Goal: Task Accomplishment & Management: Manage account settings

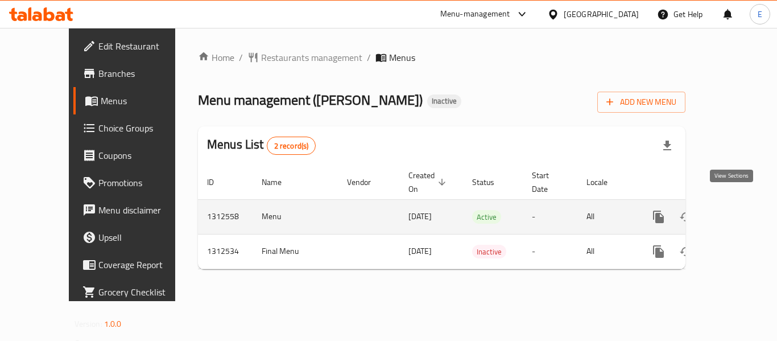
click at [734, 210] on icon "enhanced table" at bounding box center [741, 217] width 14 height 14
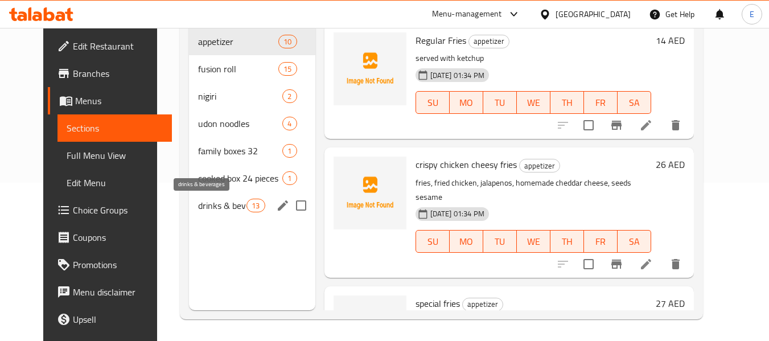
scroll to position [159, 0]
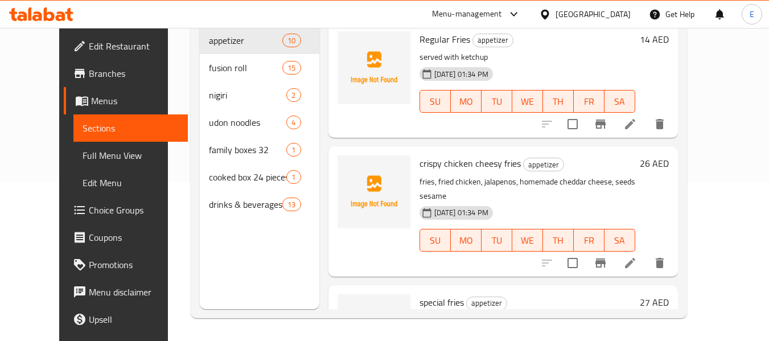
click at [91, 100] on span "Menus" at bounding box center [135, 101] width 88 height 14
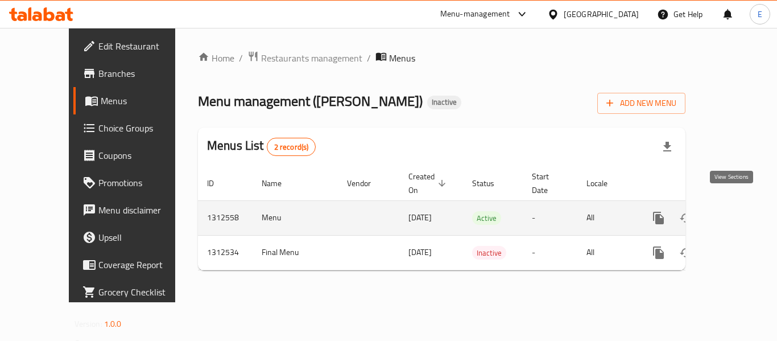
click at [734, 211] on icon "enhanced table" at bounding box center [741, 218] width 14 height 14
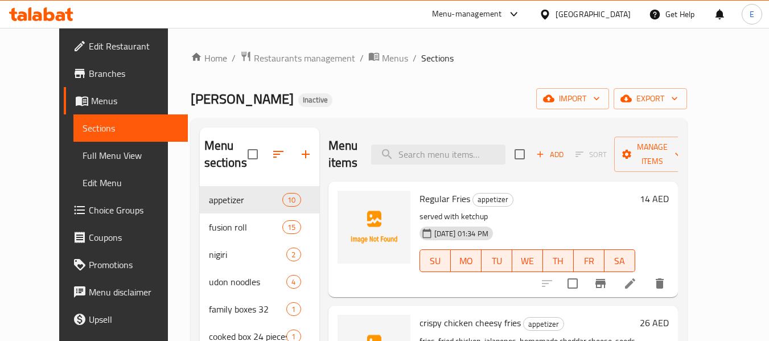
click at [83, 158] on span "Full Menu View" at bounding box center [131, 156] width 96 height 14
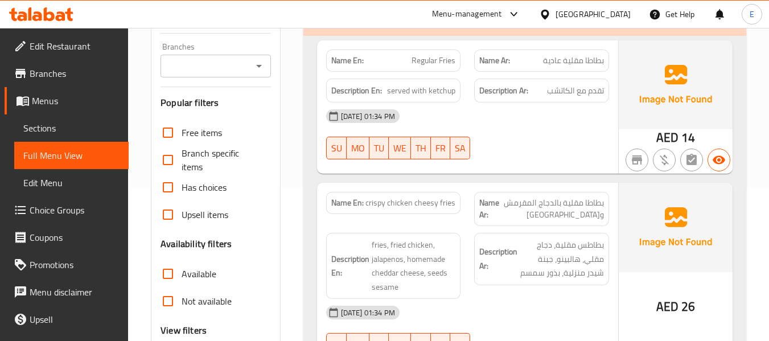
scroll to position [228, 0]
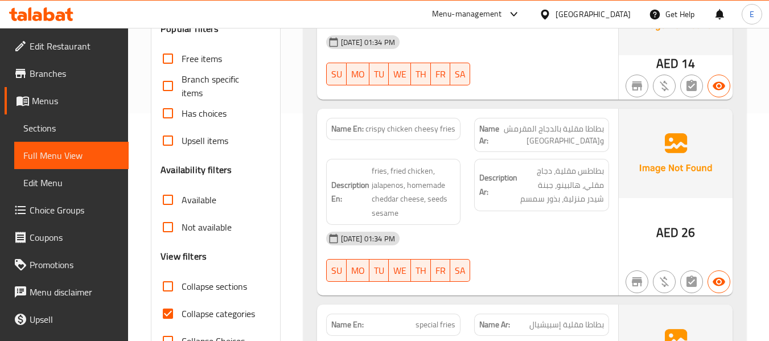
click at [162, 310] on input "Collapse categories" at bounding box center [167, 313] width 27 height 27
checkbox input "false"
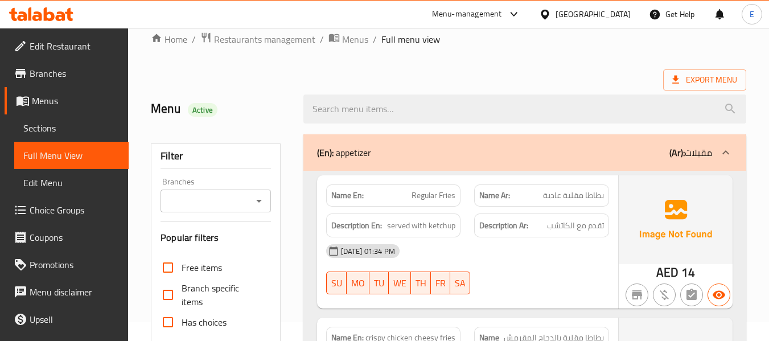
scroll to position [0, 0]
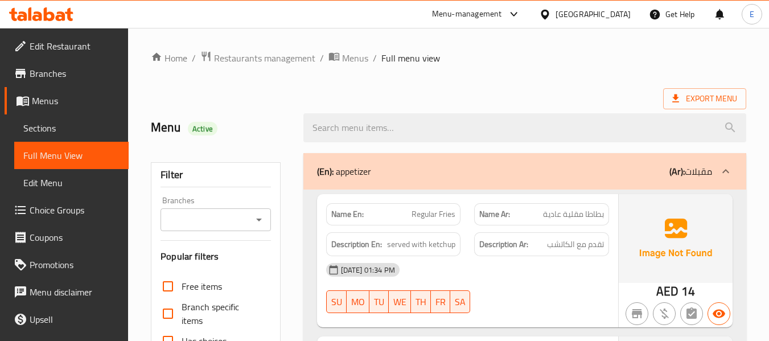
click at [535, 90] on div "Export Menu" at bounding box center [448, 98] width 595 height 21
drag, startPoint x: 656, startPoint y: 290, endPoint x: 679, endPoint y: 290, distance: 23.3
click at [679, 290] on div "AED 14" at bounding box center [675, 291] width 39 height 17
copy span "AED"
click at [690, 101] on span "Export Menu" at bounding box center [704, 99] width 65 height 14
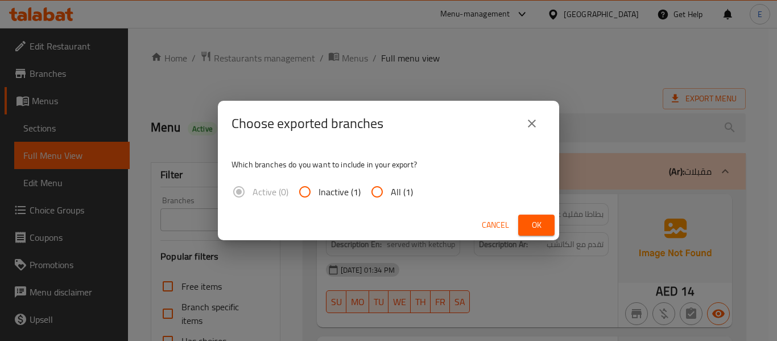
click at [378, 193] on input "All (1)" at bounding box center [377, 191] width 27 height 27
radio input "true"
click at [533, 222] on span "Ok" at bounding box center [536, 225] width 18 height 14
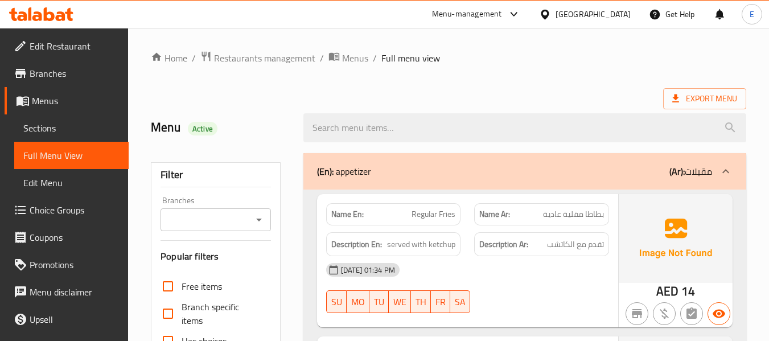
click at [57, 130] on span "Sections" at bounding box center [71, 128] width 96 height 14
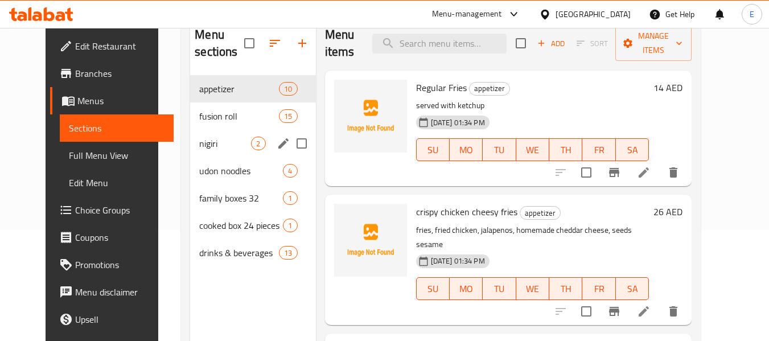
scroll to position [114, 0]
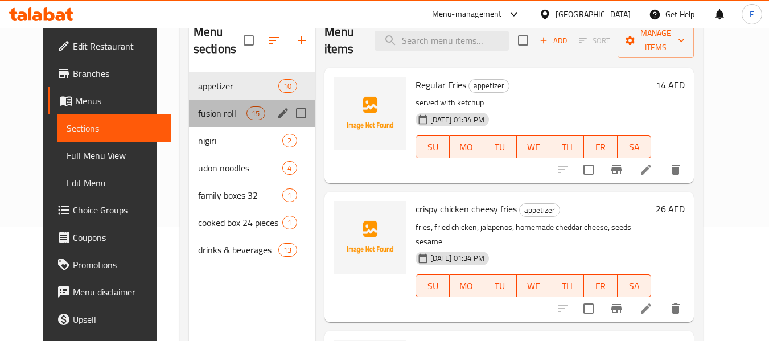
click at [206, 125] on div "fusion roll 15" at bounding box center [252, 113] width 126 height 27
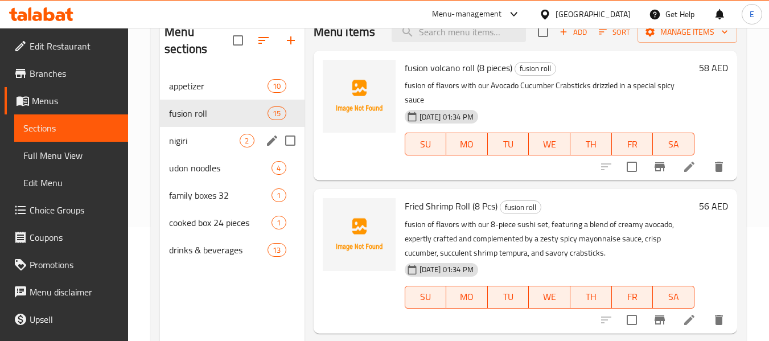
click at [199, 139] on span "nigiri" at bounding box center [204, 141] width 71 height 14
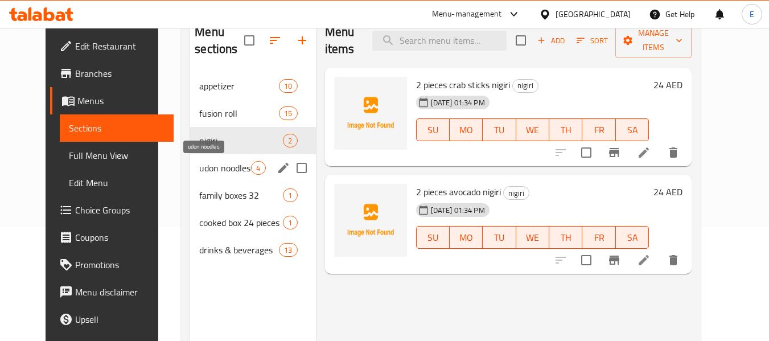
click at [199, 168] on span "udon noodles" at bounding box center [225, 168] width 52 height 14
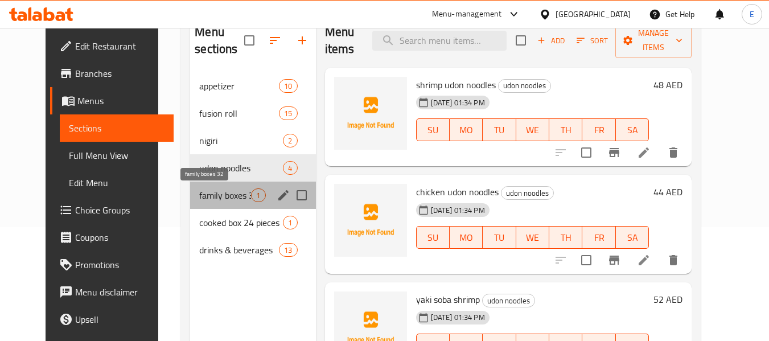
click at [199, 193] on span "family boxes 32" at bounding box center [225, 195] width 52 height 14
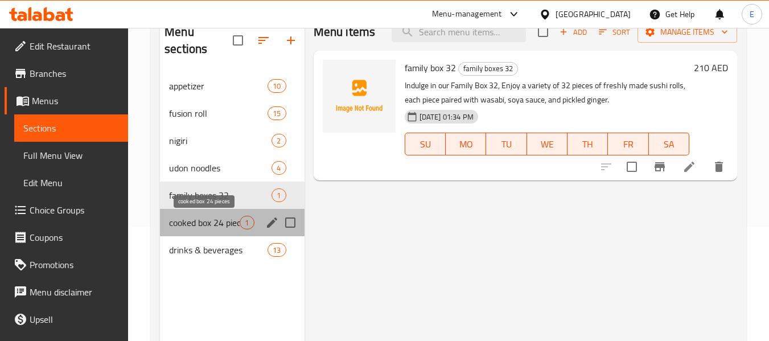
click at [200, 222] on span "cooked box 24 pieces" at bounding box center [204, 223] width 71 height 14
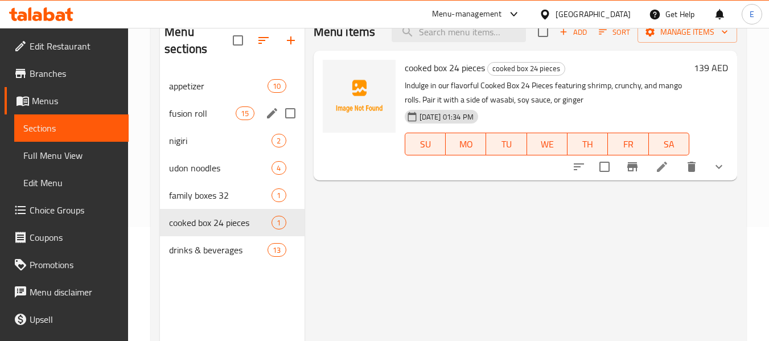
click at [187, 118] on span "fusion roll" at bounding box center [202, 113] width 67 height 14
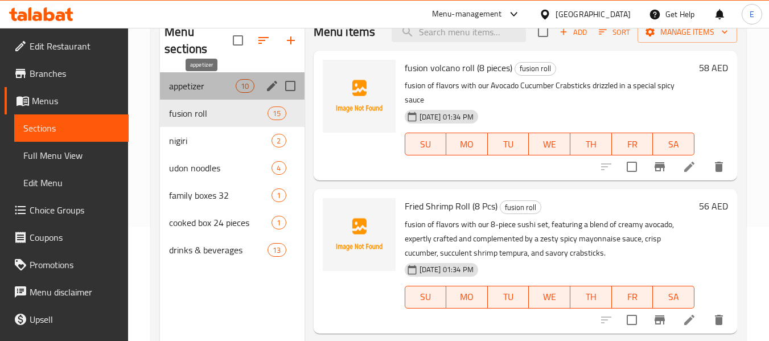
click at [187, 84] on span "appetizer" at bounding box center [202, 86] width 67 height 14
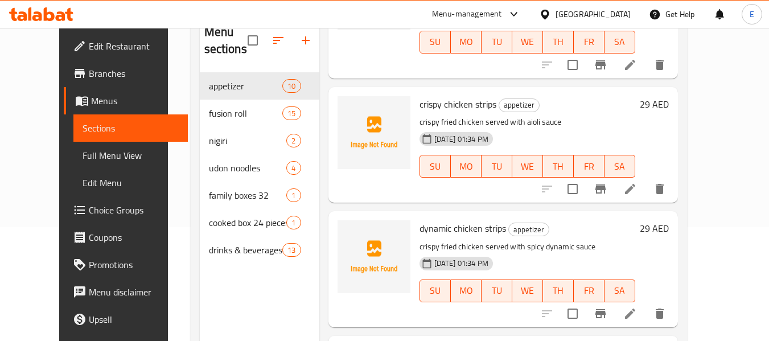
scroll to position [569, 0]
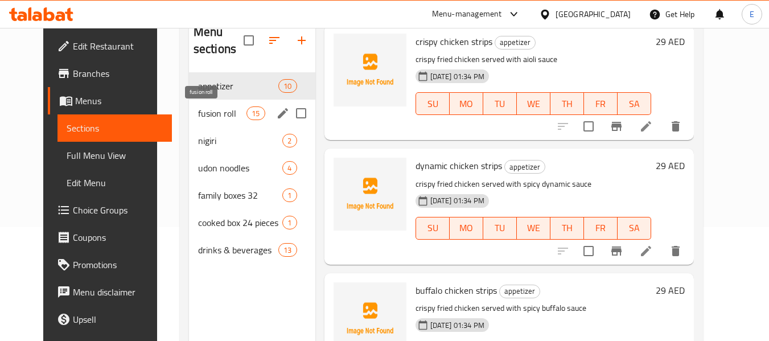
click at [198, 118] on span "fusion roll" at bounding box center [222, 113] width 48 height 14
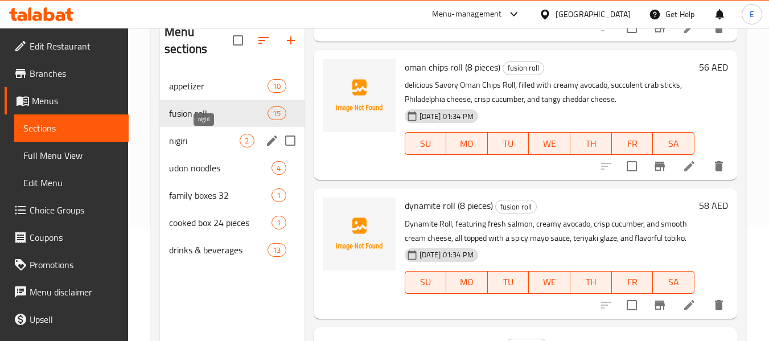
click at [189, 134] on span "nigiri" at bounding box center [204, 141] width 71 height 14
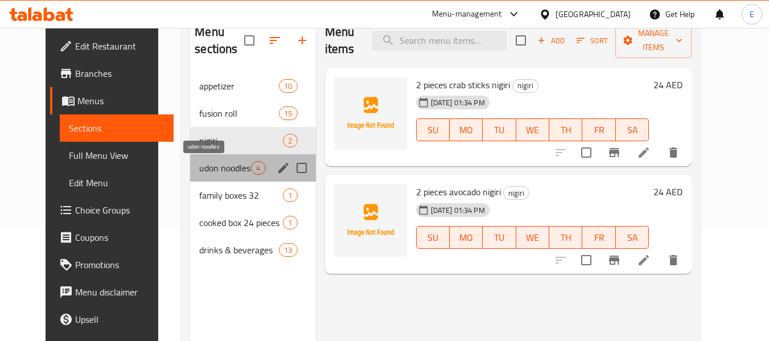
click at [199, 163] on span "udon noodles" at bounding box center [225, 168] width 52 height 14
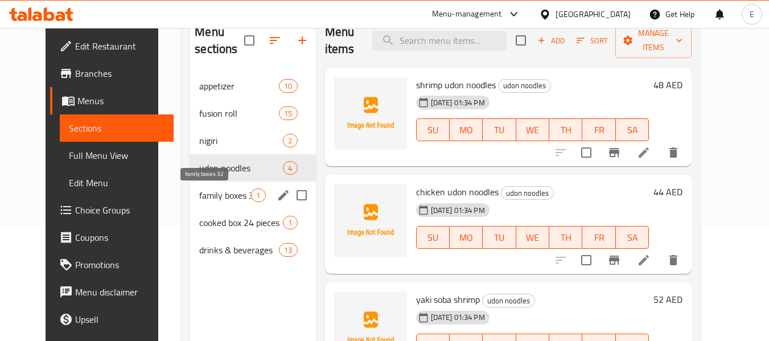
click at [199, 189] on span "family boxes 32" at bounding box center [225, 195] width 52 height 14
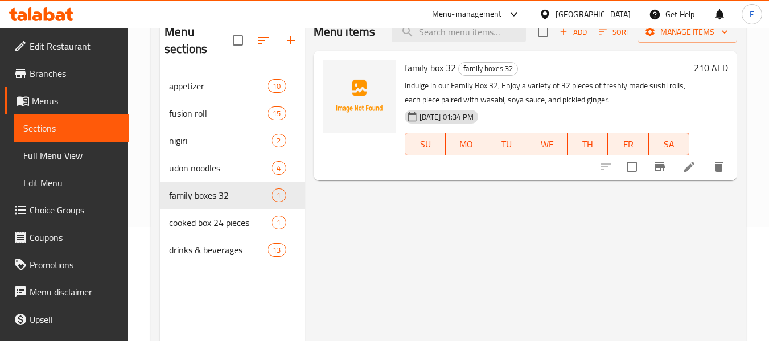
click at [50, 153] on span "Full Menu View" at bounding box center [71, 156] width 96 height 14
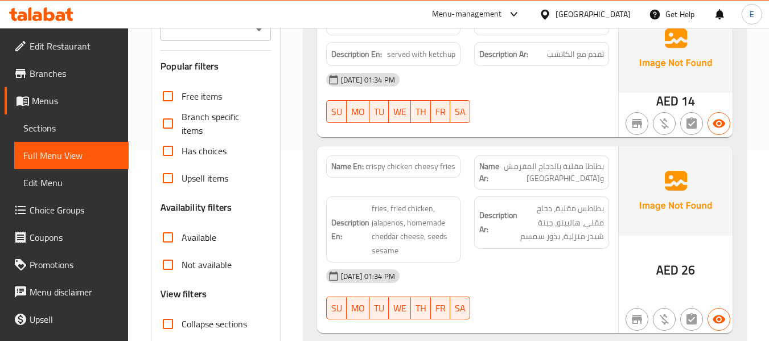
scroll to position [228, 0]
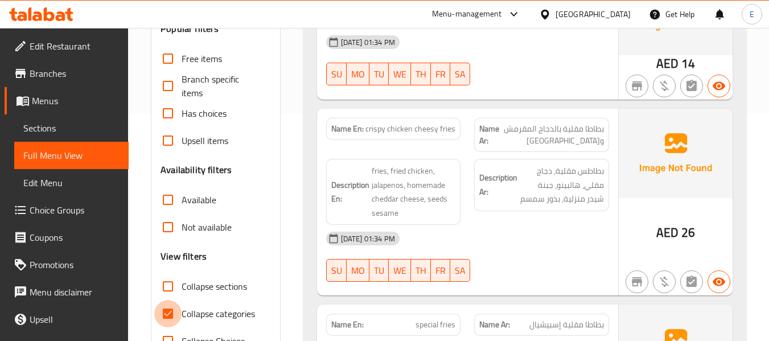
click at [168, 311] on input "Collapse categories" at bounding box center [167, 313] width 27 height 27
checkbox input "false"
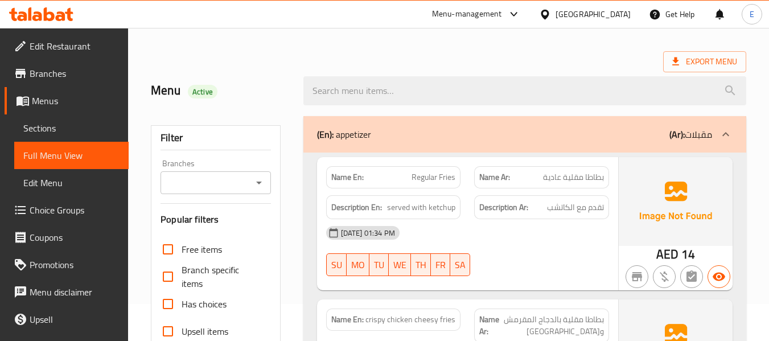
scroll to position [114, 0]
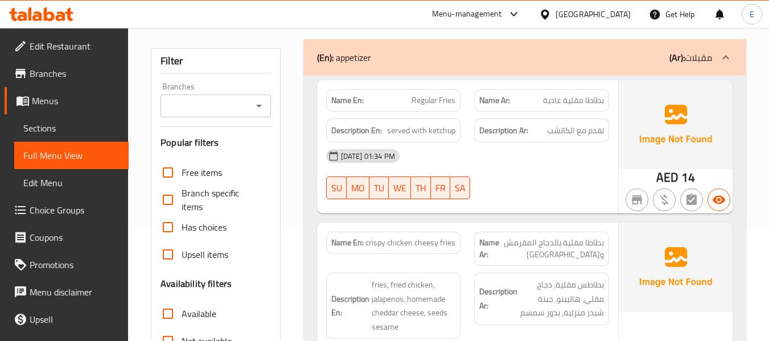
click at [683, 176] on span "14" at bounding box center [688, 177] width 14 height 22
click at [435, 106] on span "Regular Fries" at bounding box center [433, 100] width 44 height 12
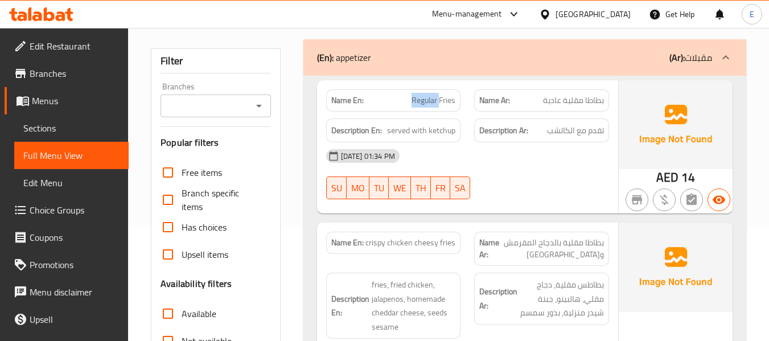
click at [435, 106] on span "Regular Fries" at bounding box center [433, 100] width 44 height 12
click at [553, 104] on span "بطاطا مقلية عادية" at bounding box center [573, 100] width 61 height 12
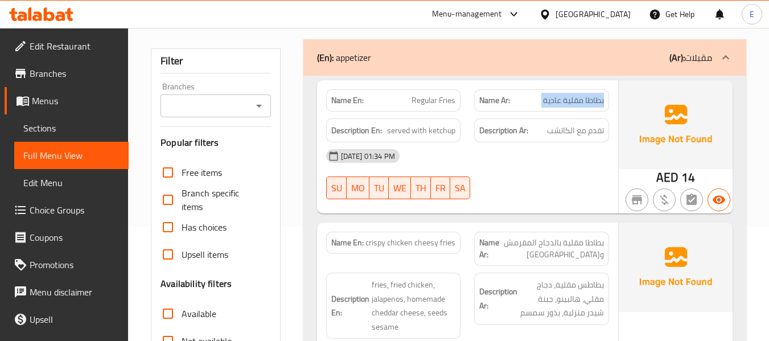
click at [553, 104] on span "بطاطا مقلية عادية" at bounding box center [573, 100] width 61 height 12
click at [580, 125] on span "تقدم مع الكاتشب" at bounding box center [575, 130] width 57 height 14
click at [448, 125] on span "served with ketchup" at bounding box center [421, 130] width 68 height 14
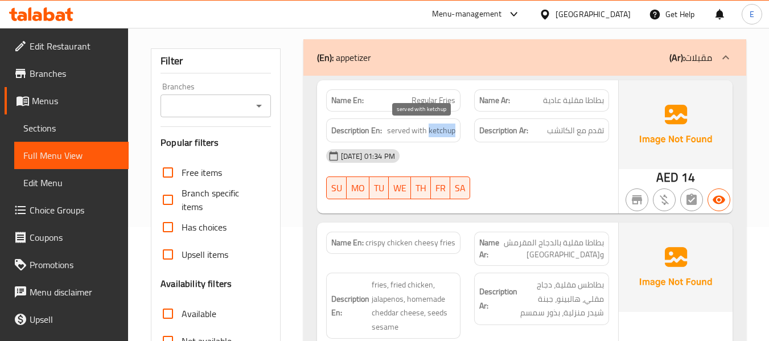
click at [448, 125] on span "served with ketchup" at bounding box center [421, 130] width 68 height 14
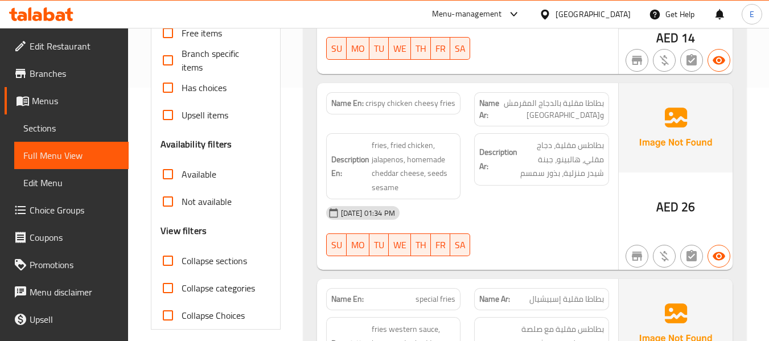
scroll to position [285, 0]
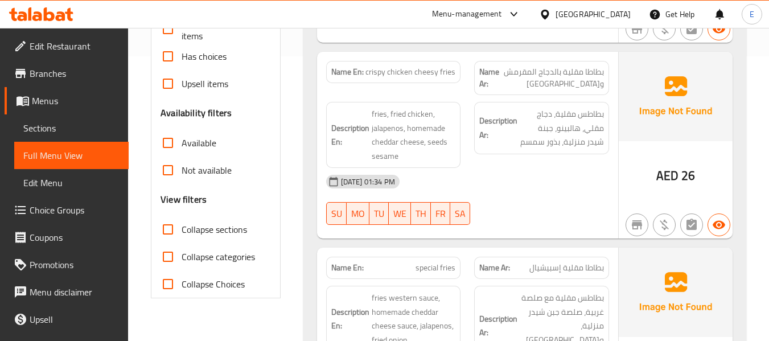
click at [687, 180] on span "26" at bounding box center [688, 175] width 14 height 22
click at [402, 75] on span "crispy chicken cheesy fries" at bounding box center [410, 72] width 90 height 12
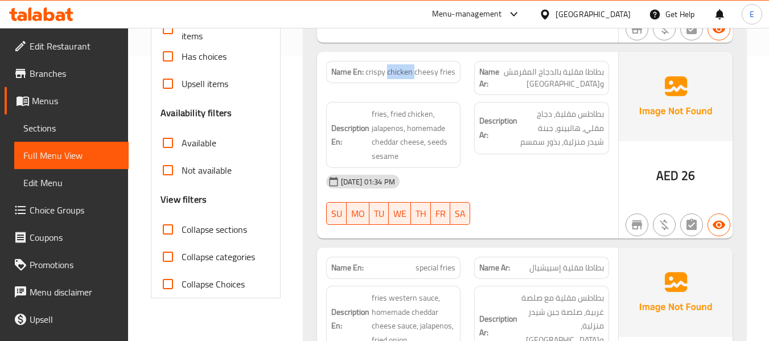
click at [402, 75] on span "crispy chicken cheesy fries" at bounding box center [410, 72] width 90 height 12
drag, startPoint x: 440, startPoint y: 73, endPoint x: 468, endPoint y: 69, distance: 28.2
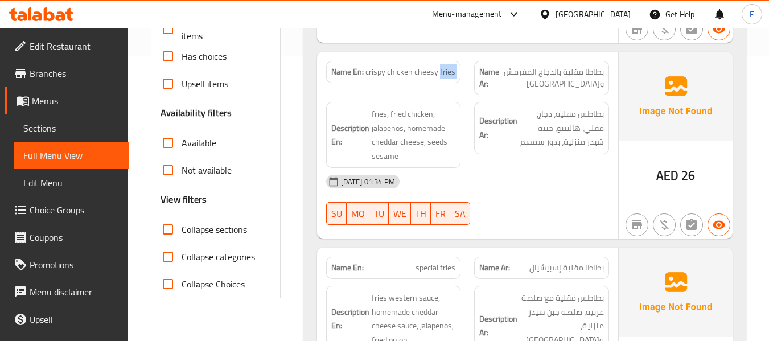
click at [468, 69] on div "Name En: crispy chicken cheesy fries Name Ar: بطاطا مقلية بالدجاج المقرمش والجبن" at bounding box center [467, 78] width 296 height 48
click at [468, 69] on div "Name Ar: بطاطا مقلية بالدجاج المقرمش والجبن" at bounding box center [541, 78] width 149 height 48
drag, startPoint x: 368, startPoint y: 73, endPoint x: 456, endPoint y: 64, distance: 88.6
click at [456, 64] on div "Name En: crispy chicken cheesy fries" at bounding box center [393, 72] width 135 height 22
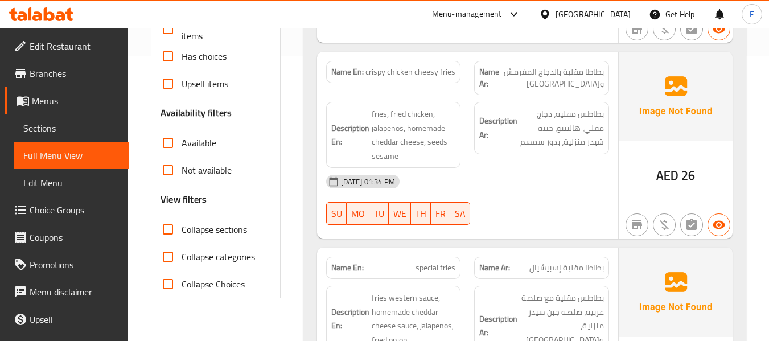
click at [456, 64] on div "Name En: crispy chicken cheesy fries" at bounding box center [393, 72] width 135 height 22
click at [520, 76] on span "بطاطا مقلية بالدجاج المقرمش والجبن" at bounding box center [551, 78] width 105 height 24
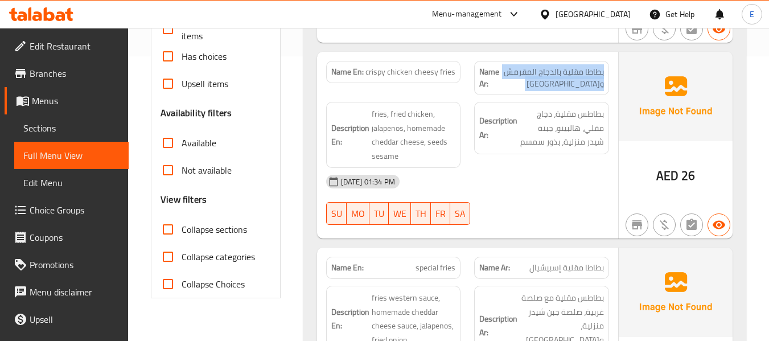
click at [520, 76] on span "بطاطا مقلية بالدجاج المقرمش والجبن" at bounding box center [551, 78] width 105 height 24
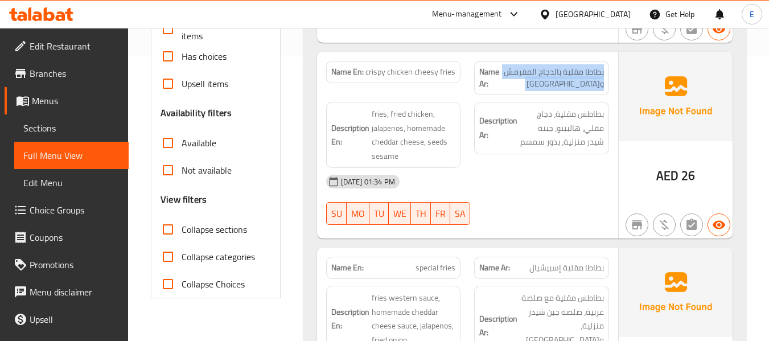
click at [520, 76] on span "بطاطا مقلية بالدجاج المقرمش والجبن" at bounding box center [551, 78] width 105 height 24
click at [523, 206] on div "17-09-2025 01:34 PM SU MO TU WE TH FR SA" at bounding box center [467, 200] width 296 height 64
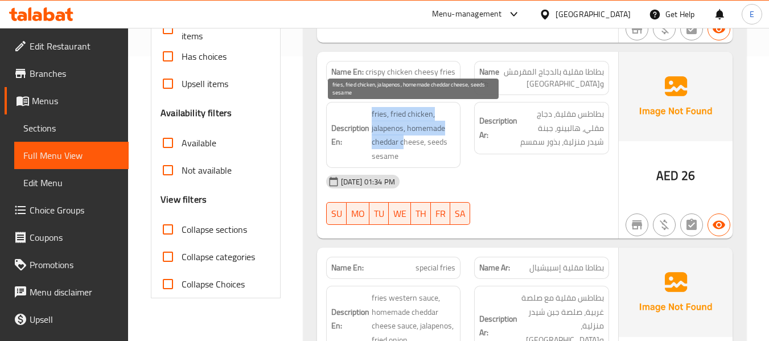
drag, startPoint x: 366, startPoint y: 111, endPoint x: 404, endPoint y: 139, distance: 46.8
click at [404, 139] on h6 "Description En: fries, fried chicken, jalapenos, homemade cheddar cheese, seeds…" at bounding box center [393, 135] width 125 height 56
click at [404, 139] on span "fries, fried chicken, jalapenos, homemade cheddar cheese, seeds sesame" at bounding box center [414, 135] width 84 height 56
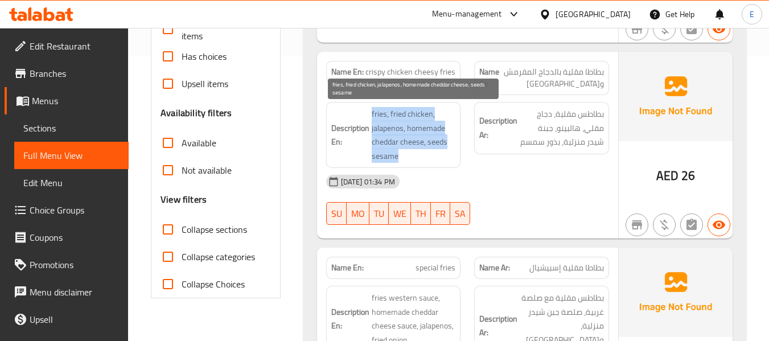
click at [381, 119] on span "fries, fried chicken, jalapenos, homemade cheddar cheese, seeds sesame" at bounding box center [414, 135] width 84 height 56
drag, startPoint x: 368, startPoint y: 110, endPoint x: 450, endPoint y: 151, distance: 90.8
click at [450, 151] on h6 "Description En: fries, fried chicken, jalapenos, homemade cheddar cheese, seeds…" at bounding box center [393, 135] width 125 height 56
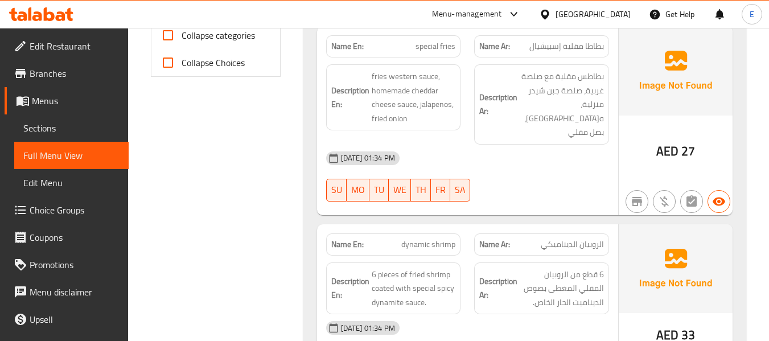
scroll to position [512, 0]
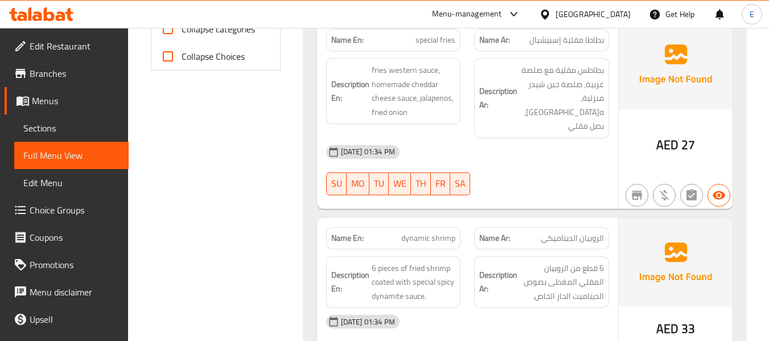
click at [588, 38] on span "بطاطا مقلية إسبيشيال" at bounding box center [566, 40] width 75 height 12
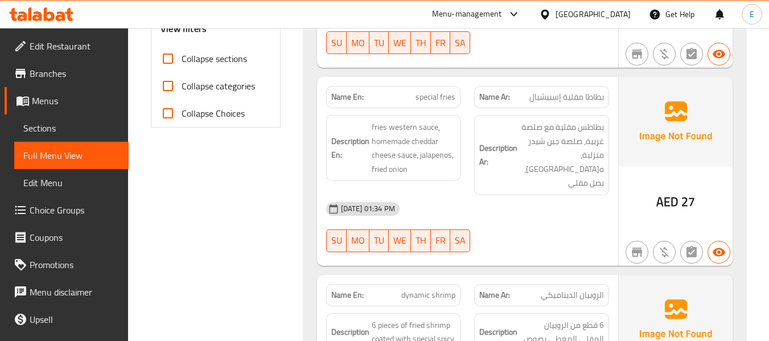
click at [428, 102] on span "special fries" at bounding box center [435, 97] width 40 height 12
click at [531, 196] on div "17-09-2025 01:34 PM" at bounding box center [467, 208] width 296 height 27
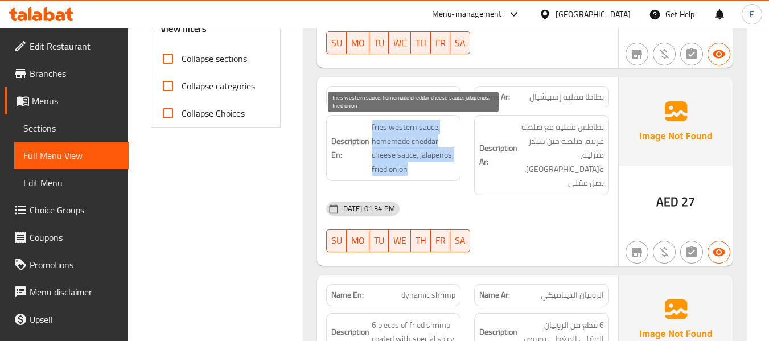
drag, startPoint x: 370, startPoint y: 121, endPoint x: 452, endPoint y: 166, distance: 93.7
click at [452, 166] on h6 "Description En: fries western sauce, homemade cheddar cheese sauce, jalapenos, …" at bounding box center [393, 148] width 125 height 56
click at [452, 166] on span "fries western sauce, homemade cheddar cheese sauce, jalapenos, fried onion" at bounding box center [414, 148] width 84 height 56
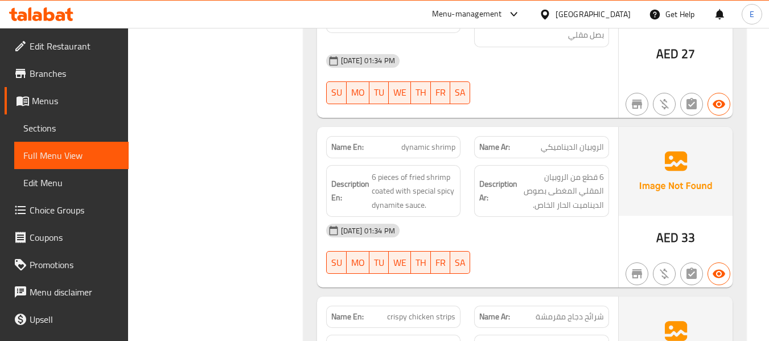
scroll to position [626, 0]
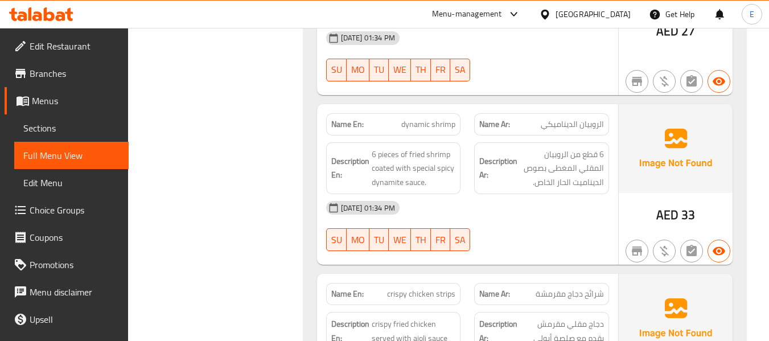
click at [590, 118] on span "الروبيان الديناميكي" at bounding box center [572, 124] width 63 height 12
click at [430, 118] on span "dynamic shrimp" at bounding box center [428, 124] width 54 height 12
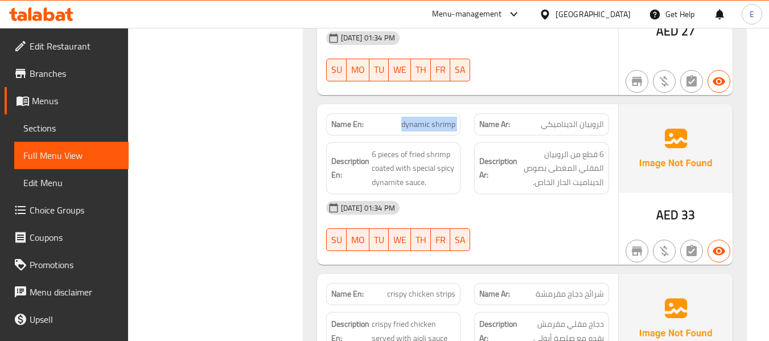
click at [430, 118] on span "dynamic shrimp" at bounding box center [428, 124] width 54 height 12
click at [548, 203] on div "17-09-2025 01:34 PM" at bounding box center [467, 207] width 296 height 27
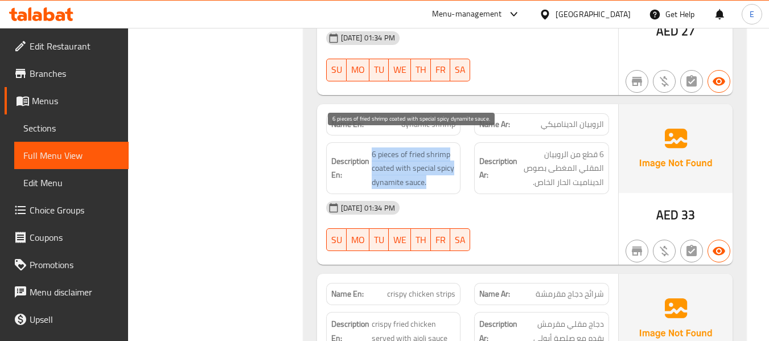
drag, startPoint x: 370, startPoint y: 135, endPoint x: 444, endPoint y: 164, distance: 78.9
click at [444, 164] on h6 "Description En: 6 pieces of fried shrimp coated with special spicy dynamite sau…" at bounding box center [393, 168] width 125 height 42
click at [444, 164] on span "6 pieces of fried shrimp coated with special spicy dynamite sauce." at bounding box center [414, 168] width 84 height 42
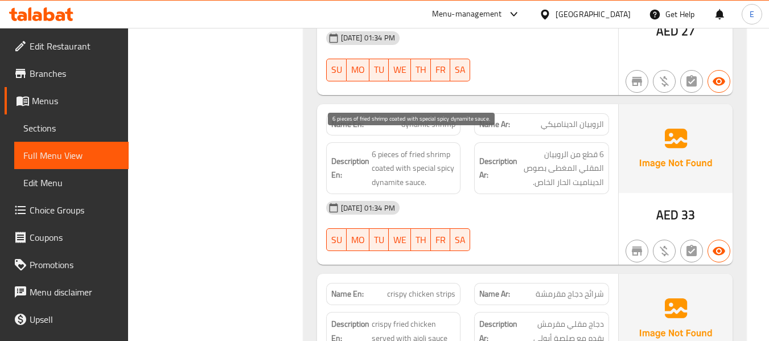
click at [444, 164] on span "6 pieces of fried shrimp coated with special spicy dynamite sauce." at bounding box center [414, 168] width 84 height 42
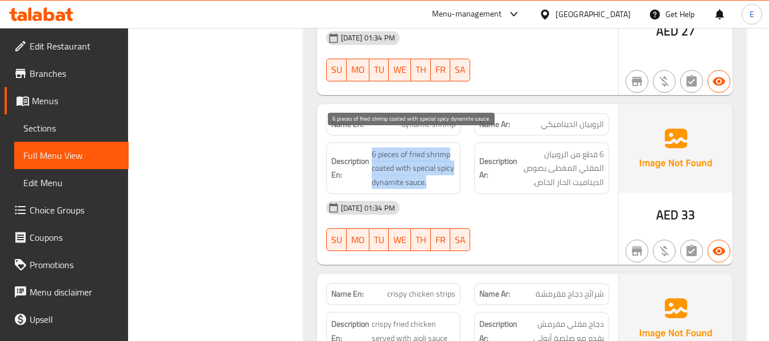
click at [444, 164] on span "6 pieces of fried shrimp coated with special spicy dynamite sauce." at bounding box center [414, 168] width 84 height 42
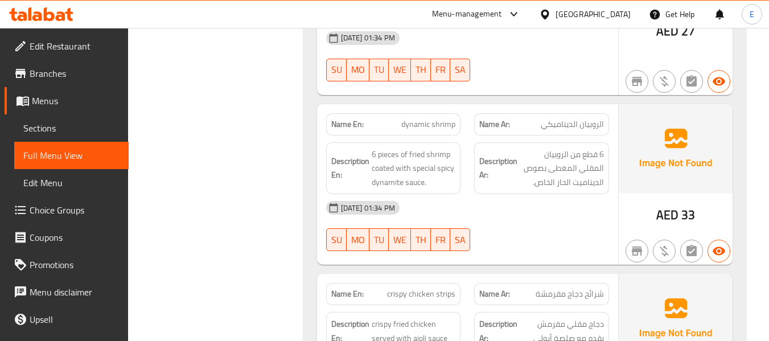
click at [553, 196] on div "17-09-2025 01:34 PM" at bounding box center [467, 207] width 296 height 27
click at [548, 164] on span "6 قطع من الروبيان المقلي المغطى بصوص الديناميت الحار الخاص." at bounding box center [562, 168] width 84 height 42
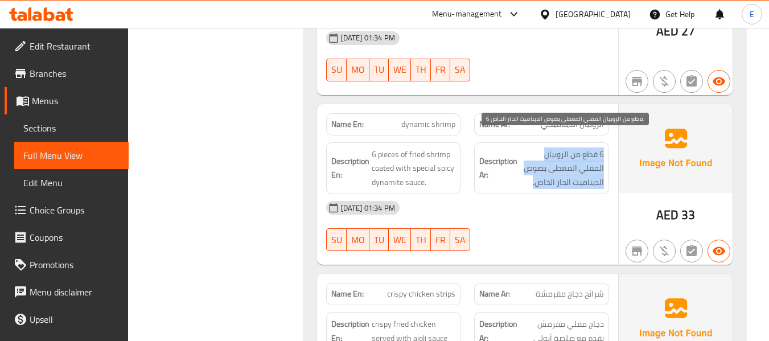
click at [548, 164] on span "6 قطع من الروبيان المقلي المغطى بصوص الديناميت الحار الخاص." at bounding box center [562, 168] width 84 height 42
click at [549, 164] on span "6 قطع من الروبيان المقلي المغطى بصوص الديناميت الحار الخاص." at bounding box center [562, 168] width 84 height 42
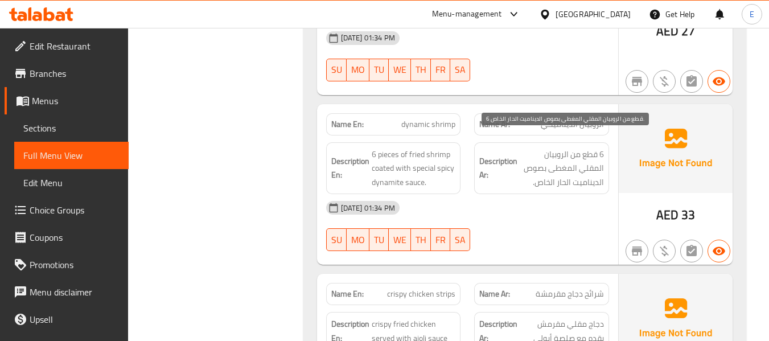
click at [553, 204] on div "17-09-2025 01:34 PM" at bounding box center [467, 207] width 296 height 27
click at [431, 118] on span "dynamic shrimp" at bounding box center [428, 124] width 54 height 12
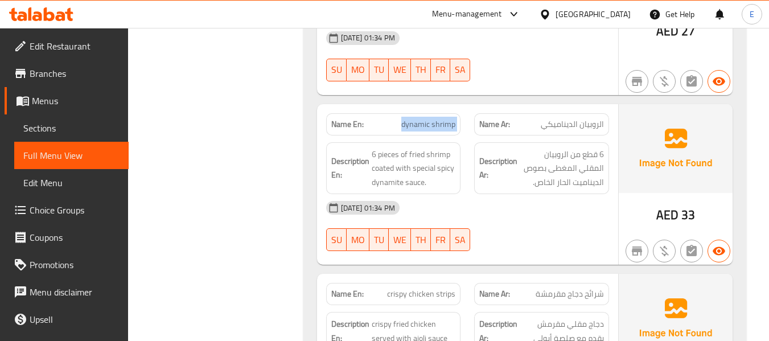
click at [431, 118] on span "dynamic shrimp" at bounding box center [428, 124] width 54 height 12
click at [519, 194] on div "17-09-2025 01:34 PM" at bounding box center [467, 207] width 296 height 27
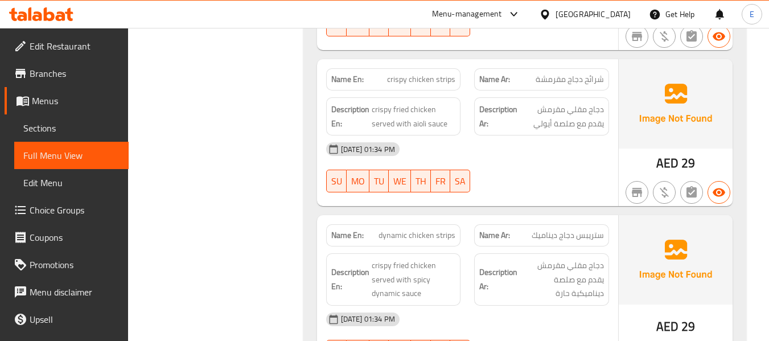
scroll to position [854, 0]
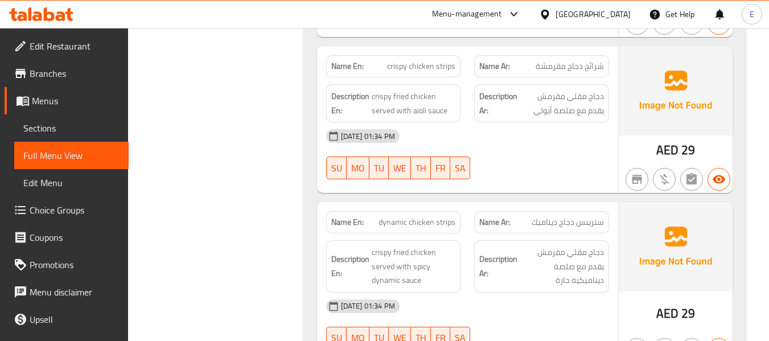
click at [590, 60] on span "شرائح دجاج مقرمشة" at bounding box center [569, 66] width 68 height 12
click at [443, 55] on div "Name En: crispy chicken strips" at bounding box center [393, 66] width 135 height 22
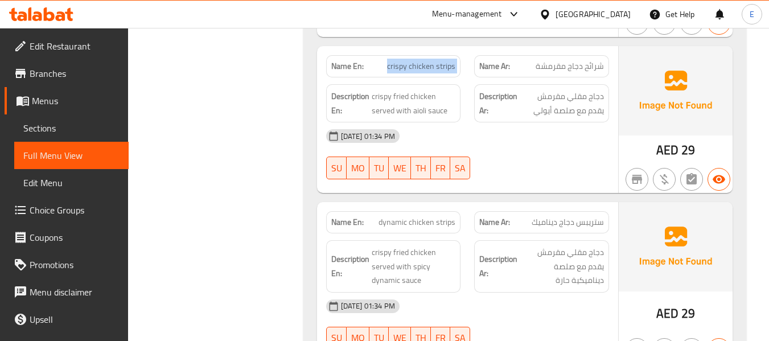
click at [443, 55] on div "Name En: crispy chicken strips" at bounding box center [393, 66] width 135 height 22
click at [538, 60] on span "شرائح دجاج مقرمشة" at bounding box center [569, 66] width 68 height 12
click at [531, 126] on div "17-09-2025 01:34 PM" at bounding box center [467, 135] width 296 height 27
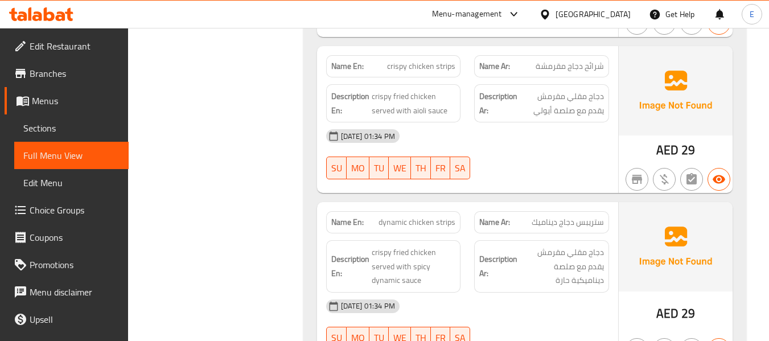
click at [434, 60] on span "crispy chicken strips" at bounding box center [421, 66] width 68 height 12
copy span "crispy chicken strips"
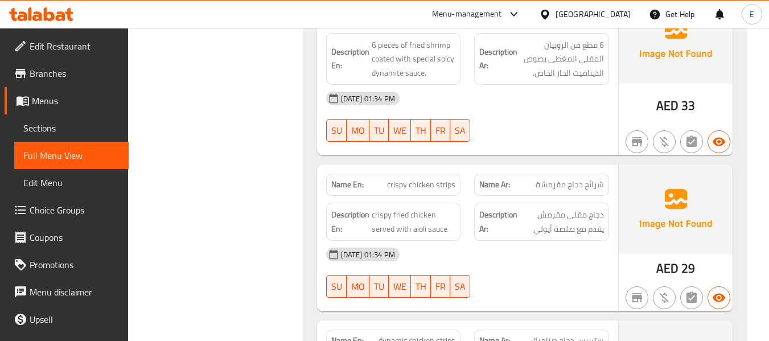
click at [430, 179] on span "crispy chicken strips" at bounding box center [421, 185] width 68 height 12
copy span "crispy chicken strips"
click at [553, 93] on div "17-09-2025 01:34 PM" at bounding box center [467, 98] width 296 height 27
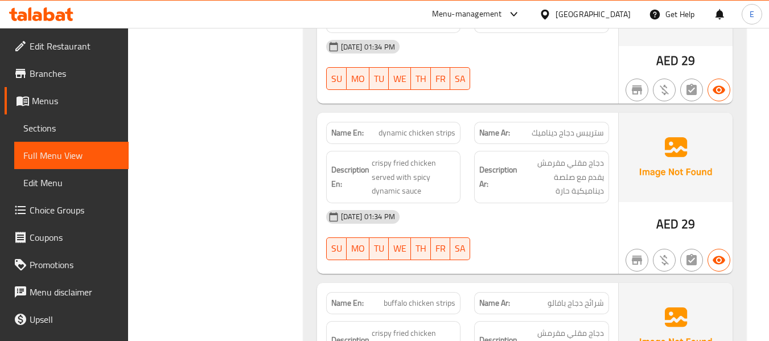
scroll to position [963, 0]
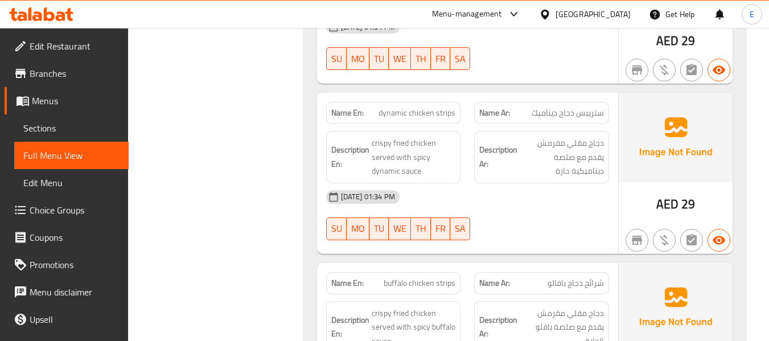
click at [589, 107] on span "ستريبس دجاج ديناميك" at bounding box center [567, 113] width 72 height 12
click at [556, 189] on div "17-09-2025 01:34 PM" at bounding box center [467, 196] width 296 height 27
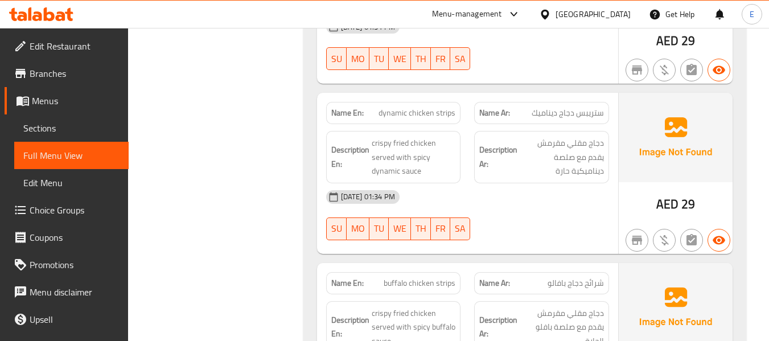
click at [432, 107] on span "dynamic chicken strips" at bounding box center [416, 113] width 77 height 12
click at [505, 183] on div "17-09-2025 01:34 PM" at bounding box center [467, 196] width 296 height 27
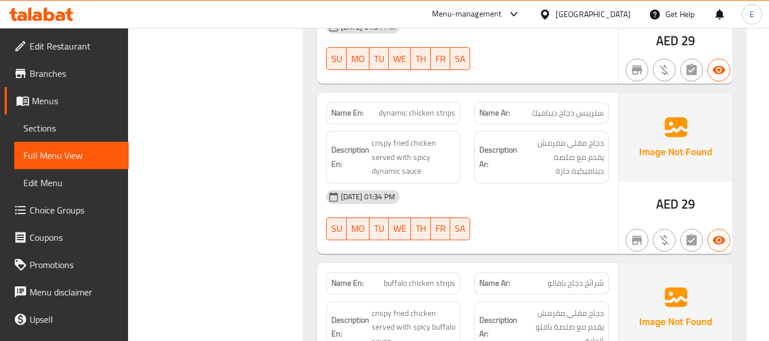
click at [505, 183] on div "17-09-2025 01:34 PM" at bounding box center [467, 196] width 296 height 27
drag, startPoint x: 371, startPoint y: 127, endPoint x: 428, endPoint y: 166, distance: 69.0
click at [428, 166] on div "Description En: crispy fried chicken served with spicy dynamic sauce" at bounding box center [393, 157] width 135 height 52
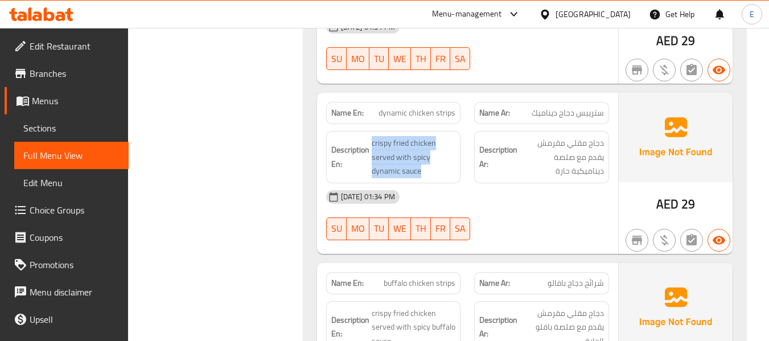
click at [428, 166] on div "Description En: crispy fried chicken served with spicy dynamic sauce" at bounding box center [393, 157] width 135 height 52
click at [498, 186] on div "17-09-2025 01:34 PM" at bounding box center [467, 196] width 296 height 27
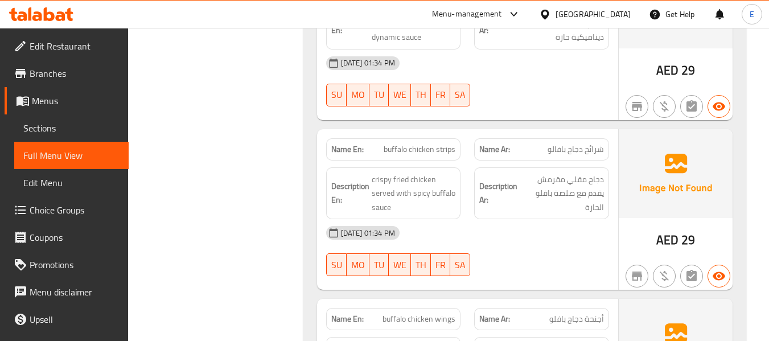
scroll to position [1133, 0]
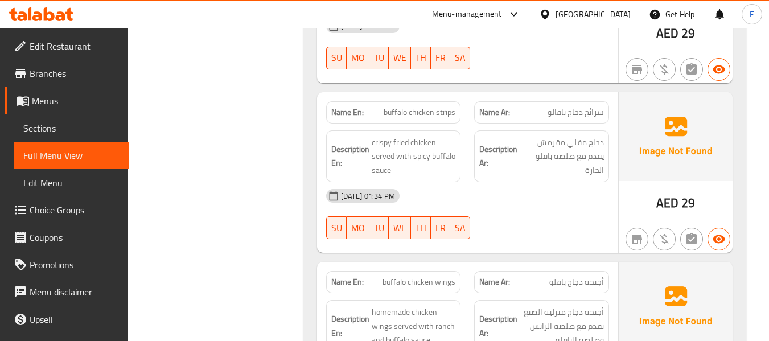
click at [438, 106] on span "buffalo chicken strips" at bounding box center [420, 112] width 72 height 12
click at [554, 106] on span "شرائح دجاج بافالو" at bounding box center [575, 112] width 56 height 12
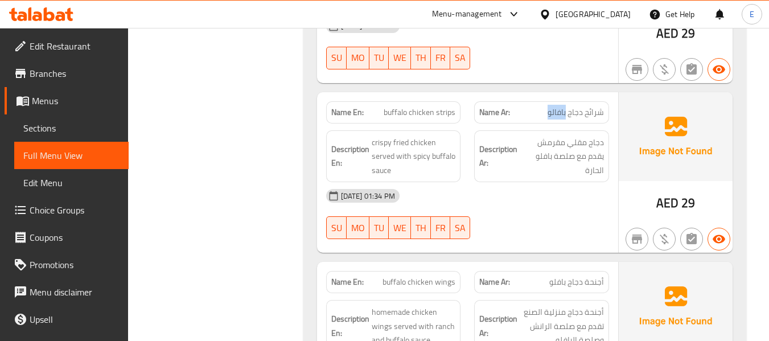
click at [554, 106] on span "شرائح دجاج بافالو" at bounding box center [575, 112] width 56 height 12
click at [569, 189] on div "17-09-2025 01:34 PM" at bounding box center [467, 195] width 296 height 27
drag, startPoint x: 370, startPoint y: 126, endPoint x: 452, endPoint y: 164, distance: 90.4
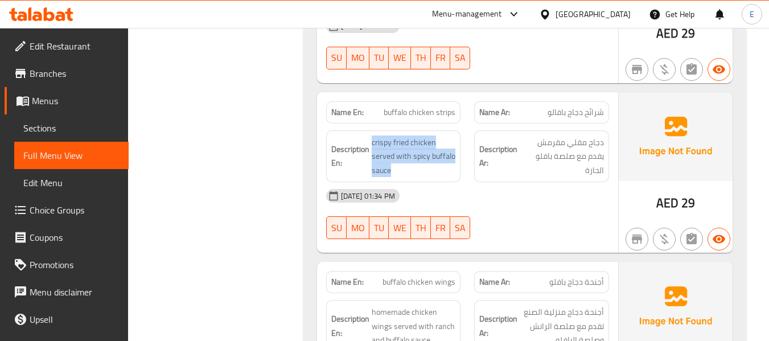
click at [452, 164] on div "Description En: crispy fried chicken served with spicy buffalo sauce" at bounding box center [393, 156] width 135 height 52
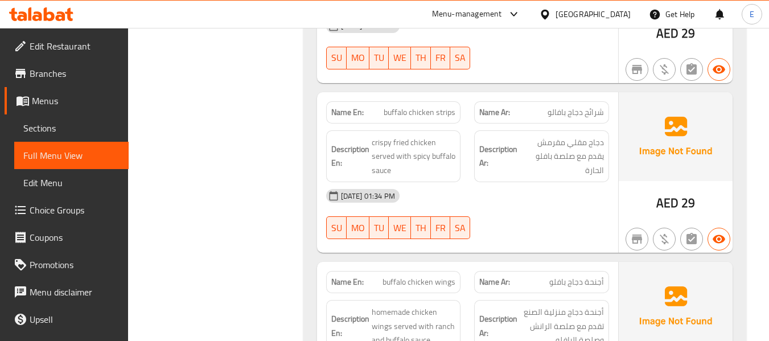
click at [525, 182] on div "17-09-2025 01:34 PM" at bounding box center [467, 195] width 296 height 27
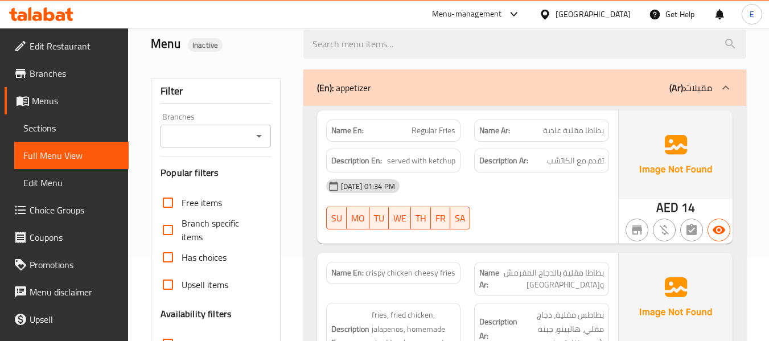
scroll to position [114, 0]
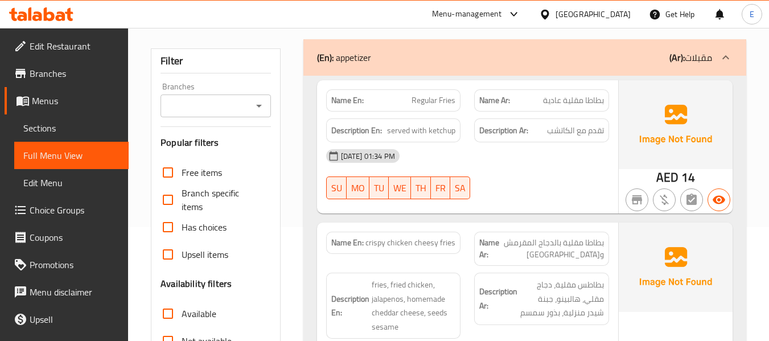
click at [662, 178] on span "AED" at bounding box center [667, 177] width 22 height 22
click at [586, 101] on span "بطاطا مقلية عادية" at bounding box center [573, 100] width 61 height 12
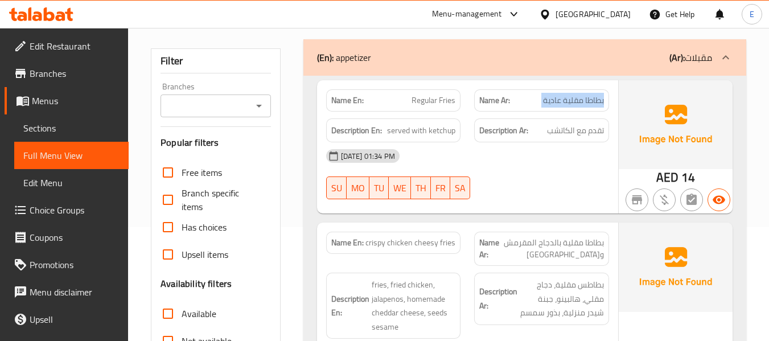
click at [586, 101] on span "بطاطا مقلية عادية" at bounding box center [573, 100] width 61 height 12
click at [440, 95] on span "Regular Fries" at bounding box center [433, 100] width 44 height 12
click at [437, 130] on span "served with ketchup" at bounding box center [421, 130] width 68 height 14
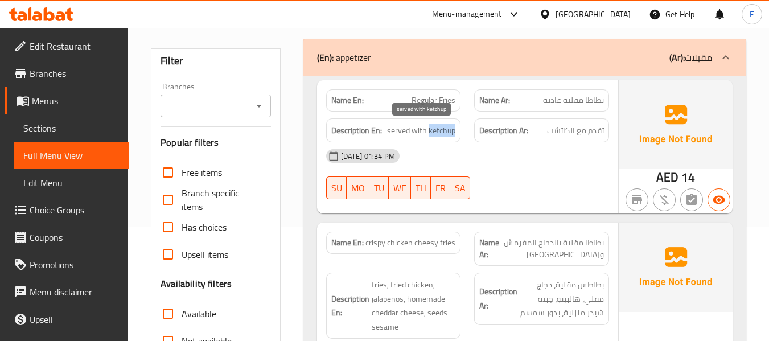
click at [437, 130] on span "served with ketchup" at bounding box center [421, 130] width 68 height 14
click at [575, 130] on span "تقدم مع الكاتشب" at bounding box center [575, 130] width 57 height 14
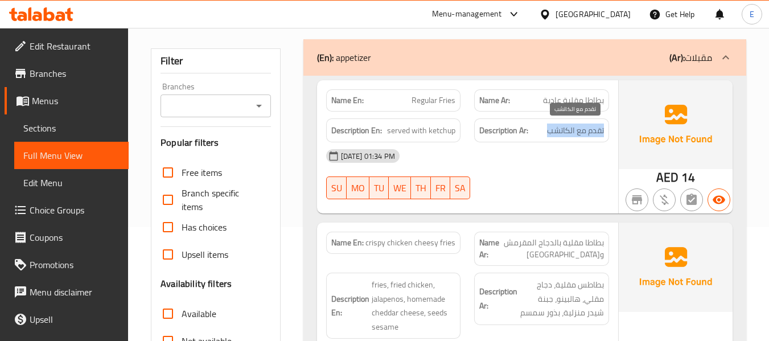
click at [575, 130] on span "تقدم مع الكاتشب" at bounding box center [575, 130] width 57 height 14
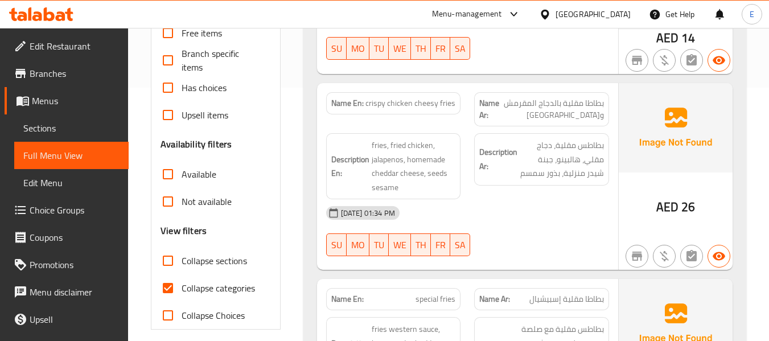
scroll to position [285, 0]
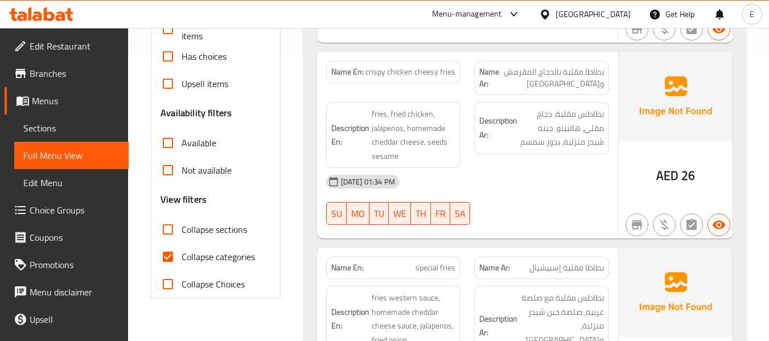
click at [464, 75] on div "Name En: crispy chicken cheesy fries" at bounding box center [393, 78] width 149 height 48
click at [544, 75] on span "بطاطا مقلية بالدجاج المقرمش و[GEOGRAPHIC_DATA]" at bounding box center [551, 78] width 105 height 24
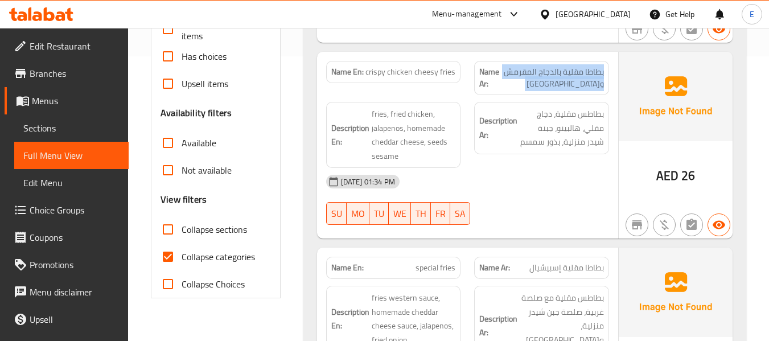
click at [544, 75] on span "بطاطا مقلية بالدجاج المقرمش و[GEOGRAPHIC_DATA]" at bounding box center [551, 78] width 105 height 24
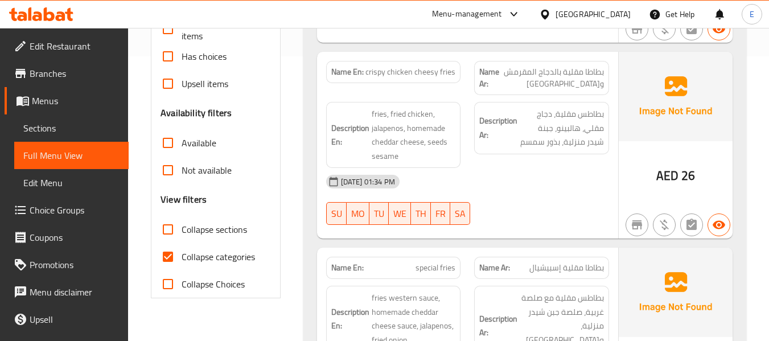
click at [531, 186] on div "17-09-2025 01:34 PM" at bounding box center [467, 181] width 296 height 27
click at [440, 80] on div "Name En: crispy chicken cheesy fries" at bounding box center [393, 72] width 135 height 22
copy span "crispy chicken cheesy fries"
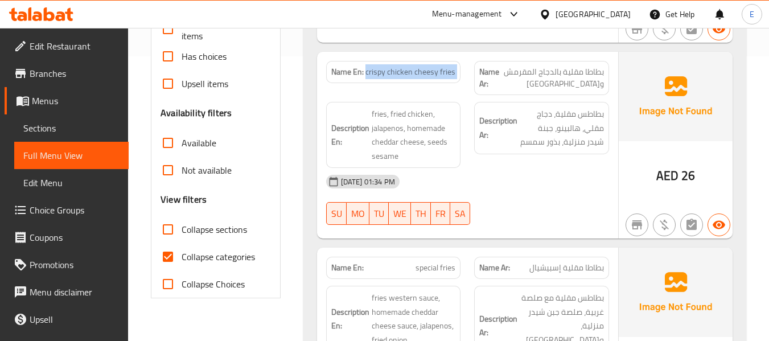
click at [84, 46] on span "Edit Restaurant" at bounding box center [75, 46] width 90 height 14
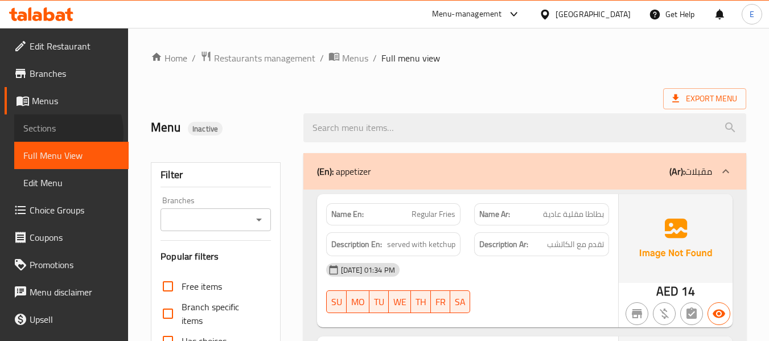
click at [57, 133] on span "Sections" at bounding box center [71, 128] width 96 height 14
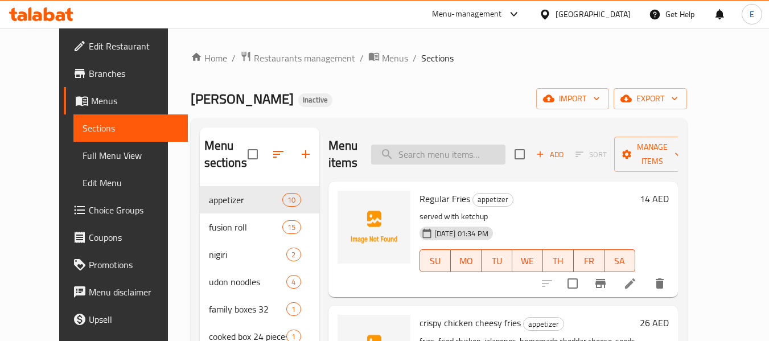
click at [467, 158] on input "search" at bounding box center [438, 155] width 134 height 20
paste input "crispy chicken strips"
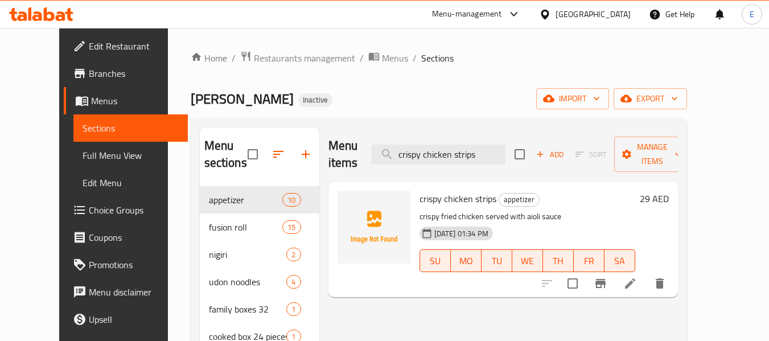
type input "crispy chicken strips"
click at [637, 277] on icon at bounding box center [630, 284] width 14 height 14
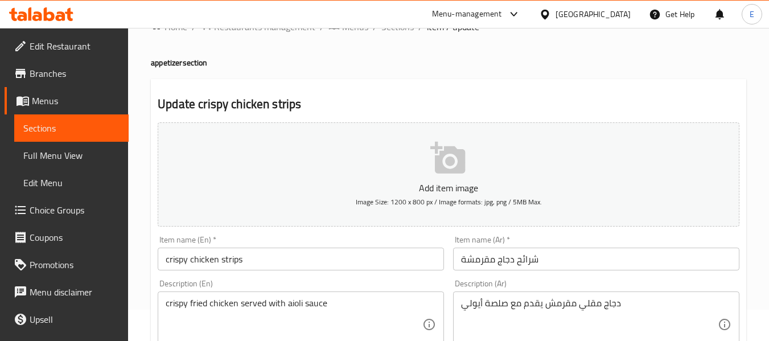
scroll to position [57, 0]
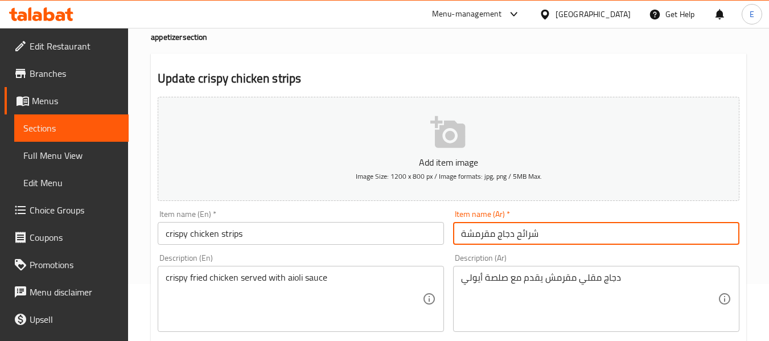
drag, startPoint x: 518, startPoint y: 232, endPoint x: 543, endPoint y: 232, distance: 25.0
click at [543, 232] on input "شرائح دجاج مقرمشة" at bounding box center [596, 233] width 286 height 23
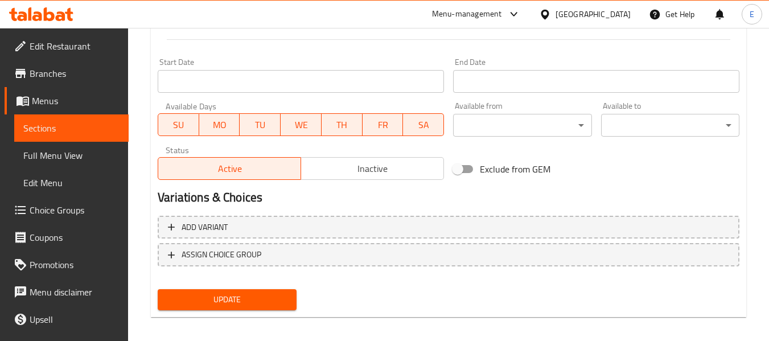
scroll to position [463, 0]
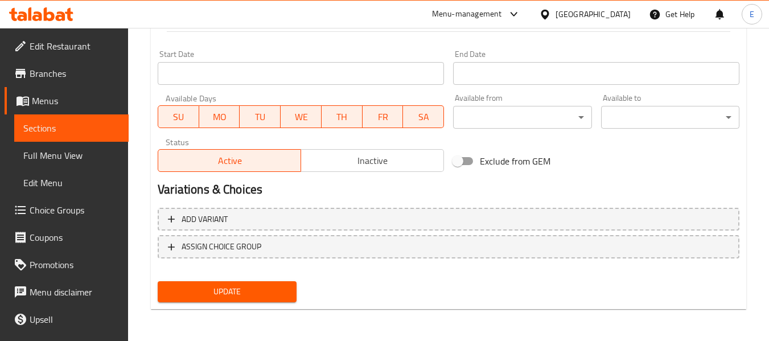
type input "إستريبس دجاج مقرمشة"
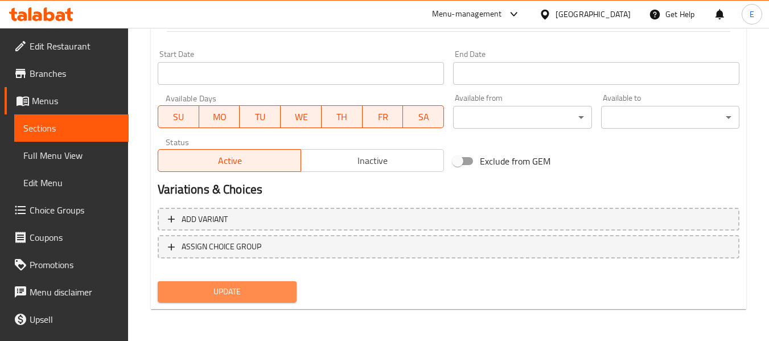
click at [280, 290] on span "Update" at bounding box center [227, 292] width 120 height 14
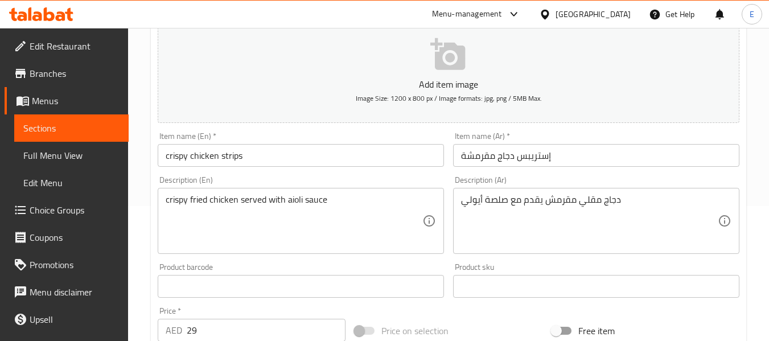
scroll to position [0, 0]
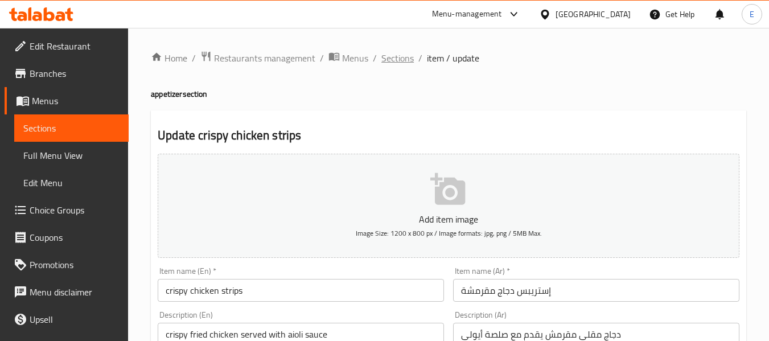
click at [402, 59] on span "Sections" at bounding box center [397, 58] width 32 height 14
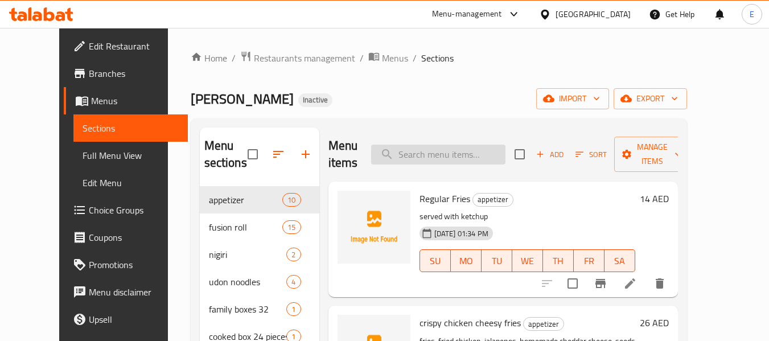
click at [440, 156] on input "search" at bounding box center [438, 155] width 134 height 20
paste input "crispy chicken cheesy fries"
type input "crispy chicken cheesy fries"
click at [382, 61] on span "Menus" at bounding box center [395, 58] width 26 height 14
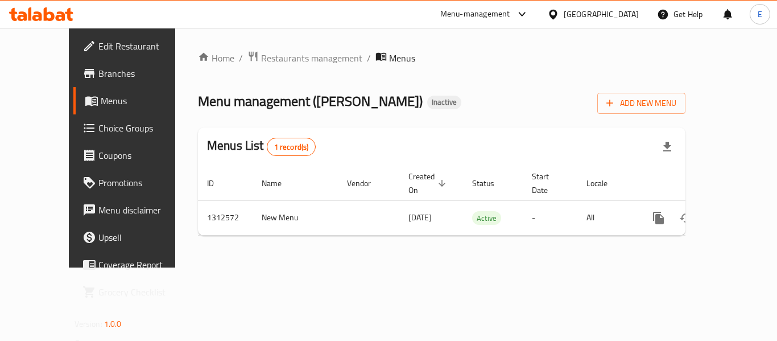
click at [466, 123] on div "Home / Restaurants management / Menus Menu management ( amina sushi ) Inactive …" at bounding box center [442, 148] width 488 height 194
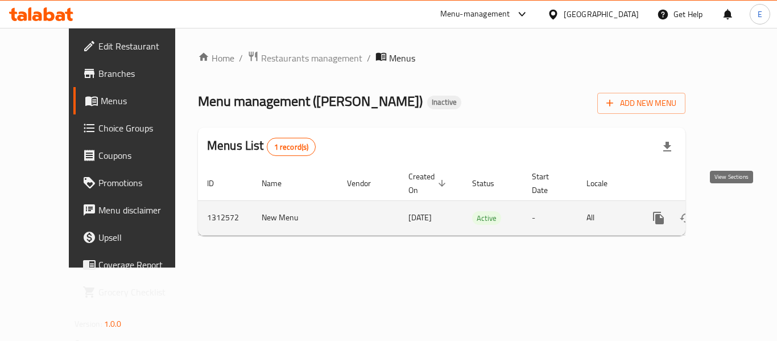
click at [739, 205] on link "enhanced table" at bounding box center [740, 217] width 27 height 27
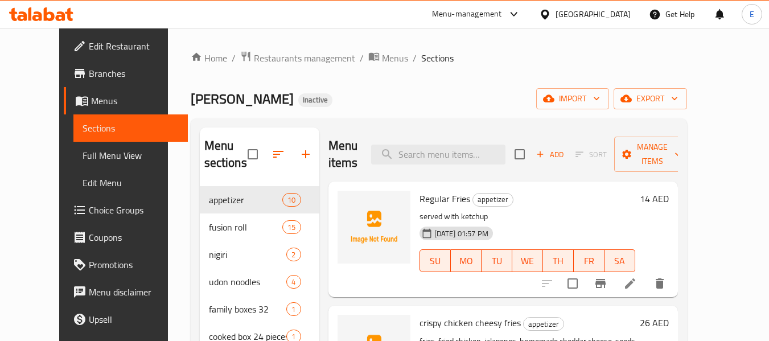
click at [519, 88] on div "amina sushi Inactive import export" at bounding box center [439, 98] width 496 height 21
click at [91, 106] on span "Menus" at bounding box center [135, 101] width 88 height 14
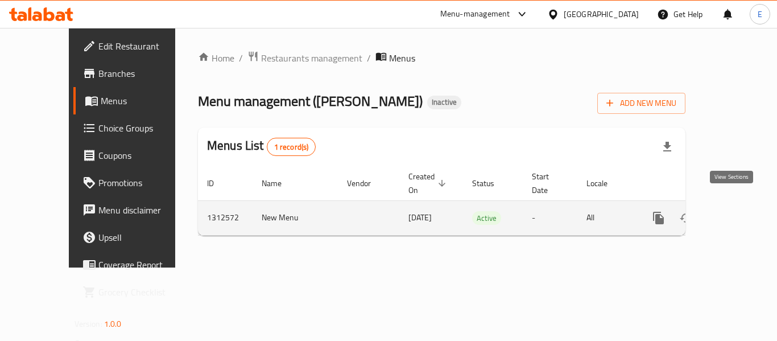
click at [734, 211] on icon "enhanced table" at bounding box center [741, 218] width 14 height 14
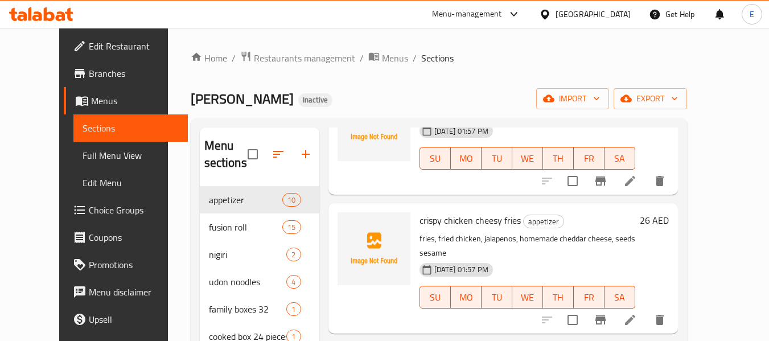
scroll to position [114, 0]
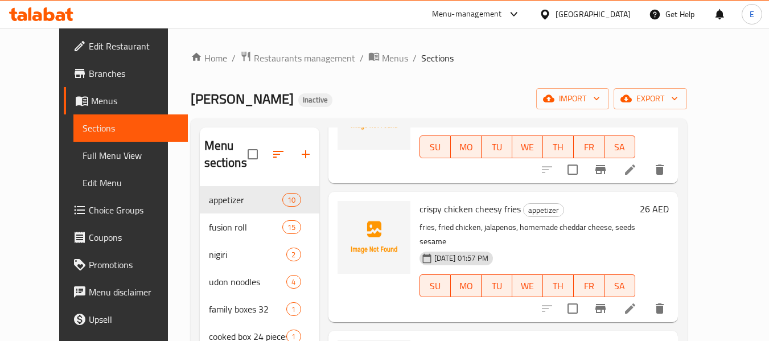
click at [83, 154] on span "Full Menu View" at bounding box center [131, 156] width 96 height 14
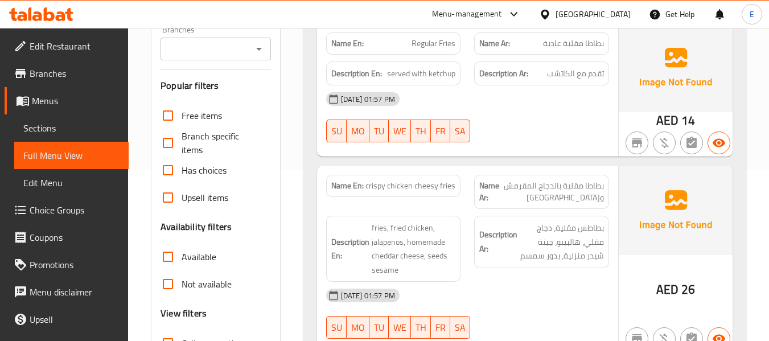
scroll to position [228, 0]
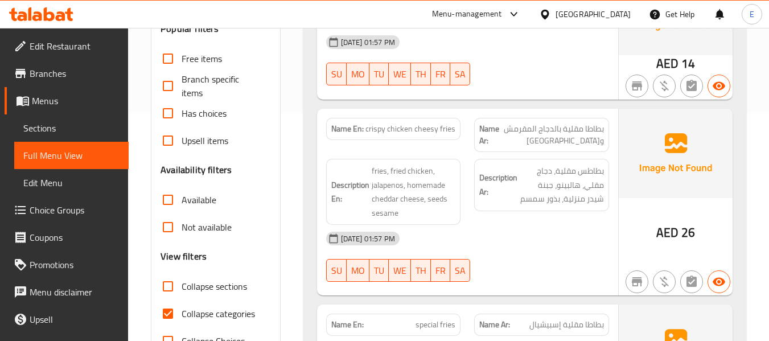
click at [386, 132] on span "crispy chicken cheesy fries" at bounding box center [410, 129] width 90 height 12
copy span "crispy chicken cheesy fries"
click at [443, 123] on span "crispy chicken cheesy fries" at bounding box center [410, 129] width 90 height 12
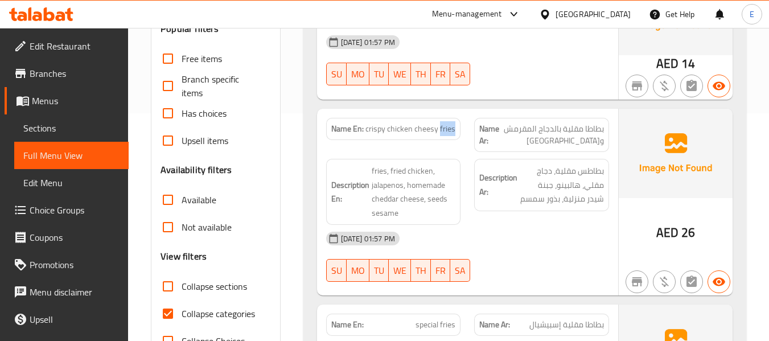
click at [443, 123] on span "crispy chicken cheesy fries" at bounding box center [410, 129] width 90 height 12
click at [536, 231] on div "[DATE] 01:57 PM" at bounding box center [467, 238] width 296 height 27
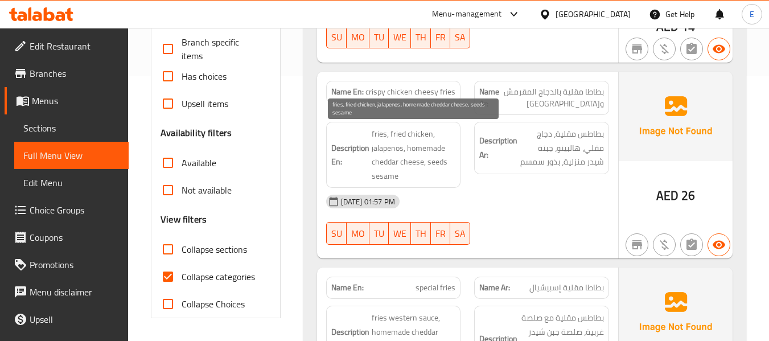
scroll to position [285, 0]
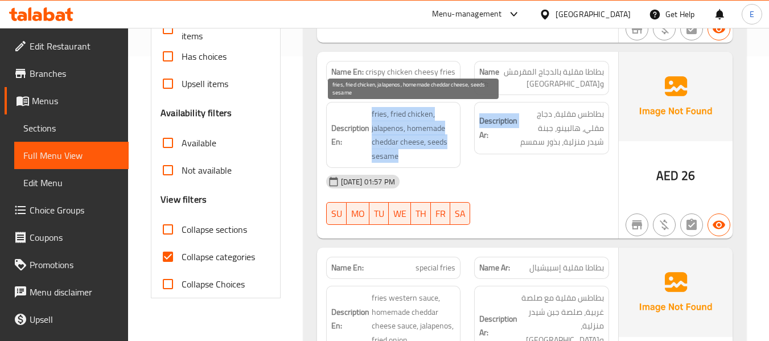
drag, startPoint x: 368, startPoint y: 108, endPoint x: 472, endPoint y: 138, distance: 109.1
click at [472, 138] on div "Description En: fries, fried chicken, jalapenos, homemade cheddar cheese, seeds…" at bounding box center [467, 135] width 296 height 80
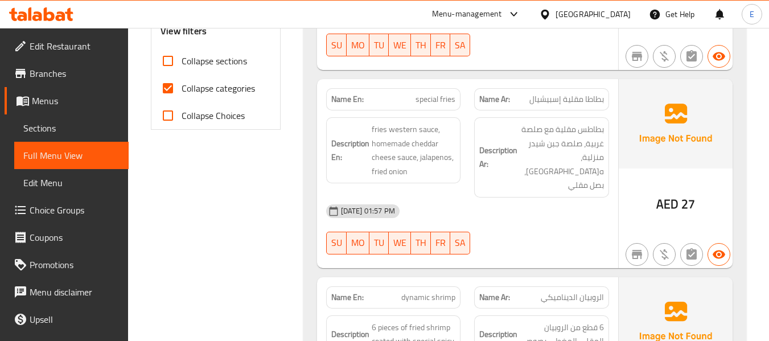
scroll to position [455, 0]
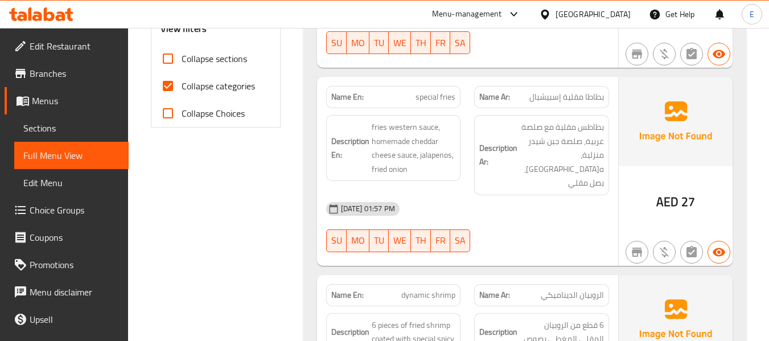
click at [427, 105] on div "Name En: special fries" at bounding box center [393, 97] width 135 height 22
click at [557, 96] on span "بطاطا مقلية إسبيشيال" at bounding box center [566, 97] width 75 height 12
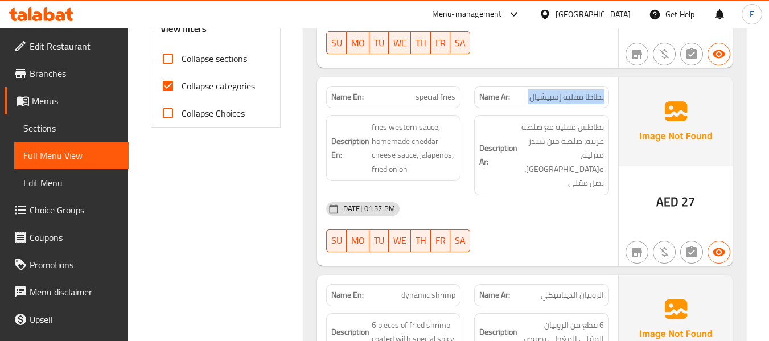
click at [557, 96] on span "بطاطا مقلية إسبيشيال" at bounding box center [566, 97] width 75 height 12
click at [558, 209] on div "17-09-2025 01:57 PM SU MO TU WE TH FR SA" at bounding box center [467, 227] width 296 height 64
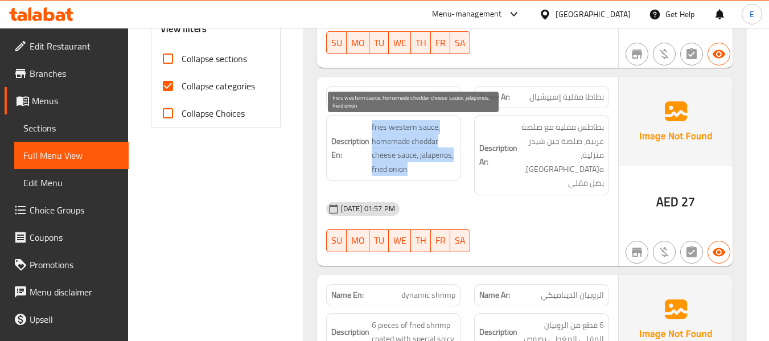
drag, startPoint x: 372, startPoint y: 123, endPoint x: 446, endPoint y: 164, distance: 84.6
click at [450, 164] on span "fries western sauce, homemade cheddar cheese sauce, jalapenos, fried onion" at bounding box center [414, 148] width 84 height 56
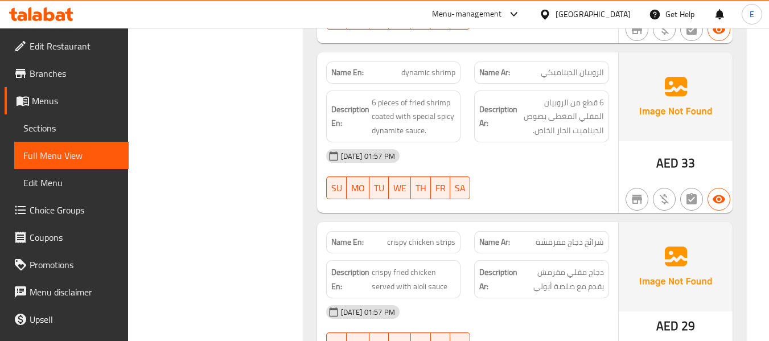
scroll to position [683, 0]
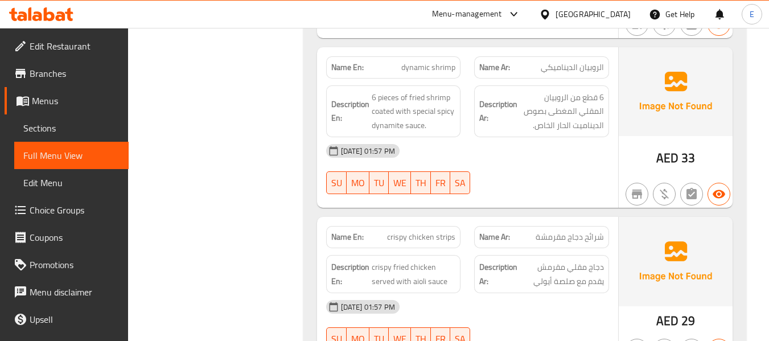
click at [689, 147] on span "33" at bounding box center [688, 158] width 14 height 22
click at [589, 79] on div "Description Ar: 6 قطع من الروبيان المقلي المغطى بصوص الديناميت الحار الخاص." at bounding box center [541, 112] width 149 height 66
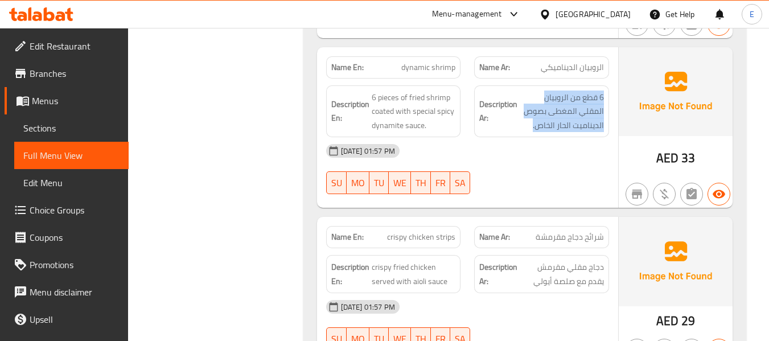
click at [589, 79] on div "Description Ar: 6 قطع من الروبيان المقلي المغطى بصوص الديناميت الحار الخاص." at bounding box center [541, 112] width 149 height 66
click at [588, 61] on span "الروبيان الديناميكي" at bounding box center [572, 67] width 63 height 12
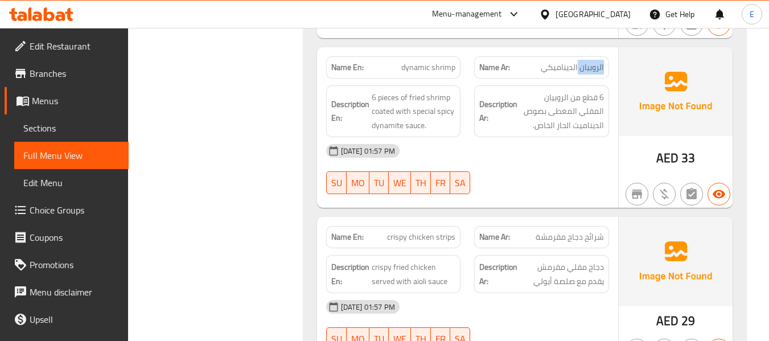
click at [588, 61] on span "الروبيان الديناميكي" at bounding box center [572, 67] width 63 height 12
drag, startPoint x: 537, startPoint y: 148, endPoint x: 409, endPoint y: 70, distance: 149.4
click at [536, 147] on div "[DATE] 01:57 PM" at bounding box center [467, 150] width 296 height 27
click at [427, 61] on span "dynamic shrimp" at bounding box center [428, 67] width 54 height 12
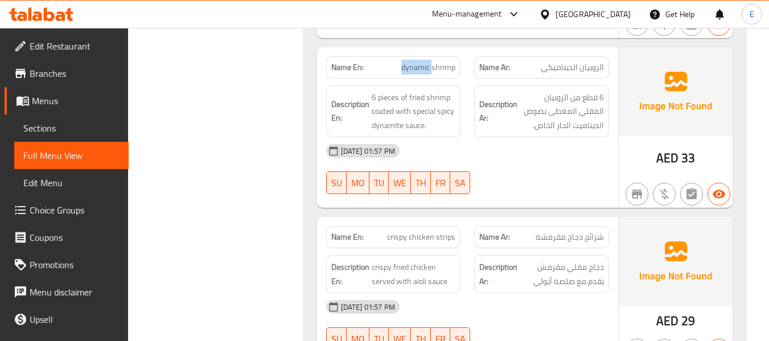
click at [427, 61] on span "dynamic shrimp" at bounding box center [428, 67] width 54 height 12
click at [545, 154] on div "17-09-2025 01:57 PM SU MO TU WE TH FR SA" at bounding box center [467, 169] width 296 height 64
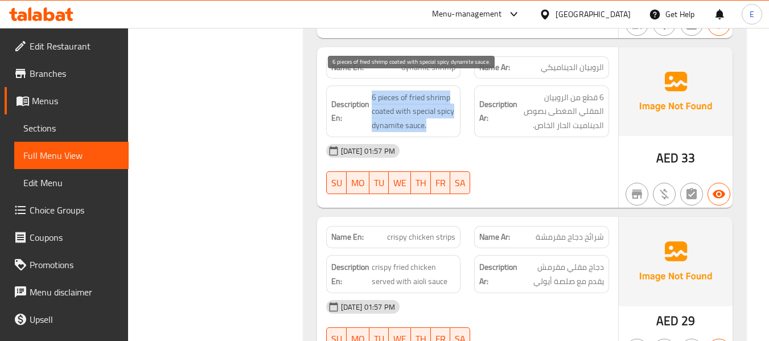
drag, startPoint x: 370, startPoint y: 80, endPoint x: 450, endPoint y: 109, distance: 85.3
click at [450, 109] on h6 "Description En: 6 pieces of fried shrimp coated with special spicy dynamite sau…" at bounding box center [393, 111] width 125 height 42
click at [450, 109] on span "6 pieces of fried shrimp coated with special spicy dynamite sauce." at bounding box center [414, 111] width 84 height 42
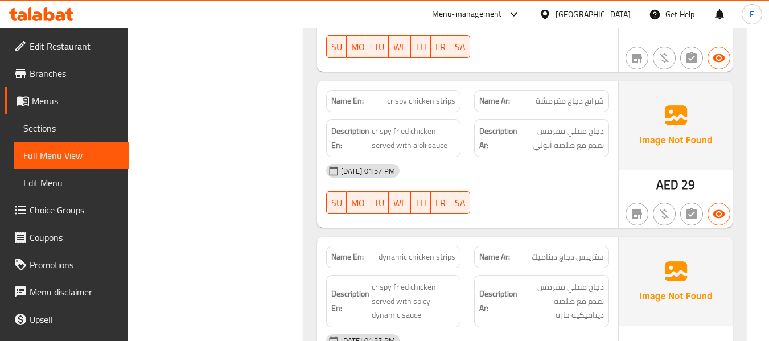
scroll to position [854, 0]
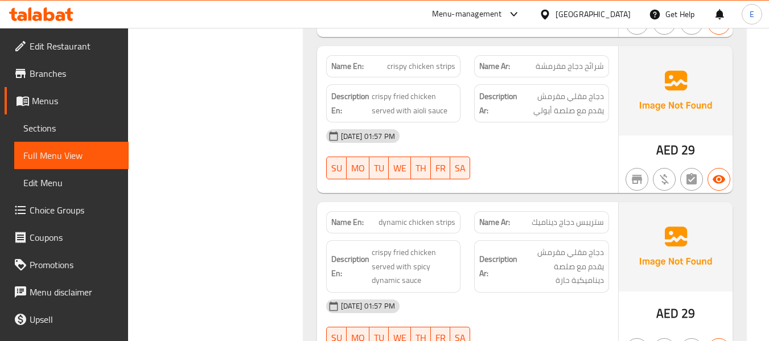
click at [570, 60] on span "شرائح دجاج مقرمشة" at bounding box center [569, 66] width 68 height 12
click at [571, 60] on span "شرائح دجاج مقرمشة" at bounding box center [569, 66] width 68 height 12
click at [426, 60] on span "crispy chicken strips" at bounding box center [421, 66] width 68 height 12
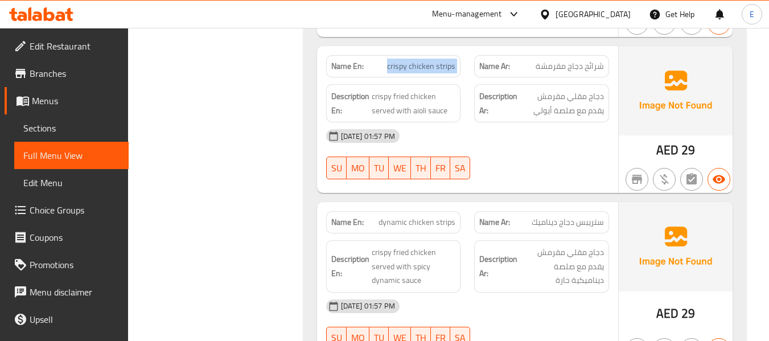
click at [426, 60] on span "crispy chicken strips" at bounding box center [421, 66] width 68 height 12
click at [519, 132] on div "[DATE] 01:57 PM" at bounding box center [467, 135] width 296 height 27
click at [430, 60] on span "crispy chicken strips" at bounding box center [421, 66] width 68 height 12
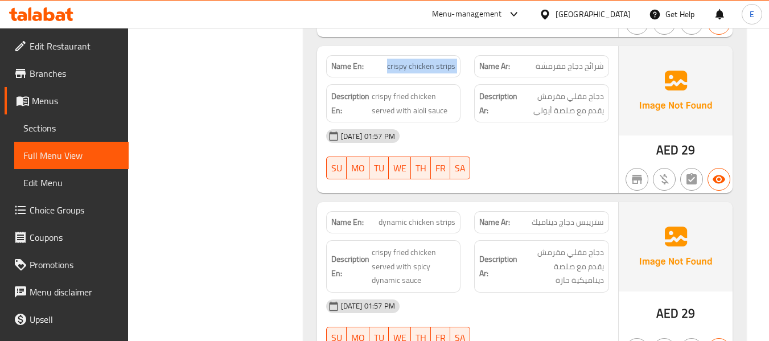
copy span "crispy chicken strips"
click at [578, 122] on div "[DATE] 01:57 PM" at bounding box center [467, 135] width 296 height 27
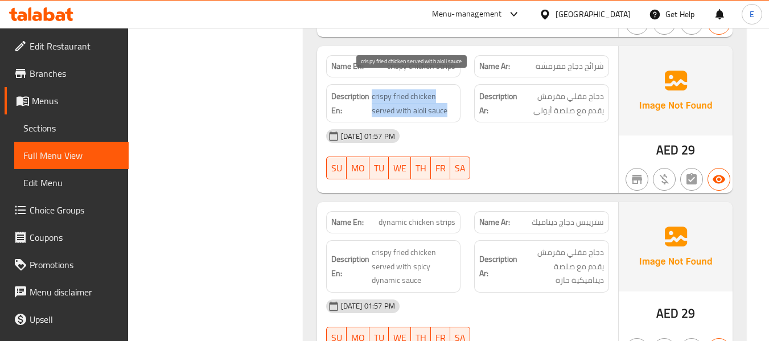
drag, startPoint x: 373, startPoint y: 84, endPoint x: 450, endPoint y: 93, distance: 78.0
click at [450, 93] on span "crispy fried chicken served with aioli sauce" at bounding box center [414, 103] width 84 height 28
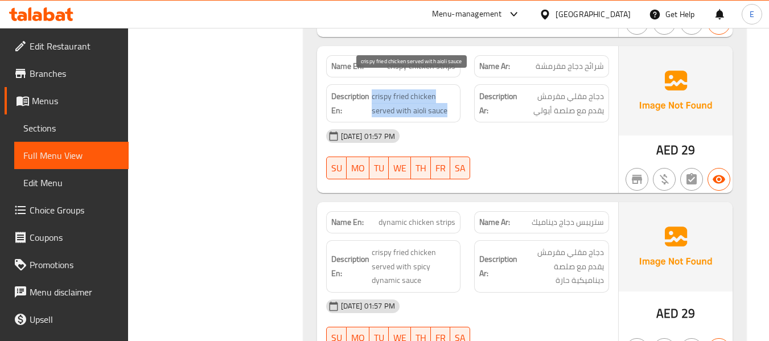
click at [450, 93] on span "crispy fried chicken served with aioli sauce" at bounding box center [414, 103] width 84 height 28
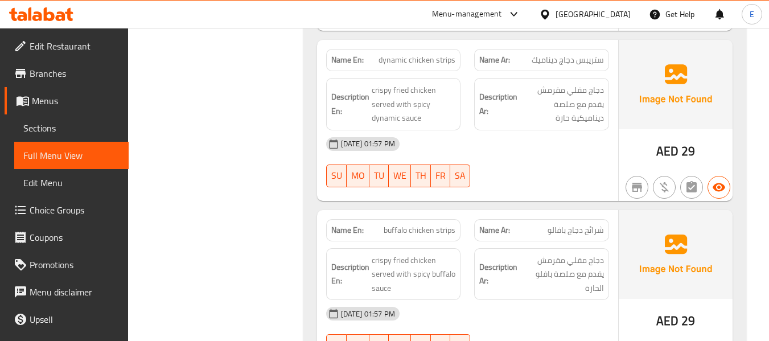
scroll to position [1024, 0]
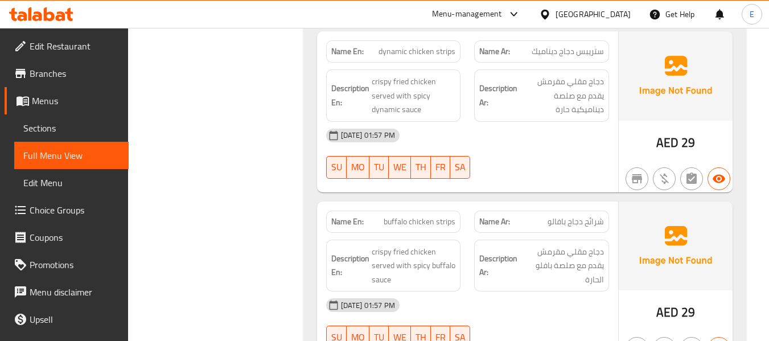
click at [581, 46] on span "ستريبس دجاج ديناميك" at bounding box center [567, 52] width 72 height 12
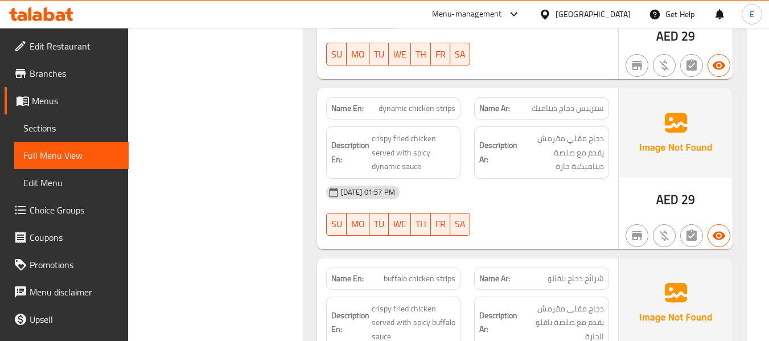
click at [441, 102] on span "dynamic chicken strips" at bounding box center [416, 108] width 77 height 12
drag, startPoint x: 510, startPoint y: 178, endPoint x: 348, endPoint y: 131, distance: 168.9
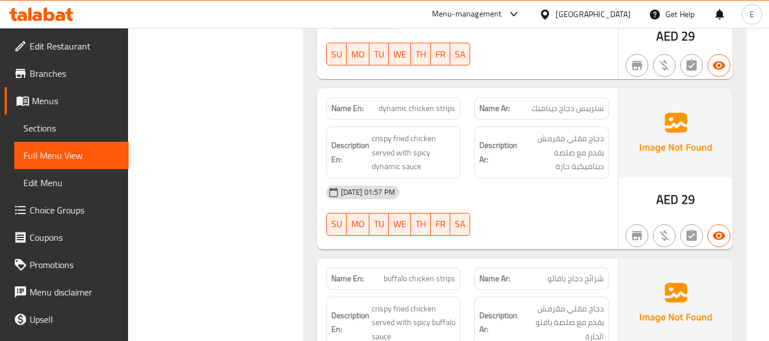
click at [507, 179] on div "[DATE] 01:57 PM" at bounding box center [467, 192] width 296 height 27
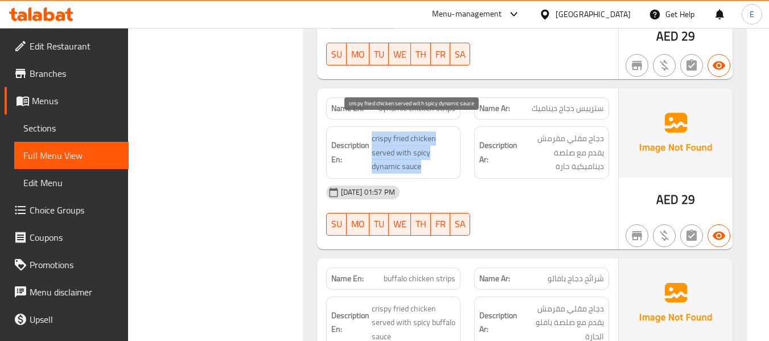
drag, startPoint x: 369, startPoint y: 117, endPoint x: 428, endPoint y: 151, distance: 68.3
click at [428, 151] on h6 "Description En: crispy fried chicken served with spicy dynamic sauce" at bounding box center [393, 152] width 125 height 42
click at [428, 151] on span "crispy fried chicken served with spicy dynamic sauce" at bounding box center [414, 152] width 84 height 42
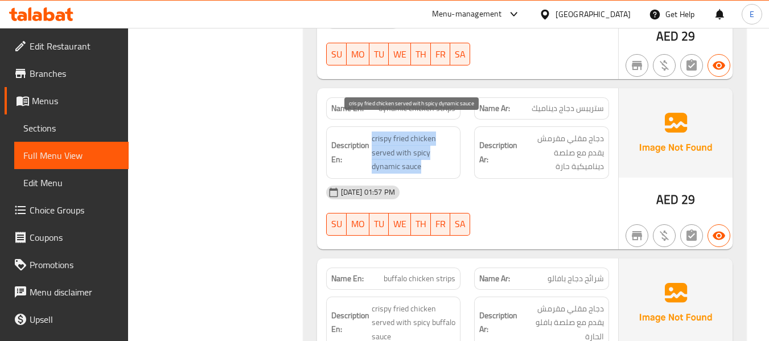
click at [428, 151] on span "crispy fried chicken served with spicy dynamic sauce" at bounding box center [414, 152] width 84 height 42
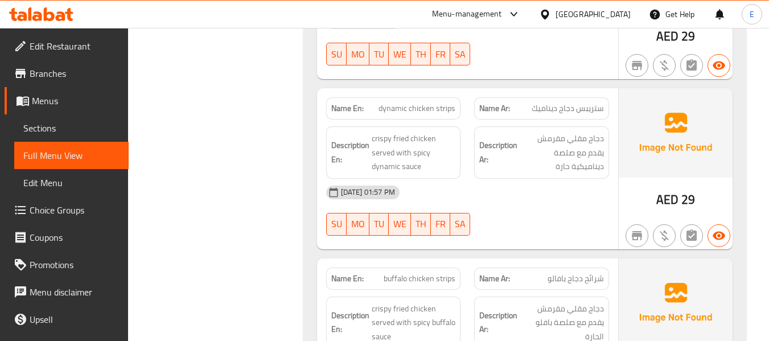
click at [562, 191] on div "[DATE] 01:57 PM" at bounding box center [467, 192] width 296 height 27
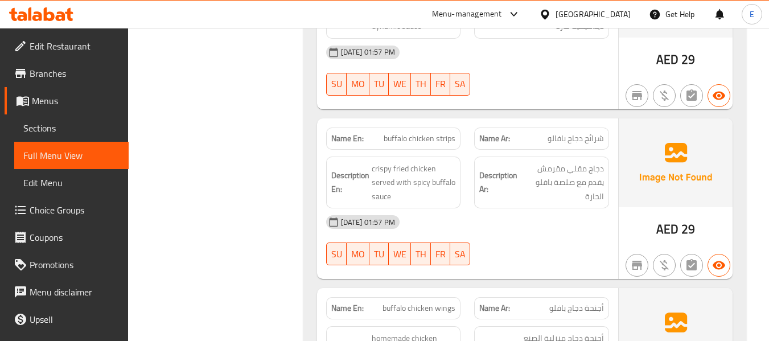
scroll to position [1138, 0]
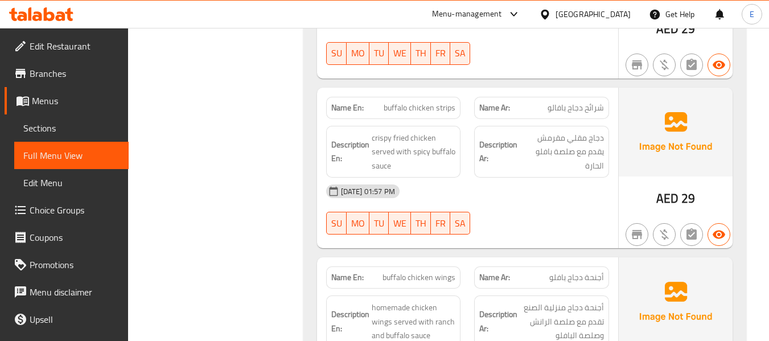
click at [417, 102] on span "buffalo chicken strips" at bounding box center [420, 108] width 72 height 12
click at [575, 102] on span "شرائح دجاج بافالو" at bounding box center [575, 108] width 56 height 12
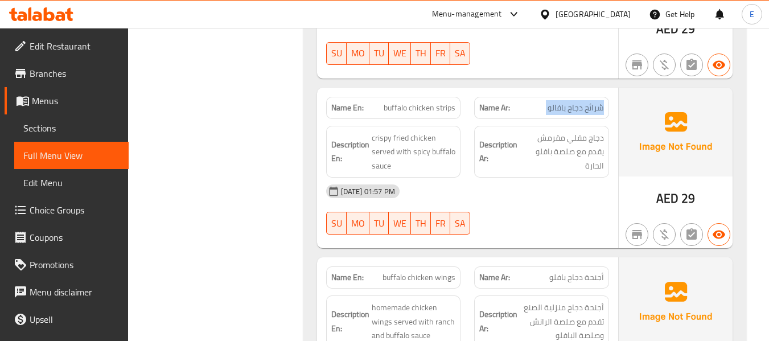
click at [575, 102] on span "شرائح دجاج بافالو" at bounding box center [575, 108] width 56 height 12
click at [411, 104] on div "Name En: buffalo chicken strips" at bounding box center [393, 108] width 135 height 22
click at [411, 102] on span "buffalo chicken strips" at bounding box center [420, 108] width 72 height 12
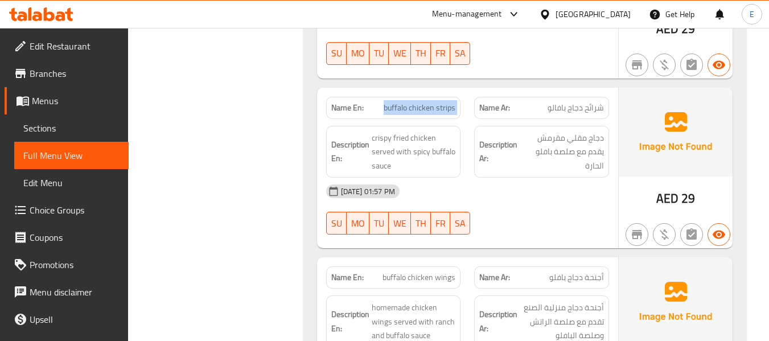
copy span "buffalo chicken strips"
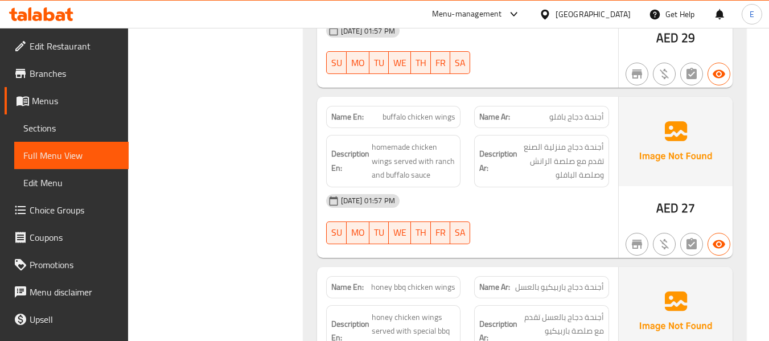
scroll to position [1309, 0]
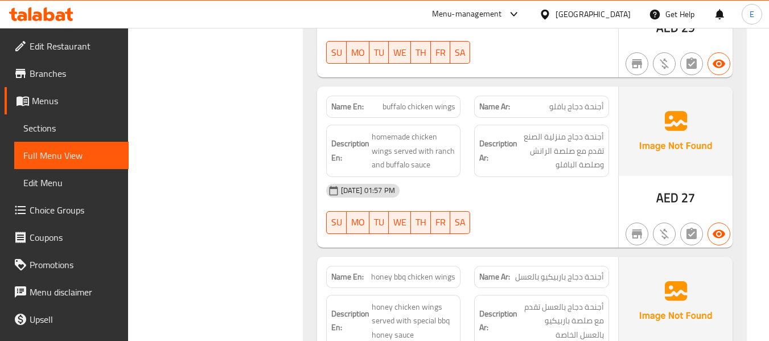
click at [433, 101] on span "buffalo chicken wings" at bounding box center [418, 107] width 73 height 12
click at [574, 101] on span "أجنحة دجاج بافلو" at bounding box center [576, 107] width 55 height 12
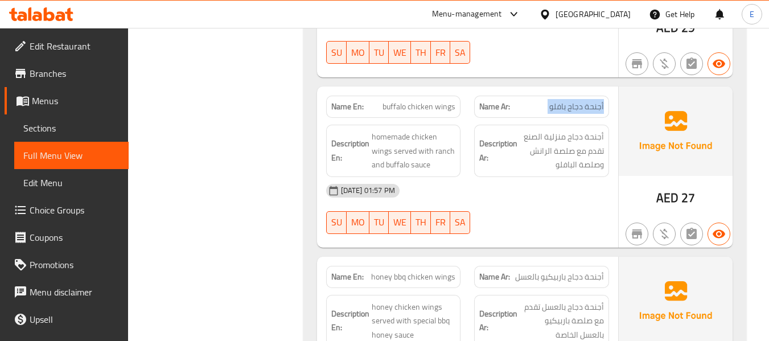
click at [574, 101] on span "أجنحة دجاج بافلو" at bounding box center [576, 107] width 55 height 12
click at [578, 149] on span "أجنحة دجاج منزلية الصنع تقدم مع صلصة الرانش وصلصة البافلو" at bounding box center [562, 151] width 84 height 42
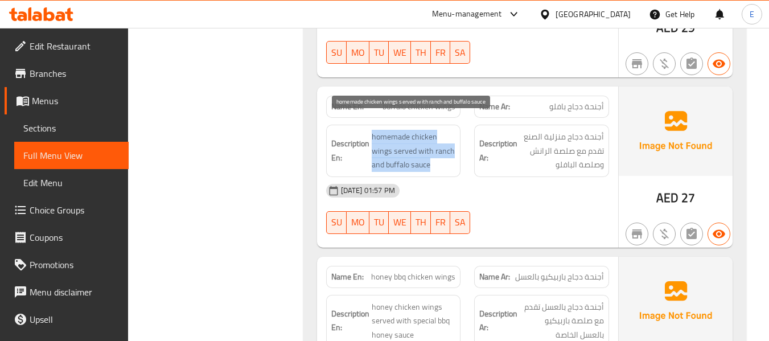
drag, startPoint x: 370, startPoint y: 121, endPoint x: 451, endPoint y: 149, distance: 85.5
click at [451, 149] on h6 "Description En: homemade chicken wings served with ranch and buffalo sauce" at bounding box center [393, 151] width 125 height 42
click at [451, 149] on span "homemade chicken wings served with ranch and buffalo sauce" at bounding box center [414, 151] width 84 height 42
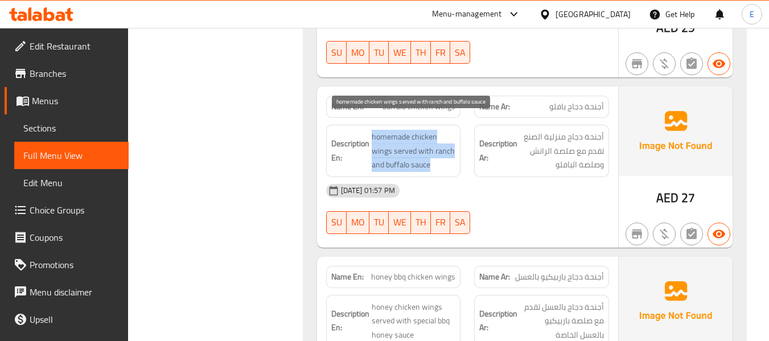
click at [451, 149] on span "homemade chicken wings served with ranch and buffalo sauce" at bounding box center [414, 151] width 84 height 42
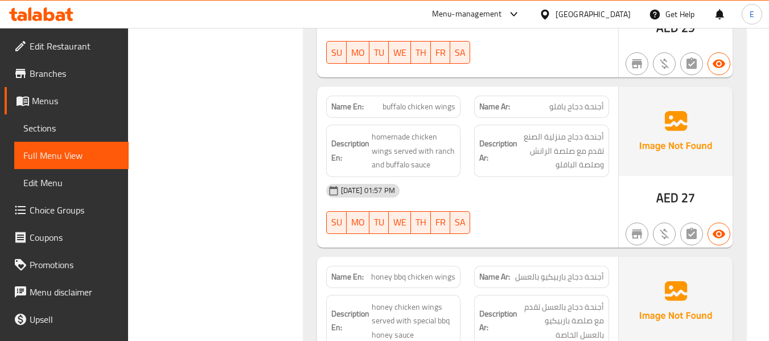
click at [489, 181] on div "[DATE] 01:57 PM" at bounding box center [467, 190] width 296 height 27
click at [402, 101] on span "buffalo chicken wings" at bounding box center [418, 107] width 73 height 12
click at [424, 101] on span "buffalo chicken wings" at bounding box center [418, 107] width 73 height 12
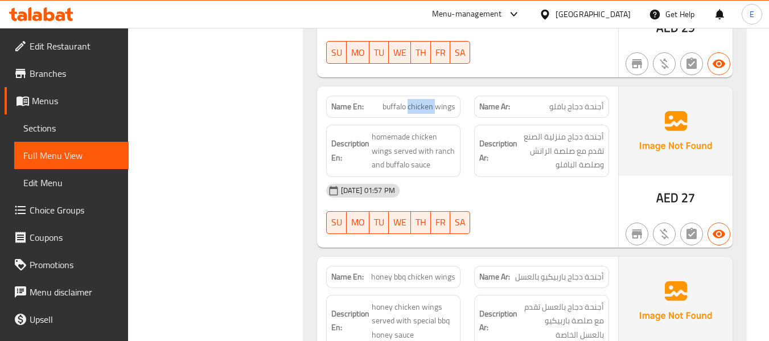
click at [424, 101] on span "buffalo chicken wings" at bounding box center [418, 107] width 73 height 12
click at [566, 177] on div "[DATE] 01:57 PM" at bounding box center [467, 190] width 296 height 27
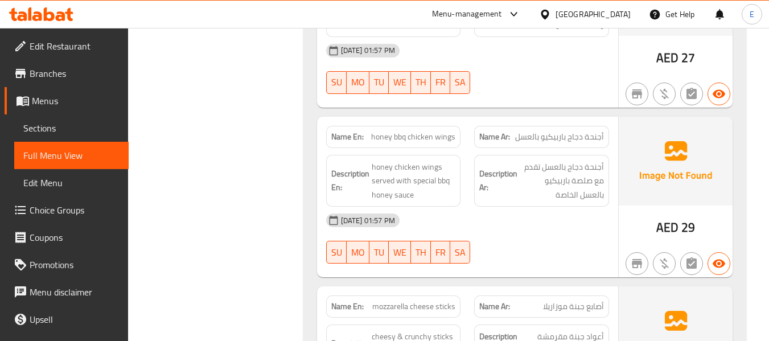
scroll to position [1479, 0]
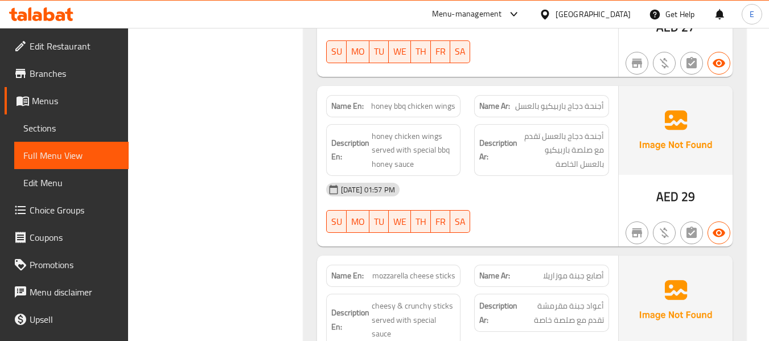
click at [581, 100] on span "أجنحة دجاج باربيكيو بالعسل" at bounding box center [559, 106] width 89 height 12
click at [405, 100] on span "honey bbq chicken wings" at bounding box center [413, 106] width 84 height 12
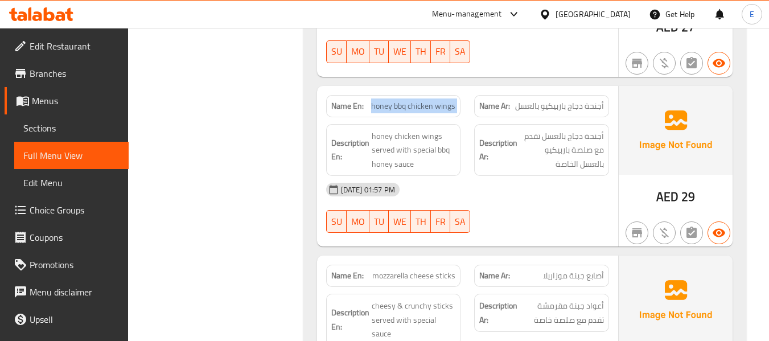
click at [405, 100] on span "honey bbq chicken wings" at bounding box center [413, 106] width 84 height 12
click at [417, 100] on div "Name En: honey bbq chicken wings" at bounding box center [393, 106] width 135 height 22
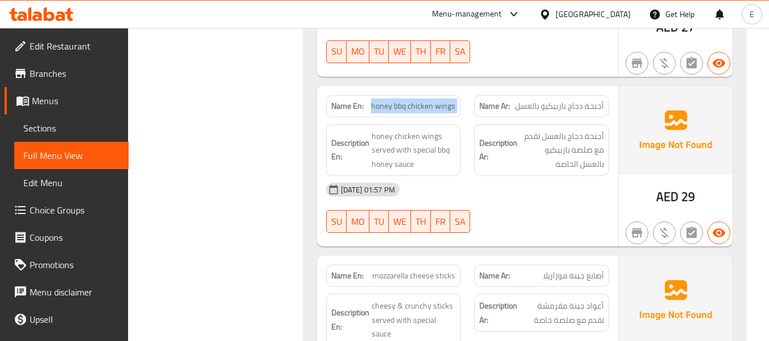
click at [417, 100] on div "Name En: honey bbq chicken wings" at bounding box center [393, 106] width 135 height 22
click at [550, 100] on span "أجنحة دجاج باربيكيو بالعسل" at bounding box center [559, 106] width 89 height 12
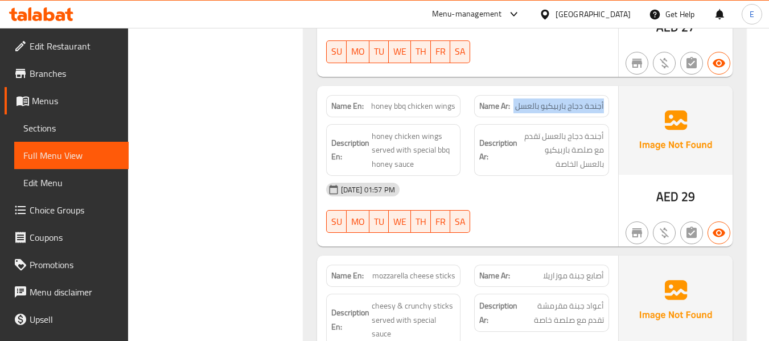
click at [550, 100] on span "أجنحة دجاج باربيكيو بالعسل" at bounding box center [559, 106] width 89 height 12
click at [534, 176] on div "[DATE] 01:57 PM" at bounding box center [467, 189] width 296 height 27
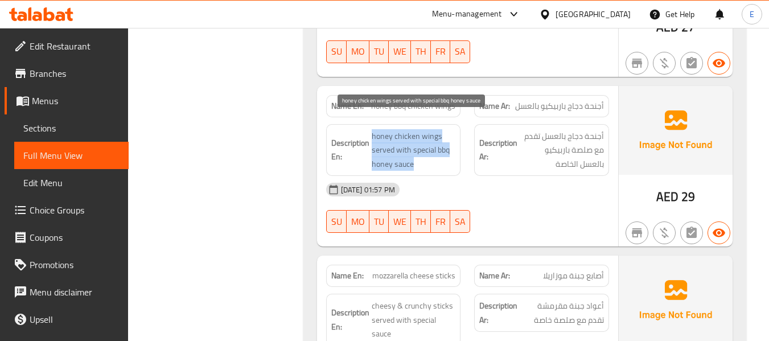
drag, startPoint x: 370, startPoint y: 116, endPoint x: 432, endPoint y: 151, distance: 71.4
click at [432, 151] on h6 "Description En: honey chicken wings served with special bbq honey sauce" at bounding box center [393, 150] width 125 height 42
click at [432, 151] on span "honey chicken wings served with special bbq honey sauce" at bounding box center [414, 150] width 84 height 42
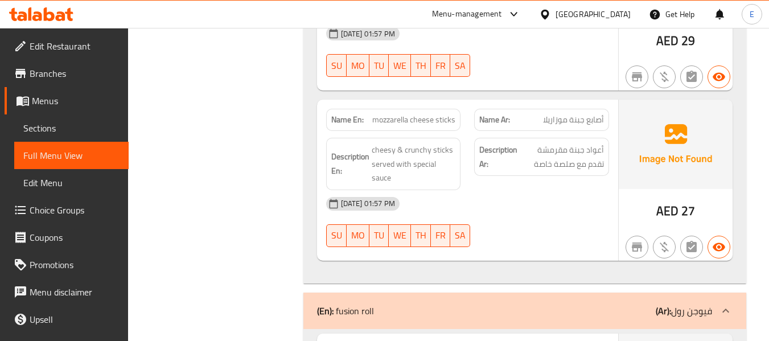
scroll to position [1650, 0]
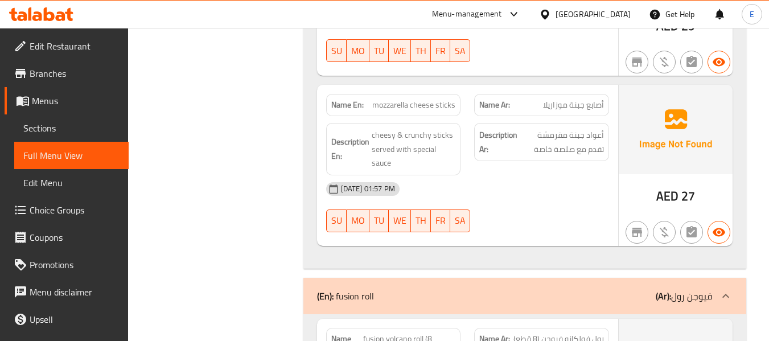
click at [414, 99] on span "mozzarella cheese sticks" at bounding box center [413, 105] width 83 height 12
click at [569, 99] on span "أصابع جبنة موزاريلا" at bounding box center [573, 105] width 61 height 12
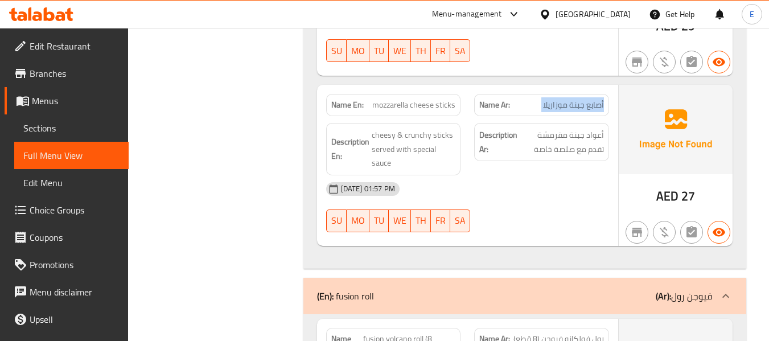
click at [569, 99] on span "أصابع جبنة موزاريلا" at bounding box center [573, 105] width 61 height 12
click at [567, 175] on div "[DATE] 01:57 PM" at bounding box center [467, 188] width 296 height 27
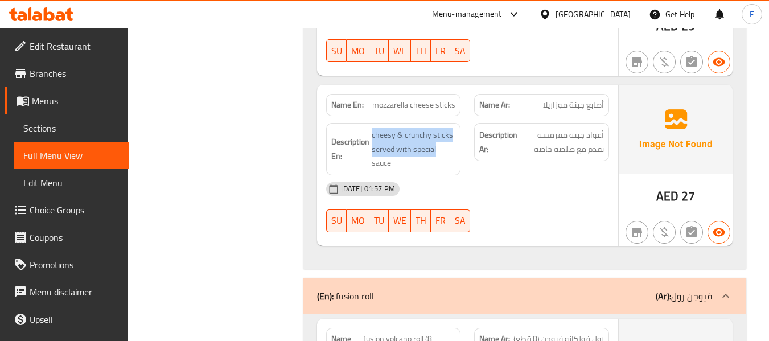
drag, startPoint x: 373, startPoint y: 119, endPoint x: 457, endPoint y: 132, distance: 85.7
click at [457, 132] on div "Description En: cheesy & crunchy sticks served with special sauce" at bounding box center [393, 149] width 135 height 52
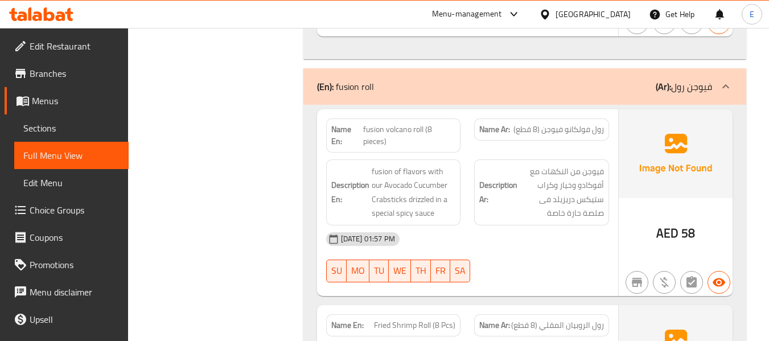
scroll to position [1878, 0]
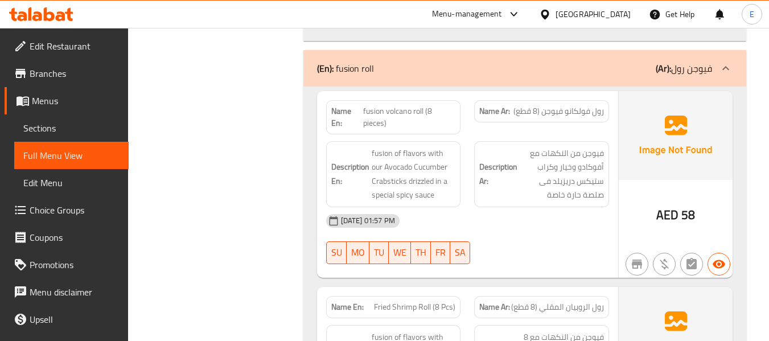
click at [418, 105] on span "fusion volcano roll (8 pieces)" at bounding box center [409, 117] width 93 height 24
click at [585, 105] on span "رول فولكانو فيوجن (8 قطع)" at bounding box center [558, 111] width 90 height 12
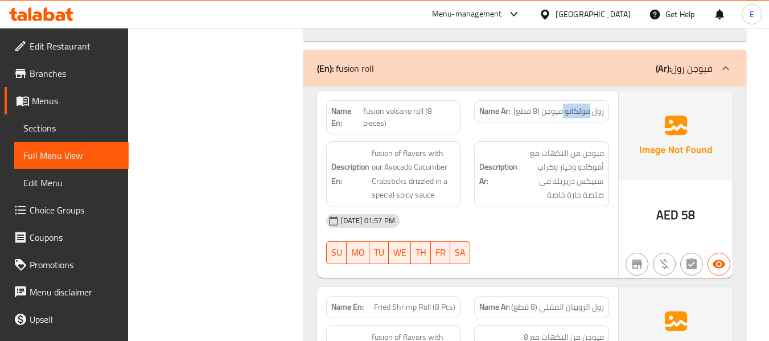
click at [585, 105] on span "رول فولكانو فيوجن (8 قطع)" at bounding box center [558, 111] width 90 height 12
click at [550, 228] on div "[DATE] 01:57 PM SU MO TU WE TH FR SA" at bounding box center [467, 239] width 296 height 64
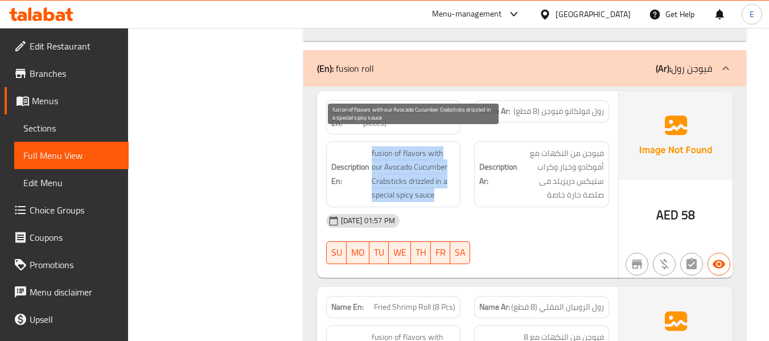
drag, startPoint x: 370, startPoint y: 137, endPoint x: 453, endPoint y: 178, distance: 92.9
click at [453, 178] on h6 "Description En: fusion of flavors with our Avocado Cucumber Crabsticks drizzled…" at bounding box center [393, 174] width 125 height 56
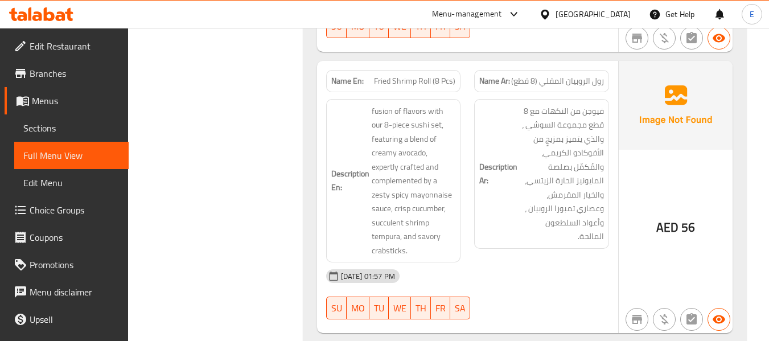
scroll to position [2105, 0]
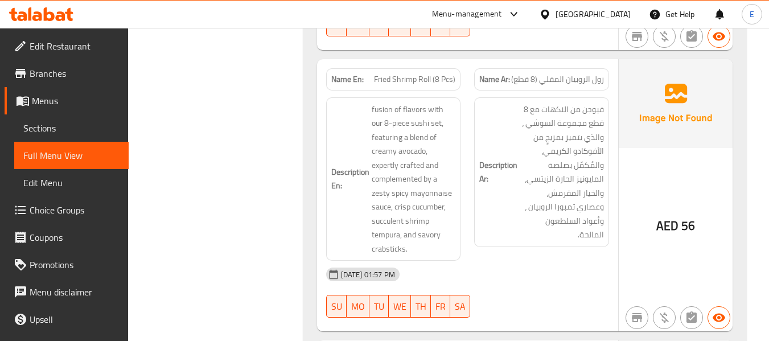
click at [410, 73] on span "Fried Shrimp Roll (8 Pcs)" at bounding box center [414, 79] width 81 height 12
click at [560, 73] on span "رول الروبيان المقلي (8 قطع)" at bounding box center [557, 79] width 93 height 12
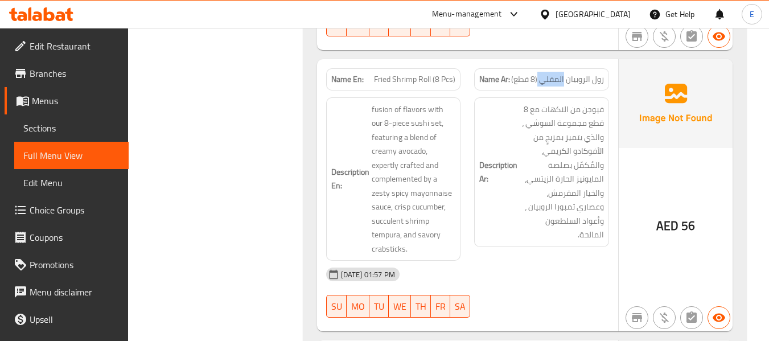
click at [560, 73] on span "رول الروبيان المقلي (8 قطع)" at bounding box center [557, 79] width 93 height 12
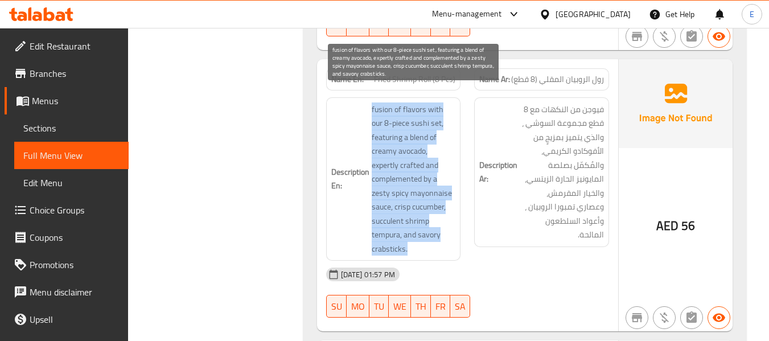
drag, startPoint x: 363, startPoint y: 92, endPoint x: 438, endPoint y: 232, distance: 159.4
click at [438, 232] on h6 "Description En: fusion of flavors with our 8-piece sushi set, featuring a blend…" at bounding box center [393, 179] width 125 height 154
click at [438, 232] on span "fusion of flavors with our 8-piece sushi set, featuring a blend of creamy avoca…" at bounding box center [414, 179] width 84 height 154
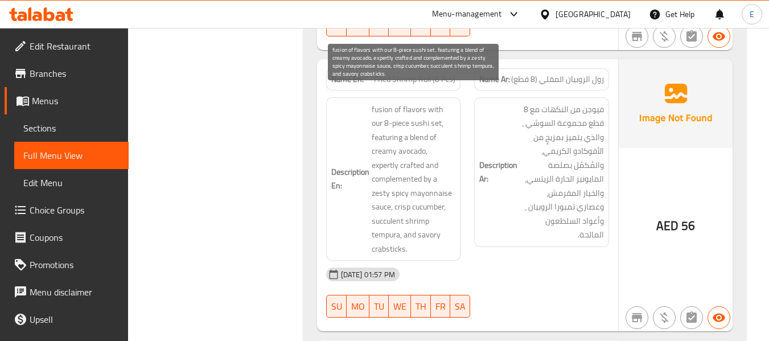
click at [438, 232] on span "fusion of flavors with our 8-piece sushi set, featuring a blend of creamy avoca…" at bounding box center [414, 179] width 84 height 154
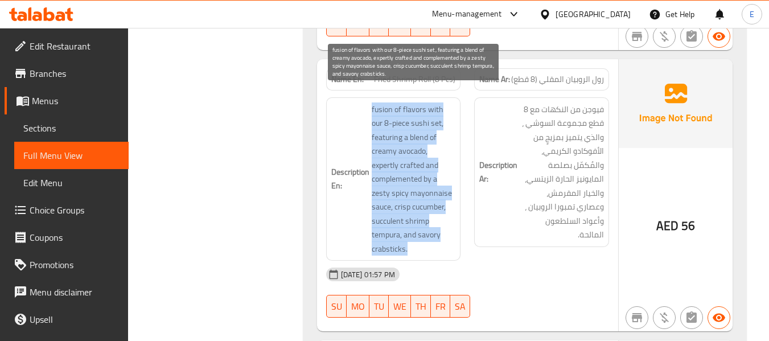
click at [438, 232] on span "fusion of flavors with our 8-piece sushi set, featuring a blend of creamy avoca…" at bounding box center [414, 179] width 84 height 154
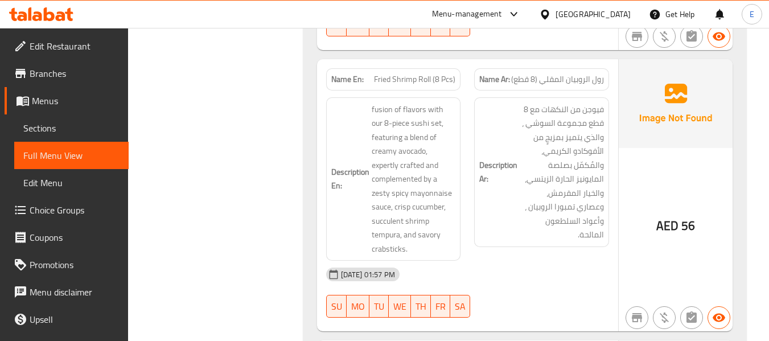
click at [489, 261] on div "[DATE] 01:57 PM" at bounding box center [467, 274] width 296 height 27
click at [413, 75] on div "Name En: Fried Shrimp Roll (8 Pcs)" at bounding box center [393, 79] width 135 height 22
click at [416, 73] on span "Fried Shrimp Roll (8 Pcs)" at bounding box center [414, 79] width 81 height 12
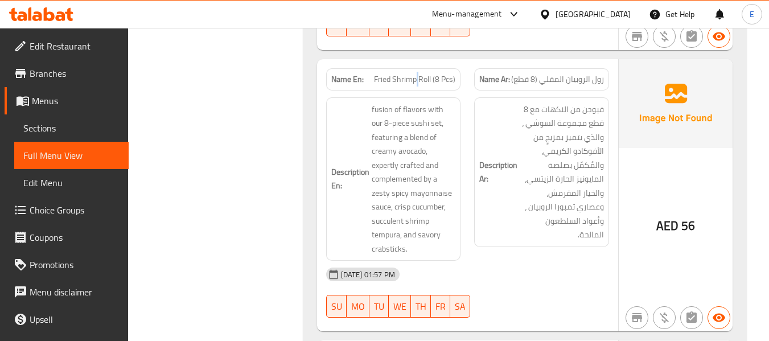
click at [416, 73] on span "Fried Shrimp Roll (8 Pcs)" at bounding box center [414, 79] width 81 height 12
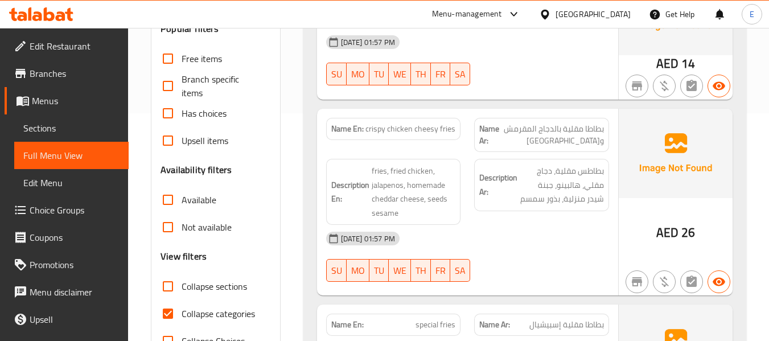
scroll to position [285, 0]
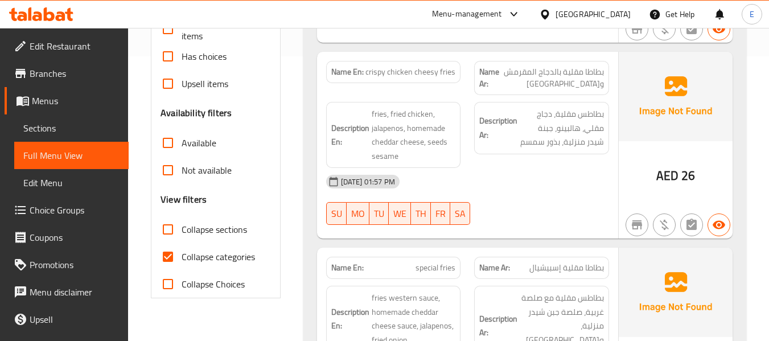
click at [35, 129] on span "Sections" at bounding box center [71, 128] width 96 height 14
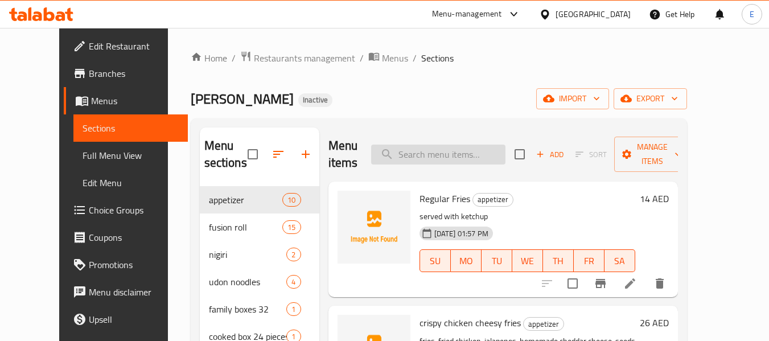
click at [456, 151] on input "search" at bounding box center [438, 155] width 134 height 20
drag, startPoint x: 468, startPoint y: 142, endPoint x: 468, endPoint y: 155, distance: 13.1
click at [468, 149] on div "Menu items Add Sort Manage items" at bounding box center [502, 154] width 349 height 54
click at [468, 157] on input "search" at bounding box center [438, 155] width 134 height 20
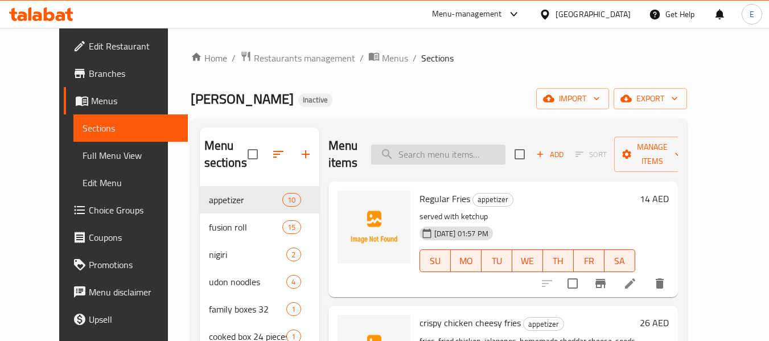
paste input "crispy chicken cheesy fries"
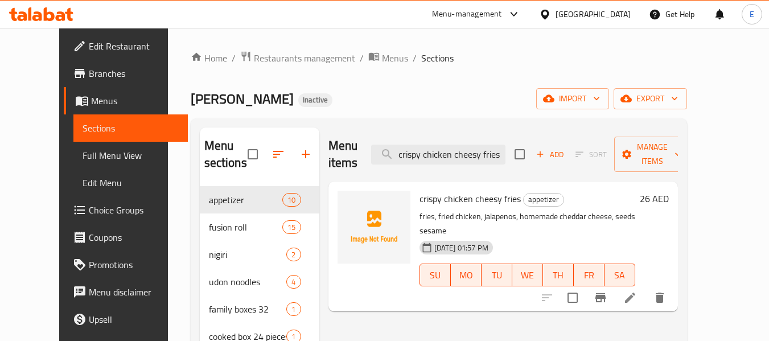
type input "crispy chicken cheesy fries"
click at [637, 291] on icon at bounding box center [630, 298] width 14 height 14
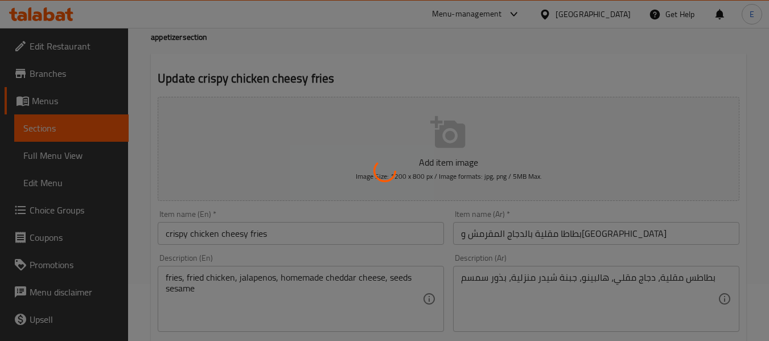
scroll to position [114, 0]
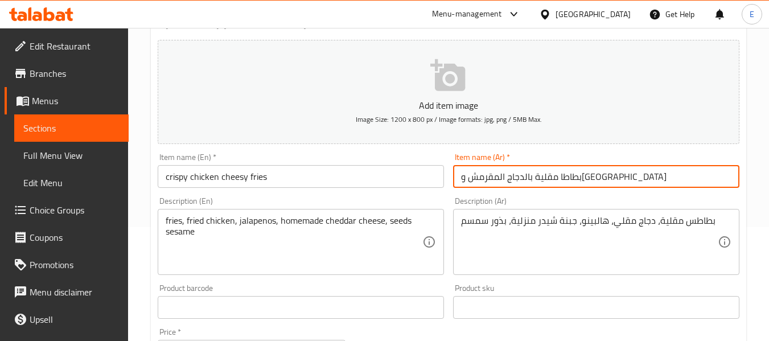
drag, startPoint x: 480, startPoint y: 176, endPoint x: 458, endPoint y: 178, distance: 21.7
click at [458, 178] on input "بطاطا مقلية بالدجاج المقرمش و[GEOGRAPHIC_DATA]" at bounding box center [596, 176] width 286 height 23
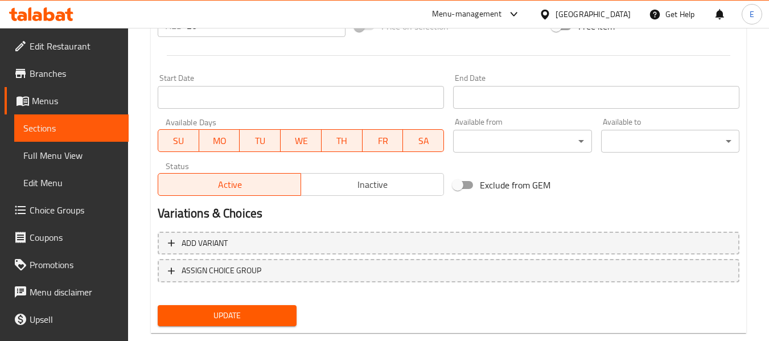
scroll to position [463, 0]
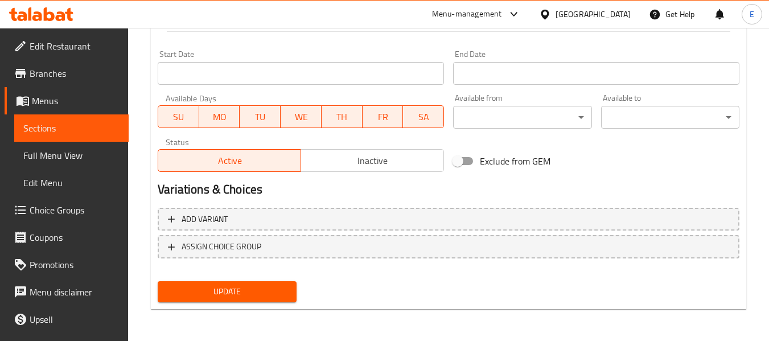
type input "بطاطا مقلية بالدجاج المقرمش وتشيزي"
click at [250, 297] on span "Update" at bounding box center [227, 292] width 120 height 14
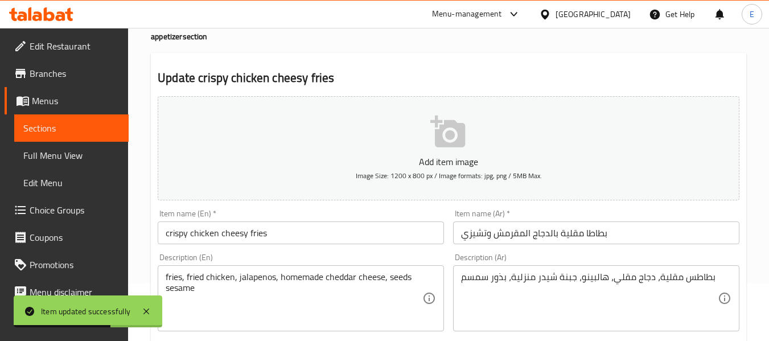
scroll to position [0, 0]
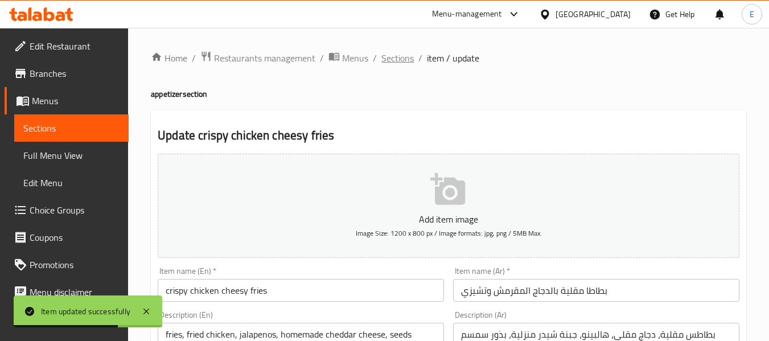
click at [398, 64] on span "Sections" at bounding box center [397, 58] width 32 height 14
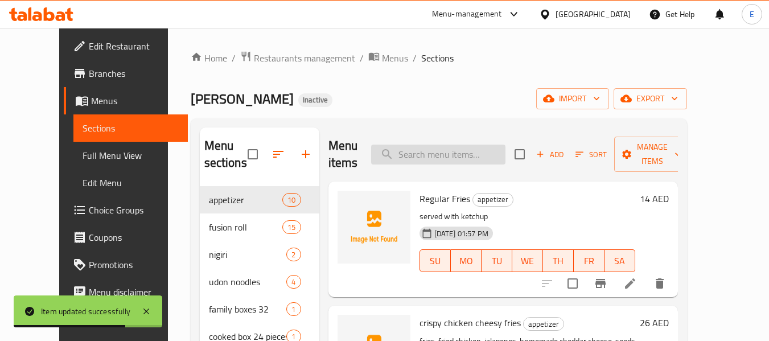
click at [465, 154] on input "search" at bounding box center [438, 155] width 134 height 20
paste input "crispy chicken strips"
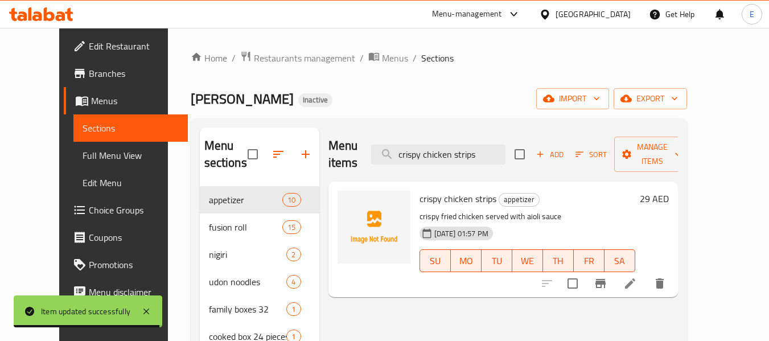
type input "crispy chicken strips"
click at [637, 277] on icon at bounding box center [630, 284] width 14 height 14
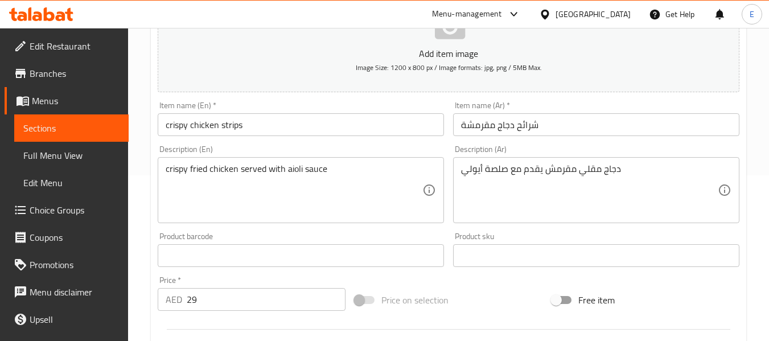
scroll to position [171, 0]
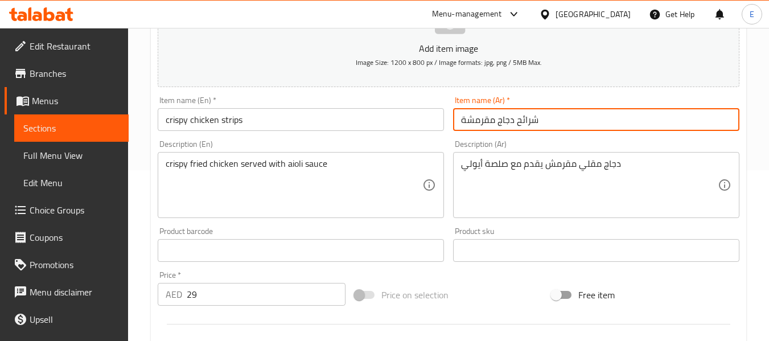
drag, startPoint x: 517, startPoint y: 118, endPoint x: 541, endPoint y: 119, distance: 23.9
click at [541, 119] on input "شرائح دجاج مقرمشة" at bounding box center [596, 119] width 286 height 23
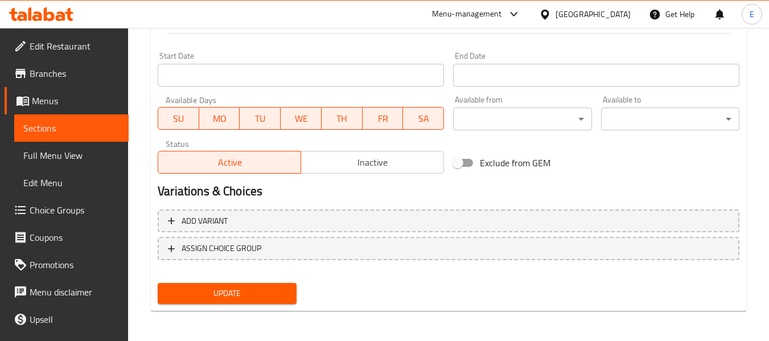
scroll to position [463, 0]
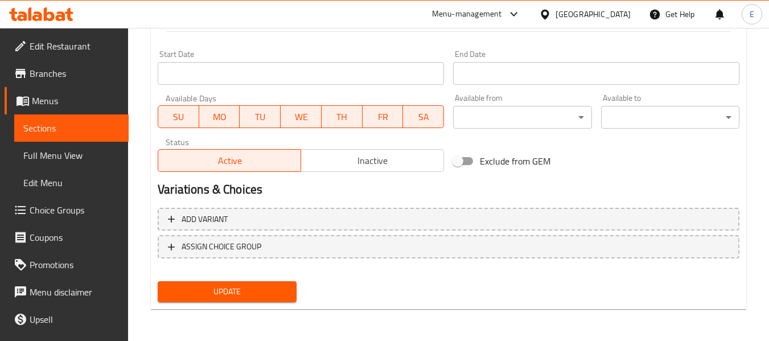
type input "إستريبس دجاج مقرمشة"
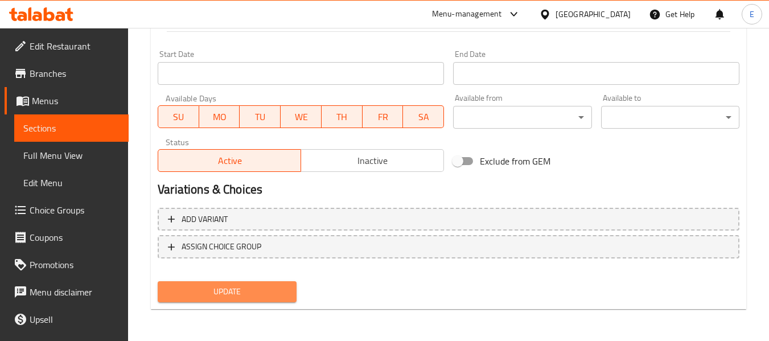
click at [252, 288] on span "Update" at bounding box center [227, 292] width 120 height 14
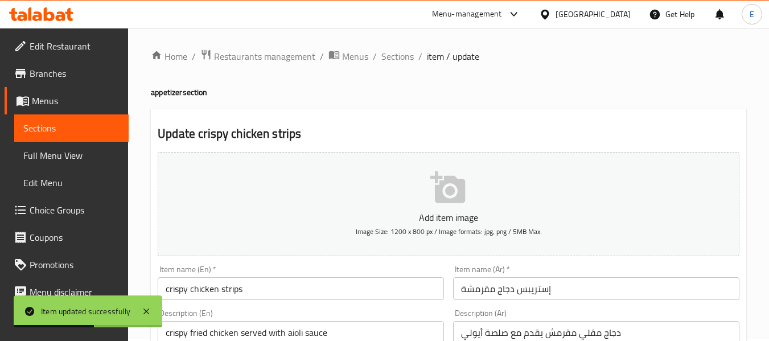
scroll to position [0, 0]
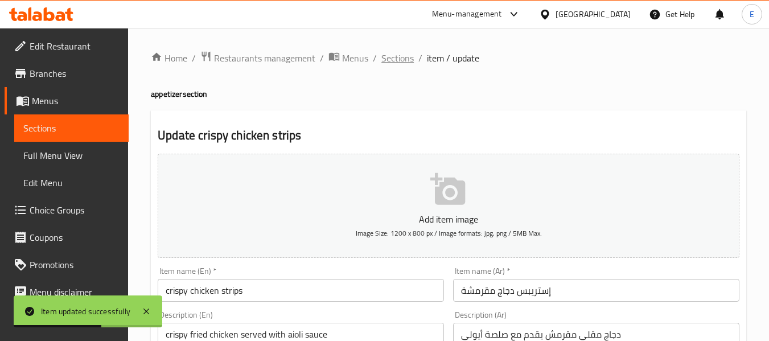
click at [396, 56] on span "Sections" at bounding box center [397, 58] width 32 height 14
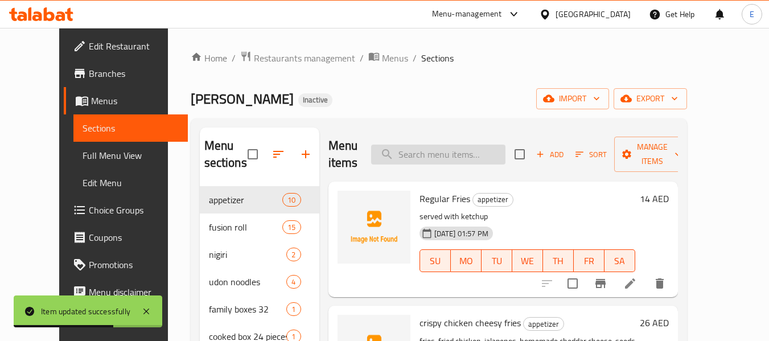
click at [445, 154] on input "search" at bounding box center [438, 155] width 134 height 20
paste input "buffalo chicken strips"
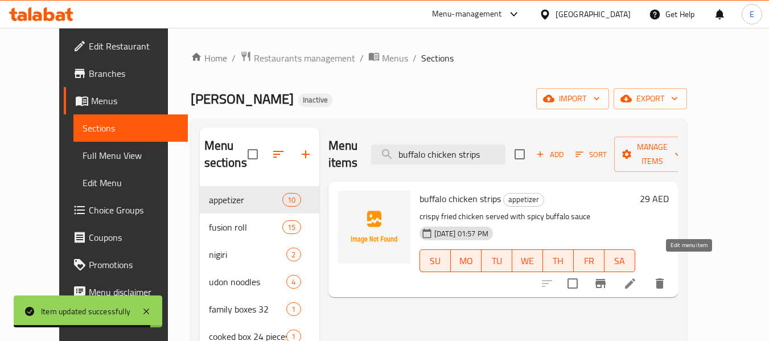
type input "buffalo chicken strips"
click at [637, 277] on icon at bounding box center [630, 284] width 14 height 14
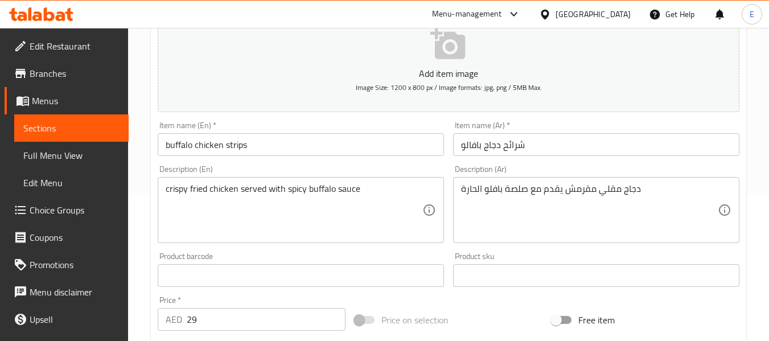
scroll to position [171, 0]
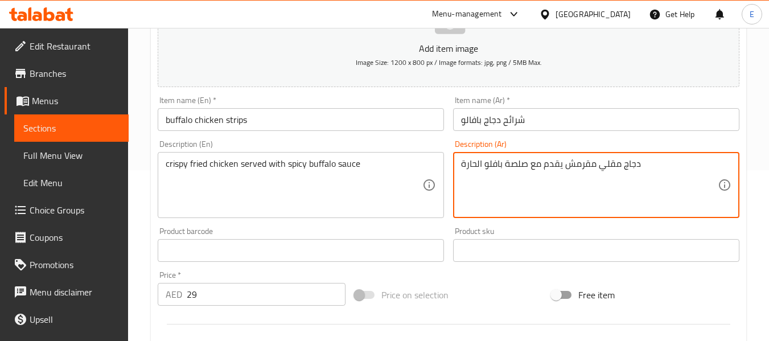
click at [517, 122] on input "شرائح دجاج بافالو" at bounding box center [596, 119] width 286 height 23
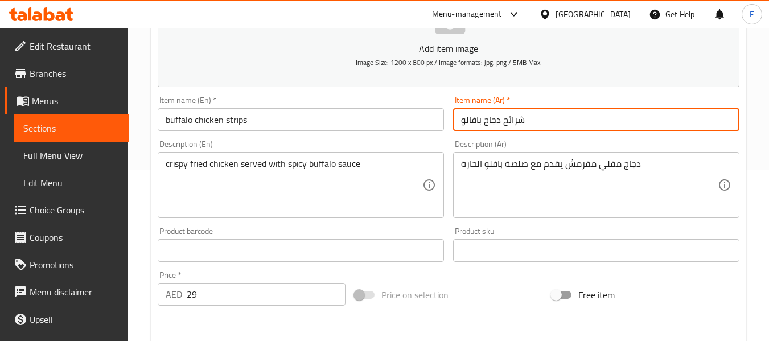
click at [517, 122] on input "شرائح دجاج بافالو" at bounding box center [596, 119] width 286 height 23
type input "إستريبس دجاج بافالو"
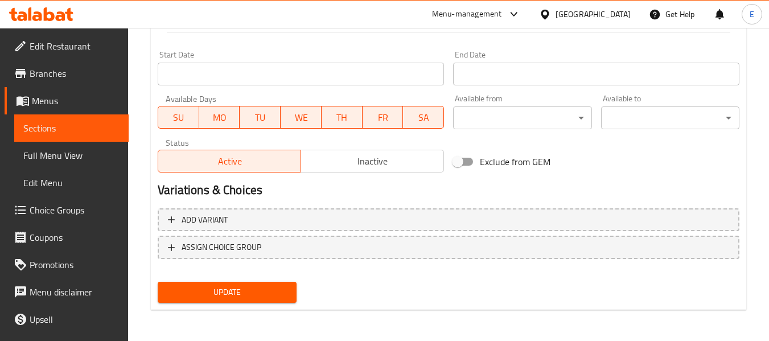
scroll to position [463, 0]
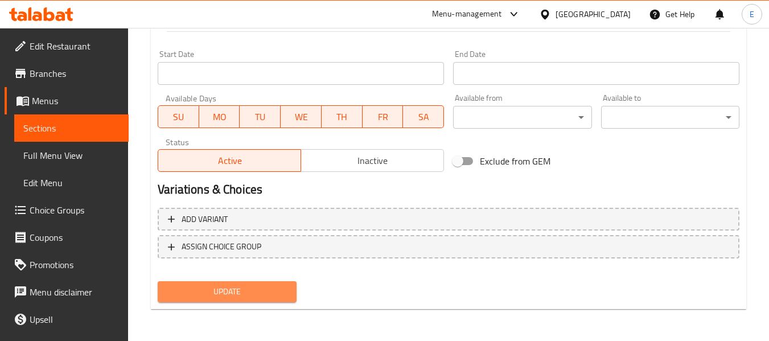
click at [261, 293] on span "Update" at bounding box center [227, 292] width 120 height 14
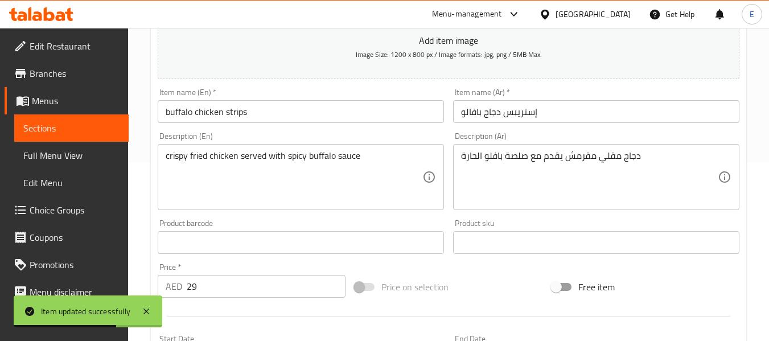
scroll to position [0, 0]
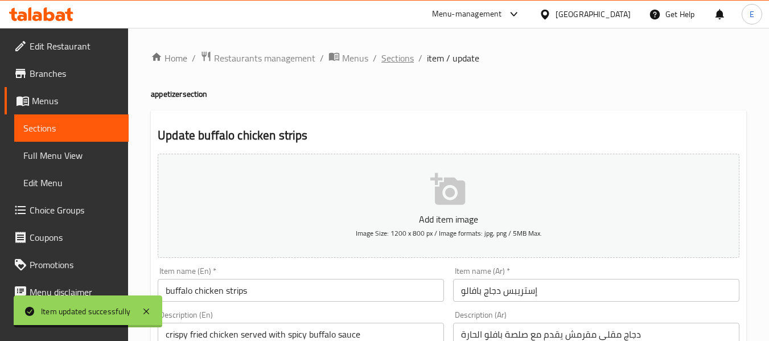
click at [393, 59] on span "Sections" at bounding box center [397, 58] width 32 height 14
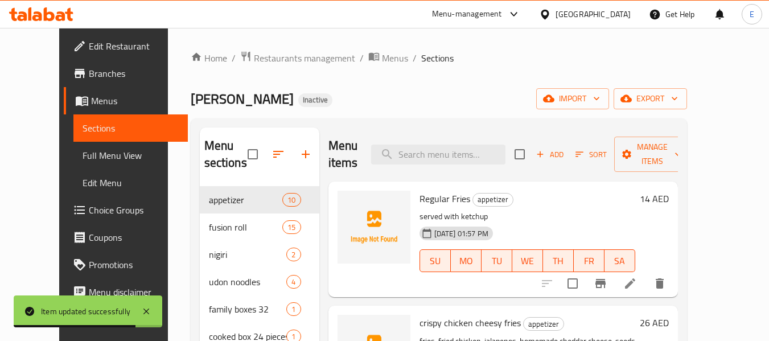
click at [456, 170] on div "Menu items Add Sort Manage items" at bounding box center [502, 154] width 349 height 54
click at [454, 160] on input "search" at bounding box center [438, 155] width 134 height 20
paste input "buffalo chicken wings"
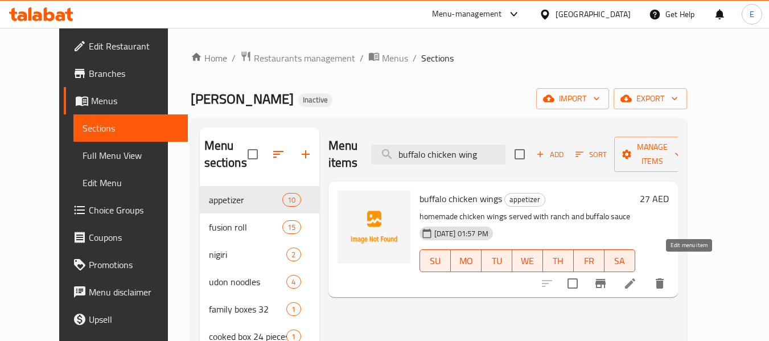
type input "buffalo chicken wing"
click at [637, 277] on icon at bounding box center [630, 284] width 14 height 14
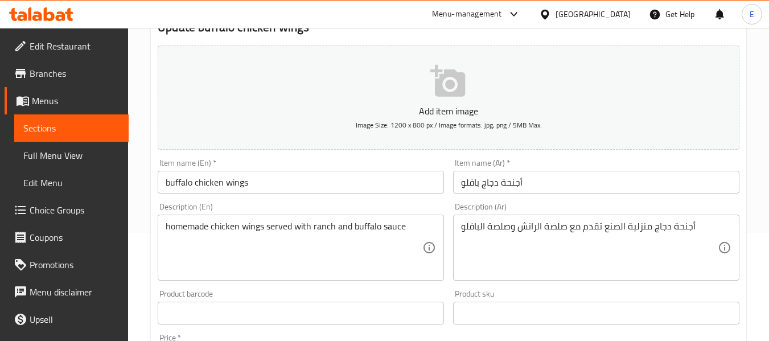
scroll to position [114, 0]
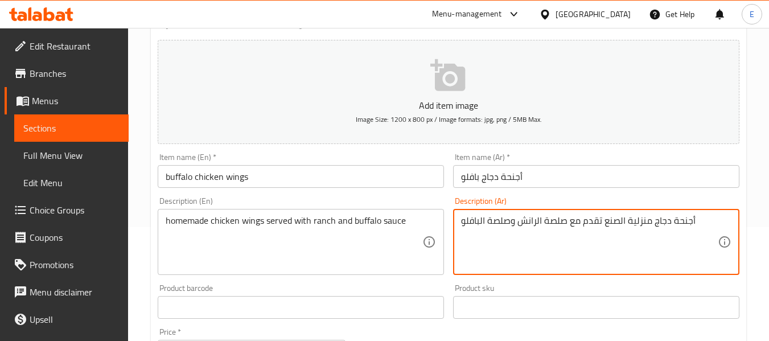
click at [496, 220] on textarea "أجنحة دجاج منزلية الصنع تقدم مع صلصة الرانش وصلصة البافلو" at bounding box center [589, 242] width 257 height 54
click at [500, 246] on textarea "أجنحة دجاج منزلية الصنع تقدم مع صلصة الرانش البافلو" at bounding box center [589, 242] width 257 height 54
click at [485, 221] on textarea "أجنحة دجاج منزلية الصنع تقدم مع صلصة الرانش البافلو" at bounding box center [589, 242] width 257 height 54
click at [486, 247] on textarea "أجنحة دجاج منزلية الصنع تقدم مع صلصة الرانش والبافلو" at bounding box center [589, 242] width 257 height 54
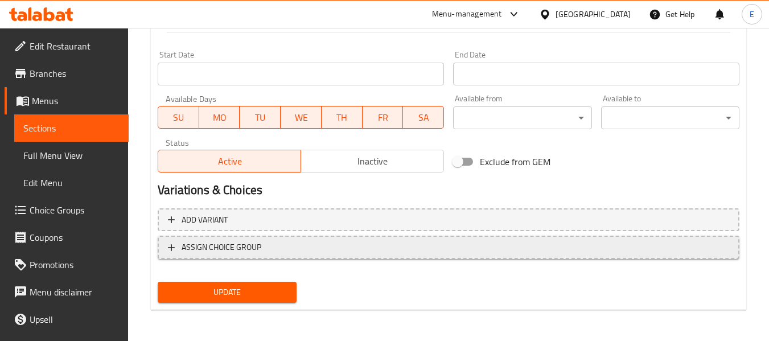
scroll to position [463, 0]
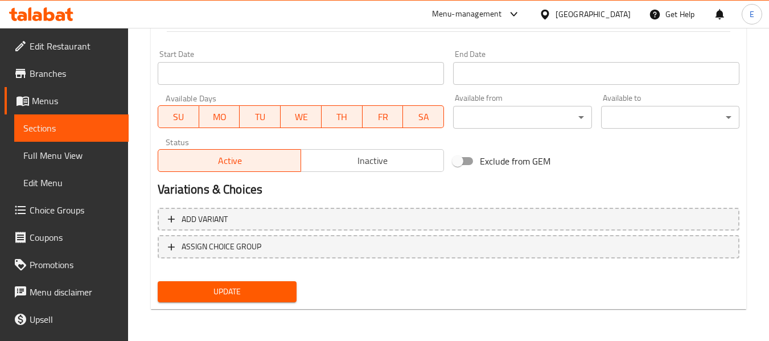
type textarea "أجنحة دجاج منزلية الصنع تقدم مع صلصة الرانش والبافلو"
click at [259, 291] on span "Update" at bounding box center [227, 292] width 120 height 14
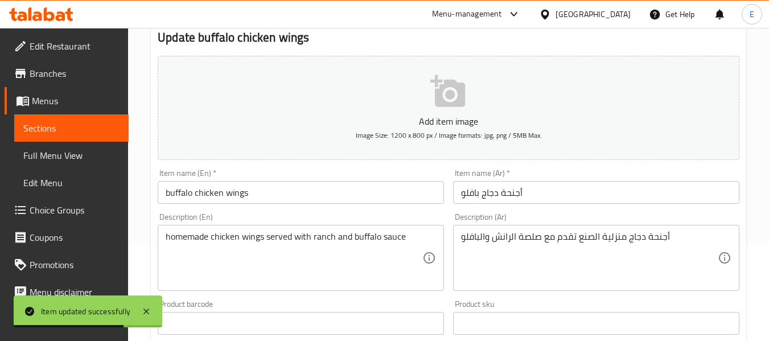
scroll to position [0, 0]
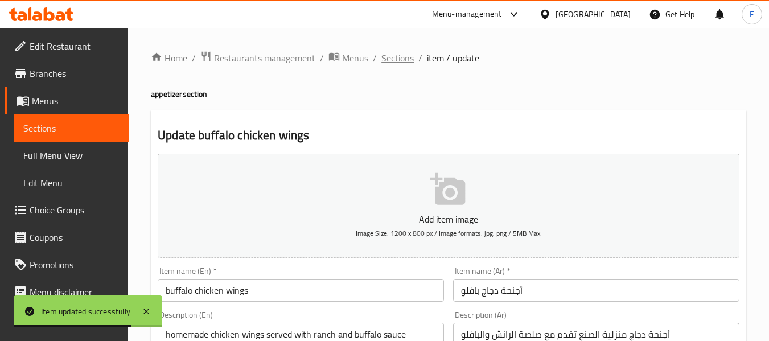
click at [400, 59] on span "Sections" at bounding box center [397, 58] width 32 height 14
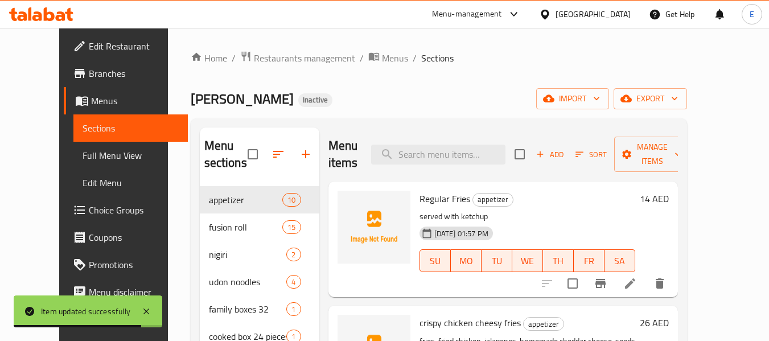
click at [434, 170] on div "Menu items Add Sort Manage items" at bounding box center [502, 154] width 349 height 54
click at [436, 159] on input "search" at bounding box center [438, 155] width 134 height 20
paste input "Fried Shrimp Roll (8 Pcs)"
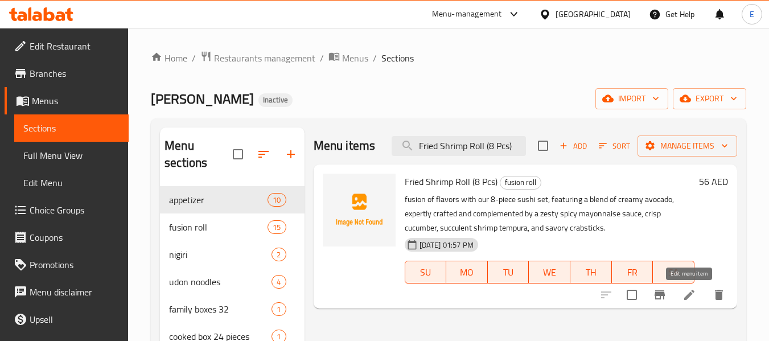
type input "Fried Shrimp Roll (8 Pcs)"
click at [682, 298] on icon at bounding box center [689, 295] width 14 height 14
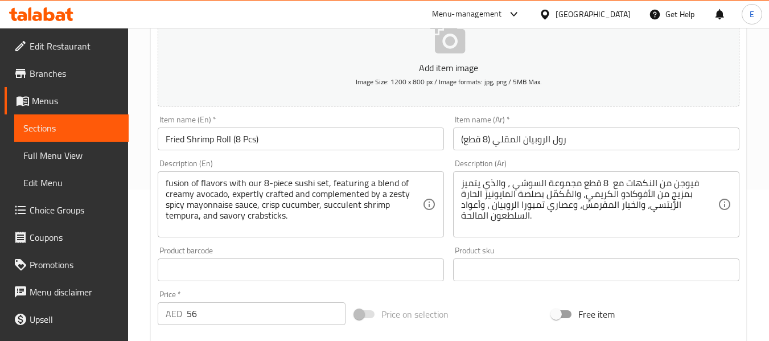
scroll to position [171, 0]
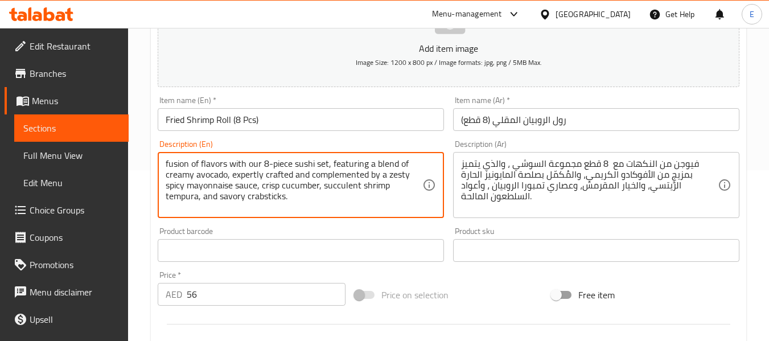
drag, startPoint x: 231, startPoint y: 176, endPoint x: 501, endPoint y: 175, distance: 270.3
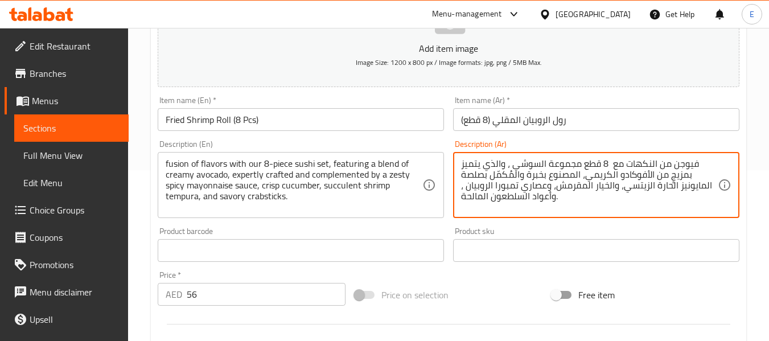
drag, startPoint x: 466, startPoint y: 187, endPoint x: 543, endPoint y: 191, distance: 77.5
click at [543, 191] on textarea "فيوجن من النكهات مع 8 قطع مجموعة السوشي ، والذي يتميز بمزيجٍ من الأفوكادو الكري…" at bounding box center [589, 185] width 257 height 54
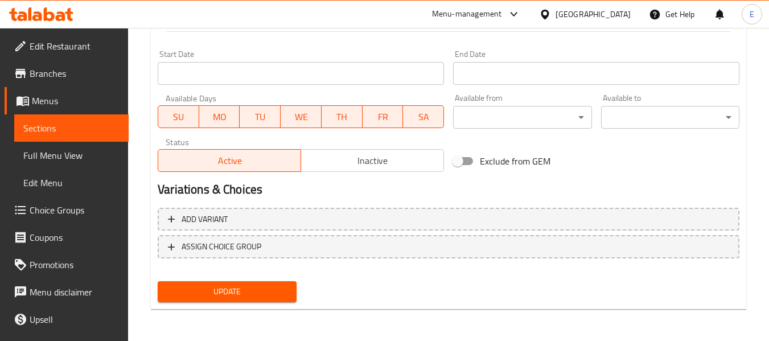
type textarea "فيوجن من النكهات مع 8 قطع مجموعة السوشي ، والذي يتميز بمزيجٍ من الأفوكادو الكري…"
click at [278, 291] on span "Update" at bounding box center [227, 292] width 120 height 14
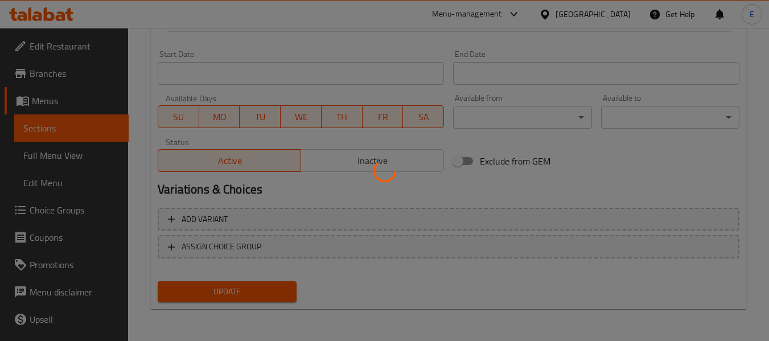
click at [278, 291] on div at bounding box center [384, 170] width 769 height 341
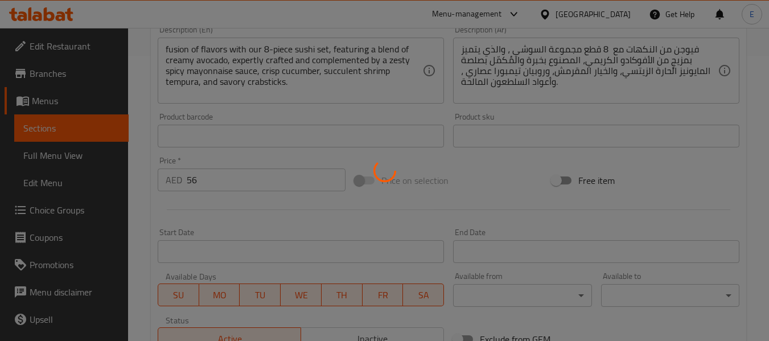
scroll to position [122, 0]
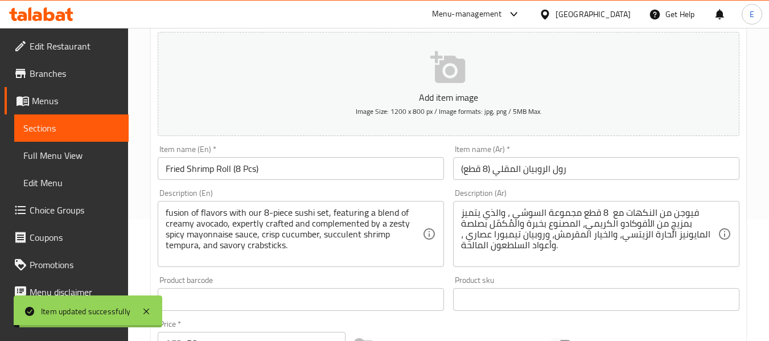
click at [253, 164] on input "Fried Shrimp Roll (8 Pcs)" at bounding box center [301, 168] width 286 height 23
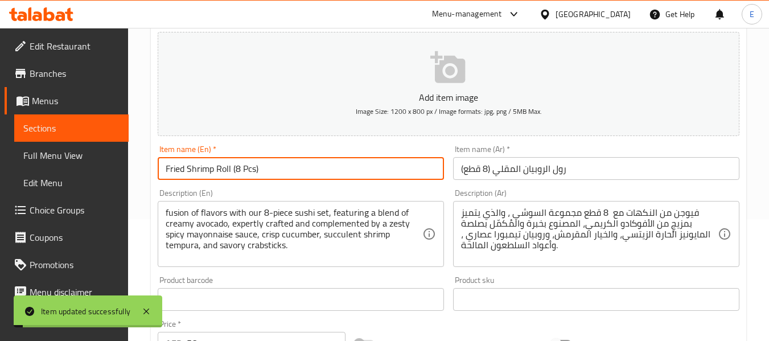
click at [253, 164] on input "Fried Shrimp Roll (8 Pcs)" at bounding box center [301, 168] width 286 height 23
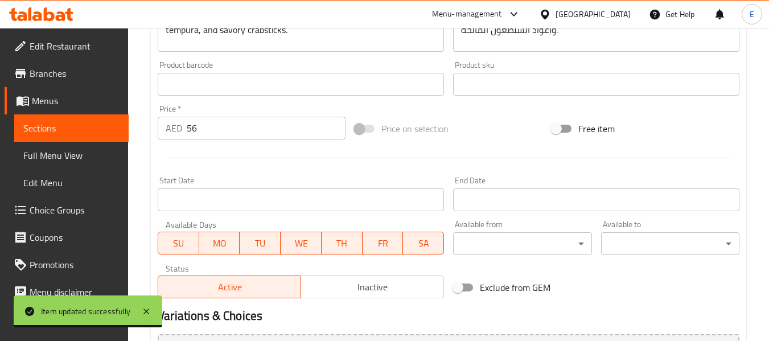
scroll to position [463, 0]
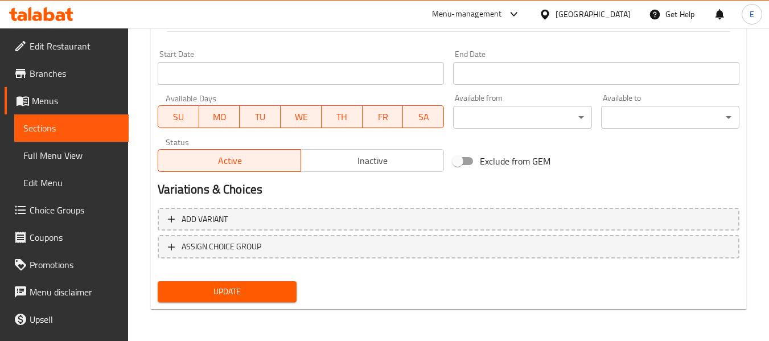
click at [269, 290] on span "Update" at bounding box center [227, 292] width 120 height 14
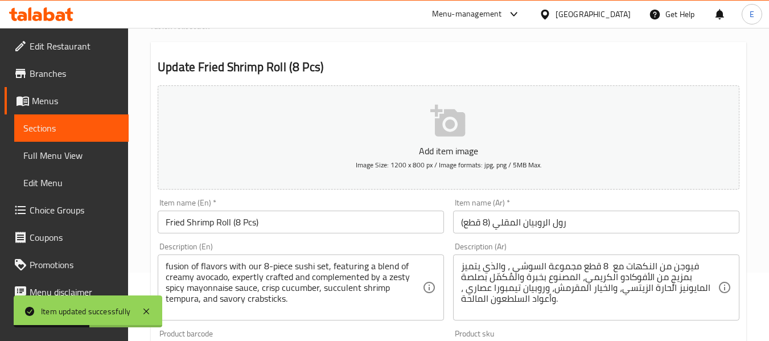
scroll to position [0, 0]
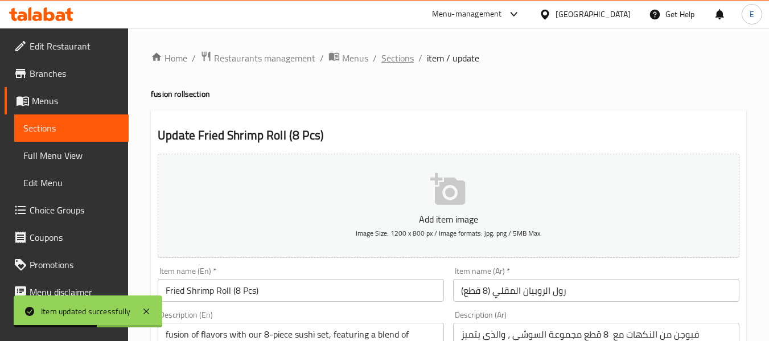
click at [396, 59] on span "Sections" at bounding box center [397, 58] width 32 height 14
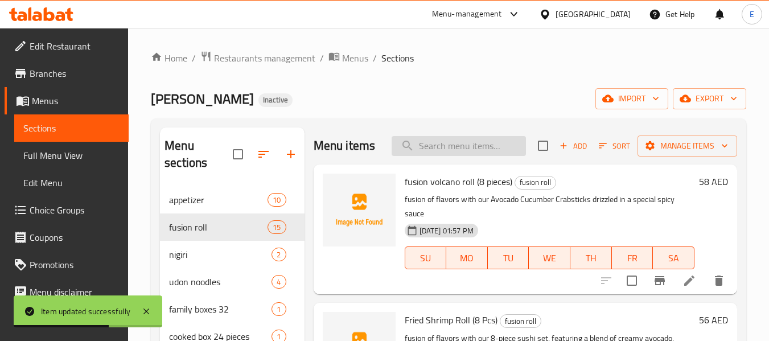
click at [435, 152] on input "search" at bounding box center [458, 146] width 134 height 20
paste input "crabby crumble roll (8 pieces)"
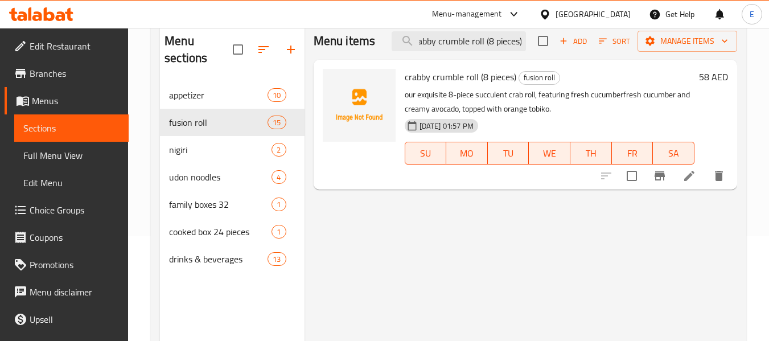
scroll to position [114, 0]
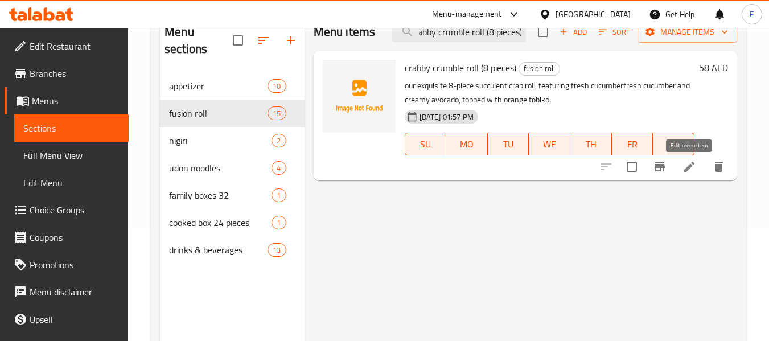
type input "crabby crumble roll (8 pieces)"
click at [691, 169] on icon at bounding box center [689, 167] width 14 height 14
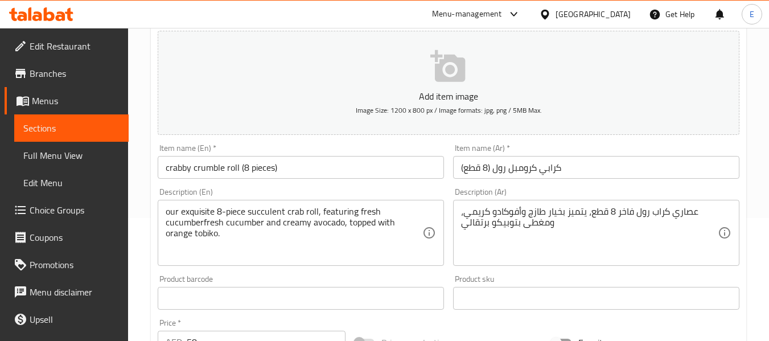
scroll to position [171, 0]
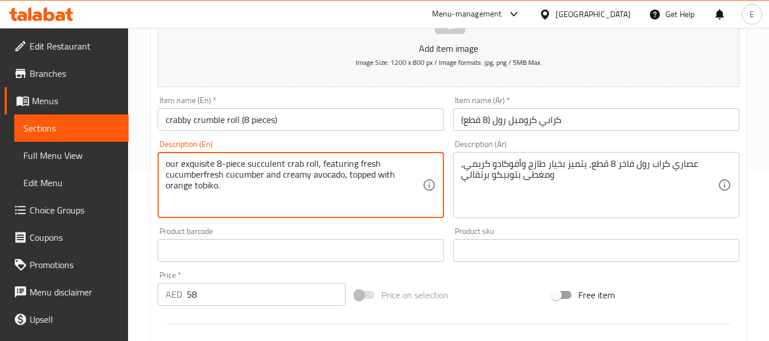
click at [201, 162] on textarea "our exquisite 8-piece succulent crab roll, featuring fresh cucumberfresh cucumb…" at bounding box center [294, 185] width 257 height 54
drag, startPoint x: 344, startPoint y: 164, endPoint x: 405, endPoint y: 164, distance: 61.5
click at [405, 164] on textarea "our 8-piece succulent crab roll, featuring fresh cucumberfresh cucumber and cre…" at bounding box center [294, 185] width 257 height 54
type textarea "our 8-piece succulent crab roll, featuring fresh cucumber and creamy avocado, t…"
click at [236, 228] on div "Product barcode Product barcode" at bounding box center [301, 244] width 286 height 35
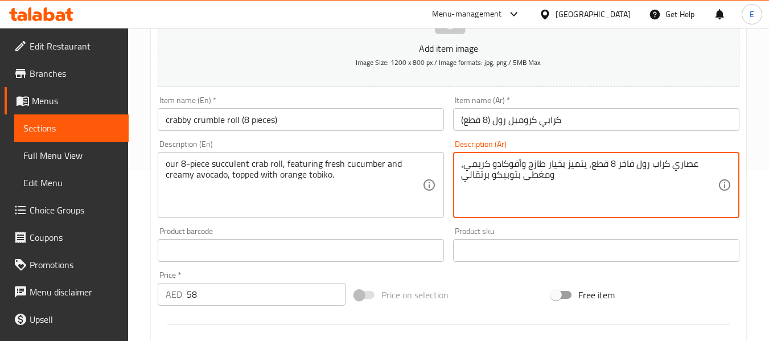
drag, startPoint x: 671, startPoint y: 166, endPoint x: 700, endPoint y: 163, distance: 29.1
click at [675, 171] on textarea "عصاري كراب رول فاخر 8 قطع، يتميز بخيار طازج وأفوكادو كريمي، ومغطى بتوبيكو برتقا…" at bounding box center [589, 185] width 257 height 54
drag, startPoint x: 670, startPoint y: 166, endPoint x: 693, endPoint y: 166, distance: 22.8
click at [693, 166] on textarea "عصاري كراب رول فاخر 8 قطع، يتميز بخيار طازج وأفوكادو كريمي، ومغطى بتوبيكو برتقا…" at bounding box center [589, 185] width 257 height 54
drag, startPoint x: 673, startPoint y: 166, endPoint x: 697, endPoint y: 164, distance: 24.5
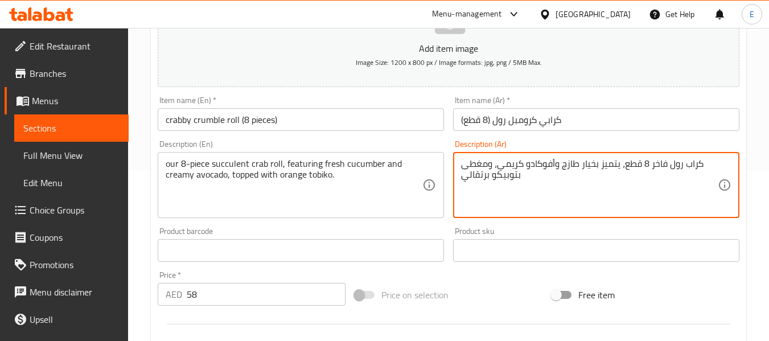
click at [670, 167] on textarea "كراب رول فاخر 8 قطع، يتميز بخيار طازج وأفوكادو كريمي، ومغطى بتوبيكو برتقالي" at bounding box center [589, 185] width 257 height 54
click at [668, 167] on textarea "كراب رول فاخر 8 قطع، يتميز بخيار طازج وأفوكادو كريمي، ومغطى بتوبيكو برتقالي" at bounding box center [589, 185] width 257 height 54
paste textarea "عصاري"
click at [631, 161] on textarea "كراب رول عصاري فاخر 8 قطع، يتميز بخيار طازج وأفوكادو كريمي، ومغطى بتوبيكو برتقا…" at bounding box center [589, 185] width 257 height 54
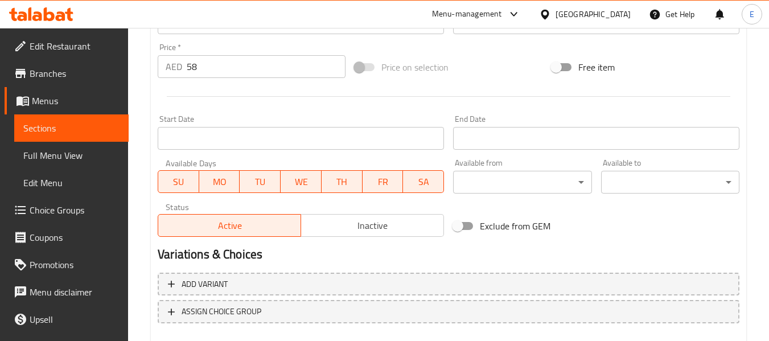
scroll to position [463, 0]
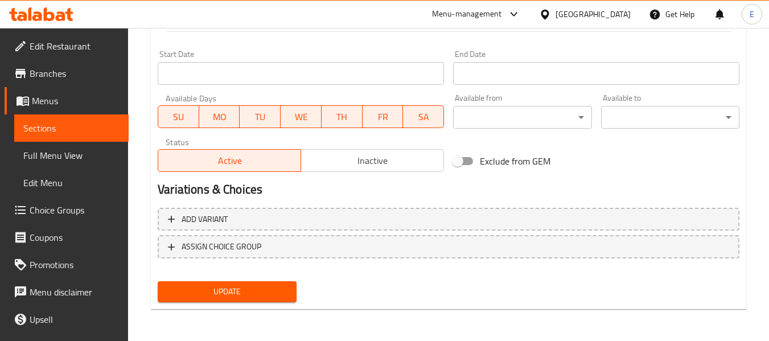
type textarea "كراب رول عصاري خاص بنا 8 قطع، يتميز بخيار طازج وأفوكادو كريمي، ومغطى بتوبيكو بر…"
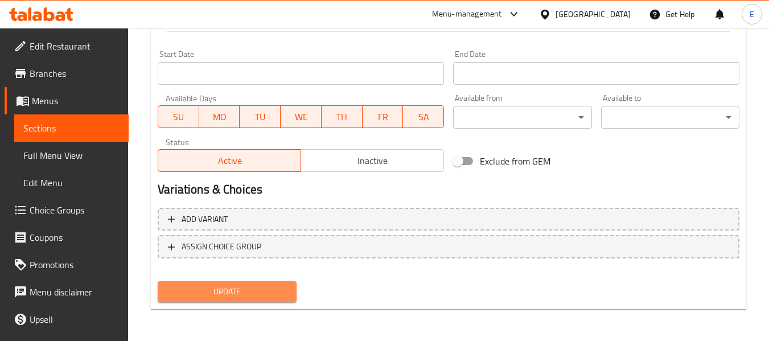
click at [250, 292] on span "Update" at bounding box center [227, 292] width 120 height 14
click at [257, 291] on span "Update" at bounding box center [227, 292] width 120 height 14
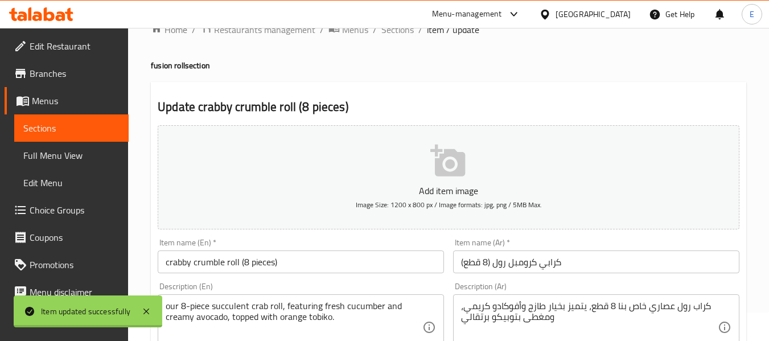
scroll to position [0, 0]
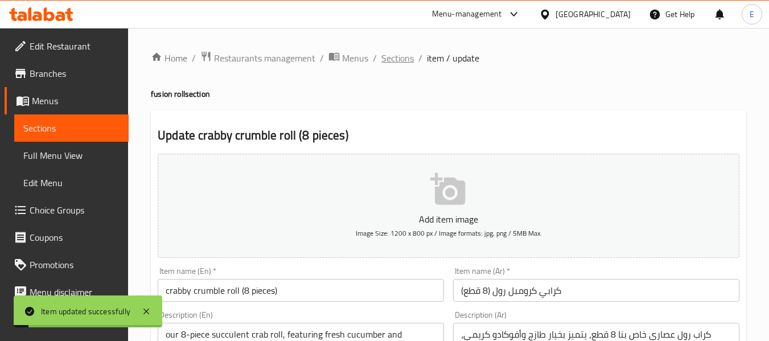
click at [390, 63] on span "Sections" at bounding box center [397, 58] width 32 height 14
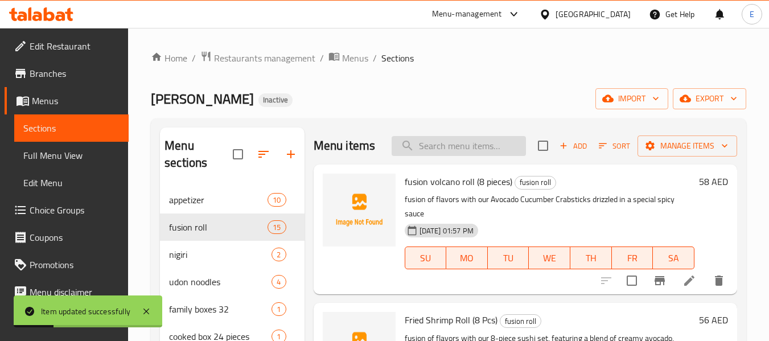
click at [442, 146] on input "search" at bounding box center [458, 146] width 134 height 20
paste input "chicken roll (8 pieces)"
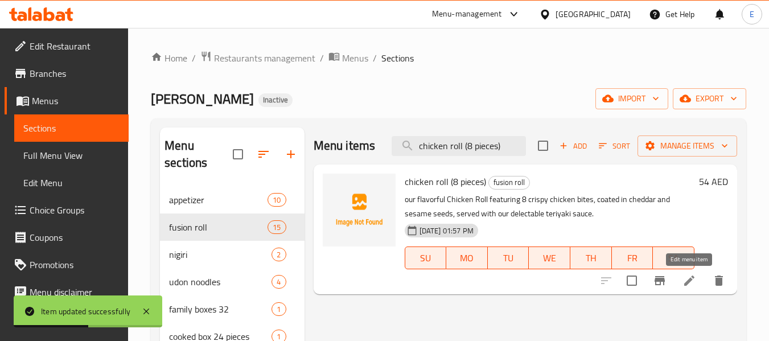
type input "chicken roll (8 pieces)"
click at [687, 286] on icon at bounding box center [689, 281] width 14 height 14
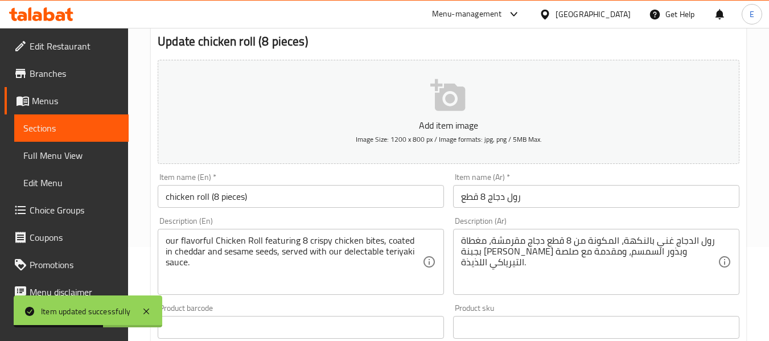
scroll to position [114, 0]
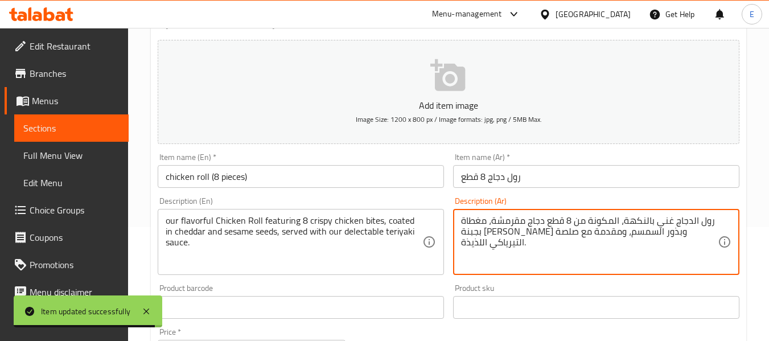
drag, startPoint x: 547, startPoint y: 222, endPoint x: 563, endPoint y: 221, distance: 15.4
click at [563, 221] on textarea "رول الدجاج غني بالنكهة، المكونة من 8 قطع دجاج مقرمشة، مغطاة بجبنة [PERSON_NAME]…" at bounding box center [589, 242] width 257 height 54
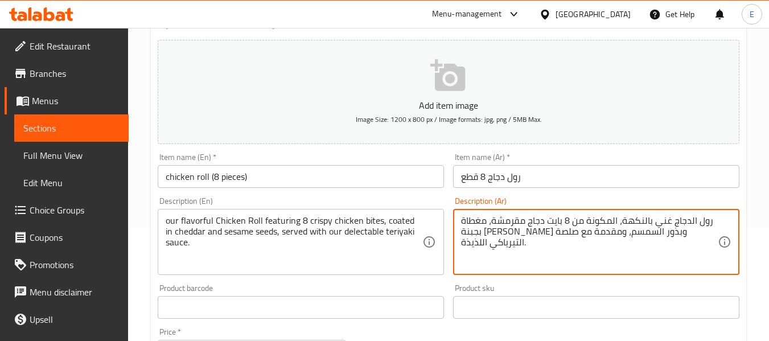
drag, startPoint x: 684, startPoint y: 232, endPoint x: 699, endPoint y: 233, distance: 15.4
click at [699, 233] on textarea "رول الدجاج غني بالنكهة، المكونة من 8 بايت دجاج مقرمشة، مغطاة بجبنة [PERSON_NAME…" at bounding box center [589, 242] width 257 height 54
click at [681, 232] on textarea "رول الدجاج غني بالنكهة، المكونة من 8 بايت دجاج مقرمشة، مغطاة [PERSON_NAME] وبذو…" at bounding box center [589, 242] width 257 height 54
click at [661, 255] on textarea "رول الدجاج غني بالنكهة، المكونة من 8 بايت دجاج مقرمشة، مغطاة بالشيدر وبذور السم…" at bounding box center [589, 242] width 257 height 54
click at [506, 260] on textarea "رول الدجاج غني بالنكهة، المكونة من 8 بايت دجاج مقرمشة، مغطاة بالشيدر وبذور السم…" at bounding box center [589, 242] width 257 height 54
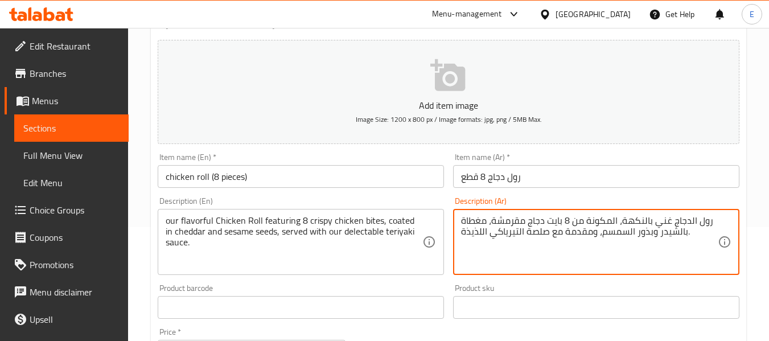
click at [691, 232] on textarea "رول الدجاج غني بالنكهة، المكونة من 8 بايت دجاج مقرمشة، مغطاة بالشيدر وبذور السم…" at bounding box center [589, 242] width 257 height 54
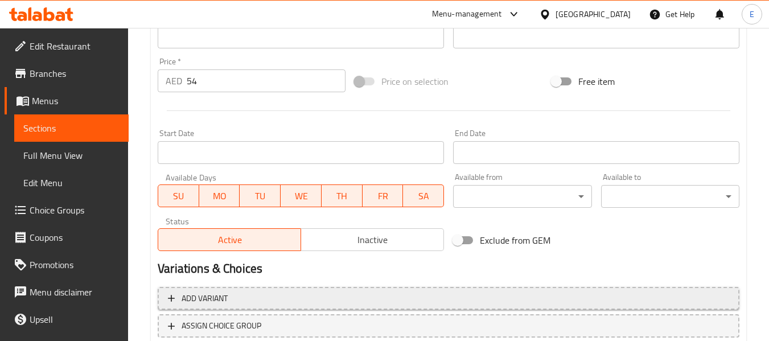
scroll to position [463, 0]
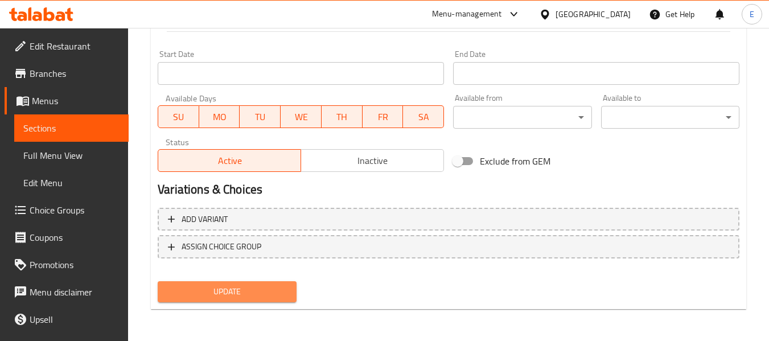
click at [286, 288] on span "Update" at bounding box center [227, 292] width 120 height 14
click at [286, 288] on div at bounding box center [384, 170] width 769 height 341
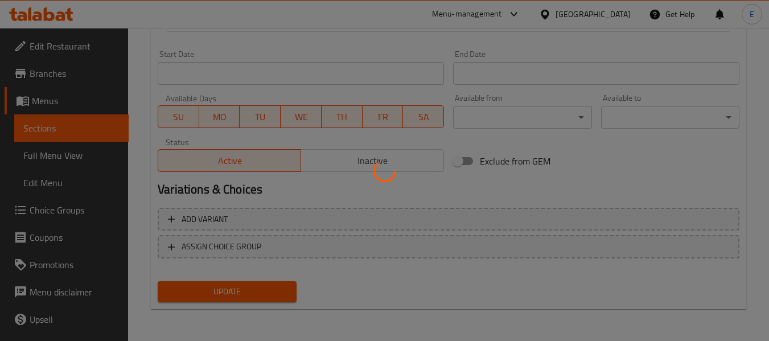
click at [286, 288] on div at bounding box center [384, 170] width 769 height 341
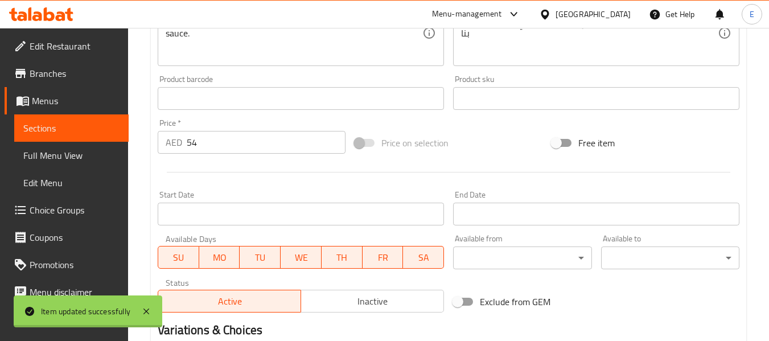
scroll to position [179, 0]
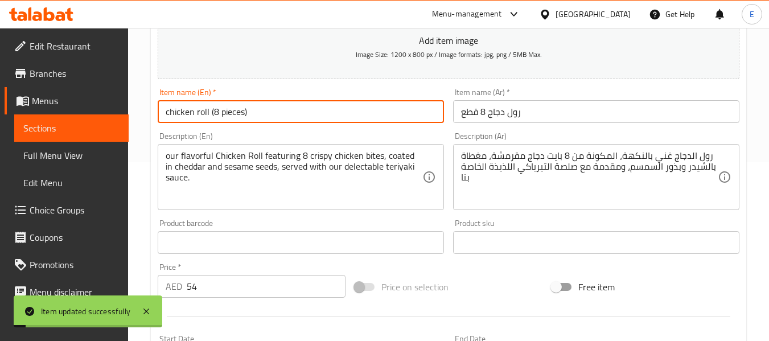
click at [264, 110] on input "chicken roll (8 pieces)" at bounding box center [301, 111] width 286 height 23
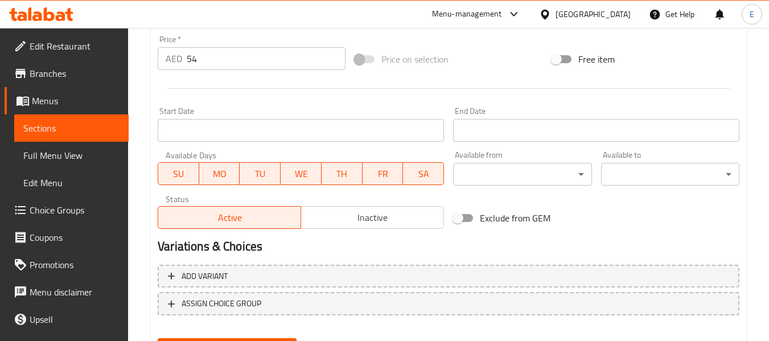
scroll to position [463, 0]
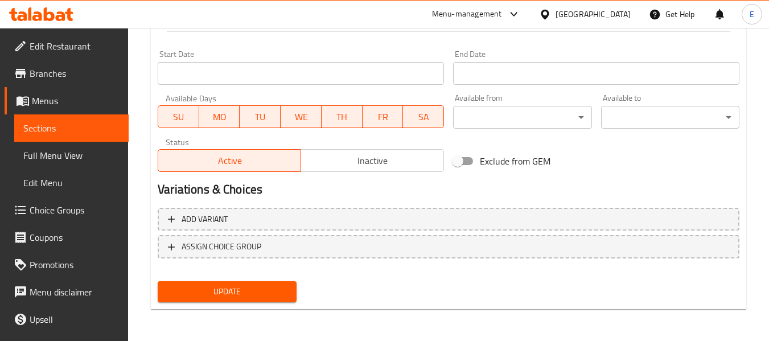
type textarea "رول الدجاج غني بالنكهة خاص بنا، المكونة من 8 بايت دجاج مقرمشة، مغطاة بالشيدر وب…"
click at [226, 300] on button "Update" at bounding box center [227, 291] width 138 height 21
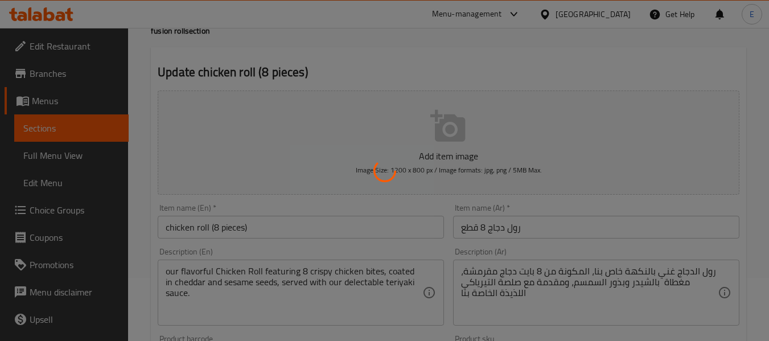
scroll to position [0, 0]
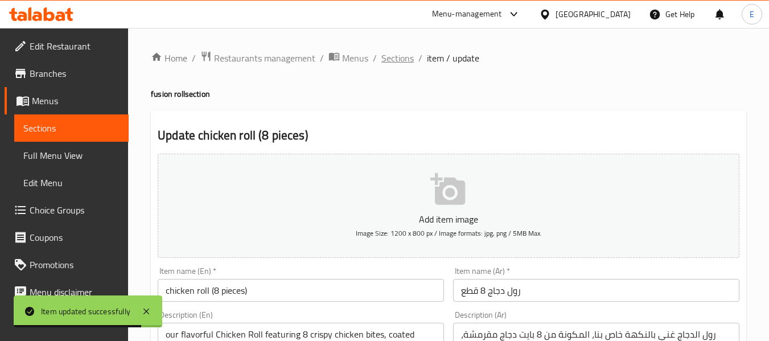
click at [403, 57] on span "Sections" at bounding box center [397, 58] width 32 height 14
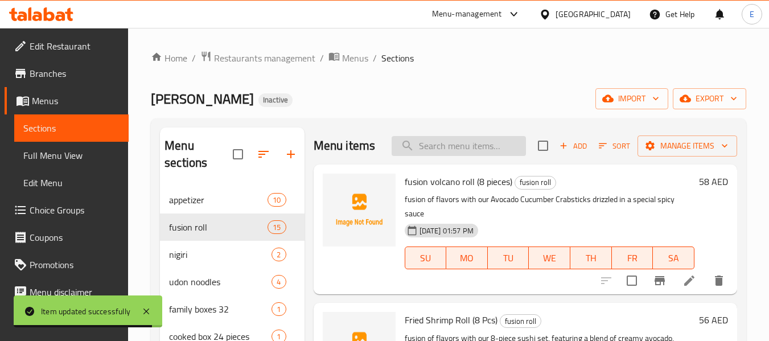
click at [459, 152] on input "search" at bounding box center [458, 146] width 134 height 20
paste input "oman chips roll (8 pieces)"
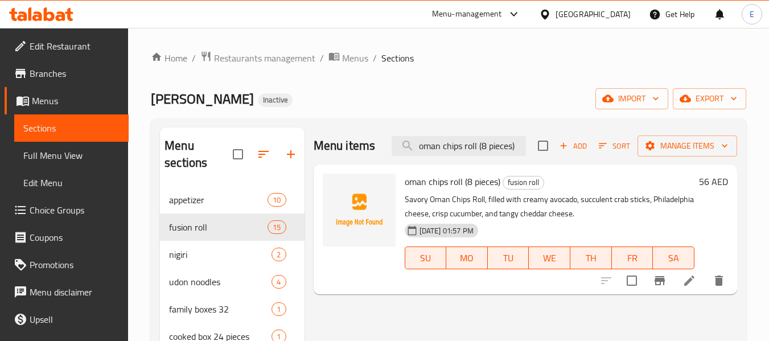
type input "oman chips roll (8 pieces)"
click at [690, 275] on icon at bounding box center [689, 281] width 14 height 14
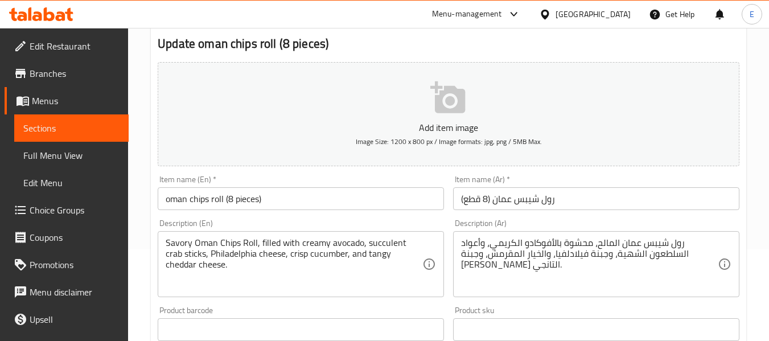
scroll to position [114, 0]
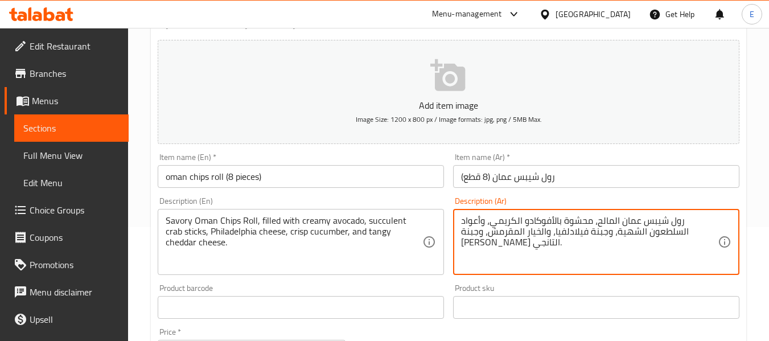
drag, startPoint x: 641, startPoint y: 233, endPoint x: 663, endPoint y: 233, distance: 22.8
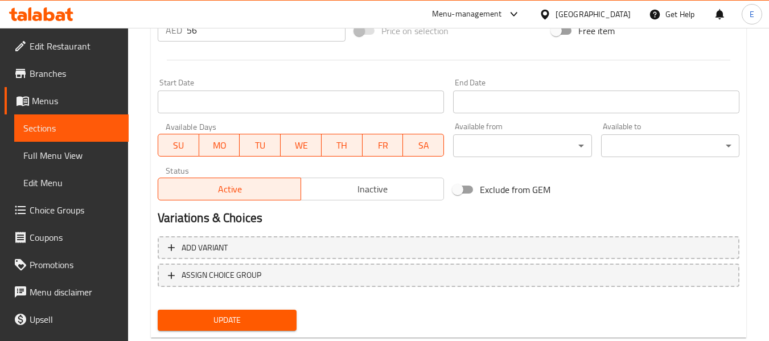
scroll to position [463, 0]
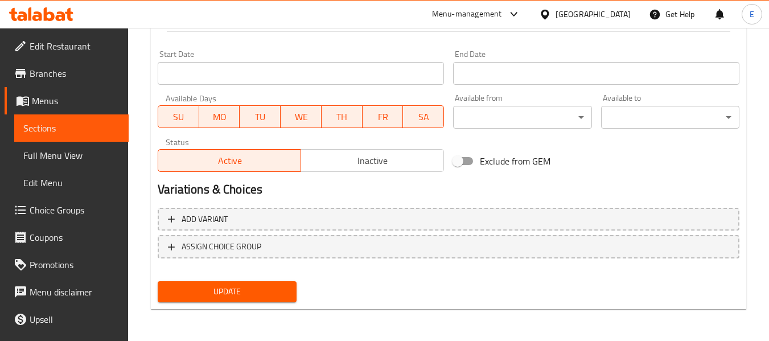
type textarea "رول شيبس عمان المالح، محشوة بالأفوكادو الكريمي، وأعواد السلطعون العصاريه، وجبنة…"
click at [270, 295] on span "Update" at bounding box center [227, 292] width 120 height 14
click at [266, 304] on div "Update" at bounding box center [226, 292] width 147 height 30
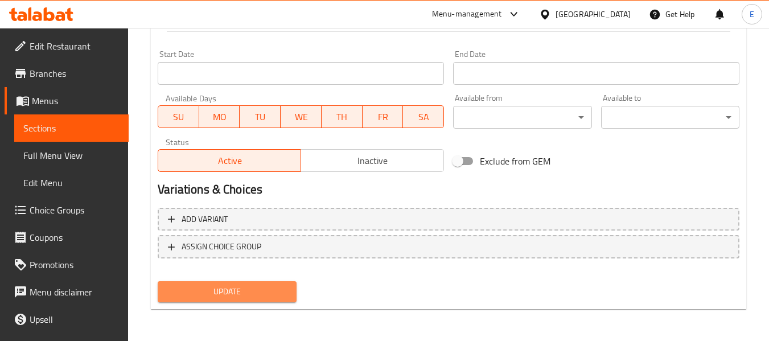
click at [267, 295] on span "Update" at bounding box center [227, 292] width 120 height 14
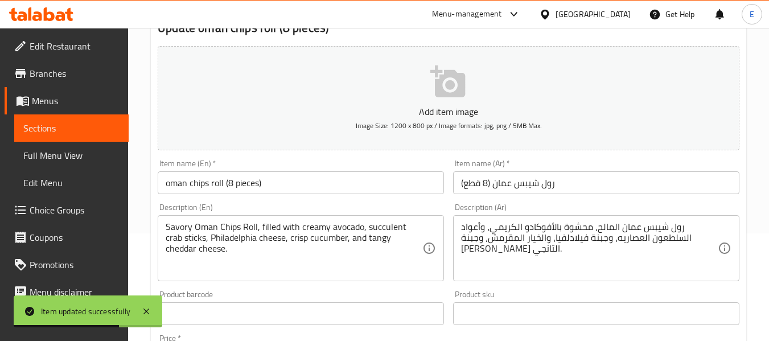
scroll to position [0, 0]
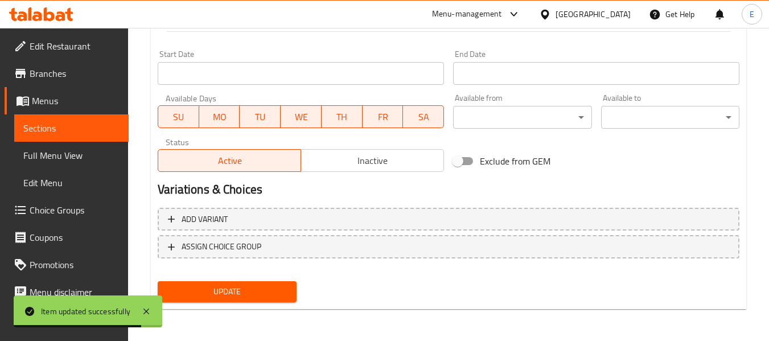
click at [277, 292] on span "Update" at bounding box center [227, 292] width 120 height 14
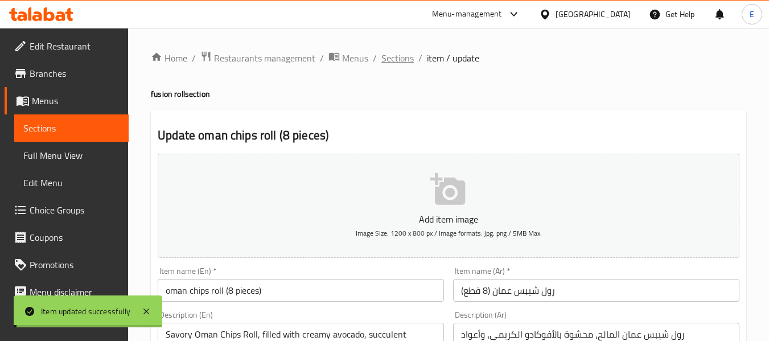
click at [395, 62] on span "Sections" at bounding box center [397, 58] width 32 height 14
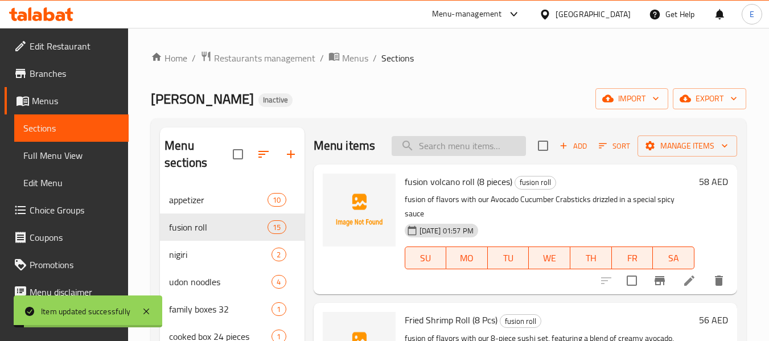
click at [439, 150] on input "search" at bounding box center [458, 146] width 134 height 20
paste input "dynamite roll (8 pieces)"
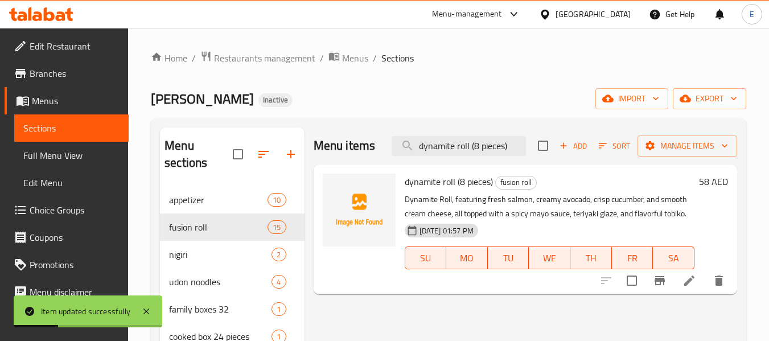
type input "dynamite roll (8 pieces)"
click at [688, 275] on icon at bounding box center [689, 281] width 14 height 14
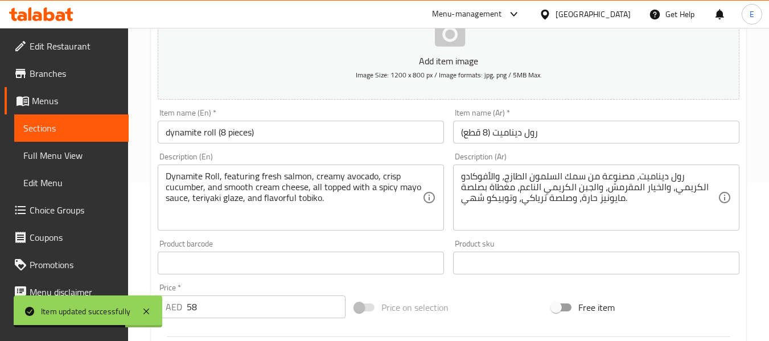
scroll to position [171, 0]
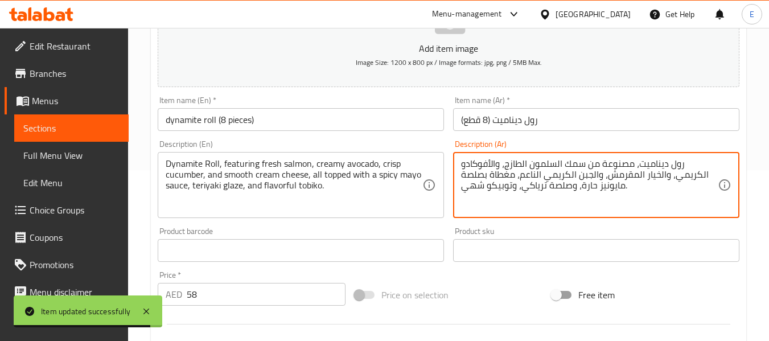
click at [577, 162] on textarea "رول ديناميت، مصنوعة من سمك السلمون الطازج، والأفوكادو الكريمي، والخيار المقرمش،…" at bounding box center [589, 185] width 257 height 54
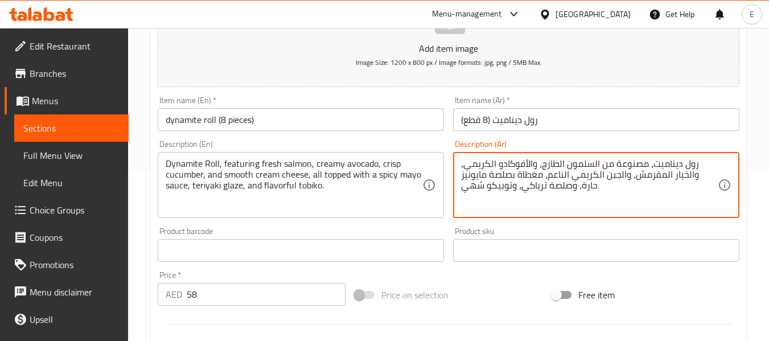
drag, startPoint x: 549, startPoint y: 188, endPoint x: 570, endPoint y: 188, distance: 20.5
click at [570, 188] on textarea "رول ديناميت، مصنوعة من السلمون الطازج، والأفوكادو الكريمي، والخيار المقرمش، وال…" at bounding box center [589, 185] width 257 height 54
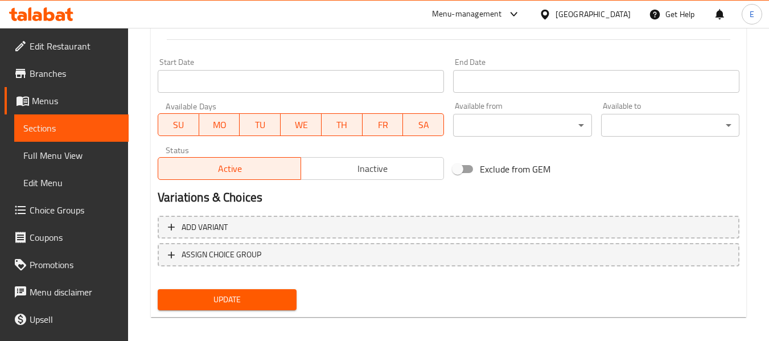
scroll to position [463, 0]
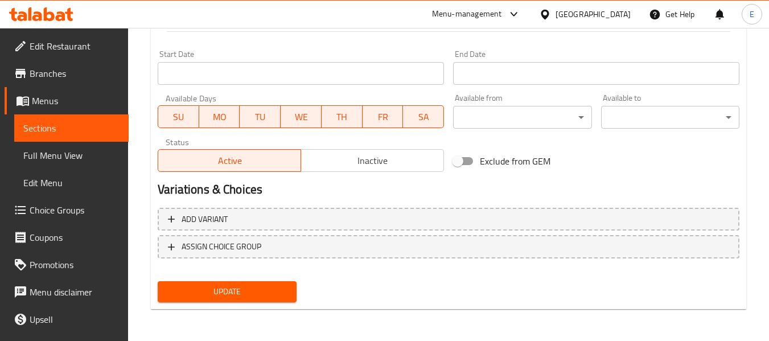
type textarea "رول ديناميت، مصنوعة من السلمون الطازج، والأفوكادو الكريمي، والخيار المقرمش، وال…"
click at [268, 291] on span "Update" at bounding box center [227, 292] width 120 height 14
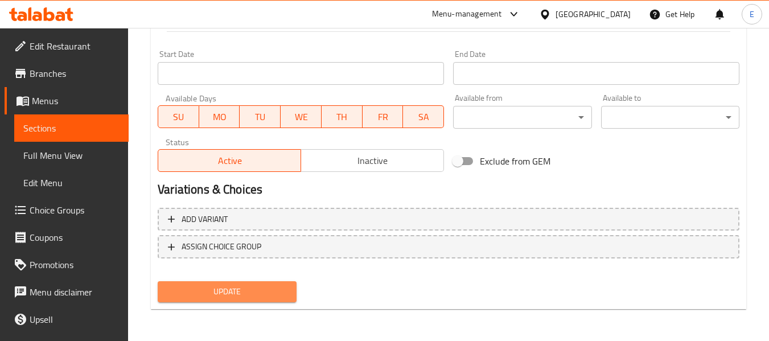
click at [280, 288] on span "Update" at bounding box center [227, 292] width 120 height 14
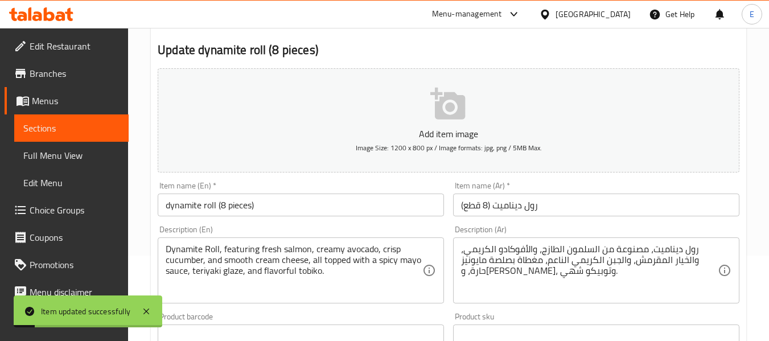
scroll to position [0, 0]
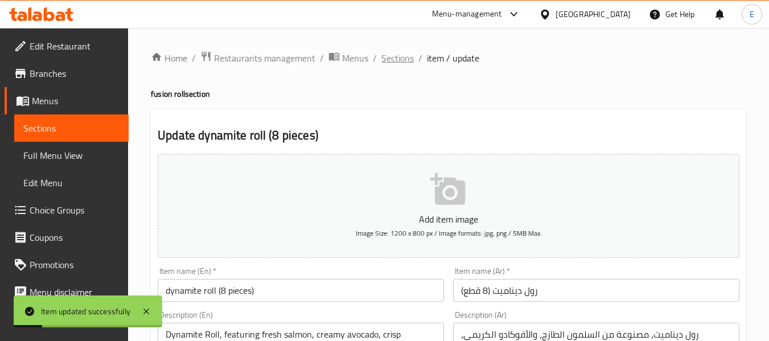
click at [396, 53] on span "Sections" at bounding box center [397, 58] width 32 height 14
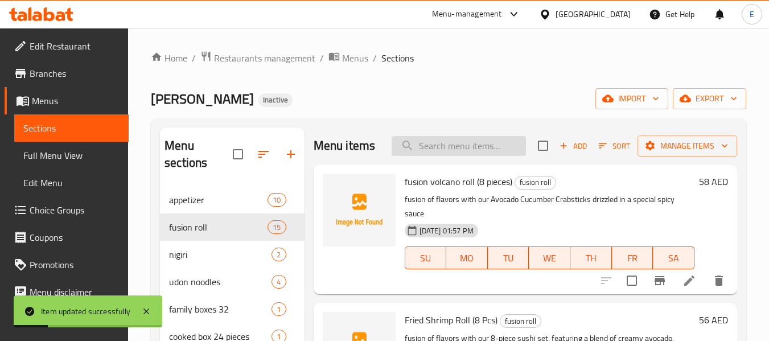
click at [449, 150] on input "search" at bounding box center [458, 146] width 134 height 20
paste input "[US_STATE] roll (8 pieces)"
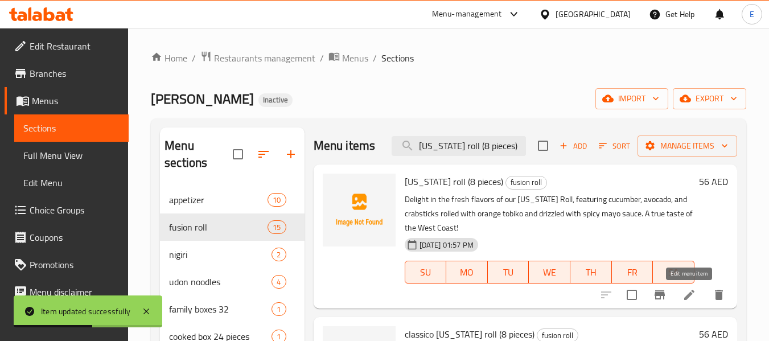
type input "[US_STATE] roll (8 pieces)"
click at [690, 297] on icon at bounding box center [689, 295] width 14 height 14
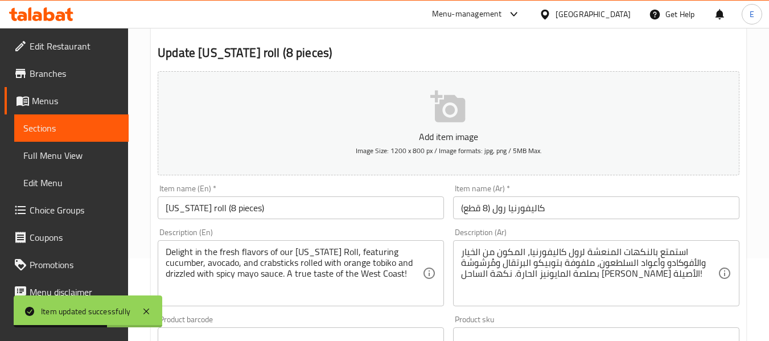
scroll to position [114, 0]
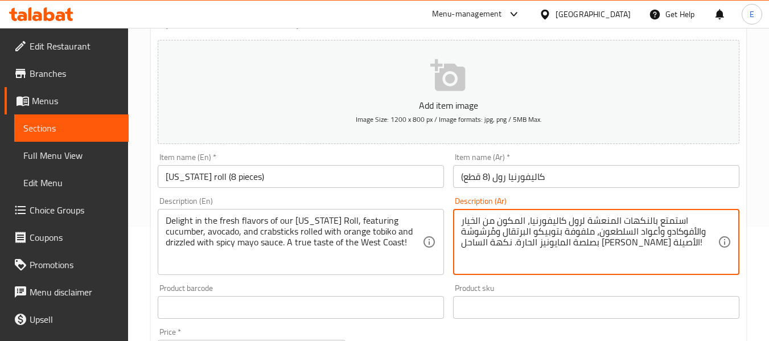
drag, startPoint x: 652, startPoint y: 223, endPoint x: 685, endPoint y: 225, distance: 33.6
click at [685, 225] on textarea "استمتع بالنكهات المنعشة لرول كاليفورنيا، المكون من الخيار والأفوكادو وأعواد الس…" at bounding box center [589, 242] width 257 height 54
type textarea "النكهات المنعشة لرول كاليفورنيا، المكون من الخيار والأفوكادو وأعواد السلطعون، م…"
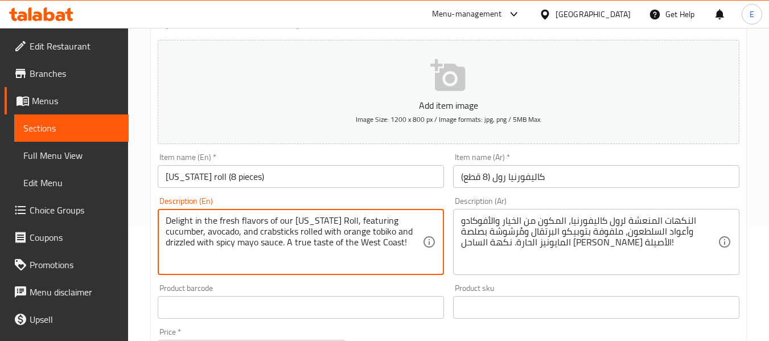
drag, startPoint x: 203, startPoint y: 223, endPoint x: 161, endPoint y: 216, distance: 42.7
type textarea "the fresh flavors of our California Roll, featuring cucumber, avocado, and crab…"
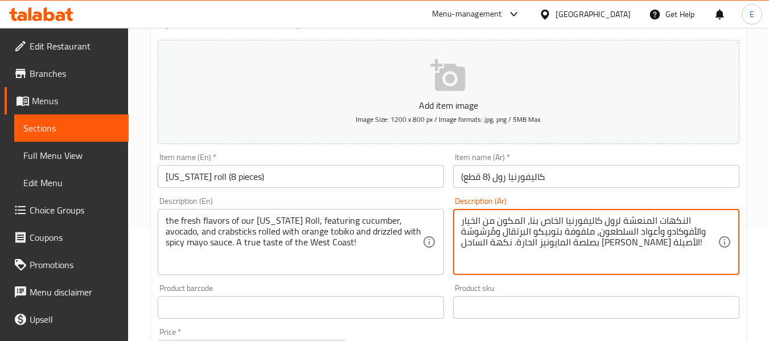
type textarea "النكهات المنعشة لرول كاليفورنيا الخاص بنا، المكون من الخيار والأفوكادو وأعواد ا…"
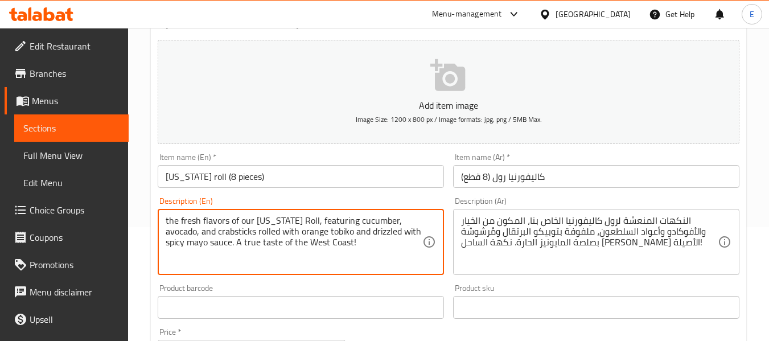
drag, startPoint x: 236, startPoint y: 241, endPoint x: 364, endPoint y: 252, distance: 128.4
click at [364, 252] on textarea "the fresh flavors of our California Roll, featuring cucumber, avocado, and crab…" at bounding box center [294, 242] width 257 height 54
type textarea "the fresh flavors of our California Roll, featuring cucumber, avocado, and crab…"
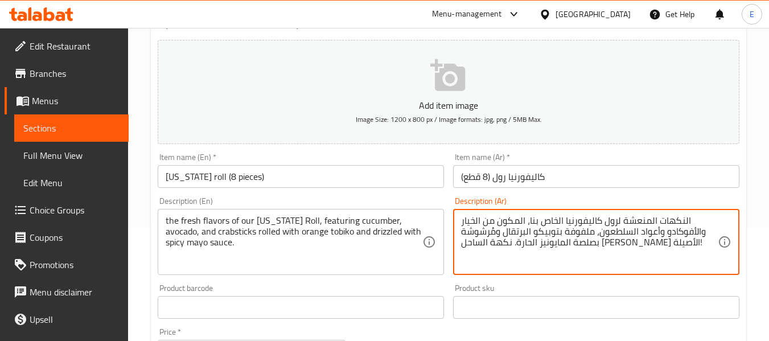
drag, startPoint x: 570, startPoint y: 244, endPoint x: 460, endPoint y: 252, distance: 109.6
click at [565, 247] on textarea "النكهات المنعشة لرول كاليفورنيا الخاص بنا، المكون من الخيار والأفوكادو وأعواد ا…" at bounding box center [589, 242] width 257 height 54
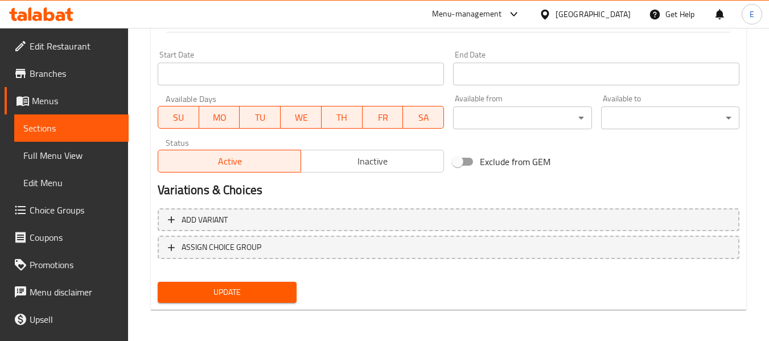
scroll to position [463, 0]
type textarea "النكهات المنعشة لرول كاليفورنيا الخاص بنا، المكون من الخيار والأفوكادو وأعواد ا…"
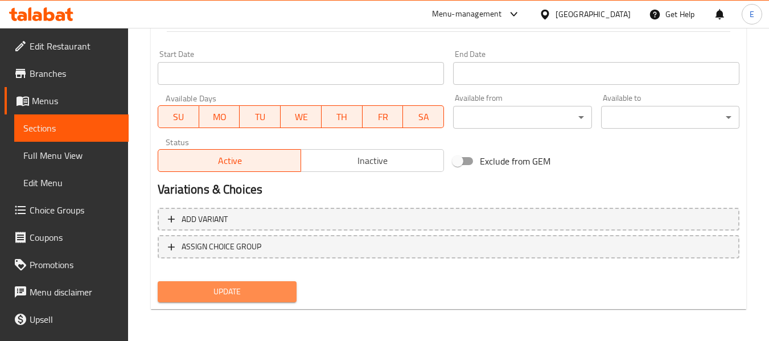
click at [252, 298] on span "Update" at bounding box center [227, 292] width 120 height 14
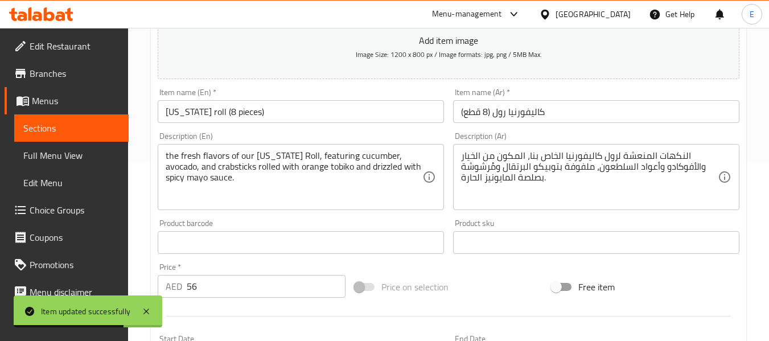
scroll to position [0, 0]
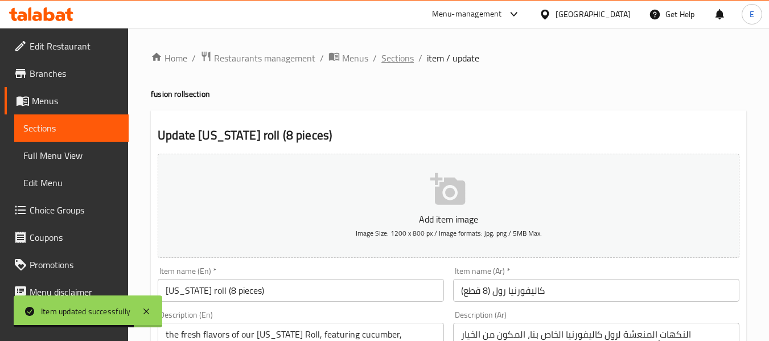
click at [396, 64] on span "Sections" at bounding box center [397, 58] width 32 height 14
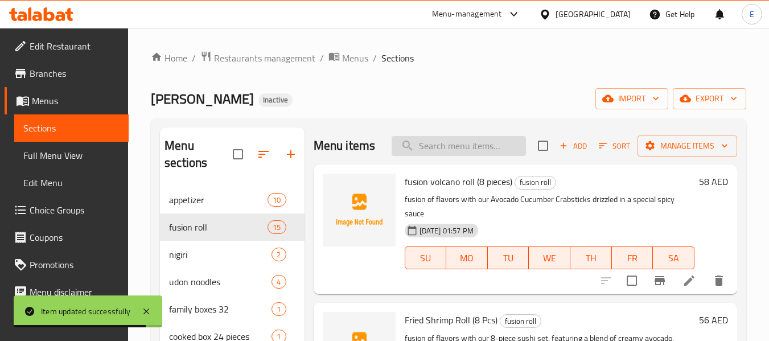
click at [429, 150] on input "search" at bounding box center [458, 146] width 134 height 20
paste input "teriyaki shrimp roll (8 pieces)"
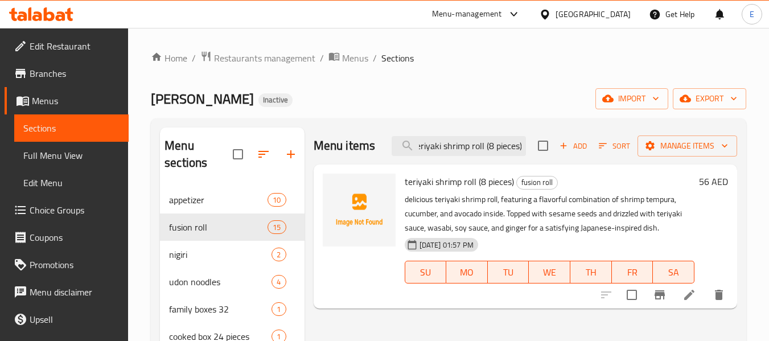
type input "teriyaki shrimp roll (8 pieces)"
click at [696, 299] on li at bounding box center [689, 295] width 32 height 20
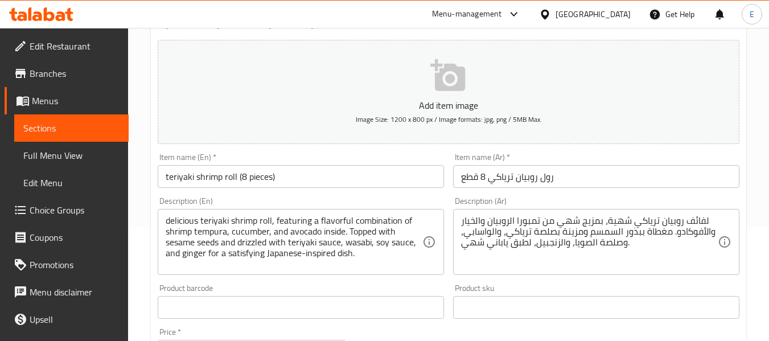
scroll to position [171, 0]
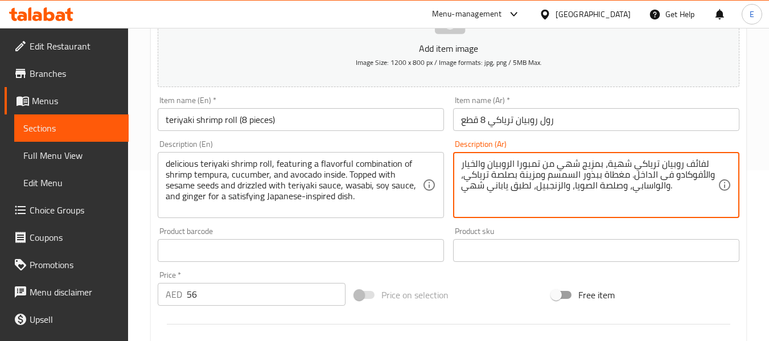
click at [506, 190] on textarea "لفائف روبيان ترياكي شهية، بمزيج شهي من تمبورا الروبيان والخيار والأفوكادو فى ال…" at bounding box center [589, 185] width 257 height 54
click at [504, 199] on textarea "لفائف روبيان ترياكي شهية، بمزيج شهي من تمبورا الروبيان والخيار والأفوكادو فى ال…" at bounding box center [589, 185] width 257 height 54
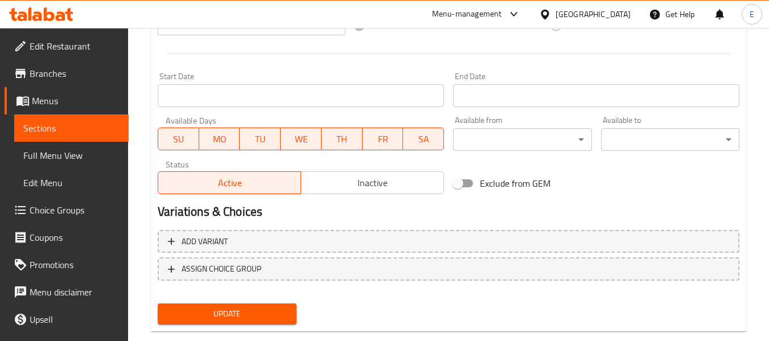
scroll to position [463, 0]
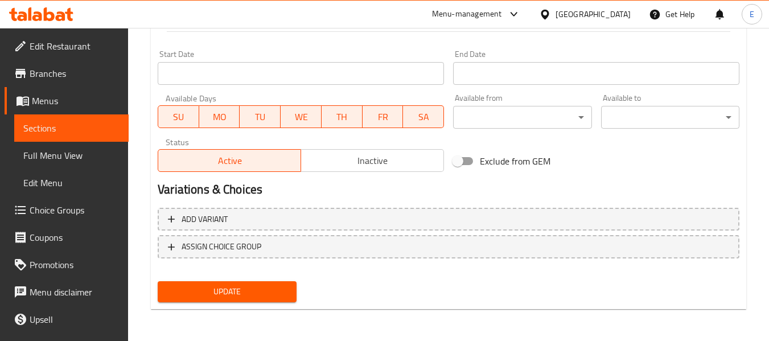
type textarea "لفائف روبيان ترياكي شهية، بمزيج شهي من تمبورا الروبيان والخيار والأفوكادو فى ال…"
click at [270, 298] on span "Update" at bounding box center [227, 292] width 120 height 14
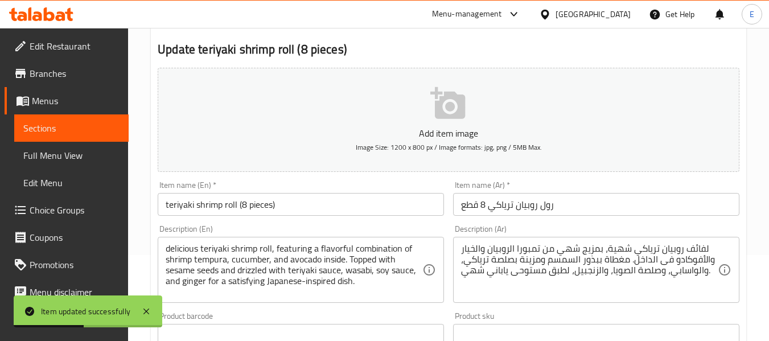
scroll to position [0, 0]
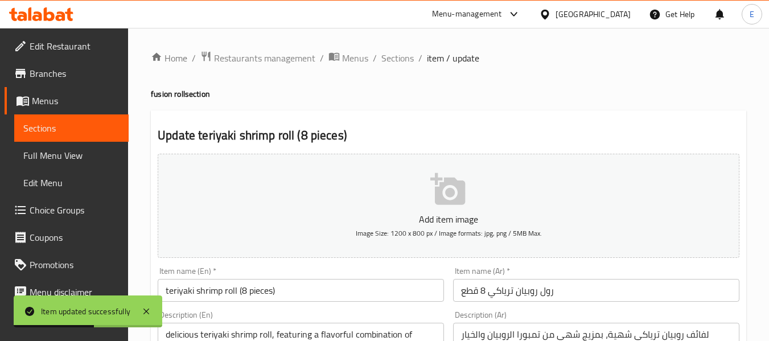
click at [390, 61] on span "Sections" at bounding box center [397, 58] width 32 height 14
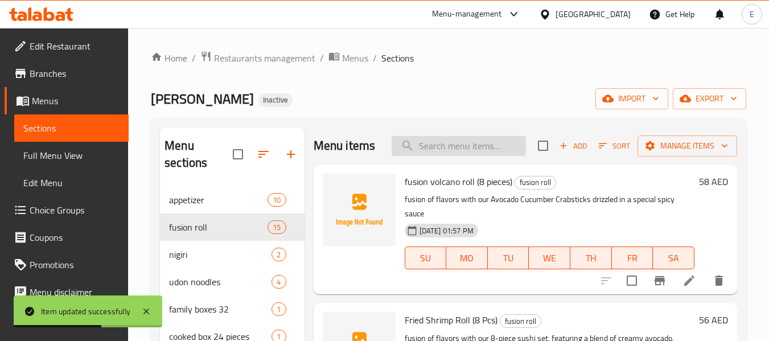
click at [438, 149] on input "search" at bounding box center [458, 146] width 134 height 20
paste input "classico [US_STATE] roll (8 pieces)"
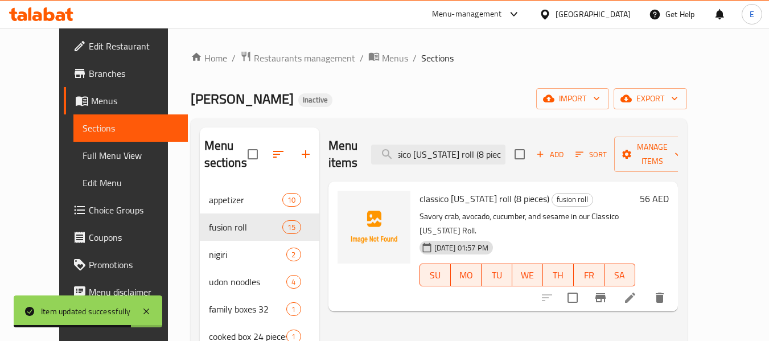
type input "classico [US_STATE] roll (8 pieces)"
click at [637, 291] on icon at bounding box center [630, 298] width 14 height 14
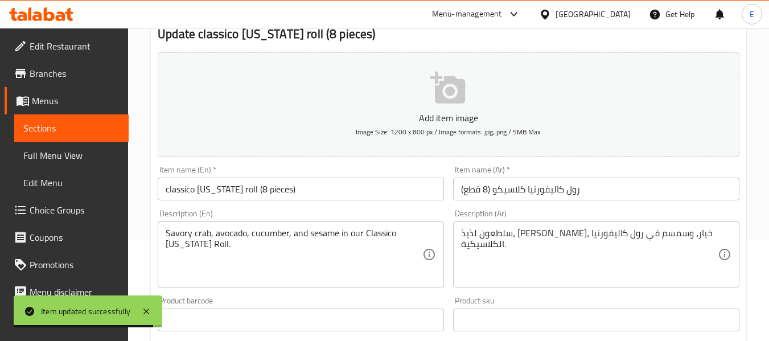
scroll to position [114, 0]
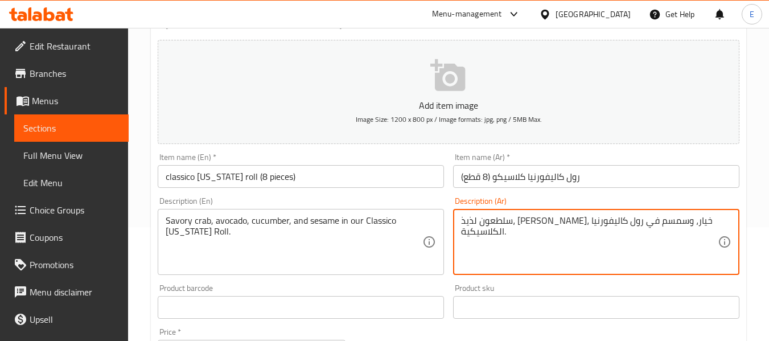
drag, startPoint x: 497, startPoint y: 222, endPoint x: 455, endPoint y: 224, distance: 42.7
click at [455, 224] on div "سلطعون لذيذ، أفوكادو، خيار، وسمسم في رول كاليفورنيا الكلاسيكية. Description (Ar)" at bounding box center [596, 242] width 286 height 66
click at [473, 224] on textarea "سلطعون لذيذ، أفوكادو، خيار، وسمسم في رول كاليفورنيا الكلاسكو ." at bounding box center [589, 242] width 257 height 54
click at [722, 222] on div "سلطعون لذيذ، أفوكادو، خيار، وسمسم في رول كاليفورنيا الكلاسيكو . Description (Ar)" at bounding box center [596, 242] width 286 height 66
click at [722, 222] on div "سلطعون لذيذ، أفوكادو، خيار، وسمسم في رول كاليفورنيا الكلاسكو . Description (Ar)" at bounding box center [596, 242] width 286 height 66
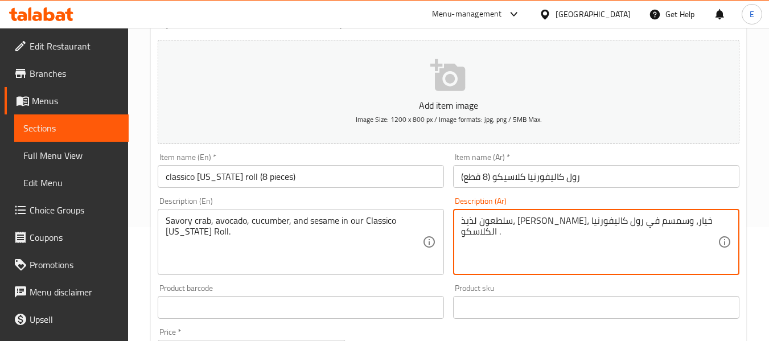
click at [718, 220] on div "سلطعون لذيذ، أفوكادو، خيار، وسمسم في رول كاليفورنيا الكلاسكو . Description (Ar)" at bounding box center [596, 242] width 286 height 66
click at [712, 220] on textarea "سلطعون لذيذ، أفوكادو، خيار، وسمسم في رول كاليفورنيا الكلاسكو ." at bounding box center [589, 242] width 257 height 54
click at [471, 224] on textarea "سلطعون لذيذ، أفوكادو، خيار، وسمسم في رول كاليفورنيا الكلاسكو" at bounding box center [589, 242] width 257 height 54
click at [706, 220] on textarea "سلطعون لذيذ، أفوكادو، خيار، وسمسم في رول كاليفورنيا الكلاسيكو" at bounding box center [589, 242] width 257 height 54
click at [711, 219] on textarea "سلطعون لذيذ، أفوكادو، خيار، وسمسم في رول كاليفورنيا الكلاسيكو" at bounding box center [589, 242] width 257 height 54
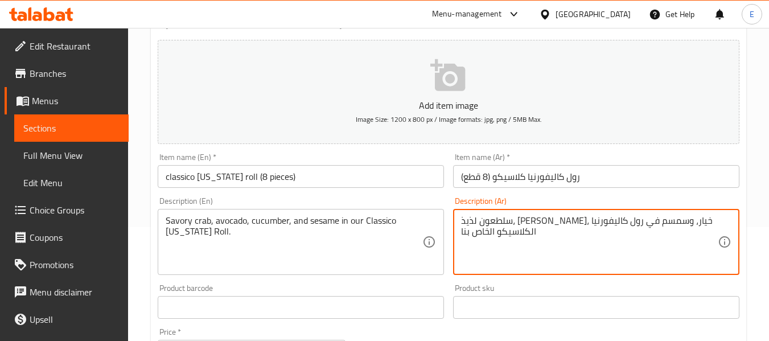
click at [673, 216] on textarea "سلطعون لذيذ، أفوكادو، خيار، وسمسم في رول كاليفورنيا الكلاسيكو الخاص بنا" at bounding box center [589, 242] width 257 height 54
click at [670, 222] on textarea "سلطعون لذيذ، أفوكادو، خيار، وسمسم في رول كاليفورنيا الكلاسيكو الخاص بنا" at bounding box center [589, 242] width 257 height 54
click at [591, 257] on textarea "سلطعون لذيذ، أفوكادو، خيار، وسمسم في رول كاليفورنيا الكلاسيكو الخاص بنا" at bounding box center [589, 242] width 257 height 54
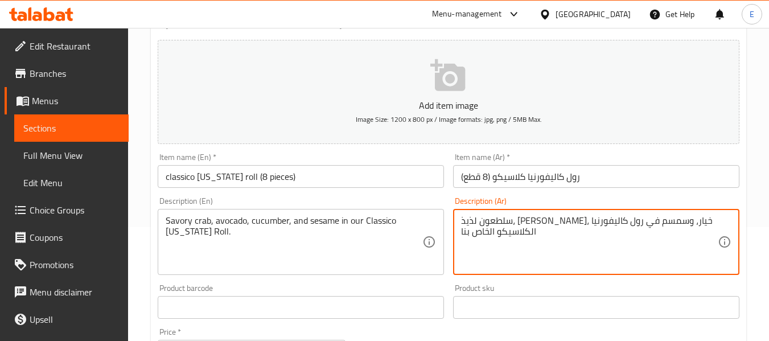
click at [669, 219] on textarea "سلطعون لذيذ، أفوكادو، خيار، وسمسم في رول كاليفورنيا الكلاسيكو الخاص بنا" at bounding box center [589, 242] width 257 height 54
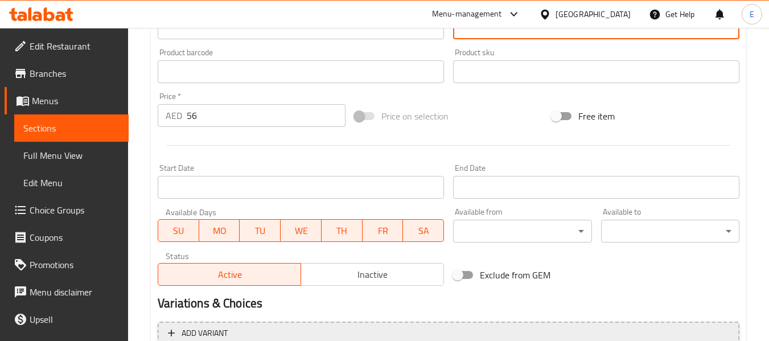
scroll to position [463, 0]
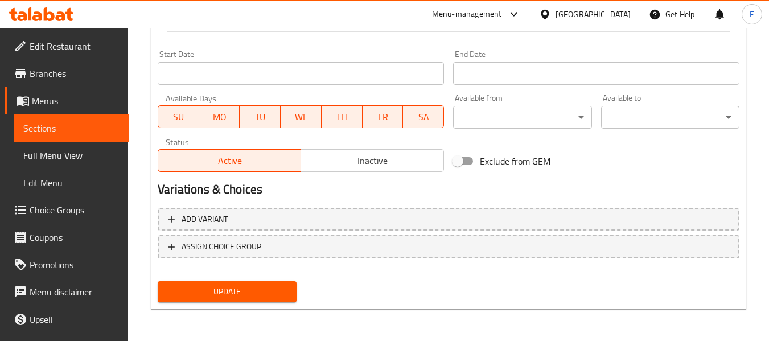
type textarea "سلطعون مالح، أفوكادو، خيار، وسمسم في رول كاليفورنيا الكلاسيكو الخاص بنا"
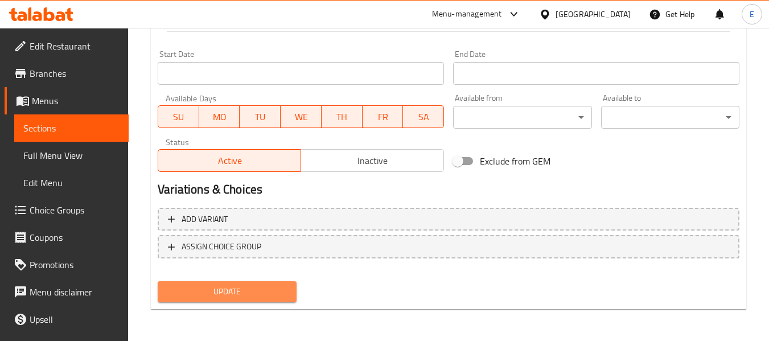
click at [271, 295] on span "Update" at bounding box center [227, 292] width 120 height 14
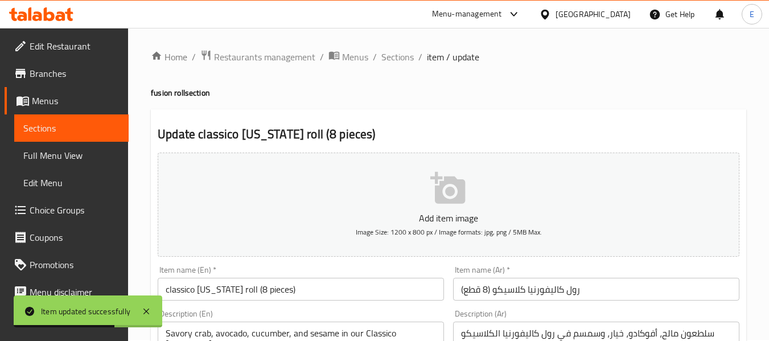
scroll to position [0, 0]
click at [402, 51] on span "Sections" at bounding box center [397, 58] width 32 height 14
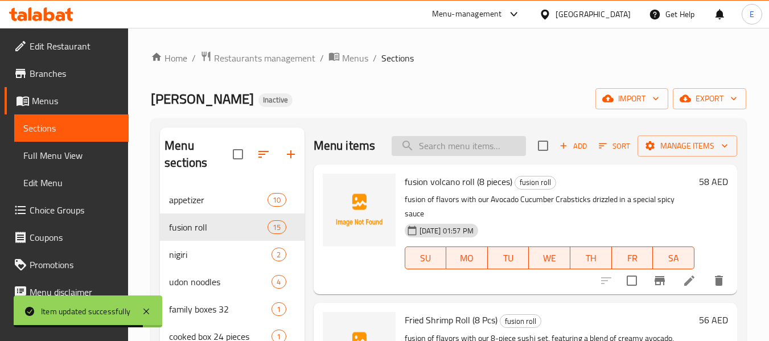
click at [440, 147] on input "search" at bounding box center [458, 146] width 134 height 20
paste input "drago roll black (8 pieces)"
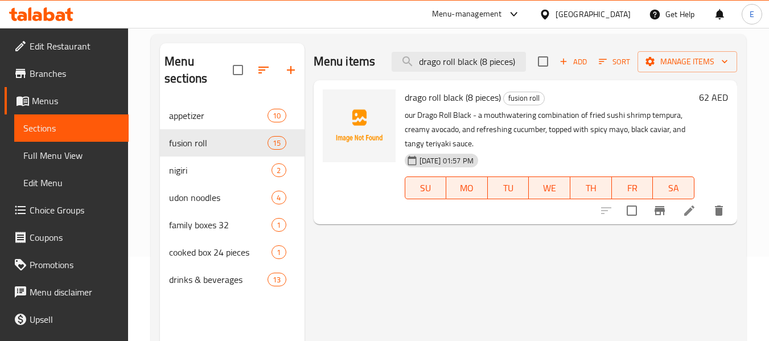
scroll to position [114, 0]
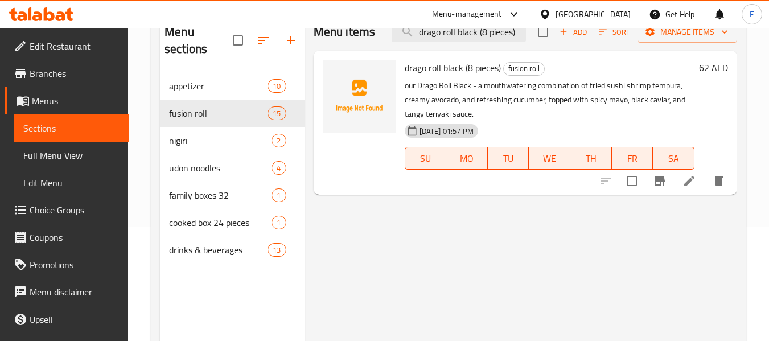
type input "drago roll black (8 pieces)"
click at [692, 187] on icon at bounding box center [689, 181] width 14 height 14
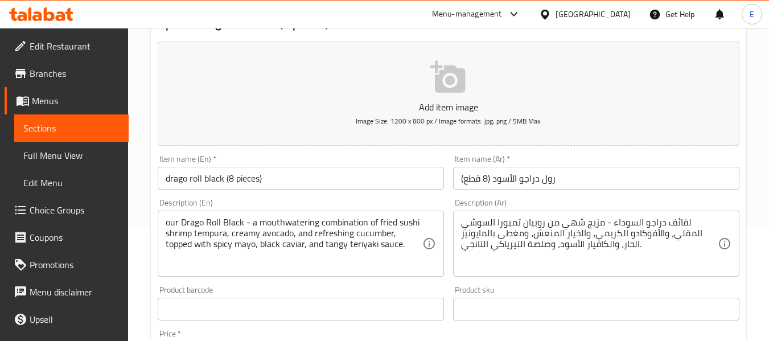
scroll to position [114, 0]
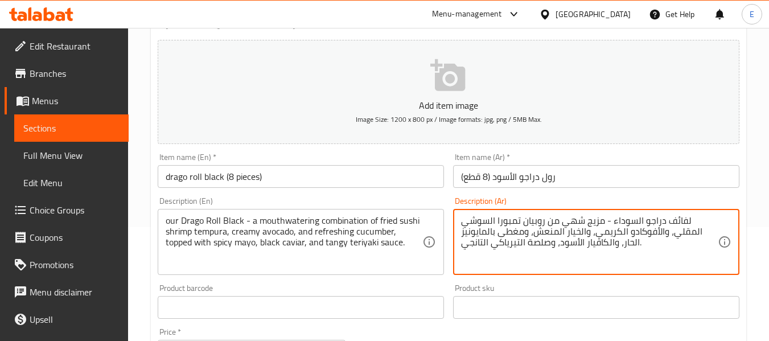
click at [611, 220] on textarea "لفائف دراجو السوداء - مزيج شهي من روبيان تمبورا السوشي المقلي، والأفوكادو الكري…" at bounding box center [589, 242] width 257 height 54
click at [609, 221] on textarea "لفائف دراجو السوداء - مزيج شهي من روبيان تمبورا السوشي المقلي، والأفوكادو الكري…" at bounding box center [589, 242] width 257 height 54
type textarea "لفائف دراجو السوداء الخاص بنا- مزيج شهي من روبيان تمبورا السوشي المقلي، والأفوك…"
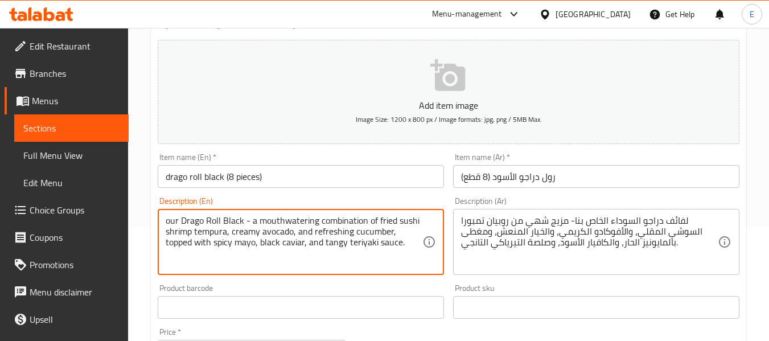
drag, startPoint x: 316, startPoint y: 220, endPoint x: 258, endPoint y: 224, distance: 58.8
type textarea "our Drago Roll Black - a combination of fried sushi shrimp tempura, creamy avoc…"
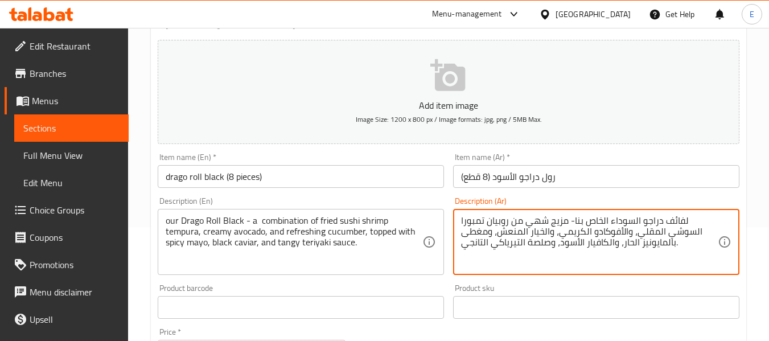
click at [535, 221] on textarea "لفائف دراجو السوداء الخاص بنا- مزيج شهي من روبيان تمبورا السوشي المقلي، والأفوك…" at bounding box center [589, 242] width 257 height 54
type textarea "لفائف دراجو السوداء الخاص بنا- مزيج من روبيان تمبورا السوشي المقلي، والأفوكادو …"
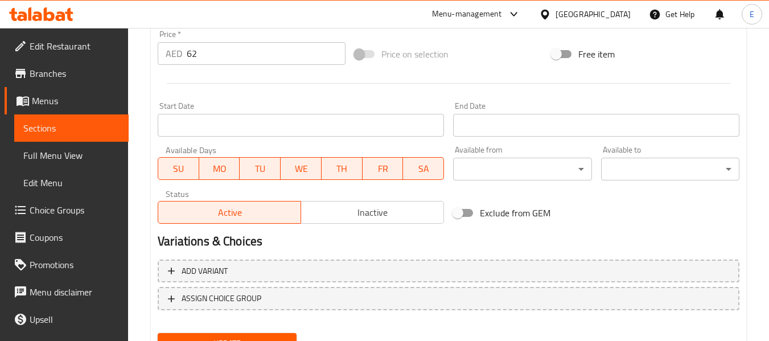
scroll to position [463, 0]
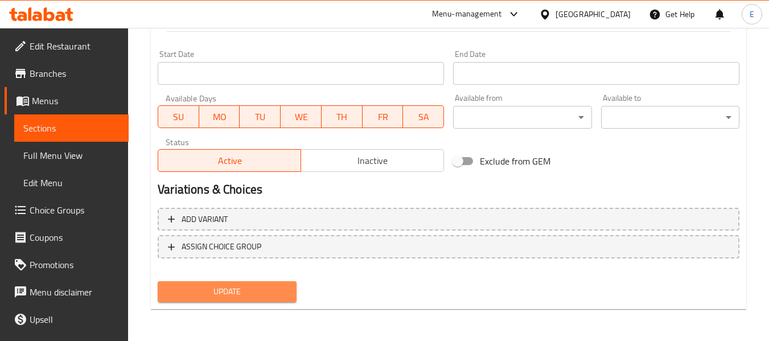
click at [277, 286] on span "Update" at bounding box center [227, 292] width 120 height 14
click at [251, 300] on button "Update" at bounding box center [227, 291] width 138 height 21
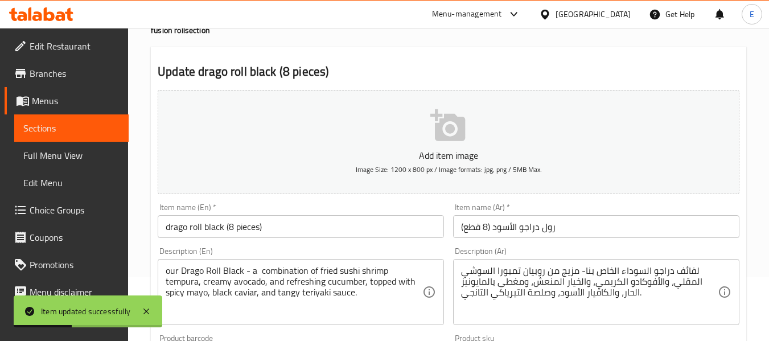
scroll to position [0, 0]
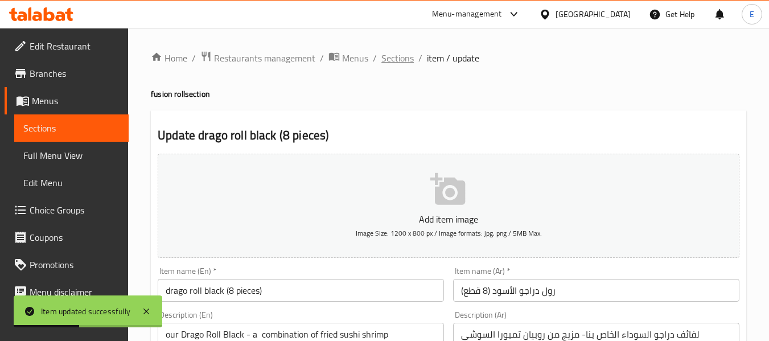
click at [388, 61] on span "Sections" at bounding box center [397, 58] width 32 height 14
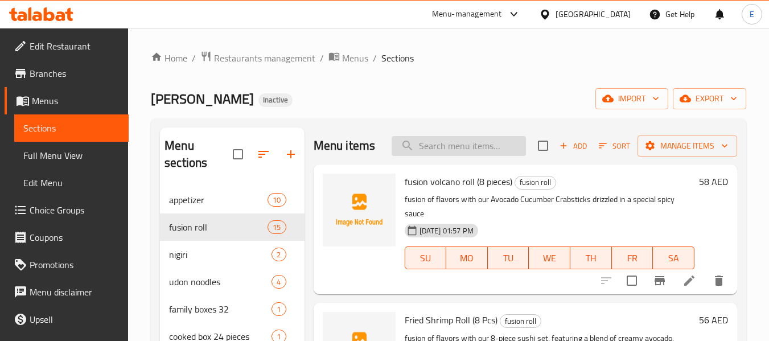
drag, startPoint x: 526, startPoint y: 137, endPoint x: 505, endPoint y: 153, distance: 26.3
click at [525, 137] on div "Menu items Add Sort Manage items" at bounding box center [525, 145] width 423 height 37
click at [487, 156] on input "search" at bounding box center [458, 146] width 134 height 20
paste input "SPICY crab roll (8 pieces)"
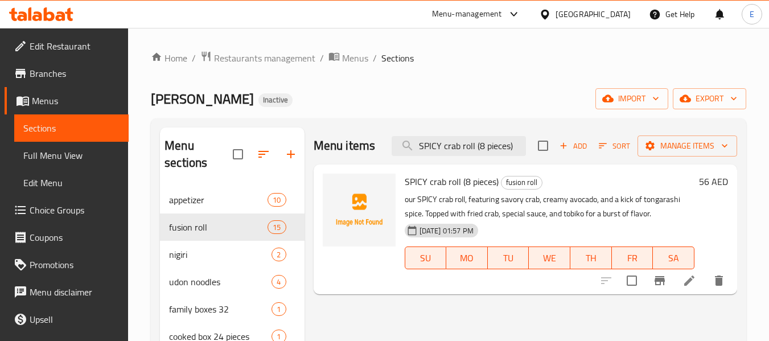
type input "SPICY crab roll (8 pieces)"
click at [689, 279] on icon at bounding box center [689, 280] width 10 height 10
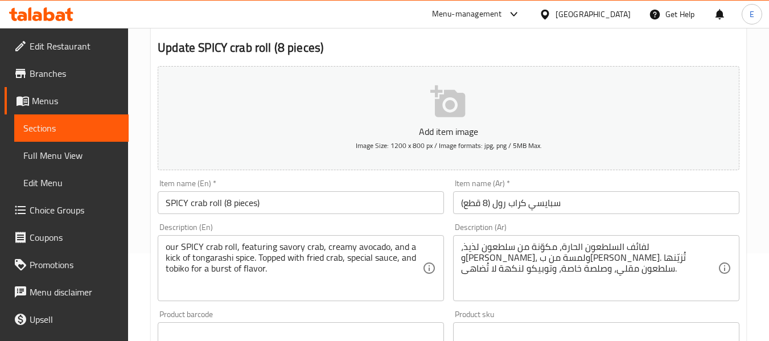
scroll to position [114, 0]
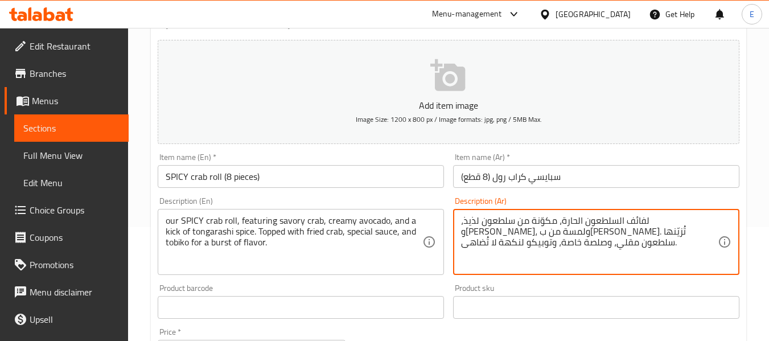
click at [626, 220] on textarea "لفائف السلطعون الحارة، مكوّنة من سلطعون لذيذ، و[PERSON_NAME]، ولمسة من ب[PERSON…" at bounding box center [589, 242] width 257 height 54
click at [498, 220] on textarea "لفائف السلطعون الحارة الخاصة بنا، مكوّنة من سلطعون لذيذ، وأفوكادو كريمي، ولمسة …" at bounding box center [589, 242] width 257 height 54
click at [471, 220] on textarea "لفائف السلطعون الحارة الخاصة بنا، مكوّنة من سلطعون لذيذ، وأفوكادو كريمي، ولمسة …" at bounding box center [589, 242] width 257 height 54
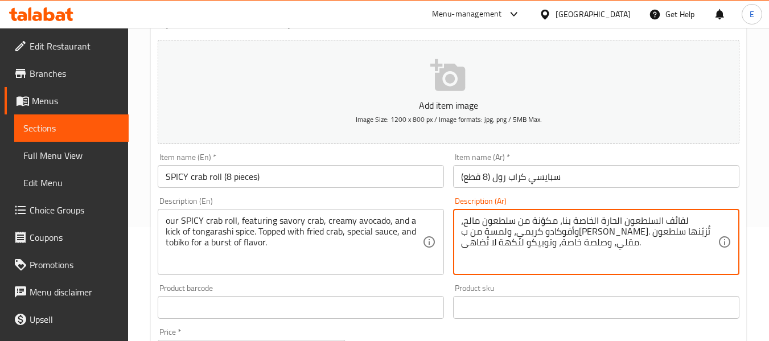
drag, startPoint x: 606, startPoint y: 230, endPoint x: 628, endPoint y: 230, distance: 22.2
click at [628, 230] on textarea "لفائف السلطعون الحارة الخاصة بنا، مكوّنة من سلطعون مالح، وأفوكادو كريمي، ولمسة …" at bounding box center [589, 242] width 257 height 54
drag, startPoint x: 497, startPoint y: 230, endPoint x: 518, endPoint y: 229, distance: 20.5
click at [518, 229] on textarea "لفائف السلطعون الحارة الخاصة بنا، مكوّنة من سلطعون مالح، وأفوكادو كريمي، وكيك م…" at bounding box center [589, 242] width 257 height 54
drag, startPoint x: 521, startPoint y: 241, endPoint x: 458, endPoint y: 245, distance: 62.7
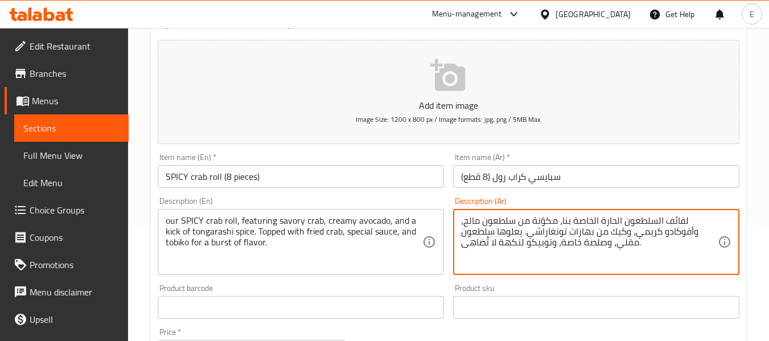
click at [458, 245] on div "لفائف السلطعون الحارة الخاصة بنا، مكوّنة من سلطعون مالح، وأفوكادو كريمي، وكيك م…" at bounding box center [596, 242] width 286 height 66
click at [642, 241] on textarea "لفائف السلطعون الحارة الخاصة بنا، مكوّنة من سلطعون مالح، وأفوكادو كريمي، وكيك م…" at bounding box center [589, 242] width 257 height 54
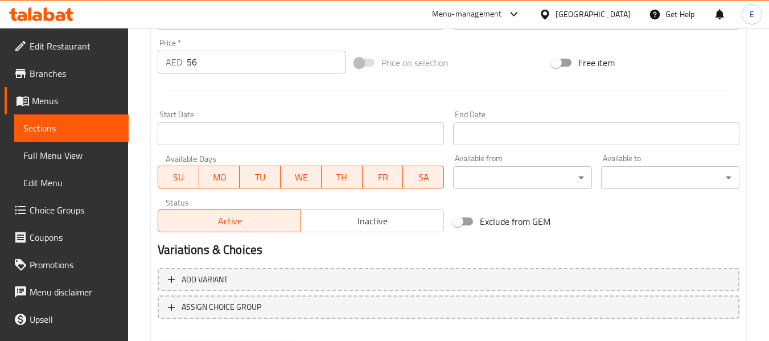
scroll to position [463, 0]
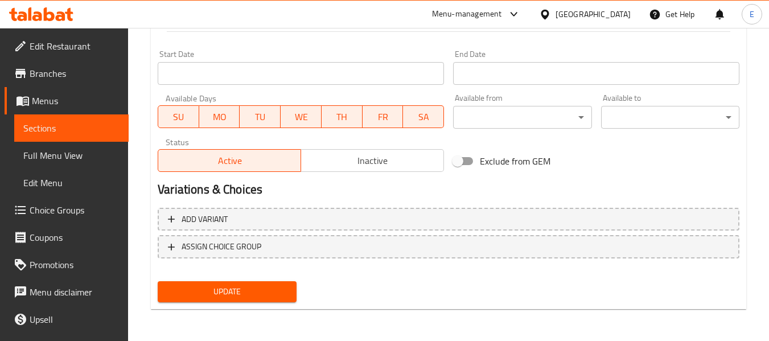
type textarea "لفائف السلطعون الحارة الخاصة بنا، مكوّنة من سلطعون مالح، وأفوكادو كريمي، وكيك م…"
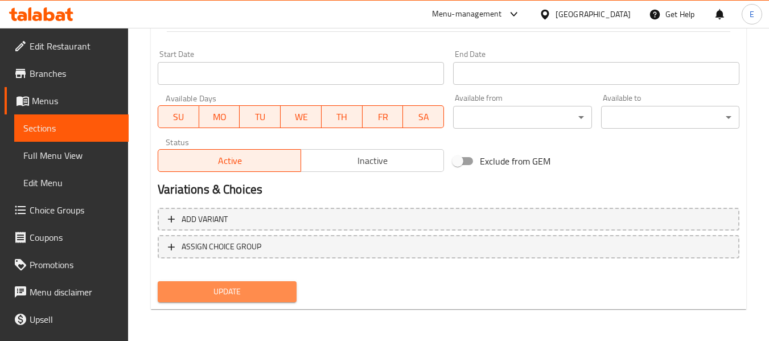
click at [253, 292] on span "Update" at bounding box center [227, 292] width 120 height 14
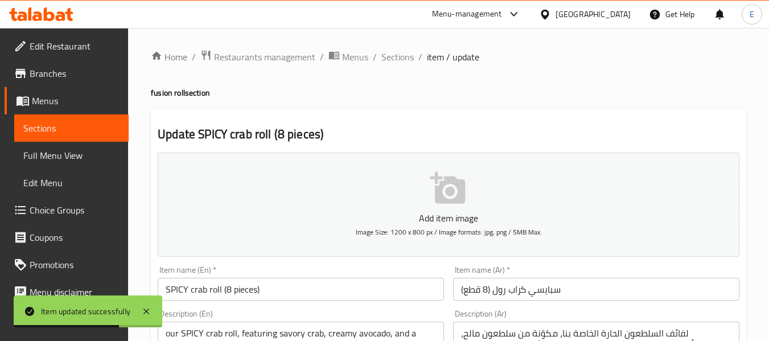
scroll to position [0, 0]
click at [394, 61] on span "Sections" at bounding box center [397, 58] width 32 height 14
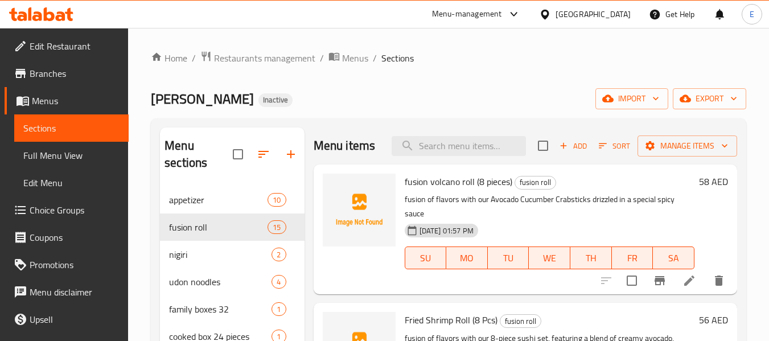
click at [432, 139] on div "Menu items Add Sort Manage items" at bounding box center [525, 145] width 423 height 37
click at [428, 154] on input "search" at bounding box center [458, 146] width 134 height 20
paste input "CHEETOS shrimp roll (8 pieces)"
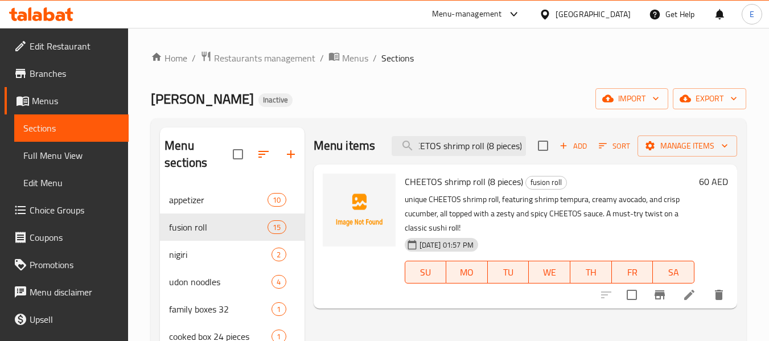
type input "CHEETOS shrimp roll (8 pieces)"
click at [689, 294] on icon at bounding box center [689, 295] width 10 height 10
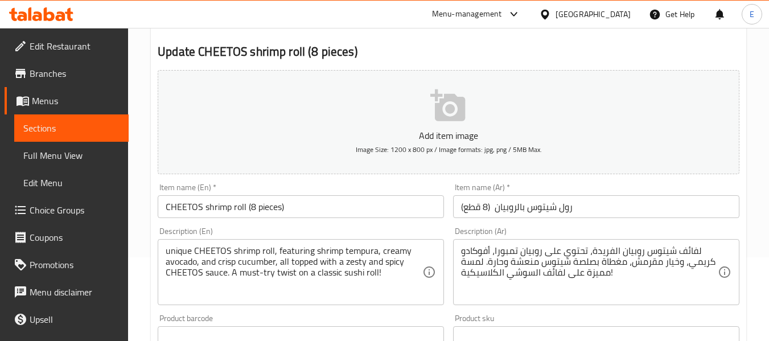
scroll to position [114, 0]
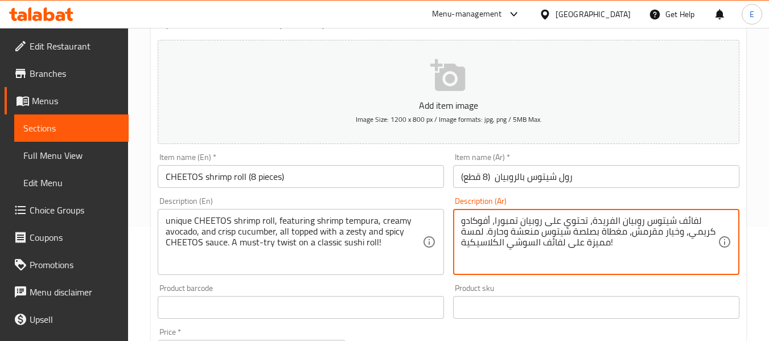
click at [521, 231] on textarea "لفائف شيتوس روبيان الفريدة، تحتوي على روبيان تمبورا، أفوكادو كريمي، وخيار مقرمش…" at bounding box center [589, 242] width 257 height 54
type textarea "لفائف شيتوس روبيان الفريدة، تحتوي على روبيان تمبورا، أفوكادو كريمي، وخيار مقرمش…"
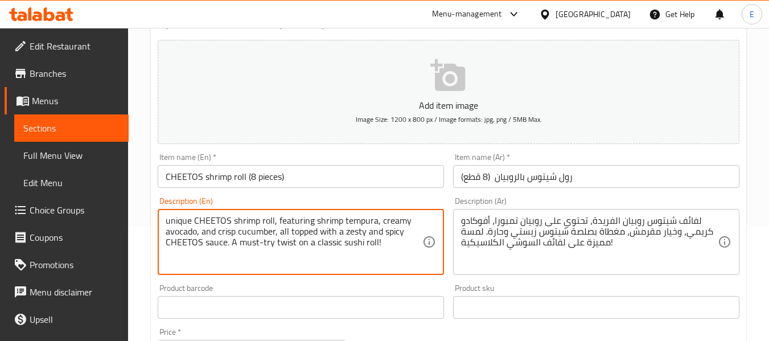
drag, startPoint x: 230, startPoint y: 242, endPoint x: 272, endPoint y: 248, distance: 42.4
click at [272, 248] on textarea "unique CHEETOS shrimp roll, featuring shrimp tempura, creamy avocado, and crisp…" at bounding box center [294, 242] width 257 height 54
click at [274, 258] on textarea "unique CHEETOS shrimp roll, featuring shrimp tempura, creamy avocado, and crisp…" at bounding box center [294, 242] width 257 height 54
click at [232, 242] on textarea "unique CHEETOS shrimp roll, featuring shrimp tempura, creamy avocado, and crisp…" at bounding box center [294, 242] width 257 height 54
click at [257, 257] on textarea "unique CHEETOS shrimp roll, featuring shrimp tempura, creamy avocado, and crisp…" at bounding box center [294, 242] width 257 height 54
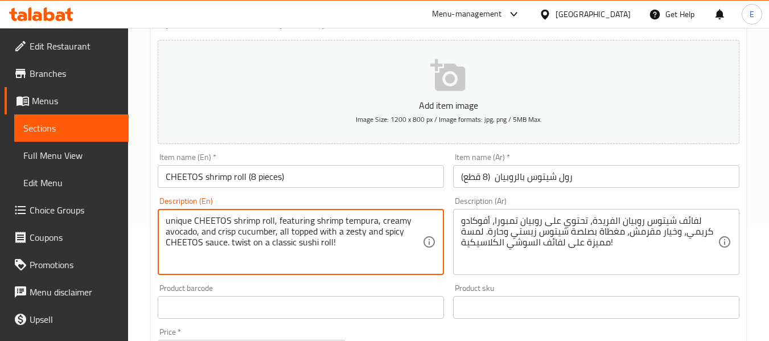
type textarea "unique CHEETOS shrimp roll, featuring shrimp tempura, creamy avocado, and crisp…"
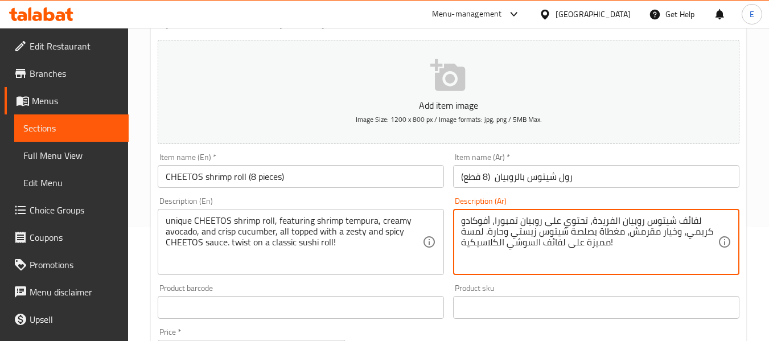
click at [594, 244] on textarea "لفائف شيتوس روبيان الفريدة، تحتوي على روبيان تمبورا، أفوكادو كريمي، وخيار مقرمش…" at bounding box center [589, 242] width 257 height 54
drag, startPoint x: 579, startPoint y: 238, endPoint x: 586, endPoint y: 238, distance: 6.3
click at [586, 238] on textarea "لفائف شيتوس روبيان الفريدة، تحتوي على روبيان تمبورا، أفوكادو كريمي، وخيار مقرمش…" at bounding box center [589, 242] width 257 height 54
click at [583, 245] on textarea "لفائف شيتوس روبيان الفريدة، تحتوي على روبيان تمبورا، أفوكادو كريمي، وخيار مقرمش…" at bounding box center [589, 242] width 257 height 54
click at [605, 249] on textarea "لفائف شيتوس روبيان الفريدة، تحتوي على روبيان تمبورا، أفوكادو كريمي، وخيار مقرمش…" at bounding box center [589, 242] width 257 height 54
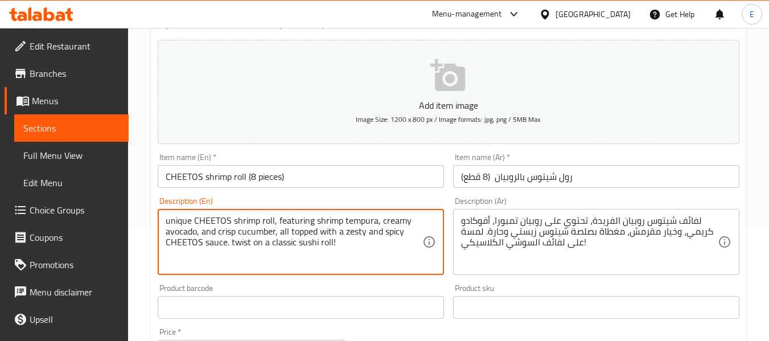
click at [373, 245] on textarea "unique CHEETOS shrimp roll, featuring shrimp tempura, creamy avocado, and crisp…" at bounding box center [294, 242] width 257 height 54
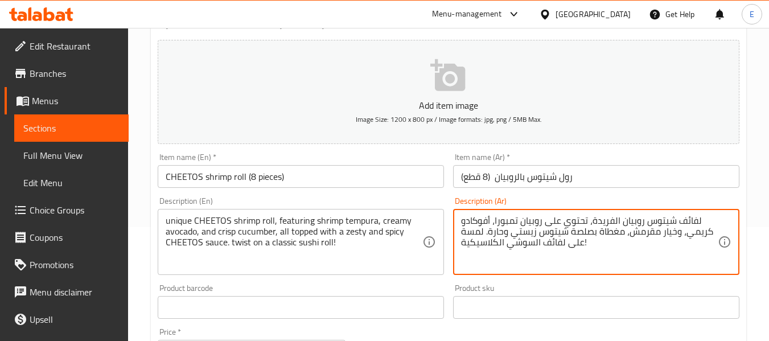
type textarea "لفائف شيتوس روبيان الفريدة، تحتوي على روبيان تمبورا، أفوكادو كريمي، وخيار مقرمش…"
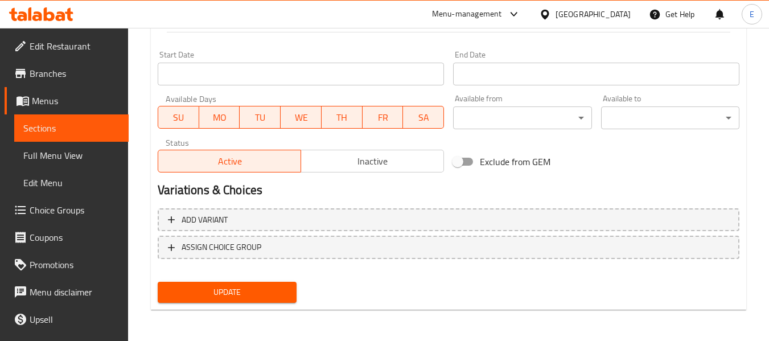
scroll to position [463, 0]
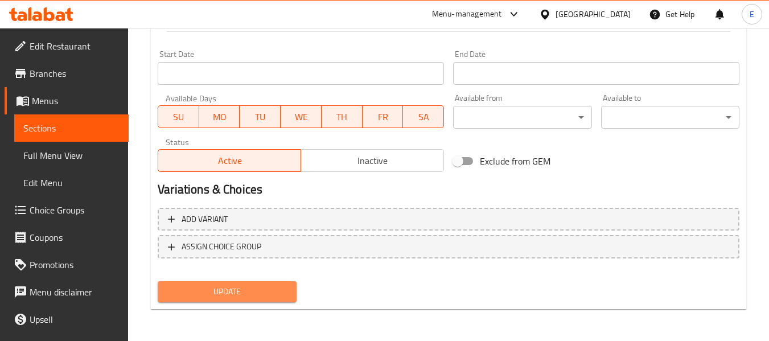
click at [241, 294] on span "Update" at bounding box center [227, 292] width 120 height 14
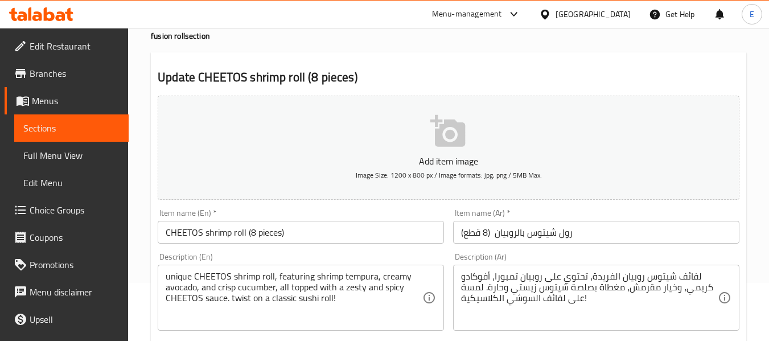
scroll to position [0, 0]
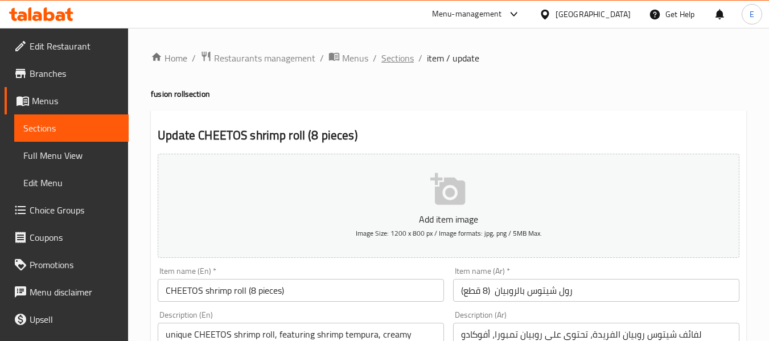
click at [407, 59] on span "Sections" at bounding box center [397, 58] width 32 height 14
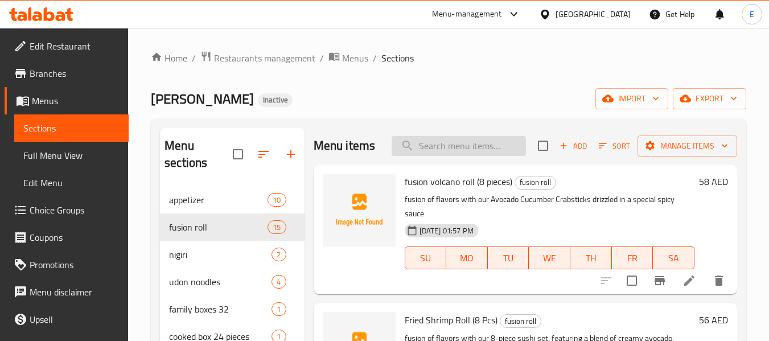
click at [442, 156] on input "search" at bounding box center [458, 146] width 134 height 20
paste input "family box 32"
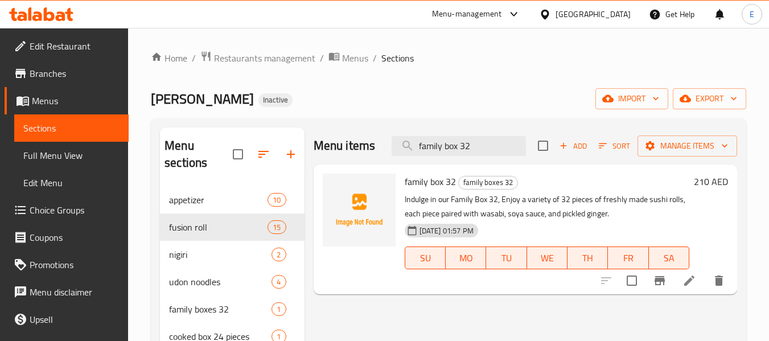
type input "family box 32"
click at [681, 281] on li at bounding box center [689, 280] width 32 height 20
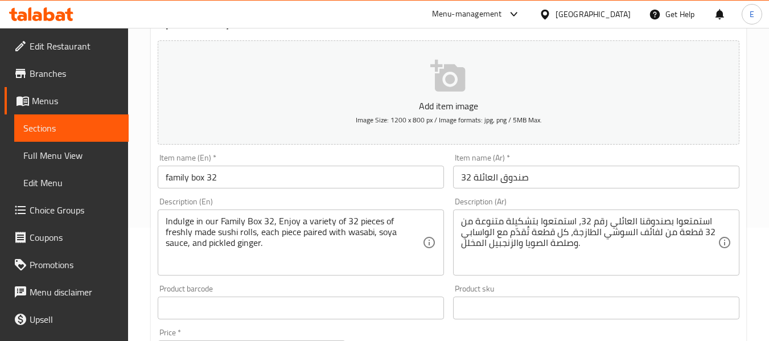
scroll to position [114, 0]
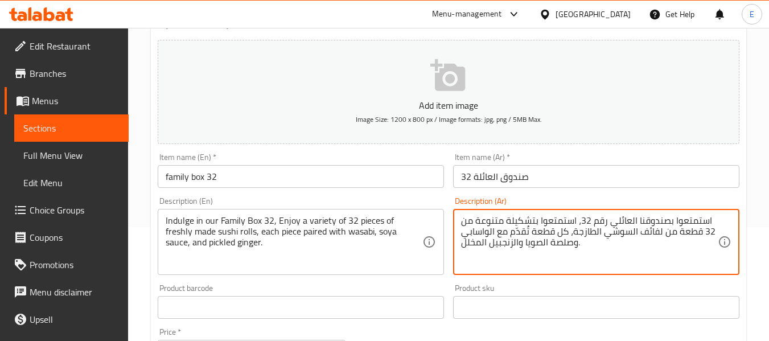
drag, startPoint x: 593, startPoint y: 223, endPoint x: 607, endPoint y: 219, distance: 14.2
click at [622, 244] on textarea "استمتعوا بصندوقنا العائلي 32، استمتعوا بتشكيلة متنوعة من 32 قطعة من لفائف السوش…" at bounding box center [589, 242] width 257 height 54
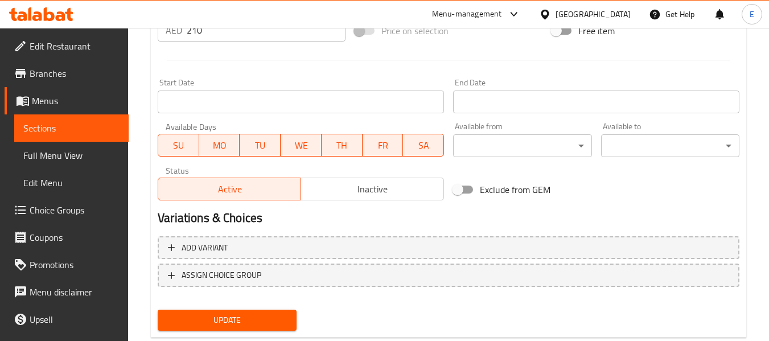
scroll to position [463, 0]
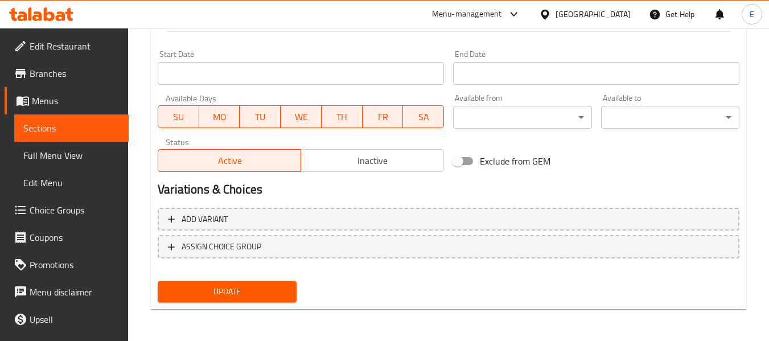
type textarea "استمتعوا بصندوقنا العائلي 32، استمتعوا بتشكيلة متنوعة من 32 قطعة من لفائف السوش…"
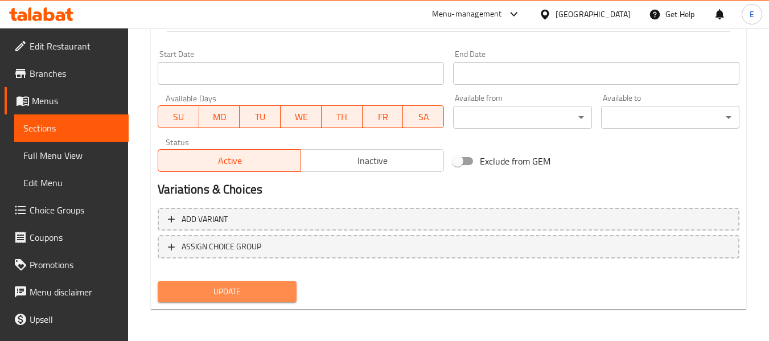
click at [274, 292] on span "Update" at bounding box center [227, 292] width 120 height 14
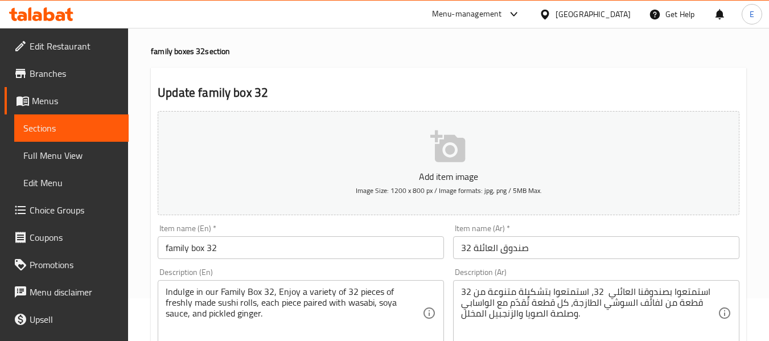
scroll to position [0, 0]
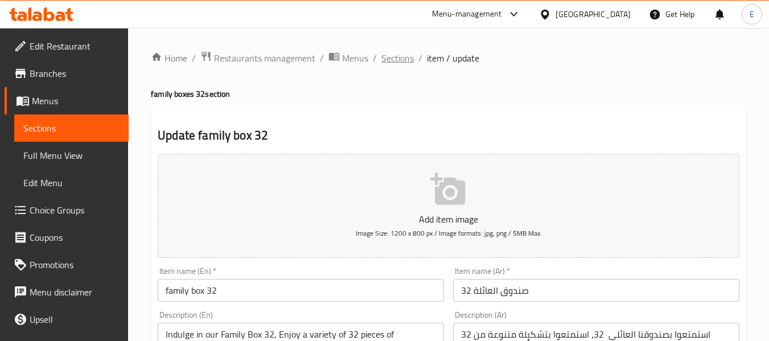
click at [405, 64] on span "Sections" at bounding box center [397, 58] width 32 height 14
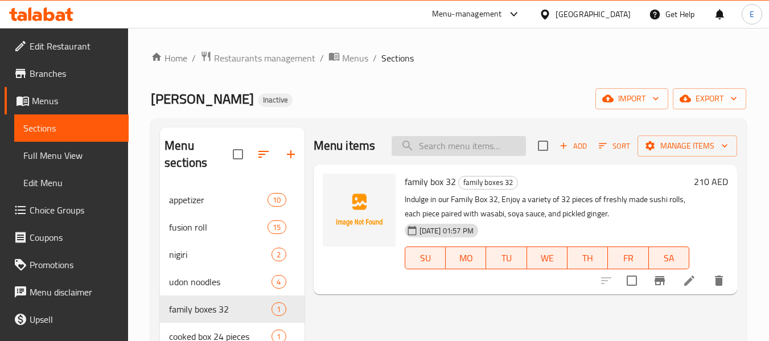
click at [468, 147] on input "search" at bounding box center [458, 146] width 134 height 20
paste input "Fried Shrimp Roll (8 Pcs)"
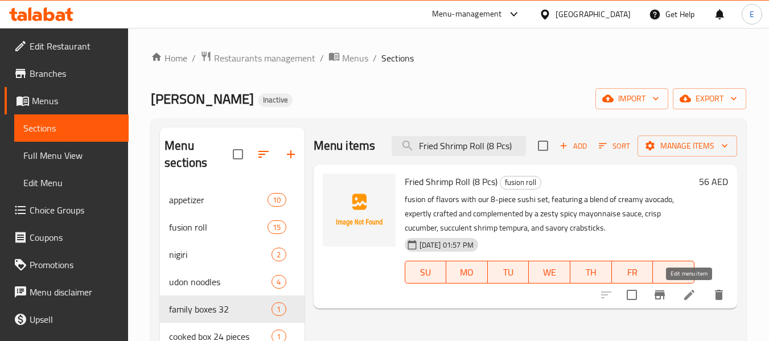
type input "Fried Shrimp Roll (8 Pcs)"
click at [687, 294] on icon at bounding box center [689, 295] width 14 height 14
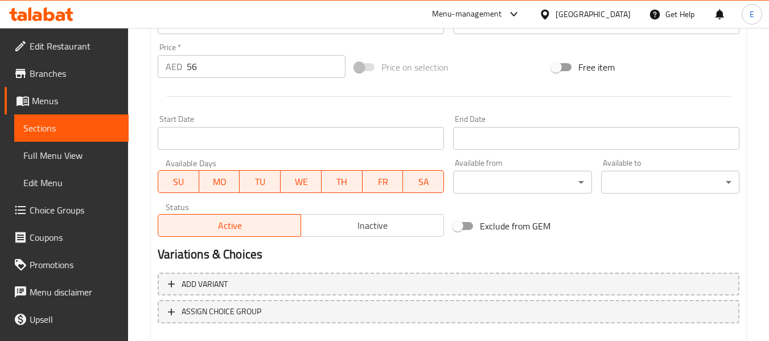
scroll to position [463, 0]
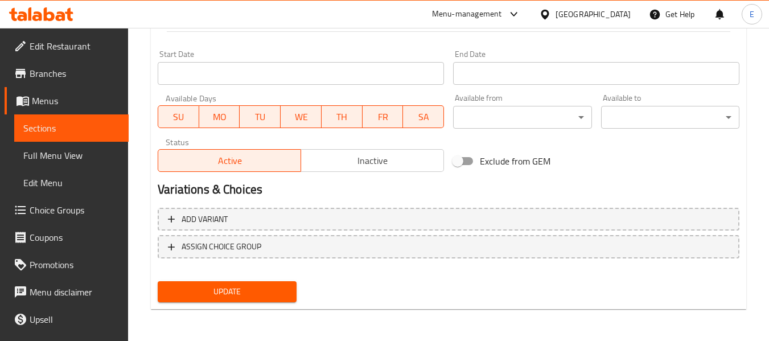
type textarea "فيوجن من النكهات مع 8 قطع مجموعة السوشي الخاص بنا ، والذي يتميز بمزيجٍ من الأفو…"
click at [269, 297] on span "Update" at bounding box center [227, 292] width 120 height 14
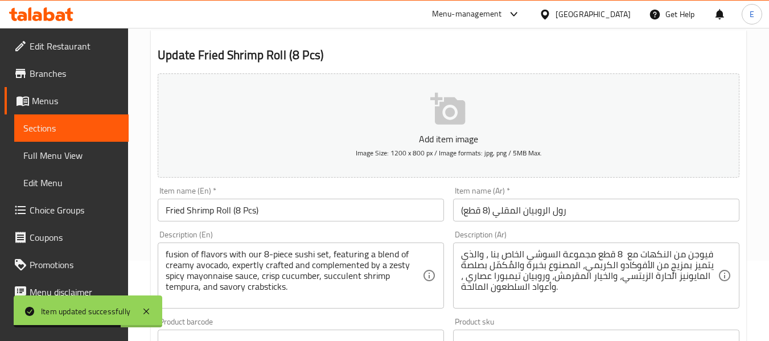
scroll to position [0, 0]
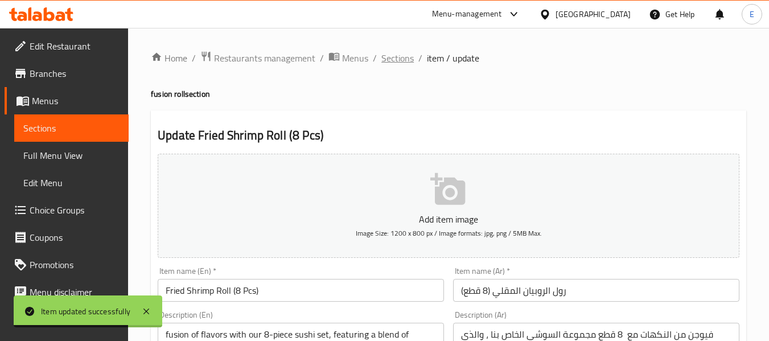
click at [399, 60] on span "Sections" at bounding box center [397, 58] width 32 height 14
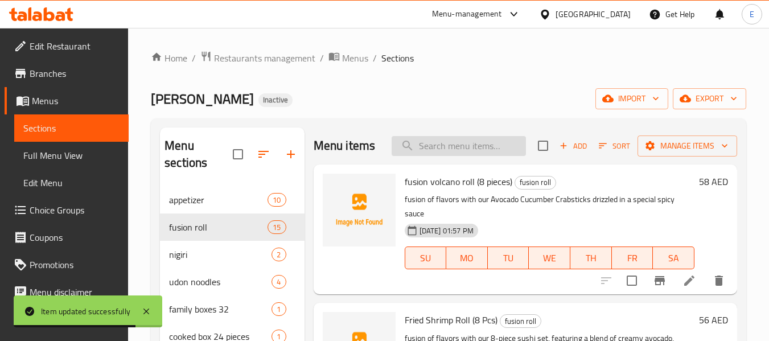
click at [439, 156] on input "search" at bounding box center [458, 146] width 134 height 20
paste input "chicken roll (8 pieces)"
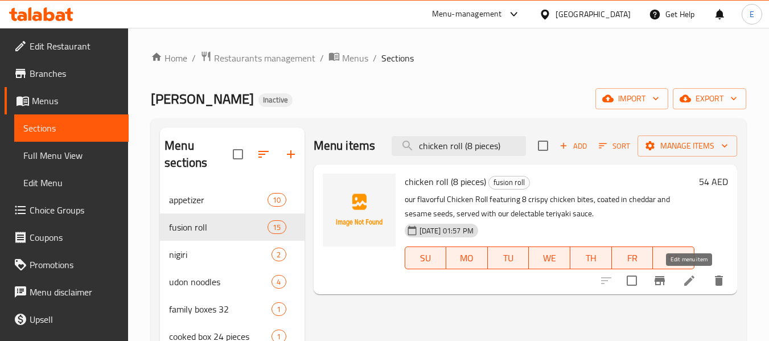
type input "chicken roll (8 pieces)"
click at [691, 280] on icon at bounding box center [689, 280] width 10 height 10
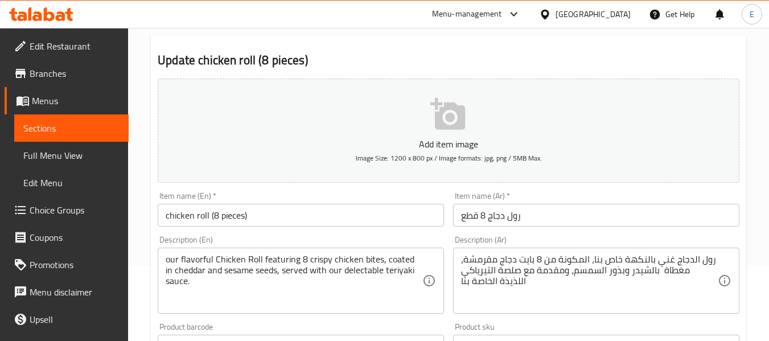
scroll to position [171, 0]
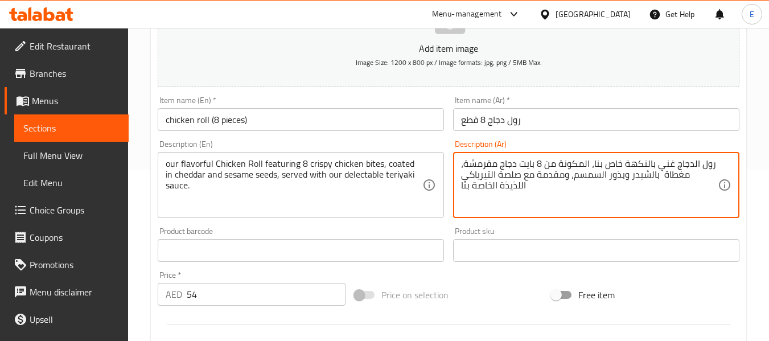
drag, startPoint x: 621, startPoint y: 165, endPoint x: 652, endPoint y: 164, distance: 30.7
click at [652, 164] on textarea "رول الدجاج غني بالنكهة خاص بنا، المكونة من 8 بايت دجاج مقرمشة، مغطاة بالشيدر وب…" at bounding box center [589, 185] width 257 height 54
click at [660, 168] on textarea "رول الدجاج غني خاص بنا، المكونة من 8 بايت دجاج مقرمشة، مغطاة بالشيدر وبذور السم…" at bounding box center [589, 185] width 257 height 54
click at [636, 204] on textarea "رول الدجاج خاص بنا، المكونة من 8 بايت دجاج مقرمشة، مغطاة بالشيدر وبذور السمسم، …" at bounding box center [589, 185] width 257 height 54
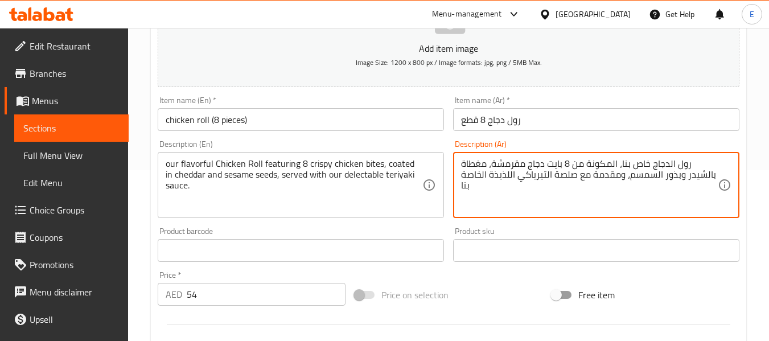
type textarea "رول الدجاج خاص بنا، المكونة من 8 بايت دجاج مقرمشة، مغطاة بالشيدر وبذور السمسم، …"
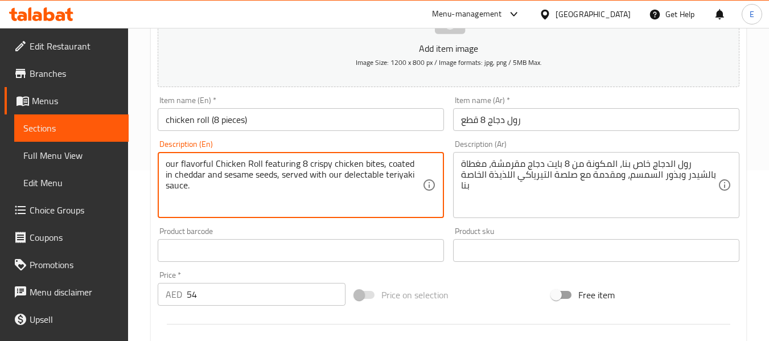
click at [203, 162] on textarea "our flavorful Chicken Roll featuring 8 crispy chicken bites, coated in cheddar …" at bounding box center [294, 185] width 257 height 54
click at [321, 177] on textarea "our Chicken Roll featuring 8 crispy chicken bites, coated in cheddar and sesame…" at bounding box center [294, 185] width 257 height 54
type textarea "our Chicken Roll featuring 8 crispy chicken bites, coated in cheddar and sesame…"
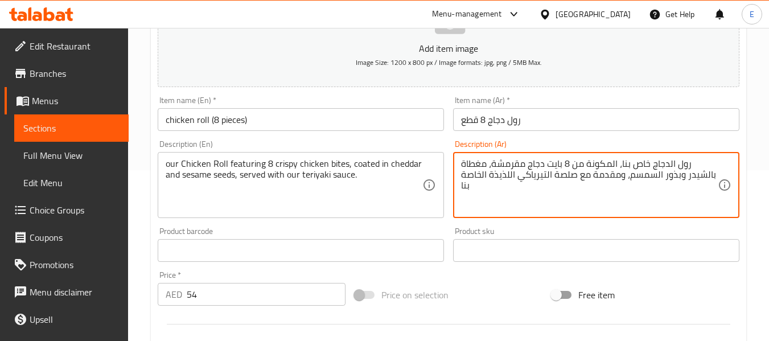
click at [500, 175] on textarea "رول الدجاج خاص بنا، المكونة من 8 بايت دجاج مقرمشة، مغطاة بالشيدر وبذور السمسم، …" at bounding box center [589, 185] width 257 height 54
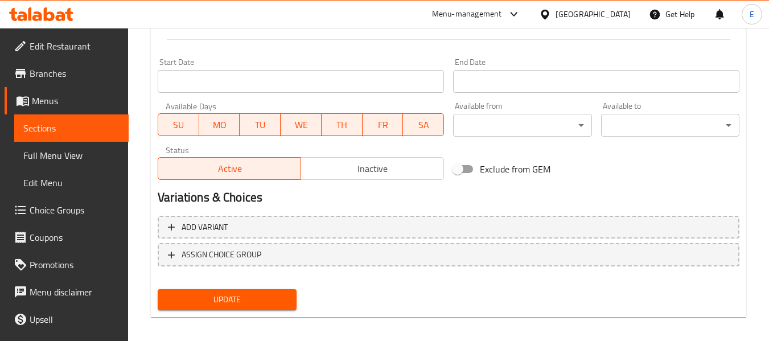
scroll to position [463, 0]
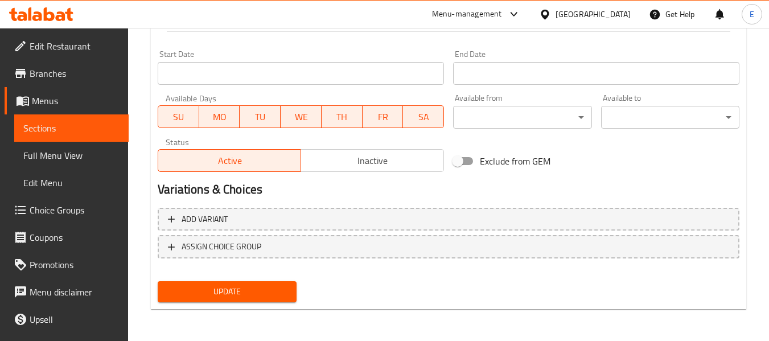
type textarea "رول الدجاج خاص بنا، المكونة من 8 بايت دجاج مقرمشة، مغطاة بالشيدر وبذور السمسم، …"
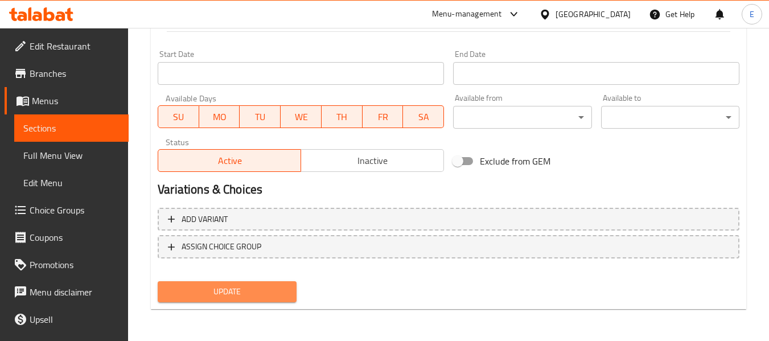
click at [275, 287] on span "Update" at bounding box center [227, 292] width 120 height 14
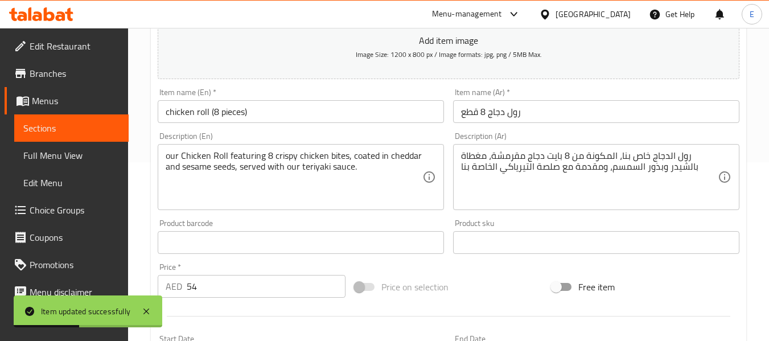
scroll to position [0, 0]
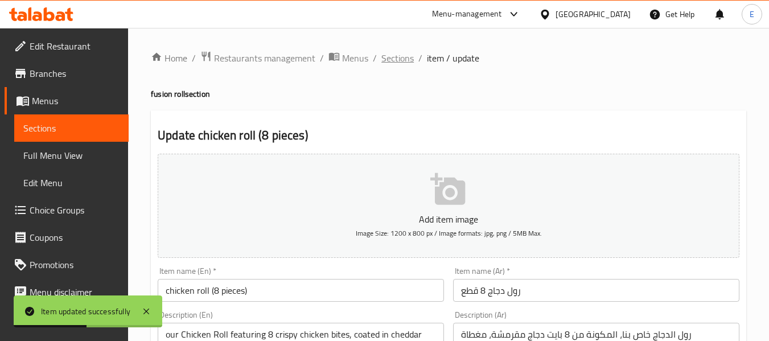
click at [401, 61] on span "Sections" at bounding box center [397, 58] width 32 height 14
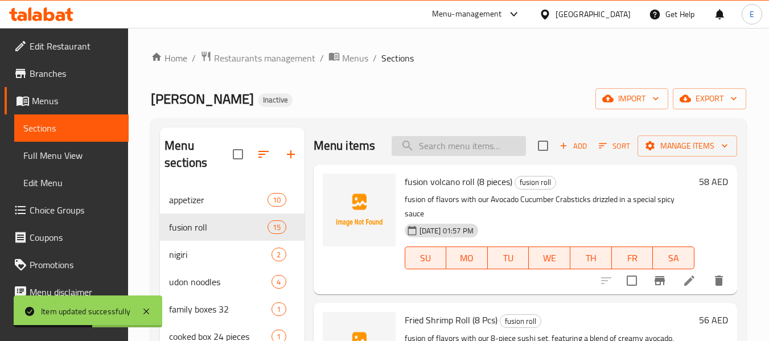
click at [449, 151] on input "search" at bounding box center [458, 146] width 134 height 20
paste input "oman chips roll (8 pieces)"
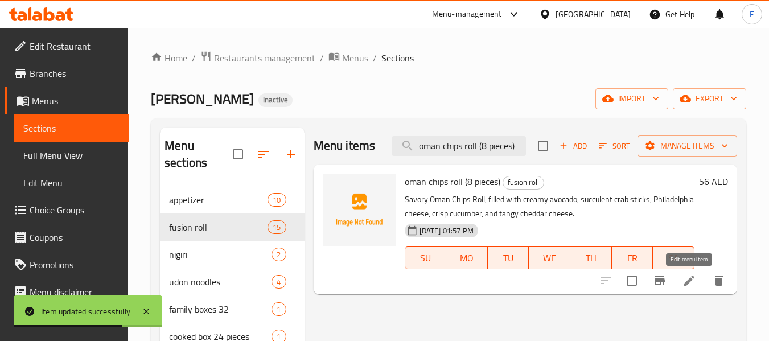
type input "oman chips roll (8 pieces)"
click at [684, 283] on icon at bounding box center [689, 281] width 14 height 14
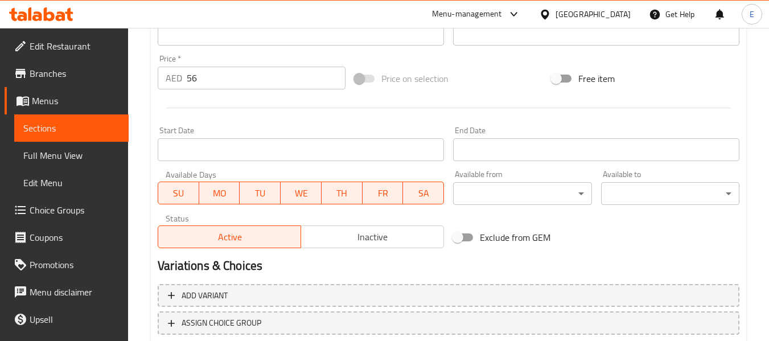
scroll to position [463, 0]
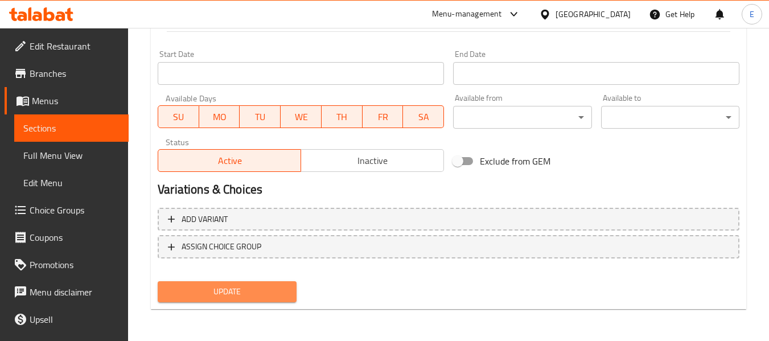
click at [274, 291] on span "Update" at bounding box center [227, 292] width 120 height 14
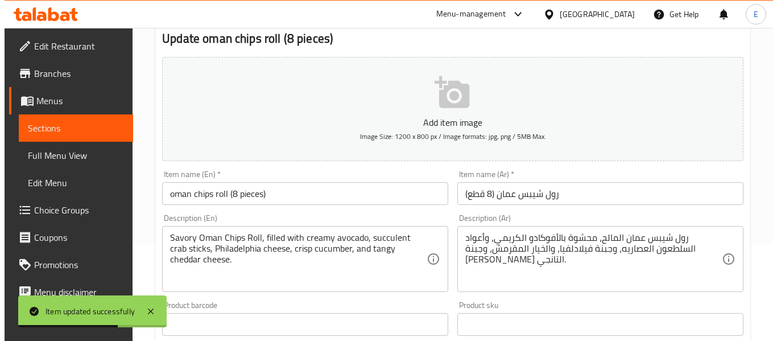
scroll to position [0, 0]
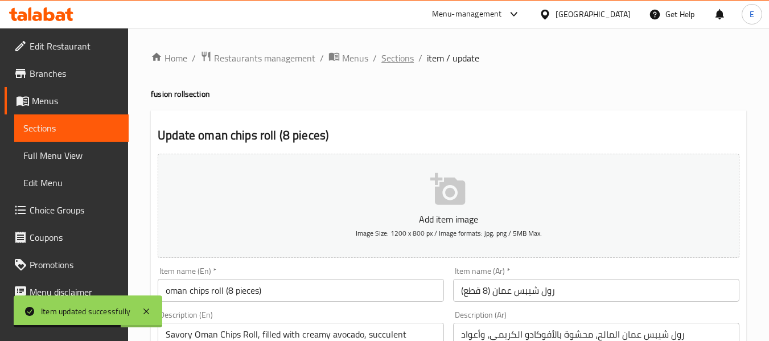
click at [394, 63] on span "Sections" at bounding box center [397, 58] width 32 height 14
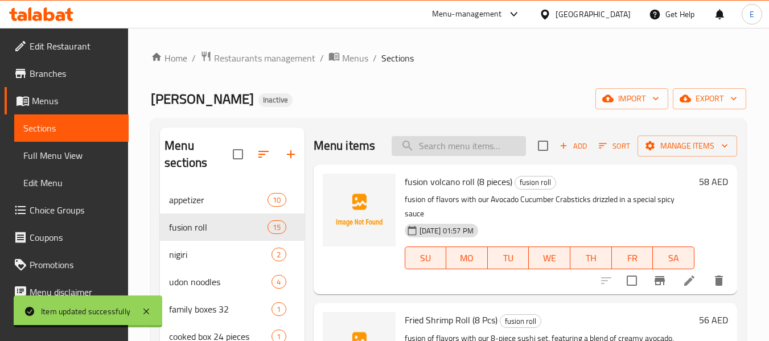
click at [467, 155] on input "search" at bounding box center [458, 146] width 134 height 20
paste input "dynamite roll (8 pieces)"
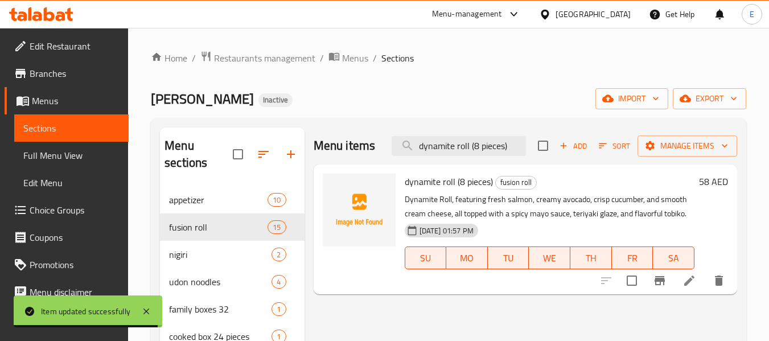
type input "dynamite roll (8 pieces)"
click at [684, 284] on icon at bounding box center [689, 280] width 10 height 10
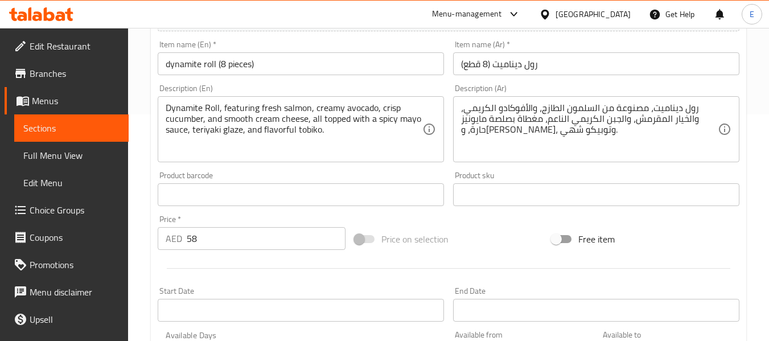
scroll to position [228, 0]
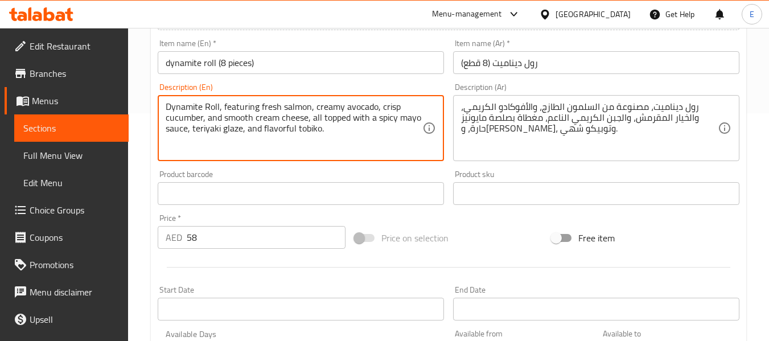
click at [283, 133] on textarea "Dynamite Roll, featuring fresh salmon, creamy avocado, crisp cucumber, and smoo…" at bounding box center [294, 128] width 257 height 54
type textarea "Dynamite Roll, featuring fresh salmon, creamy avocado, crisp cucumber, and smoo…"
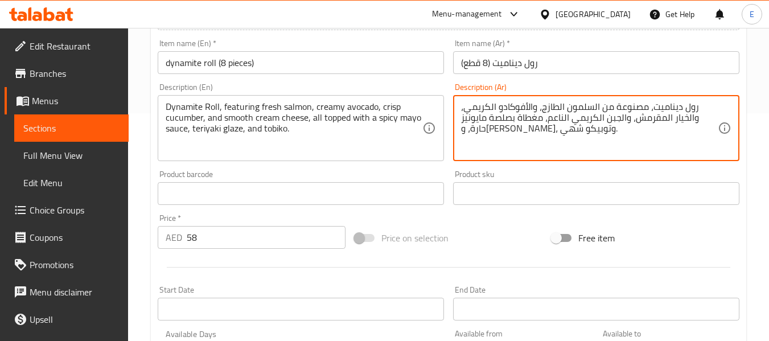
click at [500, 132] on textarea "رول ديناميت، مصنوعة من السلمون الطازج، والأفوكادو الكريمي، والخيار المقرمش، وال…" at bounding box center [589, 128] width 257 height 54
click at [473, 126] on textarea "رول ديناميت، مصنوعة من السلمون الطازج، والأفوكادو الكريمي، والخيار المقرمش، وال…" at bounding box center [589, 128] width 257 height 54
click at [490, 145] on textarea "رول ديناميت، مصنوعة من السلمون الطازج، والأفوكادو الكريمي، والخيار المقرمش، وال…" at bounding box center [589, 128] width 257 height 54
type textarea "رول ديناميت، مصنوعة من السلمون الطازج، والأفوكادو الكريمي، والخيار المقرمش، وال…"
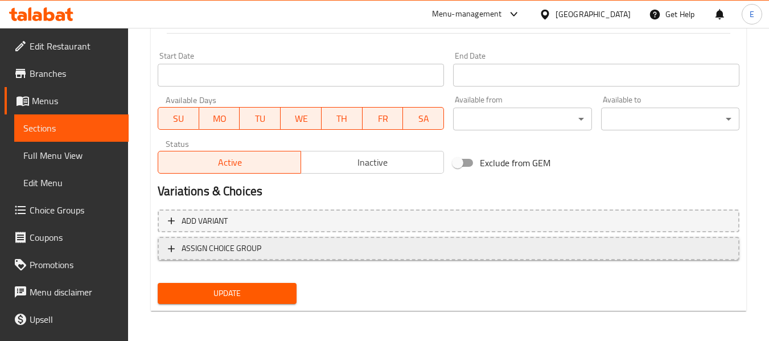
scroll to position [463, 0]
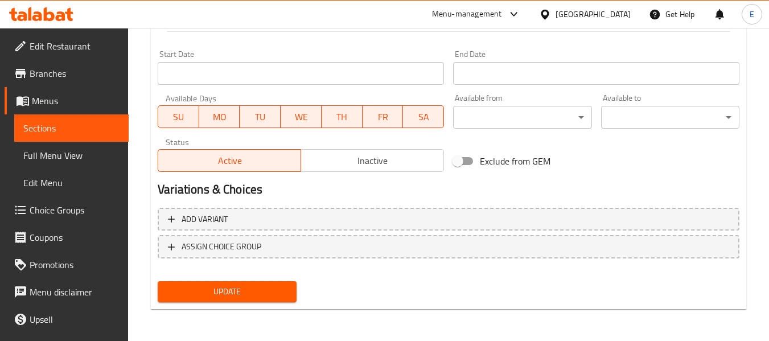
click at [266, 291] on span "Update" at bounding box center [227, 292] width 120 height 14
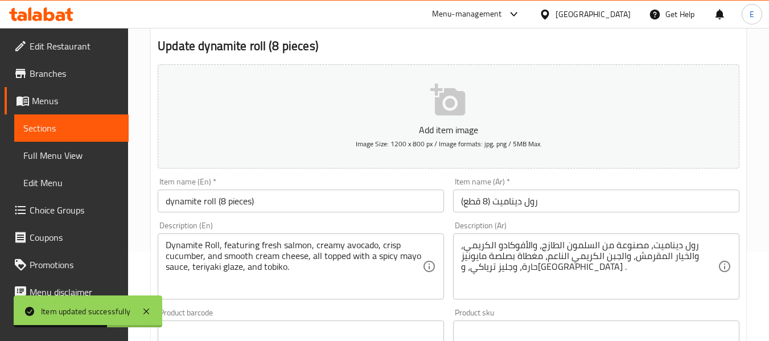
scroll to position [0, 0]
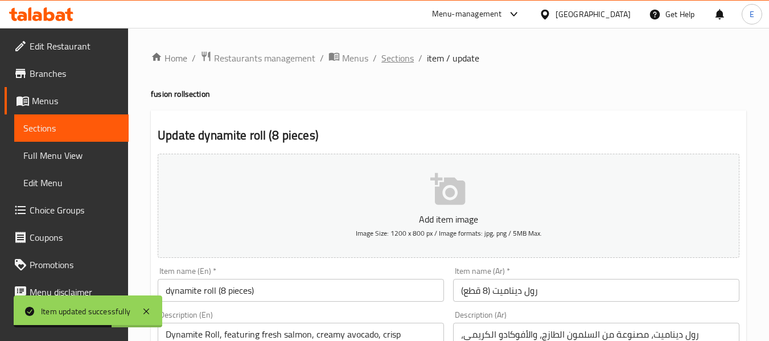
click at [399, 60] on span "Sections" at bounding box center [397, 58] width 32 height 14
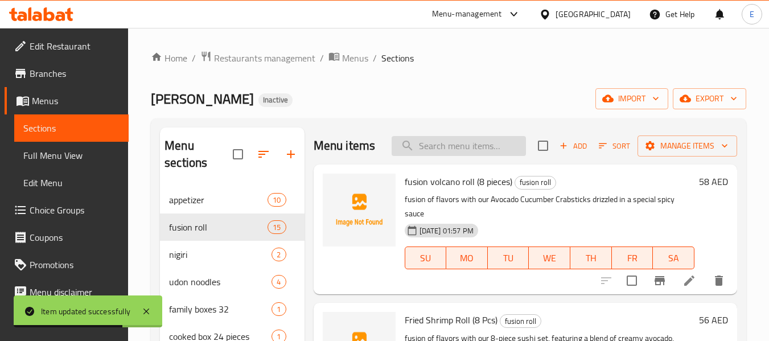
click at [418, 156] on input "search" at bounding box center [458, 146] width 134 height 20
paste input "crunchy roll"
type input "crunchy roll"
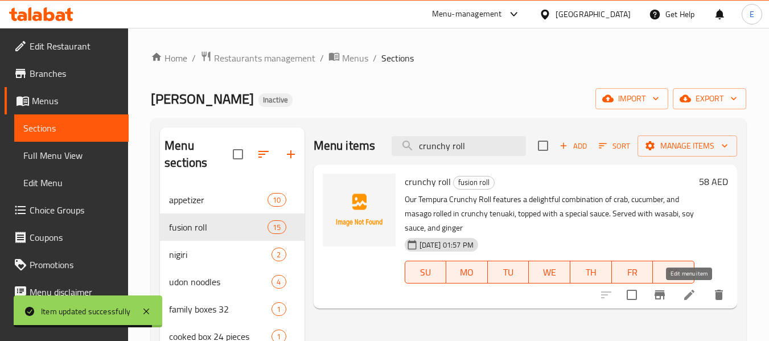
click at [686, 292] on icon at bounding box center [689, 295] width 14 height 14
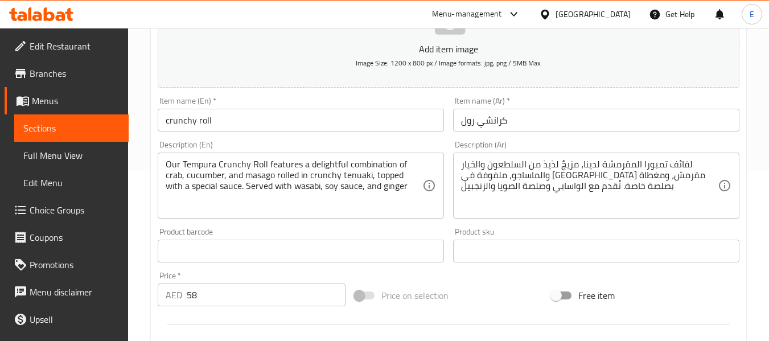
scroll to position [171, 0]
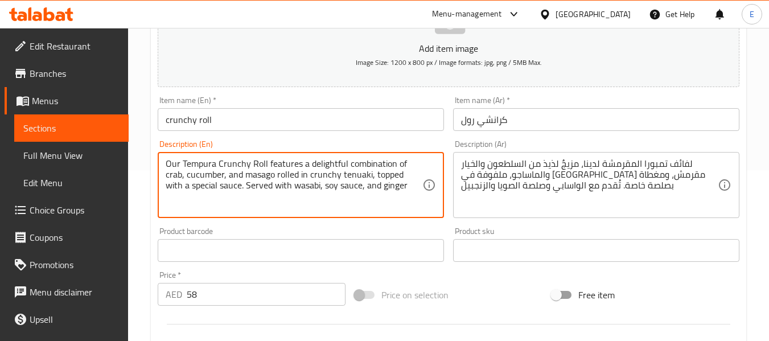
click at [325, 160] on textarea "Our Tempura Crunchy Roll features a delightful combination of crab, cucumber, a…" at bounding box center [294, 185] width 257 height 54
type textarea "Our Tempura Crunchy Roll features a combination of crab, cucumber, and masago r…"
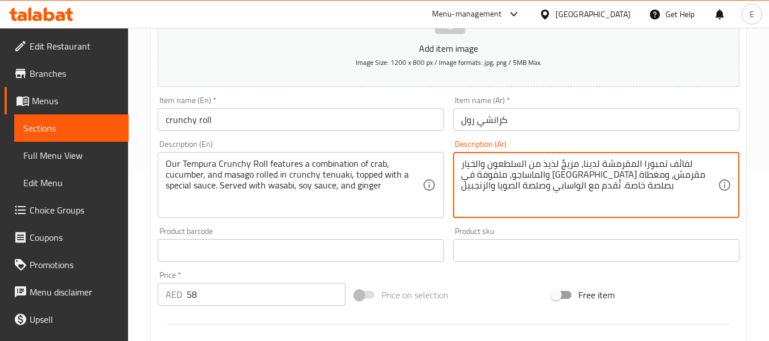
click at [549, 167] on textarea "لفائف تمبورا المقرمشة لدينا، مزيجٌ لذيذ من السلطعون والخيار والماساجو، ملفوفة ف…" at bounding box center [589, 185] width 257 height 54
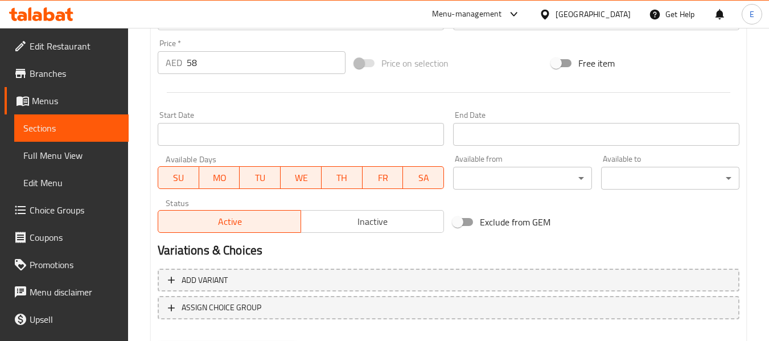
scroll to position [463, 0]
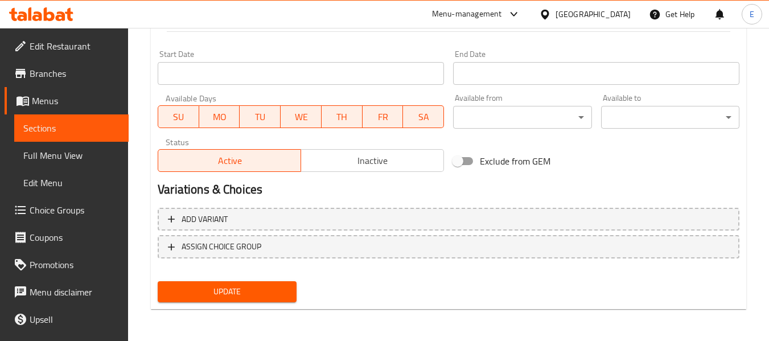
type textarea "لفائف تمبورا المقرمشة لدينا، مزيجٌ من السلطعون والخيار والماساجو، ملفوفة في تين…"
click at [253, 292] on span "Update" at bounding box center [227, 292] width 120 height 14
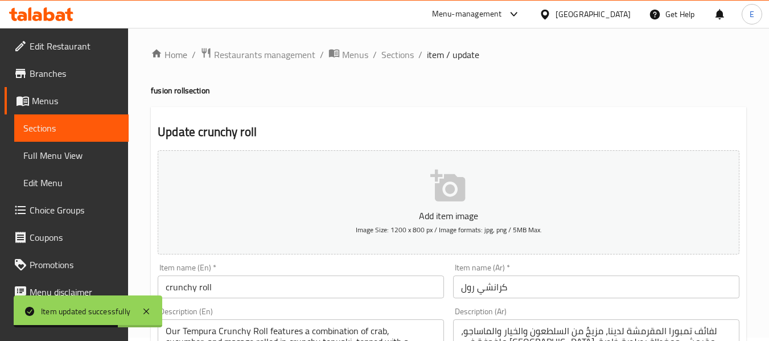
scroll to position [0, 0]
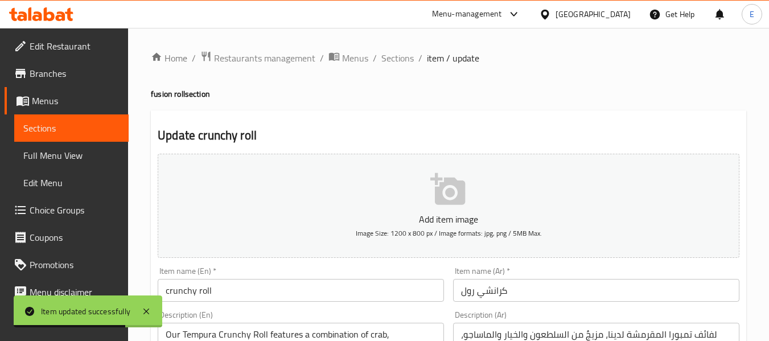
click at [393, 55] on span "Sections" at bounding box center [397, 58] width 32 height 14
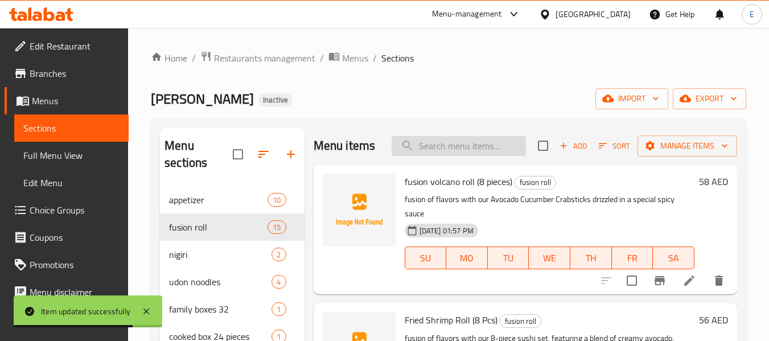
click at [446, 154] on input "search" at bounding box center [458, 146] width 134 height 20
paste input "teriyaki shrimp roll (8 pieces)"
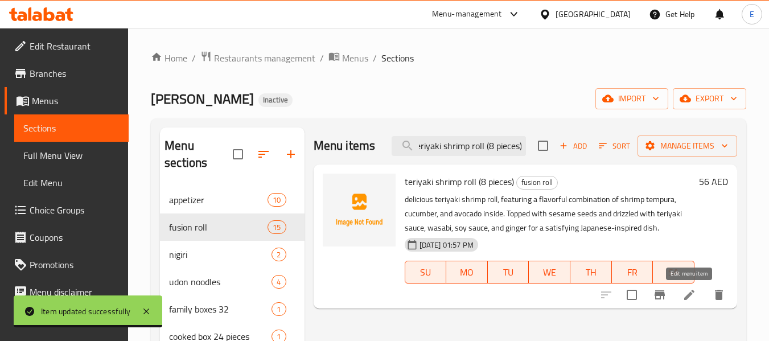
type input "teriyaki shrimp roll (8 pieces)"
click at [691, 294] on icon at bounding box center [689, 295] width 10 height 10
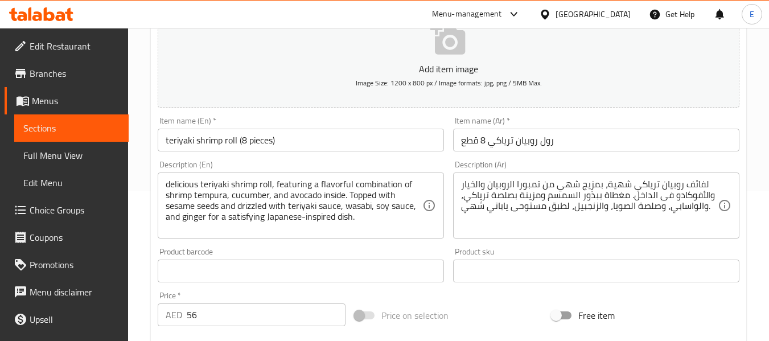
scroll to position [171, 0]
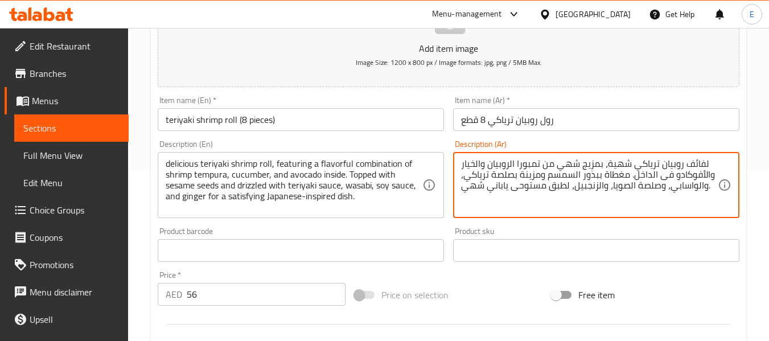
click at [623, 163] on textarea "لفائف روبيان ترياكي شهية، بمزيج شهي من تمبورا الروبيان والخيار والأفوكادو فى ال…" at bounding box center [589, 185] width 257 height 54
type textarea "لفائف روبيان ترياكي ، بمزيج شهي من تمبورا الروبيان والخيار والأفوكادو فى الداخل…"
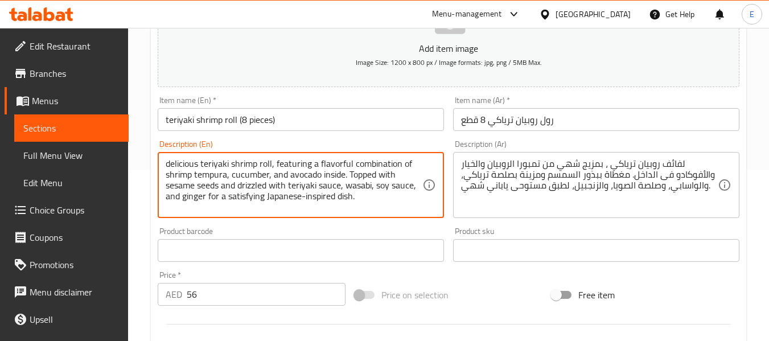
click at [187, 163] on textarea "delicious teriyaki shrimp roll, featuring a flavorful combination of shrimp tem…" at bounding box center [294, 185] width 257 height 54
drag, startPoint x: 284, startPoint y: 162, endPoint x: 316, endPoint y: 162, distance: 32.4
click at [316, 162] on textarea "teriyaki shrimp roll, featuring a flavorful combination of shrimp tempura, cucu…" at bounding box center [294, 185] width 257 height 54
type textarea "teriyaki shrimp roll, featuring a combination of shrimp tempura, cucumber, and …"
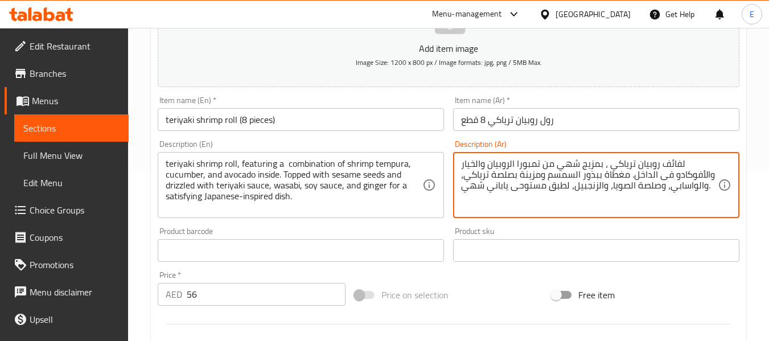
click at [567, 163] on textarea "لفائف روبيان ترياكي ، بمزيج شهي من تمبورا الروبيان والخيار والأفوكادو فى الداخل…" at bounding box center [589, 185] width 257 height 54
drag, startPoint x: 559, startPoint y: 174, endPoint x: 581, endPoint y: 174, distance: 21.6
click at [581, 174] on textarea "لفائف روبيان ترياكي ، بمزيج من تمبورا الروبيان والخيار والأفوكادو فى الداخل. مغ…" at bounding box center [589, 185] width 257 height 54
type textarea "لفائف روبيان ترياكي ، بمزيج من تمبورا الروبيان والخيار والأفوكادو فى الداخل. مغ…"
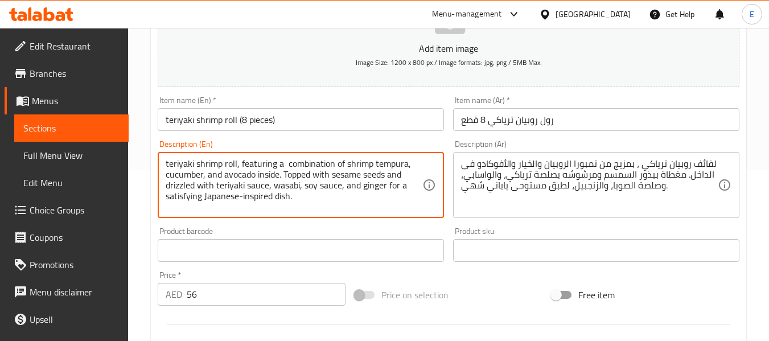
click at [192, 197] on textarea "teriyaki shrimp roll, featuring a combination of shrimp tempura, cucumber, and …" at bounding box center [294, 185] width 257 height 54
type textarea "teriyaki shrimp roll, featuring a combination of shrimp tempura, cucumber, and …"
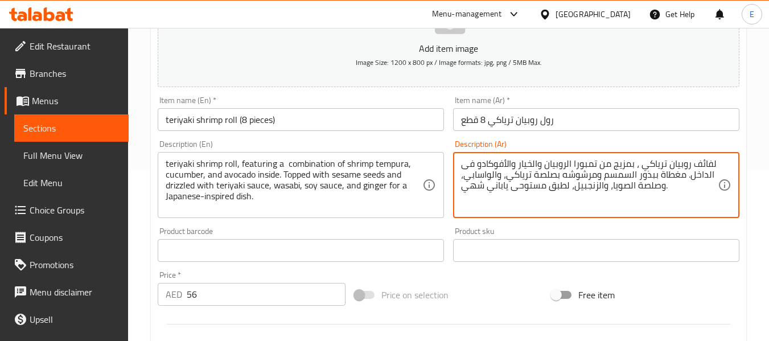
click at [480, 186] on textarea "لفائف روبيان ترياكي ، بمزيج من تمبورا الروبيان والخيار والأفوكادو فى الداخل. مغ…" at bounding box center [589, 185] width 257 height 54
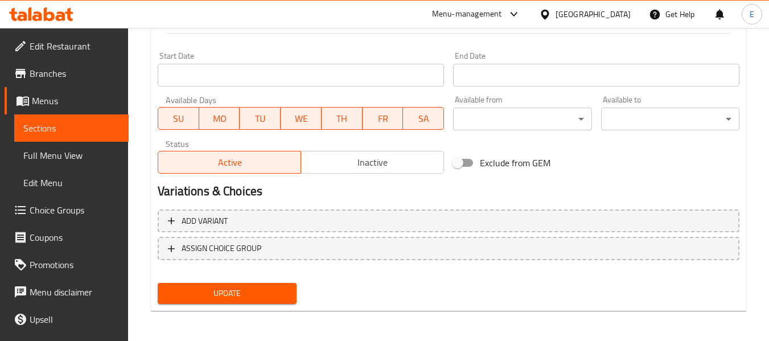
scroll to position [463, 0]
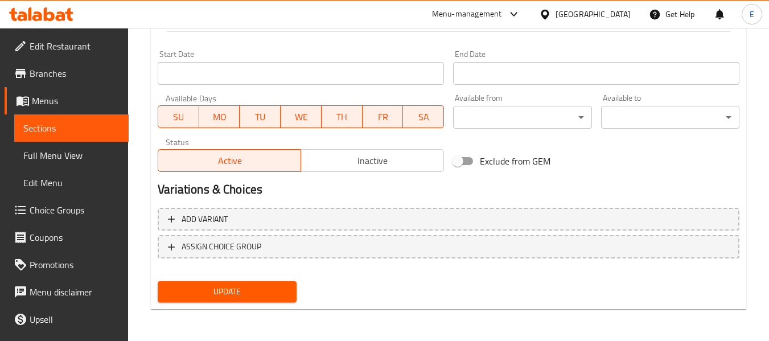
type textarea "لفائف روبيان ترياكي ، بمزيج من تمبورا الروبيان والخيار والأفوكادو فى الداخل. مغ…"
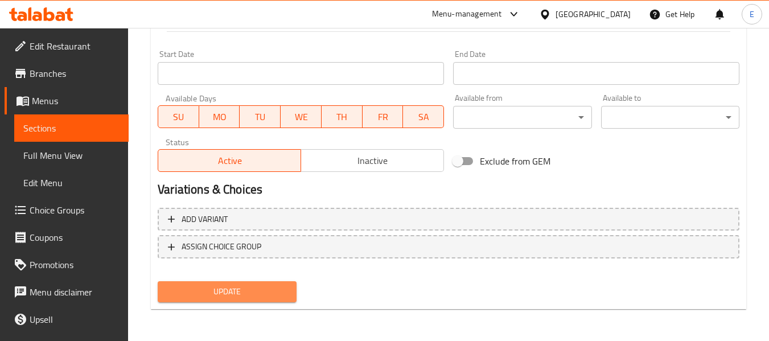
click at [260, 292] on span "Update" at bounding box center [227, 292] width 120 height 14
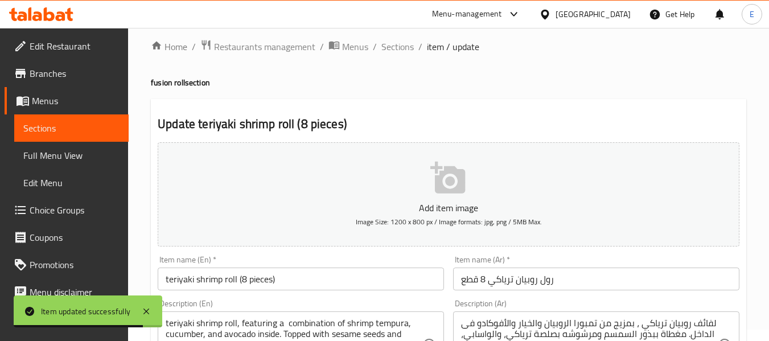
scroll to position [0, 0]
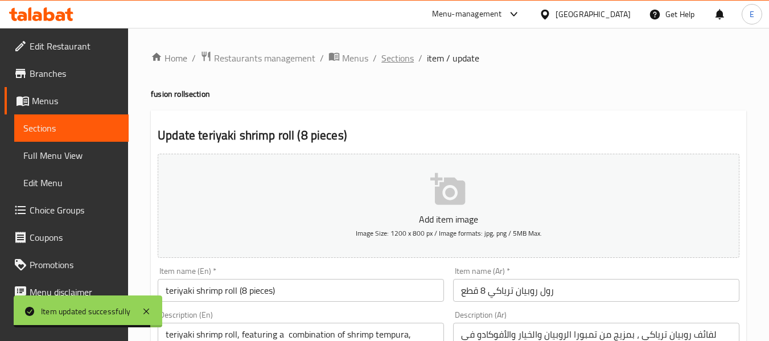
click at [394, 58] on span "Sections" at bounding box center [397, 58] width 32 height 14
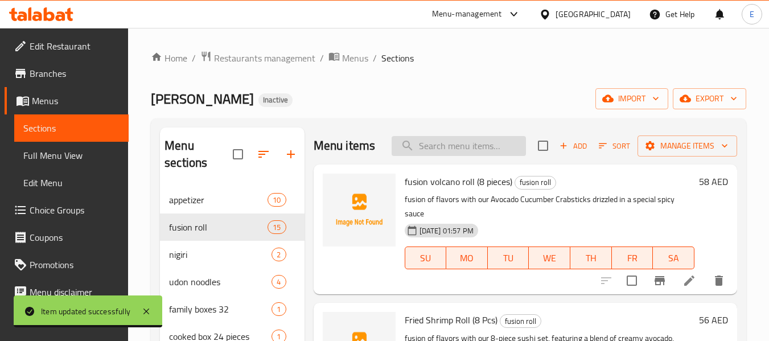
click at [433, 156] on input "search" at bounding box center [458, 146] width 134 height 20
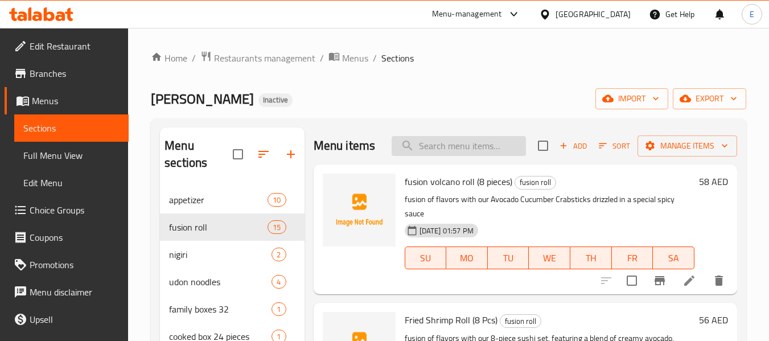
paste input "mango roll (8 pieces)"
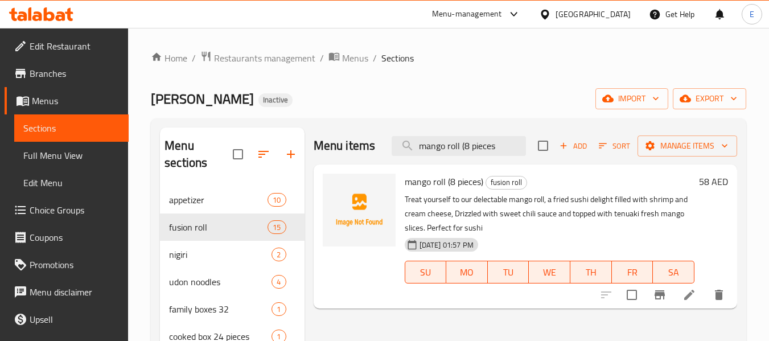
type input "mango roll (8 pieces"
click at [693, 296] on icon at bounding box center [689, 295] width 14 height 14
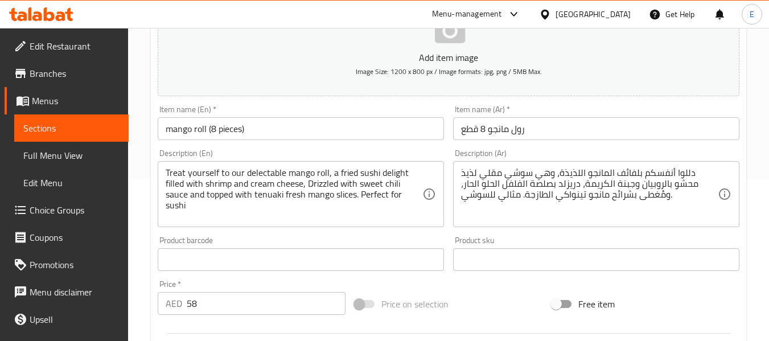
scroll to position [171, 0]
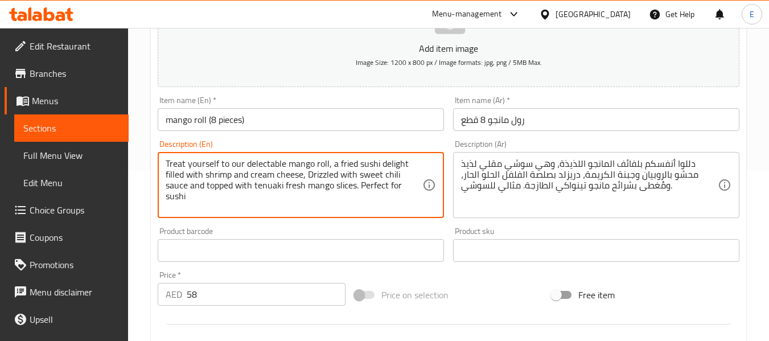
drag, startPoint x: 166, startPoint y: 162, endPoint x: 228, endPoint y: 163, distance: 62.6
type textarea "our delectable mango roll, a fried sushi delight filled with shrimp and cream c…"
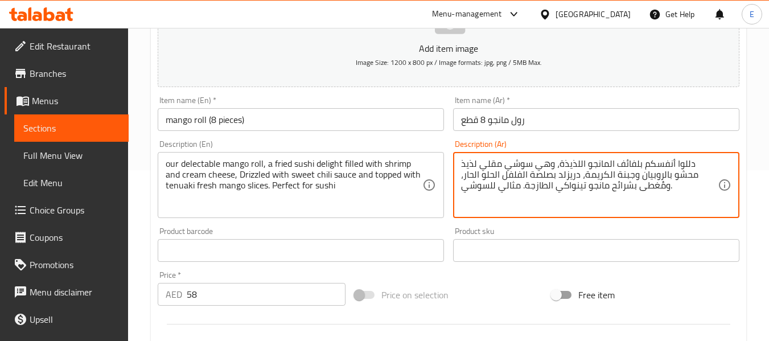
drag, startPoint x: 667, startPoint y: 163, endPoint x: 716, endPoint y: 165, distance: 49.0
click at [700, 164] on textarea "بلفائف المانجو اللذيذة، وهي سوشي مقلي لذيذ محشو بالروبيان وجبنة الكريمة، دريزلد…" at bounding box center [589, 185] width 257 height 54
click at [697, 165] on textarea "بلفائف المانجو اللذيذة، وهي سوشي مقلي لذيذ محشو بالروبيان وجبنة الكريمة، دريزلد…" at bounding box center [589, 185] width 257 height 54
click at [633, 166] on textarea "لفائف المانجو اللذيذة، وهي سوشي مقلي لذيذ محشو بالروبيان وجبنة الكريمة، دريزلد …" at bounding box center [589, 185] width 257 height 54
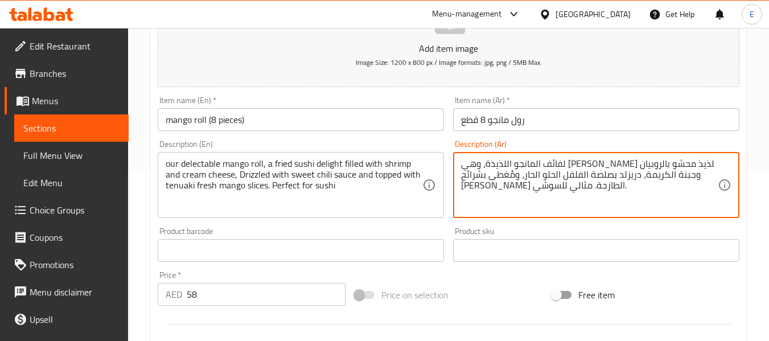
click at [633, 166] on textarea "لفائف المانجو اللذيذة، وهي سوشي مقلي لذيذ محشو بالروبيان وجبنة الكريمة، دريزلد …" at bounding box center [589, 185] width 257 height 54
type textarea "لفائف المانجو ، وهي سوشي مقلي لذيذ محشو بالروبيان وجبنة الكريمة، دريزلد بصلصة ا…"
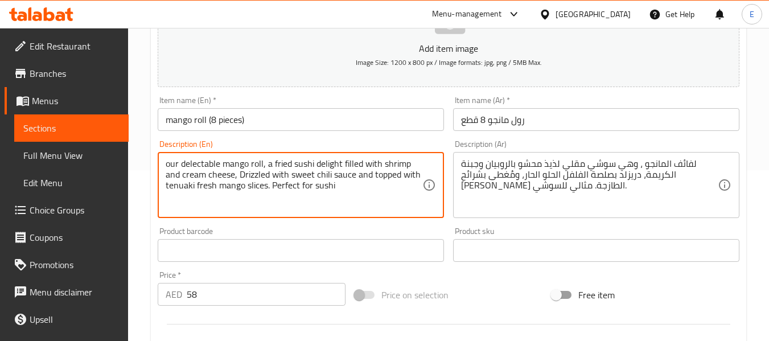
click at [200, 162] on textarea "our delectable mango roll, a fried sushi delight filled with shrimp and cream c…" at bounding box center [294, 185] width 257 height 54
type textarea "our mango roll, a fried sushi delight filled with shrimp and cream cheese, Driz…"
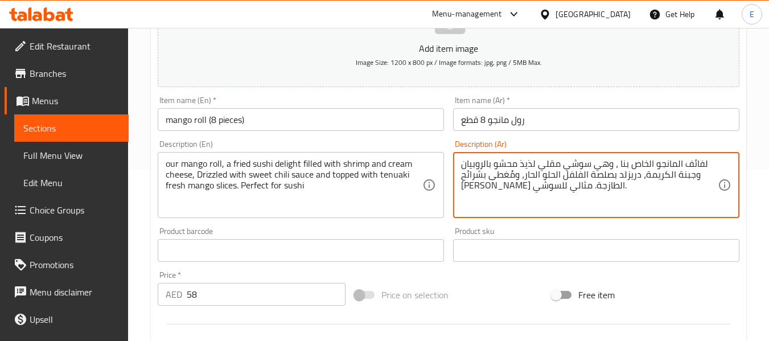
click at [617, 165] on textarea "لفائف المانجو الخاص بنا ، وهي سوشي مقلي لذيذ محشو بالروبيان وجبنة الكريمة، دريز…" at bounding box center [589, 185] width 257 height 54
click at [494, 204] on textarea "لفائف المانجو الخاص بنا، وهي سوشي مقلي لذيذ محشو بالروبيان وجبنة الكريمة، دريزل…" at bounding box center [589, 185] width 257 height 54
click at [583, 206] on textarea "لفائف المانجو الخاص بنا، وهي سوشي مقلي لذيذ محشو بالروبيان وجبنة الكريمة، دريزل…" at bounding box center [589, 185] width 257 height 54
type textarea "لفائف المانجو الخاص بنا، وهي سوشي مقلي لذيذ محشو بالروبيان وجبنة الكريمة، دريزل…"
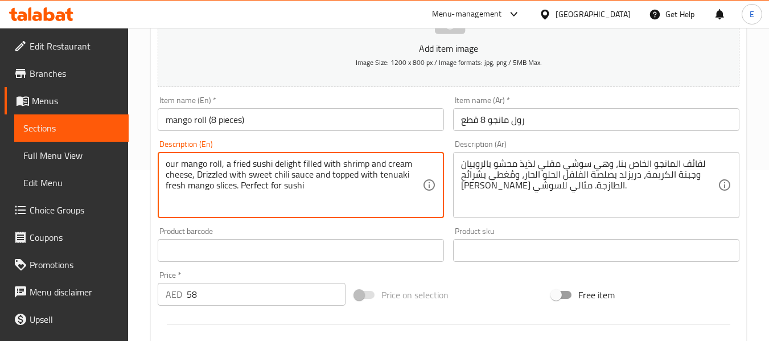
click at [292, 162] on textarea "our mango roll, a fried sushi delight filled with shrimp and cream cheese, Driz…" at bounding box center [294, 185] width 257 height 54
type textarea "our mango roll, a fried sushi filled with shrimp and cream cheese, Drizzled wit…"
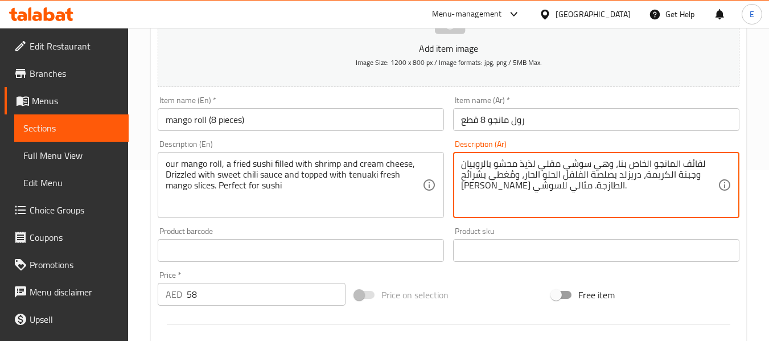
click at [530, 166] on textarea "لفائف المانجو الخاص بنا، وهي سوشي مقلي لذيذ محشو بالروبيان وجبنة الكريمة، دريزل…" at bounding box center [589, 185] width 257 height 54
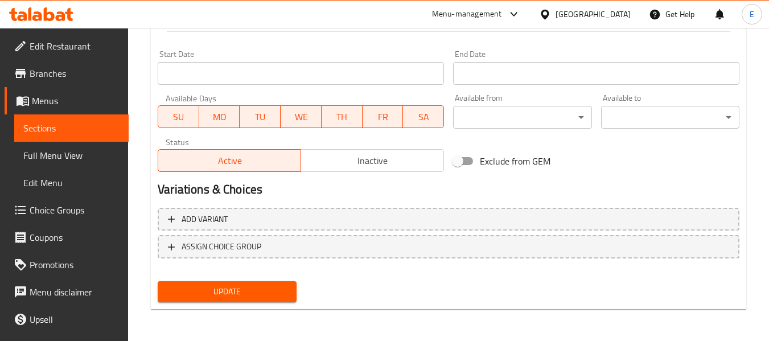
type textarea "لفائف المانجو الخاص بنا، وهي سوشي مقلي محشو بالروبيان وجبنة الكريمة، دريزلد بصل…"
click at [248, 290] on span "Update" at bounding box center [227, 292] width 120 height 14
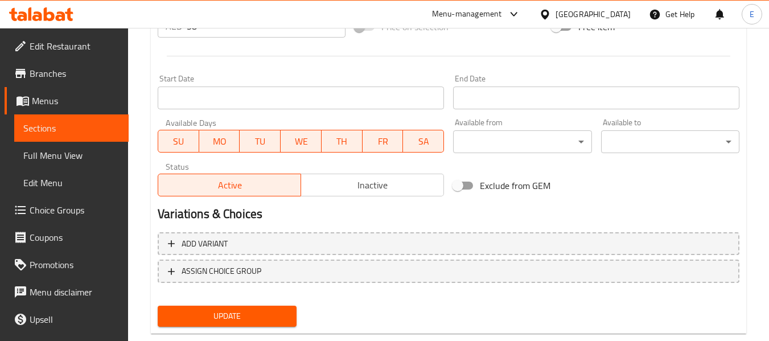
scroll to position [463, 0]
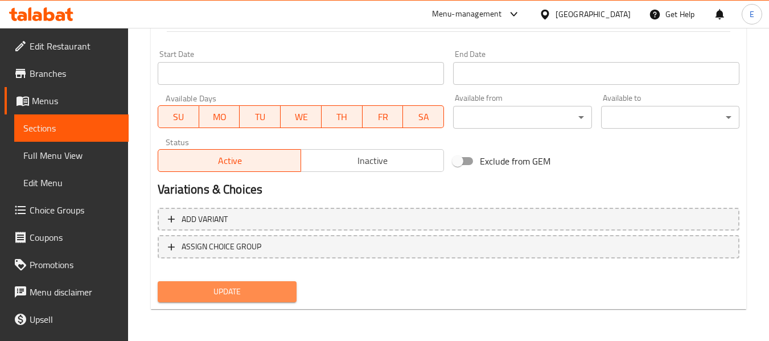
click at [281, 291] on span "Update" at bounding box center [227, 292] width 120 height 14
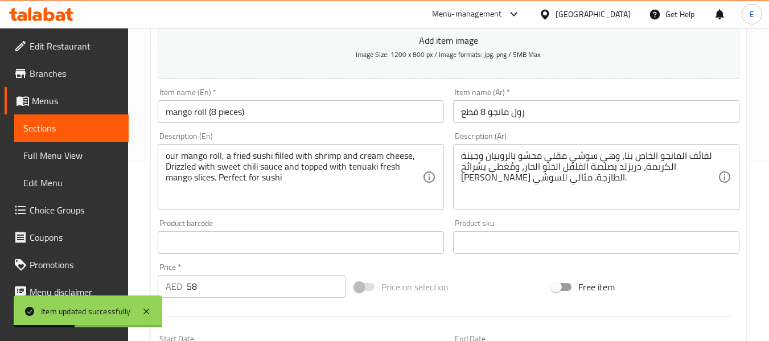
scroll to position [0, 0]
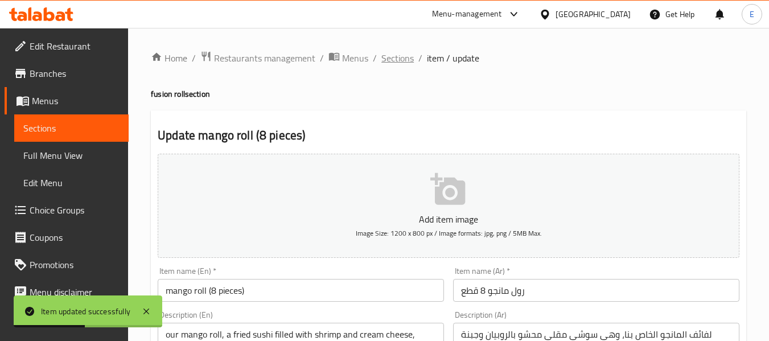
click at [401, 59] on span "Sections" at bounding box center [397, 58] width 32 height 14
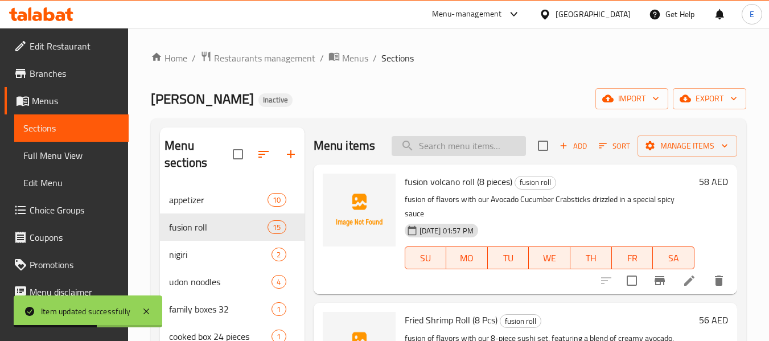
click at [448, 155] on input "search" at bounding box center [458, 146] width 134 height 20
paste input "CHEETOS shrimp roll (8 pieces)"
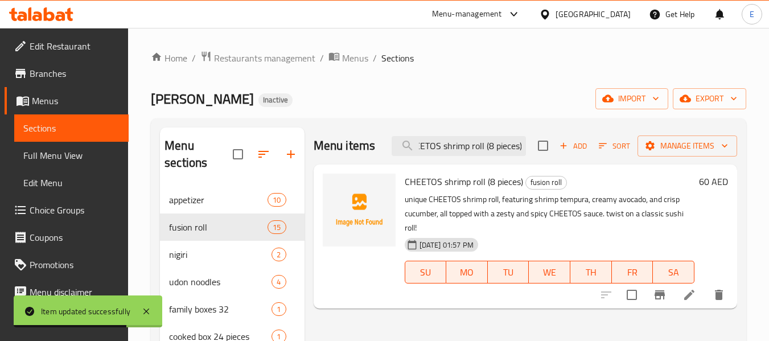
type input "CHEETOS shrimp roll (8 pieces)"
click at [686, 297] on icon at bounding box center [689, 295] width 10 height 10
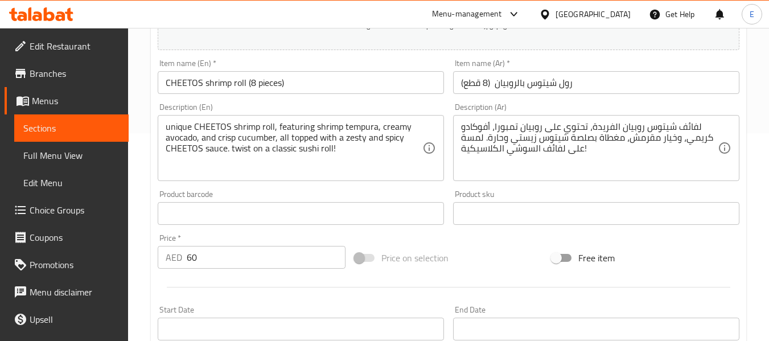
scroll to position [228, 0]
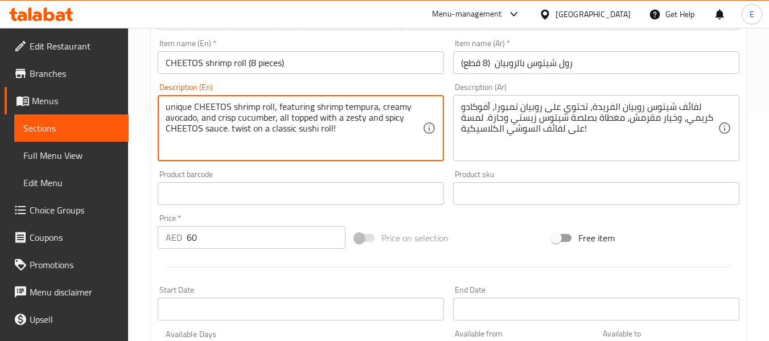
click at [180, 106] on textarea "unique CHEETOS shrimp roll, featuring shrimp tempura, creamy avocado, and crisp…" at bounding box center [294, 128] width 257 height 54
type textarea "CHEETOS shrimp roll, featuring shrimp tempura, creamy avocado, and crisp cucumb…"
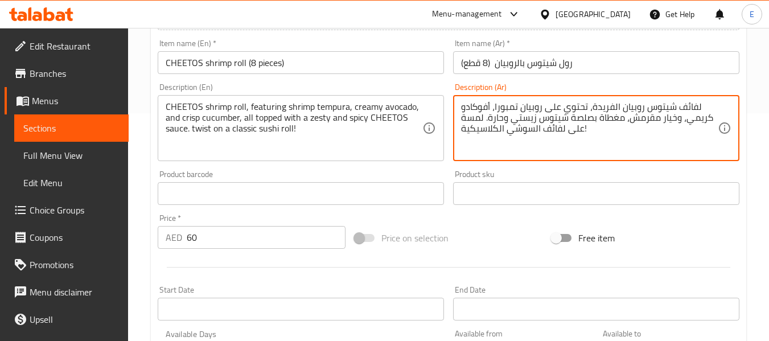
click at [610, 104] on textarea "لفائف شيتوس روبيان الفريدة، تحتوي على روبيان تمبورا، أفوكادو كريمي، وخيار مقرمش…" at bounding box center [589, 128] width 257 height 54
type textarea "لفائف شيتوس روبيان ، تحتوي على روبيان تمبورا، أفوكادو كريمي، وخيار مقرمش، مغطاة…"
click at [607, 157] on div "لفائف شيتوس روبيان ، تحتوي على روبيان تمبورا، أفوكادو كريمي، وخيار مقرمش، مغطاة…" at bounding box center [596, 128] width 286 height 66
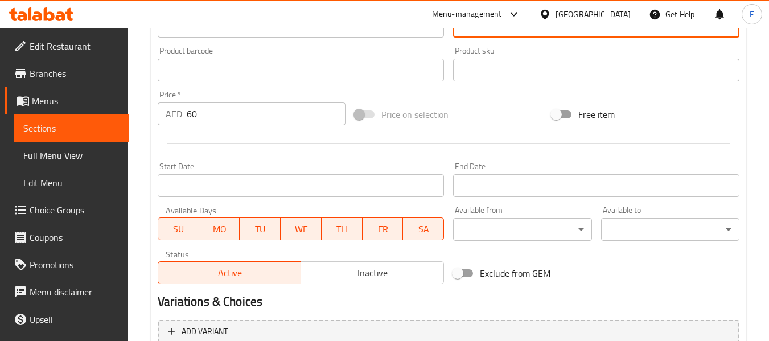
scroll to position [463, 0]
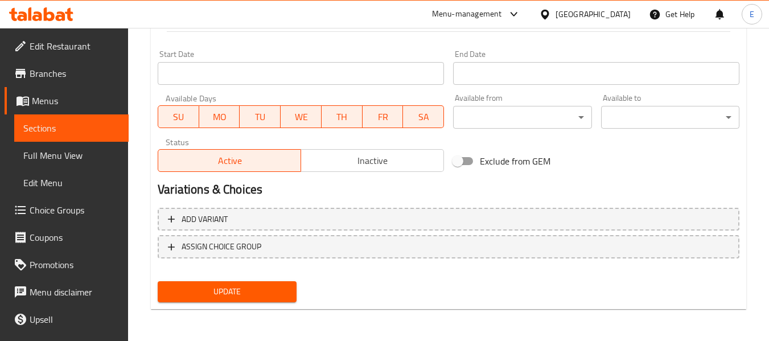
click at [283, 288] on span "Update" at bounding box center [227, 292] width 120 height 14
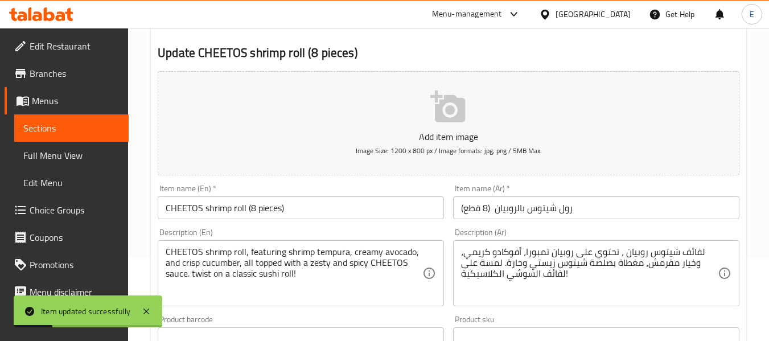
scroll to position [0, 0]
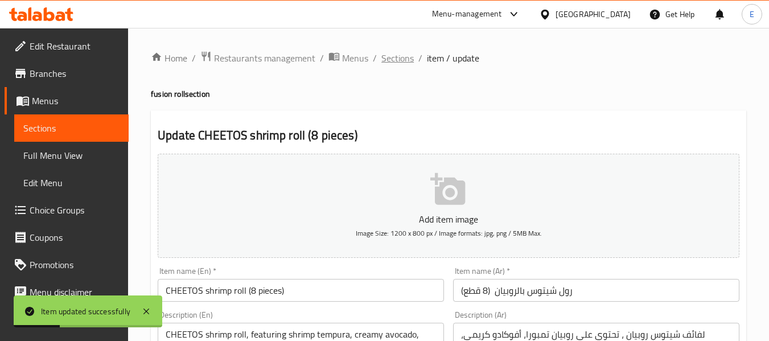
click at [385, 53] on span "Sections" at bounding box center [397, 58] width 32 height 14
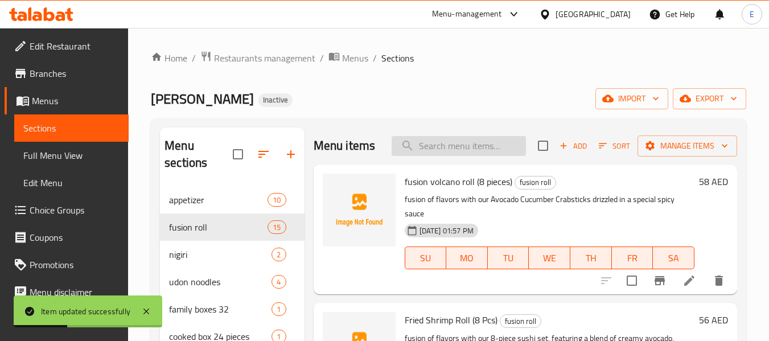
click at [434, 152] on input "search" at bounding box center [458, 146] width 134 height 20
paste input "avocado roll (8 pieces)"
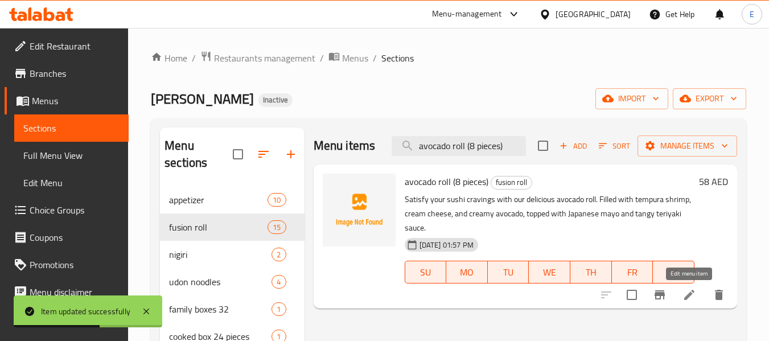
type input "avocado roll (8 pieces)"
click at [690, 298] on icon at bounding box center [689, 295] width 14 height 14
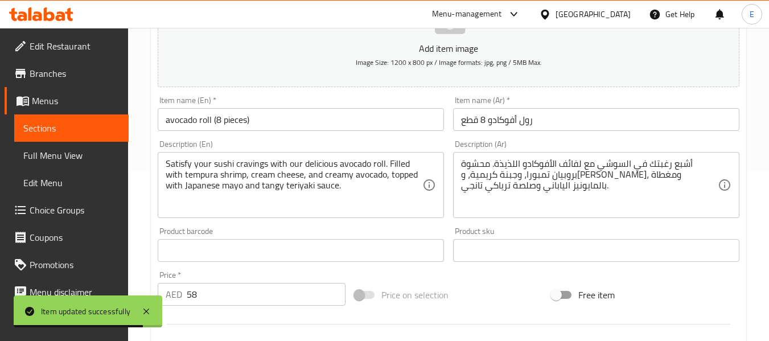
scroll to position [228, 0]
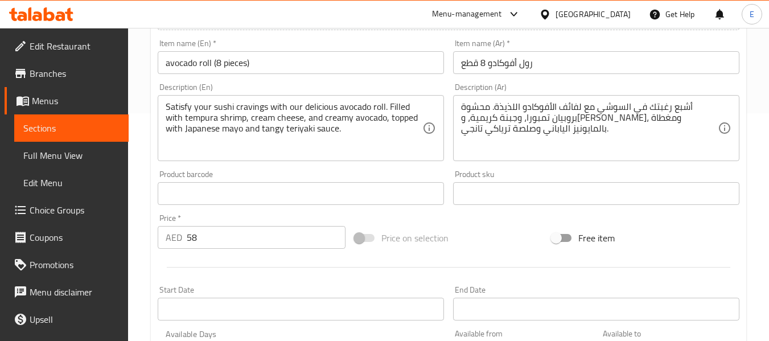
drag, startPoint x: 163, startPoint y: 103, endPoint x: 201, endPoint y: 105, distance: 37.6
click at [201, 105] on div "Satisfy your sushi cravings with our delicious avocado roll. Filled with tempur…" at bounding box center [301, 128] width 286 height 66
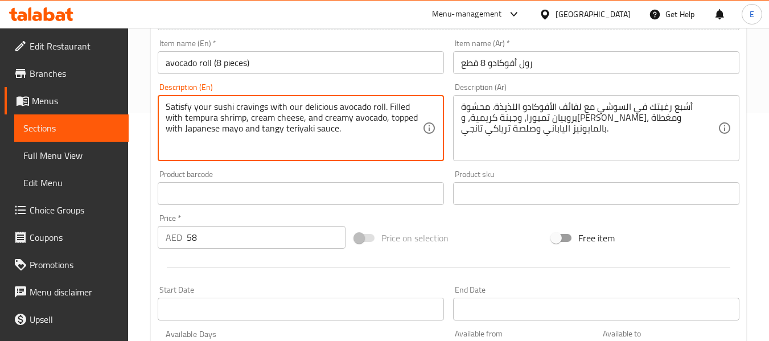
drag, startPoint x: 266, startPoint y: 108, endPoint x: 163, endPoint y: 105, distance: 103.6
click at [163, 105] on div "Satisfy your sushi cravings with our delicious avocado roll. Filled with tempur…" at bounding box center [301, 128] width 286 height 66
click at [348, 137] on textarea "Satisfy your sushi cravings with our delicious avocado roll. Filled with tempur…" at bounding box center [294, 128] width 257 height 54
click at [210, 104] on textarea "Satisfy your sushi cravings with our delicious avocado roll. Filled with tempur…" at bounding box center [294, 128] width 257 height 54
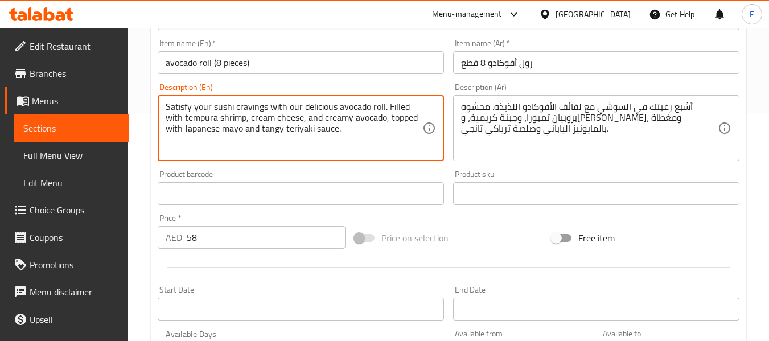
drag, startPoint x: 212, startPoint y: 104, endPoint x: 160, endPoint y: 102, distance: 51.8
click at [160, 102] on div "Satisfy your sushi cravings with our delicious avocado roll. Filled with tempur…" at bounding box center [301, 128] width 286 height 66
click at [208, 106] on textarea "sushi cravings with our delicious avocado roll. Filled with tempura shrimp, cre…" at bounding box center [294, 128] width 257 height 54
type textarea "sushi with our delicious avocado roll. Filled with tempura shrimp, cream cheese…"
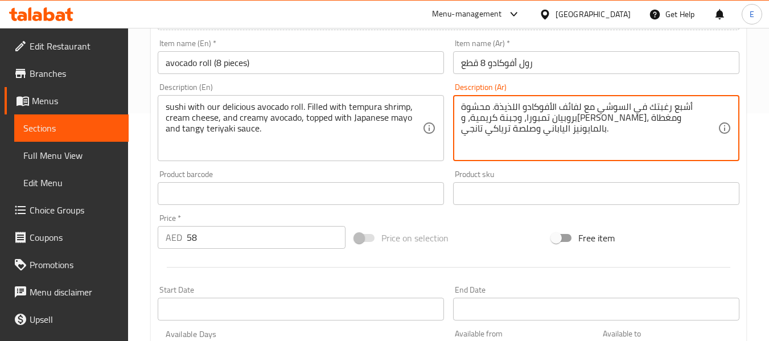
drag, startPoint x: 632, startPoint y: 105, endPoint x: 687, endPoint y: 107, distance: 55.8
drag, startPoint x: 708, startPoint y: 106, endPoint x: 714, endPoint y: 105, distance: 5.8
click at [714, 105] on textarea "أ السوشي مع لفائف الأفوكادو اللذيذة. محشوة بروبيان تمبورا، وجبنة كريمية، وأفوكا…" at bounding box center [589, 128] width 257 height 54
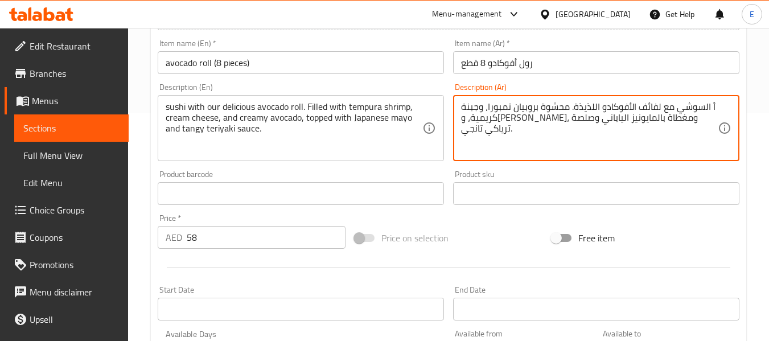
click at [714, 105] on textarea "أ السوشي مع لفائف الأفوكادو اللذيذة. محشوة بروبيان تمبورا، وجبنة كريمية، وأفوكا…" at bounding box center [589, 128] width 257 height 54
click at [710, 104] on textarea "أ السوشي مع لفائف الأفوكادو اللذيذة. محشوة بروبيان تمبورا، وجبنة كريمية، وأفوكا…" at bounding box center [589, 128] width 257 height 54
type textarea "السوشي مع لفائف الأفوكادو اللذيذة. محشوة بروبيان تمبورا، وجبنة كريمية، وأفوكادو…"
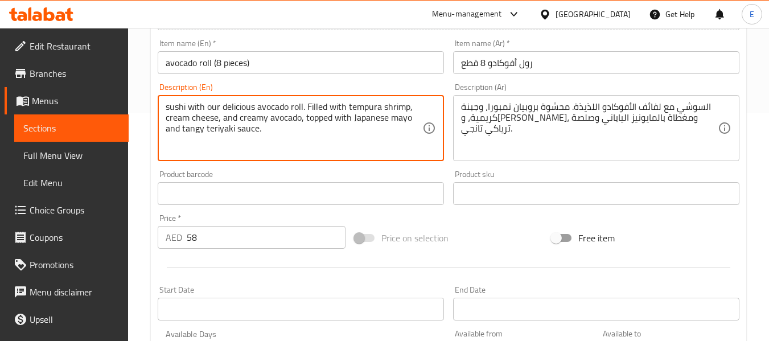
click at [245, 104] on textarea "sushi with our delicious avocado roll. Filled with tempura shrimp, cream cheese…" at bounding box center [294, 128] width 257 height 54
type textarea "sushi with our avocado roll. Filled with tempura shrimp, cream cheese, and crea…"
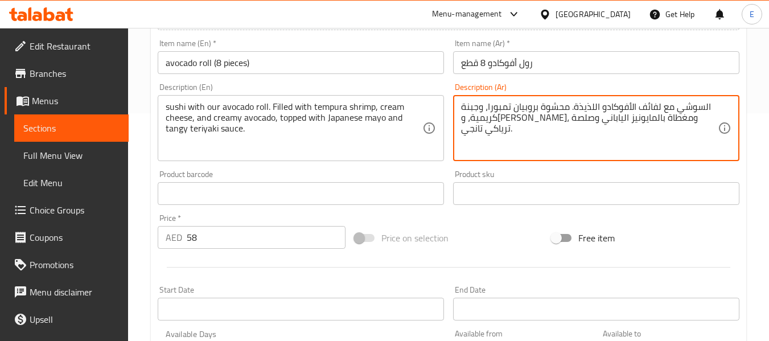
click at [591, 106] on textarea "السوشي مع لفائف الأفوكادو اللذيذة. محشوة بروبيان تمبورا، وجبنة كريمية، وأفوكادو…" at bounding box center [589, 128] width 257 height 54
click at [605, 109] on textarea "السوشي مع لفائف الأفوكادو . محشوة بروبيان تمبورا، وجبنة كريمية، وأفوكادو كريمي،…" at bounding box center [589, 128] width 257 height 54
click at [620, 136] on textarea "السوشي مع لفائف الأفوكادو. محشوة بروبيان تمبورا، وجبنة كريمية، وأفوكادو كريمي، …" at bounding box center [589, 128] width 257 height 54
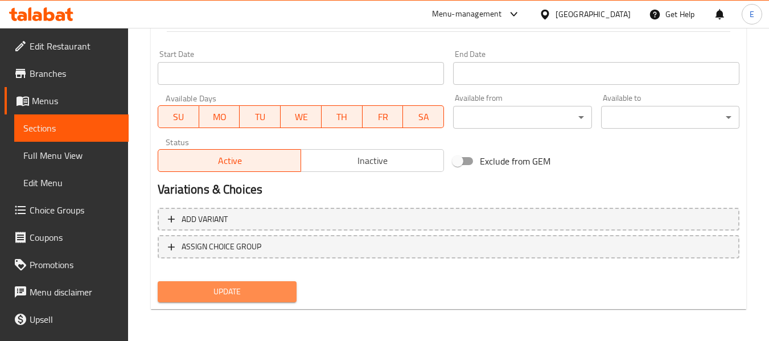
click at [269, 290] on span "Update" at bounding box center [227, 292] width 120 height 14
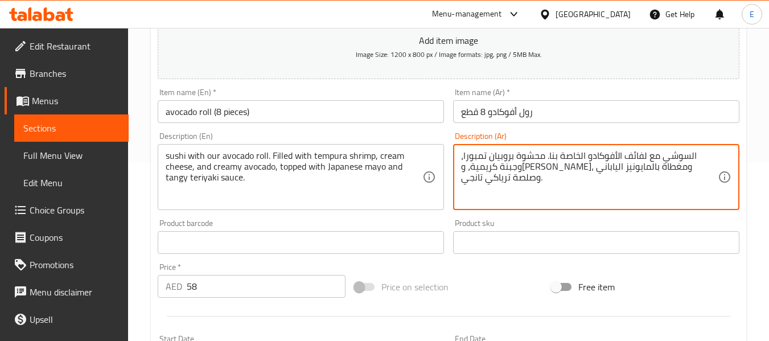
scroll to position [463, 0]
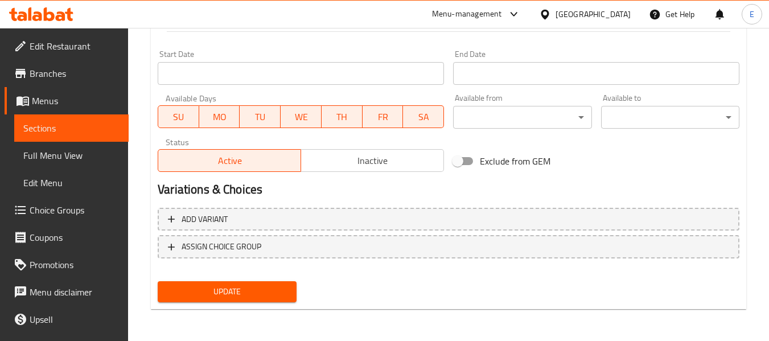
type textarea "السوشي مع لفائف الأفوكادو الخاصة بنا. محشوة بروبيان تمبورا، وجبنة كريمية، وأفوك…"
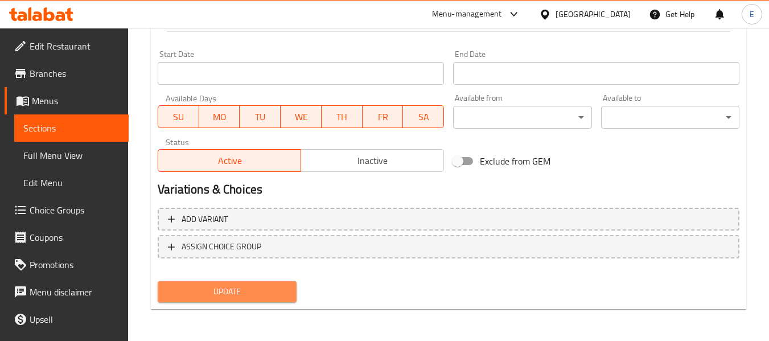
click at [285, 285] on span "Update" at bounding box center [227, 292] width 120 height 14
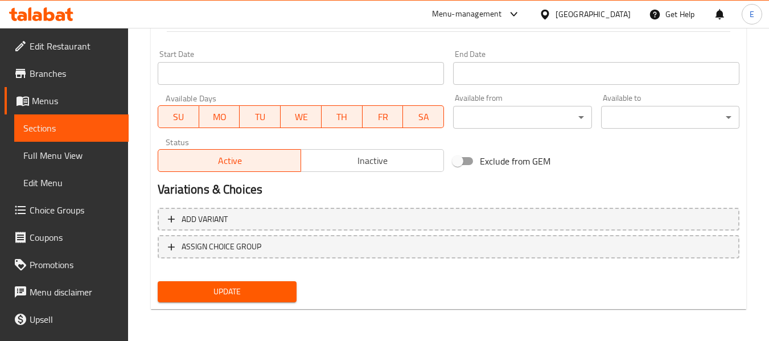
click at [267, 287] on span "Update" at bounding box center [227, 292] width 120 height 14
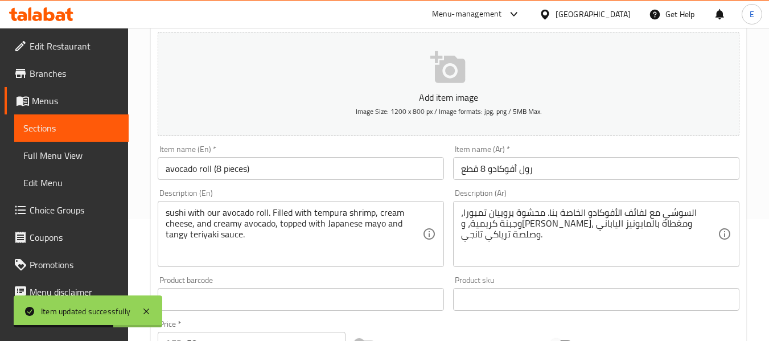
scroll to position [0, 0]
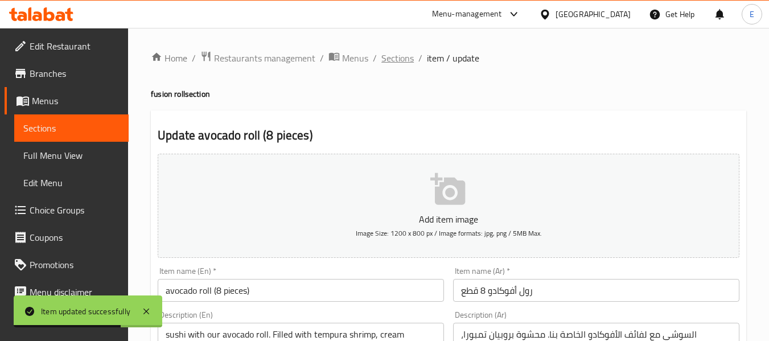
click at [405, 65] on span "Sections" at bounding box center [397, 58] width 32 height 14
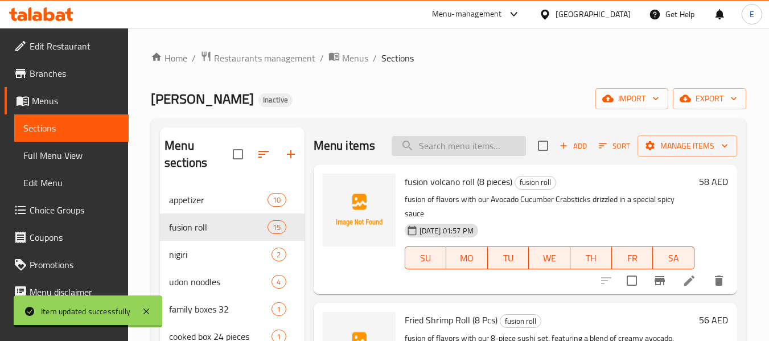
click at [436, 155] on input "search" at bounding box center [458, 146] width 134 height 20
paste input "family box 32"
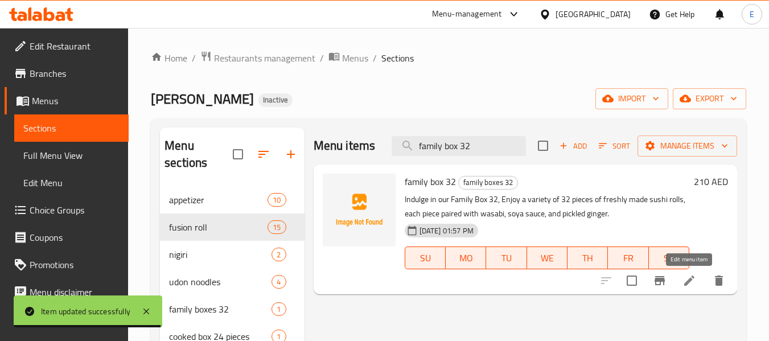
type input "family box 32"
click at [694, 278] on icon at bounding box center [689, 281] width 14 height 14
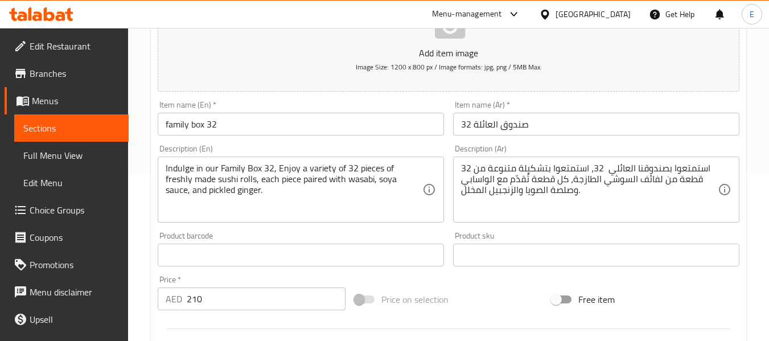
scroll to position [171, 0]
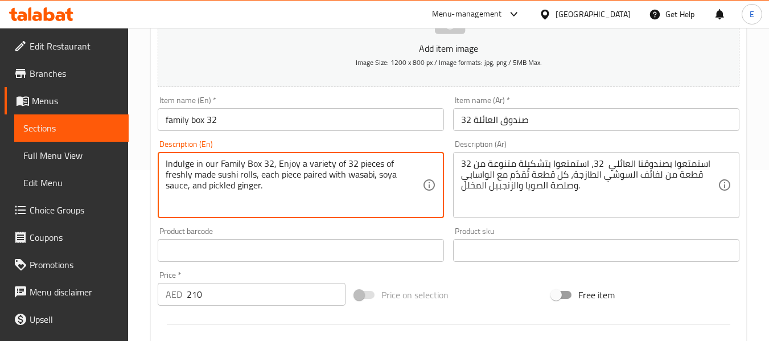
drag, startPoint x: 204, startPoint y: 166, endPoint x: 158, endPoint y: 166, distance: 46.1
type textarea "our Family Box 32, Enjoy a variety of 32 pieces of freshly made sushi rolls, ea…"
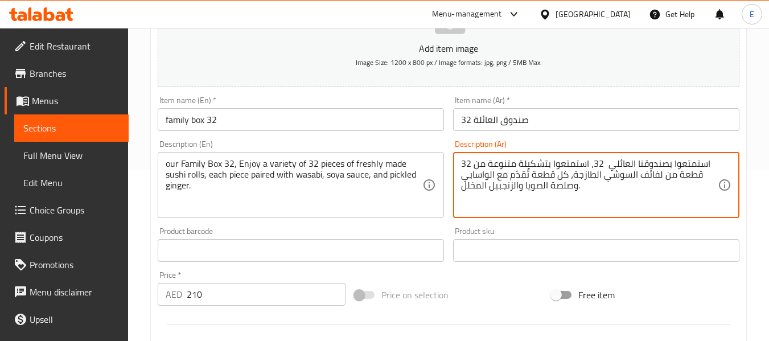
drag, startPoint x: 671, startPoint y: 163, endPoint x: 706, endPoint y: 164, distance: 34.7
click at [710, 165] on textarea "بصندوقنا العائلي 32، استمتعوا بتشكيلة متنوعة من 32 قطعة من لفائف السوشي الطازجة…" at bounding box center [589, 185] width 257 height 54
type textarea "صندوقنا العائلي 32، استمتعوا بتشكيلة متنوعة من 32 قطعة من لفائف السوشي الطازجة،…"
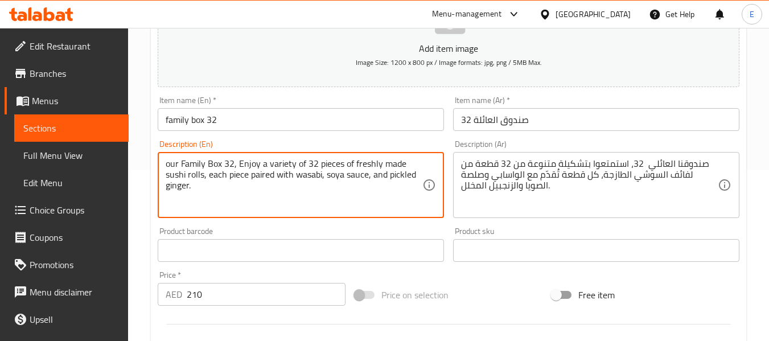
drag, startPoint x: 238, startPoint y: 163, endPoint x: 259, endPoint y: 162, distance: 21.7
type textarea "our Family Box 32, a variety of 32 pieces of freshly made sushi rolls, each pie…"
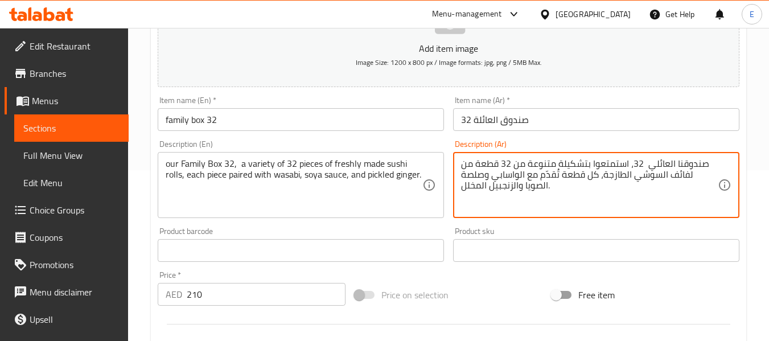
click at [607, 165] on textarea "صندوقنا العائلي 32، استمتعوا بتشكيلة متنوعة من 32 قطعة من لفائف السوشي الطازجة،…" at bounding box center [589, 185] width 257 height 54
click at [616, 163] on textarea "صندوقنا العائلي 32، بتشكيلة متنوعة من 32 قطعة من لفائف السوشي الطازجة، كل قطعة …" at bounding box center [589, 185] width 257 height 54
click at [654, 177] on textarea "صندوقنا العائلي 32، تشكيلة متنوعة من 32 قطعة من لفائف السوشي الطازجة، كل قطعة ت…" at bounding box center [589, 185] width 257 height 54
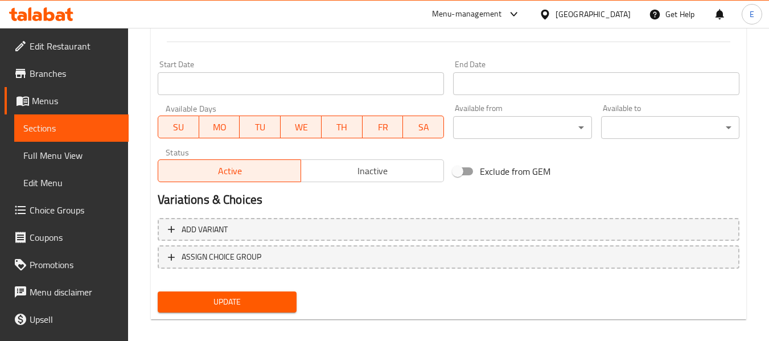
scroll to position [463, 0]
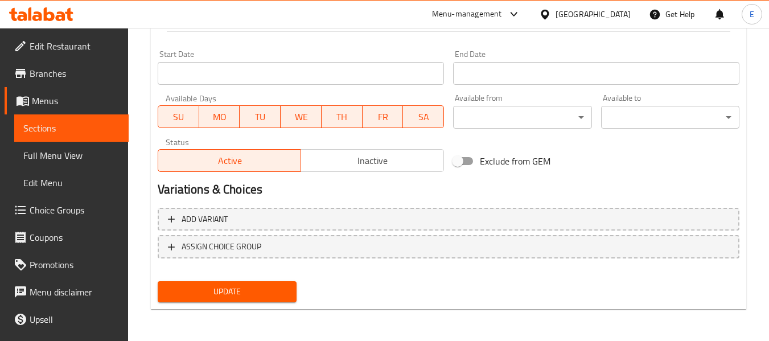
type textarea "صندوقنا العائلي 32، تشكيلة متنوعة من 32 قطعة من لفائف السوشي المحضرة الطازجة، ك…"
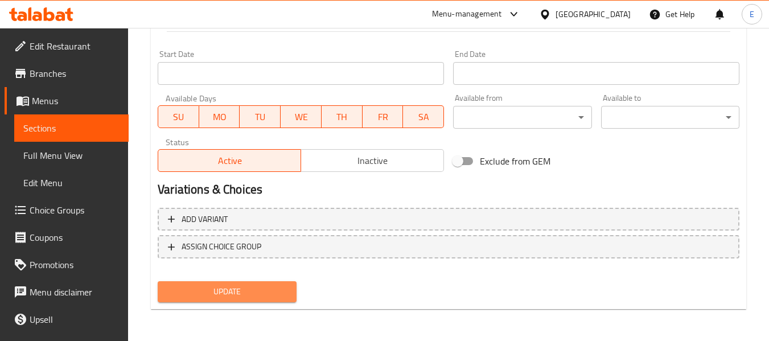
click at [287, 294] on button "Update" at bounding box center [227, 291] width 138 height 21
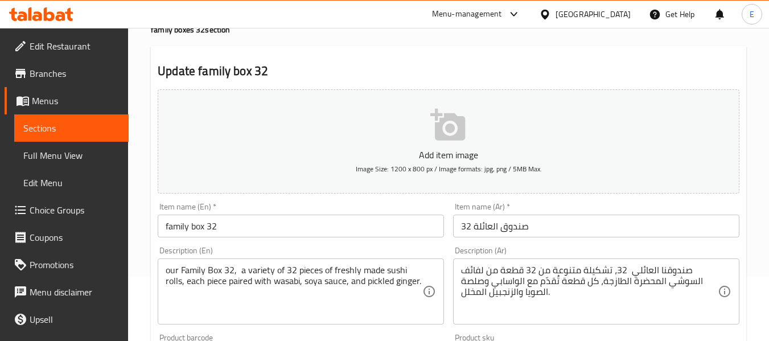
scroll to position [0, 0]
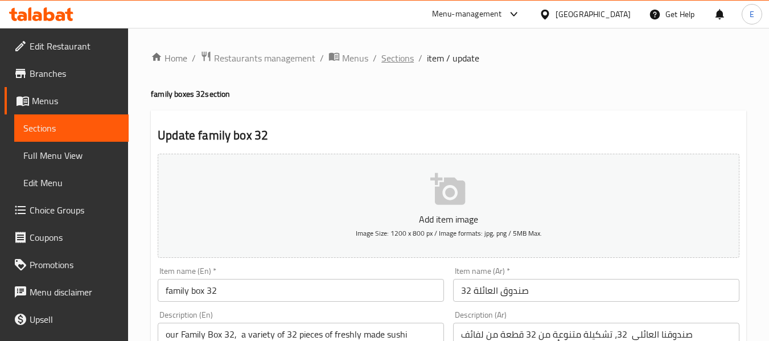
click at [383, 60] on span "Sections" at bounding box center [397, 58] width 32 height 14
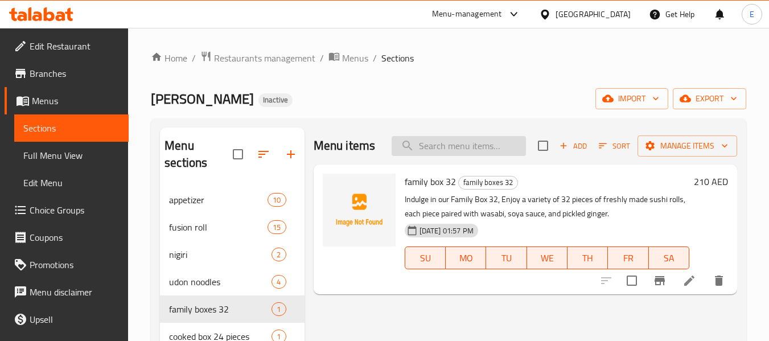
click at [429, 142] on input "search" at bounding box center [458, 146] width 134 height 20
paste input "cooked box 24 pieces"
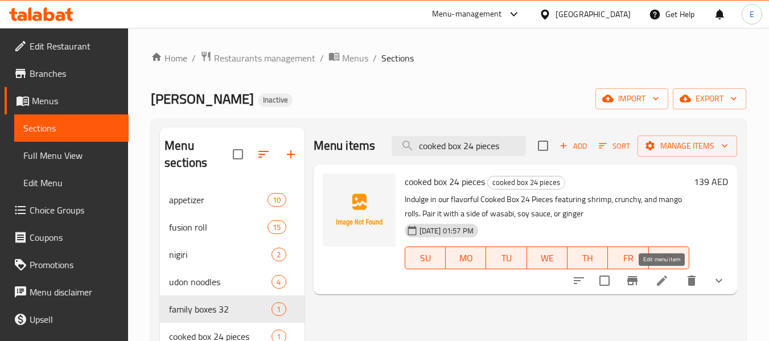
type input "cooked box 24 pieces"
click at [658, 285] on icon at bounding box center [662, 280] width 10 height 10
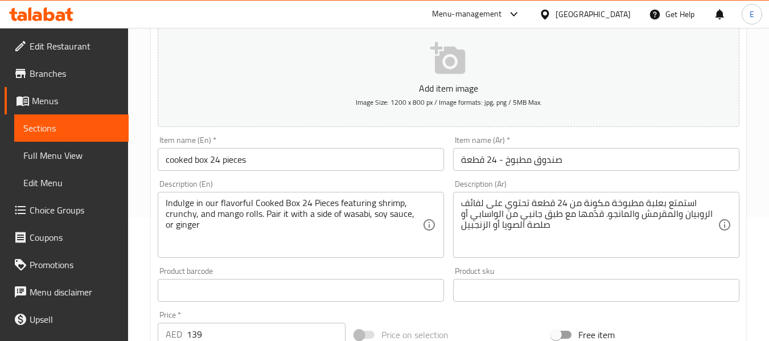
scroll to position [171, 0]
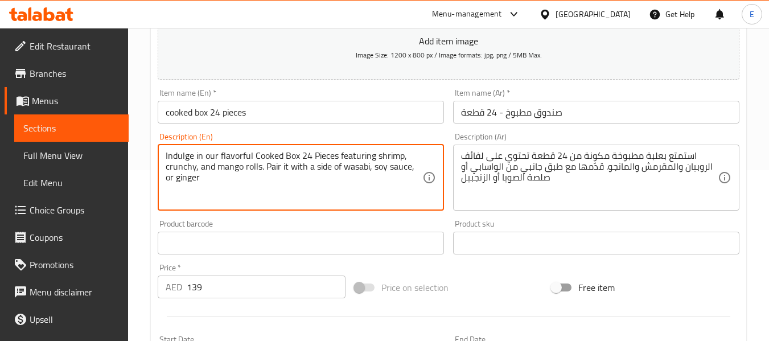
drag, startPoint x: 201, startPoint y: 155, endPoint x: 157, endPoint y: 151, distance: 44.6
click at [204, 158] on textarea "our flavorful Cooked Box 24 Pieces featuring shrimp, crunchy, and mango rolls. …" at bounding box center [294, 177] width 257 height 54
type textarea "our Cooked Box 24 Pieces featuring shrimp, crunchy, and mango rolls. Pair it wi…"
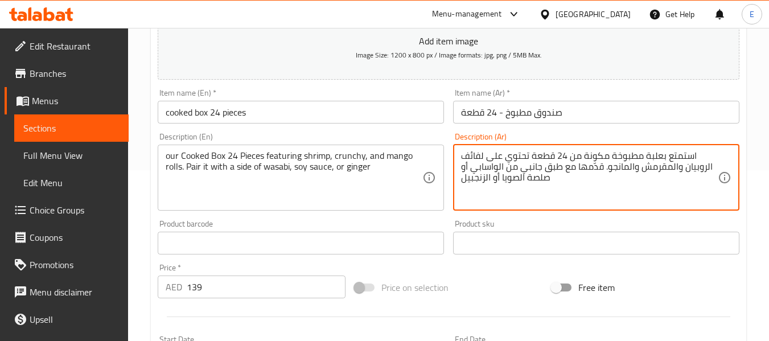
drag, startPoint x: 665, startPoint y: 159, endPoint x: 693, endPoint y: 157, distance: 28.5
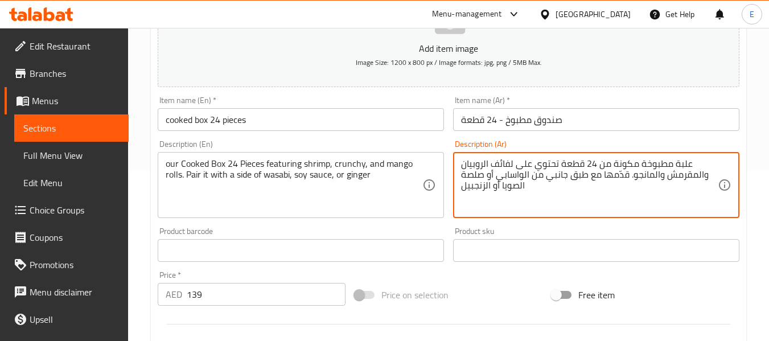
click at [637, 164] on textarea "علبة مطبوخة مكونة من 24 قطعة تحتوي على لفائف الروبيان والمقرمش والمانجو. قدّمها…" at bounding box center [589, 185] width 257 height 54
drag, startPoint x: 584, startPoint y: 164, endPoint x: 609, endPoint y: 164, distance: 25.0
click at [609, 164] on textarea "علبة مطبوخة خاصة بنا مكونة من 24 قطعة تحتوي على لفائف الروبيان والمقرمش والمانج…" at bounding box center [589, 185] width 257 height 54
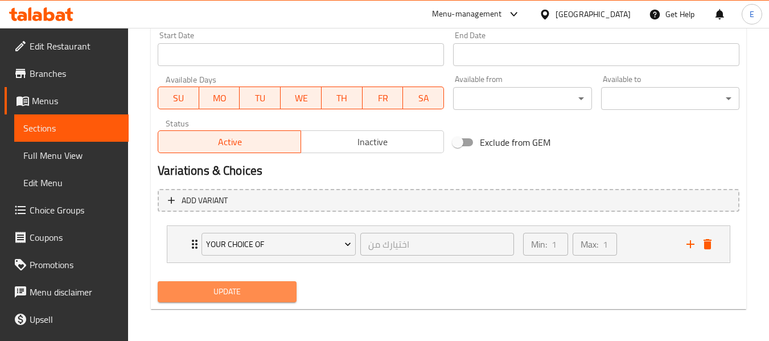
click at [249, 288] on span "Update" at bounding box center [227, 292] width 120 height 14
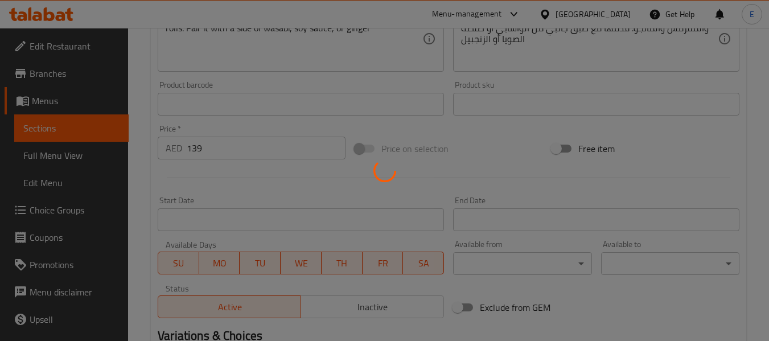
scroll to position [197, 0]
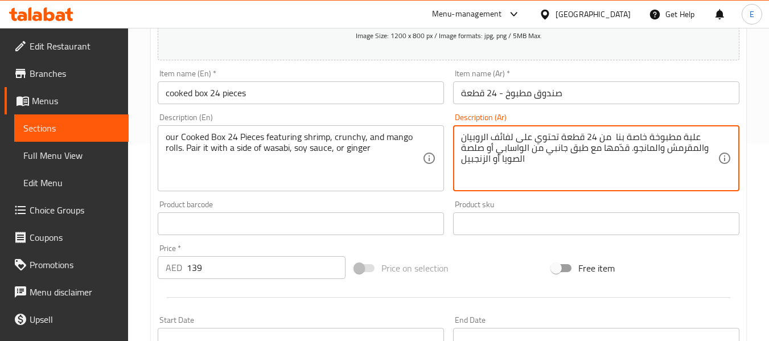
click at [706, 149] on textarea "علبة مطبوخة خاصة بنا من 24 قطعة تحتوي على لفائف الروبيان والمقرمش والمانجو. قدّ…" at bounding box center [589, 158] width 257 height 54
click at [463, 139] on textarea "علبة مطبوخة خاصة بنا من 24 قطعة تحتوي على لفائف الروبيان والمقرمش والمانجو. قدّ…" at bounding box center [589, 158] width 257 height 54
click at [705, 152] on textarea "،علبة مطبوخة خاصة بنا من 24 قطعة تحتوي على لفائف الروبيان والمقرمش والمانجو. قد…" at bounding box center [589, 158] width 257 height 54
click at [659, 166] on textarea "،علبة مطبوخة خاصة بنا من 24 قطعة تحتوي على لفائف الروبيان المقرمش والمانجو. قدّ…" at bounding box center [589, 158] width 257 height 54
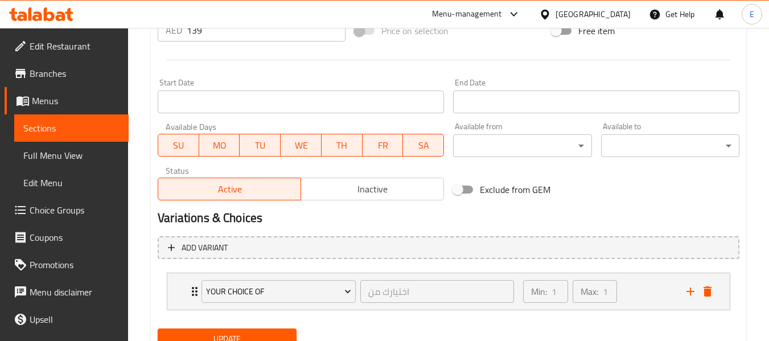
scroll to position [482, 0]
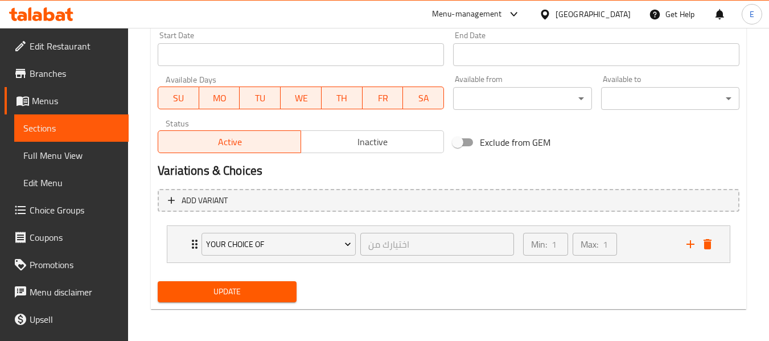
type textarea "،علبة مطبوخة خاصة بنا من 24 قطعة تحتوي على لفائف الروبيان المقرمش والمانجو. قدّ…"
click at [245, 298] on span "Update" at bounding box center [227, 292] width 120 height 14
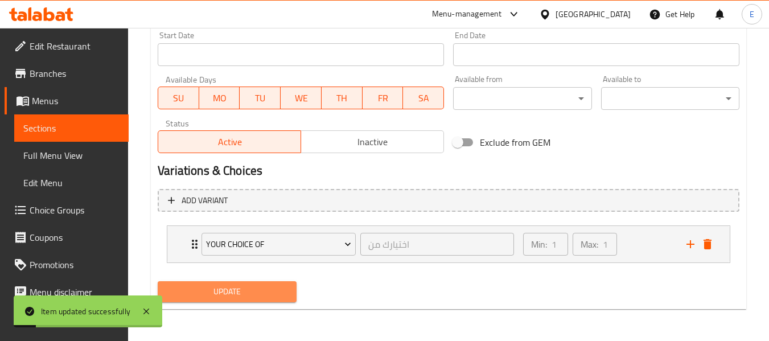
click at [258, 294] on span "Update" at bounding box center [227, 292] width 120 height 14
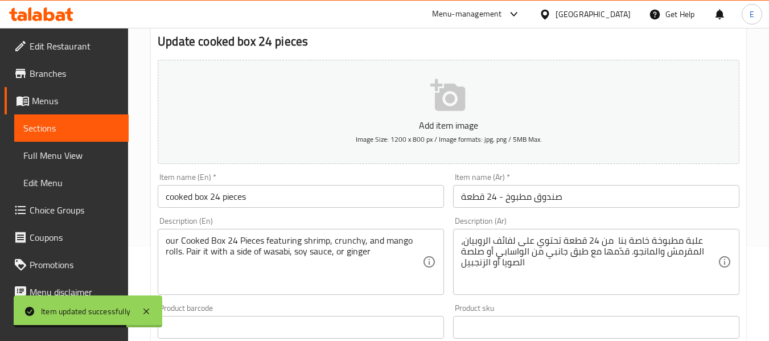
scroll to position [0, 0]
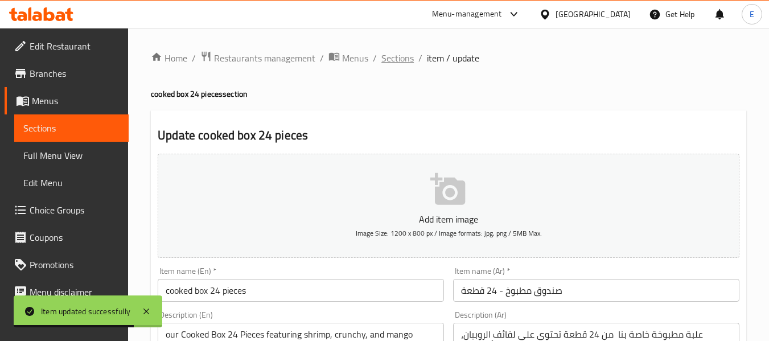
click at [398, 63] on span "Sections" at bounding box center [397, 58] width 32 height 14
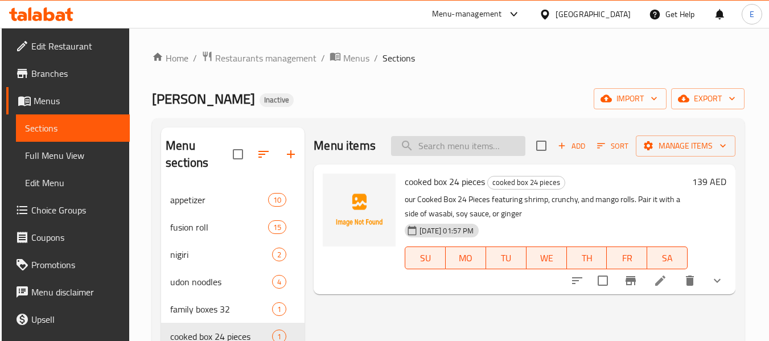
click at [463, 147] on input "search" at bounding box center [458, 146] width 134 height 20
paste input "fusion volcano roll (8 pieces)"
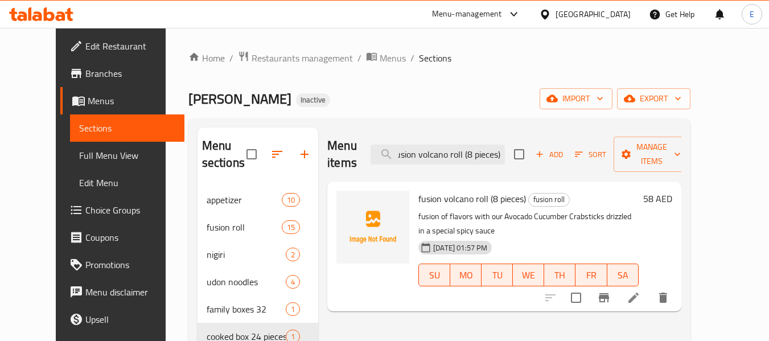
type input "fusion volcano roll (8 pieces)"
click at [640, 291] on icon at bounding box center [633, 298] width 14 height 14
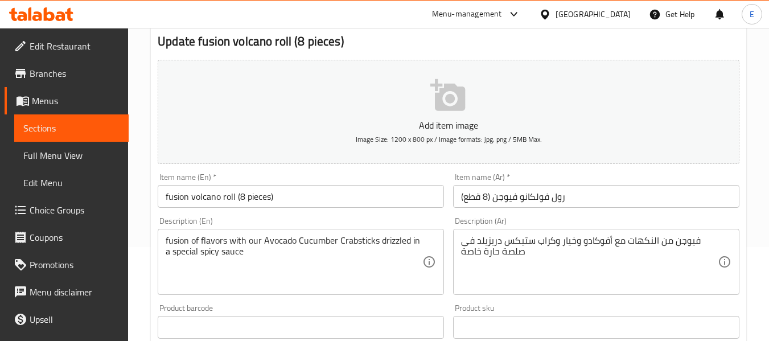
scroll to position [114, 0]
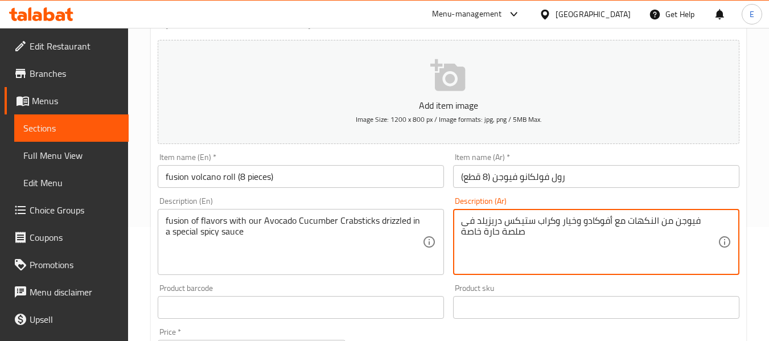
click at [502, 219] on textarea "فيوجن من النكهات مع أفوكادو وخيار وكراب ستيكس دريزيلد فى صلصة حارة خاصة" at bounding box center [589, 242] width 257 height 54
click at [500, 222] on textarea "فيوجن من النكهات مع أفوكادو وخيار وكراب ستيكس دريزيلد فى صلصة حارة خاصة" at bounding box center [589, 242] width 257 height 54
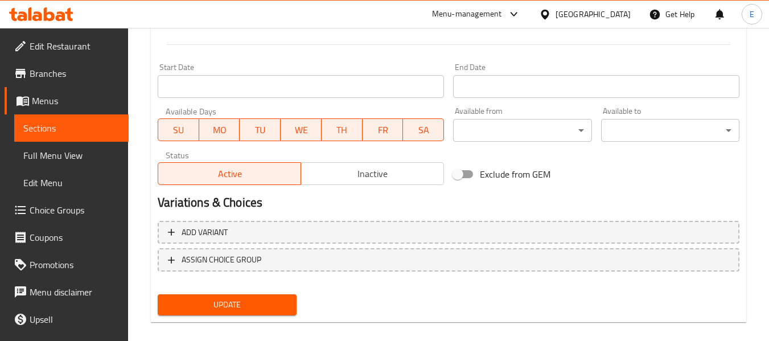
scroll to position [463, 0]
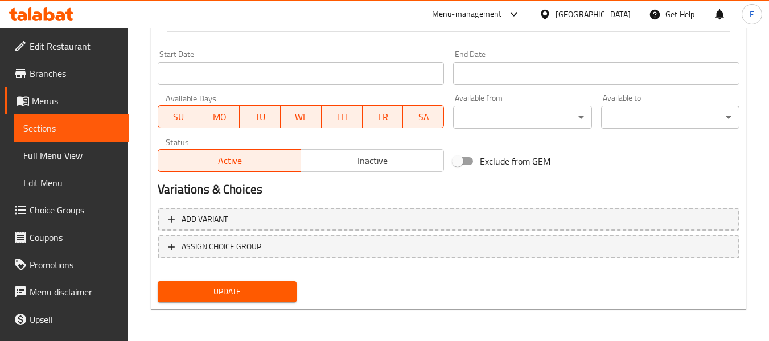
type textarea "فيوجن من النكهات مع أفوكادو وخيار وكراب ستيكس الخاص بنا دريزيلد فى صلصة حارة خا…"
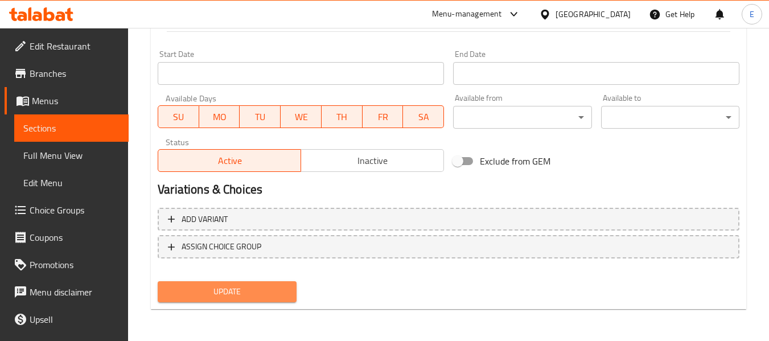
click at [244, 298] on span "Update" at bounding box center [227, 292] width 120 height 14
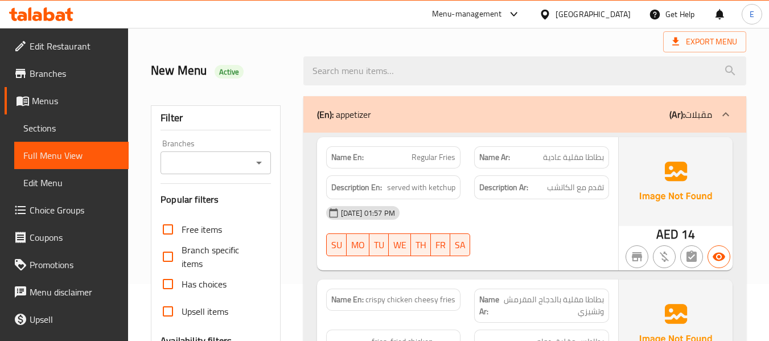
scroll to position [114, 0]
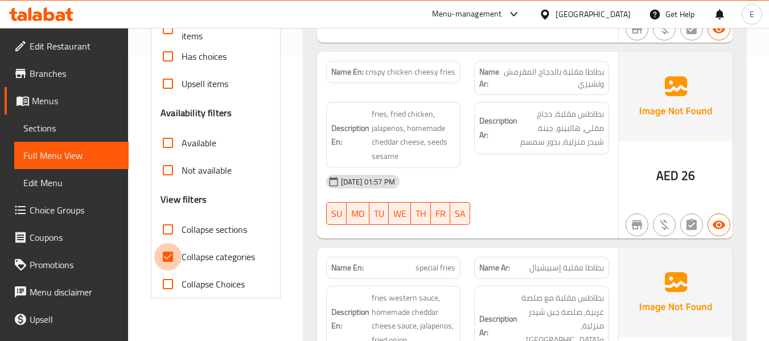
click at [165, 258] on input "Collapse categories" at bounding box center [167, 256] width 27 height 27
checkbox input "false"
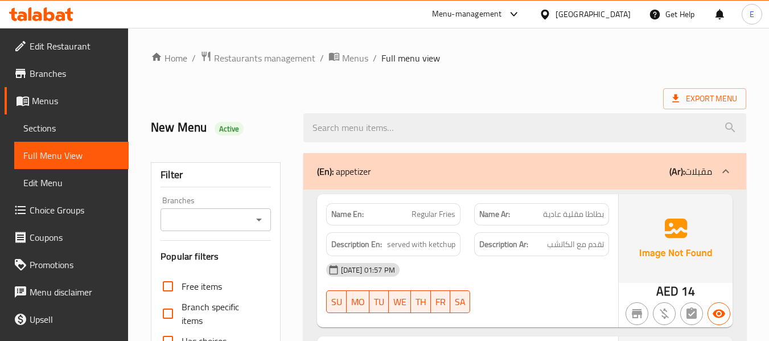
click at [528, 97] on div "Export Menu" at bounding box center [448, 98] width 595 height 21
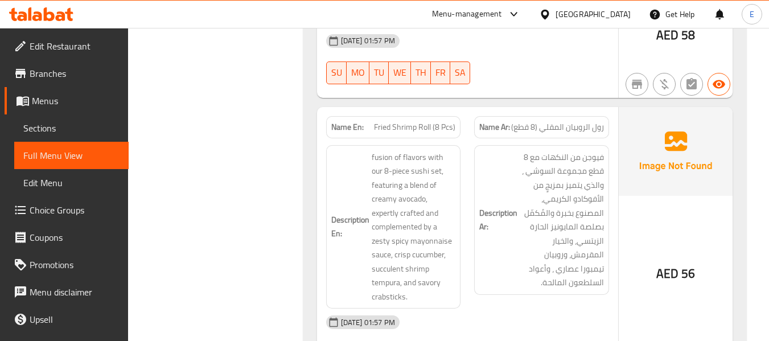
scroll to position [2114, 0]
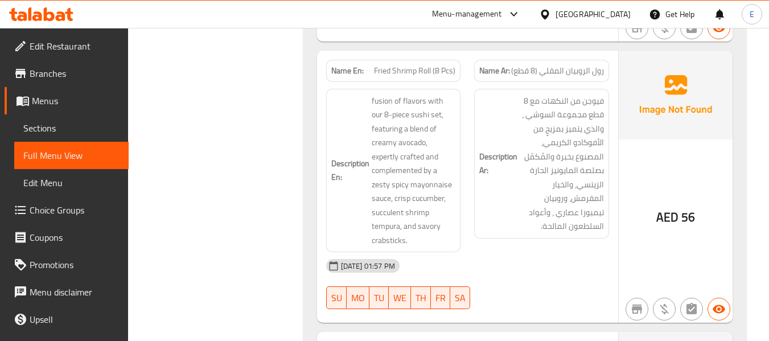
click at [558, 258] on div "[DATE] 01:57 PM" at bounding box center [467, 265] width 296 height 27
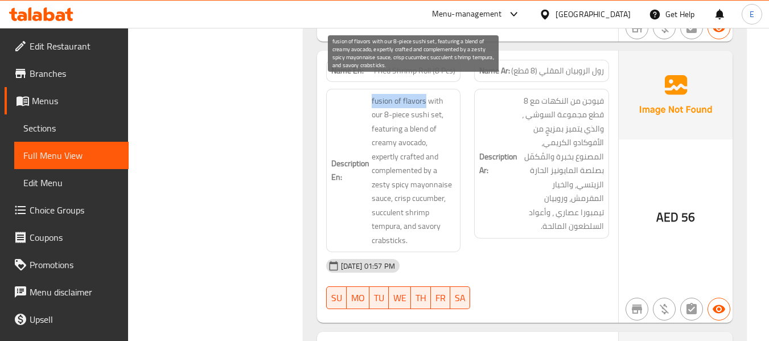
drag, startPoint x: 370, startPoint y: 81, endPoint x: 426, endPoint y: 84, distance: 55.8
click at [426, 94] on h6 "Description En: fusion of flavors with our 8-piece sushi set, featuring a blend…" at bounding box center [393, 171] width 125 height 154
click at [426, 94] on span "fusion of flavors with our 8-piece sushi set, featuring a blend of creamy avoca…" at bounding box center [414, 171] width 84 height 154
drag, startPoint x: 369, startPoint y: 81, endPoint x: 448, endPoint y: 125, distance: 89.6
click at [448, 125] on h6 "Description En: fusion of flavors with our 8-piece sushi set, featuring a blend…" at bounding box center [393, 171] width 125 height 154
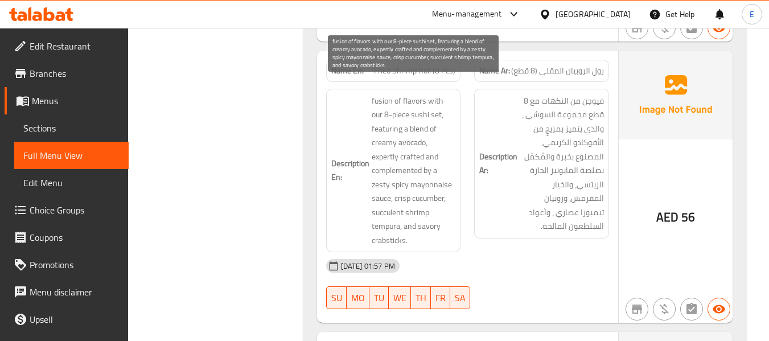
click at [444, 154] on span "fusion of flavors with our 8-piece sushi set, featuring a blend of creamy avoca…" at bounding box center [414, 171] width 84 height 154
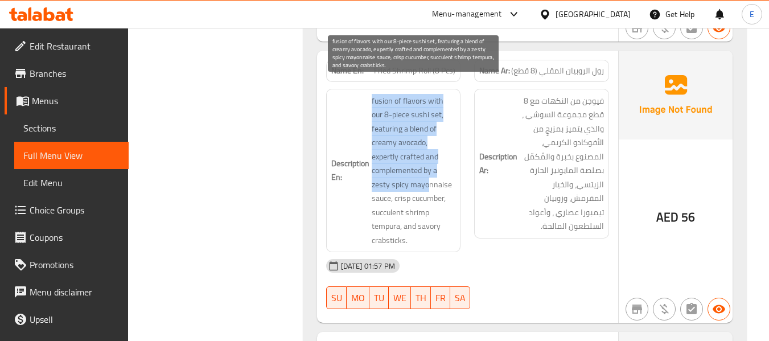
drag, startPoint x: 367, startPoint y: 167, endPoint x: 426, endPoint y: 166, distance: 59.2
click at [426, 166] on h6 "Description En: fusion of flavors with our 8-piece sushi set, featuring a blend…" at bounding box center [393, 171] width 125 height 154
click at [428, 166] on span "fusion of flavors with our 8-piece sushi set, featuring a blend of creamy avoca…" at bounding box center [414, 171] width 84 height 154
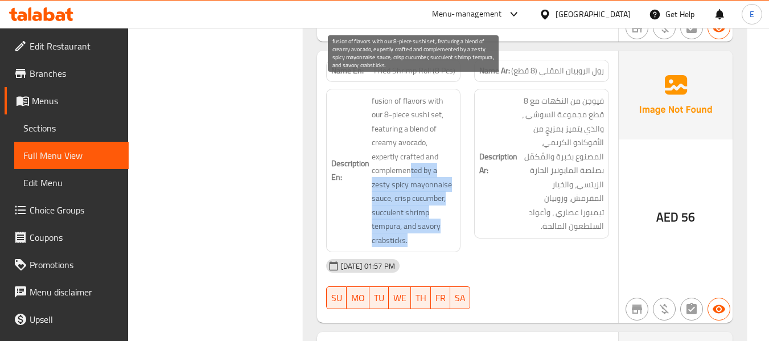
drag, startPoint x: 409, startPoint y: 153, endPoint x: 432, endPoint y: 229, distance: 79.6
click at [432, 229] on span "fusion of flavors with our 8-piece sushi set, featuring a blend of creamy avoca…" at bounding box center [414, 171] width 84 height 154
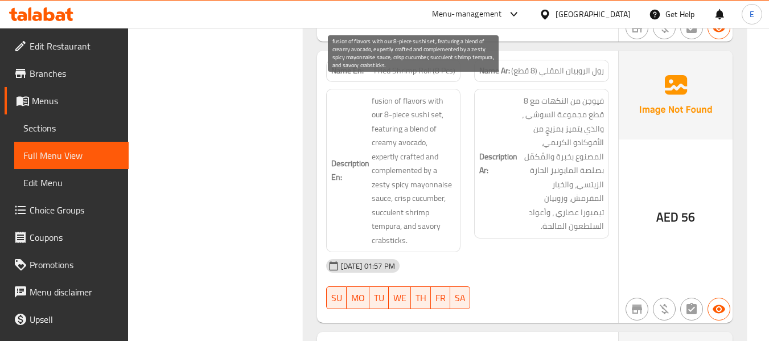
click at [432, 229] on span "fusion of flavors with our 8-piece sushi set, featuring a blend of creamy avoca…" at bounding box center [414, 171] width 84 height 154
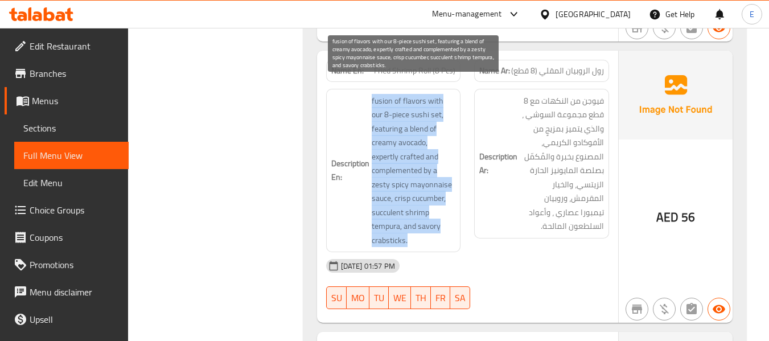
click at [432, 229] on span "fusion of flavors with our 8-piece sushi set, featuring a blend of creamy avoca…" at bounding box center [414, 171] width 84 height 154
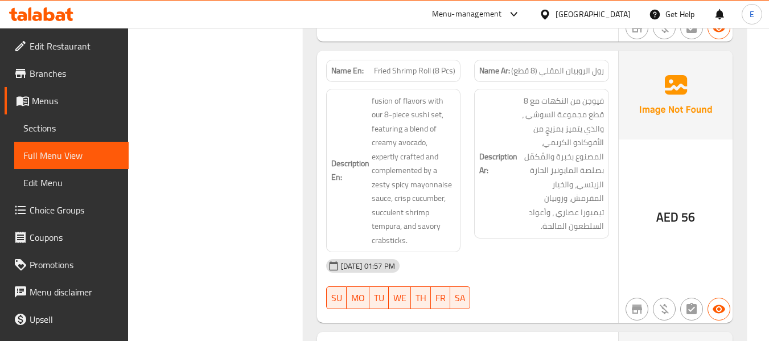
click at [517, 261] on div "[DATE] 01:57 PM" at bounding box center [467, 265] width 296 height 27
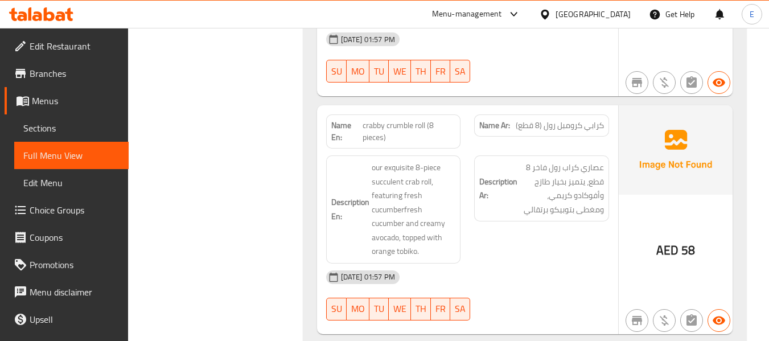
scroll to position [2342, 0]
click at [411, 118] on span "crabby crumble roll (8 pieces)" at bounding box center [408, 130] width 93 height 24
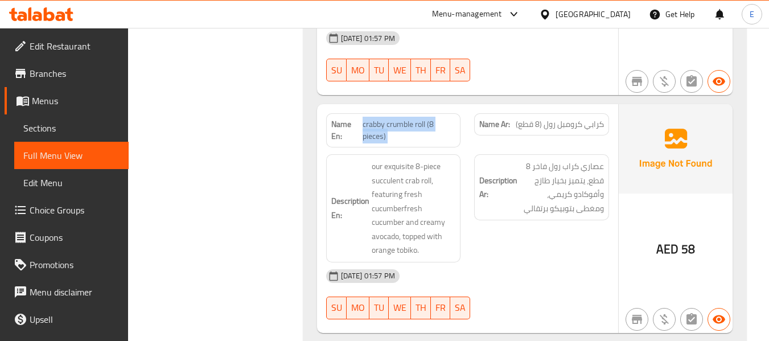
click at [411, 118] on span "crabby crumble roll (8 pieces)" at bounding box center [408, 130] width 93 height 24
click at [575, 106] on div "Name Ar: كرابي كرومبل رول (8 قطع)" at bounding box center [541, 130] width 149 height 48
click at [576, 106] on div "Name Ar: كرابي كرومبل رول (8 قطع)" at bounding box center [541, 130] width 149 height 48
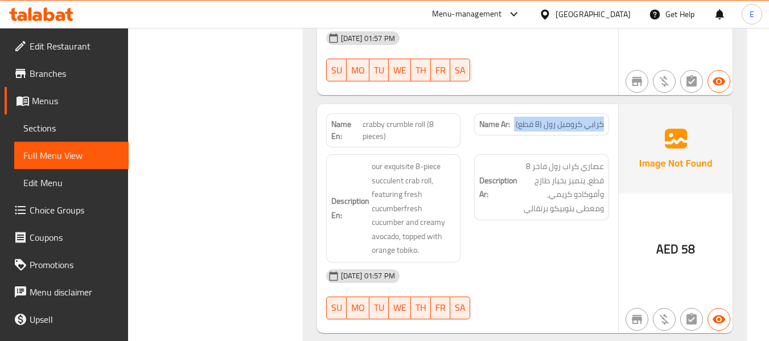
click at [576, 106] on div "Name Ar: كرابي كرومبل رول (8 قطع)" at bounding box center [541, 130] width 149 height 48
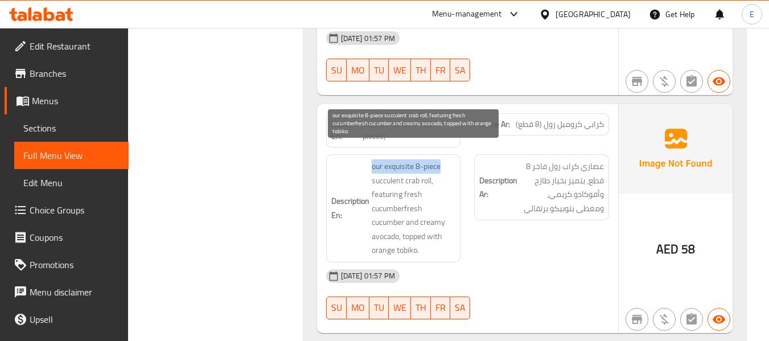
drag, startPoint x: 364, startPoint y: 151, endPoint x: 440, endPoint y: 147, distance: 76.9
click at [440, 159] on h6 "Description En: our exquisite 8-piece succulent crab roll, featuring fresh cucu…" at bounding box center [393, 208] width 125 height 98
click at [440, 159] on span "our exquisite 8-piece succulent crab roll, featuring fresh cucumberfresh cucumb…" at bounding box center [414, 208] width 84 height 98
click at [386, 161] on span "our exquisite 8-piece succulent crab roll, featuring fresh cucumberfresh cucumb…" at bounding box center [414, 208] width 84 height 98
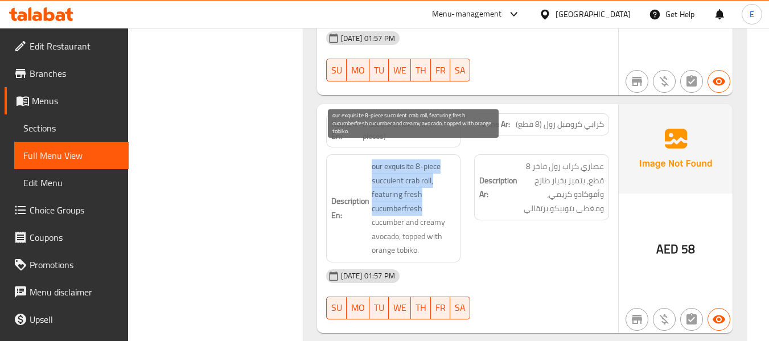
drag, startPoint x: 370, startPoint y: 152, endPoint x: 434, endPoint y: 193, distance: 76.1
click at [434, 193] on h6 "Description En: our exquisite 8-piece succulent crab roll, featuring fresh cucu…" at bounding box center [393, 208] width 125 height 98
click at [434, 193] on span "our exquisite 8-piece succulent crab roll, featuring fresh cucumberfresh cucumb…" at bounding box center [414, 208] width 84 height 98
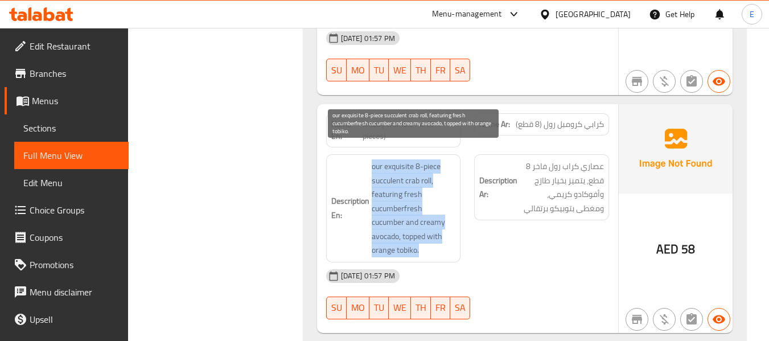
click at [434, 193] on span "our exquisite 8-piece succulent crab roll, featuring fresh cucumberfresh cucumb…" at bounding box center [414, 208] width 84 height 98
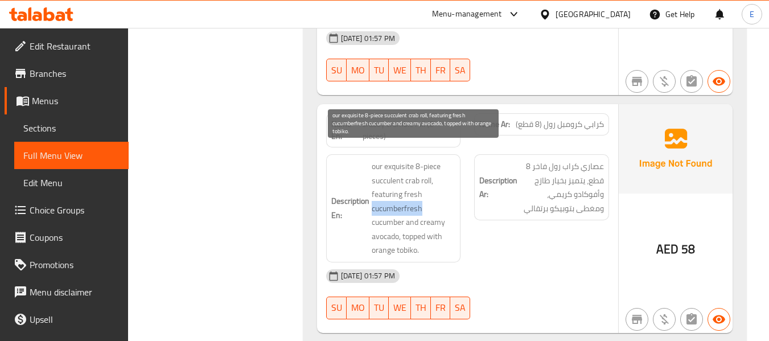
click at [434, 193] on span "our exquisite 8-piece succulent crab roll, featuring fresh cucumberfresh cucumb…" at bounding box center [414, 208] width 84 height 98
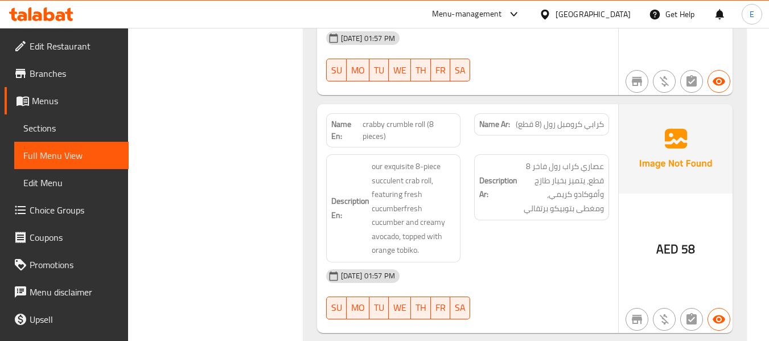
click at [411, 118] on span "crabby crumble roll (8 pieces)" at bounding box center [408, 130] width 93 height 24
copy span "crabby crumble roll (8 pieces)"
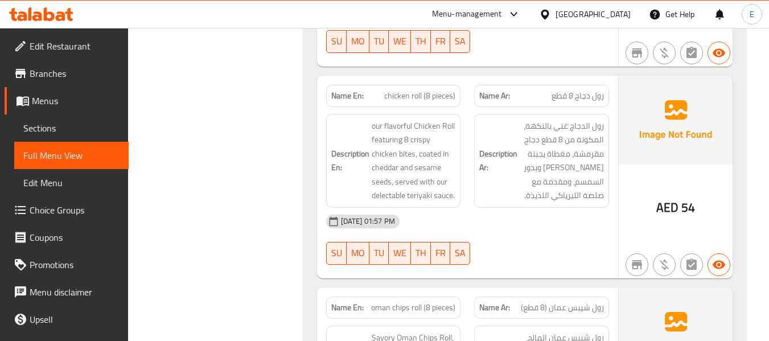
scroll to position [2626, 0]
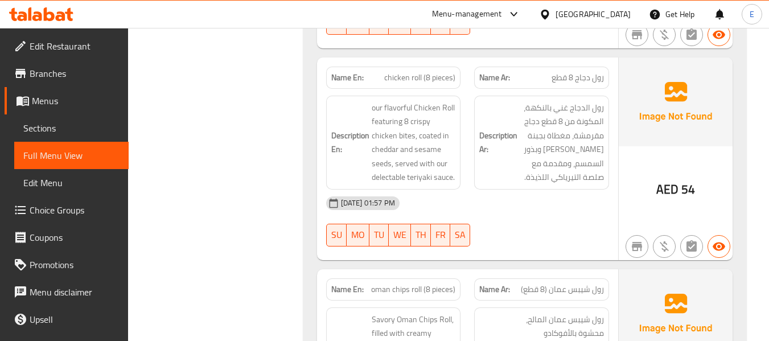
click at [570, 72] on span "رول دجاج 8 قطع" at bounding box center [577, 78] width 52 height 12
click at [407, 72] on span "chicken roll (8 pieces)" at bounding box center [419, 78] width 71 height 12
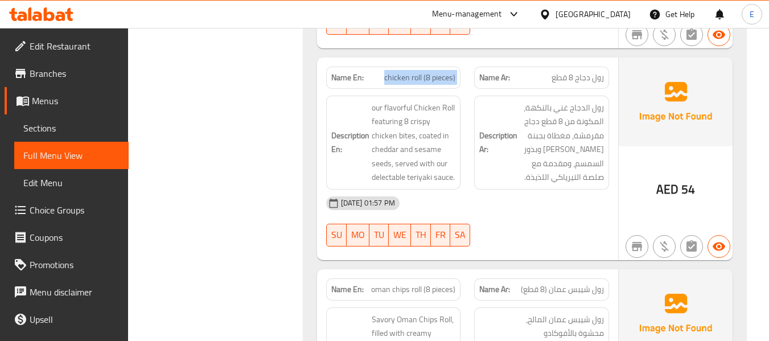
click at [407, 72] on span "chicken roll (8 pieces)" at bounding box center [419, 78] width 71 height 12
click at [482, 171] on div "Description Ar: رول الدجاج غني بالنكهة، المكونة من 8 قطع دجاج مقرمشة، مغطاة بجب…" at bounding box center [541, 143] width 135 height 94
click at [415, 72] on div "Name En: chicken roll (8 pieces)" at bounding box center [393, 78] width 135 height 22
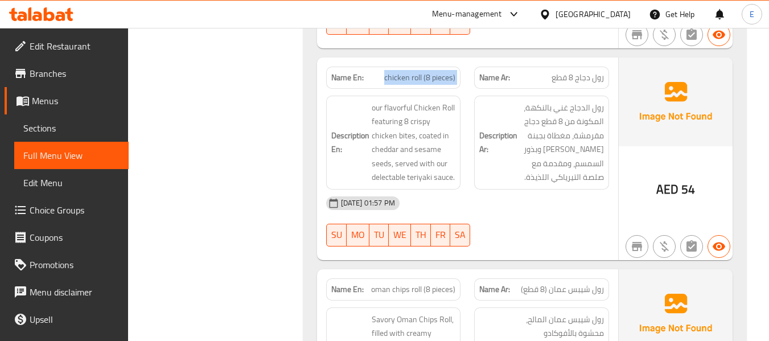
click at [415, 72] on div "Name En: chicken roll (8 pieces)" at bounding box center [393, 78] width 135 height 22
click at [596, 72] on span "رول دجاج 8 قطع" at bounding box center [577, 78] width 52 height 12
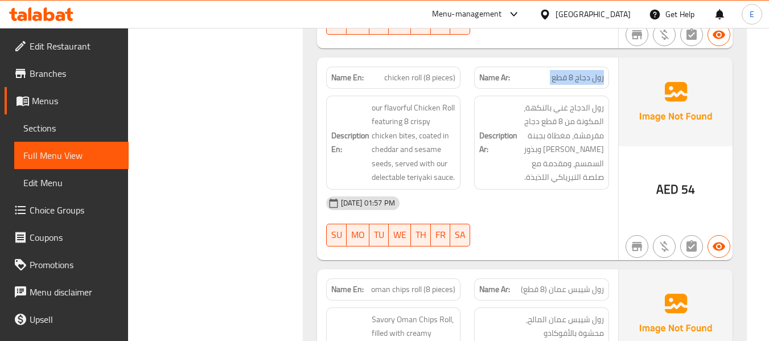
click at [596, 72] on span "رول دجاج 8 قطع" at bounding box center [577, 78] width 52 height 12
click at [415, 72] on span "chicken roll (8 pieces)" at bounding box center [419, 78] width 71 height 12
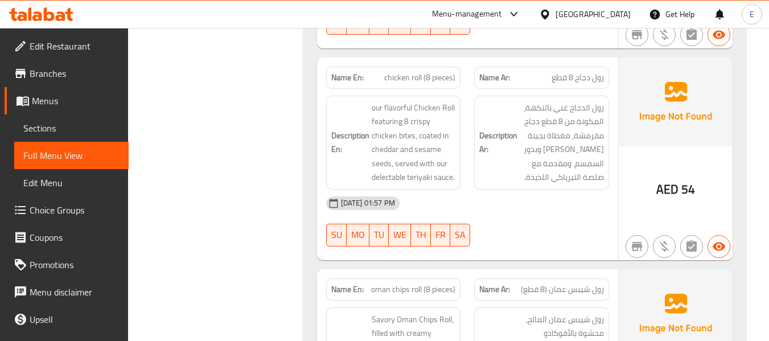
click at [556, 205] on div "17-09-2025 01:57 PM SU MO TU WE TH FR SA" at bounding box center [467, 221] width 296 height 64
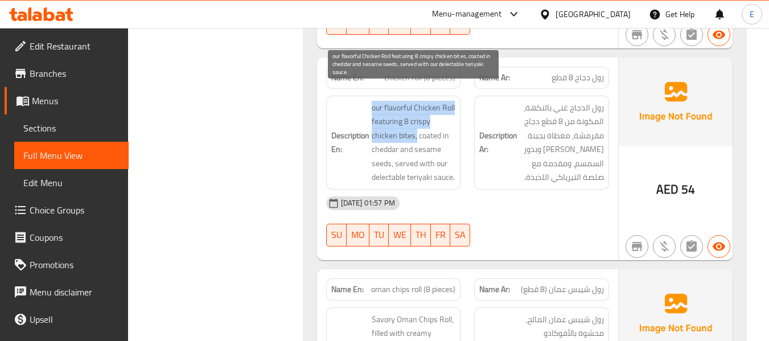
drag, startPoint x: 365, startPoint y: 89, endPoint x: 415, endPoint y: 121, distance: 59.8
click at [415, 121] on h6 "Description En: our flavorful Chicken Roll featuring 8 crispy chicken bites, co…" at bounding box center [393, 143] width 125 height 84
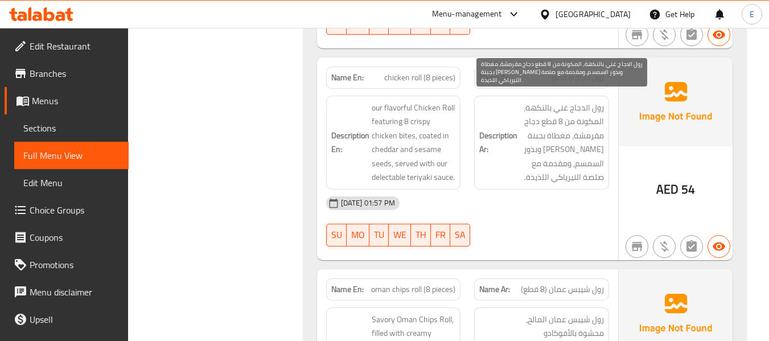
click at [540, 165] on span "رول الدجاج غني بالنكهة، المكونة من 8 قطع دجاج مقرمشة، مغطاة بجبنة الشيدر وبذور …" at bounding box center [562, 143] width 84 height 84
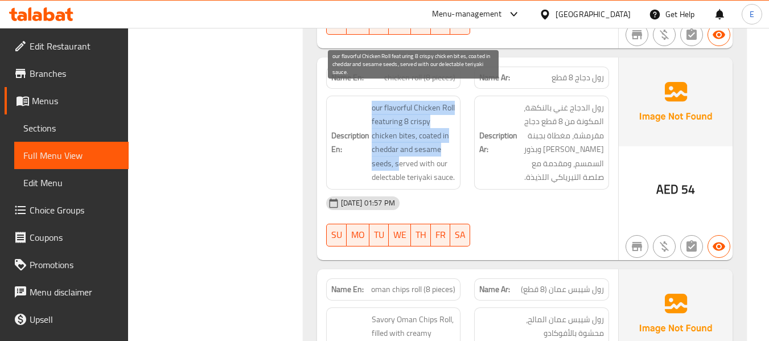
drag, startPoint x: 372, startPoint y: 90, endPoint x: 398, endPoint y: 149, distance: 64.0
click at [398, 149] on span "our flavorful Chicken Roll featuring 8 crispy chicken bites, coated in cheddar …" at bounding box center [414, 143] width 84 height 84
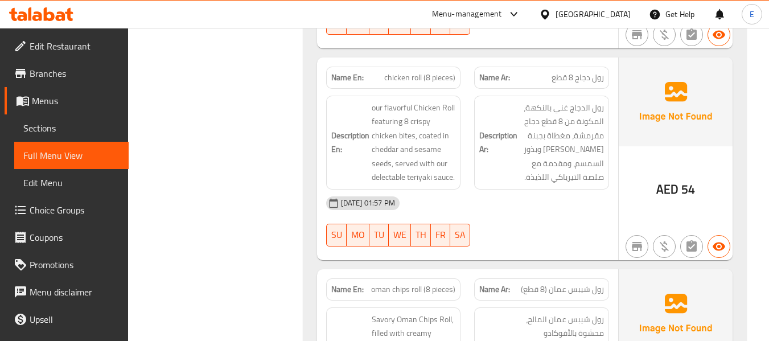
drag, startPoint x: 508, startPoint y: 176, endPoint x: 490, endPoint y: 149, distance: 32.5
click at [508, 189] on div "[DATE] 01:57 PM" at bounding box center [467, 202] width 296 height 27
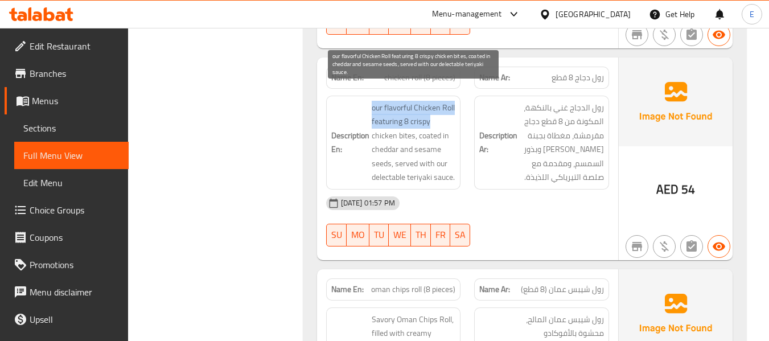
drag, startPoint x: 366, startPoint y: 93, endPoint x: 452, endPoint y: 106, distance: 86.9
click at [452, 106] on h6 "Description En: our flavorful Chicken Roll featuring 8 crispy chicken bites, co…" at bounding box center [393, 143] width 125 height 84
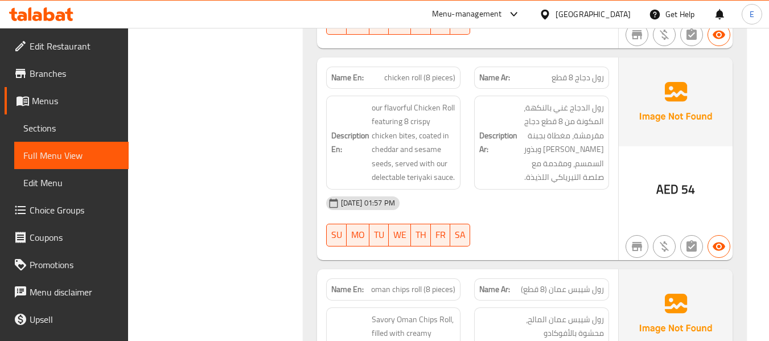
click at [410, 73] on div "Name En: chicken roll (8 pieces)" at bounding box center [393, 78] width 135 height 22
click at [412, 72] on span "chicken roll (8 pieces)" at bounding box center [419, 78] width 71 height 12
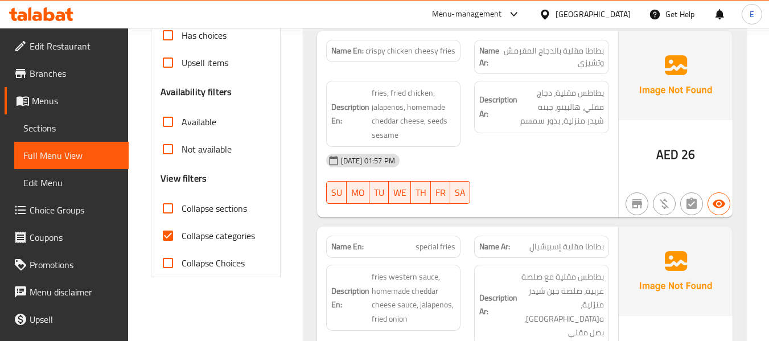
scroll to position [341, 0]
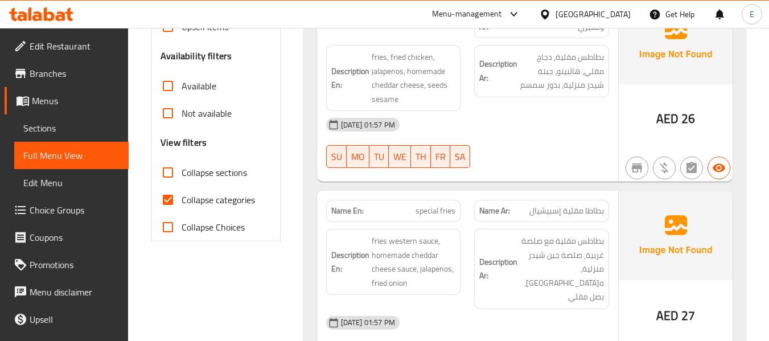
click at [168, 204] on input "Collapse categories" at bounding box center [167, 199] width 27 height 27
checkbox input "false"
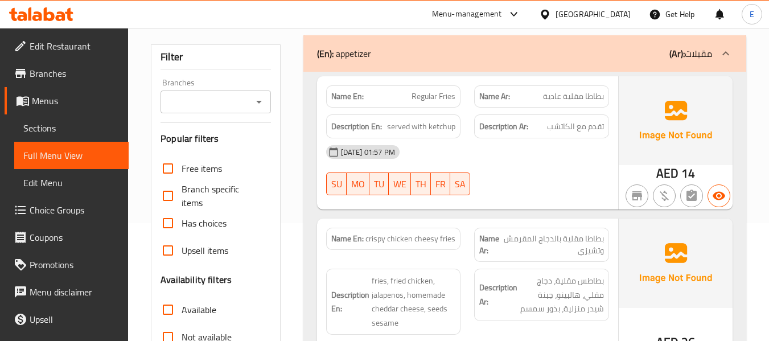
scroll to position [0, 0]
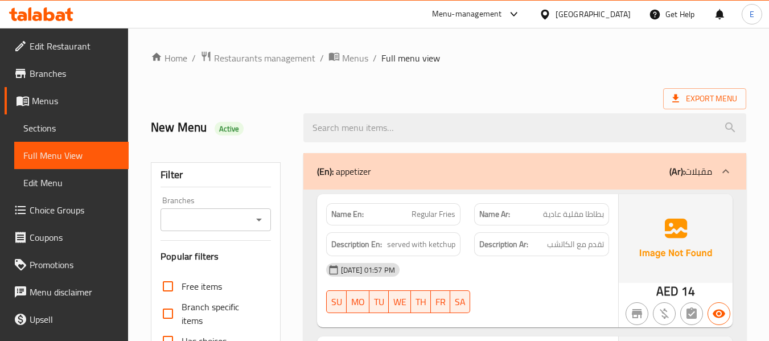
click at [560, 97] on div "Export Menu" at bounding box center [448, 98] width 595 height 21
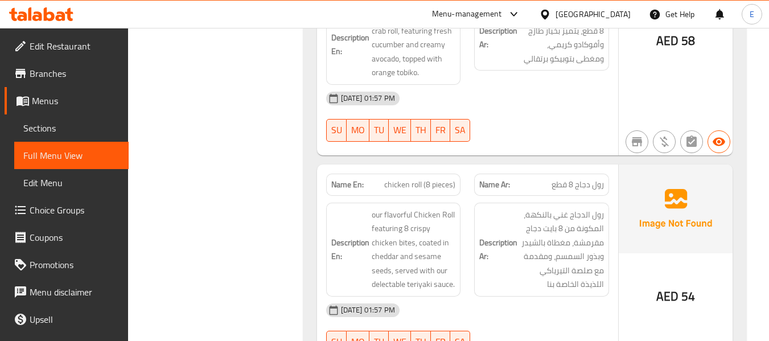
click at [573, 179] on span "رول دجاج 8 قطع" at bounding box center [577, 185] width 52 height 12
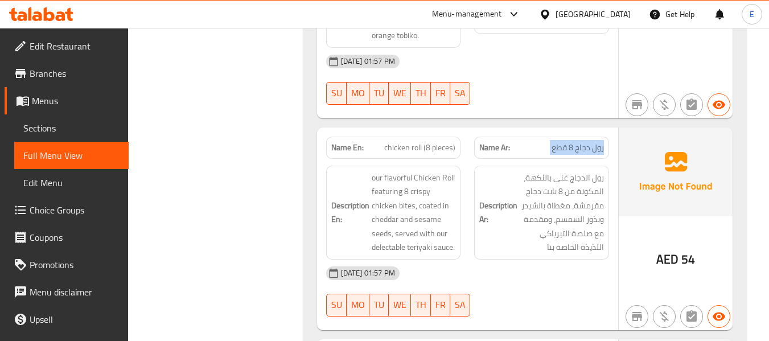
scroll to position [2548, 0]
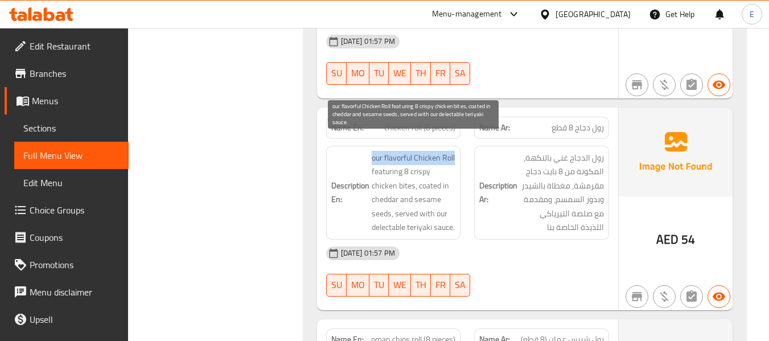
drag, startPoint x: 369, startPoint y: 145, endPoint x: 454, endPoint y: 145, distance: 84.8
click at [454, 151] on h6 "Description En: our flavorful Chicken Roll featuring 8 crispy chicken bites, co…" at bounding box center [393, 193] width 125 height 84
click at [454, 151] on span "our flavorful Chicken Roll featuring 8 crispy chicken bites, coated in cheddar …" at bounding box center [414, 193] width 84 height 84
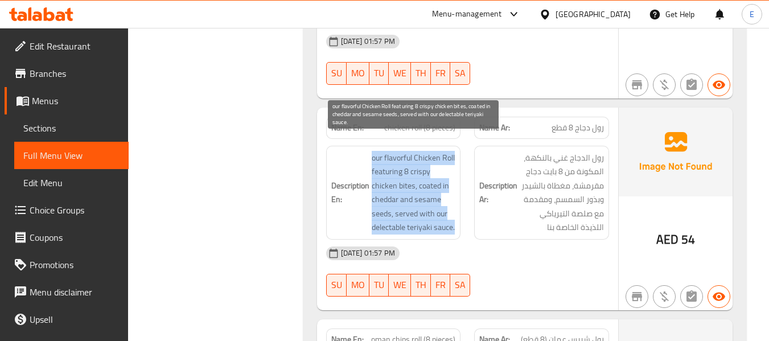
click at [454, 151] on span "our flavorful Chicken Roll featuring 8 crispy chicken bites, coated in cheddar …" at bounding box center [414, 193] width 84 height 84
click at [444, 186] on span "our flavorful Chicken Roll featuring 8 crispy chicken bites, coated in cheddar …" at bounding box center [414, 193] width 84 height 84
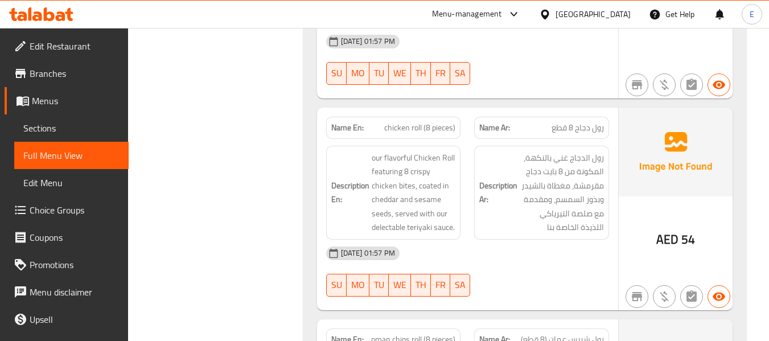
click at [436, 122] on span "chicken roll (8 pieces)" at bounding box center [419, 128] width 71 height 12
click at [423, 122] on span "chicken roll (8 pieces)" at bounding box center [419, 128] width 71 height 12
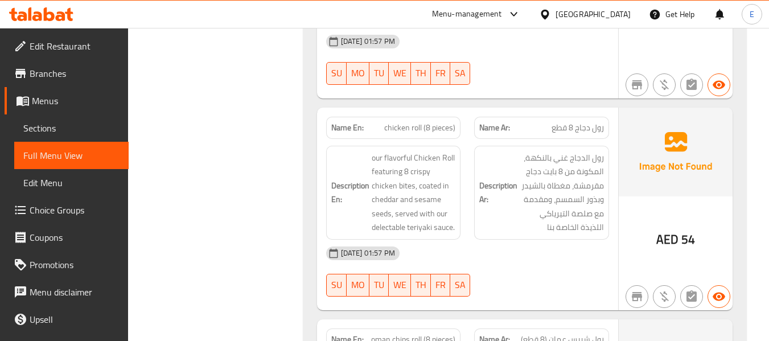
click at [423, 122] on span "chicken roll (8 pieces)" at bounding box center [419, 128] width 71 height 12
copy span "chicken roll (8 pieces)"
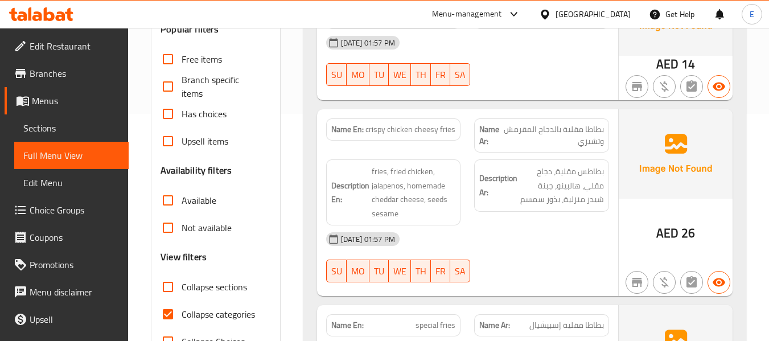
scroll to position [228, 0]
click at [164, 313] on input "Collapse categories" at bounding box center [167, 313] width 27 height 27
checkbox input "false"
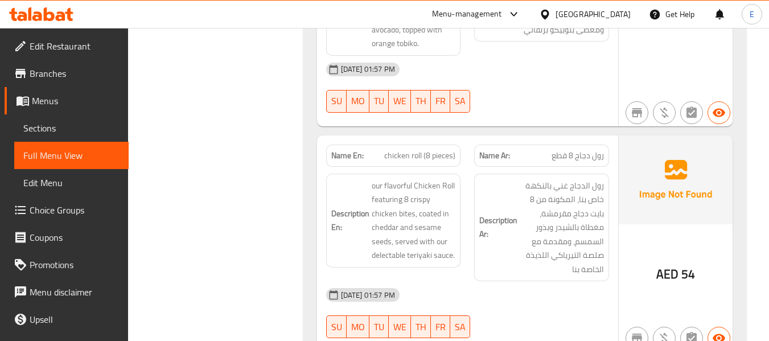
scroll to position [2548, 0]
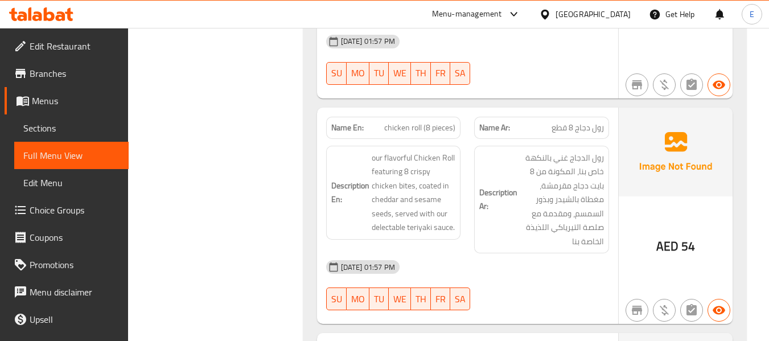
click at [583, 122] on span "رول دجاج 8 قطع" at bounding box center [577, 128] width 52 height 12
click at [557, 273] on div "[DATE] 01:57 PM SU MO TU WE TH FR SA" at bounding box center [467, 285] width 296 height 64
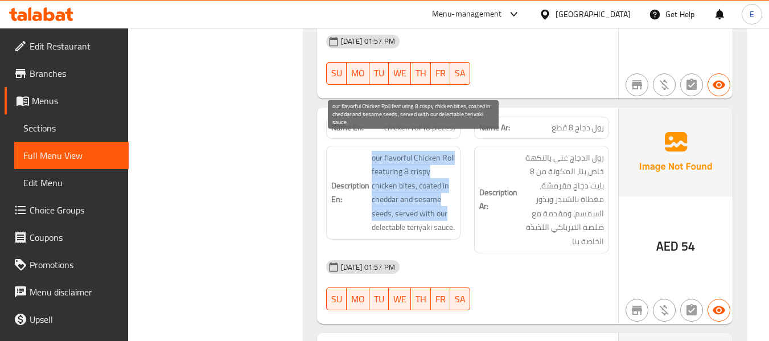
drag, startPoint x: 365, startPoint y: 138, endPoint x: 446, endPoint y: 199, distance: 101.6
click at [446, 199] on h6 "Description En: our flavorful Chicken Roll featuring 8 crispy chicken bites, co…" at bounding box center [393, 193] width 125 height 84
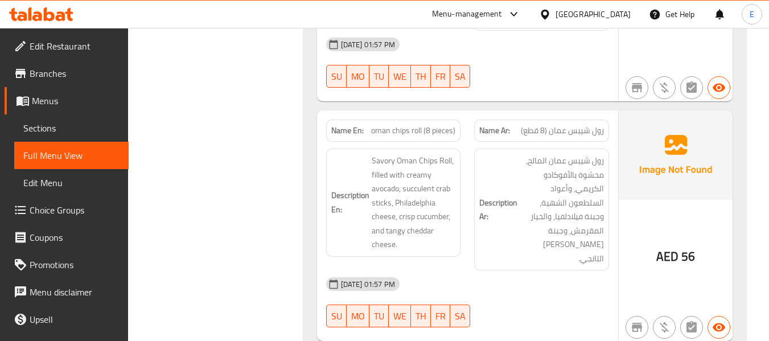
scroll to position [2776, 0]
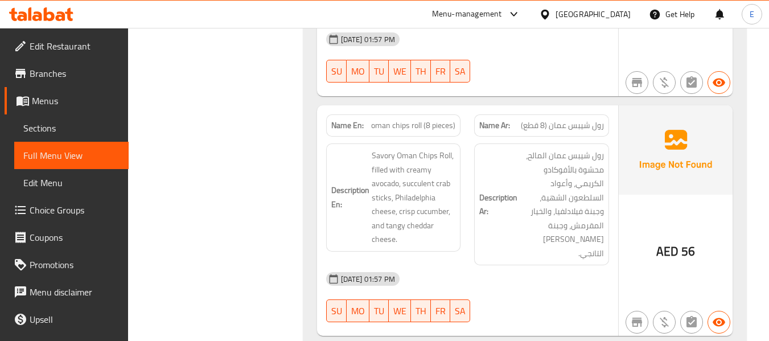
click at [557, 119] on span "رول شيبس عمان (8 قطع)" at bounding box center [562, 125] width 83 height 12
click at [405, 119] on span "oman chips roll (8 pieces)" at bounding box center [413, 125] width 84 height 12
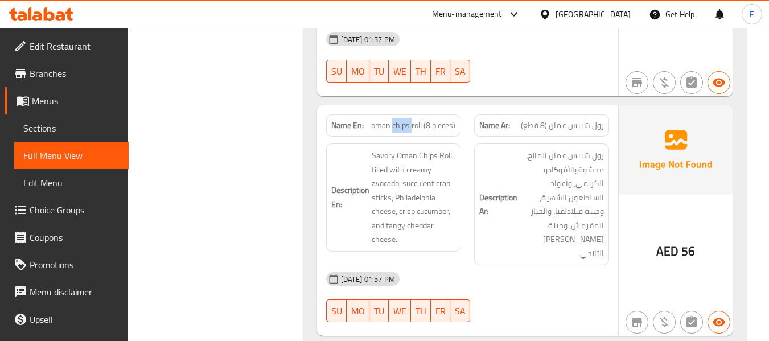
click at [405, 119] on span "oman chips roll (8 pieces)" at bounding box center [413, 125] width 84 height 12
click at [537, 265] on div "[DATE] 01:57 PM" at bounding box center [467, 278] width 296 height 27
click at [524, 265] on div "[DATE] 01:57 PM" at bounding box center [467, 278] width 296 height 27
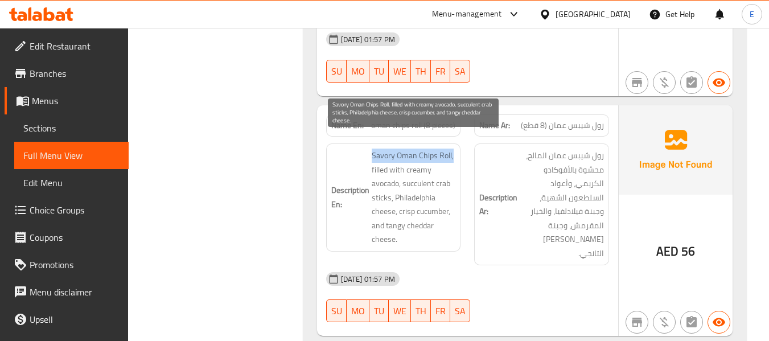
drag, startPoint x: 364, startPoint y: 138, endPoint x: 452, endPoint y: 141, distance: 87.7
click at [452, 149] on h6 "Description En: Savory Oman Chips Roll, filled with creamy avocado, succulent c…" at bounding box center [393, 198] width 125 height 98
click at [452, 149] on span "Savory Oman Chips Roll, filled with creamy avocado, succulent crab sticks, Phil…" at bounding box center [414, 198] width 84 height 98
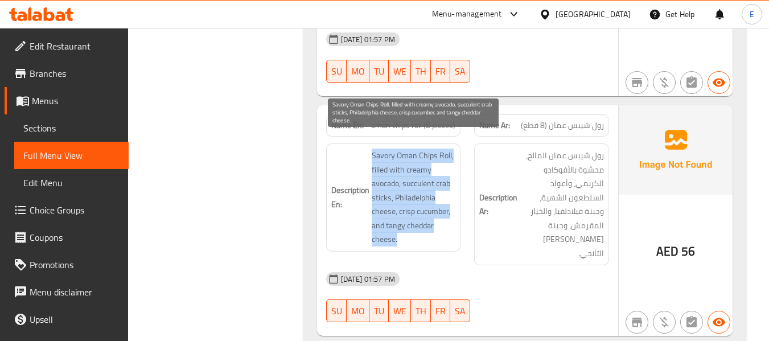
click at [452, 149] on span "Savory Oman Chips Roll, filled with creamy avocado, succulent crab sticks, Phil…" at bounding box center [414, 198] width 84 height 98
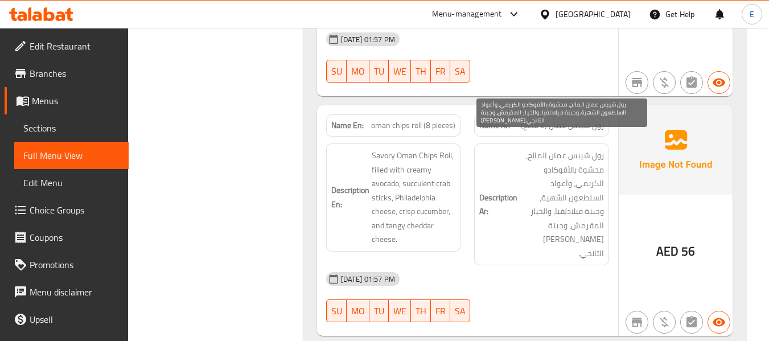
click at [575, 209] on span "رول شيبس عمان المالح، محشوة بالأفوكادو الكريمي، وأعواد السلطعون الشهية، وجبنة ف…" at bounding box center [562, 205] width 84 height 112
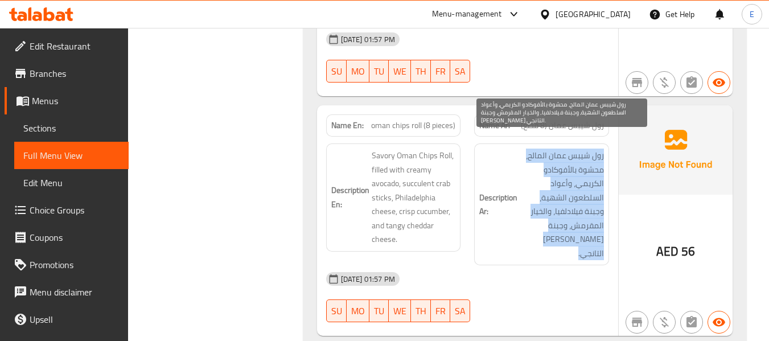
click at [575, 209] on span "رول شيبس عمان المالح، محشوة بالأفوكادو الكريمي، وأعواد السلطعون الشهية، وجبنة ف…" at bounding box center [562, 205] width 84 height 112
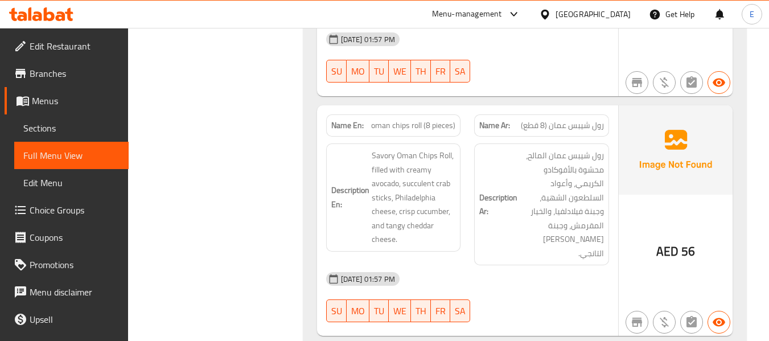
click at [566, 265] on div "[DATE] 01:57 PM" at bounding box center [467, 278] width 296 height 27
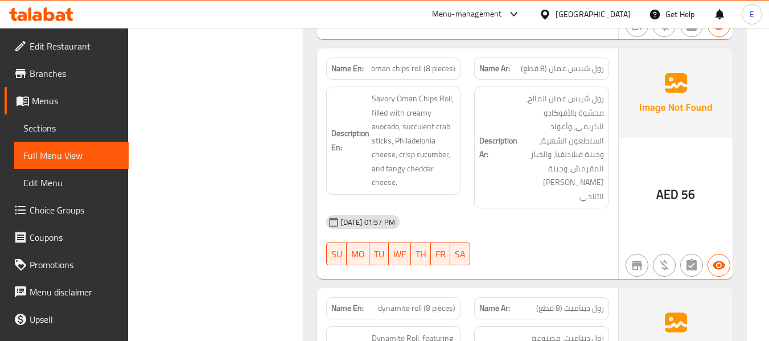
click at [541, 219] on div "[DATE] 01:57 PM SU MO TU WE TH FR SA" at bounding box center [467, 240] width 296 height 64
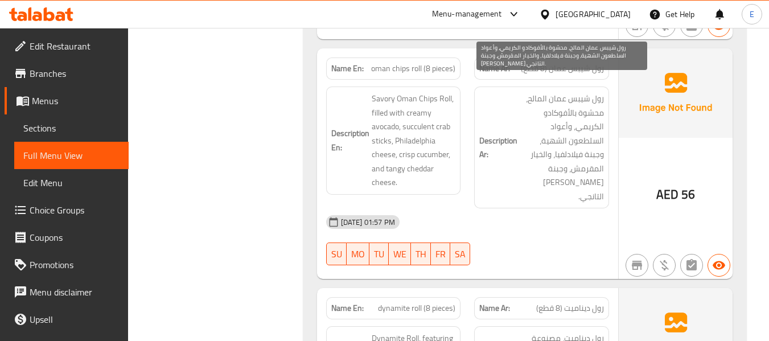
click at [571, 62] on div "Name Ar: رول شيبس عمان (8 قطع)" at bounding box center [541, 68] width 135 height 22
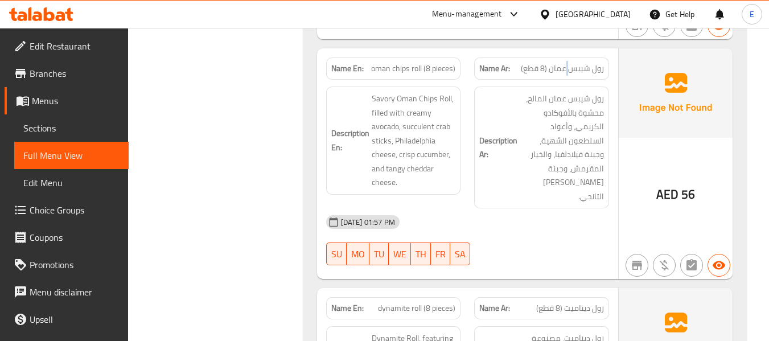
click at [572, 63] on span "رول شيبس عمان (8 قطع)" at bounding box center [562, 69] width 83 height 12
click at [414, 63] on span "oman chips roll (8 pieces)" at bounding box center [413, 69] width 84 height 12
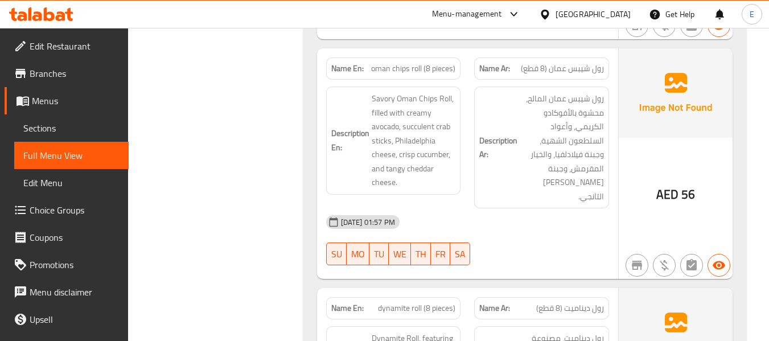
click at [534, 208] on div "[DATE] 01:57 PM" at bounding box center [467, 221] width 296 height 27
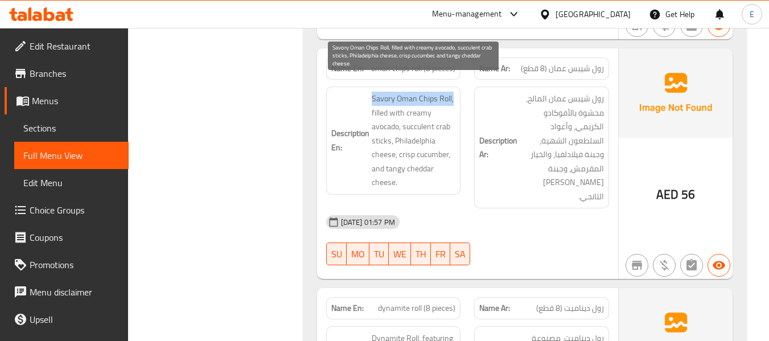
drag, startPoint x: 370, startPoint y: 84, endPoint x: 454, endPoint y: 87, distance: 83.1
click at [454, 92] on h6 "Description En: Savory Oman Chips Roll, filled with creamy avocado, succulent c…" at bounding box center [393, 141] width 125 height 98
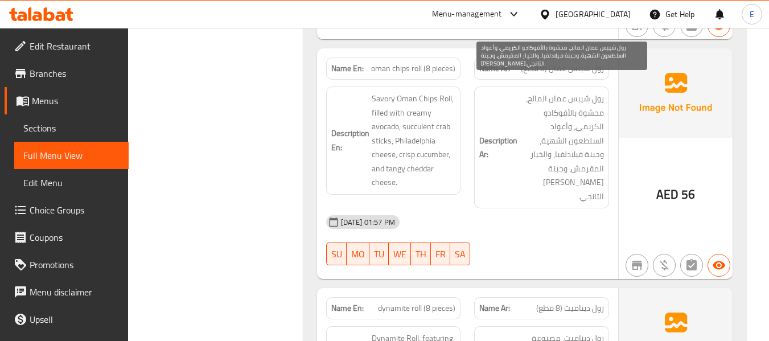
click at [603, 208] on div "[DATE] 01:57 PM" at bounding box center [467, 221] width 296 height 27
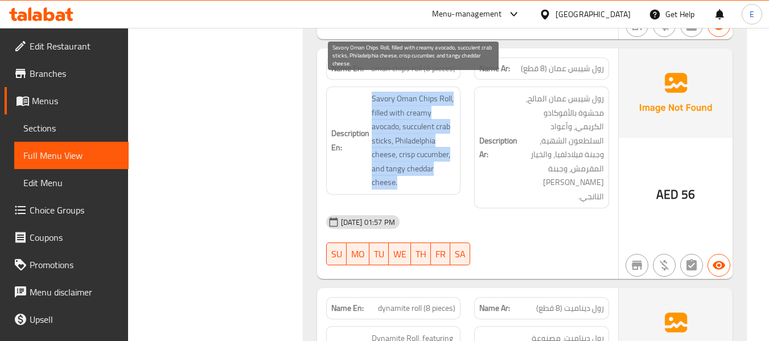
drag, startPoint x: 365, startPoint y: 75, endPoint x: 443, endPoint y: 164, distance: 118.6
click at [443, 164] on div "Description En: Savory Oman Chips Roll, filled with creamy avocado, succulent c…" at bounding box center [393, 140] width 135 height 108
click at [443, 164] on span "Savory Oman Chips Roll, filled with creamy avocado, succulent crab sticks, Phil…" at bounding box center [414, 141] width 84 height 98
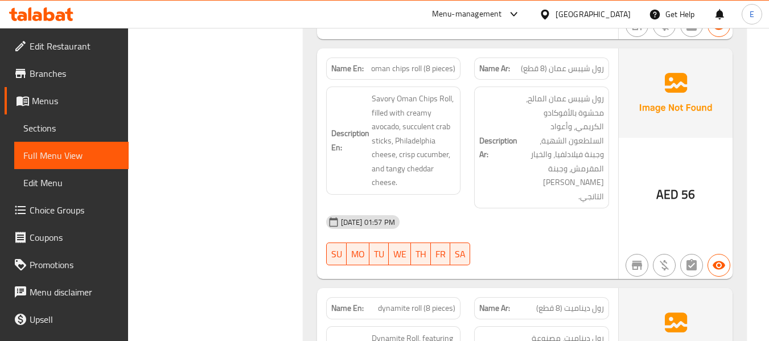
click at [521, 208] on div "[DATE] 01:57 PM" at bounding box center [467, 221] width 296 height 27
click at [407, 63] on span "oman chips roll (8 pieces)" at bounding box center [413, 69] width 84 height 12
copy span "oman chips roll (8 pieces)"
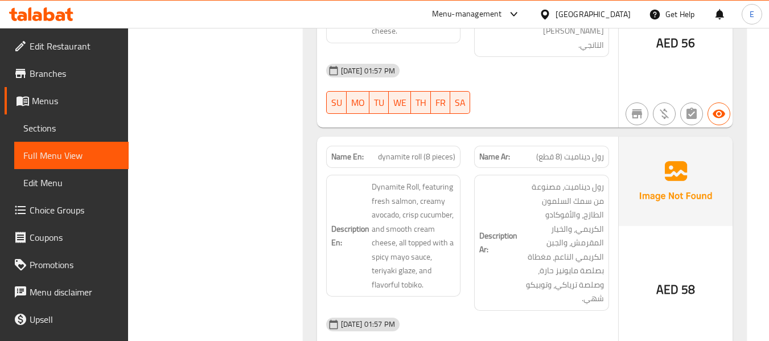
scroll to position [3060, 0]
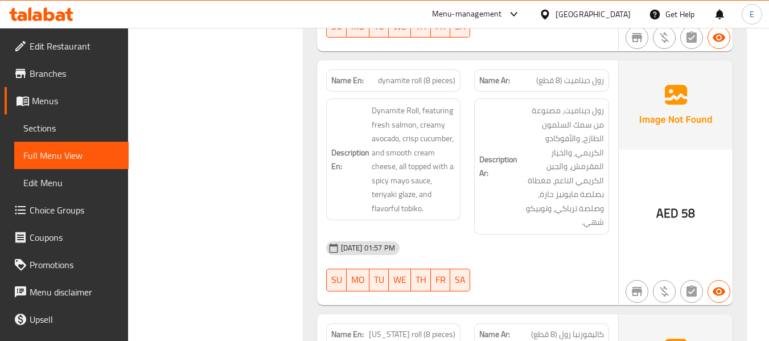
click at [582, 75] on span "رول ديناميت (8 قطع)" at bounding box center [570, 81] width 68 height 12
click at [411, 75] on span "dynamite roll (8 pieces)" at bounding box center [416, 81] width 77 height 12
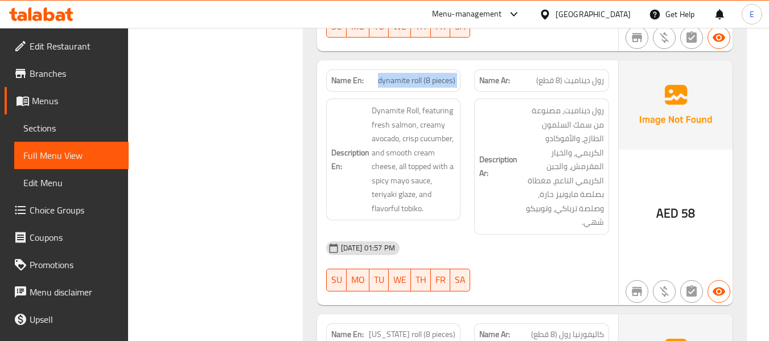
click at [411, 75] on span "dynamite roll (8 pieces)" at bounding box center [416, 81] width 77 height 12
click at [533, 234] on div "[DATE] 01:57 PM" at bounding box center [467, 247] width 296 height 27
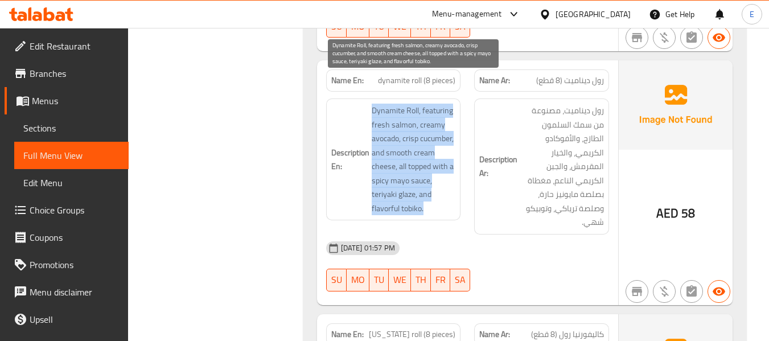
drag, startPoint x: 368, startPoint y: 76, endPoint x: 442, endPoint y: 178, distance: 125.8
click at [442, 178] on h6 "Description En: Dynamite Roll, featuring fresh salmon, creamy avocado, crisp cu…" at bounding box center [393, 160] width 125 height 112
click at [442, 178] on span "Dynamite Roll, featuring fresh salmon, creamy avocado, crisp cucumber, and smoo…" at bounding box center [414, 160] width 84 height 112
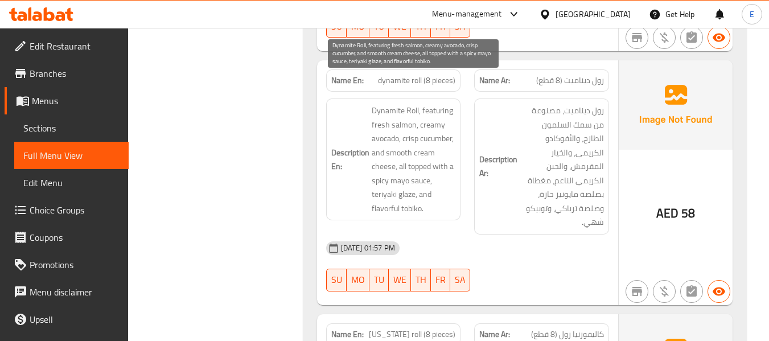
click at [442, 178] on span "Dynamite Roll, featuring fresh salmon, creamy avocado, crisp cucumber, and smoo…" at bounding box center [414, 160] width 84 height 112
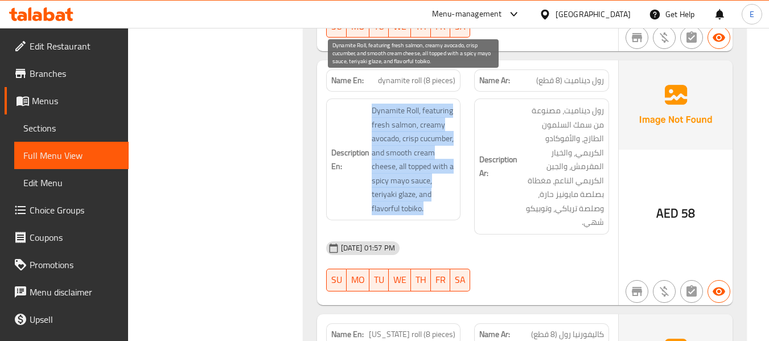
click at [442, 178] on span "Dynamite Roll, featuring fresh salmon, creamy avocado, crisp cucumber, and smoo…" at bounding box center [414, 160] width 84 height 112
click at [405, 178] on span "Dynamite Roll, featuring fresh salmon, creamy avocado, crisp cucumber, and smoo…" at bounding box center [414, 160] width 84 height 112
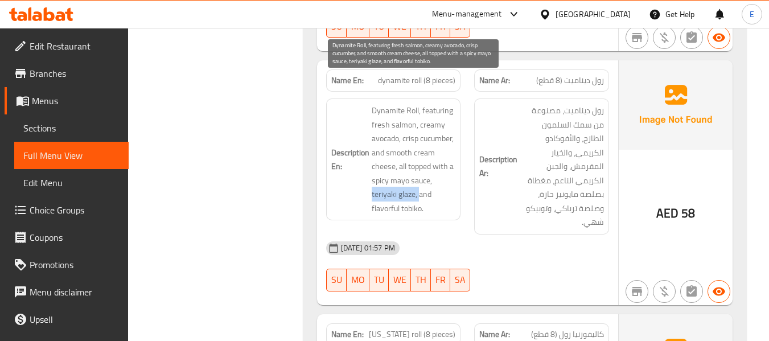
drag, startPoint x: 370, startPoint y: 170, endPoint x: 418, endPoint y: 172, distance: 47.9
click at [418, 172] on h6 "Description En: Dynamite Roll, featuring fresh salmon, creamy avocado, crisp cu…" at bounding box center [393, 160] width 125 height 112
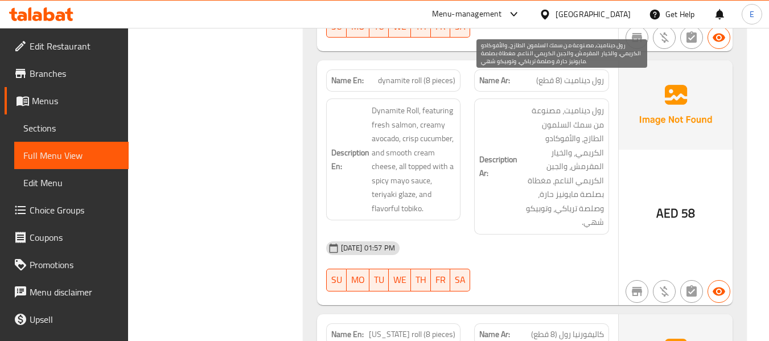
click at [545, 187] on span "رول ديناميت، مصنوعة من سمك السلمون الطازج، والأفوكادو الكريمي، والخيار المقرمش،…" at bounding box center [562, 167] width 84 height 126
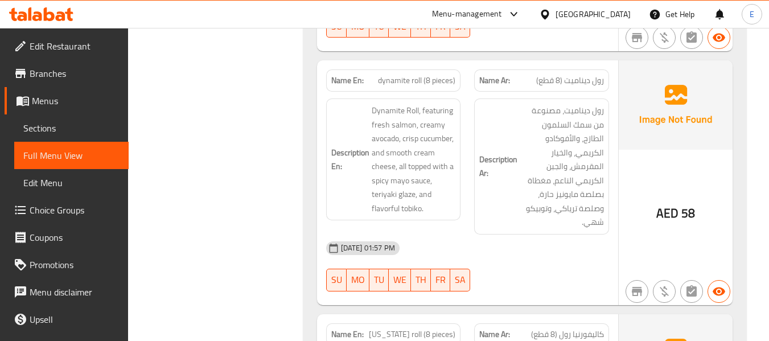
click at [431, 75] on span "dynamite roll (8 pieces)" at bounding box center [416, 81] width 77 height 12
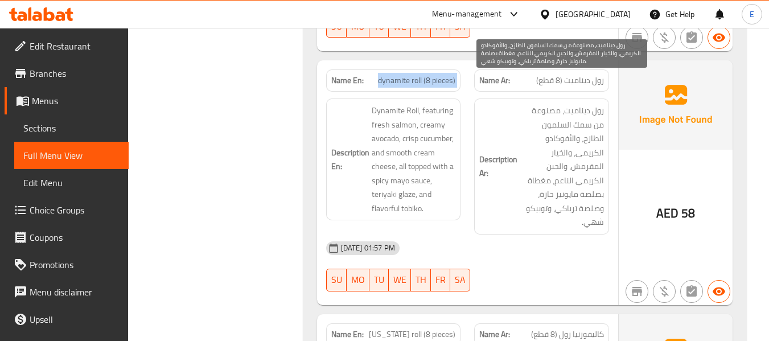
click at [531, 166] on span "رول ديناميت، مصنوعة من سمك السلمون الطازج، والأفوكادو الكريمي، والخيار المقرمش،…" at bounding box center [562, 167] width 84 height 126
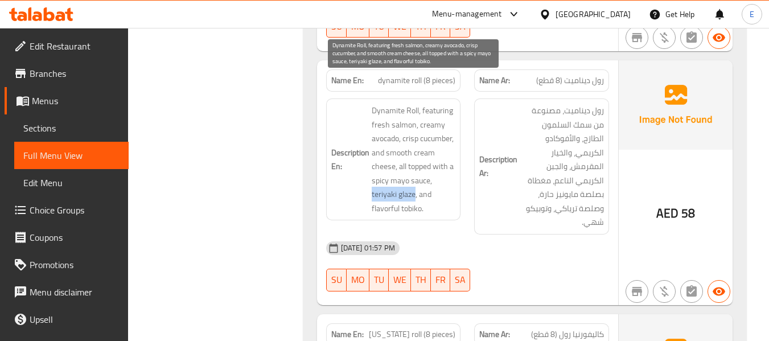
drag, startPoint x: 370, startPoint y: 164, endPoint x: 414, endPoint y: 168, distance: 43.9
click at [414, 168] on h6 "Description En: Dynamite Roll, featuring fresh salmon, creamy avocado, crisp cu…" at bounding box center [393, 160] width 125 height 112
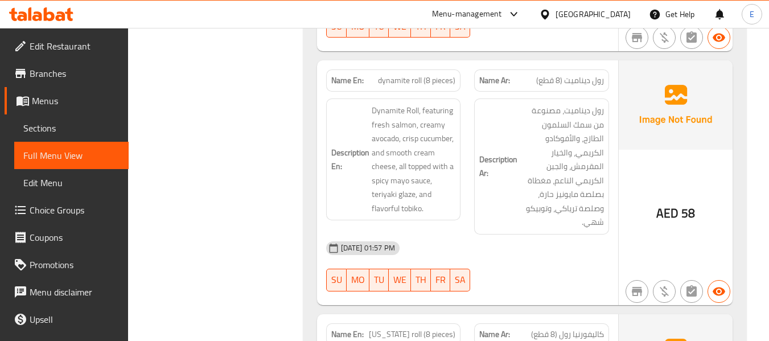
click at [563, 234] on div "[DATE] 01:57 PM SU MO TU WE TH FR SA" at bounding box center [467, 266] width 296 height 64
click at [403, 75] on span "dynamite roll (8 pieces)" at bounding box center [416, 81] width 77 height 12
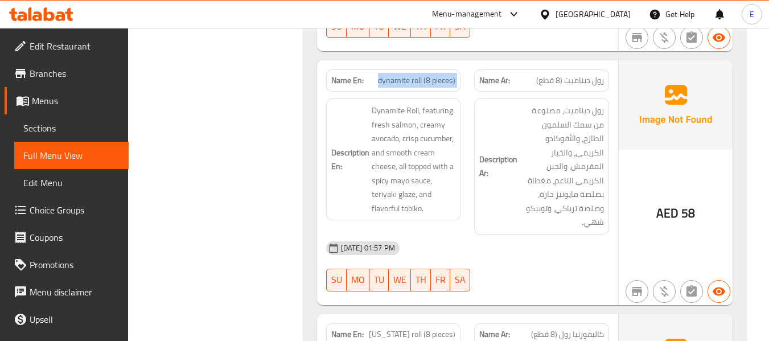
click at [403, 75] on span "dynamite roll (8 pieces)" at bounding box center [416, 81] width 77 height 12
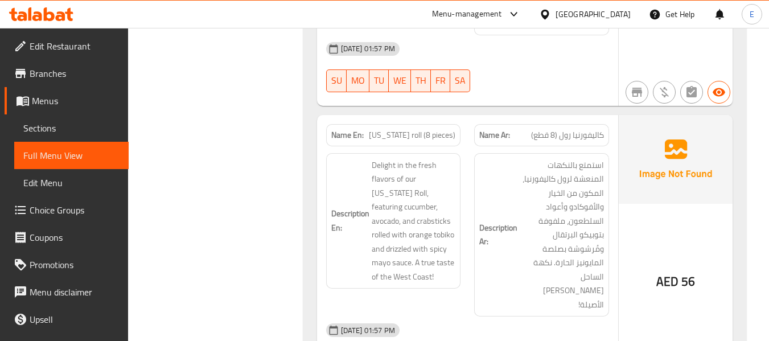
scroll to position [3288, 0]
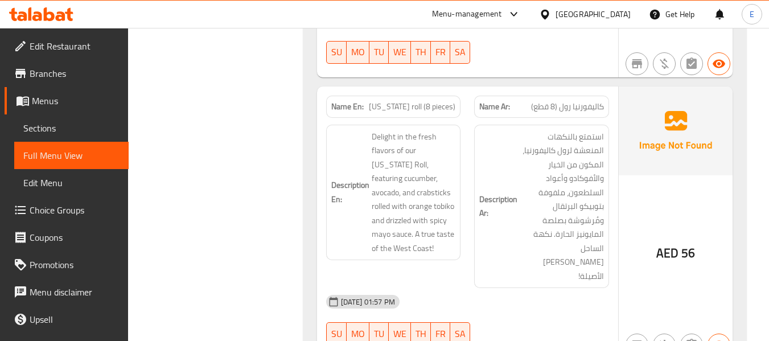
click at [577, 101] on span "كاليفورنيا رول (8 قطع)" at bounding box center [567, 107] width 73 height 12
click at [421, 101] on span "[US_STATE] roll (8 pieces)" at bounding box center [412, 107] width 86 height 12
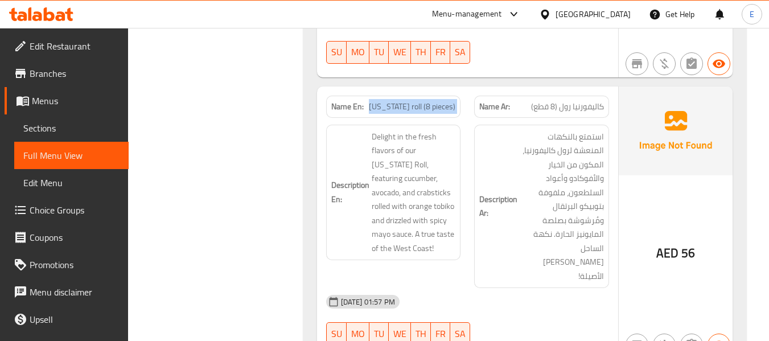
click at [421, 101] on span "[US_STATE] roll (8 pieces)" at bounding box center [412, 107] width 86 height 12
click at [531, 288] on div "[DATE] 01:57 PM" at bounding box center [467, 301] width 296 height 27
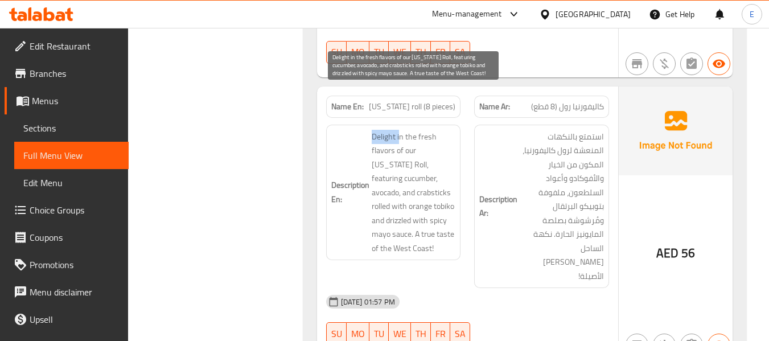
drag, startPoint x: 364, startPoint y: 90, endPoint x: 398, endPoint y: 106, distance: 37.9
click at [398, 130] on h6 "Description En: Delight in the fresh flavors of our California Roll, featuring …" at bounding box center [393, 193] width 125 height 126
click at [398, 130] on span "Delight in the fresh flavors of our California Roll, featuring cucumber, avocad…" at bounding box center [414, 193] width 84 height 126
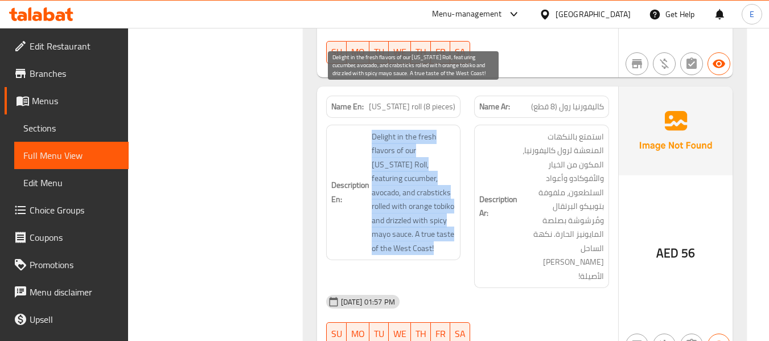
drag, startPoint x: 372, startPoint y: 86, endPoint x: 452, endPoint y: 188, distance: 130.0
click at [452, 188] on div "Description En: Delight in the fresh flavors of our California Roll, featuring …" at bounding box center [393, 193] width 135 height 136
click at [452, 188] on span "Delight in the fresh flavors of our California Roll, featuring cucumber, avocad…" at bounding box center [414, 193] width 84 height 126
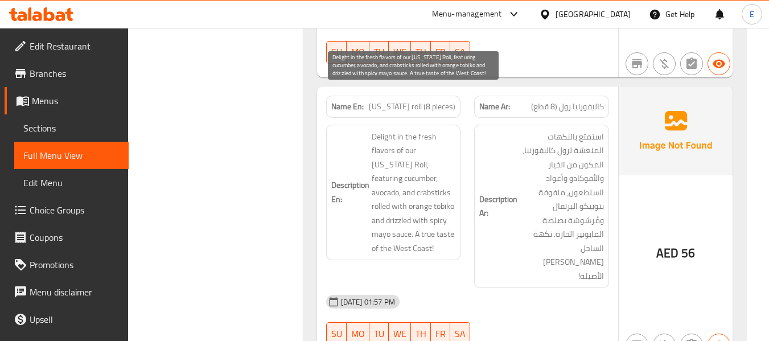
click at [452, 188] on span "Delight in the fresh flavors of our California Roll, featuring cucumber, avocad…" at bounding box center [414, 193] width 84 height 126
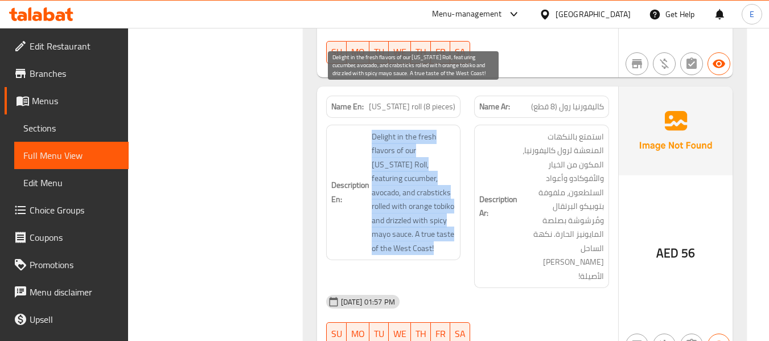
click at [452, 188] on span "Delight in the fresh flavors of our California Roll, featuring cucumber, avocad…" at bounding box center [414, 193] width 84 height 126
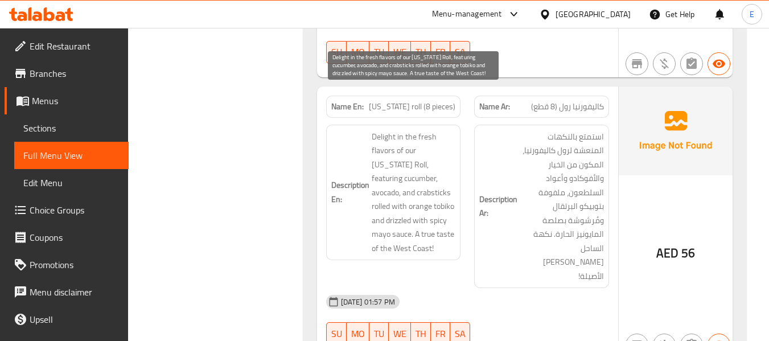
click at [510, 288] on div "[DATE] 01:57 PM" at bounding box center [467, 301] width 296 height 27
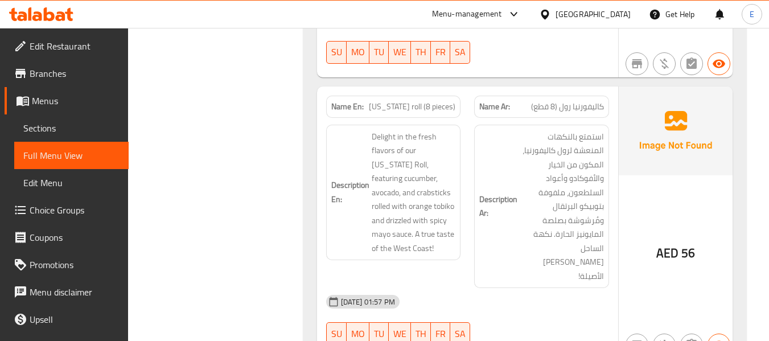
click at [421, 101] on span "[US_STATE] roll (8 pieces)" at bounding box center [412, 107] width 86 height 12
copy span "[US_STATE] roll (8 pieces)"
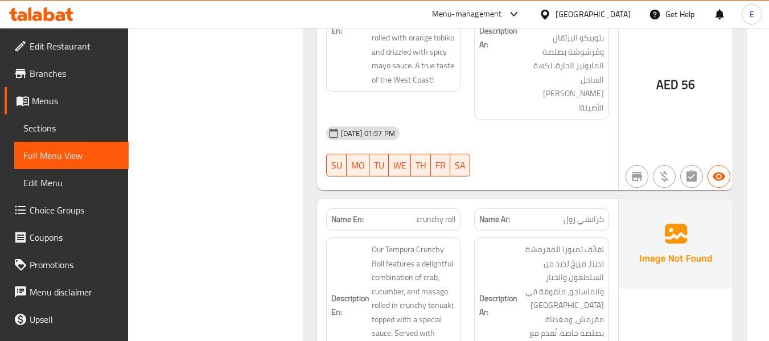
scroll to position [3515, 0]
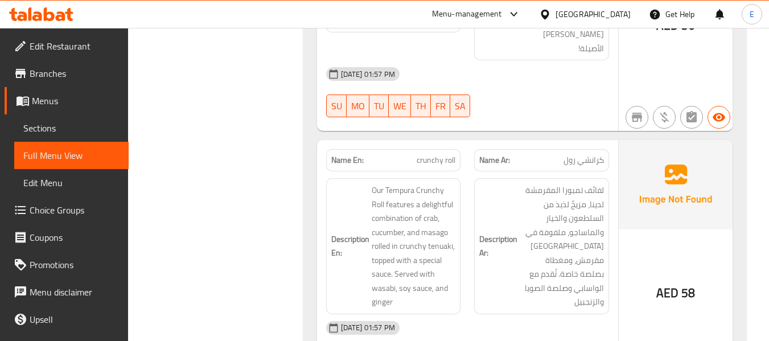
click at [584, 154] on span "كرانشي رول" at bounding box center [583, 160] width 40 height 12
click at [411, 171] on div "Description En: Our Tempura Crunchy Roll features a delightful combination of c…" at bounding box center [393, 246] width 149 height 150
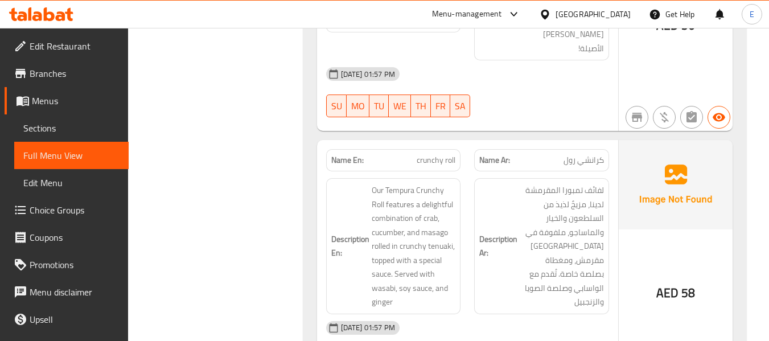
click at [364, 183] on h6 "Description En: Our Tempura Crunchy Roll features a delightful combination of c…" at bounding box center [393, 246] width 125 height 126
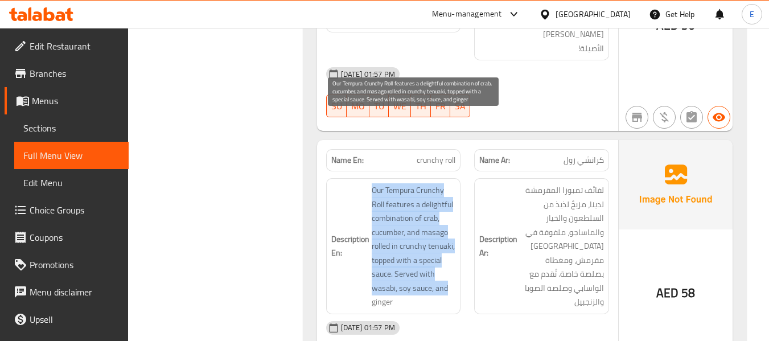
drag, startPoint x: 369, startPoint y: 118, endPoint x: 450, endPoint y: 225, distance: 133.3
click at [450, 225] on h6 "Description En: Our Tempura Crunchy Roll features a delightful combination of c…" at bounding box center [393, 246] width 125 height 126
click at [450, 225] on span "Our Tempura Crunchy Roll features a delightful combination of crab, cucumber, a…" at bounding box center [414, 246] width 84 height 126
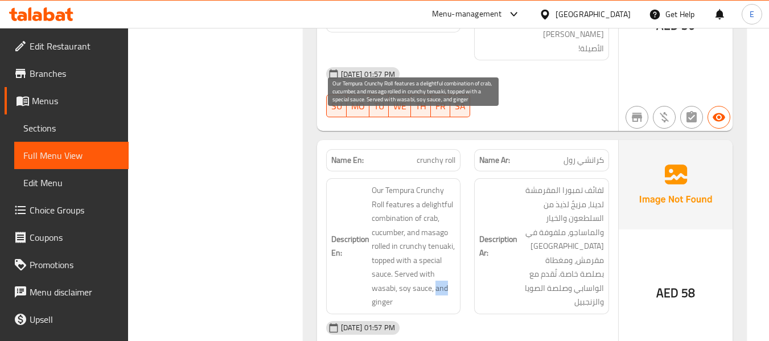
click at [450, 225] on span "Our Tempura Crunchy Roll features a delightful combination of crab, cucumber, a…" at bounding box center [414, 246] width 84 height 126
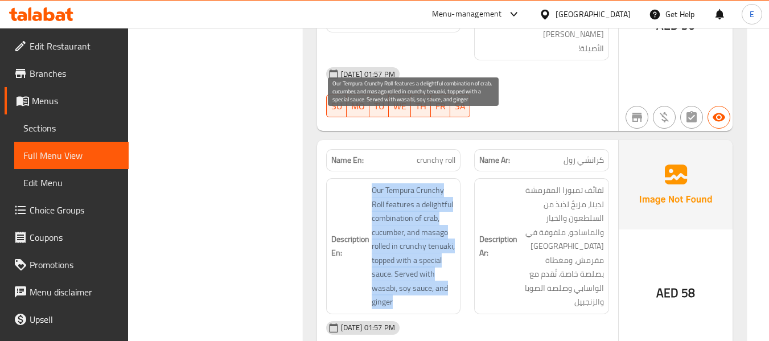
click at [450, 225] on span "Our Tempura Crunchy Roll features a delightful combination of crab, cucumber, a…" at bounding box center [414, 246] width 84 height 126
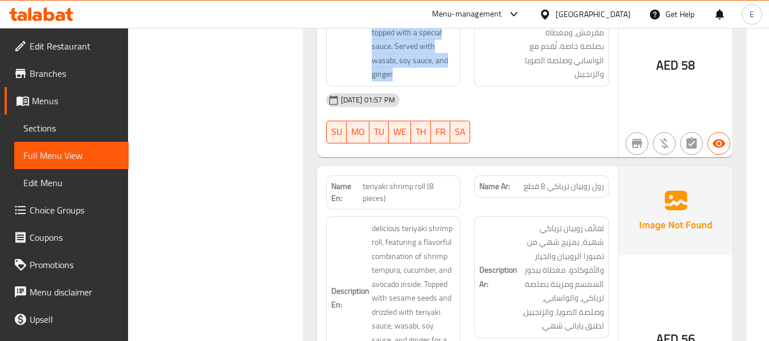
scroll to position [3800, 0]
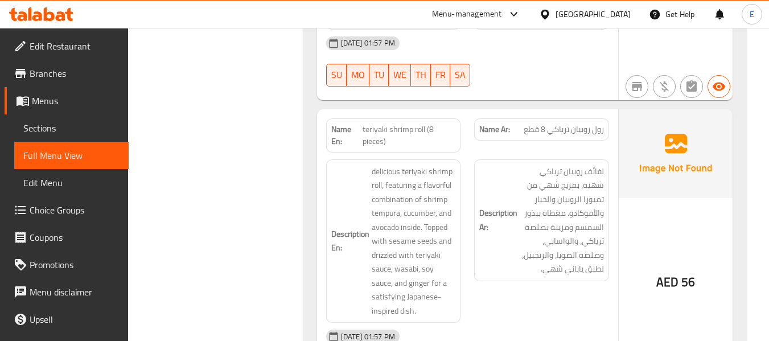
click at [607, 118] on div "Name Ar: رول روبيان ترياكي 8 قطع" at bounding box center [541, 129] width 135 height 22
click at [428, 123] on span "teriyaki shrimp roll (8 pieces)" at bounding box center [408, 135] width 93 height 24
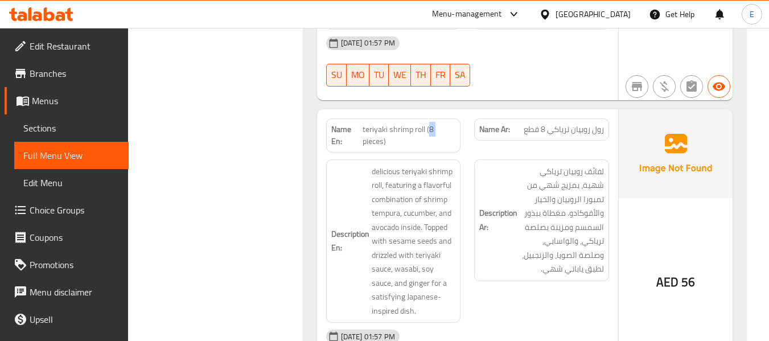
click at [428, 123] on span "teriyaki shrimp roll (8 pieces)" at bounding box center [408, 135] width 93 height 24
click at [515, 212] on div "Description Ar: لفائف روبيان ترياكي شهية، بمزيج شهي من تمبورا الروبيان والخيار …" at bounding box center [541, 241] width 149 height 178
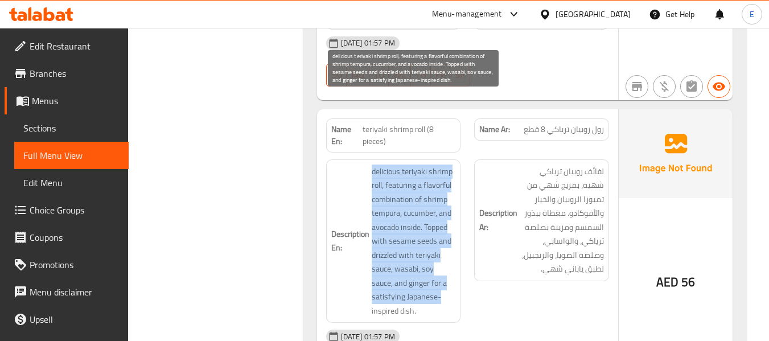
drag, startPoint x: 369, startPoint y: 100, endPoint x: 448, endPoint y: 229, distance: 151.0
click at [448, 229] on h6 "Description En: delicious teriyaki shrimp roll, featuring a flavorful combinati…" at bounding box center [393, 241] width 125 height 154
click at [448, 229] on span "delicious teriyaki shrimp roll, featuring a flavorful combination of shrimp tem…" at bounding box center [414, 241] width 84 height 154
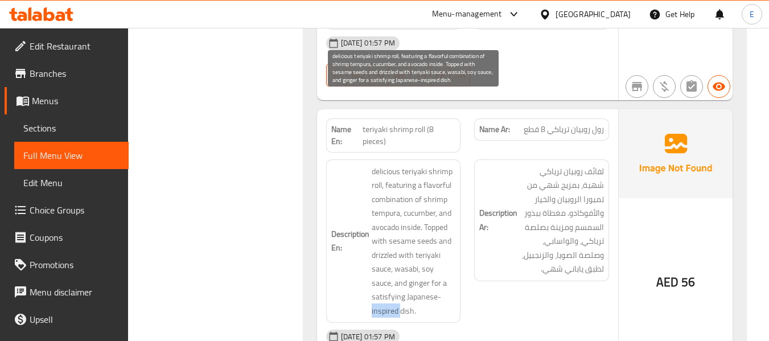
click at [448, 229] on span "delicious teriyaki shrimp roll, featuring a flavorful combination of shrimp tem…" at bounding box center [414, 241] width 84 height 154
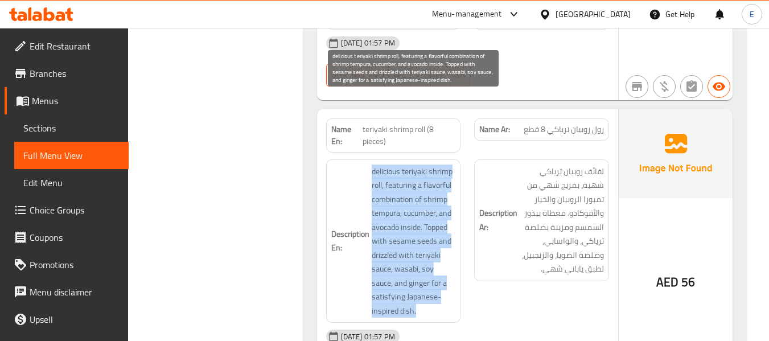
click at [448, 229] on span "delicious teriyaki shrimp roll, featuring a flavorful combination of shrimp tem…" at bounding box center [414, 241] width 84 height 154
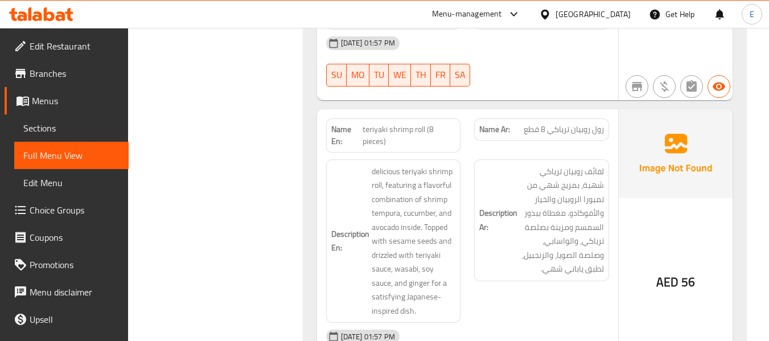
click at [546, 237] on div "Description Ar: لفائف روبيان ترياكي شهية، بمزيج شهي من تمبورا الروبيان والخيار …" at bounding box center [541, 241] width 149 height 178
click at [410, 123] on span "teriyaki shrimp roll (8 pieces)" at bounding box center [408, 135] width 93 height 24
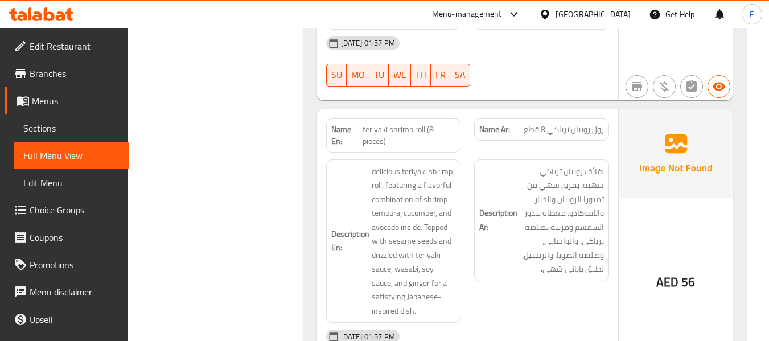
click at [475, 159] on div "Description Ar: لفائف روبيان ترياكي شهية، بمزيج شهي من تمبورا الروبيان والخيار …" at bounding box center [541, 220] width 135 height 122
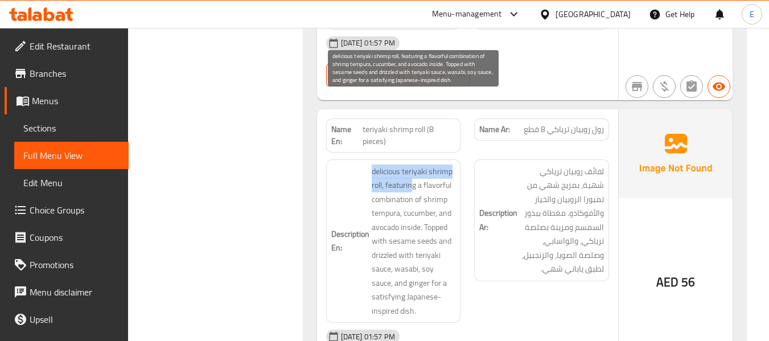
drag, startPoint x: 370, startPoint y: 100, endPoint x: 423, endPoint y: 115, distance: 54.6
click at [417, 164] on h6 "Description En: delicious teriyaki shrimp roll, featuring a flavorful combinati…" at bounding box center [393, 241] width 125 height 154
click at [454, 164] on span "delicious teriyaki shrimp roll, featuring a flavorful combination of shrimp tem…" at bounding box center [414, 241] width 84 height 154
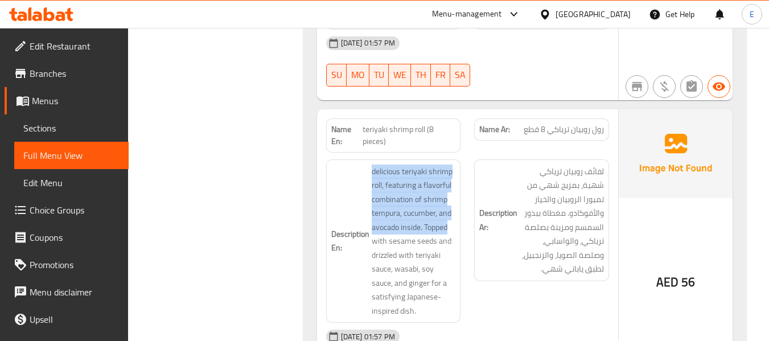
drag, startPoint x: 366, startPoint y: 101, endPoint x: 457, endPoint y: 155, distance: 106.1
click at [457, 159] on div "Description En: delicious teriyaki shrimp roll, featuring a flavorful combinati…" at bounding box center [393, 241] width 135 height 164
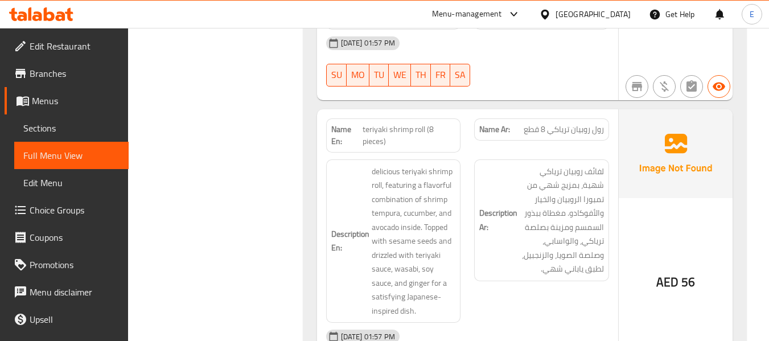
click at [427, 123] on span "teriyaki shrimp roll (8 pieces)" at bounding box center [408, 135] width 93 height 24
copy span "teriyaki shrimp roll (8 pieces)"
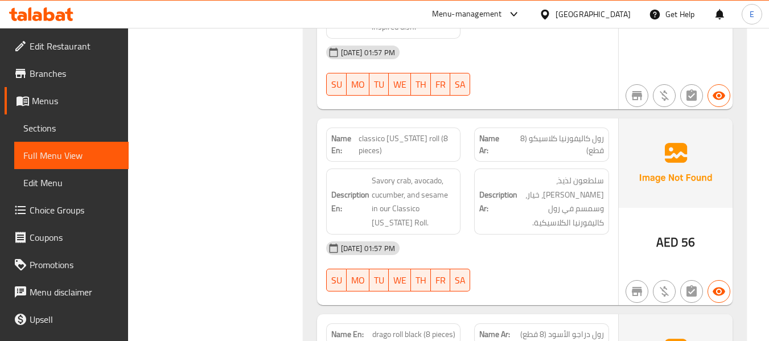
scroll to position [4084, 0]
click at [570, 127] on div "Name Ar: رول كاليفورنيا كلاسيكو (8 قطع)" at bounding box center [541, 144] width 135 height 34
click at [403, 132] on span "classico [US_STATE] roll (8 pieces)" at bounding box center [406, 144] width 97 height 24
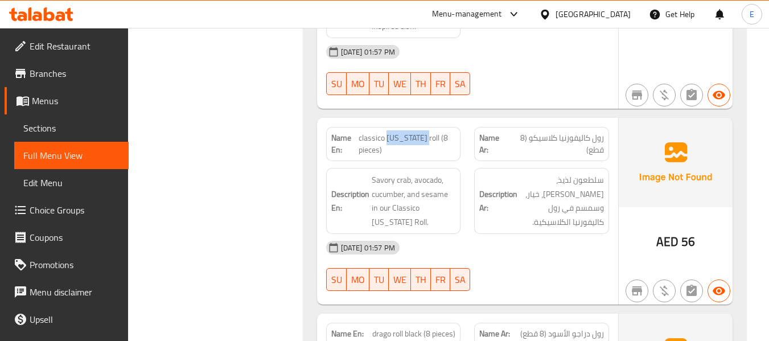
click at [403, 132] on span "classico [US_STATE] roll (8 pieces)" at bounding box center [406, 144] width 97 height 24
click at [489, 173] on h6 "Description Ar: سلطعون لذيذ، أفوكادو، خيار، وسمسم في رول كاليفورنيا الكلاسيكية." at bounding box center [541, 201] width 125 height 56
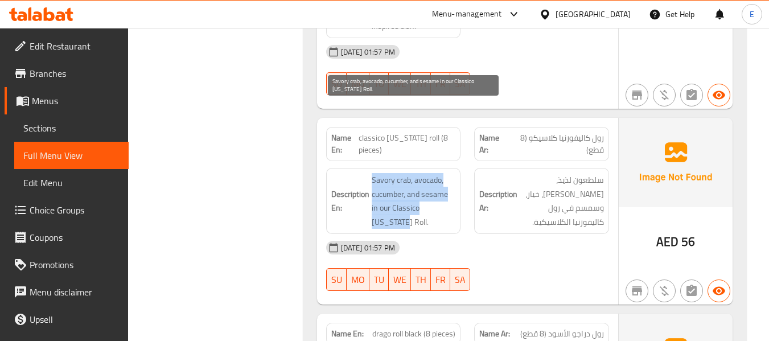
drag, startPoint x: 368, startPoint y: 102, endPoint x: 448, endPoint y: 135, distance: 86.8
click at [448, 168] on div "Description En: Savory crab, avocado, cucumber, and sesame in our Classico Cali…" at bounding box center [393, 201] width 135 height 66
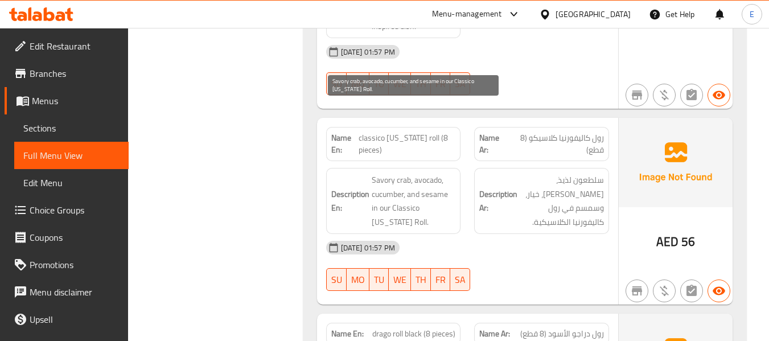
click at [444, 173] on span "Savory crab, avocado, cucumber, and sesame in our Classico [US_STATE] Roll." at bounding box center [414, 201] width 84 height 56
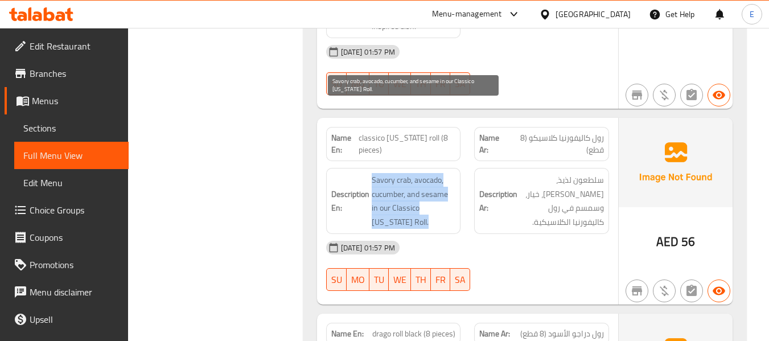
click at [444, 173] on span "Savory crab, avocado, cucumber, and sesame in our Classico [US_STATE] Roll." at bounding box center [414, 201] width 84 height 56
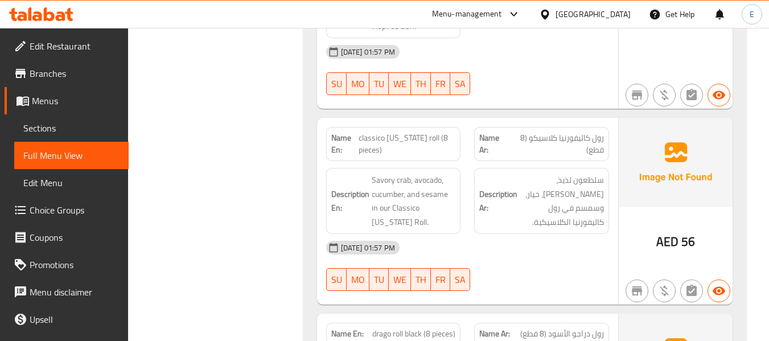
click at [407, 132] on span "classico [US_STATE] roll (8 pieces)" at bounding box center [406, 144] width 97 height 24
copy span "classico [US_STATE] roll (8 pieces)"
click at [585, 234] on div "[DATE] 01:57 PM" at bounding box center [467, 247] width 296 height 27
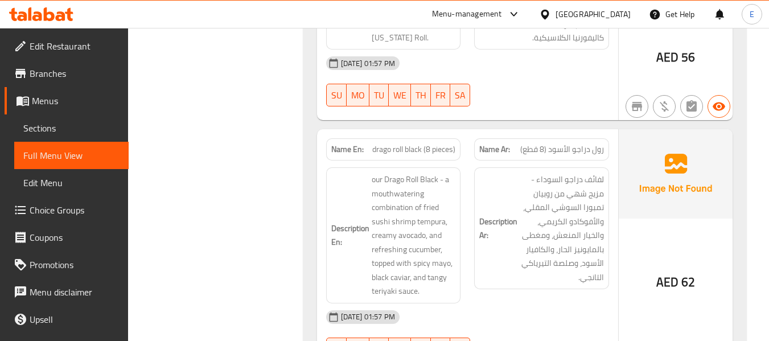
scroll to position [4312, 0]
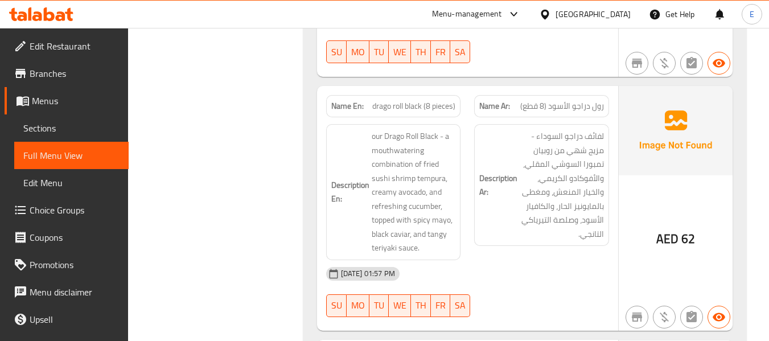
click at [380, 100] on span "drago roll black (8 pieces)" at bounding box center [413, 106] width 83 height 12
click at [381, 100] on span "drago roll black (8 pieces)" at bounding box center [413, 106] width 83 height 12
click at [582, 100] on span "رول دراجو الأسود (8 قطع)" at bounding box center [562, 106] width 84 height 12
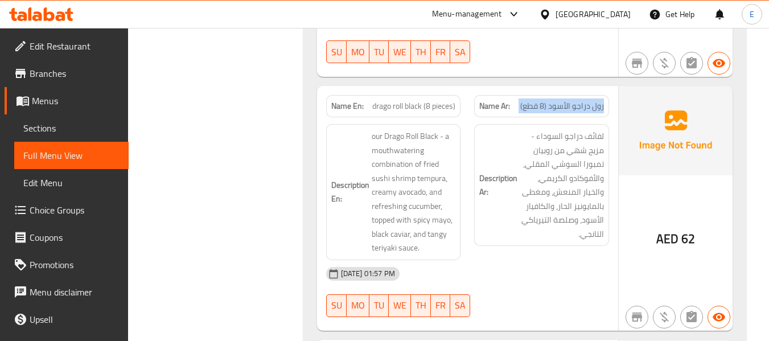
click at [582, 100] on span "رول دراجو الأسود (8 قطع)" at bounding box center [562, 106] width 84 height 12
click at [540, 260] on div "17-09-2025 01:57 PM" at bounding box center [467, 273] width 296 height 27
click at [531, 260] on div "17-09-2025 01:57 PM" at bounding box center [467, 273] width 296 height 27
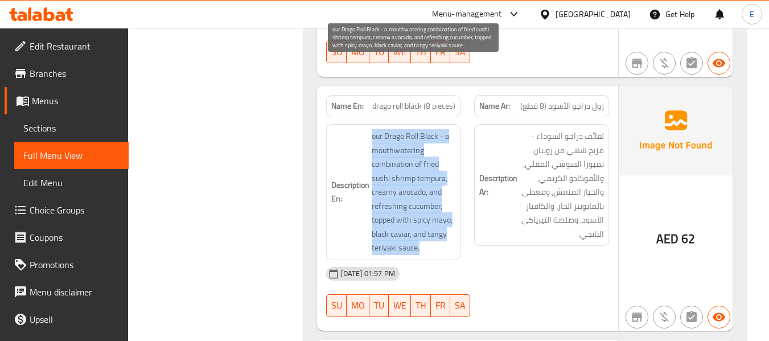
drag, startPoint x: 368, startPoint y: 69, endPoint x: 449, endPoint y: 176, distance: 134.1
click at [449, 176] on h6 "Description En: our Drago Roll Black - a mouthwatering combination of fried sus…" at bounding box center [393, 192] width 125 height 126
click at [449, 176] on span "our Drago Roll Black - a mouthwatering combination of fried sushi shrimp tempur…" at bounding box center [414, 192] width 84 height 126
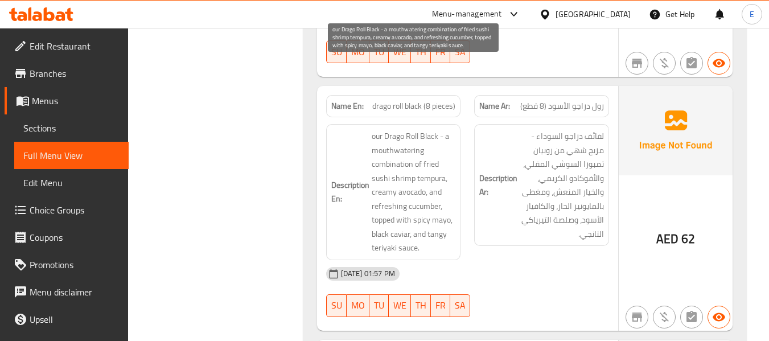
click at [449, 176] on span "our Drago Roll Black - a mouthwatering combination of fried sushi shrimp tempur…" at bounding box center [414, 192] width 84 height 126
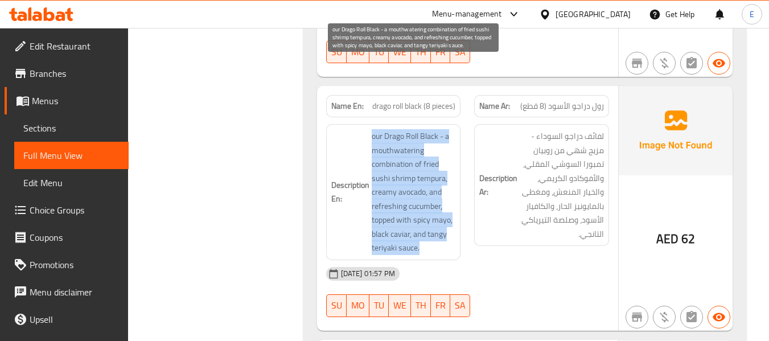
click at [449, 176] on span "our Drago Roll Black - a mouthwatering combination of fried sushi shrimp tempur…" at bounding box center [414, 192] width 84 height 126
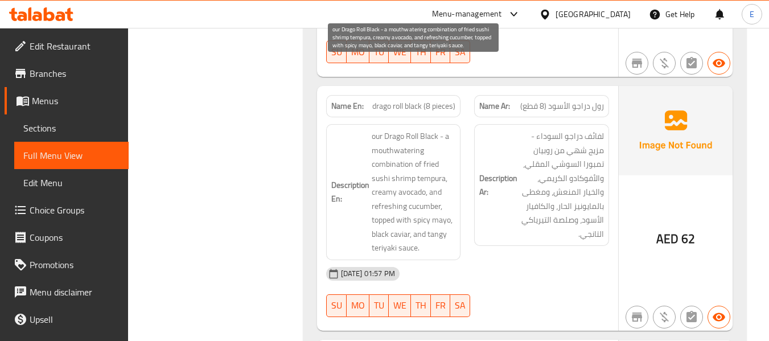
click at [506, 260] on div "17-09-2025 01:57 PM" at bounding box center [467, 273] width 296 height 27
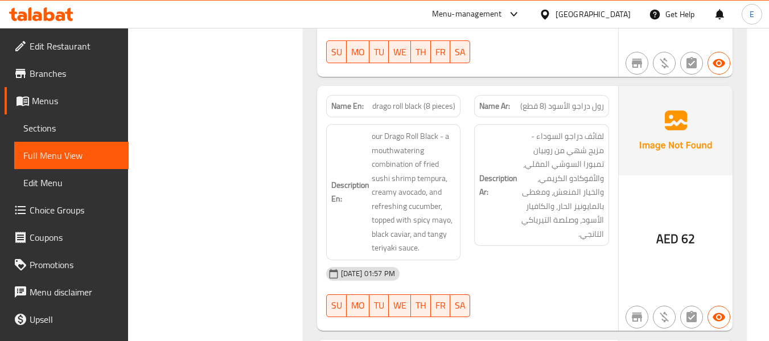
click at [409, 100] on span "drago roll black (8 pieces)" at bounding box center [413, 106] width 83 height 12
copy span "drago roll black (8 pieces)"
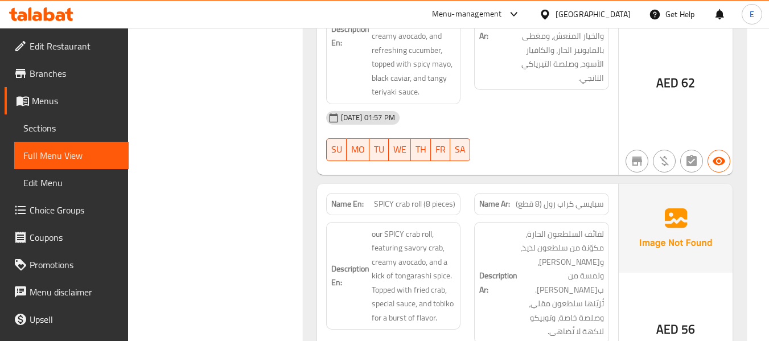
scroll to position [4483, 0]
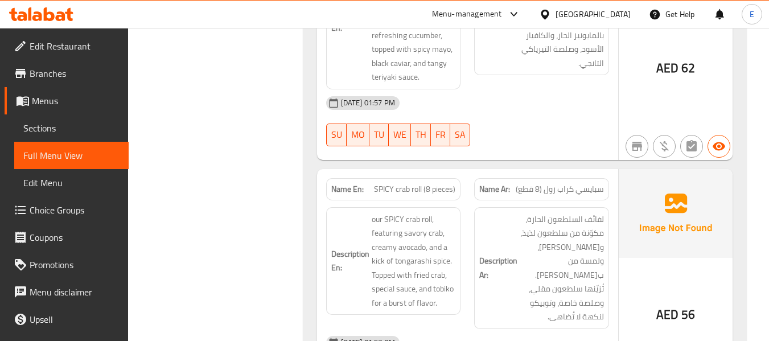
click at [438, 178] on div "Name En: SPICY crab roll (8 pieces)" at bounding box center [393, 189] width 135 height 22
click at [568, 183] on span "سبايسي كراب رول (8 قطع)" at bounding box center [560, 189] width 88 height 12
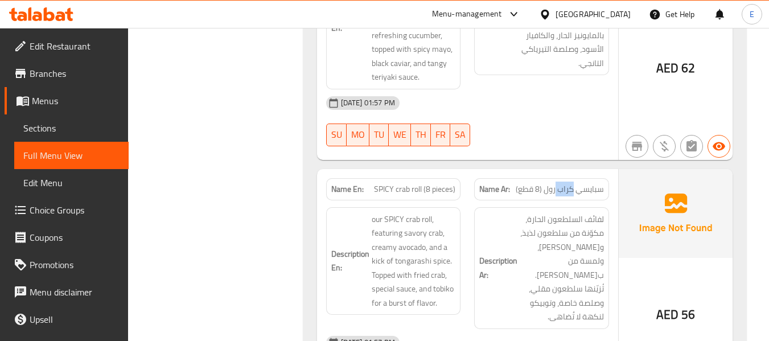
click at [568, 183] on span "سبايسي كراب رول (8 قطع)" at bounding box center [560, 189] width 88 height 12
click at [538, 329] on div "17-09-2025 01:57 PM" at bounding box center [467, 342] width 296 height 27
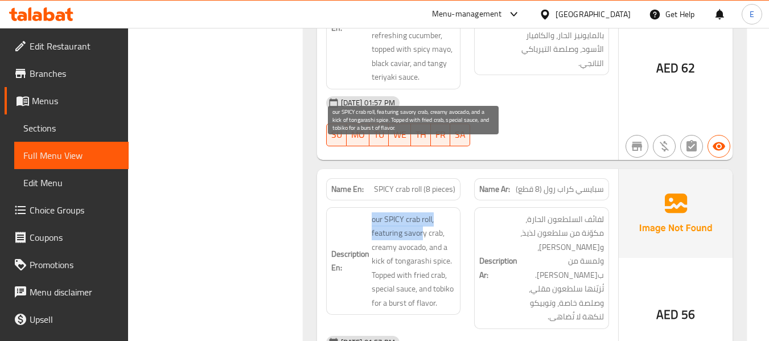
drag, startPoint x: 366, startPoint y: 146, endPoint x: 422, endPoint y: 161, distance: 57.8
click at [422, 212] on h6 "Description En: our SPICY crab roll, featuring savory crab, creamy avocado, and…" at bounding box center [393, 261] width 125 height 98
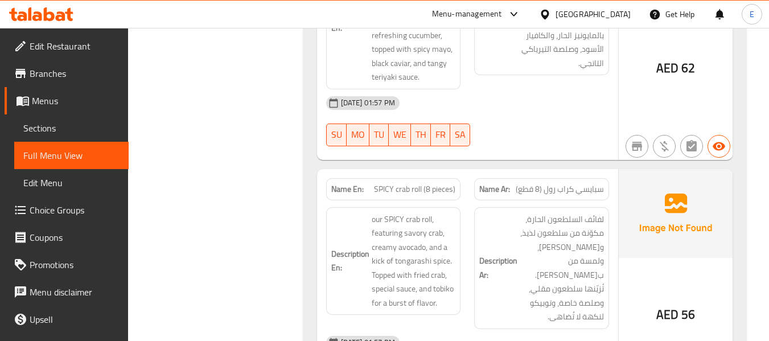
click at [552, 241] on div "Description Ar: لفائف السلطعون الحارة، مكوّنة من سلطعون لذيذ، وأفوكادو كريمي، و…" at bounding box center [541, 268] width 135 height 122
click at [560, 183] on span "سبايسي كراب رول (8 قطع)" at bounding box center [560, 189] width 88 height 12
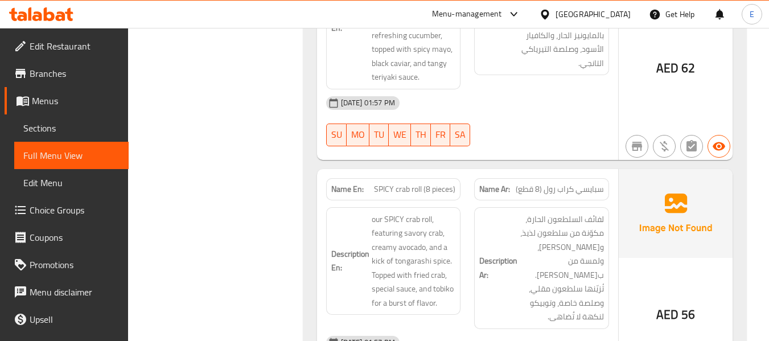
click at [428, 178] on div "Name En: SPICY crab roll (8 pieces)" at bounding box center [393, 189] width 135 height 22
click at [563, 183] on span "سبايسي كراب رول (8 قطع)" at bounding box center [560, 189] width 88 height 12
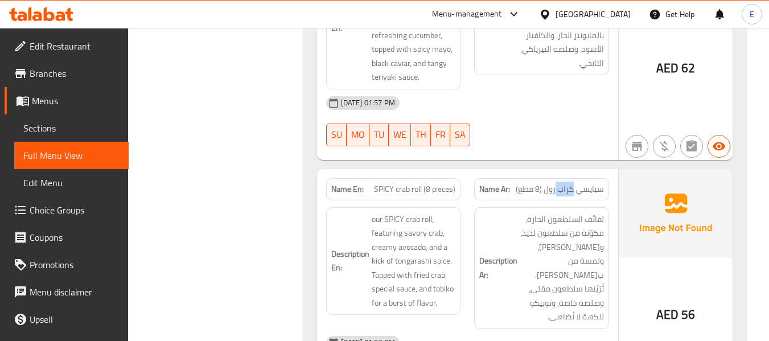
click at [563, 183] on span "سبايسي كراب رول (8 قطع)" at bounding box center [560, 189] width 88 height 12
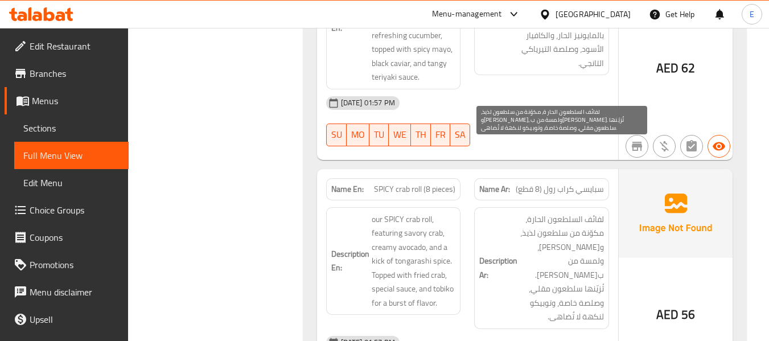
click at [525, 218] on span "لفائف السلطعون الحارة، مكوّنة من سلطعون لذيذ، وأفوكادو كريمي، ولمسة من بهارات ت…" at bounding box center [562, 268] width 84 height 112
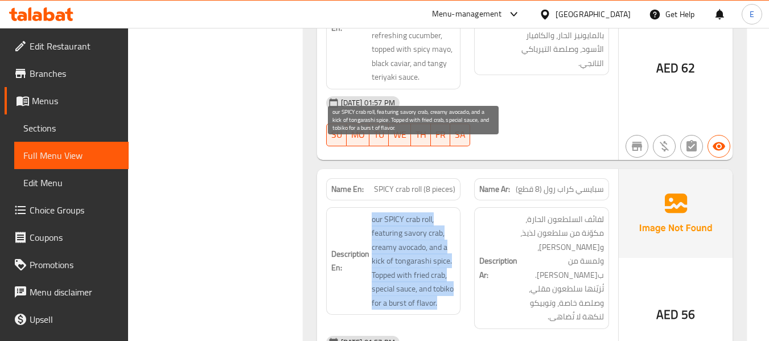
drag, startPoint x: 372, startPoint y: 151, endPoint x: 448, endPoint y: 230, distance: 109.9
click at [448, 230] on span "our SPICY crab roll, featuring savory crab, creamy avocado, and a kick of tonga…" at bounding box center [414, 261] width 84 height 98
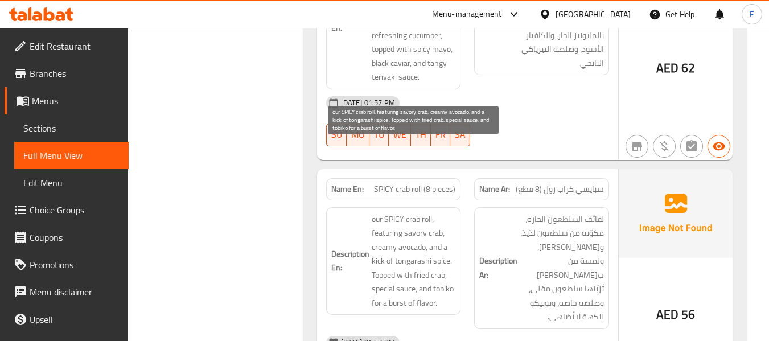
click at [448, 230] on span "our SPICY crab roll, featuring savory crab, creamy avocado, and a kick of tonga…" at bounding box center [414, 261] width 84 height 98
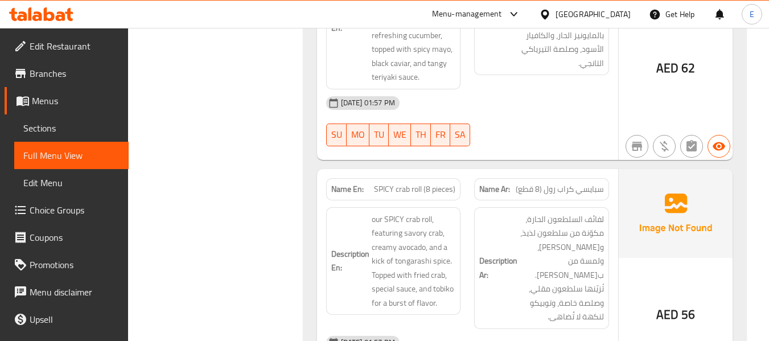
drag, startPoint x: 489, startPoint y: 254, endPoint x: 472, endPoint y: 217, distance: 40.7
click at [489, 329] on div "17-09-2025 01:57 PM" at bounding box center [467, 342] width 296 height 27
click at [402, 183] on span "SPICY crab roll (8 pieces)" at bounding box center [414, 189] width 81 height 12
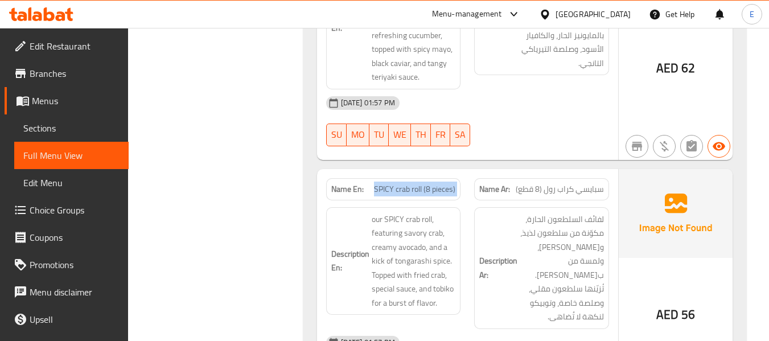
copy span "SPICY crab roll (8 pieces)"
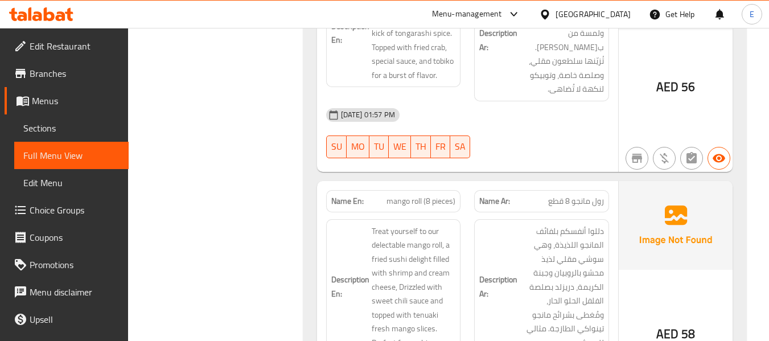
scroll to position [4767, 0]
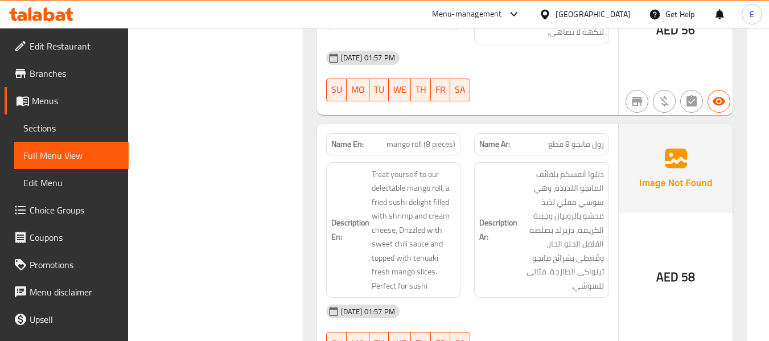
click at [595, 138] on span "رول مانجو 8 قطع" at bounding box center [576, 144] width 56 height 12
click at [415, 133] on div "Name En: mango roll (8 pieces)" at bounding box center [393, 144] width 135 height 22
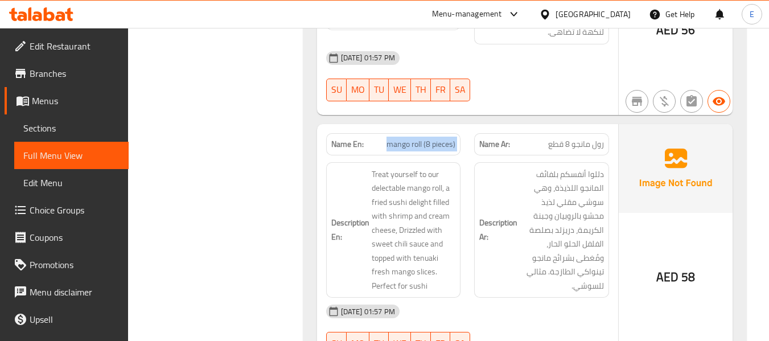
click at [415, 133] on div "Name En: mango roll (8 pieces)" at bounding box center [393, 144] width 135 height 22
click at [527, 298] on div "17-09-2025 01:57 PM" at bounding box center [467, 311] width 296 height 27
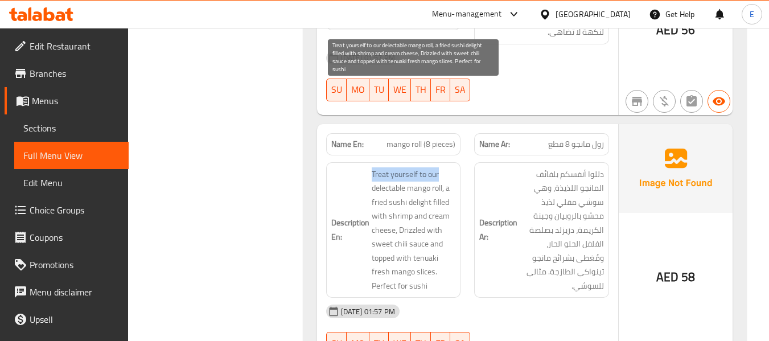
drag, startPoint x: 369, startPoint y: 89, endPoint x: 442, endPoint y: 87, distance: 72.3
click at [442, 167] on h6 "Description En: Treat yourself to our delectable mango roll, a fried sushi deli…" at bounding box center [393, 230] width 125 height 126
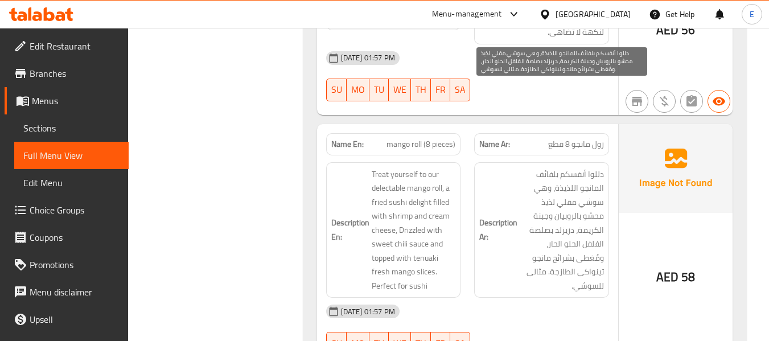
click at [565, 208] on span "دللوا أنفسكم بلفائف المانجو اللذيذة، وهي سوشي مقلي لذيذ محشو بالروبيان وجبنة ال…" at bounding box center [562, 230] width 84 height 126
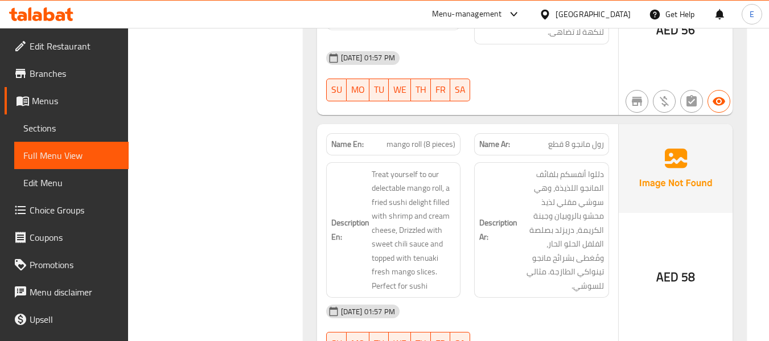
click at [563, 212] on div "Description Ar: دللوا أنفسكم بلفائف المانجو اللذيذة، وهي سوشي مقلي لذيذ محشو با…" at bounding box center [541, 230] width 135 height 136
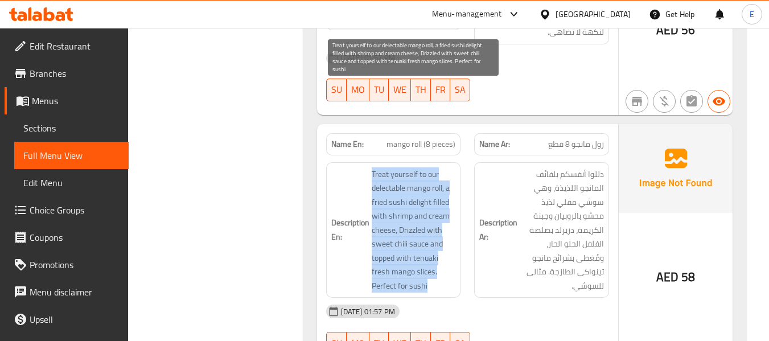
drag, startPoint x: 368, startPoint y: 84, endPoint x: 432, endPoint y: 203, distance: 135.5
click at [432, 203] on h6 "Description En: Treat yourself to our delectable mango roll, a fried sushi deli…" at bounding box center [393, 230] width 125 height 126
click at [432, 203] on span "Treat yourself to our delectable mango roll, a fried sushi delight filled with …" at bounding box center [414, 230] width 84 height 126
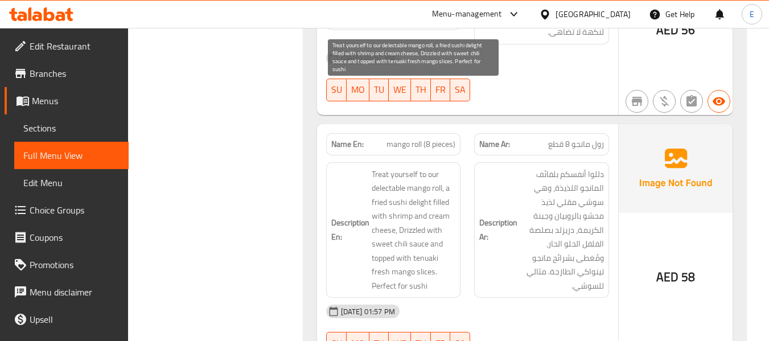
click at [432, 203] on span "Treat yourself to our delectable mango roll, a fried sushi delight filled with …" at bounding box center [414, 230] width 84 height 126
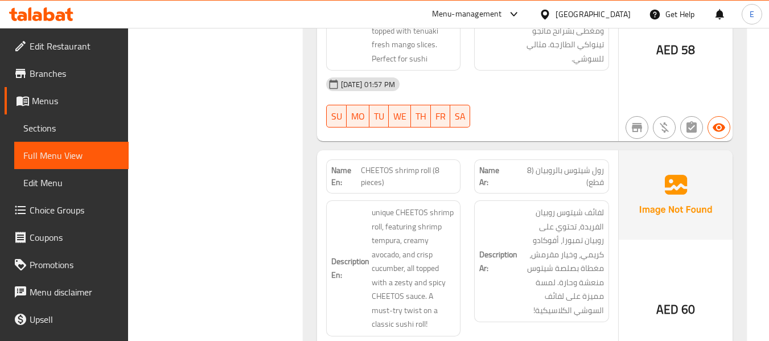
scroll to position [4995, 0]
click at [580, 164] on span "رول شيتوس بالروبيان (8 قطع)" at bounding box center [556, 176] width 94 height 24
click at [392, 164] on span "CHEETOS shrimp roll (8 pieces)" at bounding box center [408, 176] width 95 height 24
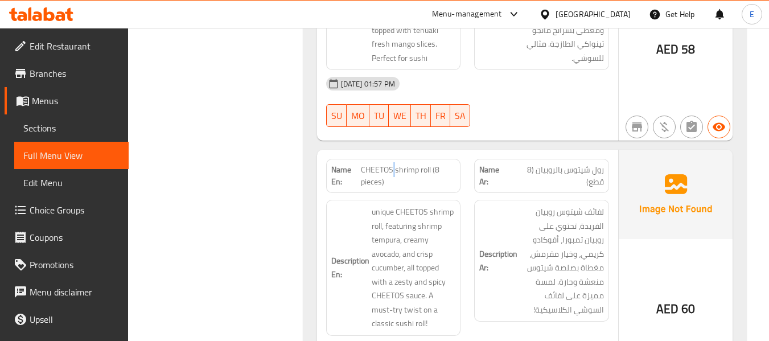
click at [392, 164] on span "CHEETOS shrimp roll (8 pieces)" at bounding box center [408, 176] width 95 height 24
click at [401, 164] on span "CHEETOS shrimp roll (8 pieces)" at bounding box center [408, 176] width 95 height 24
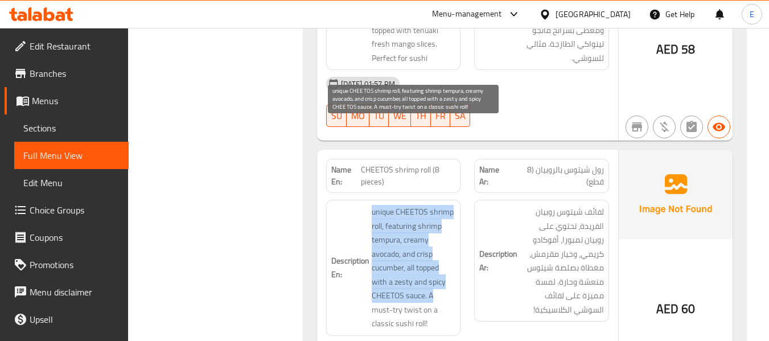
drag, startPoint x: 366, startPoint y: 127, endPoint x: 432, endPoint y: 219, distance: 113.2
click at [432, 219] on h6 "Description En: unique CHEETOS shrimp roll, featuring shrimp tempura, creamy av…" at bounding box center [393, 268] width 125 height 126
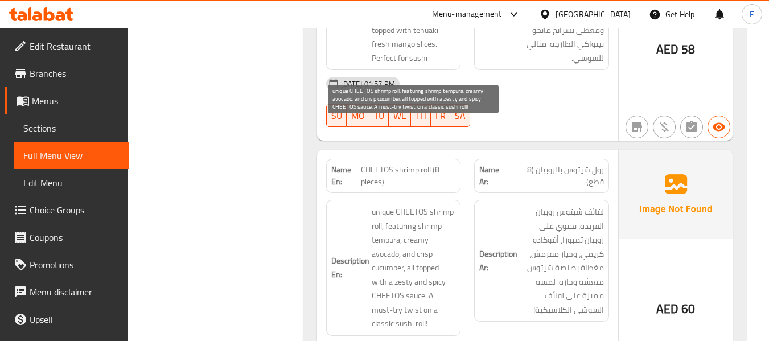
click at [443, 217] on span "unique CHEETOS shrimp roll, featuring shrimp tempura, creamy avocado, and crisp…" at bounding box center [414, 268] width 84 height 126
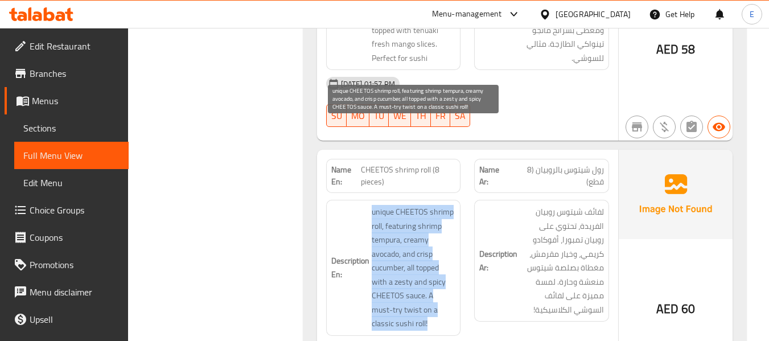
click at [443, 217] on span "unique CHEETOS shrimp roll, featuring shrimp tempura, creamy avocado, and crisp…" at bounding box center [414, 268] width 84 height 126
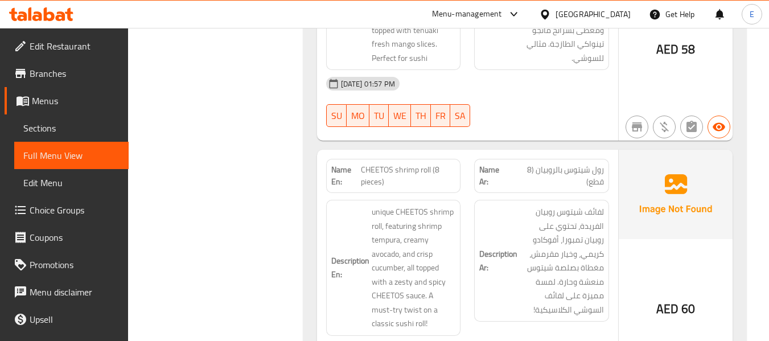
click at [417, 164] on span "CHEETOS shrimp roll (8 pieces)" at bounding box center [408, 176] width 95 height 24
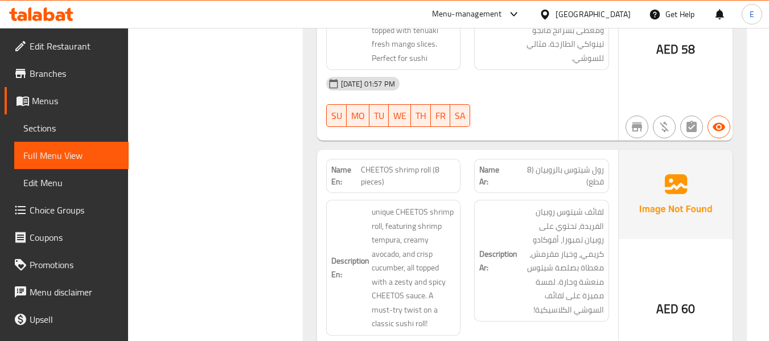
click at [569, 159] on div "Name Ar: رول شيتوس بالروبيان (8 قطع)" at bounding box center [541, 176] width 135 height 34
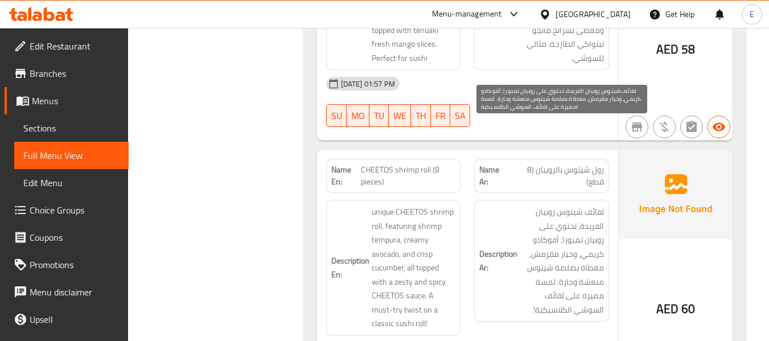
drag, startPoint x: 542, startPoint y: 231, endPoint x: 363, endPoint y: 150, distance: 196.6
click at [542, 231] on span "لفائف شيتوس روبيان الفريدة، تحتوي على روبيان تمبورا، أفوكادو كريمي، وخيار مقرمش…" at bounding box center [562, 261] width 84 height 112
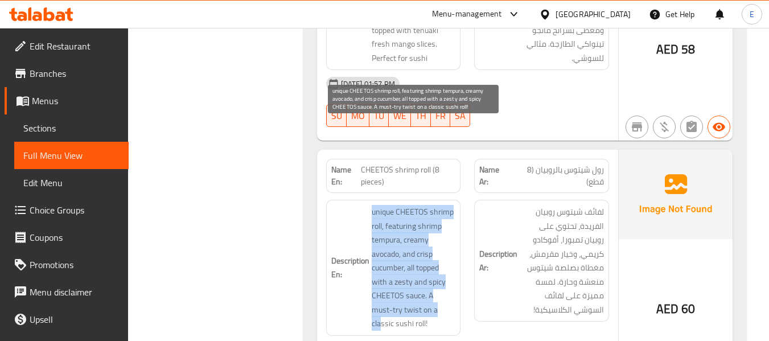
drag, startPoint x: 360, startPoint y: 129, endPoint x: 425, endPoint y: 230, distance: 120.3
click at [425, 230] on h6 "Description En: unique CHEETOS shrimp roll, featuring shrimp tempura, creamy av…" at bounding box center [393, 268] width 125 height 126
click at [424, 230] on span "unique CHEETOS shrimp roll, featuring shrimp tempura, creamy avocado, and crisp…" at bounding box center [414, 268] width 84 height 126
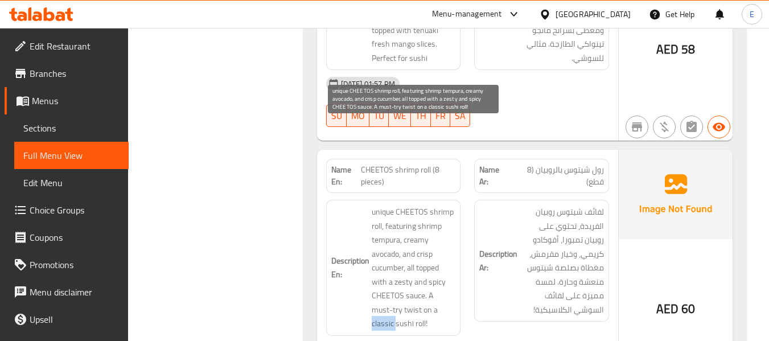
click at [424, 230] on span "unique CHEETOS shrimp roll, featuring shrimp tempura, creamy avocado, and crisp…" at bounding box center [414, 268] width 84 height 126
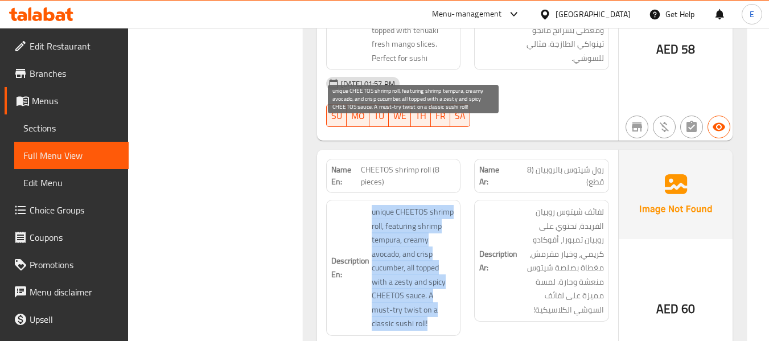
click at [424, 230] on span "unique CHEETOS shrimp roll, featuring shrimp tempura, creamy avocado, and crisp…" at bounding box center [414, 268] width 84 height 126
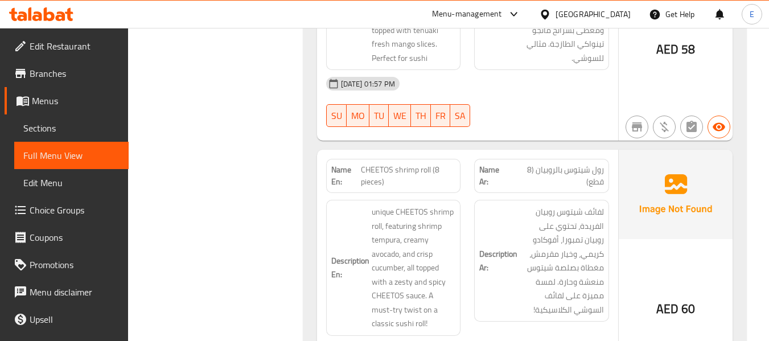
click at [524, 240] on div "Description Ar: لفائف شيتوس روبيان الفريدة، تحتوي على روبيان تمبورا، أفوكادو كر…" at bounding box center [541, 268] width 149 height 150
click at [414, 164] on span "CHEETOS shrimp roll (8 pieces)" at bounding box center [408, 176] width 95 height 24
copy span "CHEETOS shrimp roll (8 pieces)"
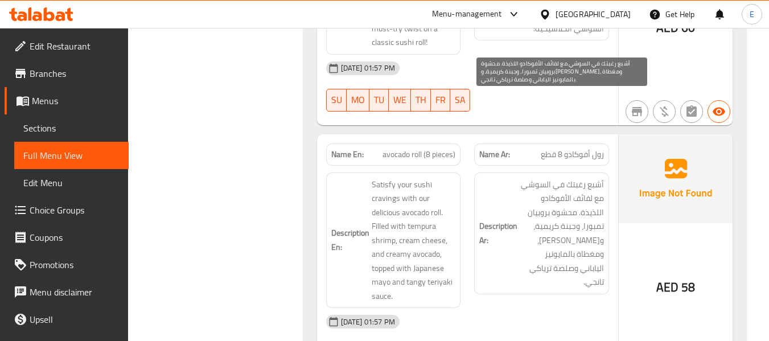
scroll to position [5279, 0]
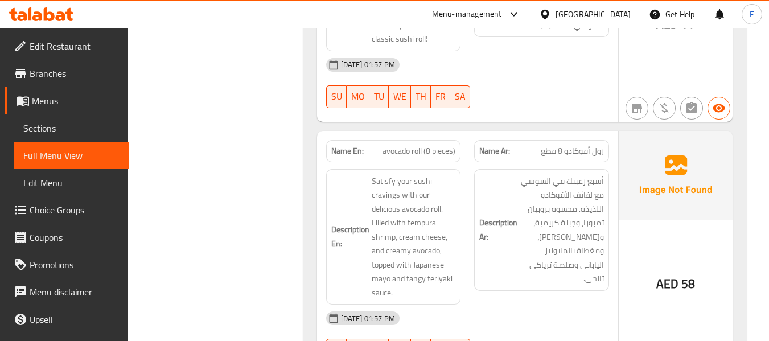
click at [420, 145] on span "avocado roll (8 pieces)" at bounding box center [418, 151] width 73 height 12
click at [567, 145] on span "رول أفوكادو 8 قطع" at bounding box center [572, 151] width 63 height 12
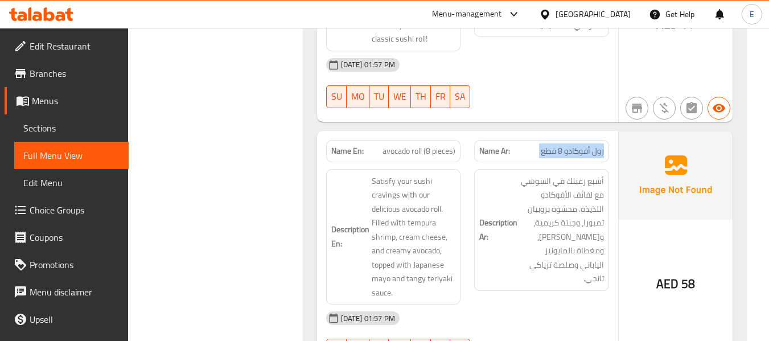
click at [567, 145] on span "رول أفوكادو 8 قطع" at bounding box center [572, 151] width 63 height 12
click at [568, 145] on span "رول أفوكادو 8 قطع" at bounding box center [572, 151] width 63 height 12
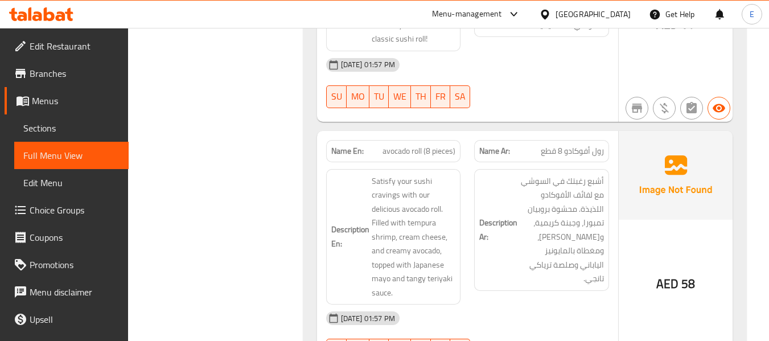
click at [424, 145] on span "avocado roll (8 pieces)" at bounding box center [418, 151] width 73 height 12
click at [512, 184] on h6 "Description Ar: أشبع رغبتك في السوشي مع لفائف الأفوكادو اللذيذة. محشوة بروبيان …" at bounding box center [541, 230] width 125 height 112
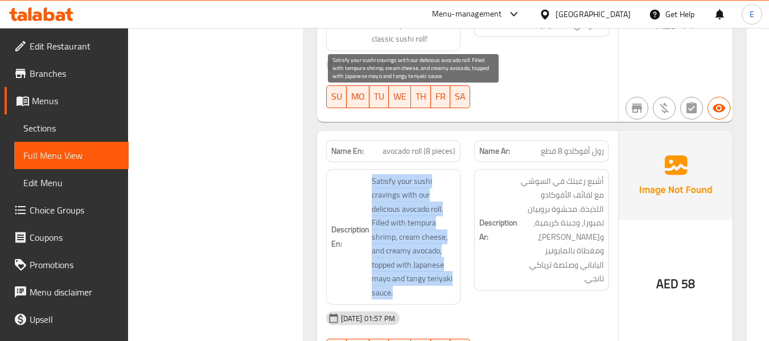
drag, startPoint x: 370, startPoint y: 100, endPoint x: 448, endPoint y: 211, distance: 134.8
click at [448, 211] on h6 "Description En: Satisfy your sushi cravings with our delicious avocado roll. Fi…" at bounding box center [393, 237] width 125 height 126
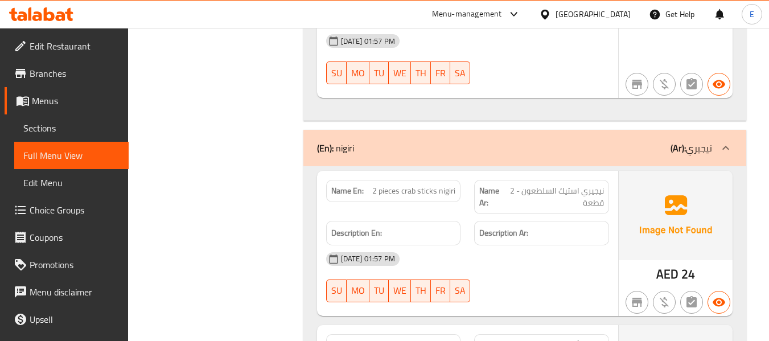
scroll to position [5564, 0]
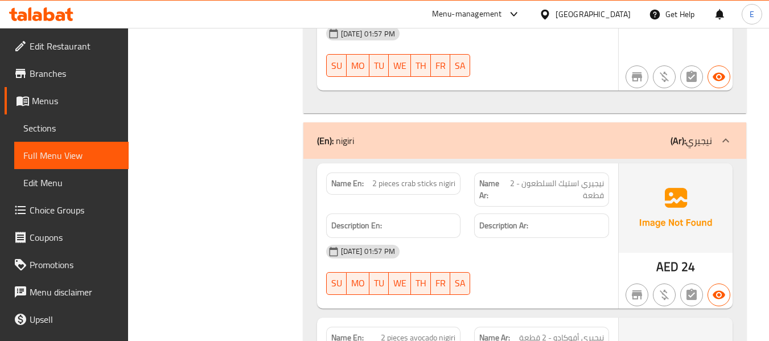
click at [425, 178] on span "2 pieces crab sticks nigiri" at bounding box center [413, 184] width 83 height 12
click at [535, 178] on span "نيجيري استيك السلطعون - 2 قطعة" at bounding box center [554, 190] width 98 height 24
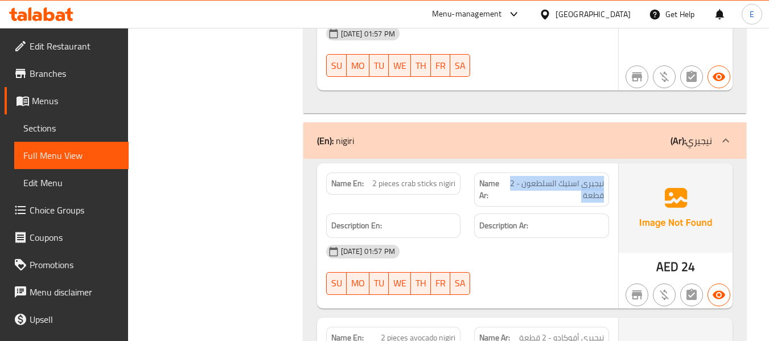
click at [535, 178] on span "نيجيري استيك السلطعون - 2 قطعة" at bounding box center [554, 190] width 98 height 24
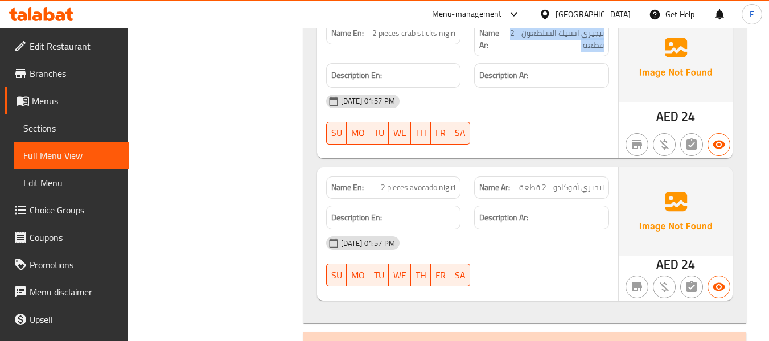
scroll to position [5735, 0]
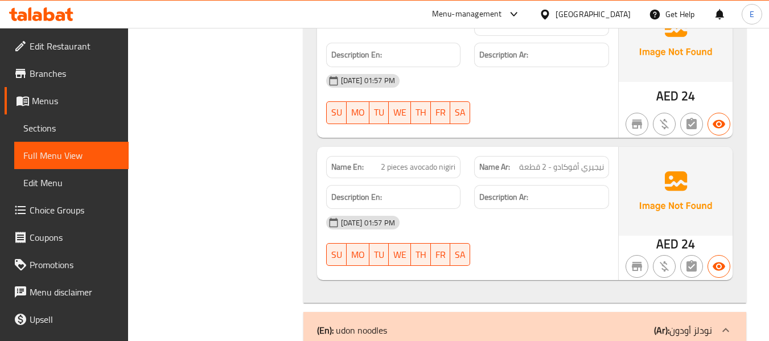
click at [574, 161] on span "نيجيري أفوكادو - 2 قطعة" at bounding box center [561, 167] width 85 height 12
click at [414, 161] on span "2 pieces avocado nigiri" at bounding box center [418, 167] width 75 height 12
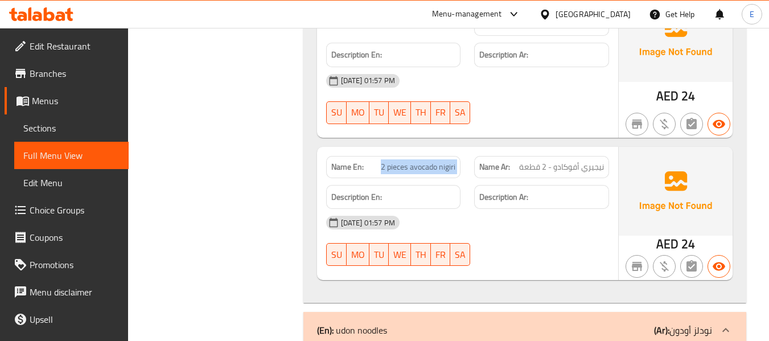
click at [414, 161] on span "2 pieces avocado nigiri" at bounding box center [418, 167] width 75 height 12
click at [530, 209] on div "17-09-2025 01:57 PM SU MO TU WE TH FR SA" at bounding box center [467, 241] width 296 height 64
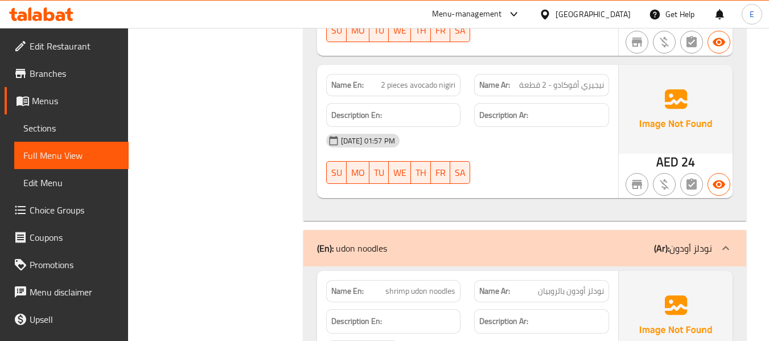
scroll to position [5905, 0]
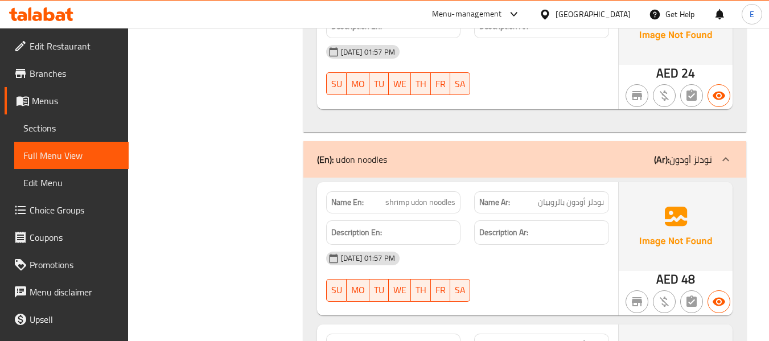
click at [425, 196] on span "shrimp udon noodles" at bounding box center [420, 202] width 70 height 12
click at [564, 196] on span "نودلز أودون بالروبيان" at bounding box center [571, 202] width 66 height 12
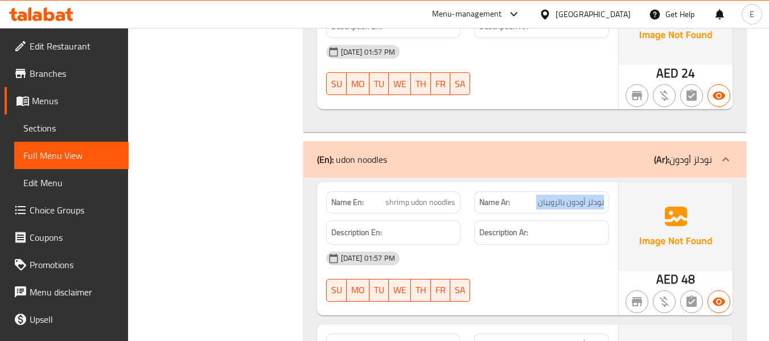
click at [564, 196] on span "نودلز أودون بالروبيان" at bounding box center [571, 202] width 66 height 12
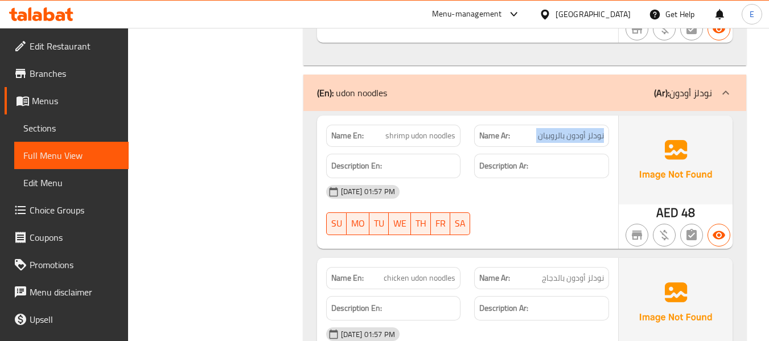
scroll to position [6019, 0]
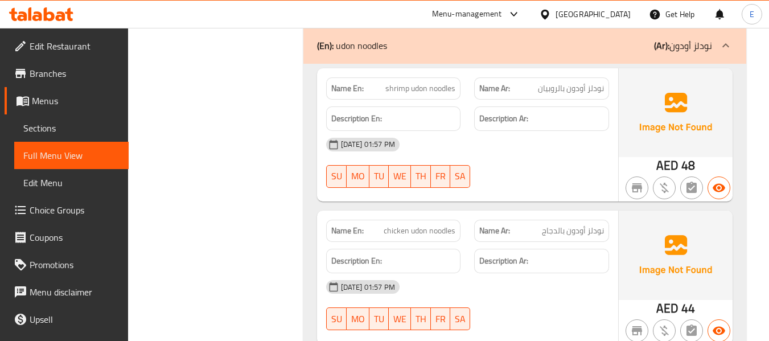
click at [442, 225] on span "chicken udon noodles" at bounding box center [420, 231] width 72 height 12
click at [574, 220] on div "Name Ar: نودلز أودون بالدجاج" at bounding box center [541, 231] width 135 height 22
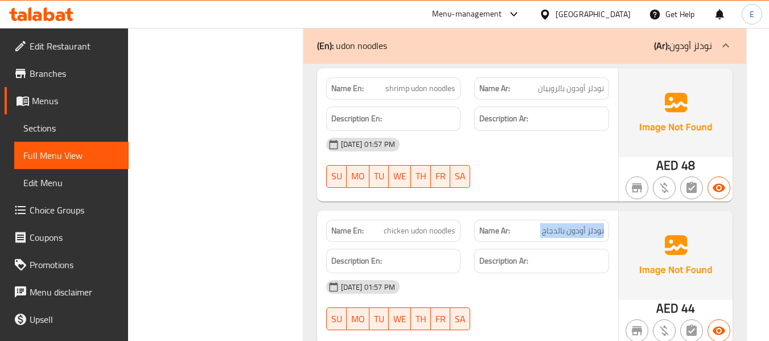
click at [574, 220] on div "Name Ar: نودلز أودون بالدجاج" at bounding box center [541, 231] width 135 height 22
click at [571, 254] on h6 "Description Ar:" at bounding box center [541, 261] width 125 height 14
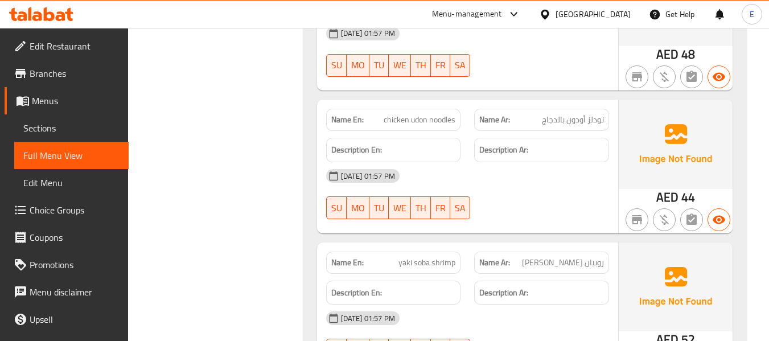
scroll to position [6133, 0]
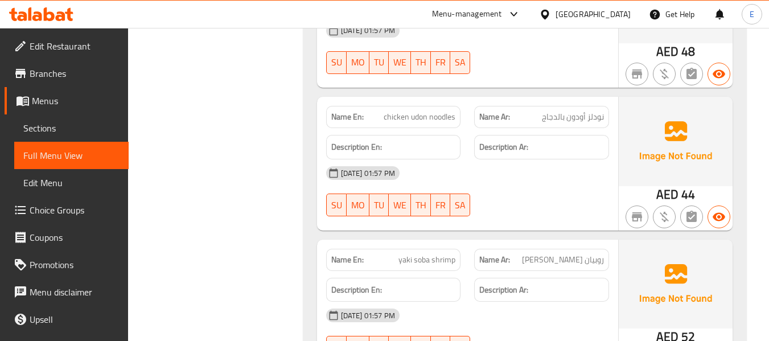
click at [445, 254] on span "yaki soba shrimp" at bounding box center [426, 260] width 57 height 12
click at [586, 254] on span "روبيان ياكي سوبا" at bounding box center [563, 260] width 82 height 12
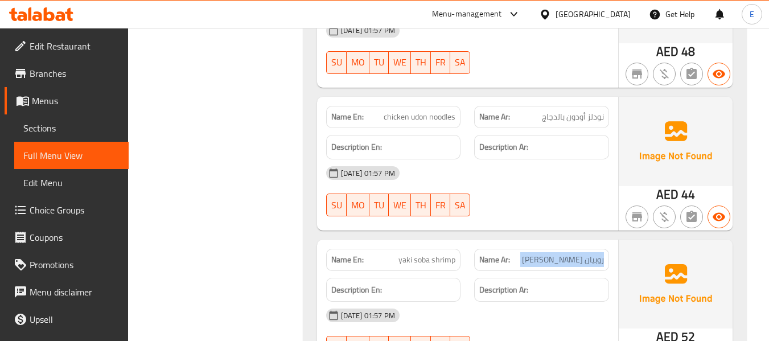
click at [586, 254] on span "روبيان ياكي سوبا" at bounding box center [563, 260] width 82 height 12
click at [575, 302] on div "17-09-2025 01:57 PM" at bounding box center [467, 315] width 296 height 27
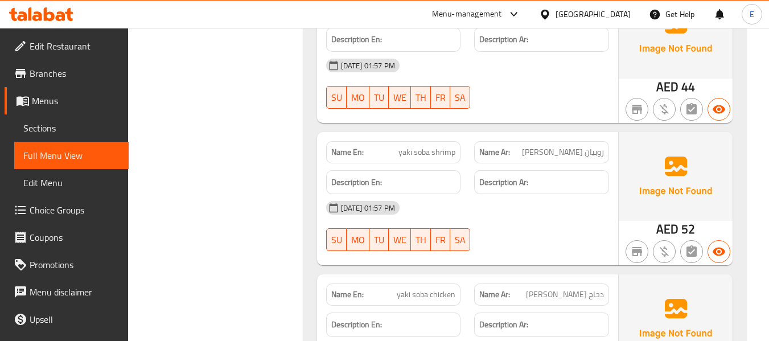
scroll to position [6247, 0]
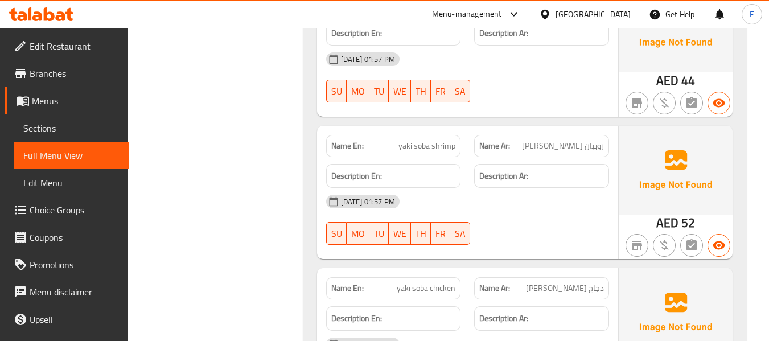
click at [440, 282] on span "yaki soba chicken" at bounding box center [426, 288] width 59 height 12
click at [584, 282] on span "دجاج ياكي سوبا" at bounding box center [565, 288] width 78 height 12
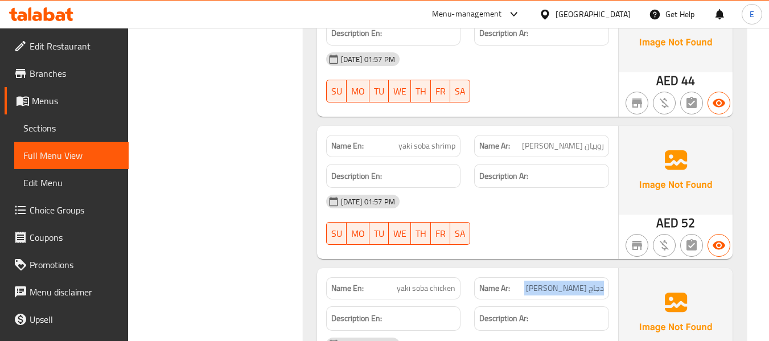
click at [584, 282] on span "دجاج ياكي سوبا" at bounding box center [565, 288] width 78 height 12
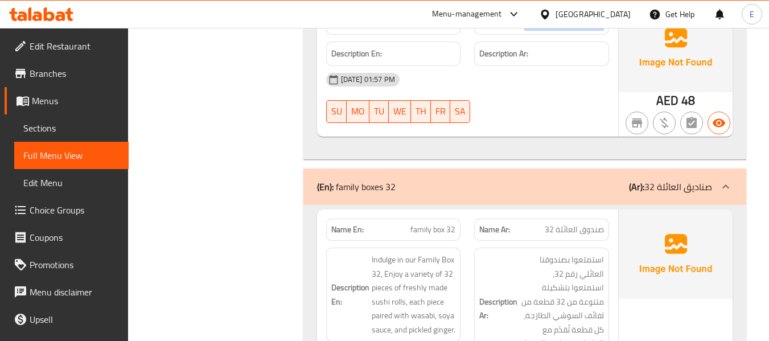
scroll to position [6531, 0]
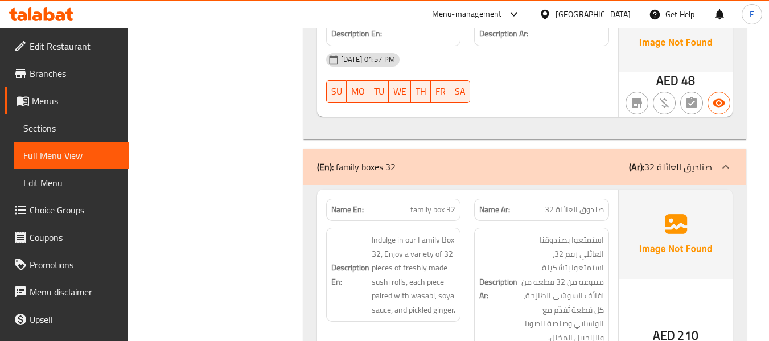
click at [559, 204] on span "صندوق العائلة 32" at bounding box center [574, 210] width 59 height 12
click at [445, 192] on div "Name En: family box 32" at bounding box center [393, 210] width 149 height 36
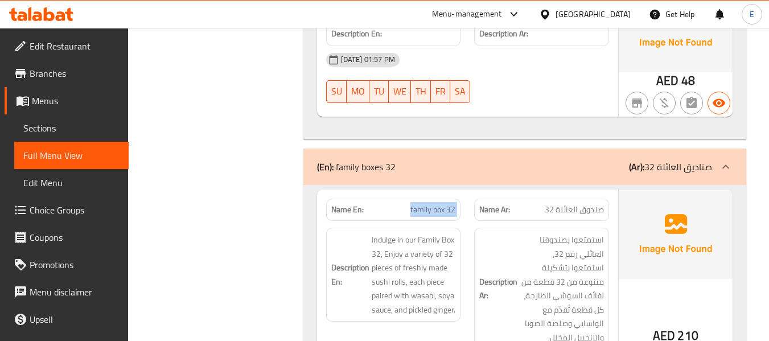
click at [445, 192] on div "Name En: family box 32" at bounding box center [393, 210] width 149 height 36
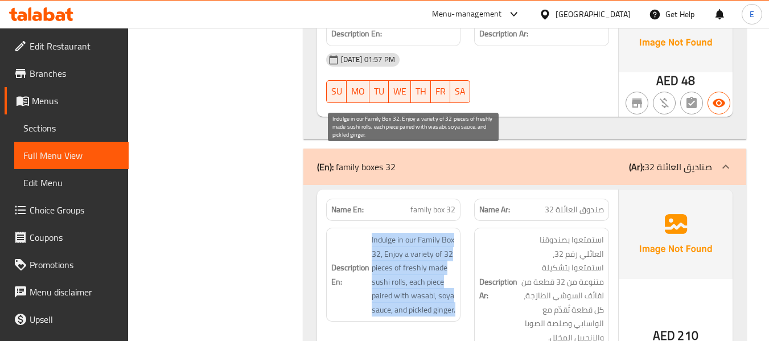
drag, startPoint x: 367, startPoint y: 152, endPoint x: 439, endPoint y: 244, distance: 116.3
click at [439, 244] on h6 "Description En: Indulge in our Family Box 32, Enjoy a variety of 32 pieces of f…" at bounding box center [393, 275] width 125 height 84
click at [439, 244] on span "Indulge in our Family Box 32, Enjoy a variety of 32 pieces of freshly made sush…" at bounding box center [414, 275] width 84 height 84
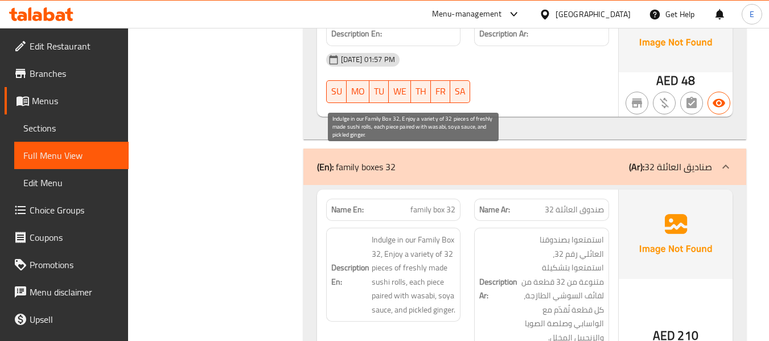
click at [439, 244] on span "Indulge in our Family Box 32, Enjoy a variety of 32 pieces of freshly made sush…" at bounding box center [414, 275] width 84 height 84
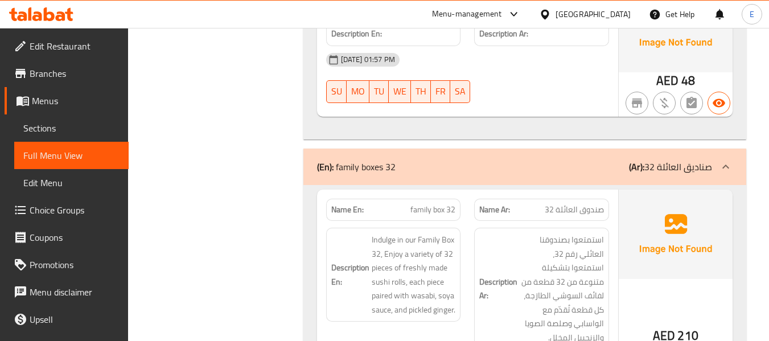
click at [435, 204] on span "family box 32" at bounding box center [432, 210] width 45 height 12
copy span "family box 32"
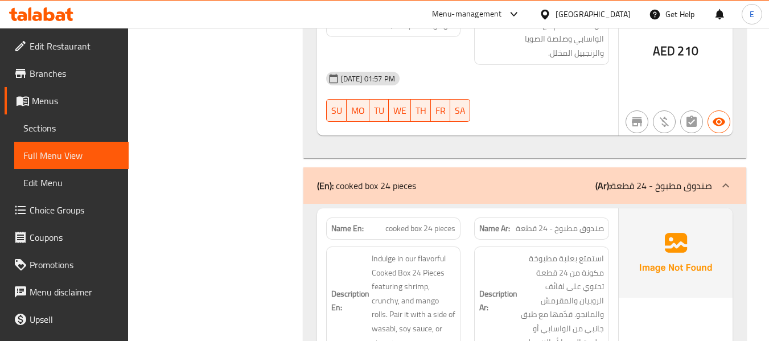
scroll to position [6873, 0]
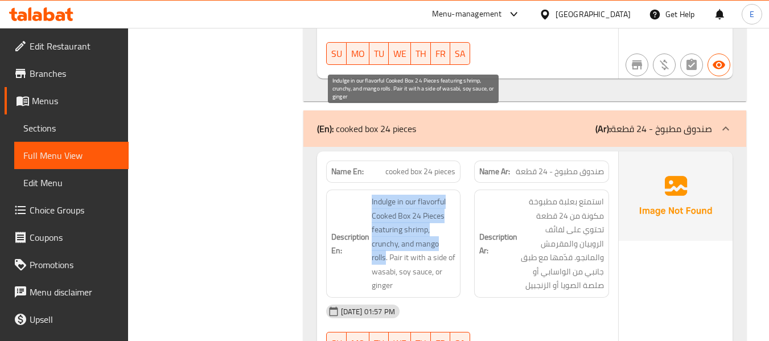
drag, startPoint x: 400, startPoint y: 117, endPoint x: 386, endPoint y: 174, distance: 58.1
click at [386, 195] on h6 "Description En: Indulge in our flavorful Cooked Box 24 Pieces featuring shrimp,…" at bounding box center [393, 244] width 125 height 98
click at [386, 195] on span "Indulge in our flavorful Cooked Box 24 Pieces featuring shrimp, crunchy, and ma…" at bounding box center [414, 244] width 84 height 98
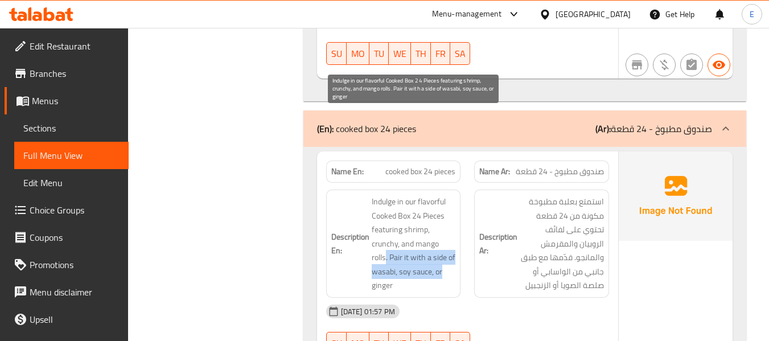
drag, startPoint x: 386, startPoint y: 174, endPoint x: 452, endPoint y: 193, distance: 69.3
click at [452, 195] on span "Indulge in our flavorful Cooked Box 24 Pieces featuring shrimp, crunchy, and ma…" at bounding box center [414, 244] width 84 height 98
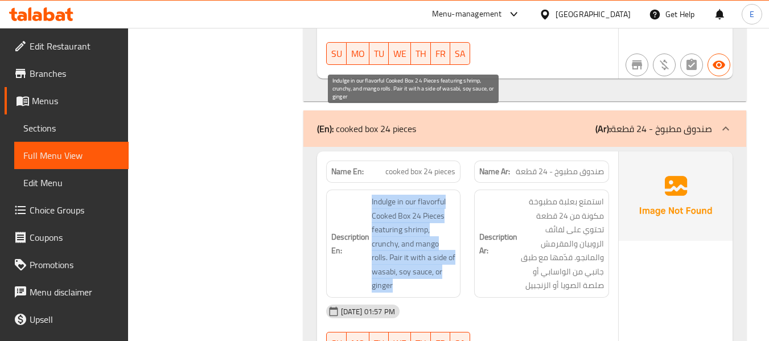
click at [452, 195] on span "Indulge in our flavorful Cooked Box 24 Pieces featuring shrimp, crunchy, and ma…" at bounding box center [414, 244] width 84 height 98
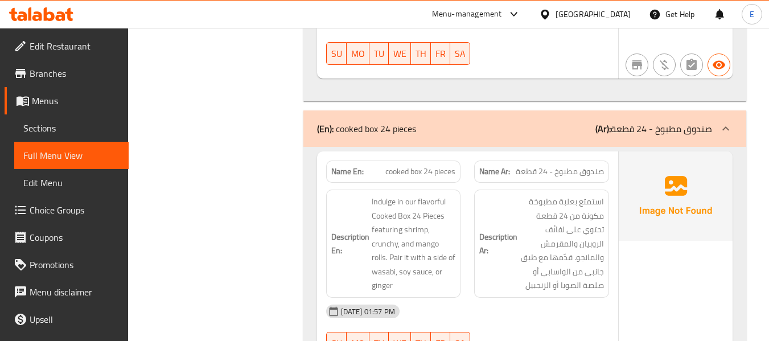
click at [488, 208] on h6 "Description Ar: استمتع بعلبة مطبوخة مكونة من 24 قطعة تحتوي على لفائف الروبيان و…" at bounding box center [541, 244] width 125 height 98
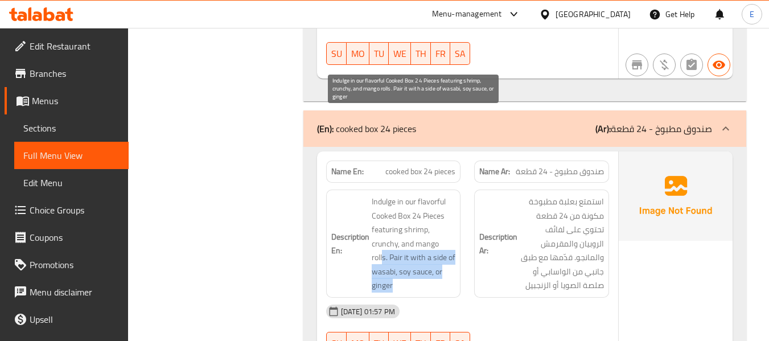
drag, startPoint x: 399, startPoint y: 172, endPoint x: 448, endPoint y: 203, distance: 57.8
click at [448, 203] on span "Indulge in our flavorful Cooked Box 24 Pieces featuring shrimp, crunchy, and ma…" at bounding box center [414, 244] width 84 height 98
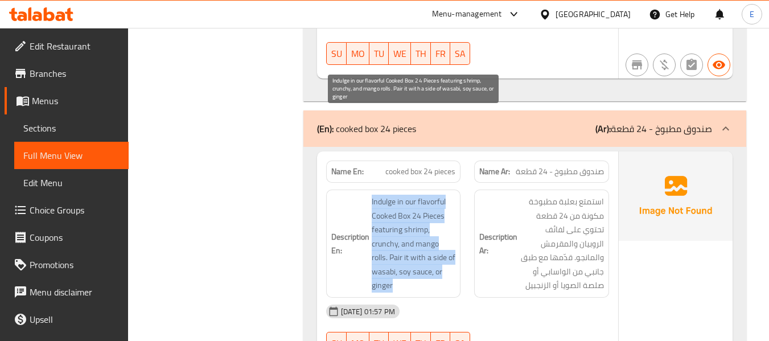
click at [448, 203] on span "Indulge in our flavorful Cooked Box 24 Pieces featuring shrimp, crunchy, and ma…" at bounding box center [414, 244] width 84 height 98
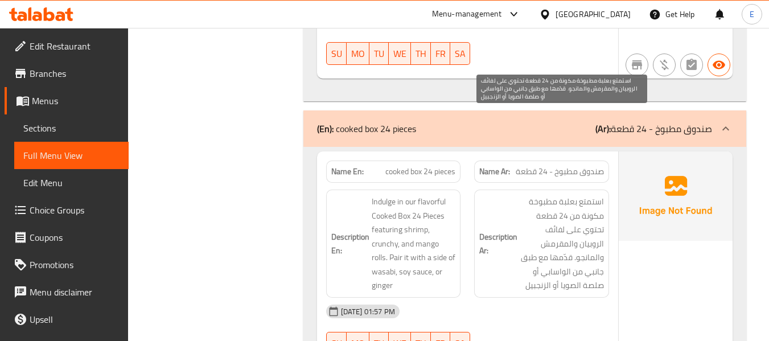
click at [525, 208] on span "استمتع بعلبة مطبوخة مكونة من 24 قطعة تحتوي على لفائف الروبيان والمقرمش والمانجو…" at bounding box center [562, 244] width 84 height 98
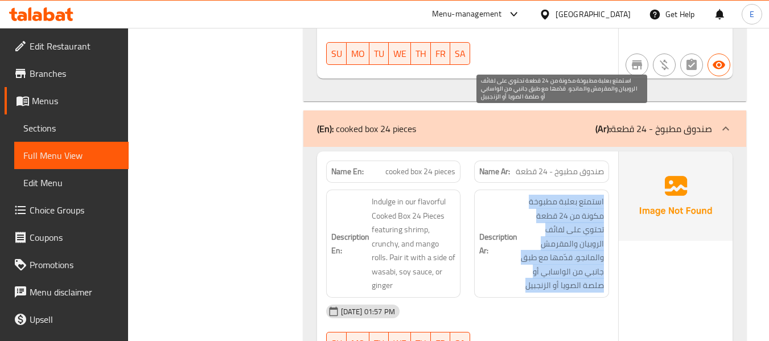
click at [525, 209] on div "Description Ar: استمتع بعلبة مطبوخة مكونة من 24 قطعة تحتوي على لفائف الروبيان و…" at bounding box center [541, 243] width 135 height 108
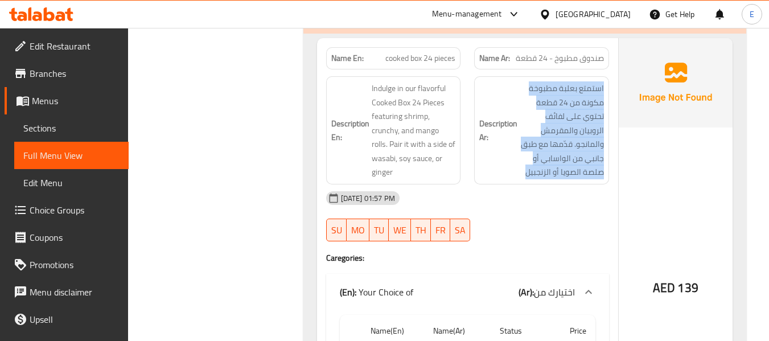
scroll to position [6930, 0]
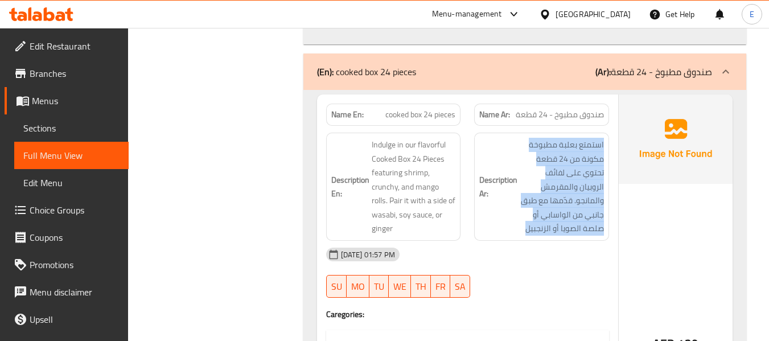
click at [558, 138] on span "استمتع بعلبة مطبوخة مكونة من 24 قطعة تحتوي على لفائف الروبيان والمقرمش والمانجو…" at bounding box center [562, 187] width 84 height 98
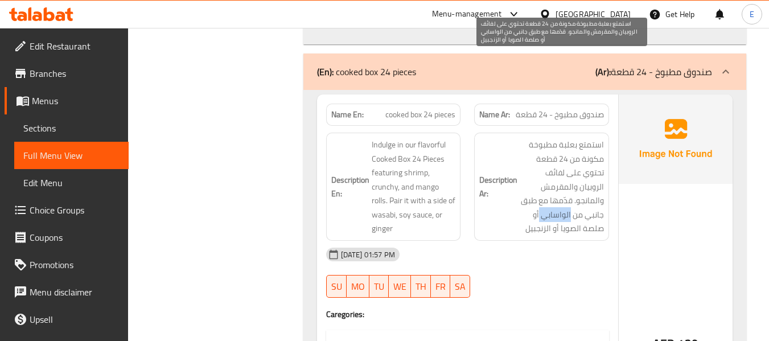
click at [558, 138] on span "استمتع بعلبة مطبوخة مكونة من 24 قطعة تحتوي على لفائف الروبيان والمقرمش والمانجو…" at bounding box center [562, 187] width 84 height 98
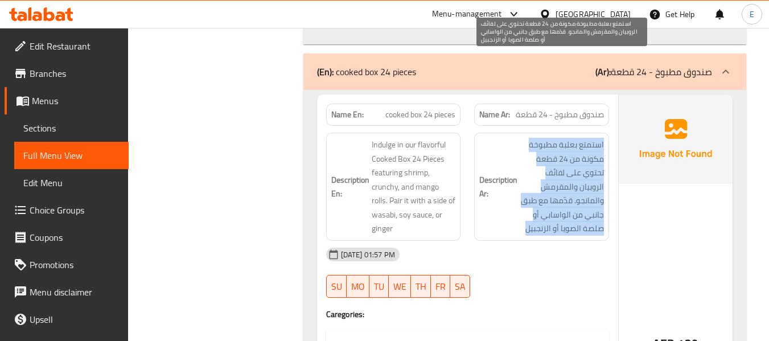
click at [558, 138] on span "استمتع بعلبة مطبوخة مكونة من 24 قطعة تحتوي على لفائف الروبيان والمقرمش والمانجو…" at bounding box center [562, 187] width 84 height 98
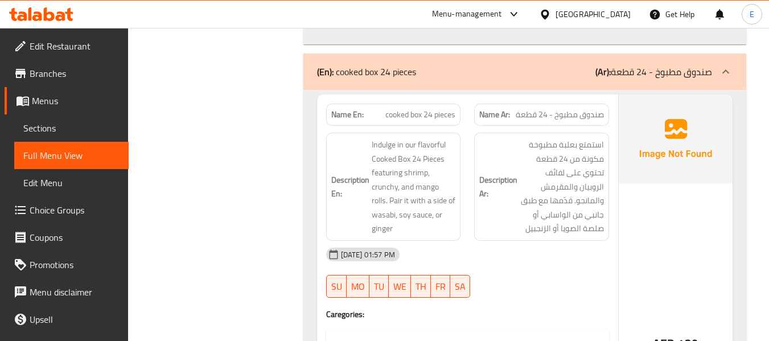
click at [569, 241] on div "17-09-2025 01:57 PM" at bounding box center [467, 254] width 296 height 27
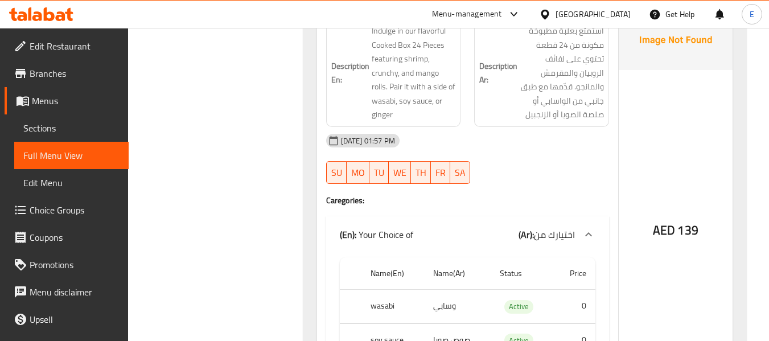
scroll to position [7100, 0]
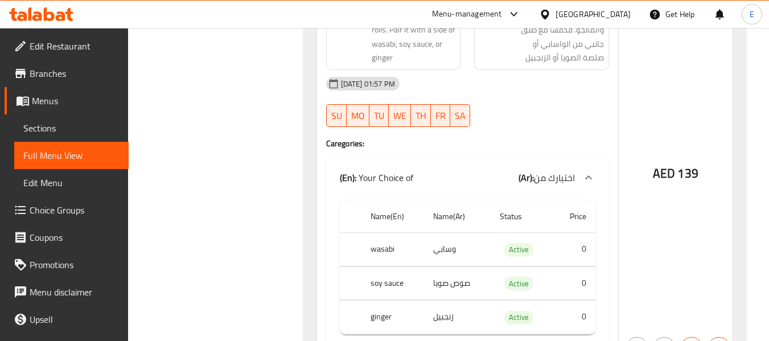
click at [459, 266] on td "صوص صويا" at bounding box center [457, 283] width 67 height 34
click at [376, 266] on th "soy sauce" at bounding box center [392, 283] width 63 height 34
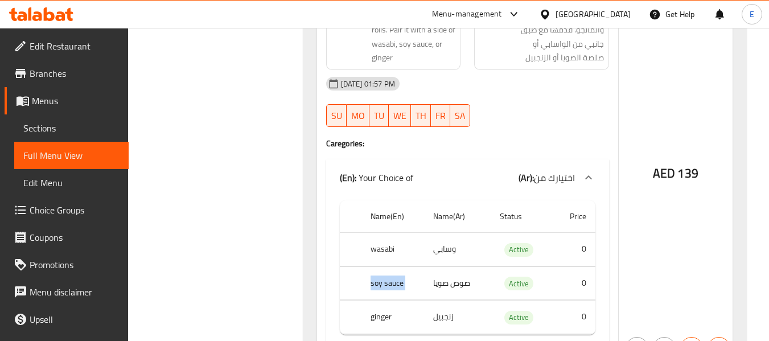
click at [376, 266] on th "soy sauce" at bounding box center [392, 283] width 63 height 34
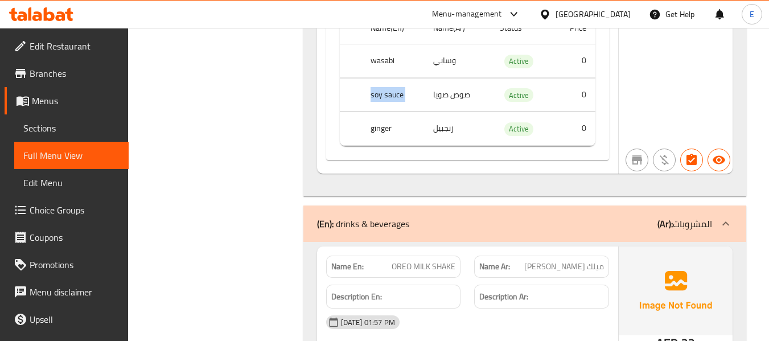
scroll to position [7328, 0]
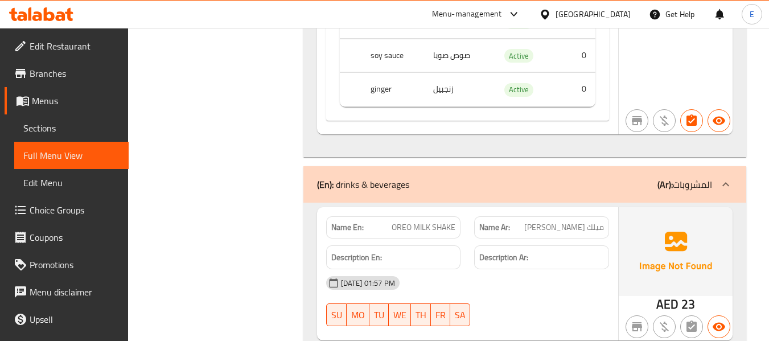
click at [578, 221] on span "ميلك شيك أوريو" at bounding box center [564, 227] width 80 height 12
click at [459, 216] on div "Name En: OREO MILK SHAKE" at bounding box center [393, 227] width 135 height 22
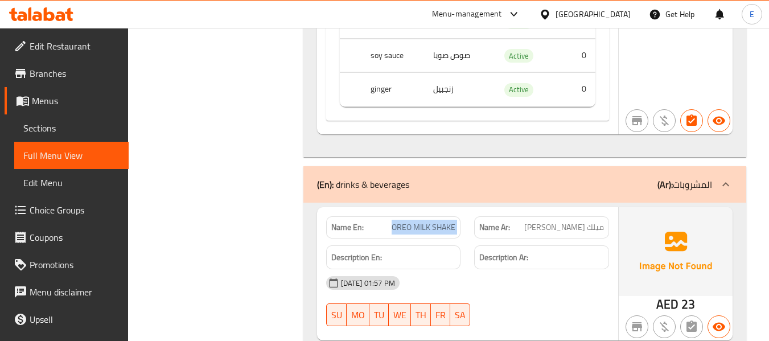
click at [459, 216] on div "Name En: OREO MILK SHAKE" at bounding box center [393, 227] width 135 height 22
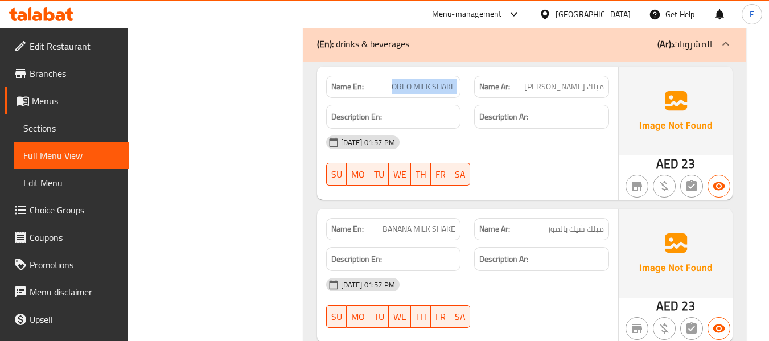
scroll to position [7499, 0]
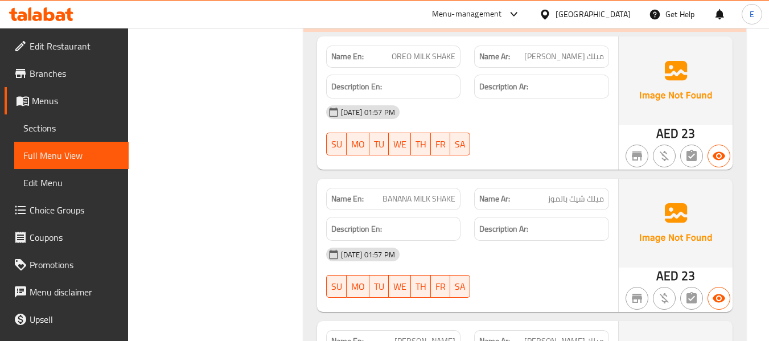
click at [423, 193] on span "BANANA MILK SHAKE" at bounding box center [418, 199] width 73 height 12
click at [563, 193] on span "ميلك شيك بالموز" at bounding box center [575, 199] width 56 height 12
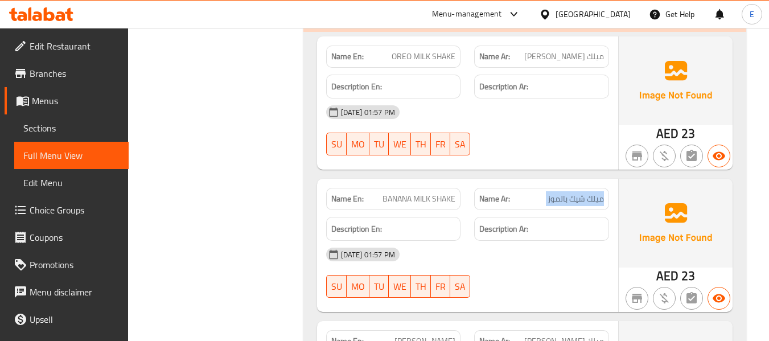
click at [563, 193] on span "ميلك شيك بالموز" at bounding box center [575, 199] width 56 height 12
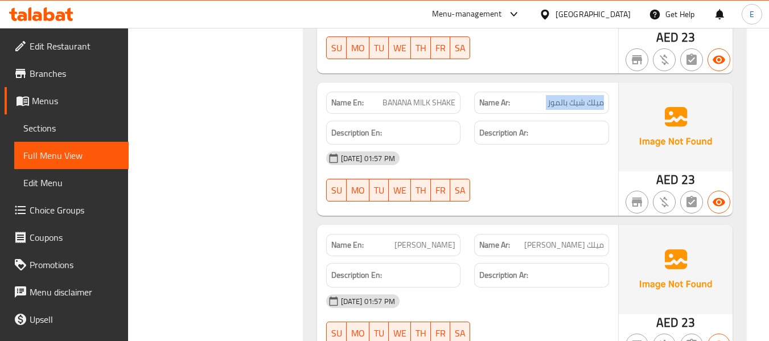
scroll to position [7612, 0]
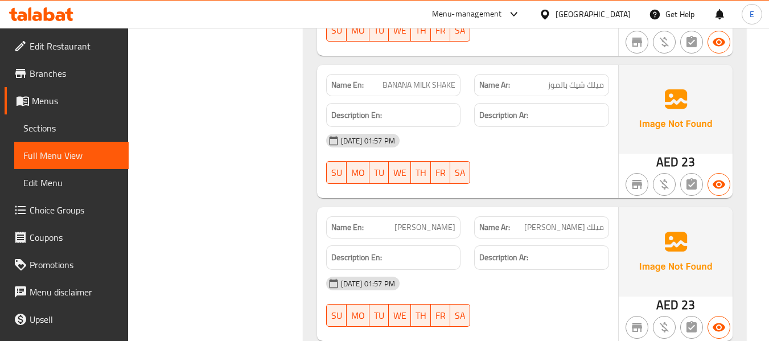
click at [426, 221] on span "VANILLA MILKSHAKE" at bounding box center [424, 227] width 61 height 12
click at [573, 221] on span "ميلك شيك فانيليا" at bounding box center [564, 227] width 80 height 12
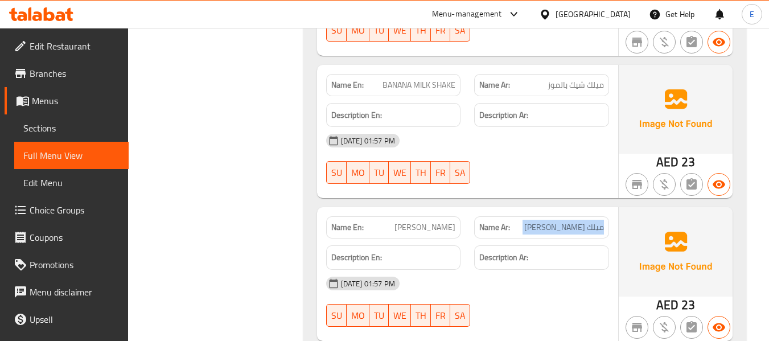
click at [573, 221] on span "ميلك شيك فانيليا" at bounding box center [564, 227] width 80 height 12
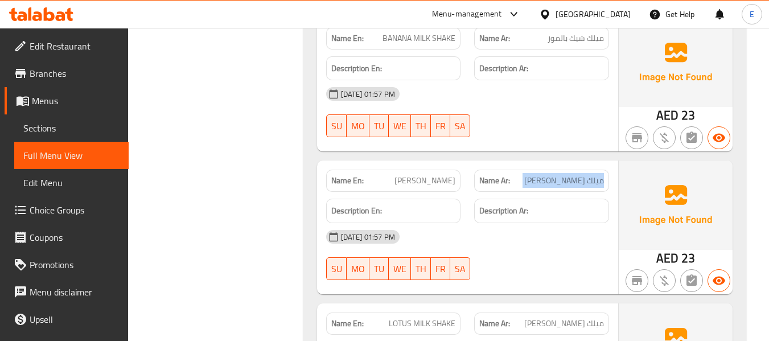
scroll to position [7726, 0]
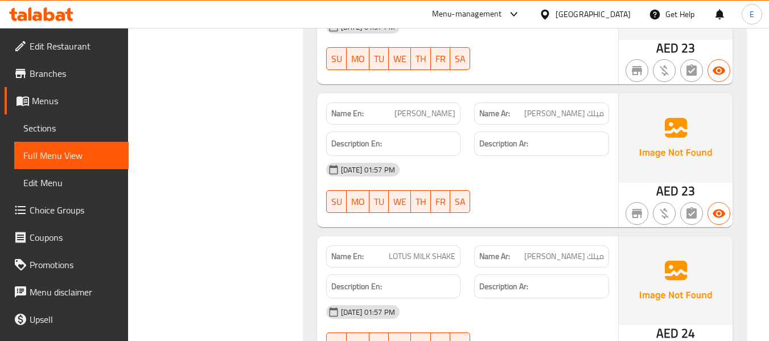
click at [572, 250] on span "ميلك شيك لوتس" at bounding box center [564, 256] width 80 height 12
click at [411, 250] on span "LOTUS MILK SHAKE" at bounding box center [422, 256] width 67 height 12
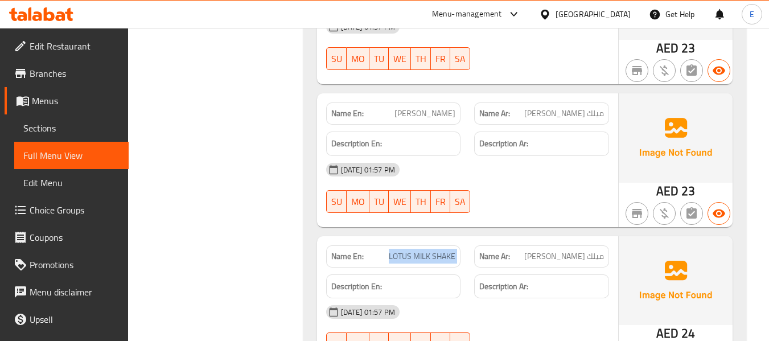
click at [411, 250] on span "LOTUS MILK SHAKE" at bounding box center [422, 256] width 67 height 12
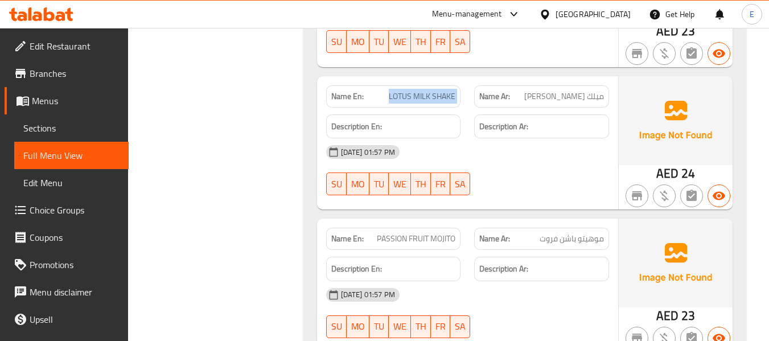
scroll to position [7897, 0]
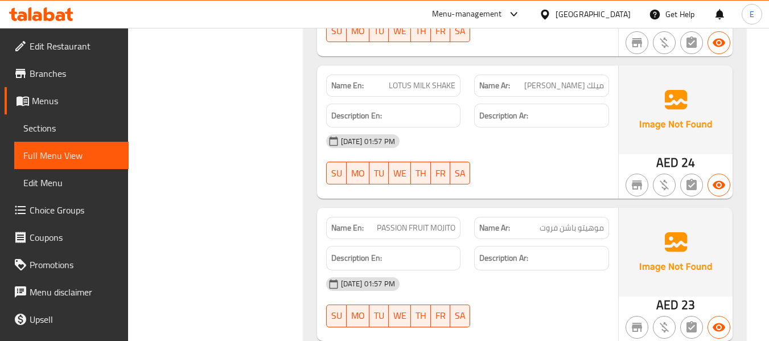
click at [572, 222] on span "موهيتو باشن فروت" at bounding box center [571, 228] width 64 height 12
click at [438, 217] on div "Name En: PASSION FRUIT MOJITO" at bounding box center [393, 228] width 135 height 22
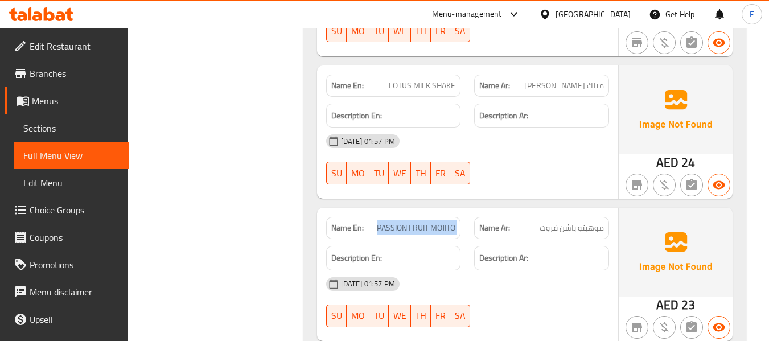
click at [438, 217] on div "Name En: PASSION FRUIT MOJITO" at bounding box center [393, 228] width 135 height 22
click at [404, 222] on span "PASSION FRUIT MOJITO" at bounding box center [416, 228] width 79 height 12
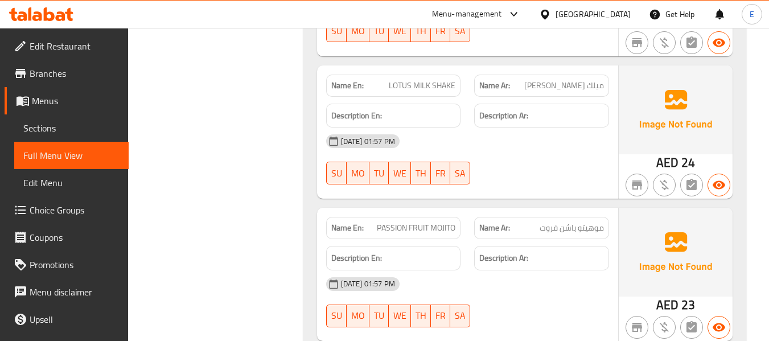
click at [557, 222] on span "موهيتو باشن فروت" at bounding box center [571, 228] width 64 height 12
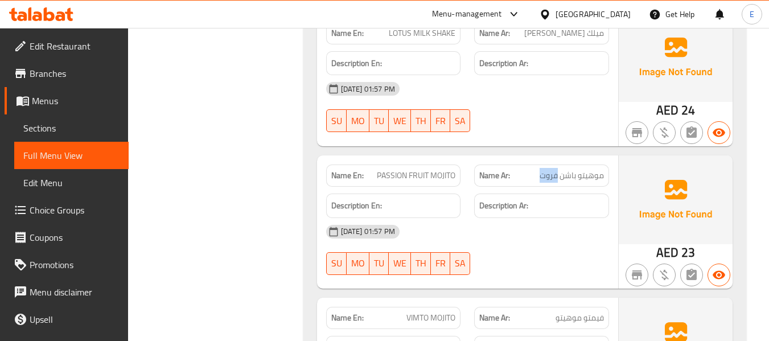
scroll to position [8011, 0]
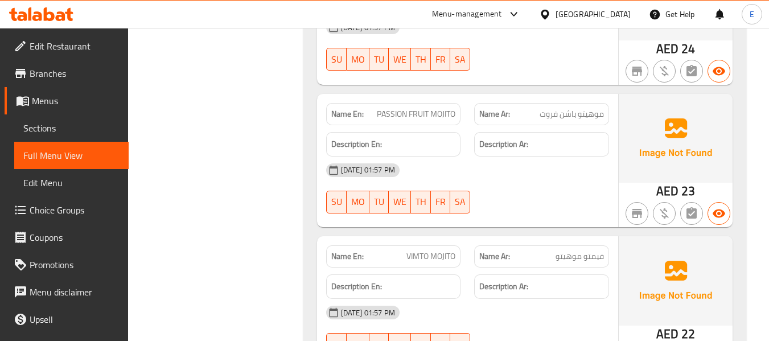
click at [567, 250] on span "فيمتو موهيتو" at bounding box center [579, 256] width 48 height 12
click at [444, 250] on span "VIMTO MOJITO" at bounding box center [430, 256] width 49 height 12
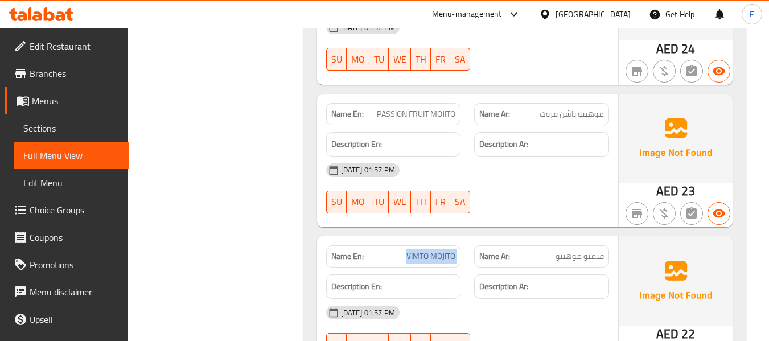
click at [444, 250] on span "VIMTO MOJITO" at bounding box center [430, 256] width 49 height 12
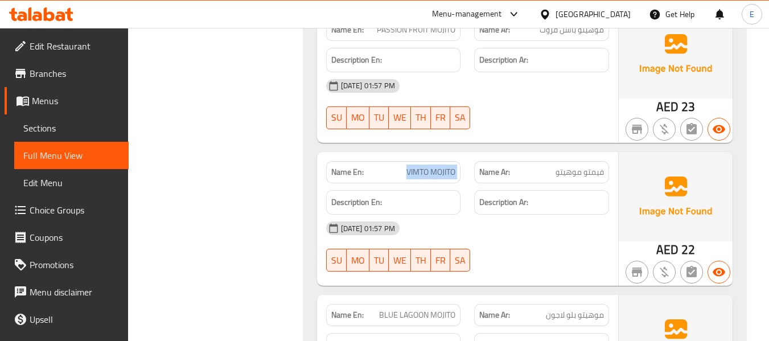
scroll to position [8124, 0]
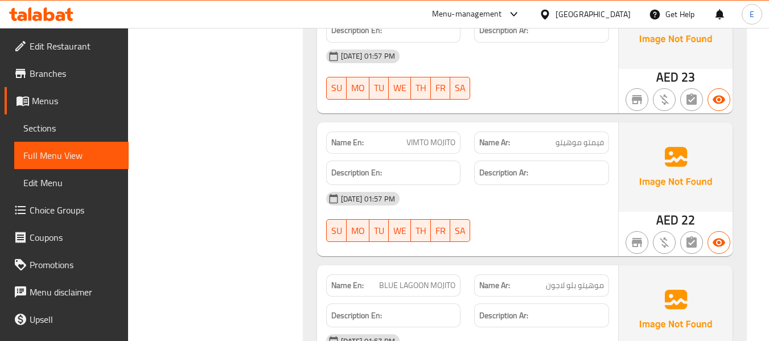
click at [433, 296] on div "Description En:" at bounding box center [393, 315] width 149 height 38
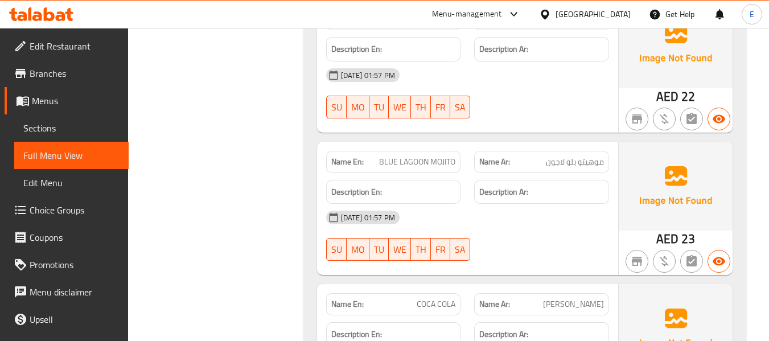
scroll to position [8295, 0]
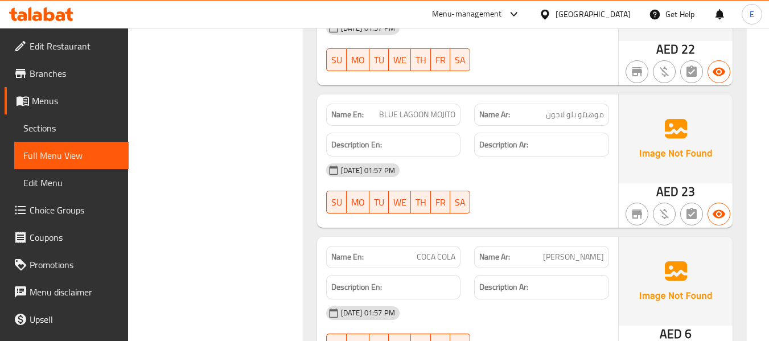
click at [591, 246] on div "Name Ar: كوكا كولا" at bounding box center [541, 257] width 135 height 22
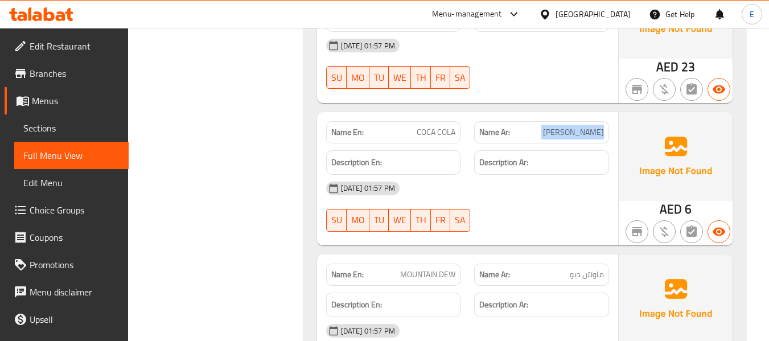
scroll to position [8523, 0]
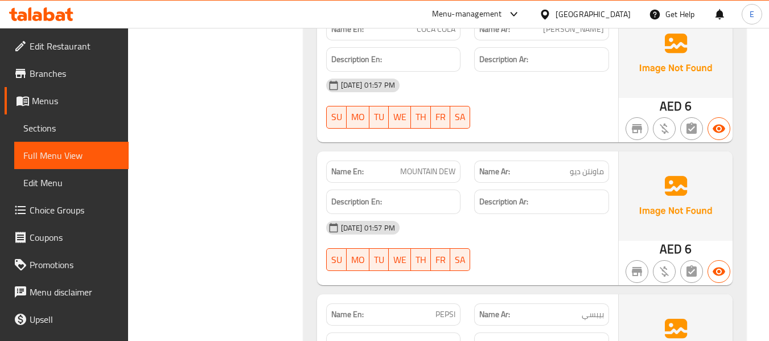
click at [527, 214] on div "17-09-2025 01:57 PM" at bounding box center [467, 227] width 296 height 27
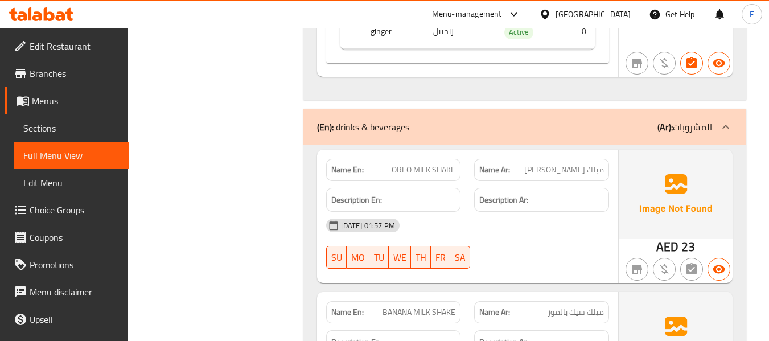
scroll to position [7405, 0]
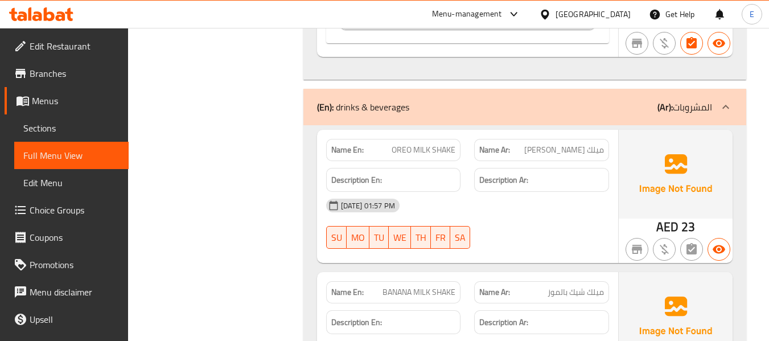
click at [432, 144] on span "OREO MILK SHAKE" at bounding box center [423, 150] width 64 height 12
click at [559, 144] on span "ميلك شيك أوريو" at bounding box center [564, 150] width 80 height 12
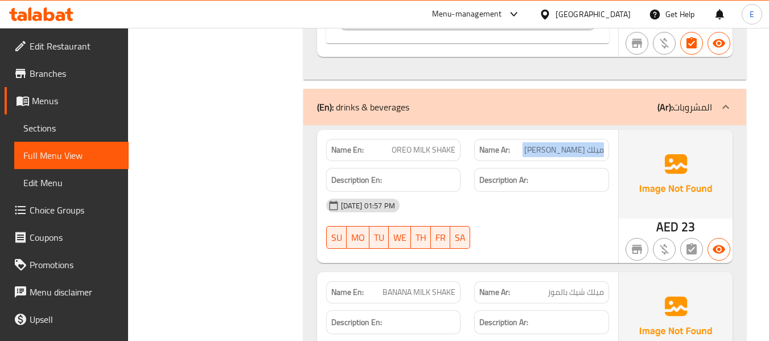
click at [559, 144] on span "ميلك شيك أوريو" at bounding box center [564, 150] width 80 height 12
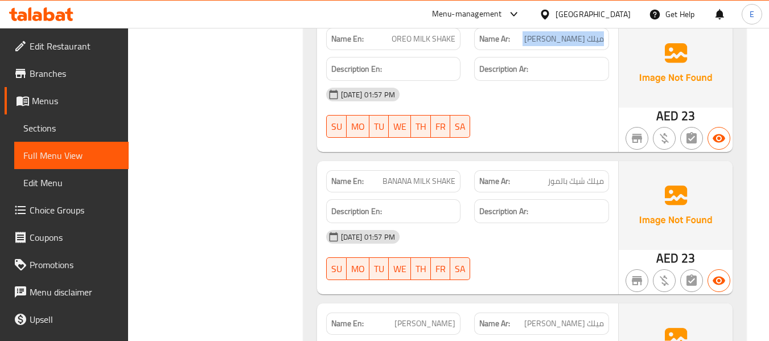
scroll to position [7519, 0]
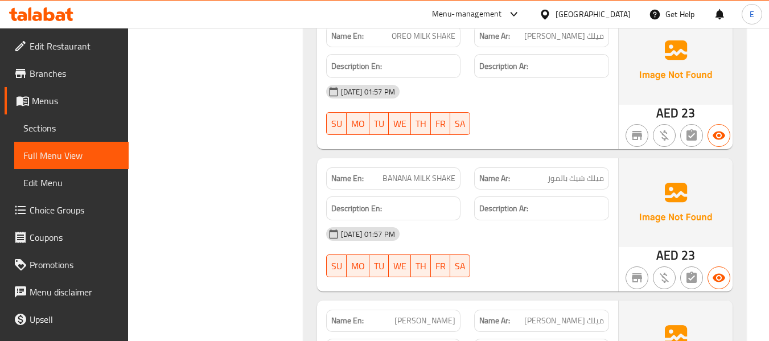
click at [409, 172] on span "BANANA MILK SHAKE" at bounding box center [418, 178] width 73 height 12
click at [580, 172] on span "ميلك شيك بالموز" at bounding box center [575, 178] width 56 height 12
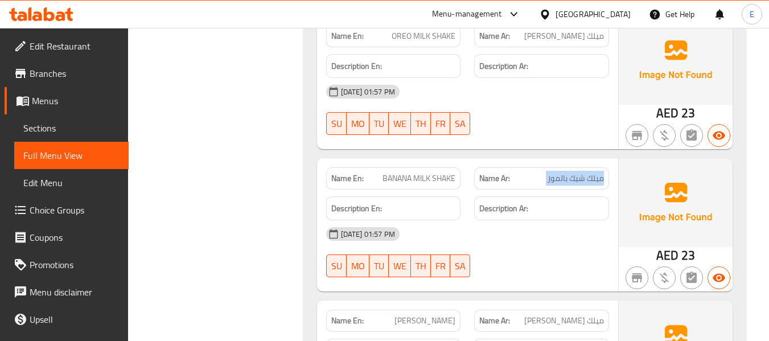
click at [580, 172] on span "ميلك شيك بالموز" at bounding box center [575, 178] width 56 height 12
click at [571, 220] on div "17-09-2025 01:57 PM" at bounding box center [467, 233] width 296 height 27
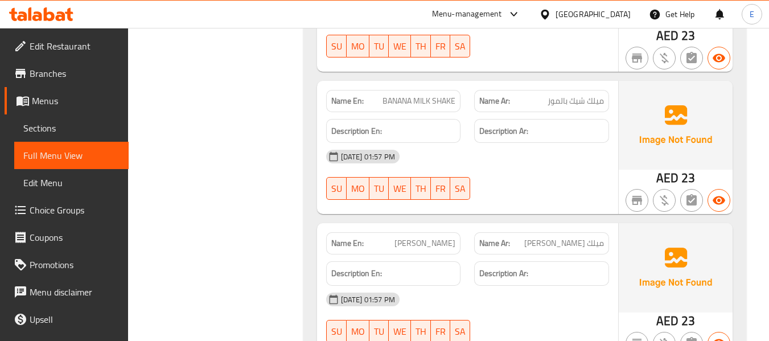
scroll to position [7633, 0]
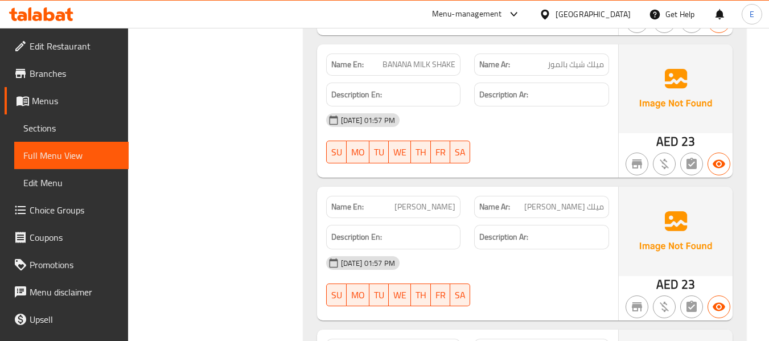
click at [576, 201] on span "ميلك شيك فانيليا" at bounding box center [564, 207] width 80 height 12
click at [417, 201] on span "VANILLA MILKSHAKE" at bounding box center [424, 207] width 61 height 12
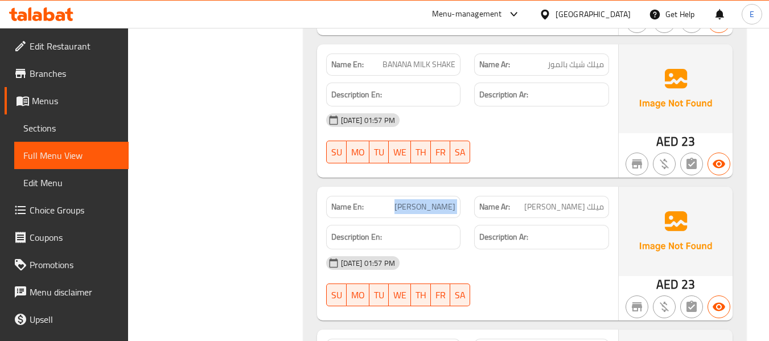
click at [417, 201] on span "VANILLA MILKSHAKE" at bounding box center [424, 207] width 61 height 12
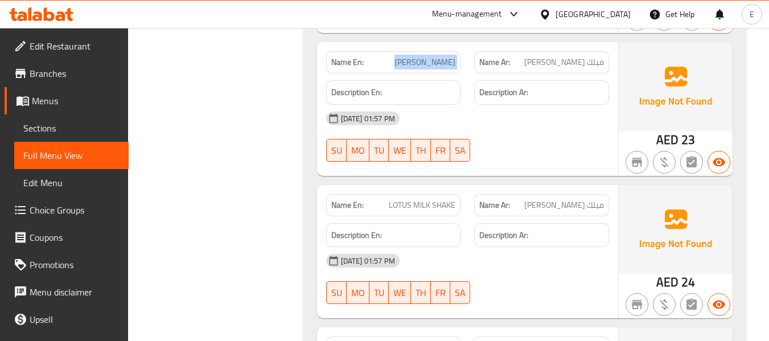
scroll to position [7804, 0]
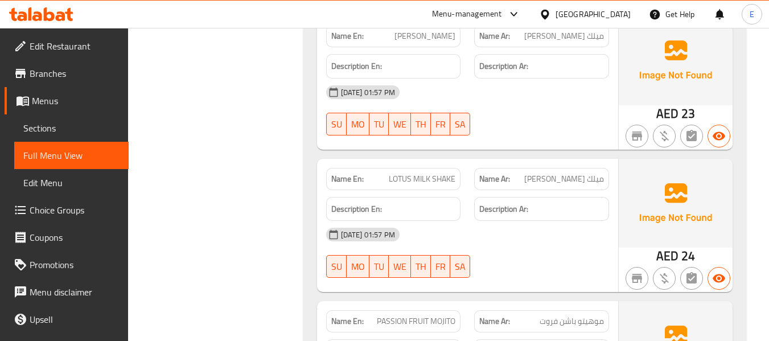
click at [436, 168] on div "Name En: LOTUS MILK SHAKE" at bounding box center [393, 179] width 135 height 22
click at [564, 168] on div "Name Ar: ميلك شيك لوتس" at bounding box center [541, 179] width 135 height 22
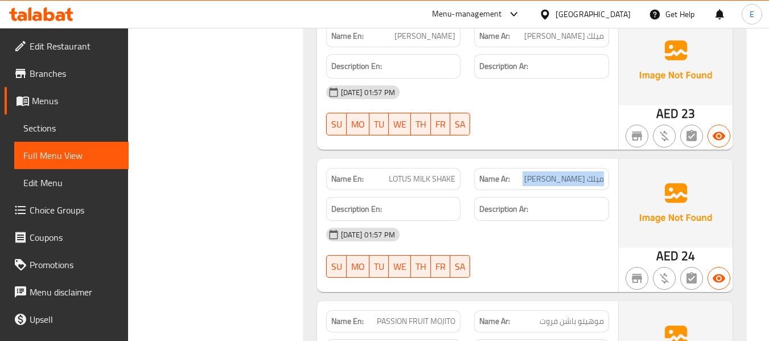
click at [564, 168] on div "Name Ar: ميلك شيك لوتس" at bounding box center [541, 179] width 135 height 22
click at [563, 221] on div "17-09-2025 01:57 PM" at bounding box center [467, 234] width 296 height 27
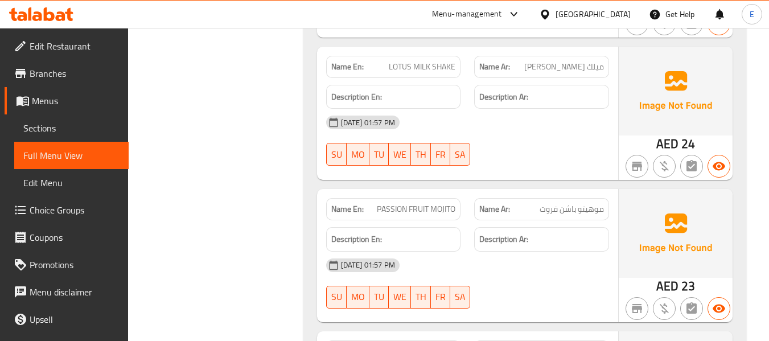
scroll to position [7917, 0]
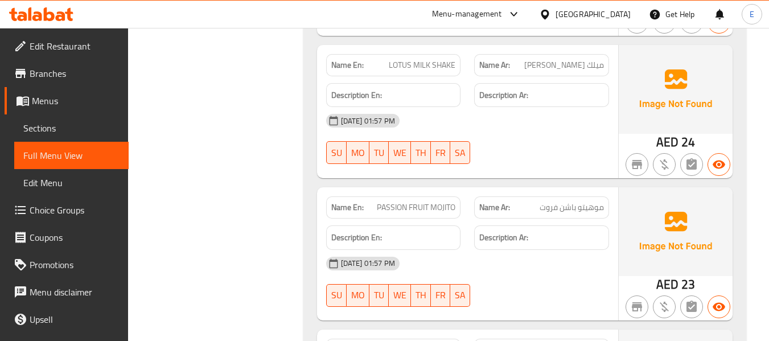
click at [467, 189] on div "Name Ar: موهيتو باشن فروت" at bounding box center [541, 207] width 149 height 36
click at [444, 201] on span "PASSION FRUIT MOJITO" at bounding box center [416, 207] width 79 height 12
click at [558, 201] on span "موهيتو باشن فروت" at bounding box center [571, 207] width 64 height 12
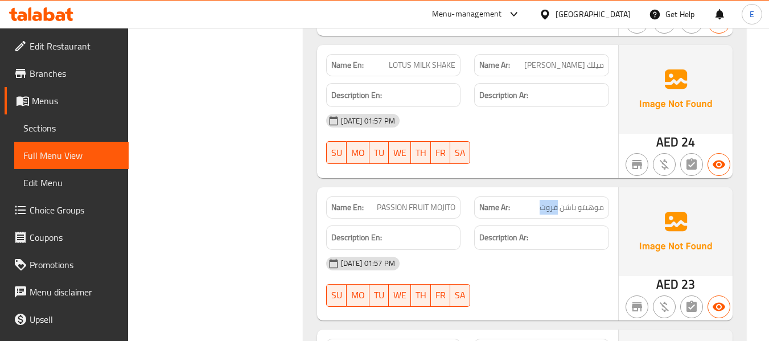
click at [558, 201] on span "موهيتو باشن فروت" at bounding box center [571, 207] width 64 height 12
click at [561, 250] on div "17-09-2025 01:57 PM" at bounding box center [467, 263] width 296 height 27
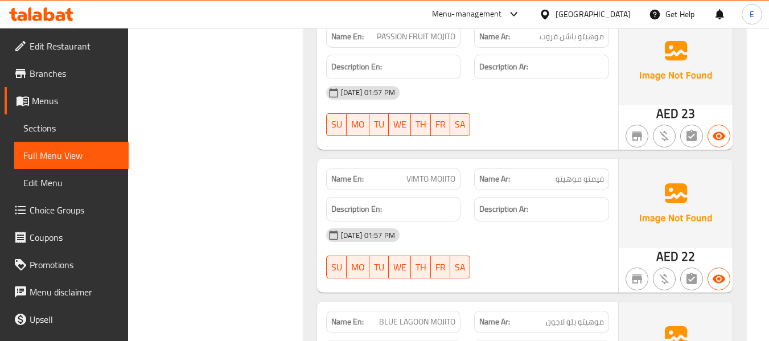
click at [429, 173] on span "VIMTO MOJITO" at bounding box center [430, 179] width 49 height 12
click at [567, 173] on span "فيمتو موهيتو" at bounding box center [579, 179] width 48 height 12
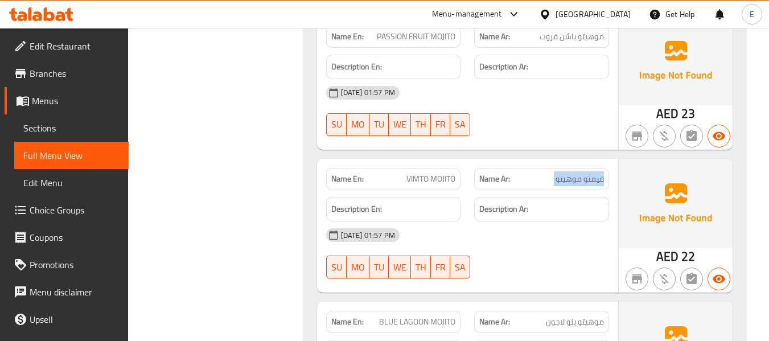
click at [567, 173] on span "فيمتو موهيتو" at bounding box center [579, 179] width 48 height 12
click at [566, 221] on div "17-09-2025 01:57 PM" at bounding box center [467, 234] width 296 height 27
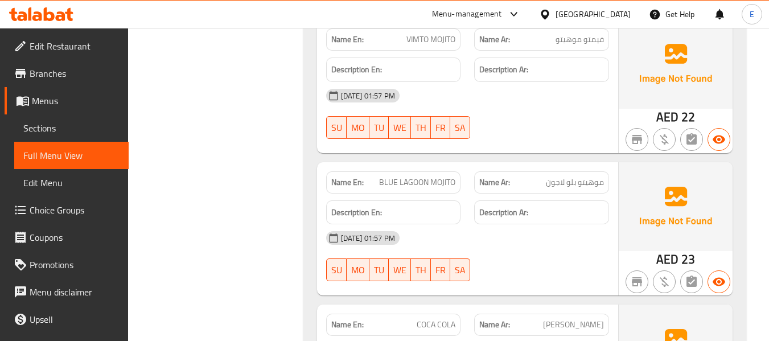
scroll to position [8259, 0]
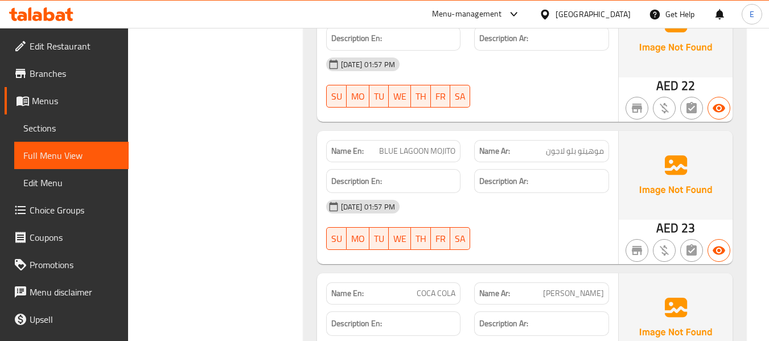
click at [436, 145] on span "BLUE LAGOON MOJITO" at bounding box center [417, 151] width 76 height 12
click at [578, 145] on span "موهيتو بلو لاجون" at bounding box center [575, 151] width 58 height 12
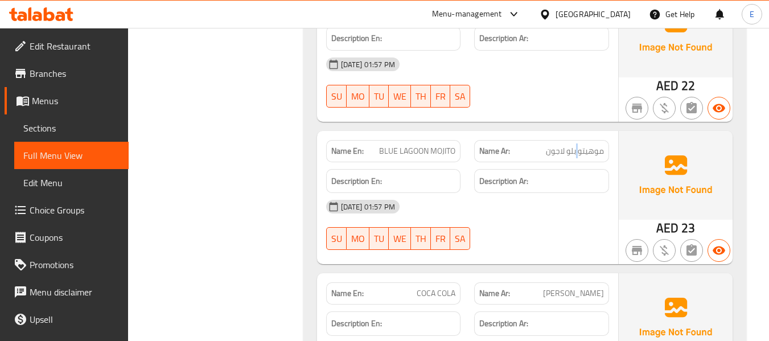
click at [578, 145] on span "موهيتو بلو لاجون" at bounding box center [575, 151] width 58 height 12
click at [562, 193] on div "17-09-2025 01:57 PM" at bounding box center [467, 206] width 296 height 27
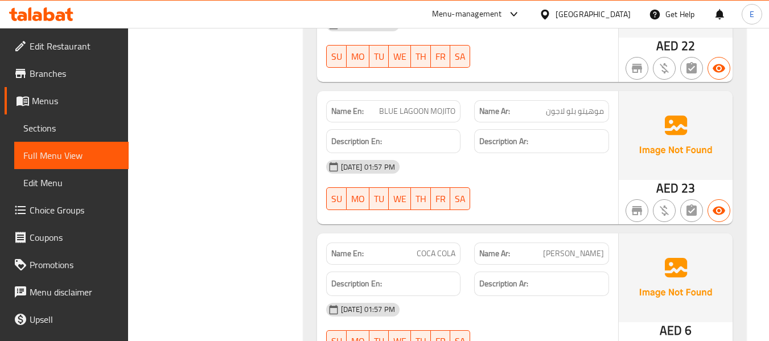
scroll to position [8316, 0]
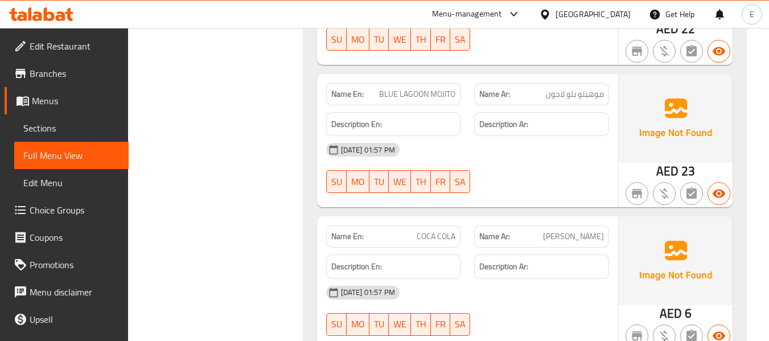
click at [580, 230] on span "كوكا كولا" at bounding box center [573, 236] width 61 height 12
click at [430, 230] on span "COCA COLA" at bounding box center [436, 236] width 39 height 12
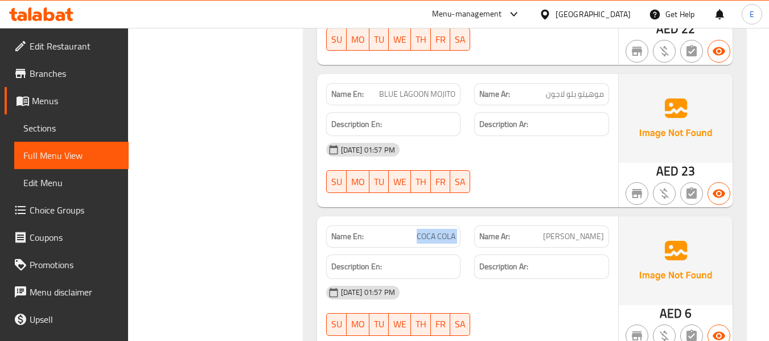
click at [430, 230] on span "COCA COLA" at bounding box center [436, 236] width 39 height 12
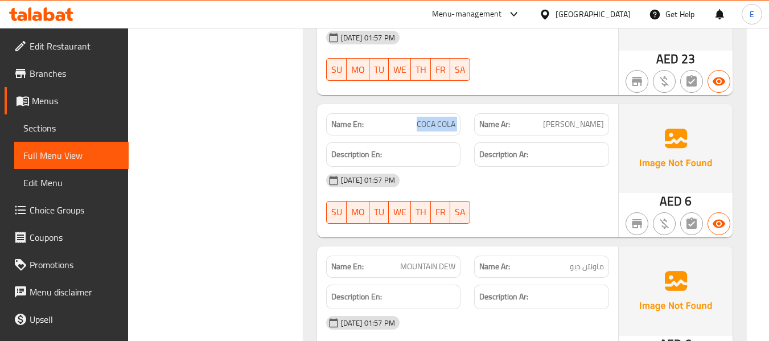
scroll to position [8429, 0]
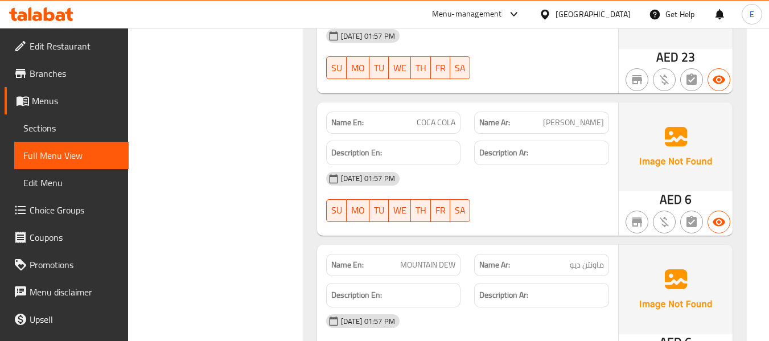
click at [575, 254] on div "Name Ar: ماونتن ديو" at bounding box center [541, 265] width 135 height 22
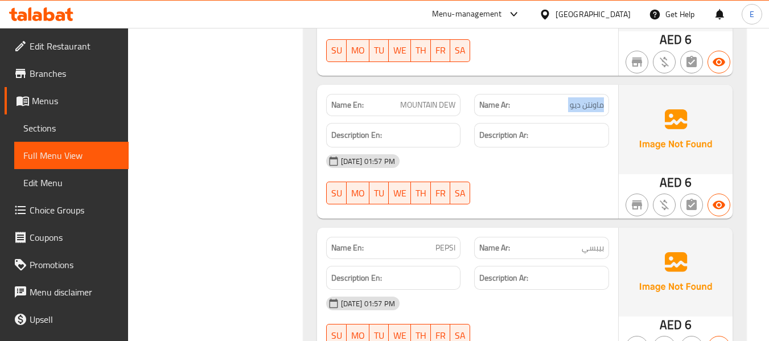
scroll to position [8600, 0]
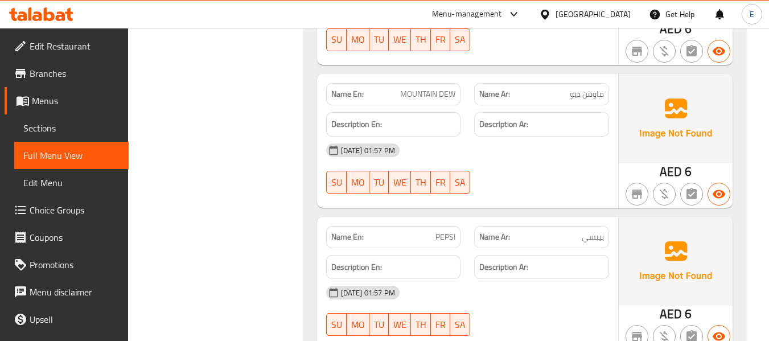
click at [436, 226] on div "Name En: PEPSI" at bounding box center [393, 237] width 135 height 22
click at [583, 226] on div "Name Ar: بيبسي" at bounding box center [541, 237] width 135 height 22
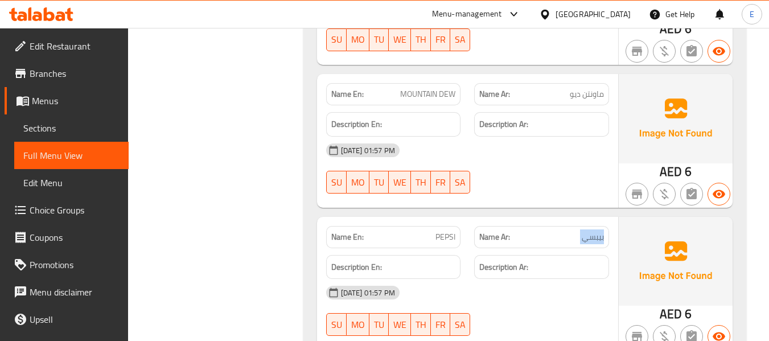
click at [583, 226] on div "Name Ar: بيبسي" at bounding box center [541, 237] width 135 height 22
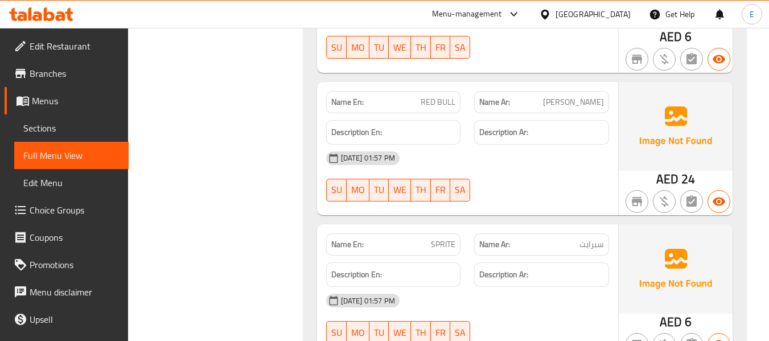
scroll to position [8885, 0]
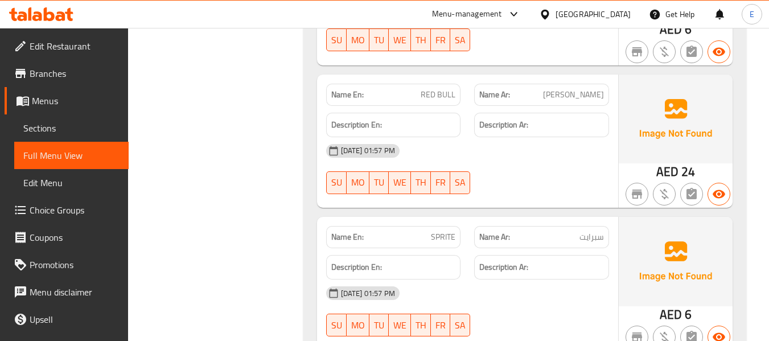
click at [592, 226] on div "Name Ar: سبرايت" at bounding box center [541, 237] width 135 height 22
click at [451, 231] on span "SPRITE" at bounding box center [443, 237] width 24 height 12
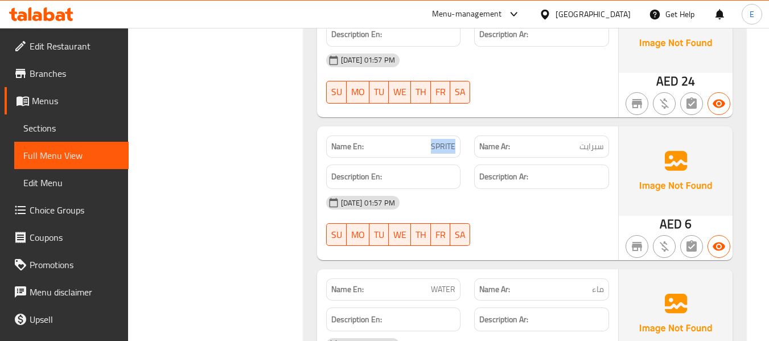
scroll to position [8998, 0]
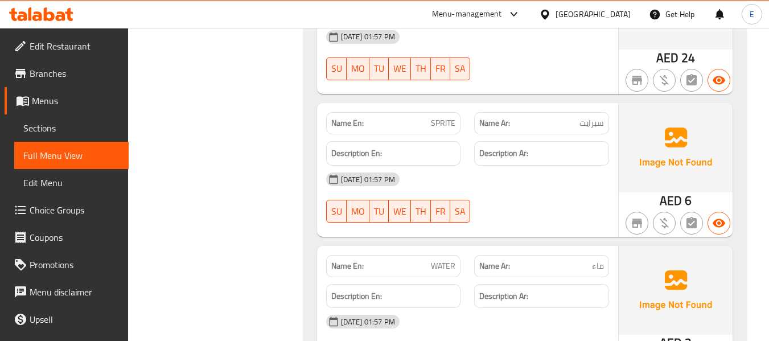
click at [454, 260] on span "WATER" at bounding box center [443, 266] width 24 height 12
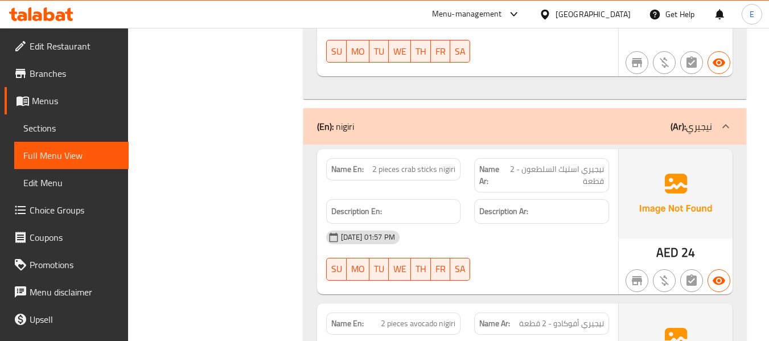
scroll to position [5584, 0]
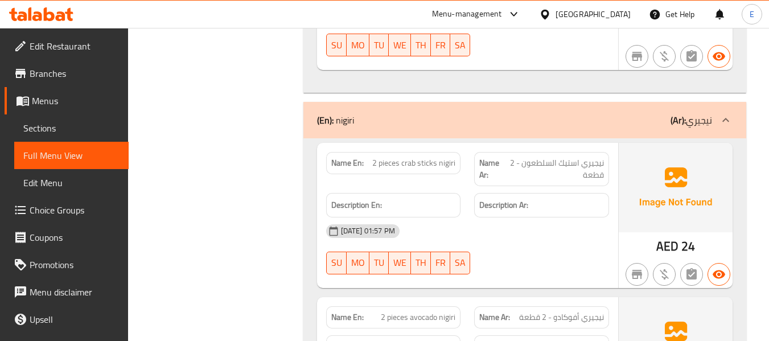
click at [424, 157] on span "2 pieces crab sticks nigiri" at bounding box center [413, 163] width 83 height 12
click at [560, 157] on span "نيجيري استيك السلطعون - 2 قطعة" at bounding box center [554, 169] width 98 height 24
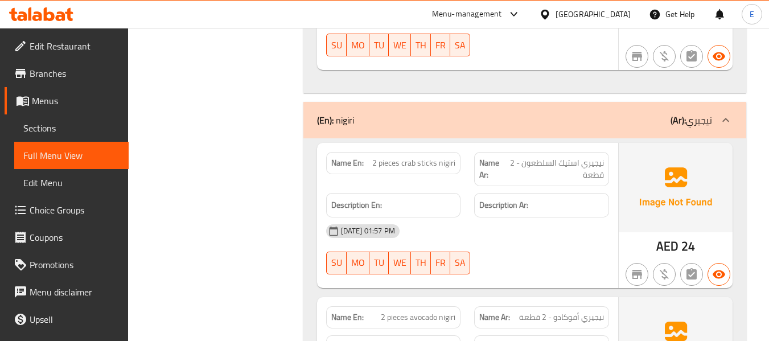
click at [560, 157] on span "نيجيري استيك السلطعون - 2 قطعة" at bounding box center [554, 169] width 98 height 24
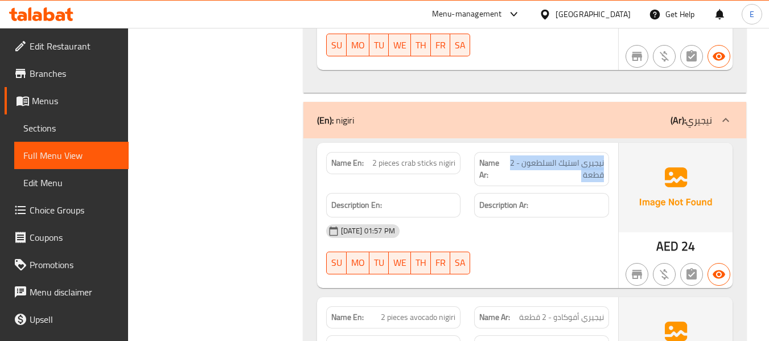
click at [560, 157] on span "نيجيري استيك السلطعون - 2 قطعة" at bounding box center [554, 169] width 98 height 24
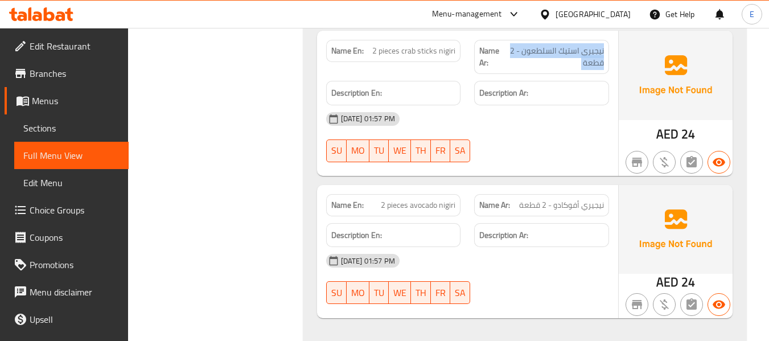
scroll to position [5698, 0]
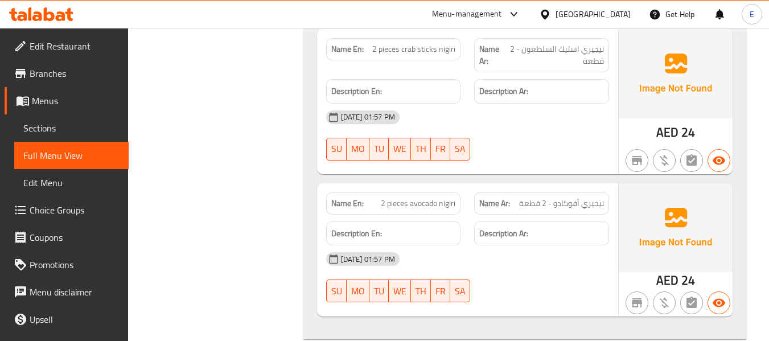
click at [674, 269] on span "AED" at bounding box center [667, 280] width 22 height 22
click at [436, 197] on span "2 pieces avocado nigiri" at bounding box center [418, 203] width 75 height 12
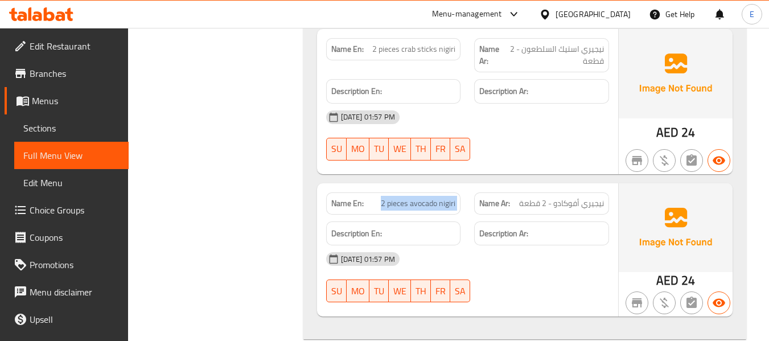
click at [436, 197] on span "2 pieces avocado nigiri" at bounding box center [418, 203] width 75 height 12
click at [570, 197] on span "نيجيري أفوكادو - 2 قطعة" at bounding box center [561, 203] width 85 height 12
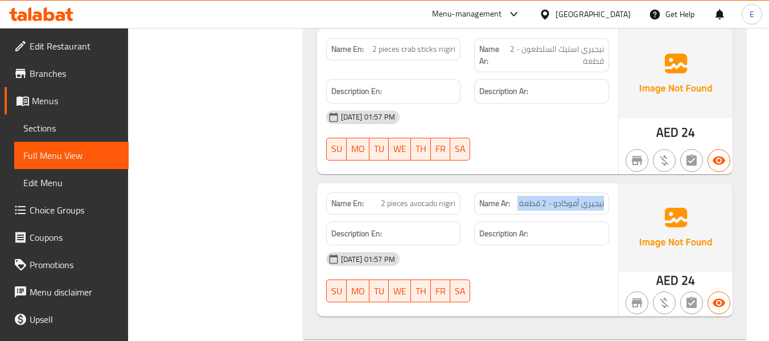
click at [570, 197] on span "نيجيري أفوكادو - 2 قطعة" at bounding box center [561, 203] width 85 height 12
click at [522, 245] on div "17-09-2025 01:57 PM" at bounding box center [467, 258] width 296 height 27
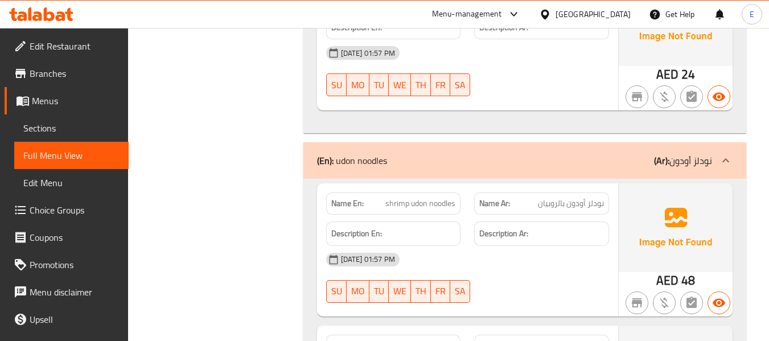
scroll to position [5926, 0]
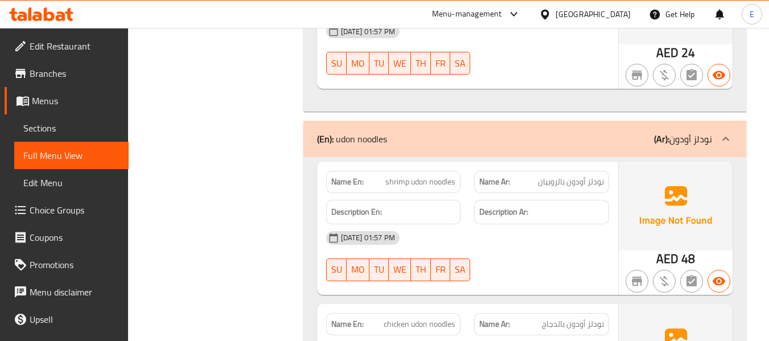
click at [422, 176] on span "shrimp udon noodles" at bounding box center [420, 182] width 70 height 12
click at [519, 224] on div "17-09-2025 01:57 PM SU MO TU WE TH FR SA" at bounding box center [467, 256] width 296 height 64
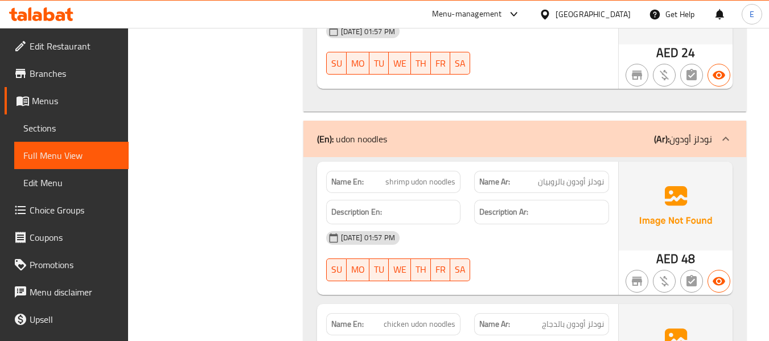
click at [675, 248] on span "AED" at bounding box center [667, 259] width 22 height 22
click at [394, 176] on span "shrimp udon noodles" at bounding box center [420, 182] width 70 height 12
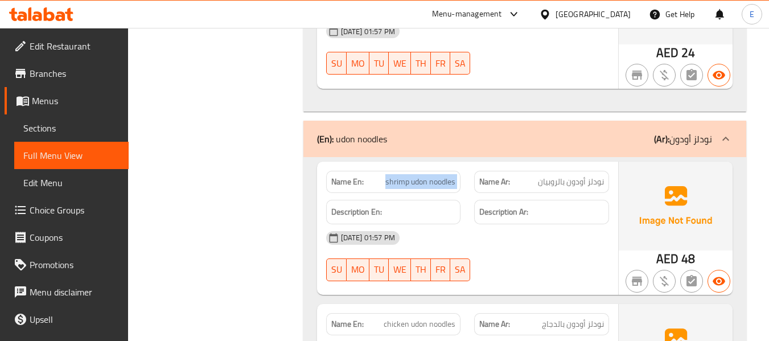
click at [394, 176] on span "shrimp udon noodles" at bounding box center [420, 182] width 70 height 12
click at [570, 176] on span "نودلز أودون بالروبيان" at bounding box center [571, 182] width 66 height 12
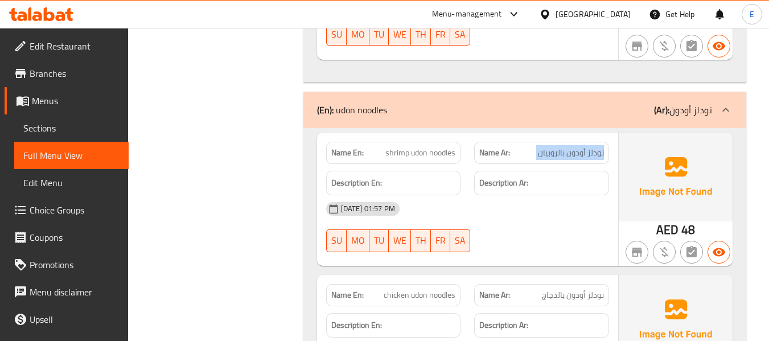
scroll to position [6040, 0]
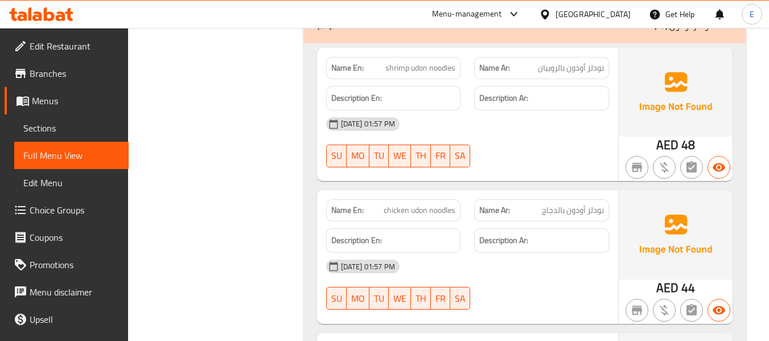
click at [581, 199] on div "Name Ar: نودلز أودون بالدجاج" at bounding box center [541, 210] width 135 height 22
click at [444, 204] on span "chicken udon noodles" at bounding box center [420, 210] width 72 height 12
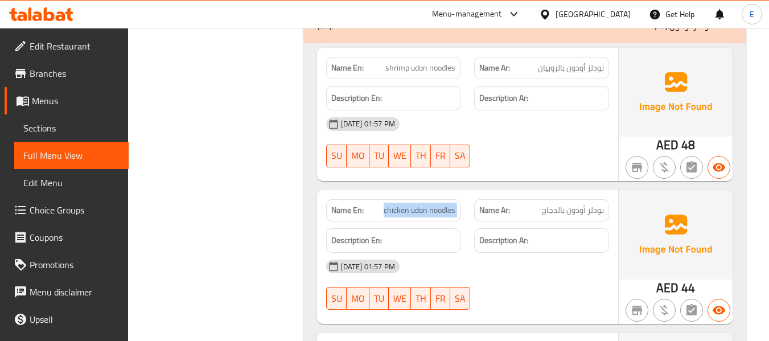
click at [444, 204] on span "chicken udon noodles" at bounding box center [420, 210] width 72 height 12
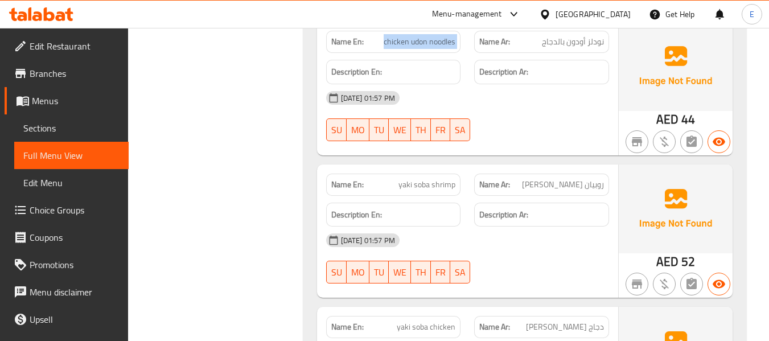
scroll to position [6210, 0]
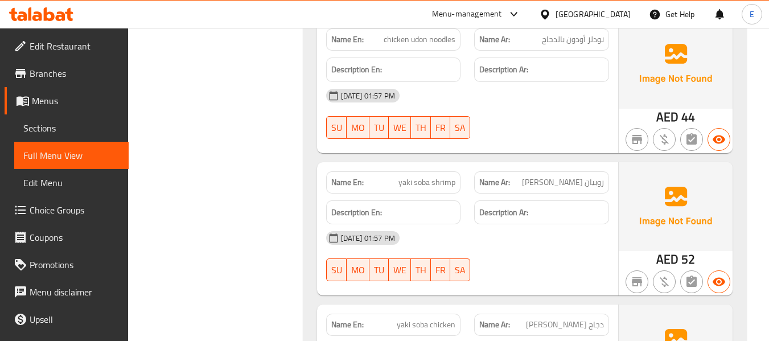
click at [673, 248] on span "AED" at bounding box center [667, 259] width 22 height 22
click at [410, 176] on span "yaki soba shrimp" at bounding box center [426, 182] width 57 height 12
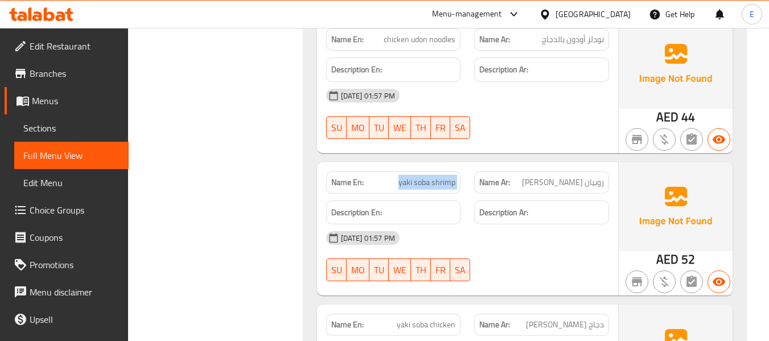
click at [410, 176] on span "yaki soba shrimp" at bounding box center [426, 182] width 57 height 12
click at [591, 176] on span "روبيان ياكي سوبا" at bounding box center [563, 182] width 82 height 12
click at [545, 224] on div "17-09-2025 01:57 PM" at bounding box center [467, 237] width 296 height 27
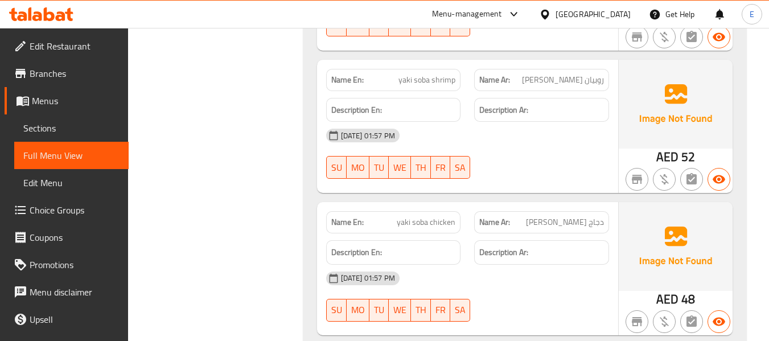
scroll to position [6324, 0]
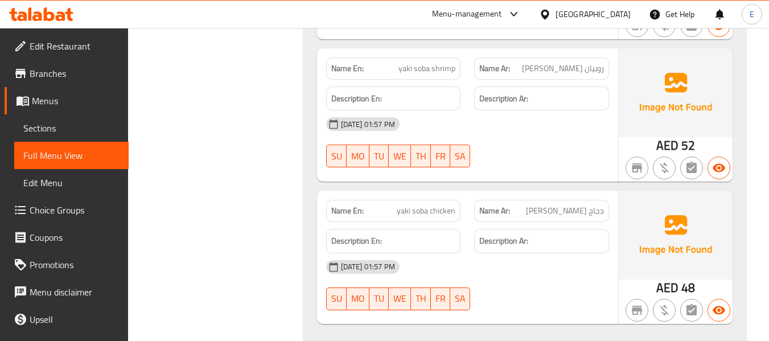
click at [675, 277] on span "AED" at bounding box center [667, 288] width 22 height 22
click at [411, 205] on span "yaki soba chicken" at bounding box center [426, 211] width 59 height 12
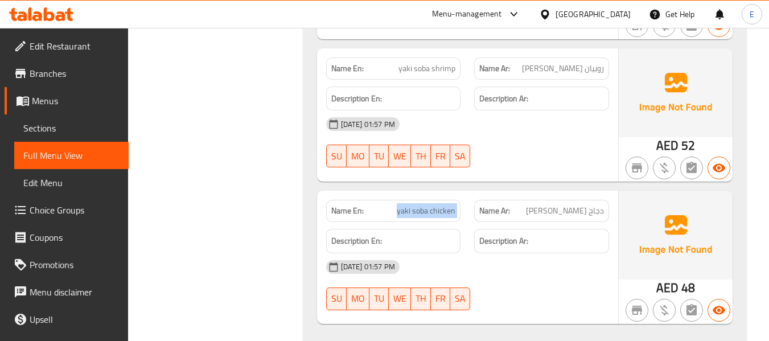
click at [411, 205] on span "yaki soba chicken" at bounding box center [426, 211] width 59 height 12
click at [582, 205] on span "دجاج ياكي سوبا" at bounding box center [565, 211] width 78 height 12
click at [566, 253] on div "17-09-2025 01:57 PM SU MO TU WE TH FR SA" at bounding box center [467, 285] width 296 height 64
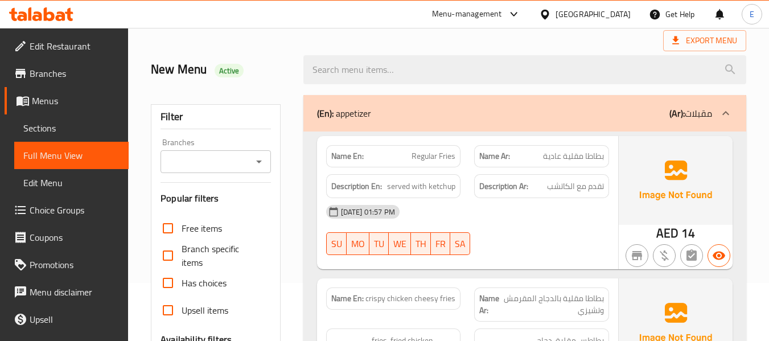
scroll to position [114, 0]
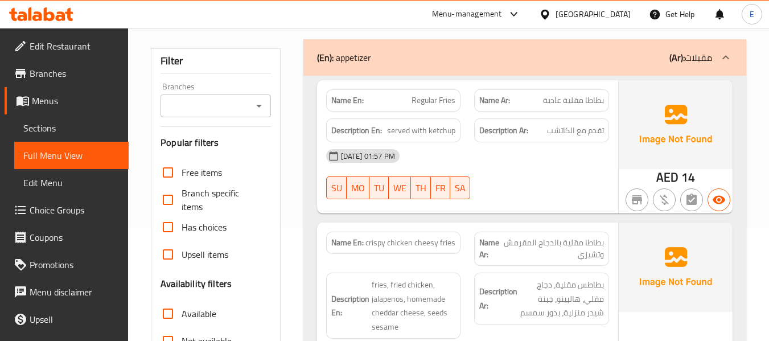
click at [668, 176] on span "AED" at bounding box center [667, 177] width 22 height 22
click at [446, 104] on span "Regular Fries" at bounding box center [433, 100] width 44 height 12
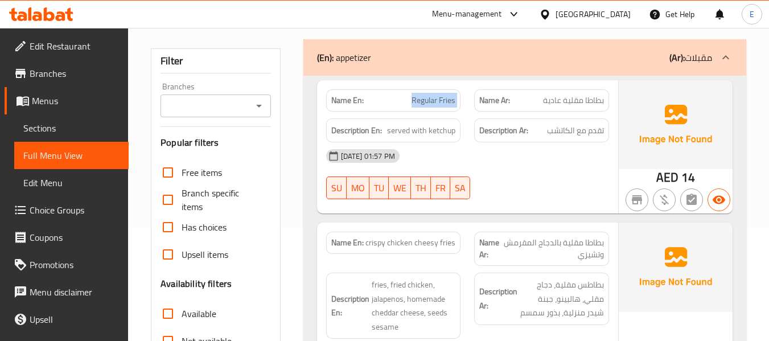
click at [446, 104] on span "Regular Fries" at bounding box center [433, 100] width 44 height 12
click at [548, 101] on span "بطاطا مقلية عادية" at bounding box center [573, 100] width 61 height 12
click at [555, 130] on span "تقدم مع الكاتشب" at bounding box center [575, 130] width 57 height 14
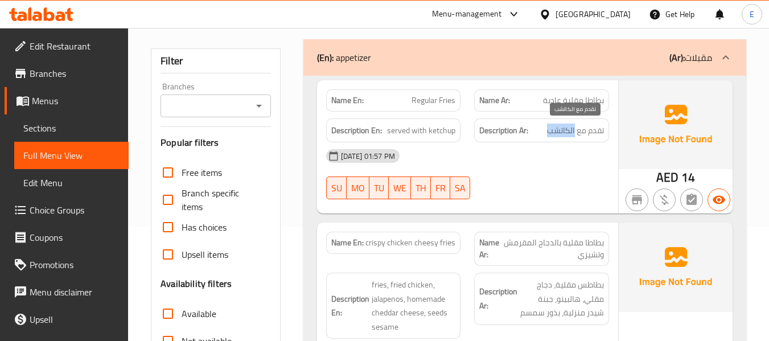
click at [555, 130] on span "تقدم مع الكاتشب" at bounding box center [575, 130] width 57 height 14
click at [443, 129] on span "served with ketchup" at bounding box center [421, 130] width 68 height 14
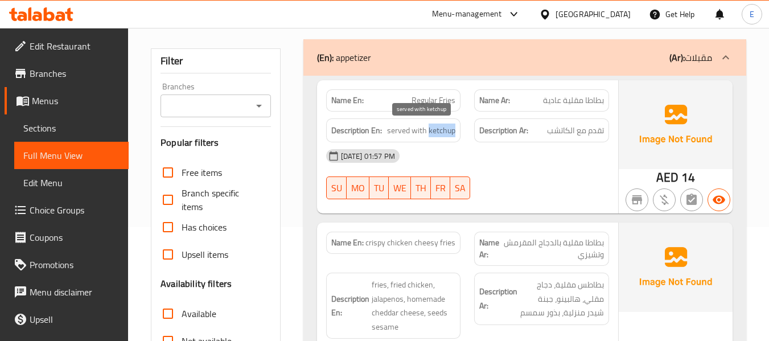
click at [443, 129] on span "served with ketchup" at bounding box center [421, 130] width 68 height 14
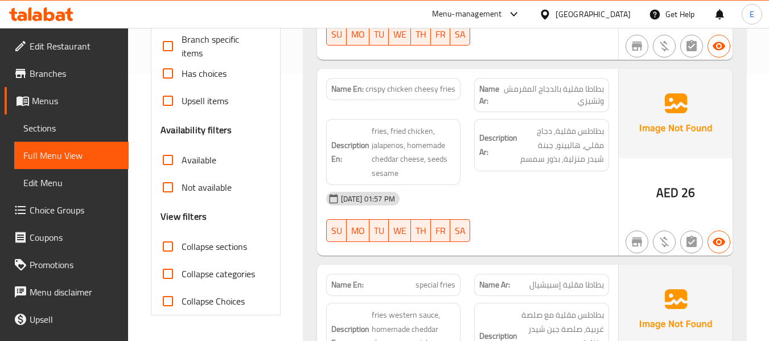
scroll to position [285, 0]
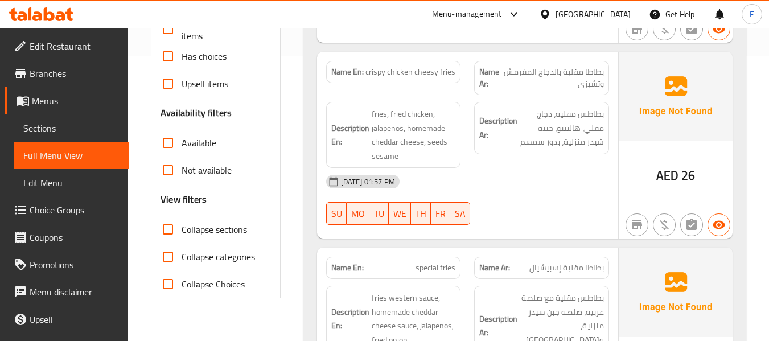
click at [442, 71] on span "crispy chicken cheesy fries" at bounding box center [410, 72] width 90 height 12
click at [533, 160] on div "Description Ar: بطاطس مقلية، دجاج مقلي، هالبينو، جبنة شيدر منزلية، بذور سمسم" at bounding box center [541, 135] width 149 height 80
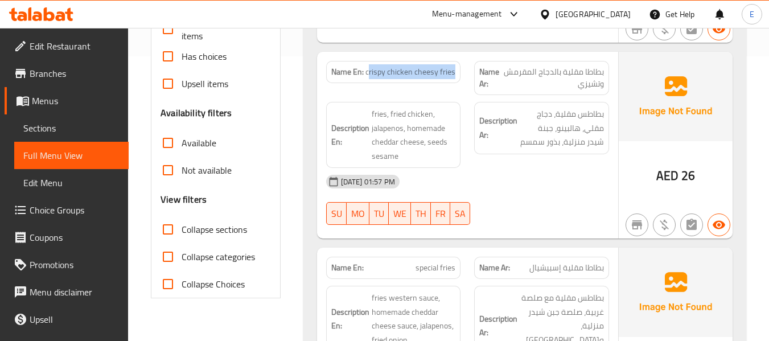
drag, startPoint x: 369, startPoint y: 71, endPoint x: 458, endPoint y: 73, distance: 88.8
click at [458, 73] on div "Name En: crispy chicken cheesy fries" at bounding box center [393, 72] width 135 height 22
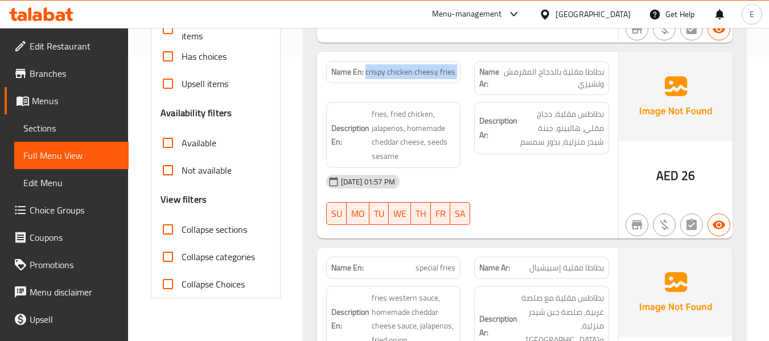
click at [458, 73] on div "Name En: crispy chicken cheesy fries" at bounding box center [393, 72] width 135 height 22
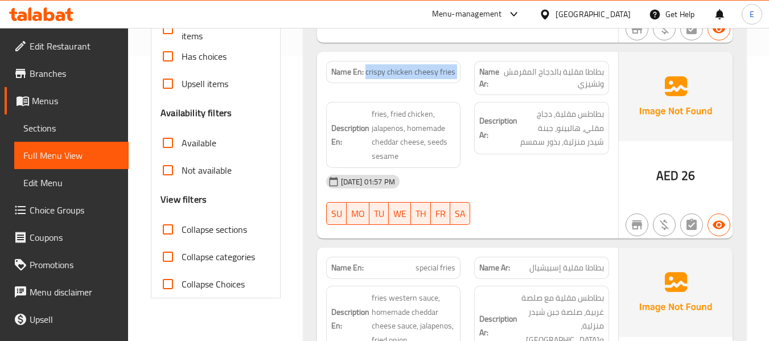
click at [458, 73] on div "Name En: crispy chicken cheesy fries" at bounding box center [393, 72] width 135 height 22
click at [570, 187] on div "17-09-2025 01:57 PM" at bounding box center [467, 181] width 296 height 27
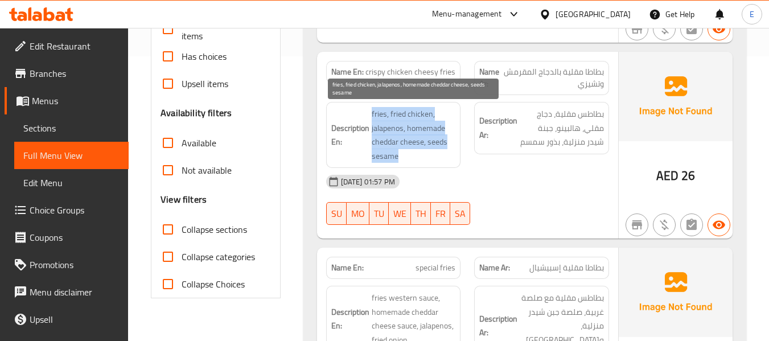
drag, startPoint x: 368, startPoint y: 110, endPoint x: 452, endPoint y: 160, distance: 98.0
click at [452, 160] on h6 "Description En: fries, fried chicken, jalapenos, homemade cheddar cheese, seeds…" at bounding box center [393, 135] width 125 height 56
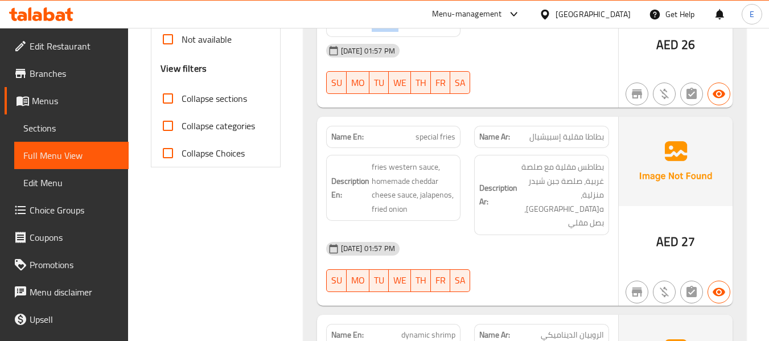
scroll to position [512, 0]
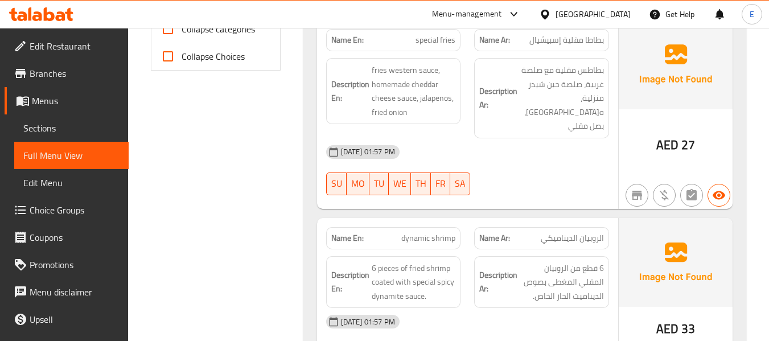
click at [430, 46] on span "special fries" at bounding box center [435, 40] width 40 height 12
click at [537, 43] on span "بطاطا مقلية إسبيشيال" at bounding box center [566, 40] width 75 height 12
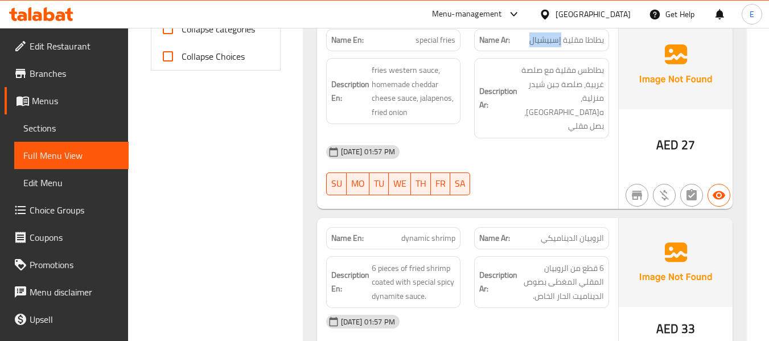
click at [537, 43] on span "بطاطا مقلية إسبيشيال" at bounding box center [566, 40] width 75 height 12
click at [553, 118] on span "بطاطس مقلية مع صلصة غربية، صلصة جبن شيدر منزلية، هالبينو، بصل مقلي" at bounding box center [562, 98] width 84 height 70
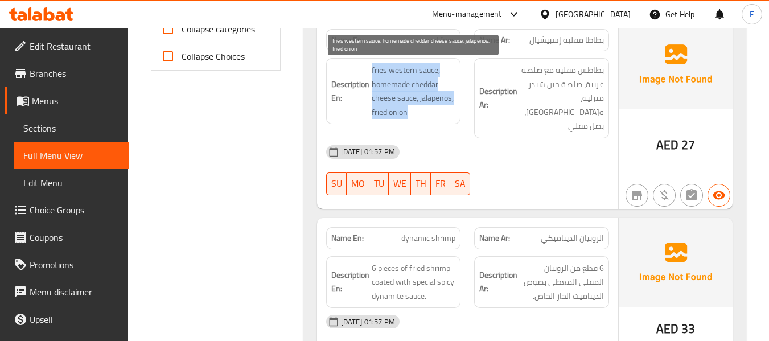
drag, startPoint x: 367, startPoint y: 69, endPoint x: 454, endPoint y: 110, distance: 96.5
click at [454, 110] on h6 "Description En: fries western sauce, homemade cheddar cheese sauce, jalapenos, …" at bounding box center [393, 91] width 125 height 56
click at [454, 110] on span "fries western sauce, homemade cheddar cheese sauce, jalapenos, fried onion" at bounding box center [414, 91] width 84 height 56
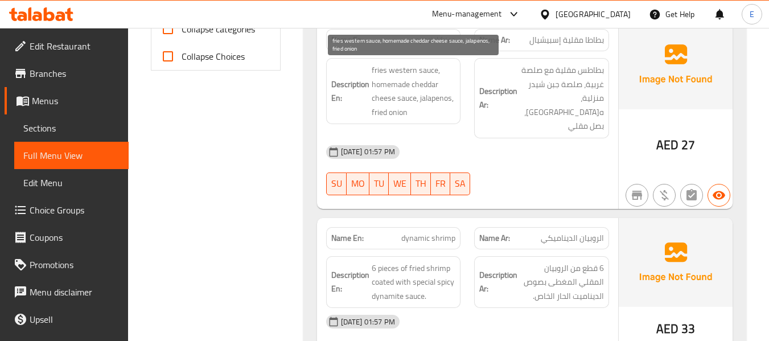
click at [454, 110] on span "fries western sauce, homemade cheddar cheese sauce, jalapenos, fried onion" at bounding box center [414, 91] width 84 height 56
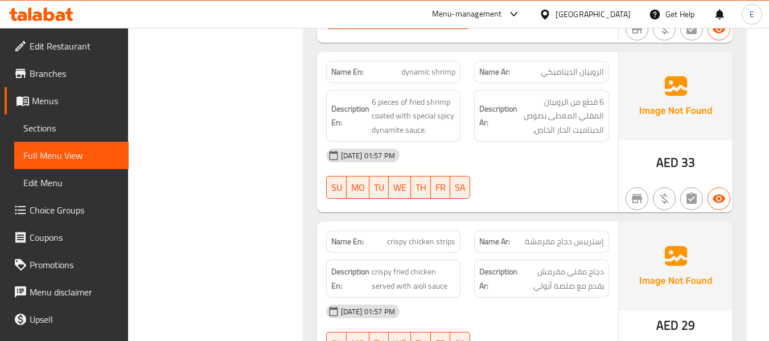
scroll to position [683, 0]
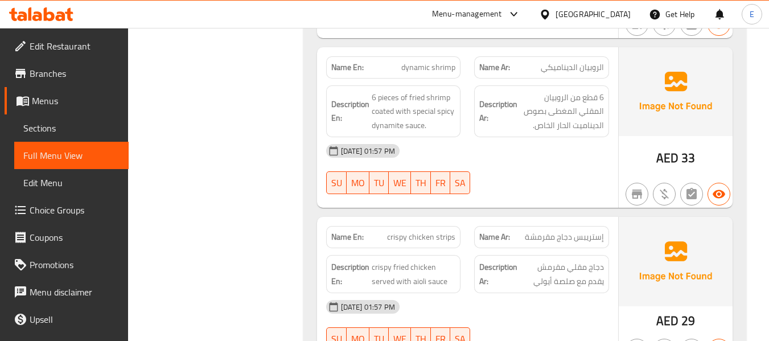
click at [595, 61] on div "Name Ar: الروبيان الديناميكي" at bounding box center [541, 67] width 135 height 22
click at [446, 61] on span "dynamic shrimp" at bounding box center [428, 67] width 54 height 12
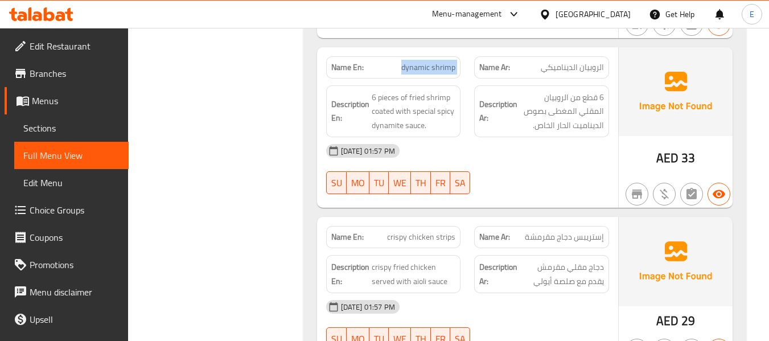
click at [446, 61] on span "dynamic shrimp" at bounding box center [428, 67] width 54 height 12
click at [549, 146] on div "17-09-2025 01:57 PM" at bounding box center [467, 150] width 296 height 27
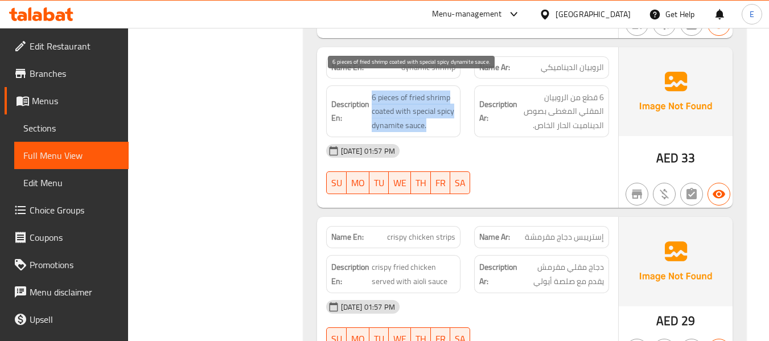
drag, startPoint x: 372, startPoint y: 82, endPoint x: 452, endPoint y: 109, distance: 84.0
click at [452, 109] on span "6 pieces of fried shrimp coated with special spicy dynamite sauce." at bounding box center [414, 111] width 84 height 42
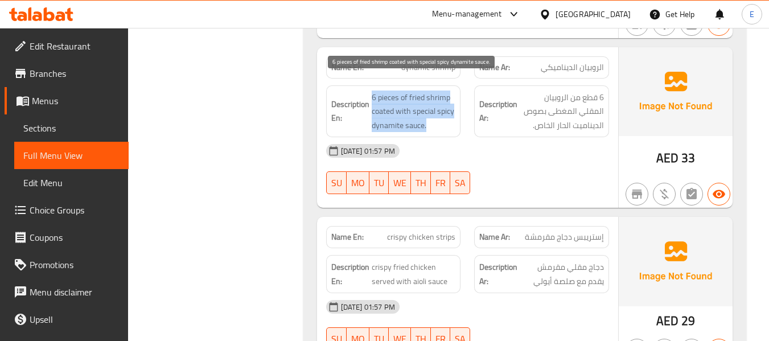
click at [452, 109] on span "6 pieces of fried shrimp coated with special spicy dynamite sauce." at bounding box center [414, 111] width 84 height 42
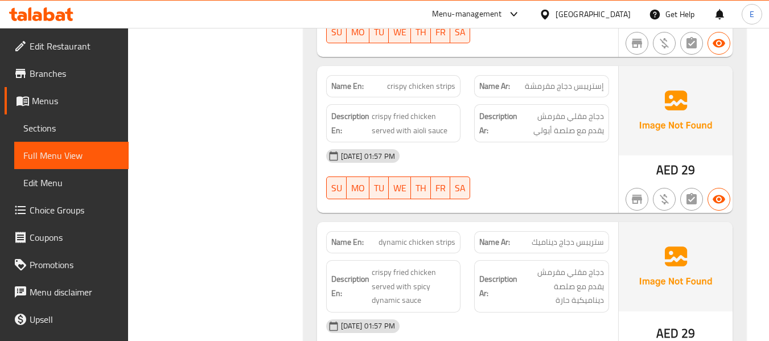
scroll to position [854, 0]
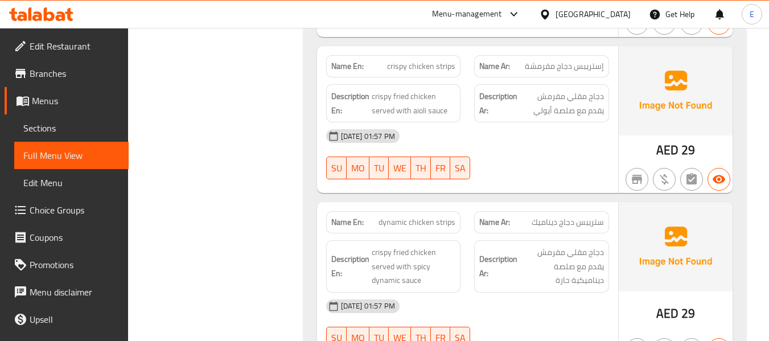
click at [439, 60] on span "crispy chicken strips" at bounding box center [421, 66] width 68 height 12
click at [556, 60] on span "إستريبس دجاج مقرمشة" at bounding box center [564, 66] width 79 height 12
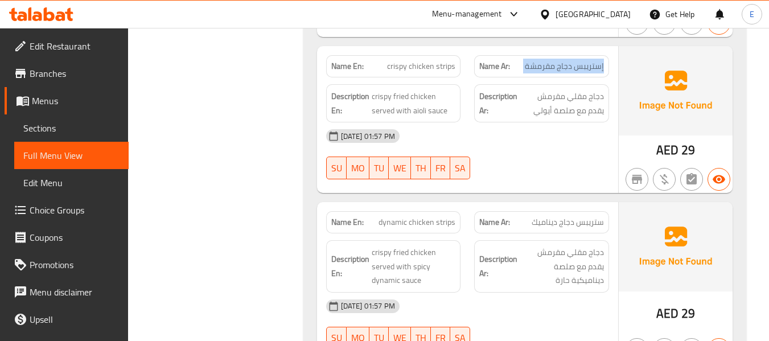
click at [556, 60] on span "إستريبس دجاج مقرمشة" at bounding box center [564, 66] width 79 height 12
click at [560, 149] on div "17-09-2025 01:57 PM SU MO TU WE TH FR SA" at bounding box center [467, 154] width 296 height 64
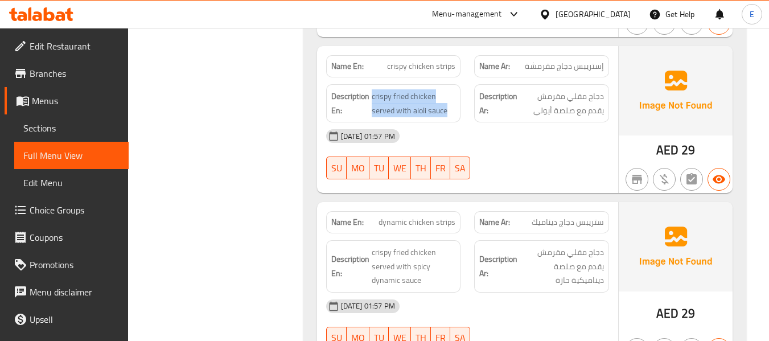
drag, startPoint x: 372, startPoint y: 82, endPoint x: 456, endPoint y: 97, distance: 84.9
click at [456, 97] on div "Description En: crispy fried chicken served with aioli sauce" at bounding box center [393, 103] width 135 height 38
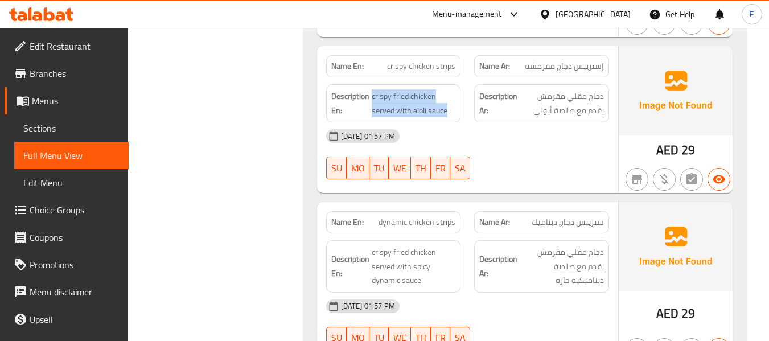
click at [456, 97] on div "Description En: crispy fried chicken served with aioli sauce" at bounding box center [393, 103] width 135 height 38
click at [381, 96] on span "crispy fried chicken served with aioli sauce" at bounding box center [414, 103] width 84 height 28
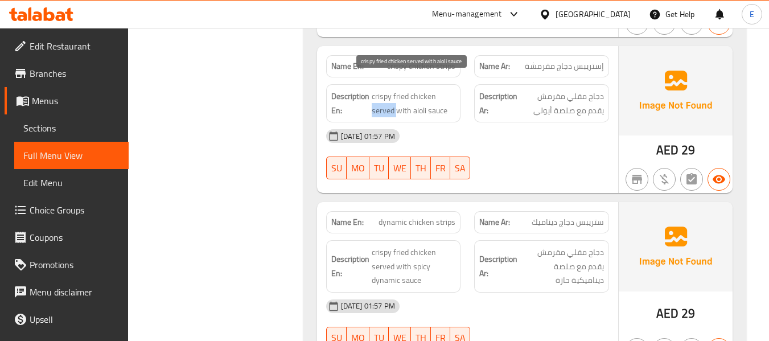
click at [381, 96] on span "crispy fried chicken served with aioli sauce" at bounding box center [414, 103] width 84 height 28
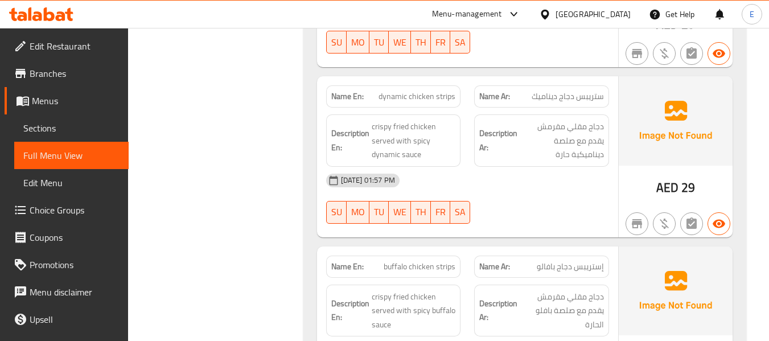
scroll to position [1024, 0]
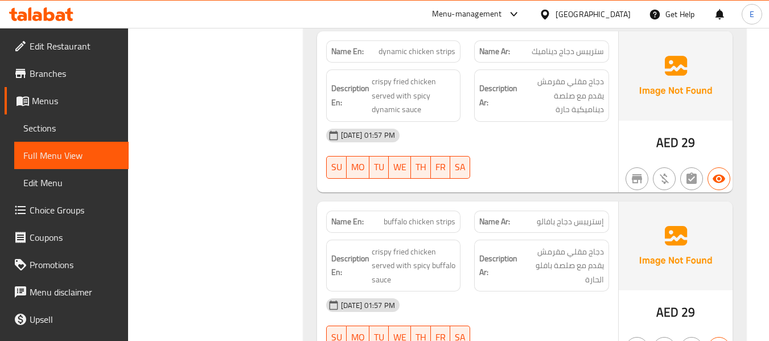
click at [441, 46] on span "dynamic chicken strips" at bounding box center [416, 52] width 77 height 12
click at [552, 46] on span "ستريبس دجاج ديناميك" at bounding box center [567, 52] width 72 height 12
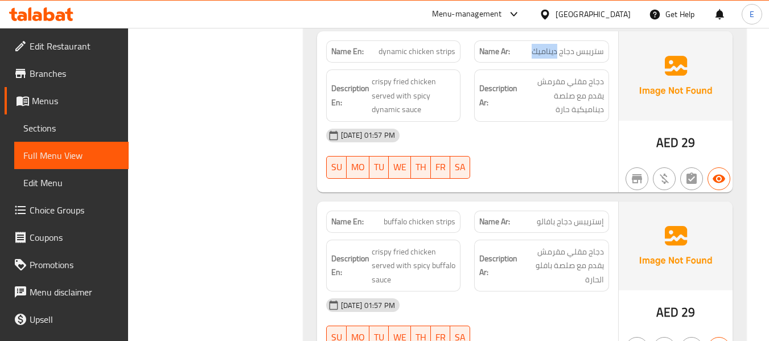
click at [552, 46] on span "ستريبس دجاج ديناميك" at bounding box center [567, 52] width 72 height 12
click at [547, 142] on div "17-09-2025 01:57 PM SU MO TU WE TH FR SA" at bounding box center [467, 154] width 296 height 64
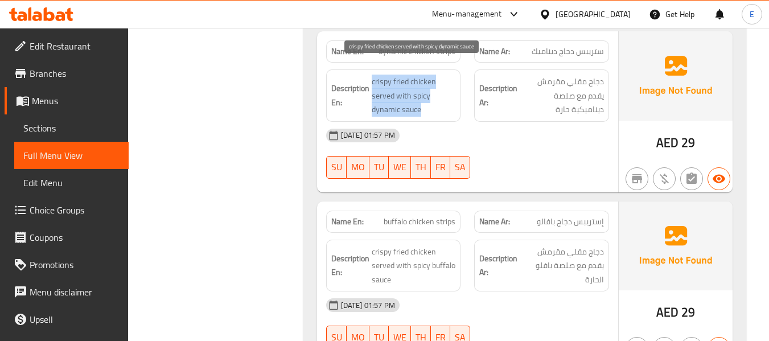
drag, startPoint x: 378, startPoint y: 68, endPoint x: 437, endPoint y: 93, distance: 63.7
click at [437, 93] on h6 "Description En: crispy fried chicken served with spicy dynamic sauce" at bounding box center [393, 96] width 125 height 42
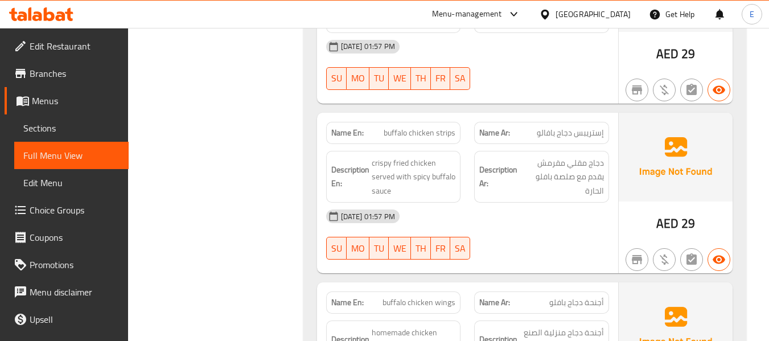
scroll to position [1138, 0]
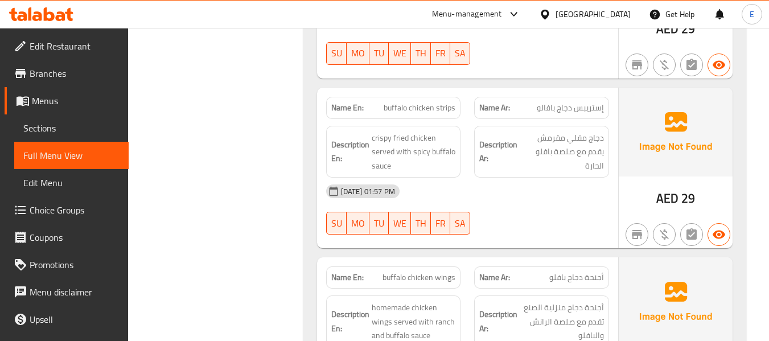
click at [423, 102] on span "buffalo chicken strips" at bounding box center [420, 108] width 72 height 12
click at [551, 102] on div "Name Ar: إستريبس دجاج بافالو" at bounding box center [541, 108] width 135 height 22
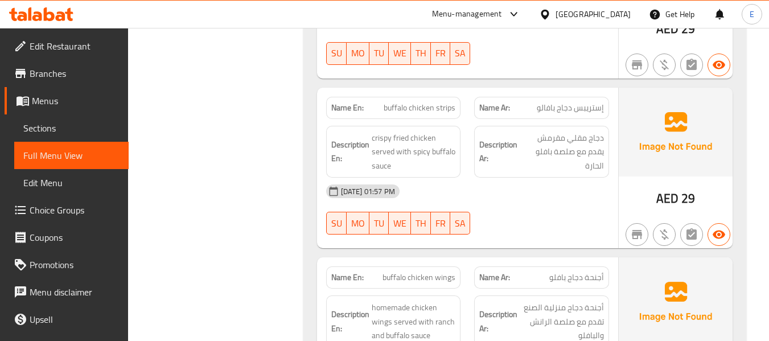
click at [555, 102] on span "إستريبس دجاج بافالو" at bounding box center [570, 108] width 67 height 12
drag, startPoint x: 547, startPoint y: 160, endPoint x: 431, endPoint y: 118, distance: 124.0
click at [547, 160] on div "Description Ar: دجاج مقلي مقرمش يقدم مع صلصة بافلو الحارة" at bounding box center [541, 152] width 149 height 66
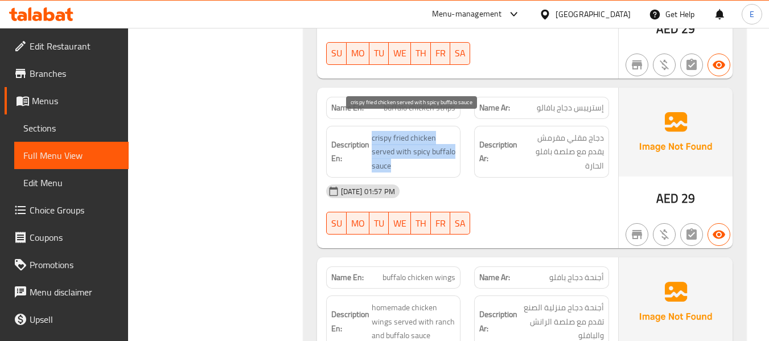
drag, startPoint x: 370, startPoint y: 118, endPoint x: 453, endPoint y: 154, distance: 90.5
click at [453, 154] on h6 "Description En: crispy fried chicken served with spicy buffalo sauce" at bounding box center [393, 152] width 125 height 42
click at [453, 154] on span "crispy fried chicken served with spicy buffalo sauce" at bounding box center [414, 152] width 84 height 42
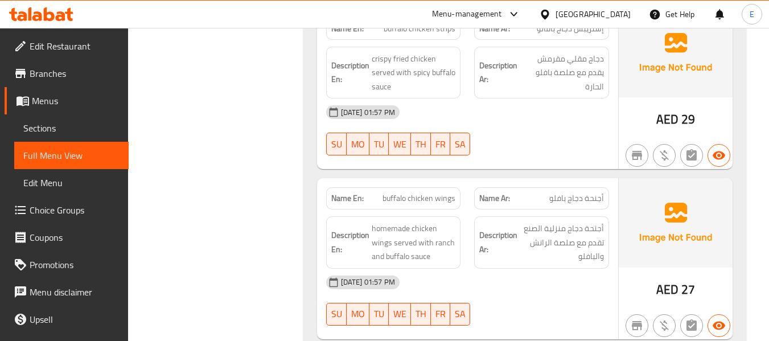
scroll to position [1309, 0]
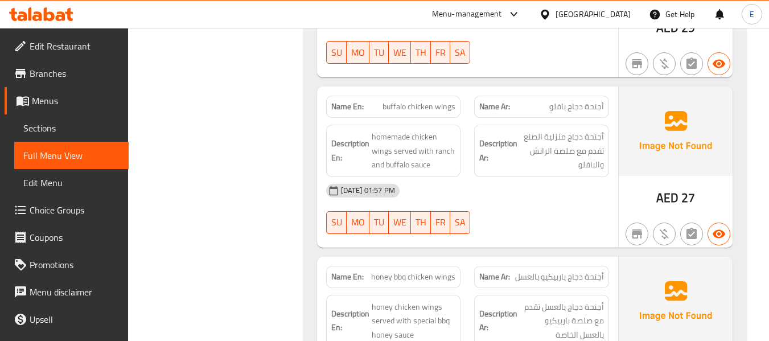
click at [439, 101] on span "buffalo chicken wings" at bounding box center [418, 107] width 73 height 12
click at [571, 101] on span "أجنحة دجاج بافلو" at bounding box center [576, 107] width 55 height 12
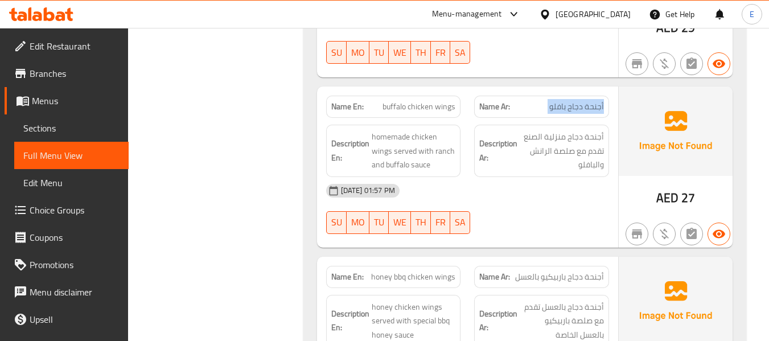
click at [571, 101] on span "أجنحة دجاج بافلو" at bounding box center [576, 107] width 55 height 12
click at [568, 195] on div "17-09-2025 01:57 PM SU MO TU WE TH FR SA" at bounding box center [467, 209] width 296 height 64
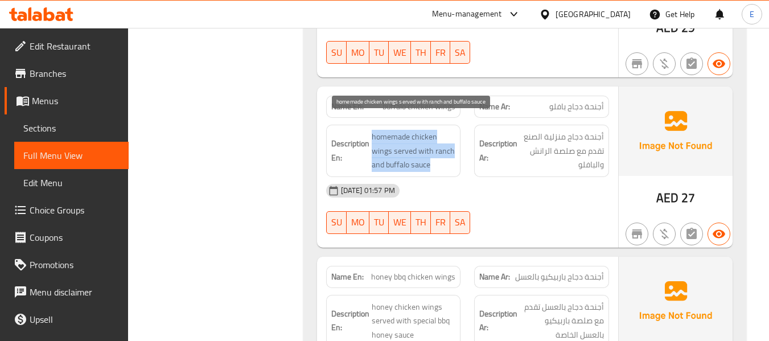
drag, startPoint x: 370, startPoint y: 116, endPoint x: 452, endPoint y: 150, distance: 89.0
click at [452, 150] on h6 "Description En: homemade chicken wings served with ranch and buffalo sauce" at bounding box center [393, 151] width 125 height 42
click at [452, 150] on span "homemade chicken wings served with ranch and buffalo sauce" at bounding box center [414, 151] width 84 height 42
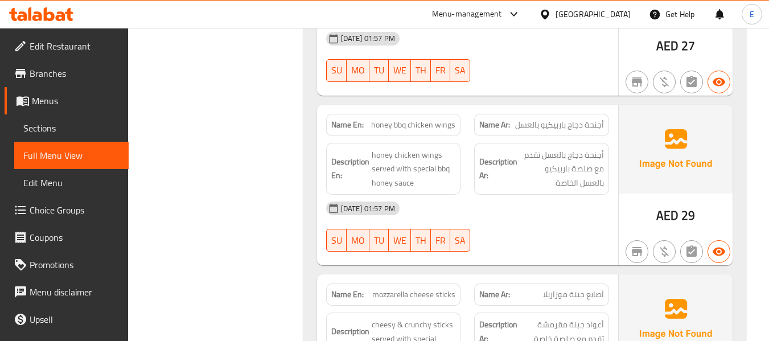
scroll to position [1479, 0]
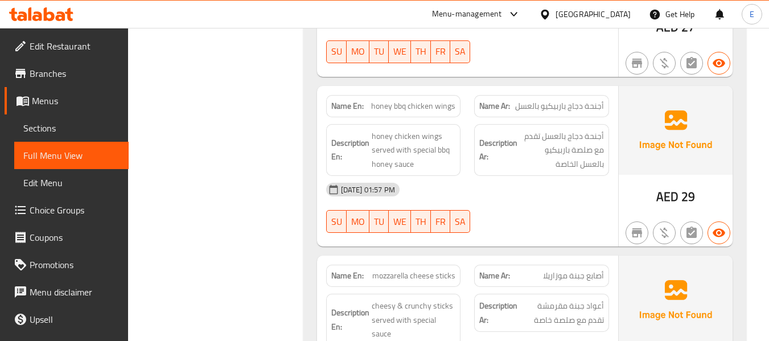
click at [431, 100] on span "honey bbq chicken wings" at bounding box center [413, 106] width 84 height 12
click at [586, 100] on span "أجنحة دجاج باربيكيو بالعسل" at bounding box center [559, 106] width 89 height 12
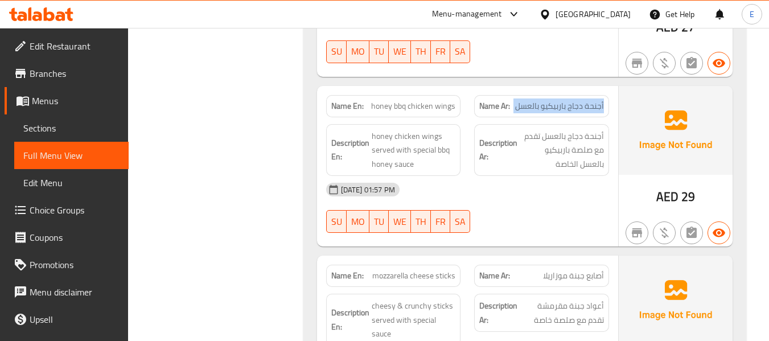
click at [586, 100] on span "أجنحة دجاج باربيكيو بالعسل" at bounding box center [559, 106] width 89 height 12
click at [550, 158] on div "Description Ar: أجنحة دجاج بالعسل تقدم مع صلصة باربيكيو بالعسل الخاصة" at bounding box center [541, 150] width 135 height 52
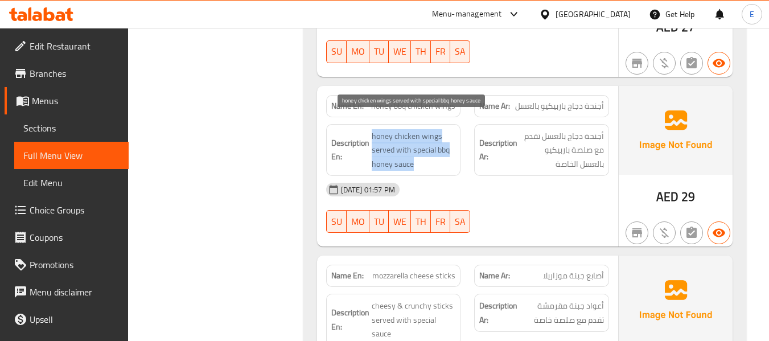
drag, startPoint x: 370, startPoint y: 114, endPoint x: 452, endPoint y: 151, distance: 89.9
click at [452, 151] on div "Description En: honey chicken wings served with special bbq honey sauce" at bounding box center [393, 150] width 135 height 52
click at [452, 151] on span "honey chicken wings served with special bbq honey sauce" at bounding box center [414, 150] width 84 height 42
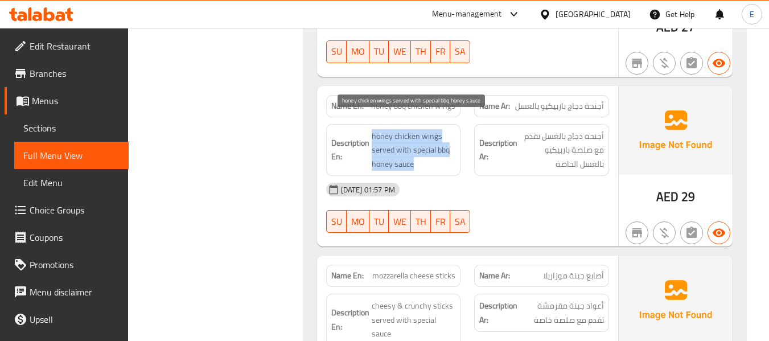
click at [452, 151] on span "honey chicken wings served with special bbq honey sauce" at bounding box center [414, 150] width 84 height 42
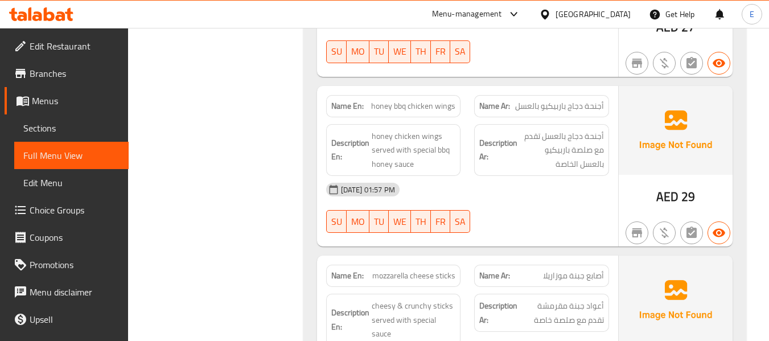
click at [526, 183] on div "17-09-2025 01:57 PM" at bounding box center [467, 189] width 296 height 27
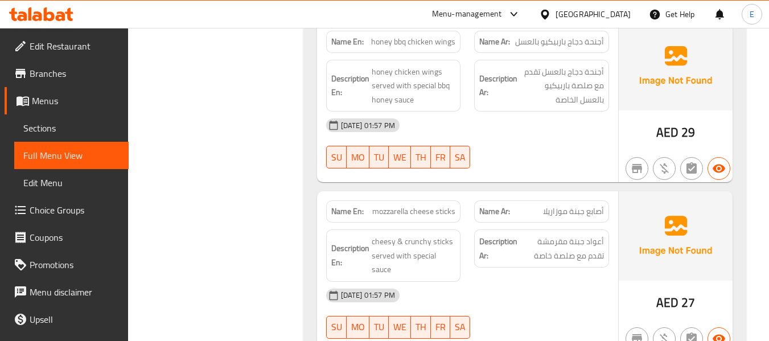
scroll to position [1536, 0]
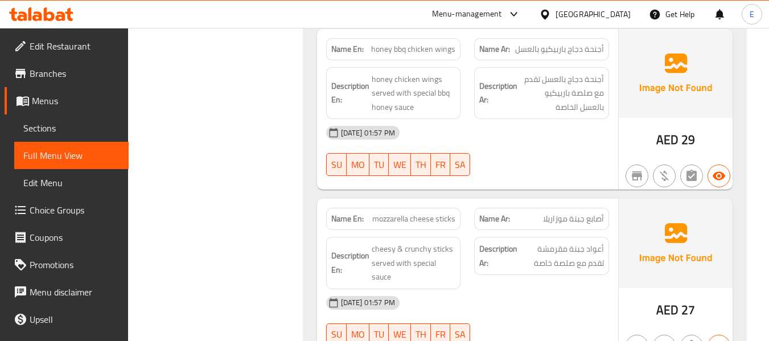
click at [388, 43] on span "honey bbq chicken wings" at bounding box center [413, 49] width 84 height 12
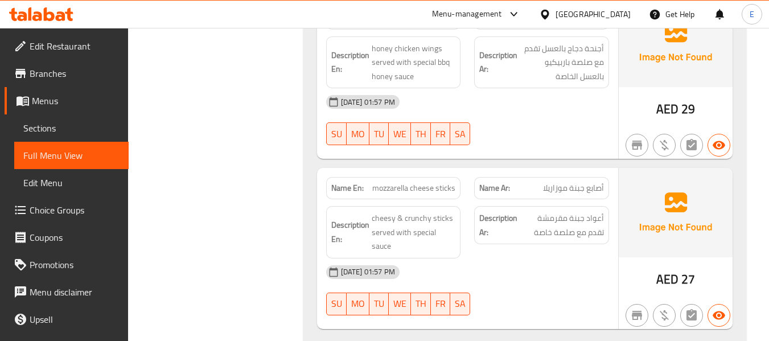
scroll to position [1593, 0]
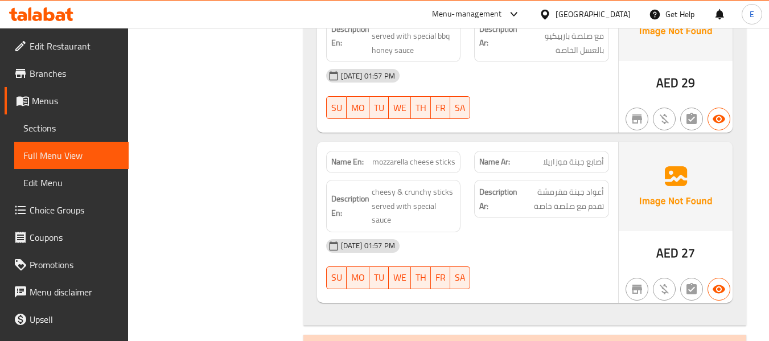
click at [551, 156] on div "Name Ar: أصابع جبنة موزاريلا" at bounding box center [541, 162] width 135 height 22
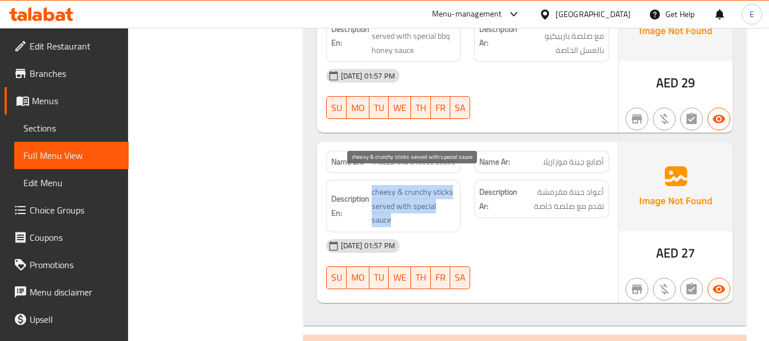
drag, startPoint x: 368, startPoint y: 171, endPoint x: 447, endPoint y: 204, distance: 85.9
click at [447, 204] on h6 "Description En: cheesy & crunchy sticks served with special sauce" at bounding box center [393, 206] width 125 height 42
click at [447, 204] on span "cheesy & crunchy sticks served with special sauce" at bounding box center [414, 206] width 84 height 42
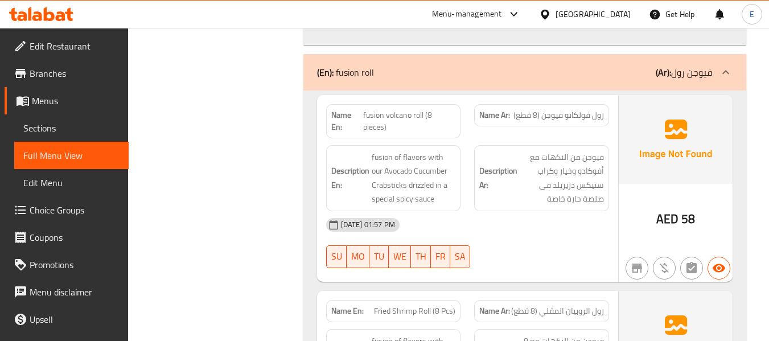
scroll to position [1878, 0]
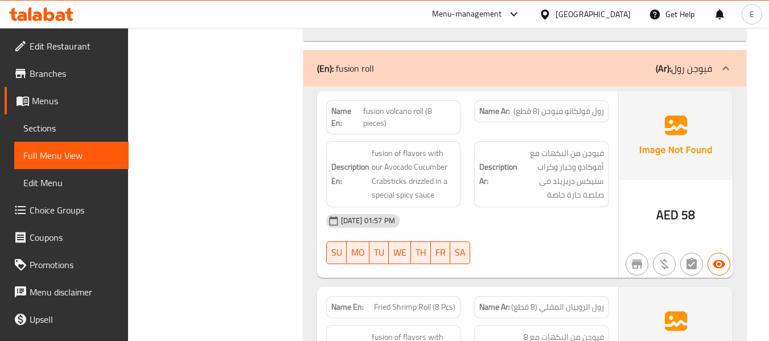
click at [680, 207] on div "AED 58" at bounding box center [675, 215] width 39 height 17
click at [577, 105] on div "Name Ar: رول فولكانو فيوجن (8 قطع)" at bounding box center [541, 111] width 135 height 22
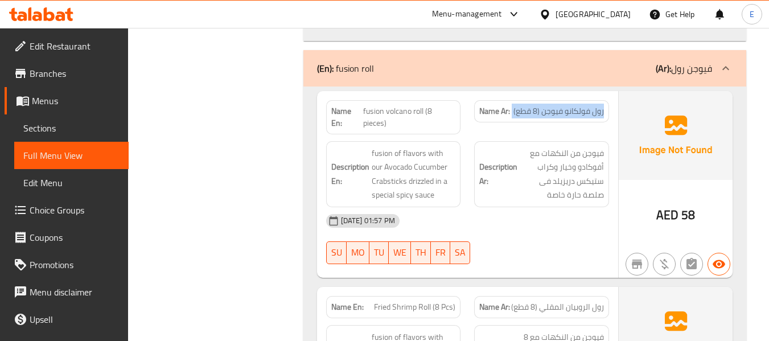
click at [577, 105] on div "Name Ar: رول فولكانو فيوجن (8 قطع)" at bounding box center [541, 111] width 135 height 22
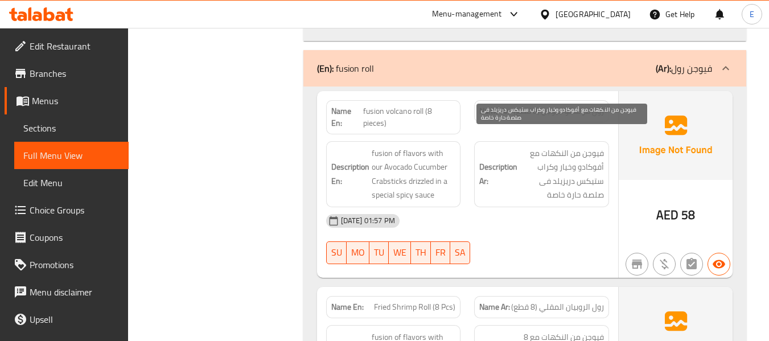
click at [540, 178] on span "فيوجن من النكهات مع أفوكادو وخيار وكراب ستيكس دريزيلد فى صلصة حارة خاصة" at bounding box center [562, 174] width 84 height 56
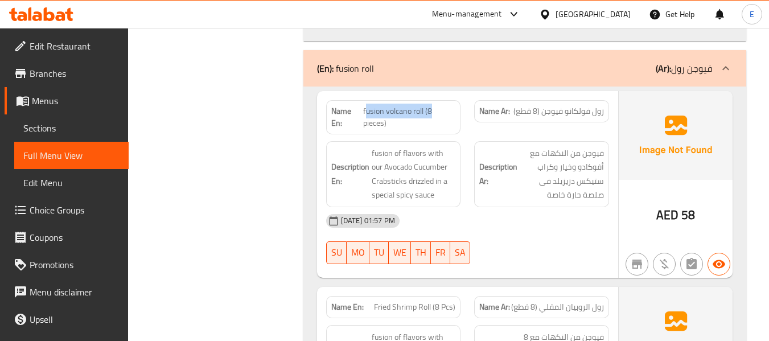
drag, startPoint x: 365, startPoint y: 95, endPoint x: 446, endPoint y: 102, distance: 81.1
click at [446, 105] on span "fusion volcano roll (8 pieces)" at bounding box center [409, 117] width 93 height 24
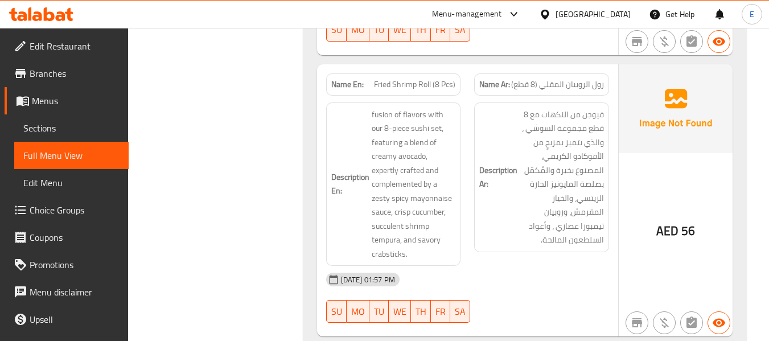
scroll to position [2105, 0]
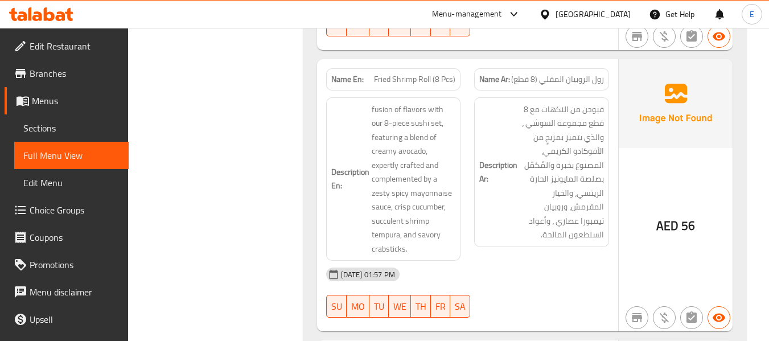
click at [444, 73] on span "Fried Shrimp Roll (8 Pcs)" at bounding box center [414, 79] width 81 height 12
click at [542, 73] on span "رول الروبيان المقلي (8 قطع)" at bounding box center [557, 79] width 93 height 12
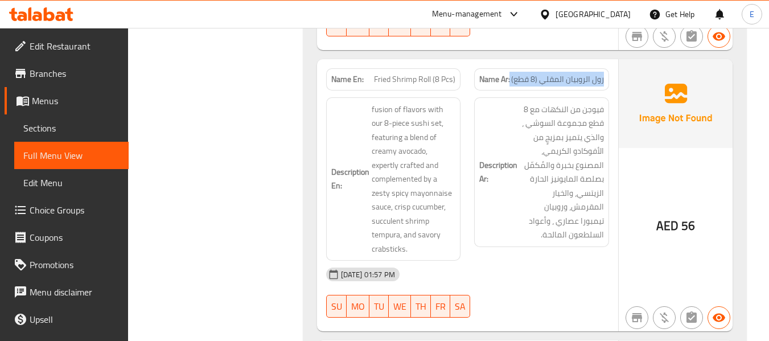
click at [542, 73] on span "رول الروبيان المقلي (8 قطع)" at bounding box center [557, 79] width 93 height 12
click at [571, 187] on span "فيوجن من النكهات مع 8 قطع مجموعة السوشي ، والذي يتميز بمزيجٍ من الأفوكادو الكري…" at bounding box center [562, 171] width 84 height 139
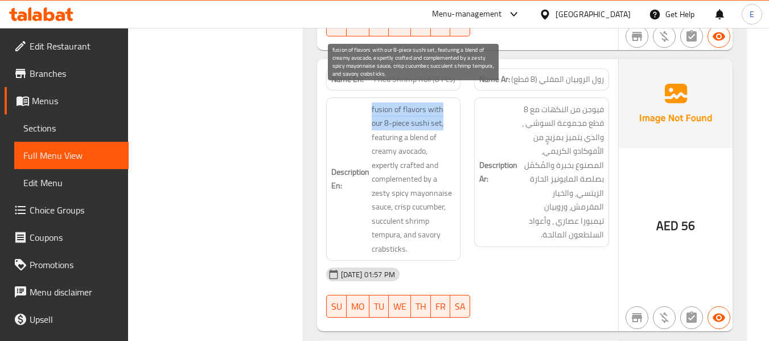
drag, startPoint x: 368, startPoint y: 91, endPoint x: 429, endPoint y: 104, distance: 62.3
click at [429, 104] on h6 "Description En: fusion of flavors with our 8-piece sushi set, featuring a blend…" at bounding box center [393, 179] width 125 height 154
click at [430, 104] on span "fusion of flavors with our 8-piece sushi set, featuring a blend of creamy avoca…" at bounding box center [414, 179] width 84 height 154
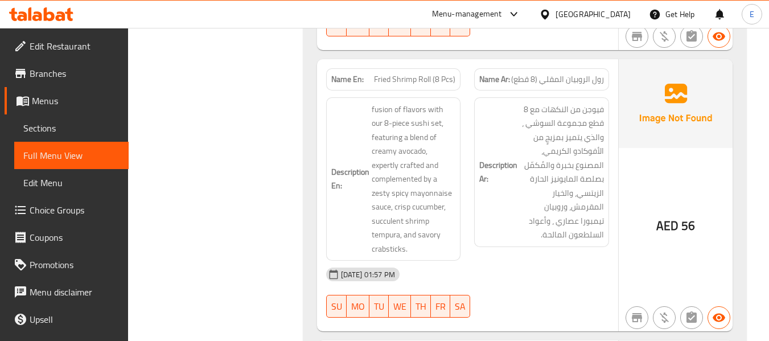
click at [419, 73] on span "Fried Shrimp Roll (8 Pcs)" at bounding box center [414, 79] width 81 height 12
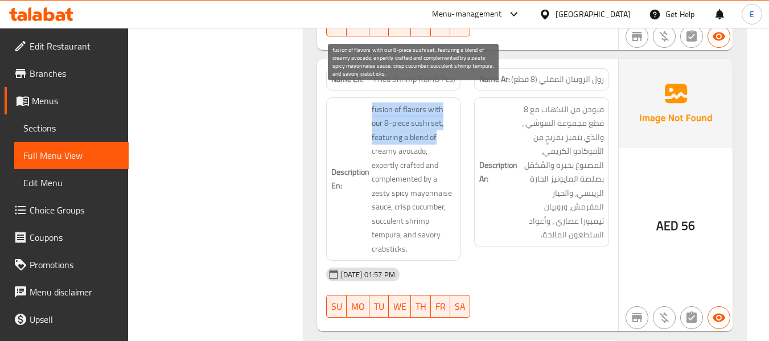
drag, startPoint x: 368, startPoint y: 88, endPoint x: 450, endPoint y: 119, distance: 87.2
click at [450, 119] on div "Description En: fusion of flavors with our 8-piece sushi set, featuring a blend…" at bounding box center [393, 179] width 135 height 164
click at [446, 119] on span "fusion of flavors with our 8-piece sushi set, featuring a blend of creamy avoca…" at bounding box center [414, 179] width 84 height 154
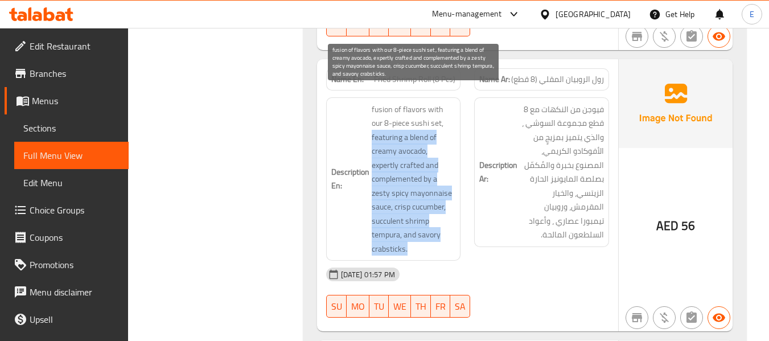
drag, startPoint x: 415, startPoint y: 123, endPoint x: 431, endPoint y: 229, distance: 106.9
click at [431, 229] on h6 "Description En: fusion of flavors with our 8-piece sushi set, featuring a blend…" at bounding box center [393, 179] width 125 height 154
click at [431, 229] on span "fusion of flavors with our 8-piece sushi set, featuring a blend of creamy avoca…" at bounding box center [414, 179] width 84 height 154
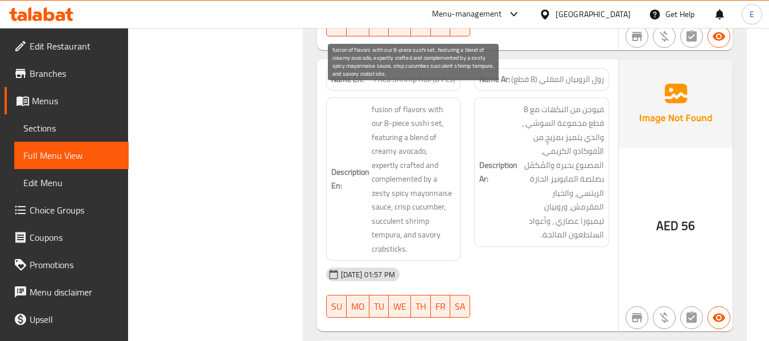
click at [406, 122] on span "fusion of flavors with our 8-piece sushi set, featuring a blend of creamy avoca…" at bounding box center [414, 179] width 84 height 154
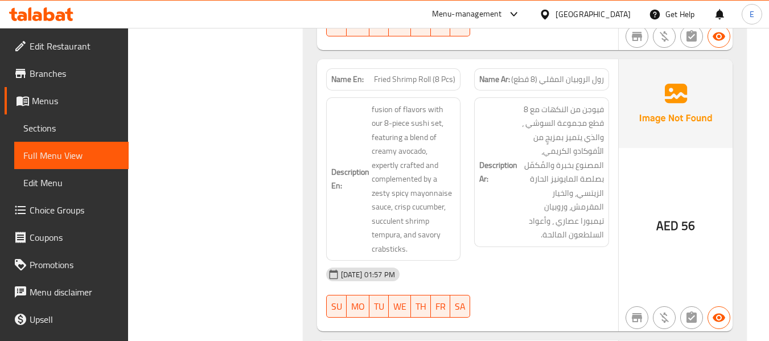
click at [405, 68] on div "Name En: Fried Shrimp Roll (8 Pcs)" at bounding box center [393, 79] width 135 height 22
copy span "Fried Shrimp Roll (8 Pcs)"
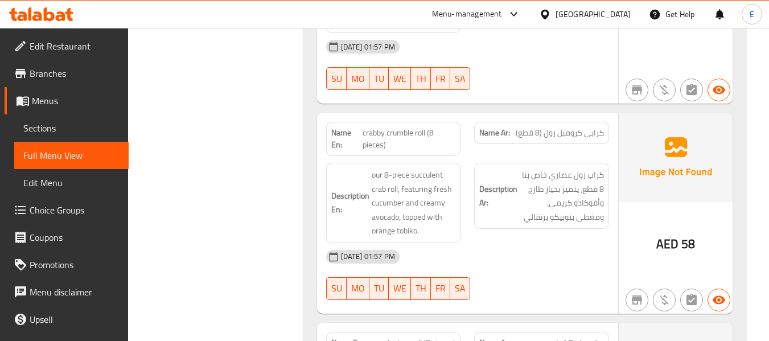
scroll to position [2390, 0]
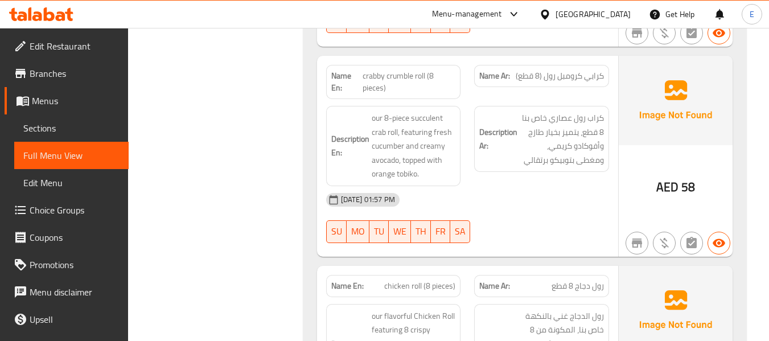
click at [415, 70] on span "crabby crumble roll (8 pieces)" at bounding box center [408, 82] width 93 height 24
click at [576, 70] on span "كرابي كرومبل رول (8 قطع)" at bounding box center [560, 76] width 88 height 12
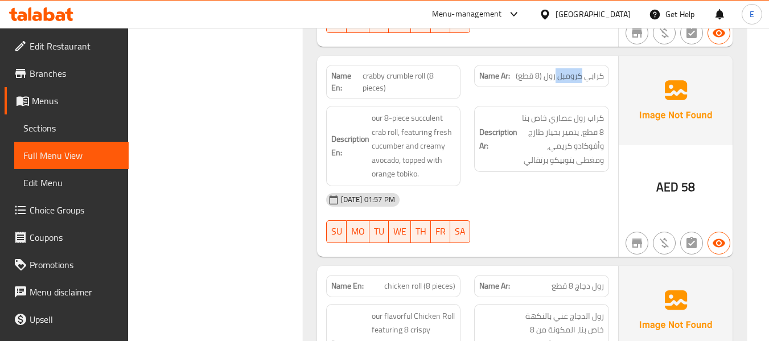
click at [576, 70] on span "كرابي كرومبل رول (8 قطع)" at bounding box center [560, 76] width 88 height 12
click at [588, 162] on div "Description Ar: كراب رول عصاري خاص بنا 8 قطع، يتميز بخيار طازج وأفوكادو كريمي، …" at bounding box center [541, 146] width 149 height 94
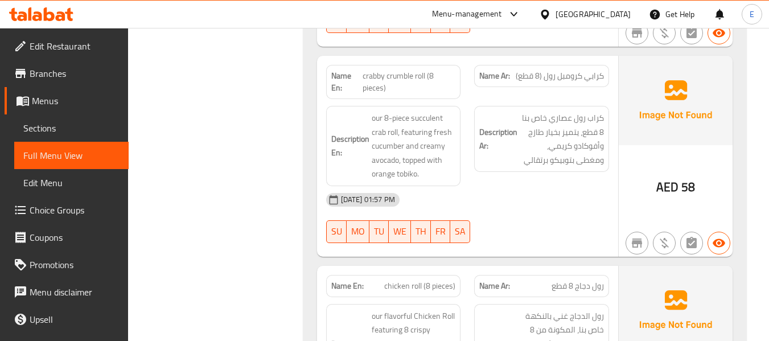
click at [505, 137] on strong "Description Ar:" at bounding box center [498, 139] width 38 height 28
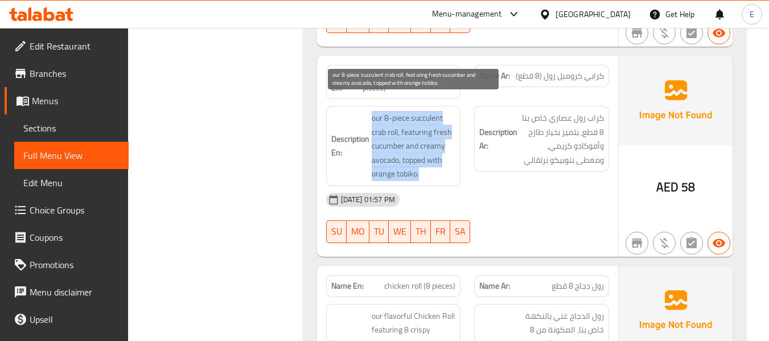
drag, startPoint x: 371, startPoint y: 99, endPoint x: 444, endPoint y: 156, distance: 92.4
click at [444, 156] on span "our 8-piece succulent crab roll, featuring fresh cucumber and creamy avocado, t…" at bounding box center [414, 146] width 84 height 70
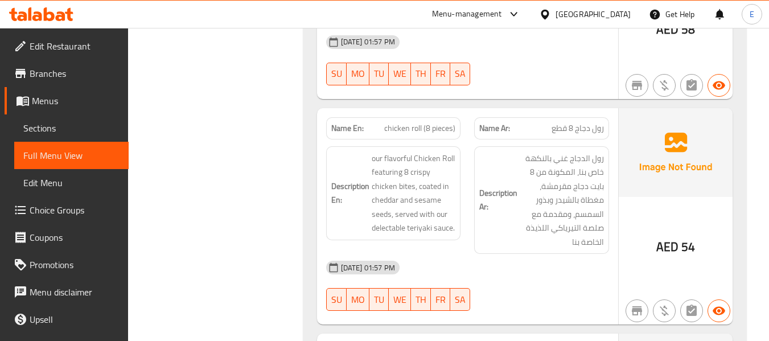
scroll to position [2561, 0]
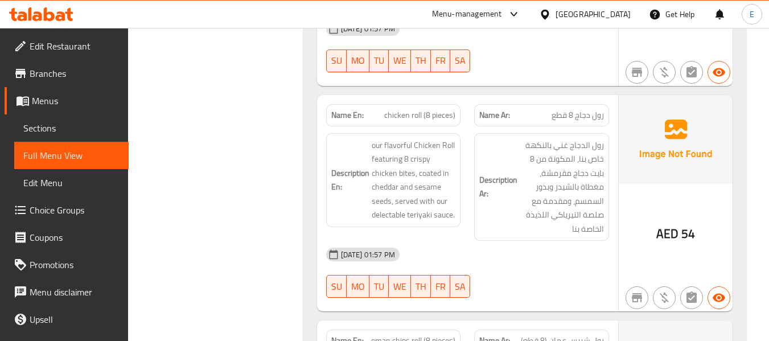
click at [424, 104] on div "Name En: chicken roll (8 pieces)" at bounding box center [393, 115] width 135 height 22
click at [567, 109] on span "رول دجاج 8 قطع" at bounding box center [577, 115] width 52 height 12
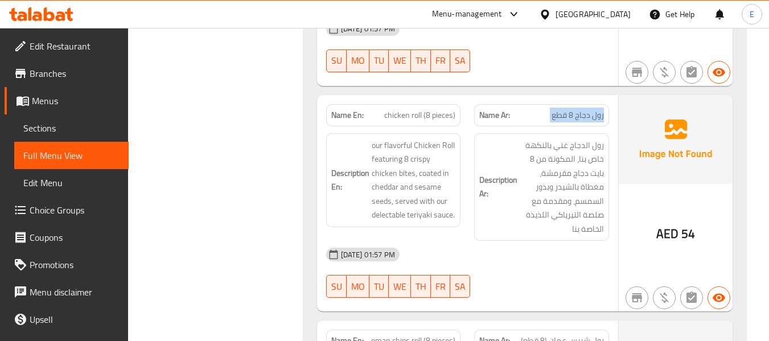
click at [567, 109] on span "رول دجاج 8 قطع" at bounding box center [577, 115] width 52 height 12
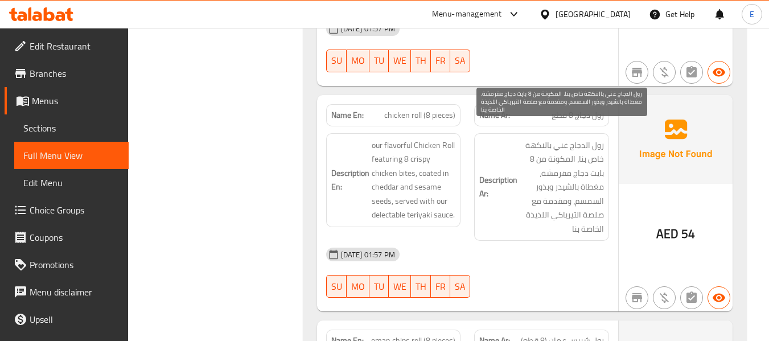
click at [537, 220] on span "رول الدجاج غني بالنكهة خاص بنا، المكونة من 8 بايت دجاج مقرمشة، مغطاة بالشيدر وب…" at bounding box center [562, 187] width 84 height 98
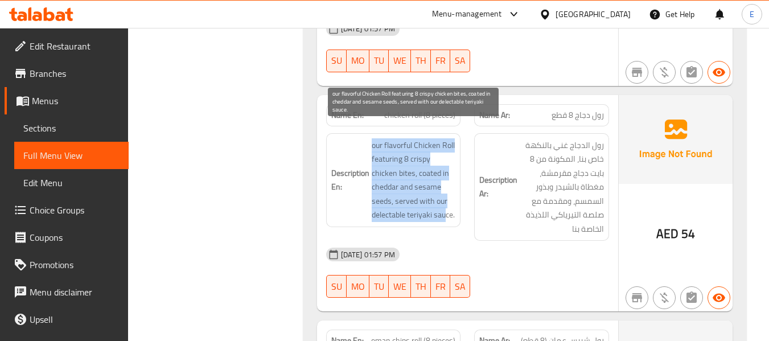
drag, startPoint x: 367, startPoint y: 127, endPoint x: 447, endPoint y: 197, distance: 106.0
click at [447, 197] on h6 "Description En: our flavorful Chicken Roll featuring 8 crispy chicken bites, co…" at bounding box center [393, 180] width 125 height 84
click at [447, 197] on span "our flavorful Chicken Roll featuring 8 crispy chicken bites, coated in cheddar …" at bounding box center [414, 180] width 84 height 84
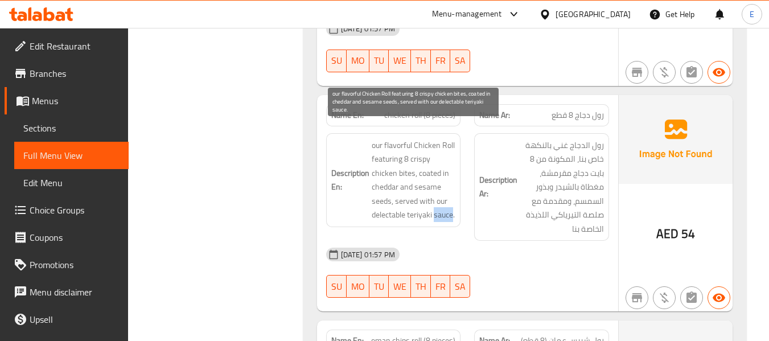
click at [447, 197] on span "our flavorful Chicken Roll featuring 8 crispy chicken bites, coated in cheddar …" at bounding box center [414, 180] width 84 height 84
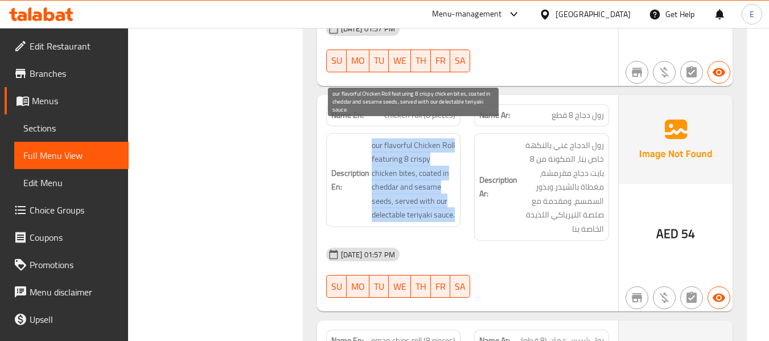
click at [447, 197] on span "our flavorful Chicken Roll featuring 8 crispy chicken bites, coated in cheddar …" at bounding box center [414, 180] width 84 height 84
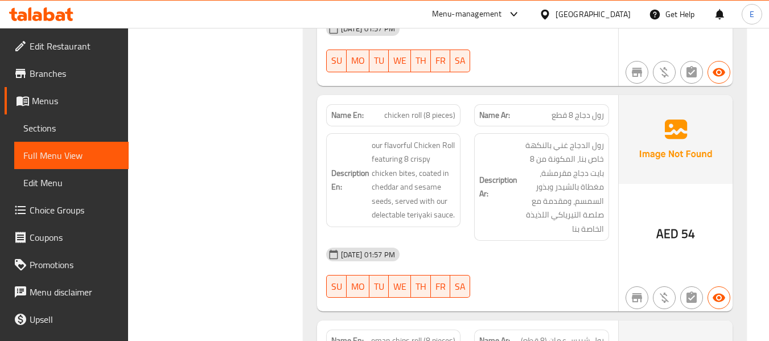
click at [514, 241] on div "17-09-2025 01:57 PM" at bounding box center [467, 254] width 296 height 27
click at [436, 109] on span "chicken roll (8 pieces)" at bounding box center [419, 115] width 71 height 12
copy span "chicken roll (8 pieces)"
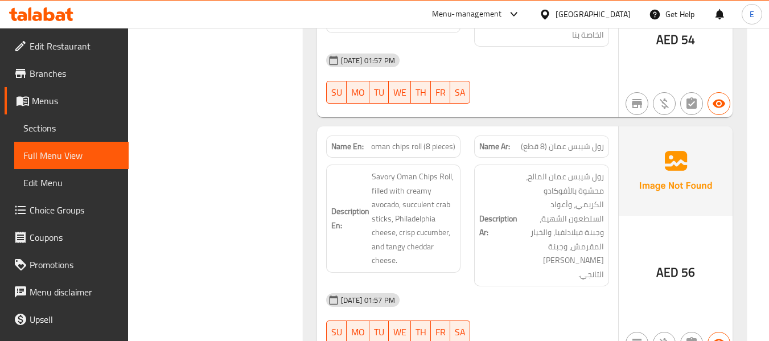
scroll to position [2788, 0]
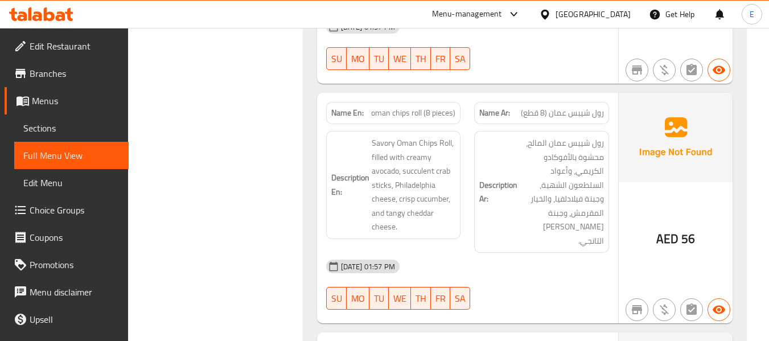
click at [576, 107] on span "رول شيبس عمان (8 قطع)" at bounding box center [562, 113] width 83 height 12
click at [421, 107] on span "oman chips roll (8 pieces)" at bounding box center [413, 113] width 84 height 12
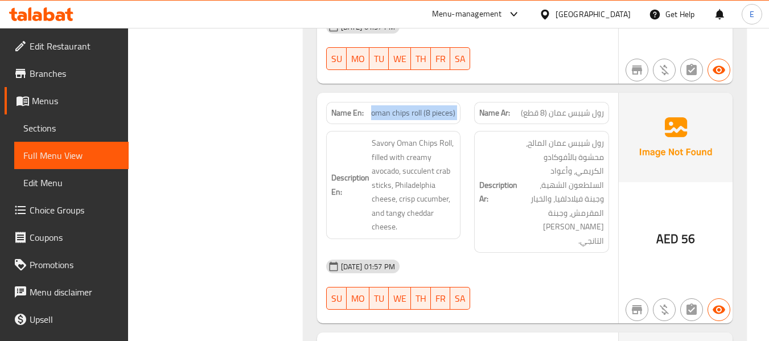
click at [421, 107] on span "oman chips roll (8 pieces)" at bounding box center [413, 113] width 84 height 12
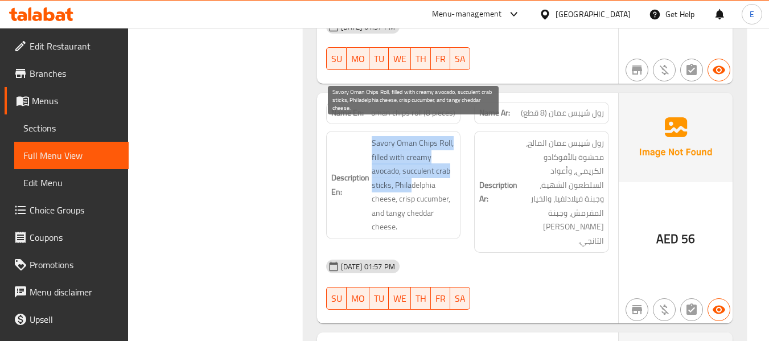
drag, startPoint x: 366, startPoint y: 123, endPoint x: 409, endPoint y: 171, distance: 64.0
click at [409, 171] on h6 "Description En: Savory Oman Chips Roll, filled with creamy avocado, succulent c…" at bounding box center [393, 185] width 125 height 98
click at [418, 158] on span "Savory Oman Chips Roll, filled with creamy avocado, succulent crab sticks, Phil…" at bounding box center [414, 185] width 84 height 98
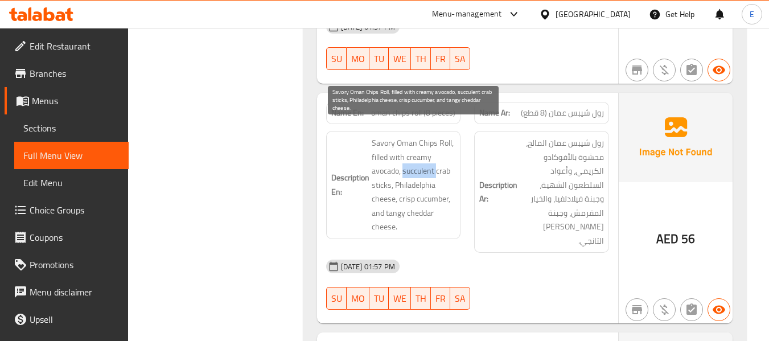
click at [418, 158] on span "Savory Oman Chips Roll, filled with creamy avocado, succulent crab sticks, Phil…" at bounding box center [414, 185] width 84 height 98
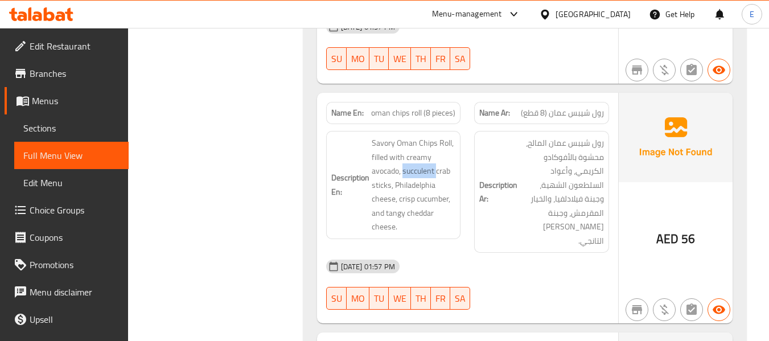
click at [527, 253] on div "17-09-2025 01:57 PM" at bounding box center [467, 266] width 296 height 27
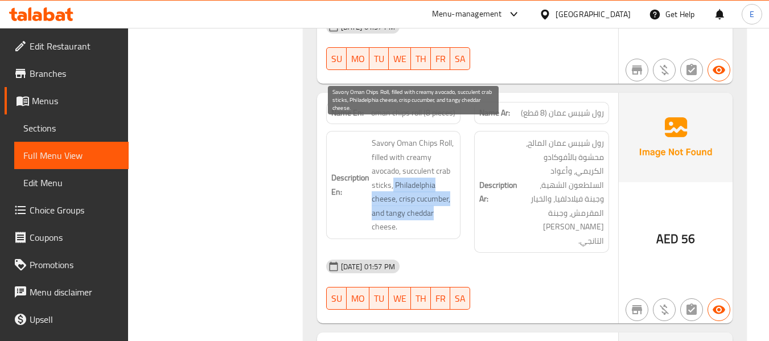
drag, startPoint x: 429, startPoint y: 169, endPoint x: 446, endPoint y: 204, distance: 38.7
click at [446, 204] on span "Savory Oman Chips Roll, filled with creamy avocado, succulent crab sticks, Phil…" at bounding box center [414, 185] width 84 height 98
drag, startPoint x: 446, startPoint y: 204, endPoint x: 436, endPoint y: 139, distance: 64.9
click at [445, 204] on span "Savory Oman Chips Roll, filled with creamy avocado, succulent crab sticks, Phil…" at bounding box center [414, 185] width 84 height 98
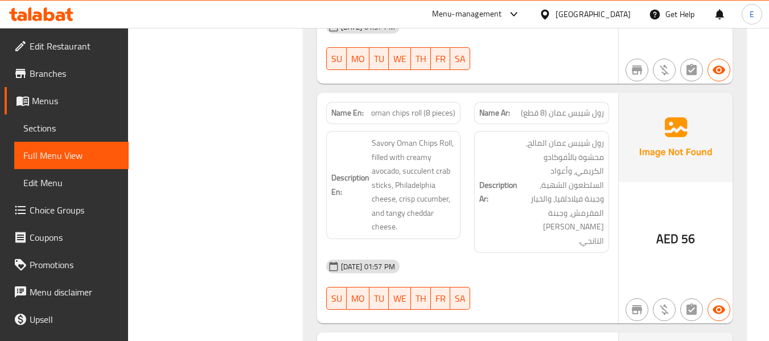
click at [438, 107] on span "oman chips roll (8 pieces)" at bounding box center [413, 113] width 84 height 12
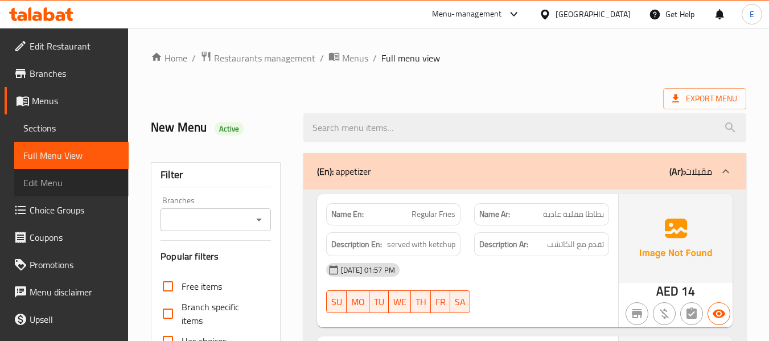
click at [81, 174] on link "Edit Menu" at bounding box center [71, 182] width 114 height 27
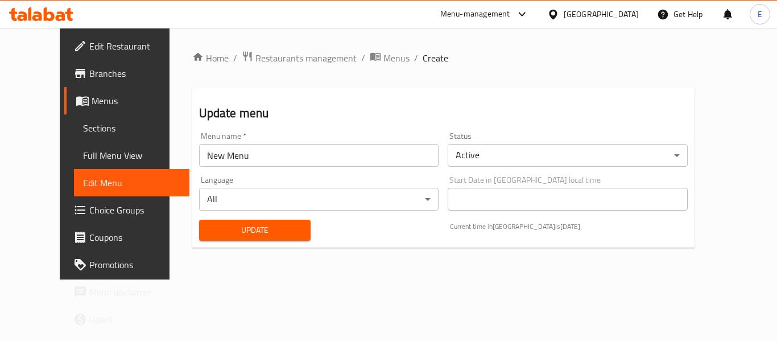
click at [78, 166] on link "Full Menu View" at bounding box center [132, 155] width 116 height 27
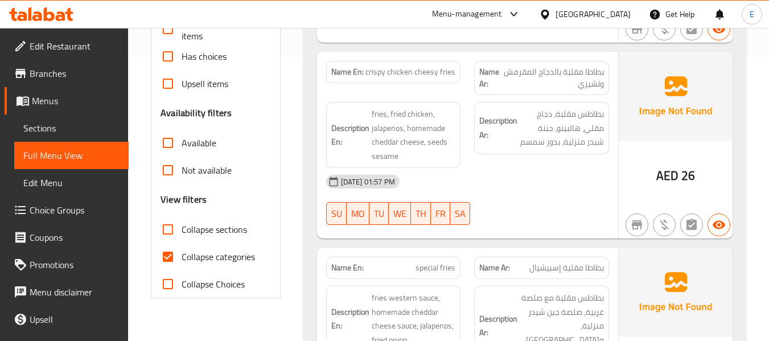
click at [170, 252] on input "Collapse categories" at bounding box center [167, 256] width 27 height 27
checkbox input "false"
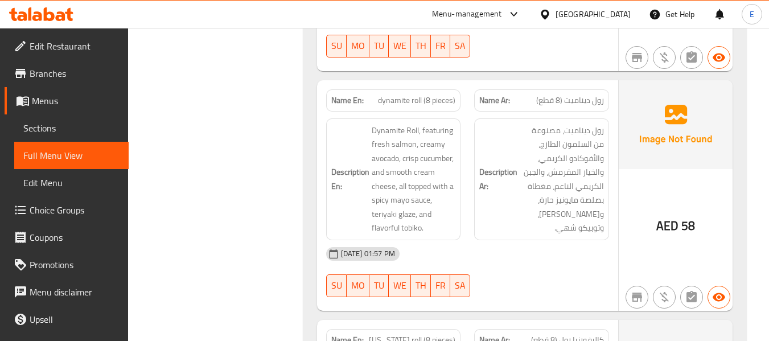
scroll to position [3044, 0]
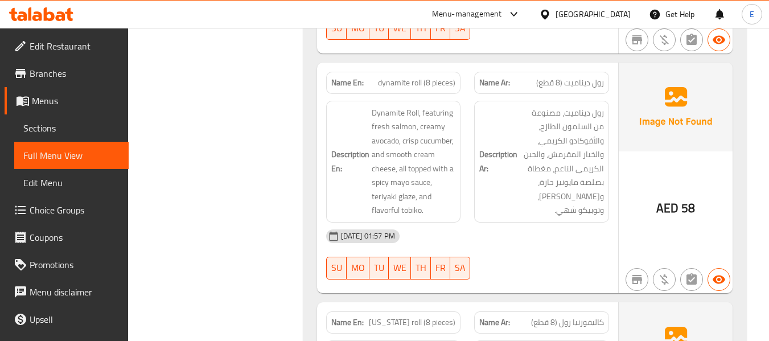
click at [597, 72] on div "Name Ar: رول ديناميت (8 قطع)" at bounding box center [541, 83] width 135 height 22
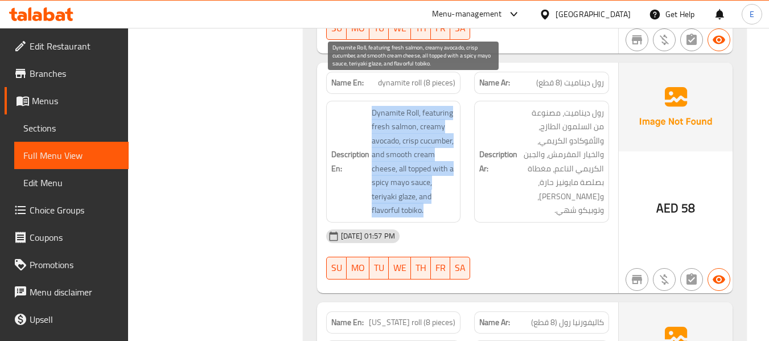
drag, startPoint x: 386, startPoint y: 83, endPoint x: 442, endPoint y: 181, distance: 112.9
click at [442, 181] on h6 "Description En: Dynamite Roll, featuring fresh salmon, creamy avocado, crisp cu…" at bounding box center [393, 162] width 125 height 112
click at [411, 170] on span "Dynamite Roll, featuring fresh salmon, creamy avocado, crisp cucumber, and smoo…" at bounding box center [414, 162] width 84 height 112
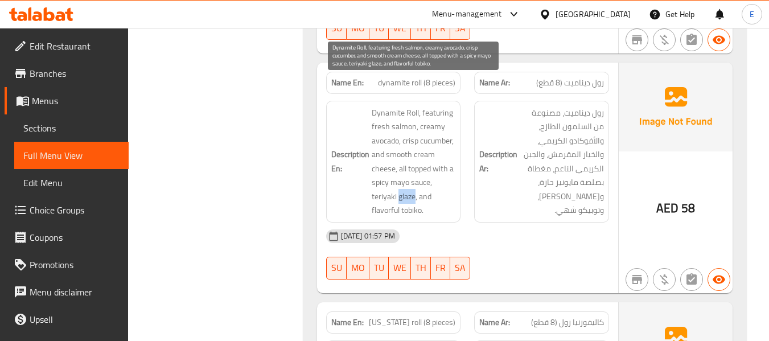
click at [411, 170] on span "Dynamite Roll, featuring fresh salmon, creamy avocado, crisp cucumber, and smoo…" at bounding box center [414, 162] width 84 height 112
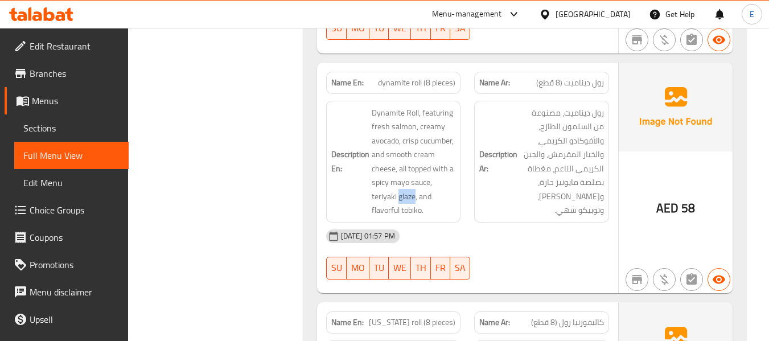
click at [422, 77] on span "dynamite roll (8 pieces)" at bounding box center [416, 83] width 77 height 12
copy span "dynamite roll (8 pieces)"
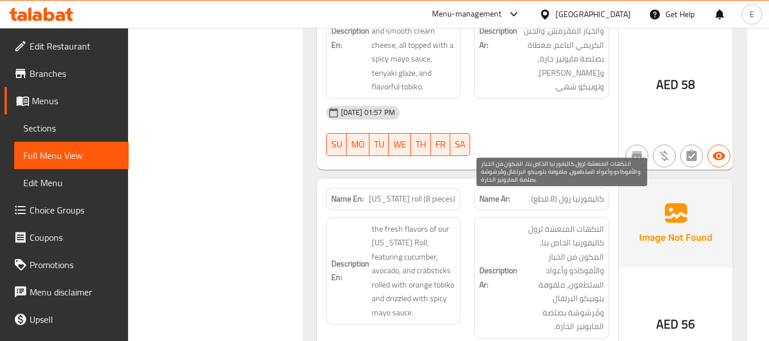
scroll to position [3272, 0]
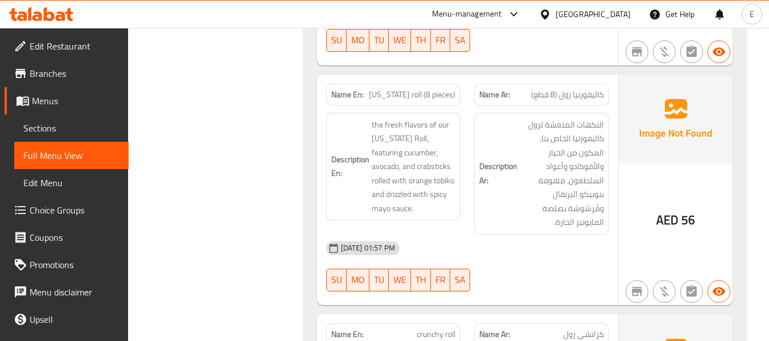
click at [600, 89] on span "كاليفورنيا رول (8 قطع)" at bounding box center [567, 95] width 73 height 12
click at [400, 84] on div "Name En: [US_STATE] roll (8 pieces)" at bounding box center [393, 95] width 135 height 22
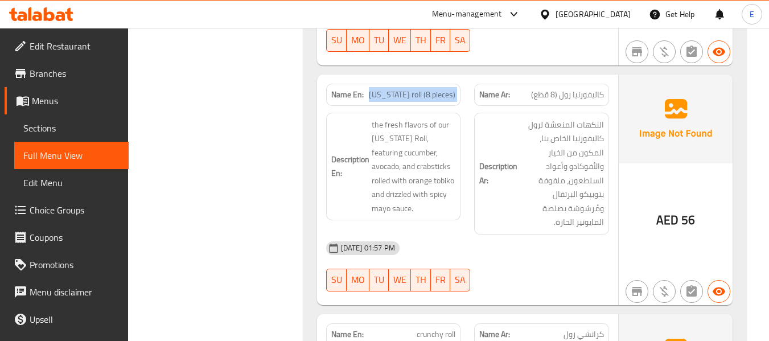
click at [400, 84] on div "Name En: [US_STATE] roll (8 pieces)" at bounding box center [393, 95] width 135 height 22
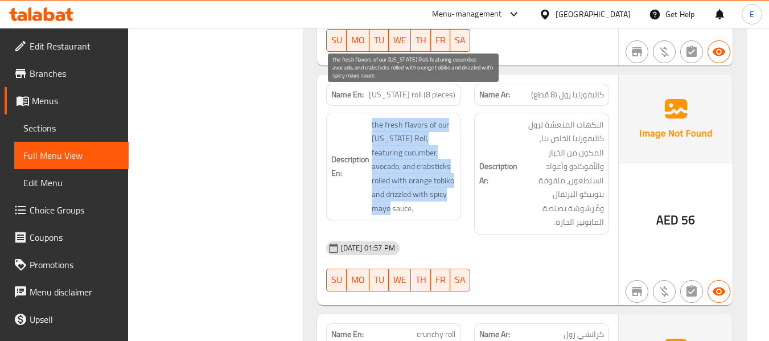
drag, startPoint x: 368, startPoint y: 94, endPoint x: 454, endPoint y: 173, distance: 116.4
click at [454, 173] on h6 "Description En: the fresh flavors of our [US_STATE] Roll, featuring cucumber, a…" at bounding box center [393, 167] width 125 height 98
click at [454, 173] on span "the fresh flavors of our [US_STATE] Roll, featuring cucumber, avocado, and crab…" at bounding box center [414, 167] width 84 height 98
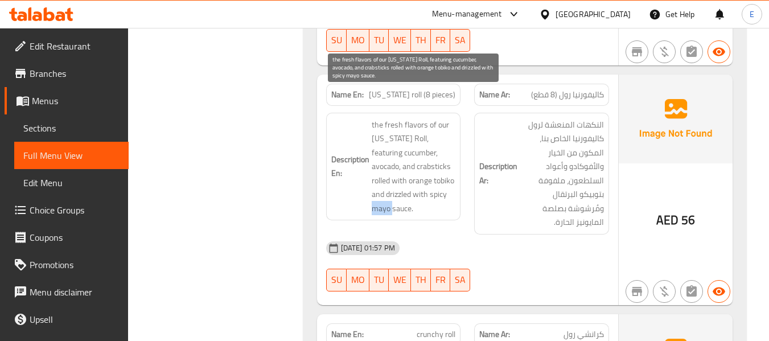
click at [454, 173] on span "the fresh flavors of our [US_STATE] Roll, featuring cucumber, avocado, and crab…" at bounding box center [414, 167] width 84 height 98
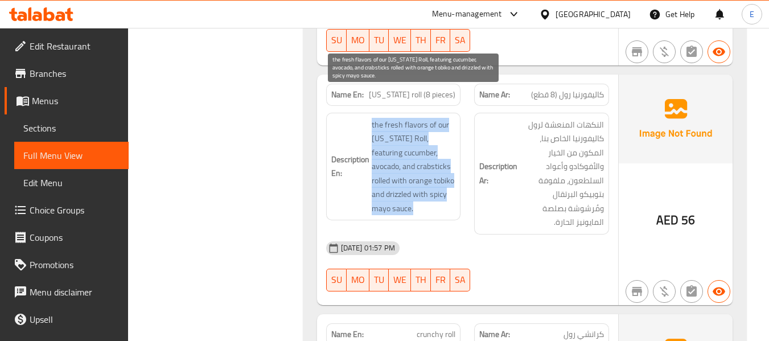
click at [454, 173] on span "the fresh flavors of our [US_STATE] Roll, featuring cucumber, avocado, and crab…" at bounding box center [414, 167] width 84 height 98
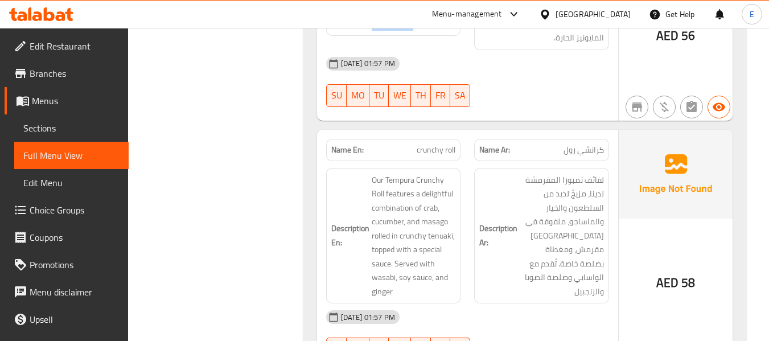
scroll to position [3499, 0]
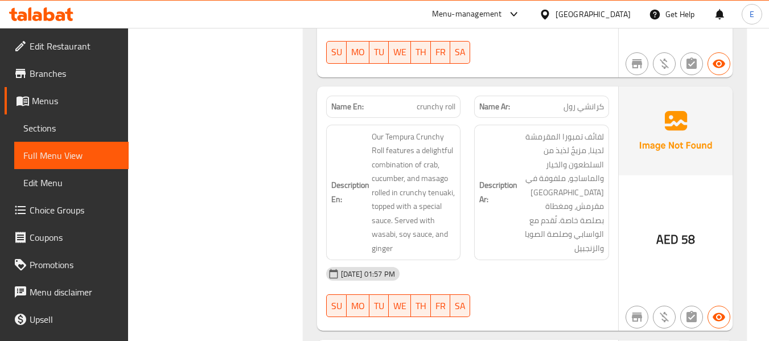
click at [417, 101] on span "crunchy roll" at bounding box center [436, 107] width 39 height 12
click at [576, 101] on span "كرانشي رول" at bounding box center [583, 107] width 40 height 12
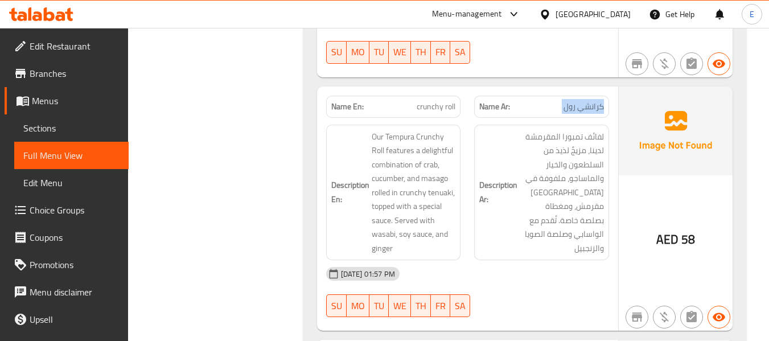
click at [576, 101] on span "كرانشي رول" at bounding box center [583, 107] width 40 height 12
click at [570, 185] on span "لفائف تمبورا المقرمشة لدينا، مزيجٌ لذيذ من السلطعون والخيار والماساجو، ملفوفة ف…" at bounding box center [562, 193] width 84 height 126
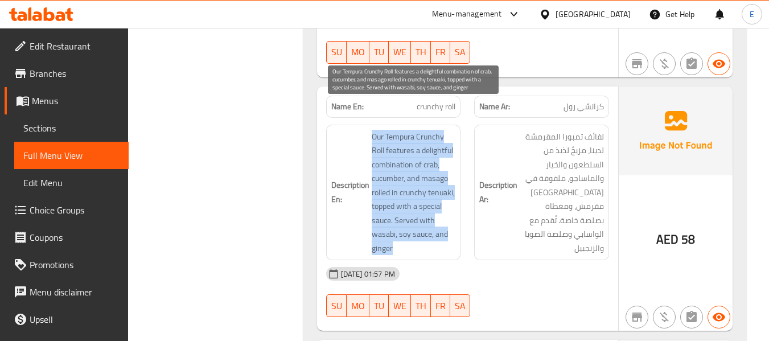
drag, startPoint x: 370, startPoint y: 111, endPoint x: 451, endPoint y: 216, distance: 132.3
click at [451, 216] on h6 "Description En: Our Tempura Crunchy Roll features a delightful combination of c…" at bounding box center [393, 193] width 125 height 126
click at [451, 216] on span "Our Tempura Crunchy Roll features a delightful combination of crab, cucumber, a…" at bounding box center [414, 193] width 84 height 126
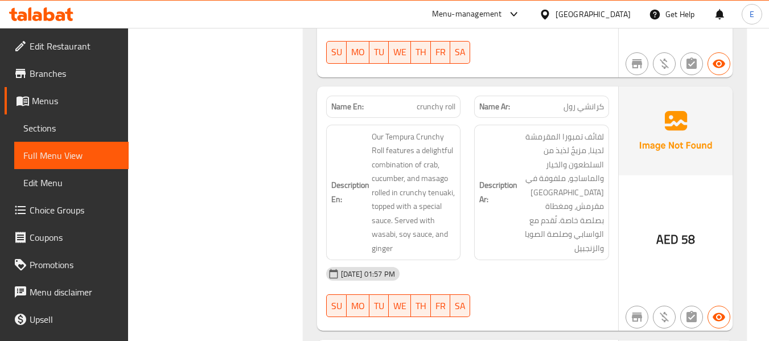
click at [427, 101] on span "crunchy roll" at bounding box center [436, 107] width 39 height 12
copy span "crunchy roll"
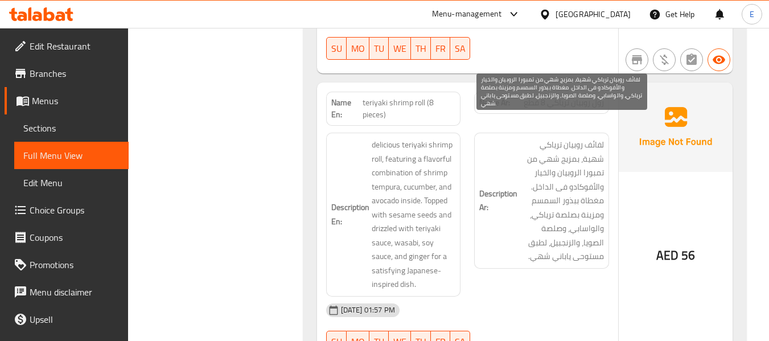
scroll to position [3784, 0]
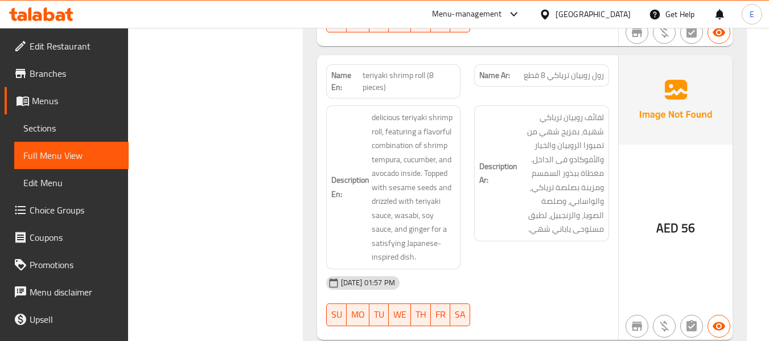
click at [563, 69] on span "رول روبيان ترياكي 8 قطع" at bounding box center [563, 75] width 80 height 12
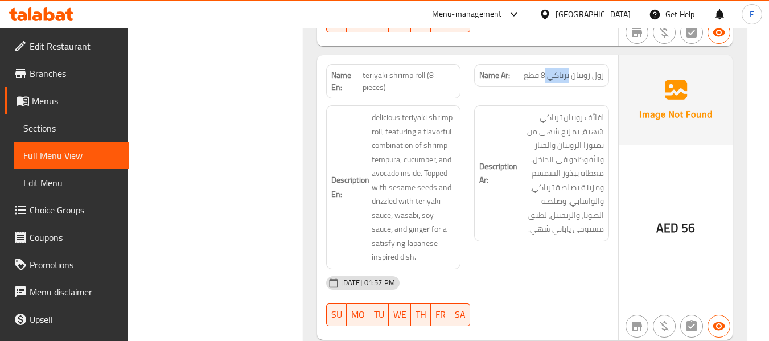
click at [563, 69] on span "رول روبيان ترياكي 8 قطع" at bounding box center [563, 75] width 80 height 12
click at [427, 69] on span "teriyaki shrimp roll (8 pieces)" at bounding box center [408, 81] width 93 height 24
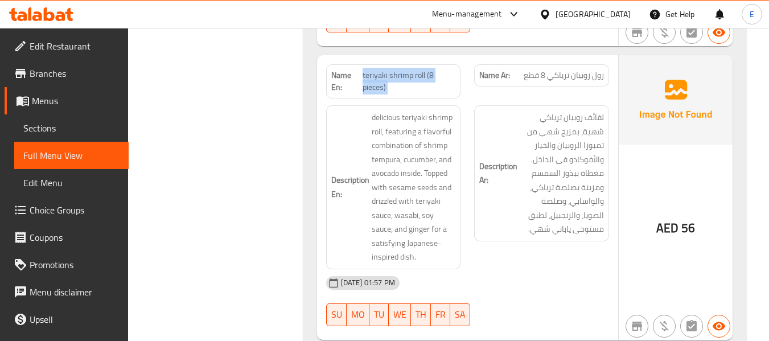
click at [427, 69] on span "teriyaki shrimp roll (8 pieces)" at bounding box center [408, 81] width 93 height 24
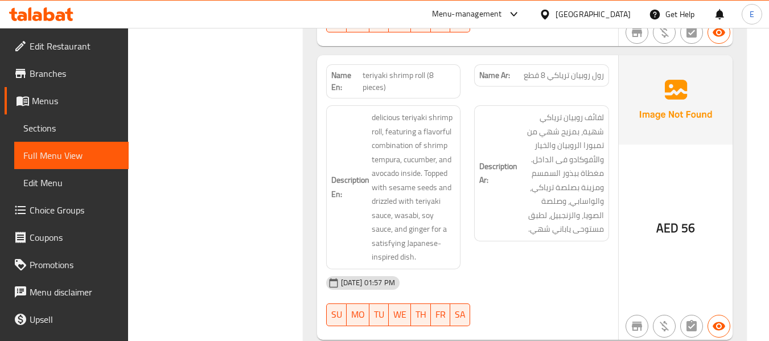
click at [539, 269] on div "[DATE] 01:57 PM" at bounding box center [467, 282] width 296 height 27
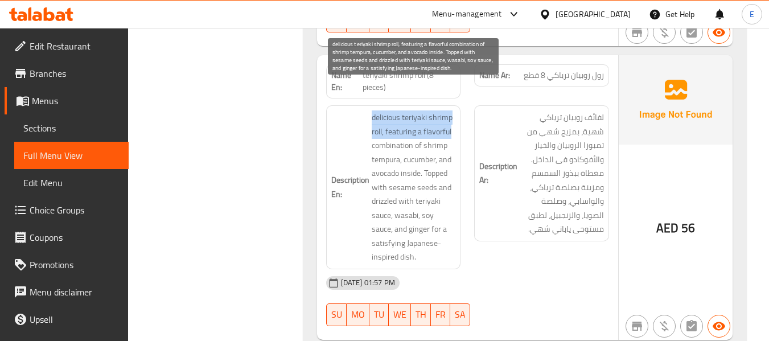
drag, startPoint x: 369, startPoint y: 88, endPoint x: 134, endPoint y: 0, distance: 250.3
click at [342, 64] on div "Name En: teriyaki shrimp roll (8 pieces) Name Ar: رول روبيان ترياكي 8 قطع Descr…" at bounding box center [467, 197] width 301 height 285
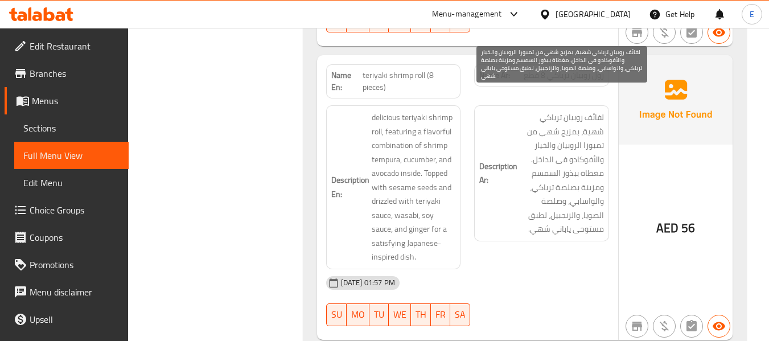
click at [529, 269] on div "[DATE] 01:57 PM" at bounding box center [467, 282] width 296 height 27
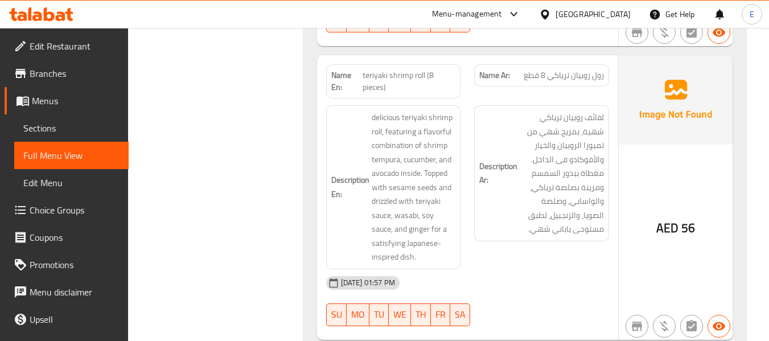
click at [534, 64] on div "Name Ar: رول روبيان ترياكي 8 قطع" at bounding box center [541, 75] width 135 height 22
click at [401, 69] on span "teriyaki shrimp roll (8 pieces)" at bounding box center [408, 81] width 93 height 24
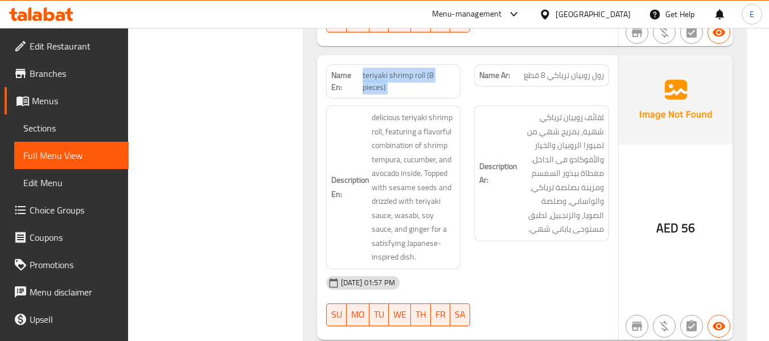
click at [401, 69] on span "teriyaki shrimp roll (8 pieces)" at bounding box center [408, 81] width 93 height 24
click at [369, 98] on div "Description En: delicious teriyaki shrimp roll, featuring a flavorful combinati…" at bounding box center [393, 187] width 149 height 178
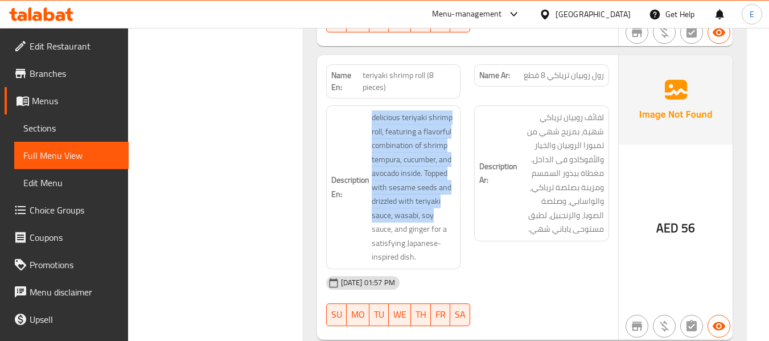
drag, startPoint x: 366, startPoint y: 86, endPoint x: 456, endPoint y: 184, distance: 132.5
click at [456, 184] on div "Description En: delicious teriyaki shrimp roll, featuring a flavorful combinati…" at bounding box center [393, 187] width 135 height 164
drag, startPoint x: 448, startPoint y: 186, endPoint x: 406, endPoint y: 185, distance: 41.5
click at [447, 186] on span "delicious teriyaki shrimp roll, featuring a flavorful combination of shrimp tem…" at bounding box center [414, 187] width 84 height 154
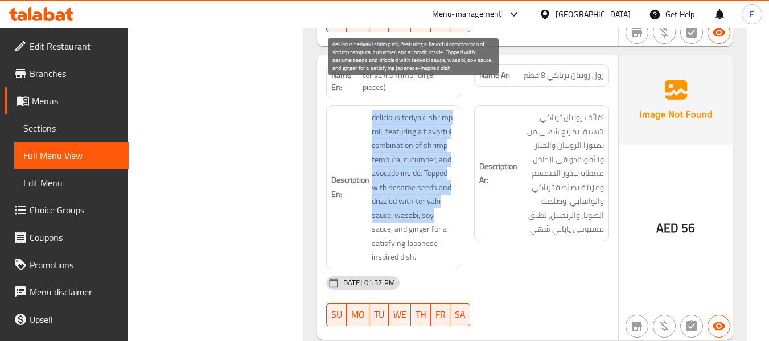
click at [416, 176] on span "delicious teriyaki shrimp roll, featuring a flavorful combination of shrimp tem…" at bounding box center [414, 187] width 84 height 154
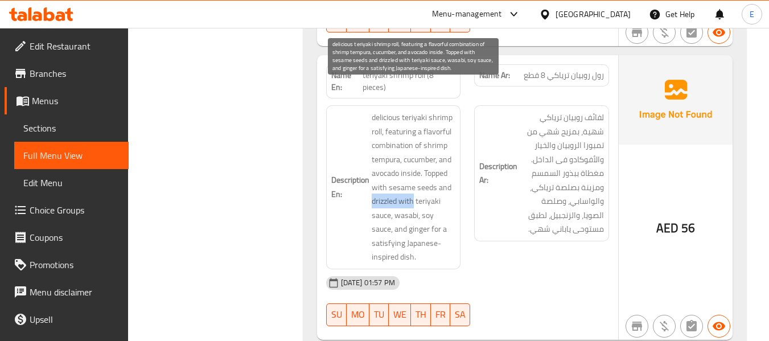
drag, startPoint x: 371, startPoint y: 174, endPoint x: 413, endPoint y: 174, distance: 42.1
click at [413, 174] on span "delicious teriyaki shrimp roll, featuring a flavorful combination of shrimp tem…" at bounding box center [414, 187] width 84 height 154
copy span "drizzled with"
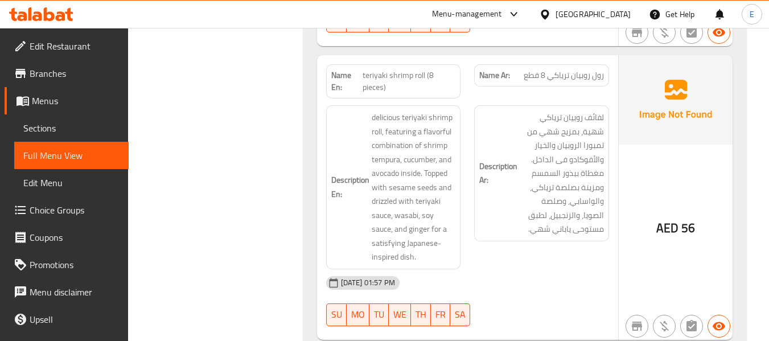
click at [542, 269] on div "[DATE] 01:57 PM" at bounding box center [467, 282] width 296 height 27
drag, startPoint x: 363, startPoint y: 84, endPoint x: 427, endPoint y: 83, distance: 64.3
click at [427, 110] on h6 "Description En: delicious teriyaki shrimp roll, featuring a flavorful combinati…" at bounding box center [393, 187] width 125 height 154
click at [404, 57] on div "Name En: teriyaki shrimp roll (8 pieces)" at bounding box center [393, 81] width 149 height 48
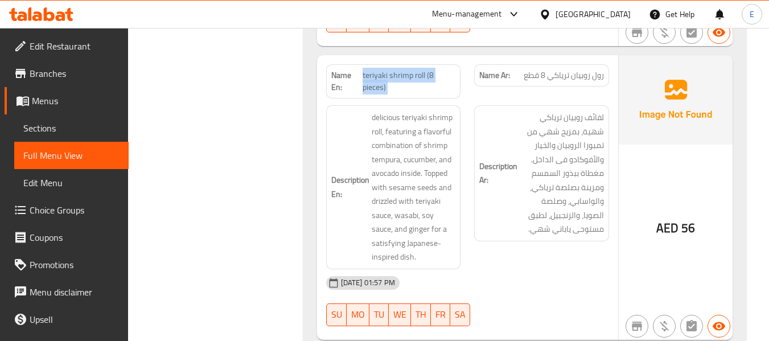
click at [404, 57] on div "Name En: teriyaki shrimp roll (8 pieces)" at bounding box center [393, 81] width 149 height 48
copy span "teriyaki shrimp roll (8 pieces)"
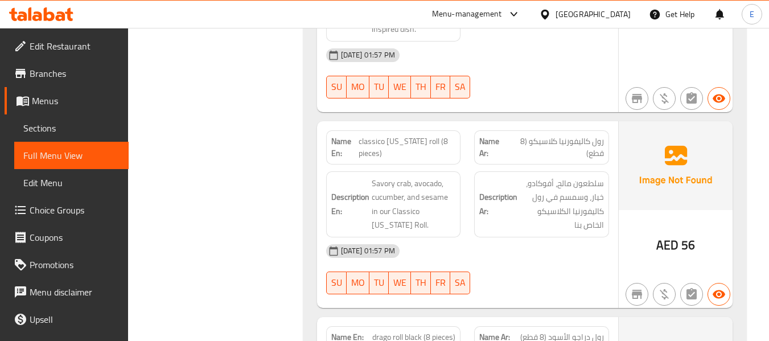
scroll to position [4068, 0]
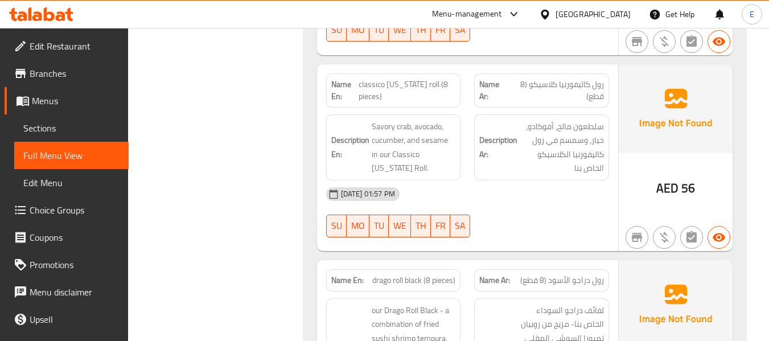
click at [583, 79] on span "رول كاليفورنيا كلاسيكو (8 قطع)" at bounding box center [556, 91] width 96 height 24
click at [431, 79] on span "classico [US_STATE] roll (8 pieces)" at bounding box center [406, 91] width 97 height 24
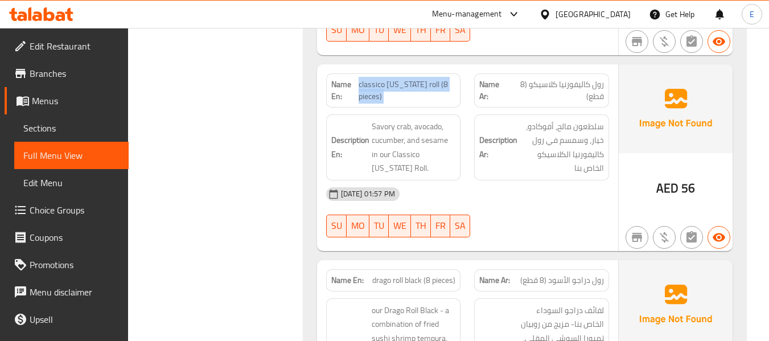
click at [431, 79] on span "classico [US_STATE] roll (8 pieces)" at bounding box center [406, 91] width 97 height 24
click at [546, 180] on div "[DATE] 01:57 PM" at bounding box center [467, 193] width 296 height 27
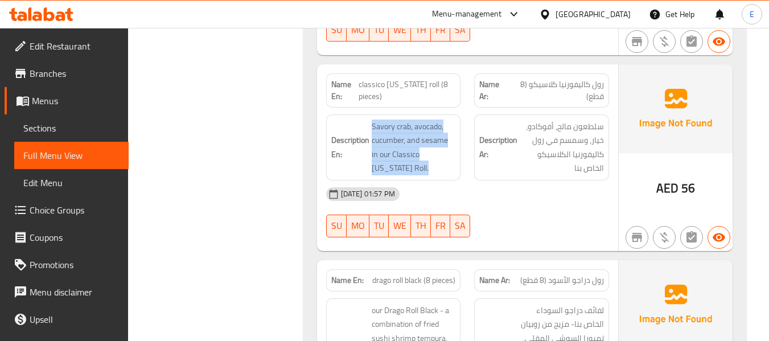
drag, startPoint x: 364, startPoint y: 93, endPoint x: 448, endPoint y: 142, distance: 97.9
click at [448, 142] on h6 "Description En: Savory crab, avocado, cucumber, and sesame in our Classico [US_…" at bounding box center [393, 147] width 125 height 56
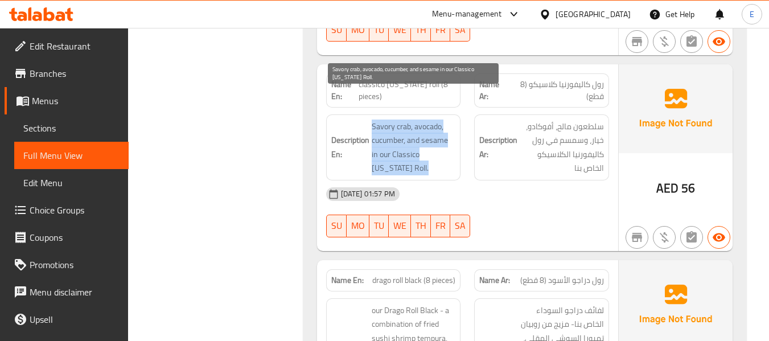
click at [448, 142] on span "Savory crab, avocado, cucumber, and sesame in our Classico [US_STATE] Roll." at bounding box center [414, 147] width 84 height 56
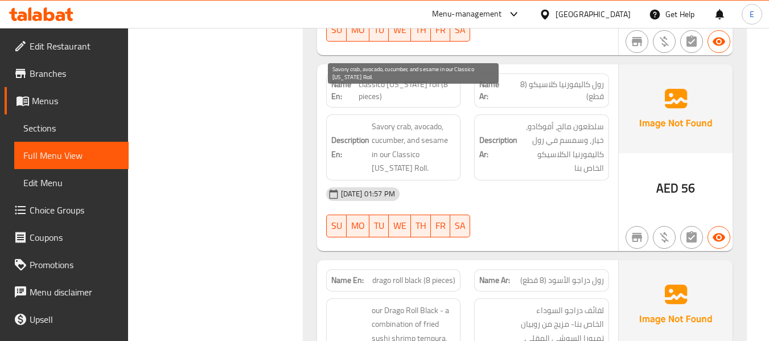
click at [448, 142] on span "Savory crab, avocado, cucumber, and sesame in our Classico [US_STATE] Roll." at bounding box center [414, 147] width 84 height 56
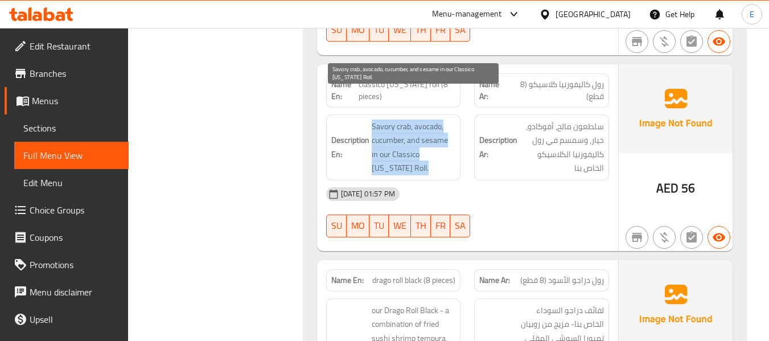
click at [448, 142] on span "Savory crab, avocado, cucumber, and sesame in our Classico [US_STATE] Roll." at bounding box center [414, 147] width 84 height 56
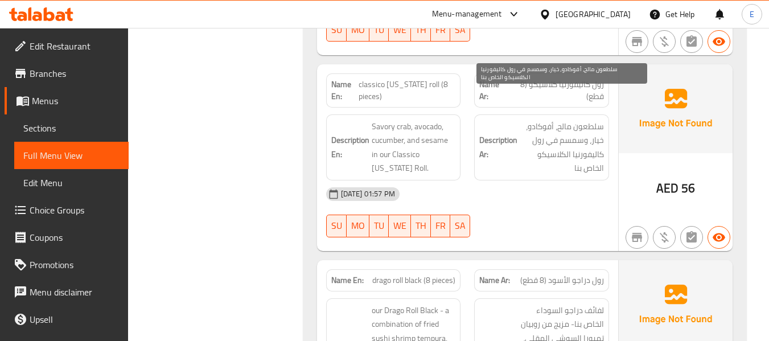
click at [560, 133] on span "سلطعون مالح، أفوكادو، خيار، وسمسم في رول كاليفورنيا الكلاسيكو الخاص بنا" at bounding box center [562, 147] width 84 height 56
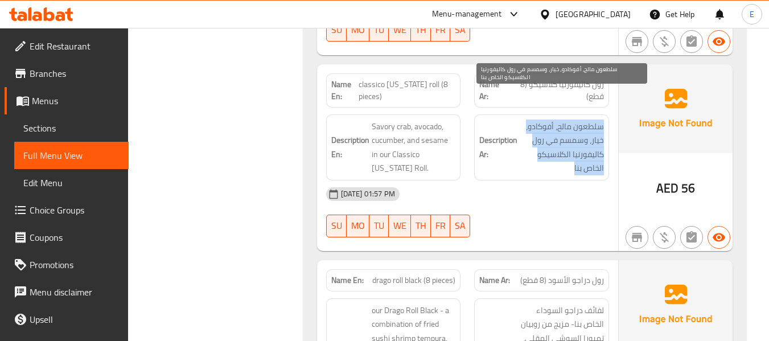
click at [560, 133] on span "سلطعون مالح، أفوكادو، خيار، وسمسم في رول كاليفورنيا الكلاسيكو الخاص بنا" at bounding box center [562, 147] width 84 height 56
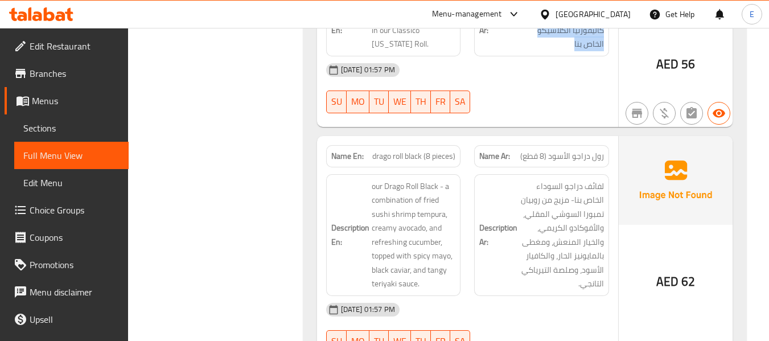
scroll to position [4239, 0]
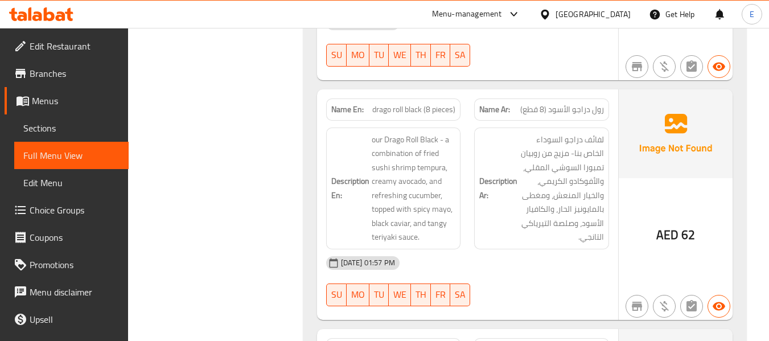
click at [564, 104] on span "رول دراجو الأسود (8 قطع)" at bounding box center [562, 110] width 84 height 12
click at [377, 104] on span "drago roll black (8 pieces)" at bounding box center [413, 110] width 83 height 12
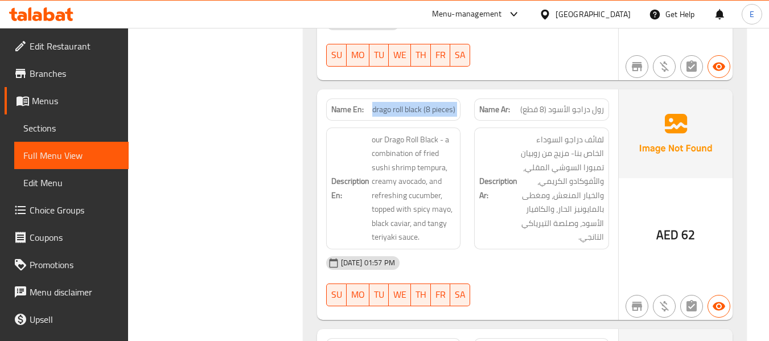
click at [377, 104] on span "drago roll black (8 pieces)" at bounding box center [413, 110] width 83 height 12
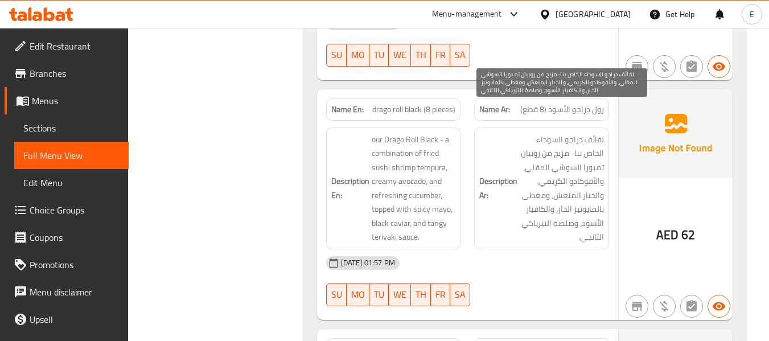
click at [538, 216] on span "لفائف دراجو السوداء الخاص بنا- مزيج من روبيان تمبورا السوشي المقلي، والأفوكادو …" at bounding box center [562, 189] width 84 height 112
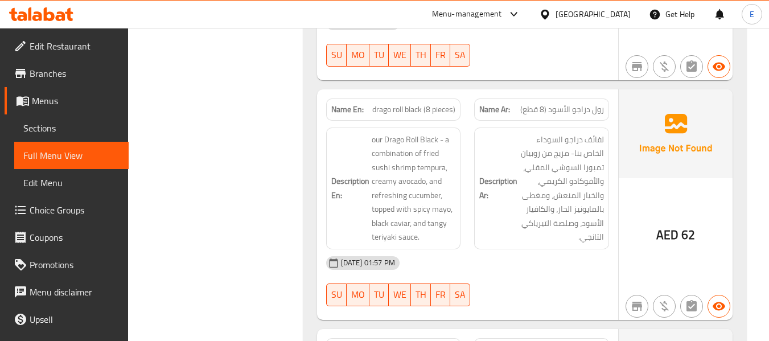
click at [560, 104] on span "رول دراجو الأسود (8 قطع)" at bounding box center [562, 110] width 84 height 12
click at [399, 104] on span "drago roll black (8 pieces)" at bounding box center [413, 110] width 83 height 12
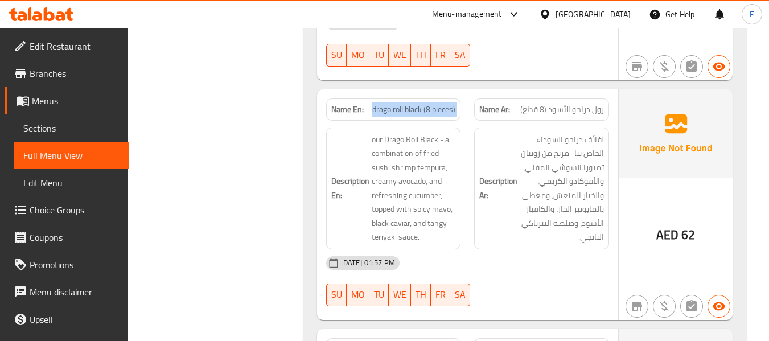
click at [399, 104] on span "drago roll black (8 pieces)" at bounding box center [413, 110] width 83 height 12
click at [506, 249] on div "[DATE] 01:57 PM" at bounding box center [467, 262] width 296 height 27
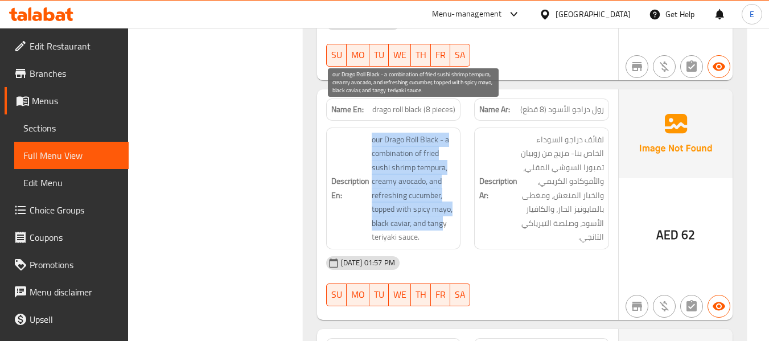
drag, startPoint x: 368, startPoint y: 114, endPoint x: 442, endPoint y: 202, distance: 114.7
click at [442, 202] on h6 "Description En: our Drago Roll Black - a combination of fried sushi shrimp temp…" at bounding box center [393, 189] width 125 height 112
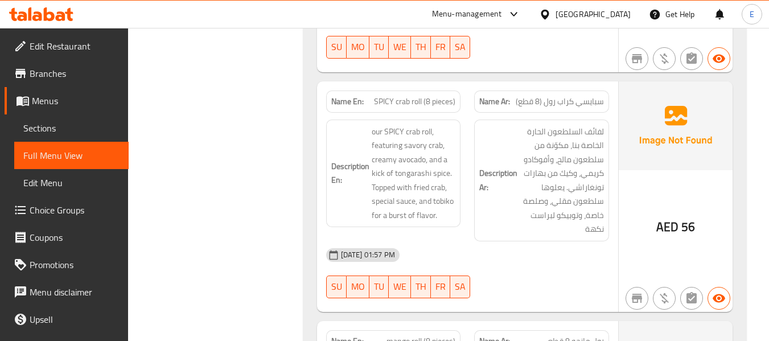
scroll to position [4467, 0]
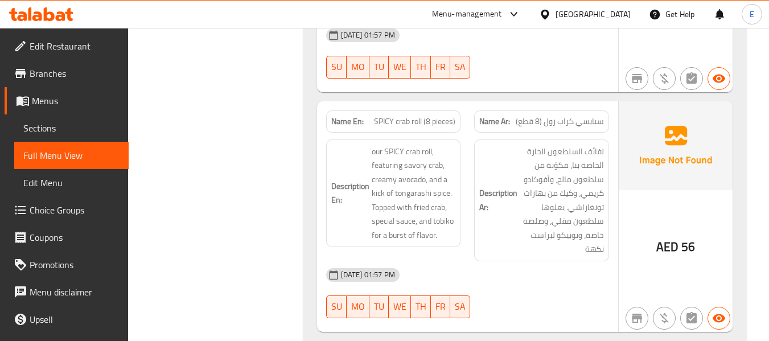
click at [394, 110] on div "Name En: SPICY crab roll (8 pieces)" at bounding box center [393, 121] width 135 height 22
click at [575, 116] on span "سبايسي كراب رول (8 قطع)" at bounding box center [560, 122] width 88 height 12
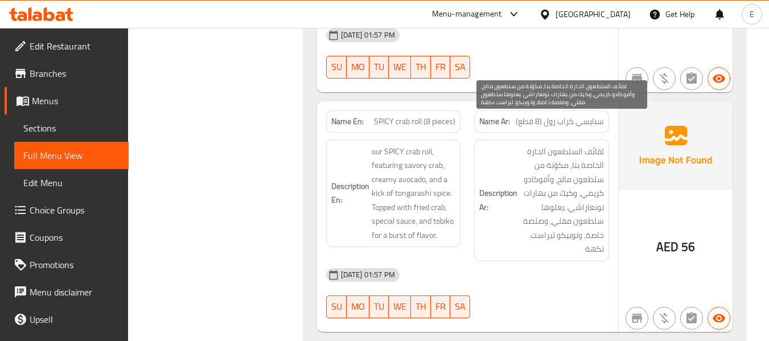
click at [539, 209] on span "لفائف السلطعون الحارة الخاصة بنا، مكوّنة من سلطعون مالح، وأفوكادو كريمي، وكيك م…" at bounding box center [562, 201] width 84 height 112
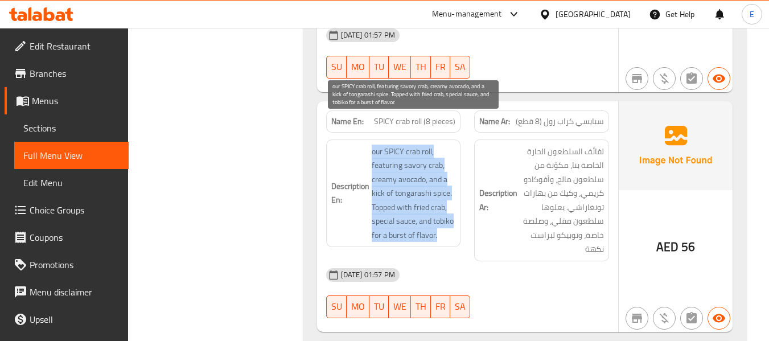
drag, startPoint x: 390, startPoint y: 128, endPoint x: 445, endPoint y: 210, distance: 98.8
click at [445, 210] on span "our SPICY crab roll, featuring savory crab, creamy avocado, and a kick of tonga…" at bounding box center [414, 194] width 84 height 98
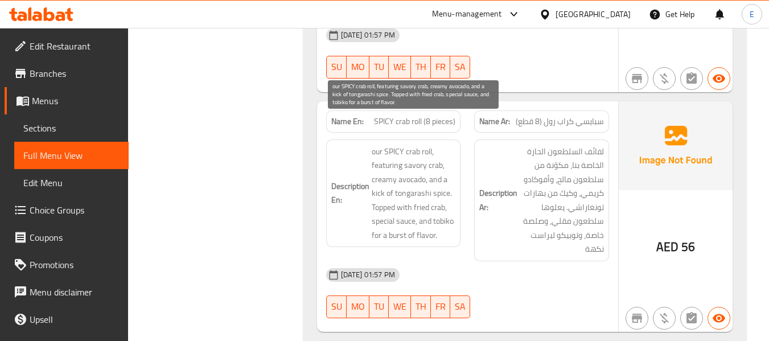
click at [445, 210] on span "our SPICY crab roll, featuring savory crab, creamy avocado, and a kick of tonga…" at bounding box center [414, 194] width 84 height 98
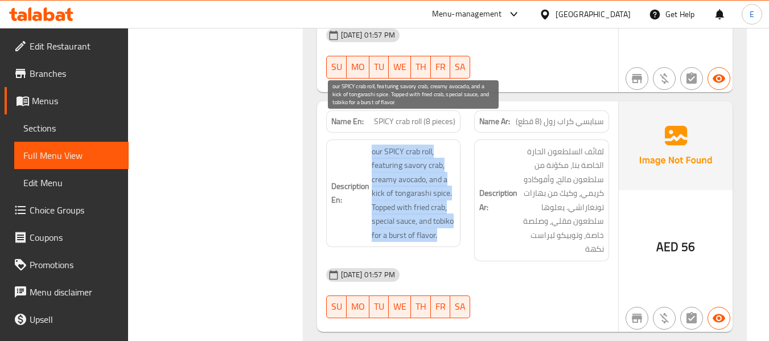
click at [445, 210] on span "our SPICY crab roll, featuring savory crab, creamy avocado, and a kick of tonga…" at bounding box center [414, 194] width 84 height 98
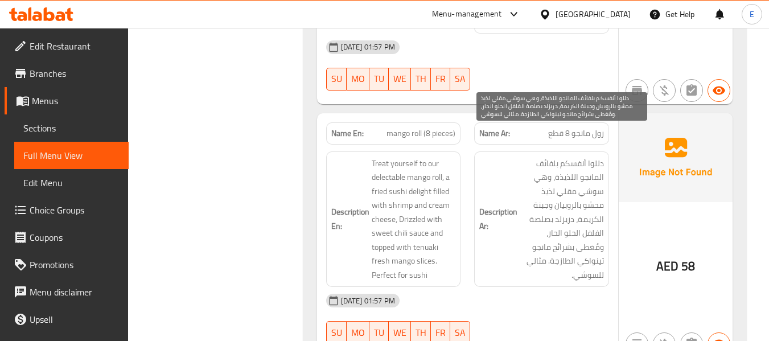
scroll to position [4751, 0]
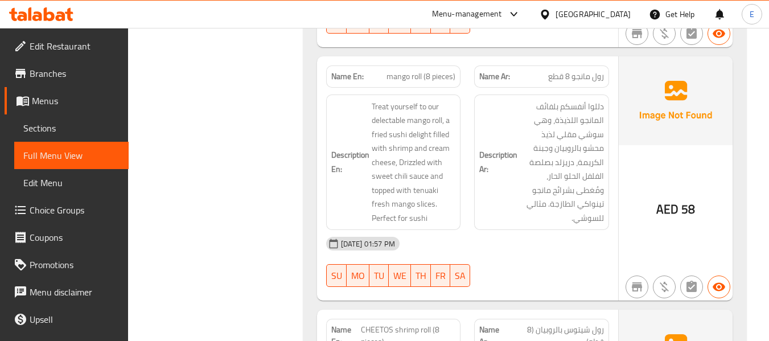
click at [576, 71] on span "رول مانجو 8 قطع" at bounding box center [576, 77] width 56 height 12
click at [415, 65] on div "Name En: mango roll (8 pieces)" at bounding box center [393, 76] width 135 height 22
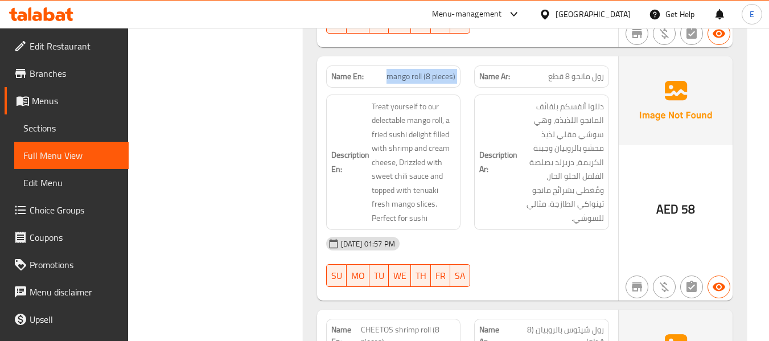
click at [415, 65] on div "Name En: mango roll (8 pieces)" at bounding box center [393, 76] width 135 height 22
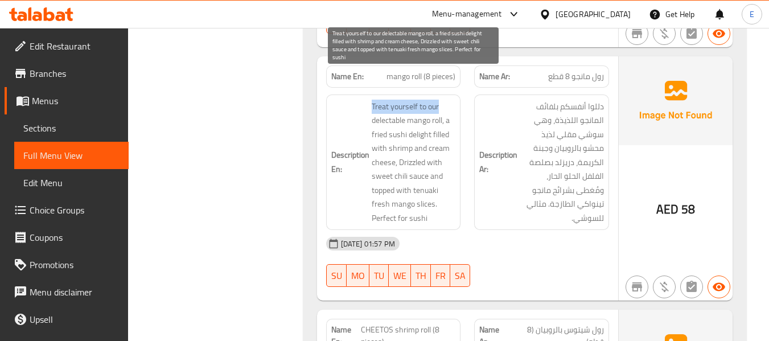
drag, startPoint x: 369, startPoint y: 76, endPoint x: 450, endPoint y: 80, distance: 80.3
click at [450, 100] on h6 "Description En: Treat yourself to our delectable mango roll, a fried sushi deli…" at bounding box center [393, 163] width 125 height 126
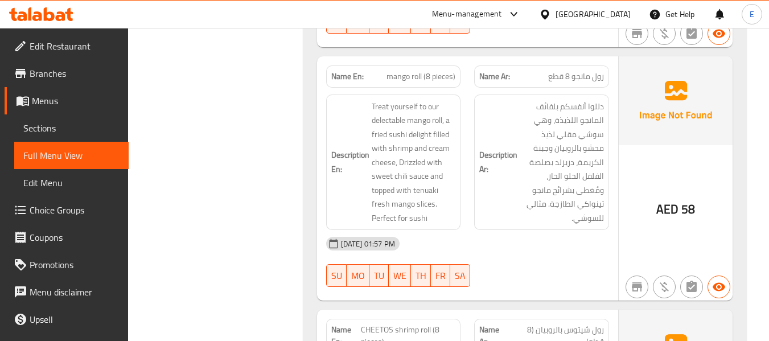
click at [428, 71] on span "mango roll (8 pieces)" at bounding box center [420, 77] width 69 height 12
copy span "mango roll (8 pieces)"
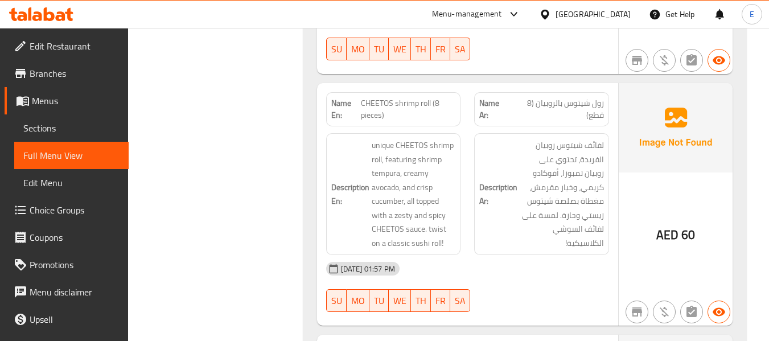
scroll to position [4979, 0]
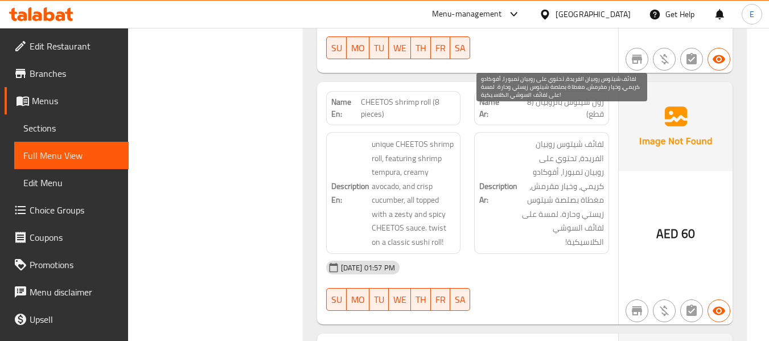
click at [582, 96] on span "رول شيتوس بالروبيان (8 قطع)" at bounding box center [556, 108] width 94 height 24
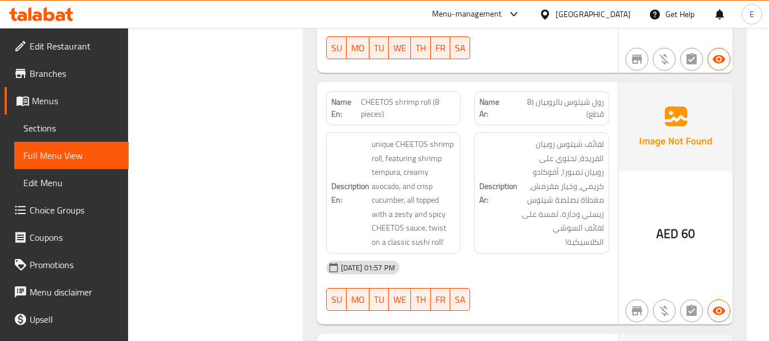
click at [582, 96] on span "رول شيتوس بالروبيان (8 قطع)" at bounding box center [556, 108] width 94 height 24
click at [391, 96] on span "CHEETOS shrimp roll (8 pieces)" at bounding box center [408, 108] width 95 height 24
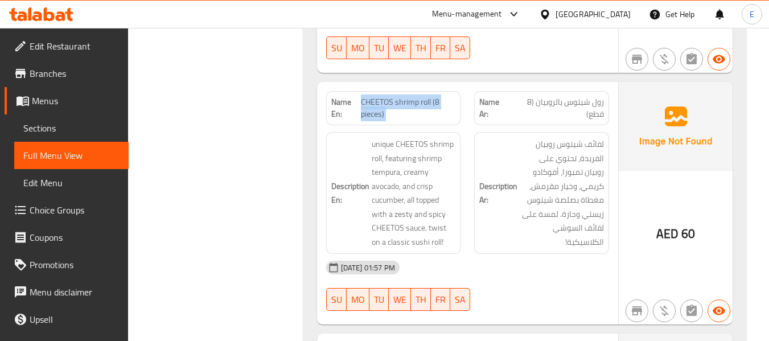
click at [393, 96] on span "CHEETOS shrimp roll (8 pieces)" at bounding box center [408, 108] width 95 height 24
drag, startPoint x: 360, startPoint y: 72, endPoint x: 432, endPoint y: 79, distance: 72.6
click at [432, 96] on p "Name En: CHEETOS shrimp roll (8 pieces)" at bounding box center [393, 108] width 125 height 24
click at [432, 96] on span "CHEETOS shrimp roll (8 pieces)" at bounding box center [408, 108] width 95 height 24
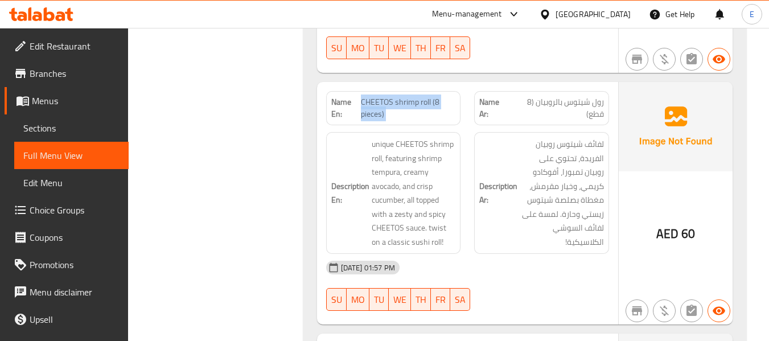
click at [432, 96] on span "CHEETOS shrimp roll (8 pieces)" at bounding box center [408, 108] width 95 height 24
click at [549, 254] on div "[DATE] 01:57 PM" at bounding box center [467, 267] width 296 height 27
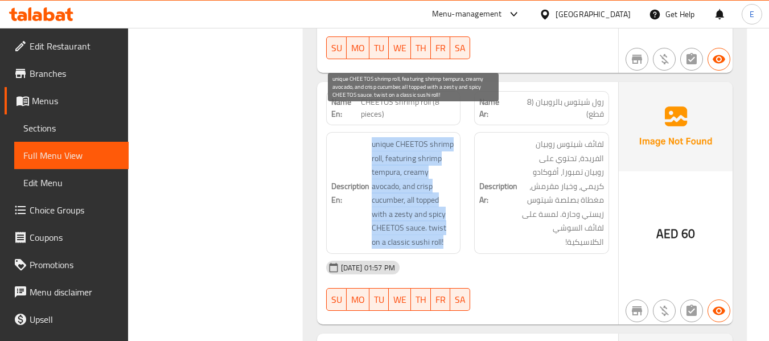
drag, startPoint x: 371, startPoint y: 117, endPoint x: 455, endPoint y: 213, distance: 128.3
click at [455, 213] on span "unique CHEETOS shrimp roll, featuring shrimp tempura, creamy avocado, and crisp…" at bounding box center [414, 193] width 84 height 112
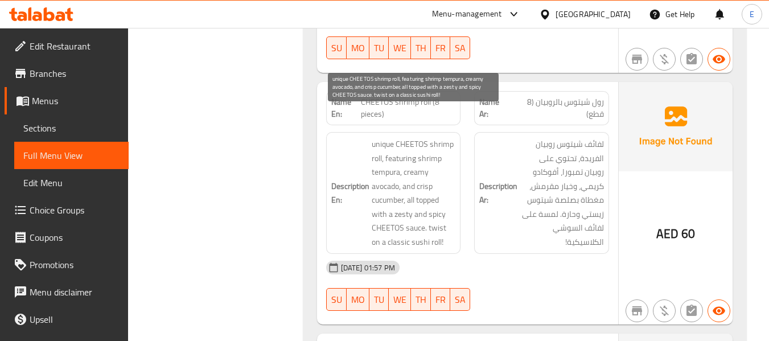
click at [455, 213] on span "unique CHEETOS shrimp roll, featuring shrimp tempura, creamy avocado, and crisp…" at bounding box center [414, 193] width 84 height 112
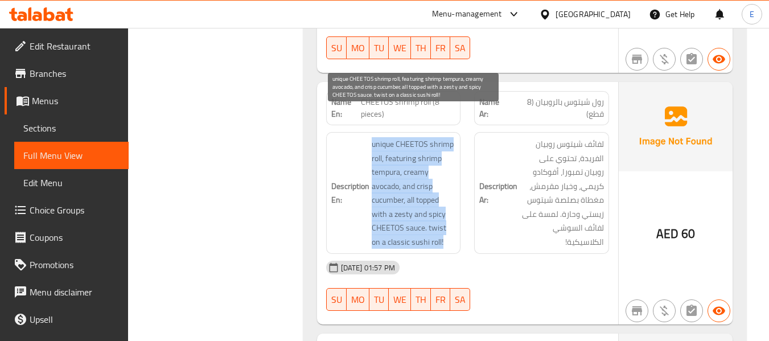
click at [455, 213] on span "unique CHEETOS shrimp roll, featuring shrimp tempura, creamy avocado, and crisp…" at bounding box center [414, 193] width 84 height 112
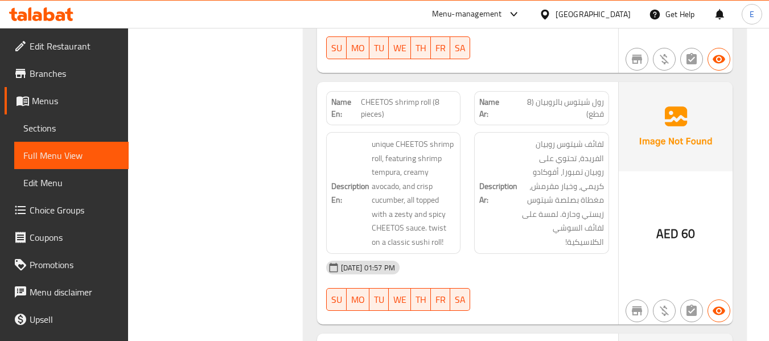
click at [518, 254] on div "[DATE] 01:57 PM" at bounding box center [467, 267] width 296 height 27
click at [415, 96] on span "CHEETOS shrimp roll (8 pieces)" at bounding box center [408, 108] width 95 height 24
copy span "CHEETOS shrimp roll (8 pieces)"
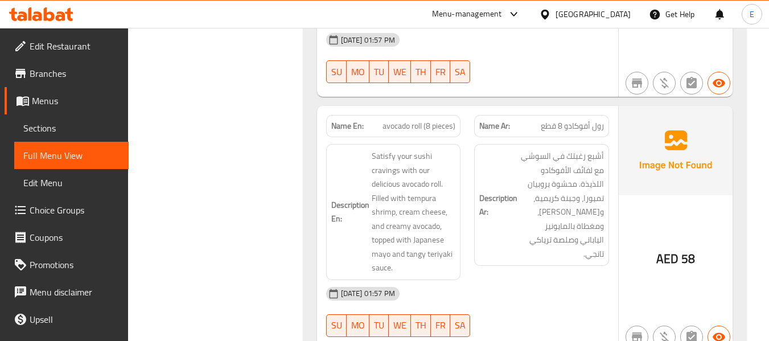
scroll to position [5263, 0]
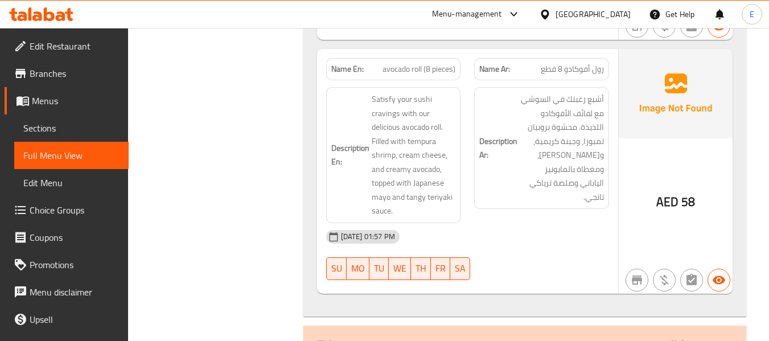
click at [412, 58] on div "Name En: avocado roll (8 pieces)" at bounding box center [393, 69] width 135 height 22
click at [557, 63] on span "رول أفوكادو 8 قطع" at bounding box center [572, 69] width 63 height 12
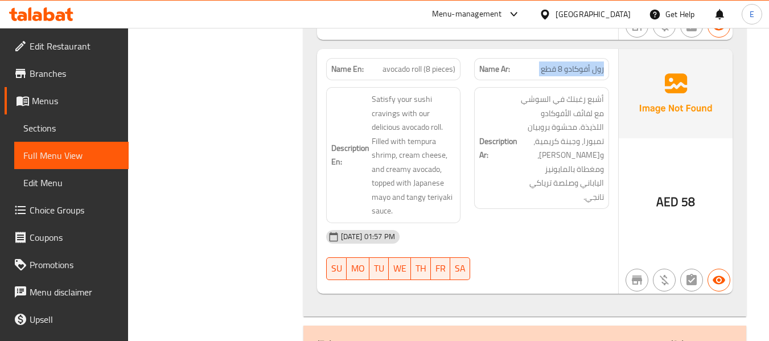
click at [557, 63] on span "رول أفوكادو 8 قطع" at bounding box center [572, 69] width 63 height 12
drag, startPoint x: 576, startPoint y: 202, endPoint x: 418, endPoint y: 71, distance: 205.7
click at [575, 223] on div "[DATE] 01:57 PM" at bounding box center [467, 236] width 296 height 27
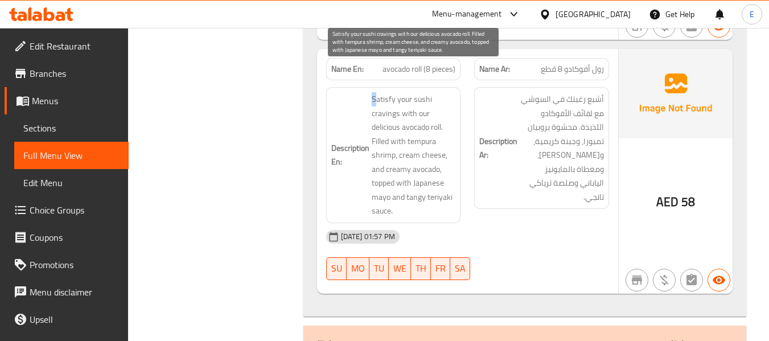
click at [377, 92] on span "Satisfy your sushi cravings with our delicious avocado roll. Filled with tempur…" at bounding box center [414, 155] width 84 height 126
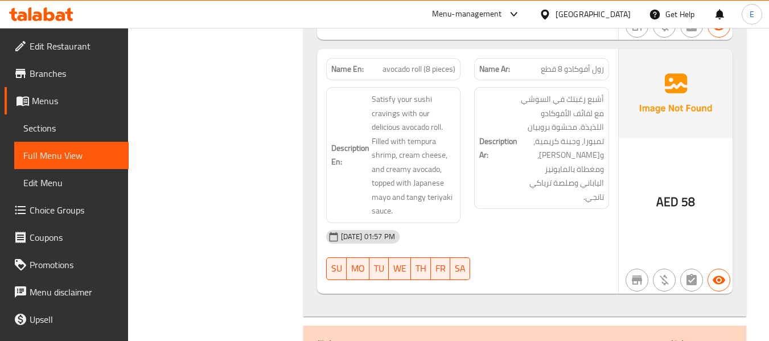
click at [407, 63] on span "avocado roll (8 pieces)" at bounding box center [418, 69] width 73 height 12
copy span "avocado roll (8 pieces)"
click at [538, 223] on div "[DATE] 01:57 PM" at bounding box center [467, 236] width 296 height 27
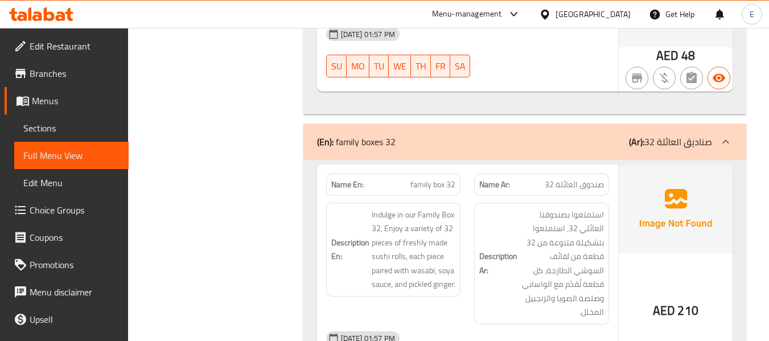
scroll to position [6516, 0]
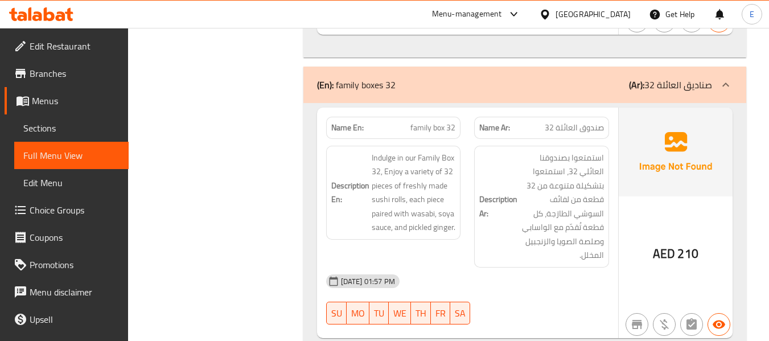
click at [585, 122] on span "صندوق العائلة 32" at bounding box center [574, 128] width 59 height 12
click at [438, 122] on span "family box 32" at bounding box center [432, 128] width 45 height 12
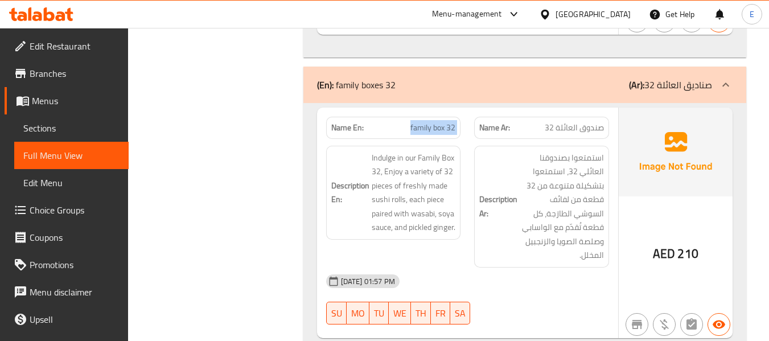
click at [438, 122] on span "family box 32" at bounding box center [432, 128] width 45 height 12
click at [589, 276] on div "[DATE] 01:57 PM SU MO TU WE TH FR SA" at bounding box center [467, 299] width 296 height 64
click at [434, 122] on span "family box 32" at bounding box center [432, 128] width 45 height 12
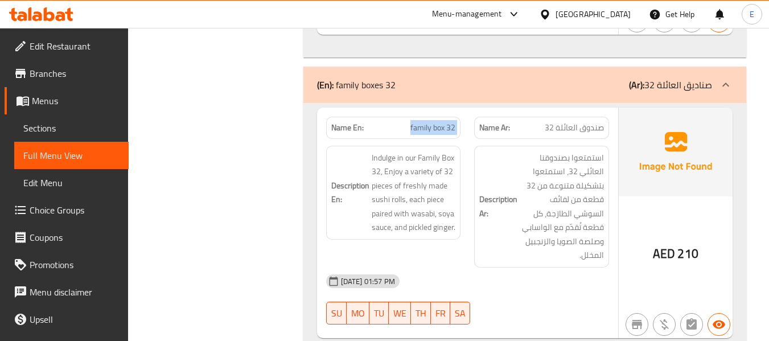
click at [434, 122] on span "family box 32" at bounding box center [432, 128] width 45 height 12
copy span "family box 32"
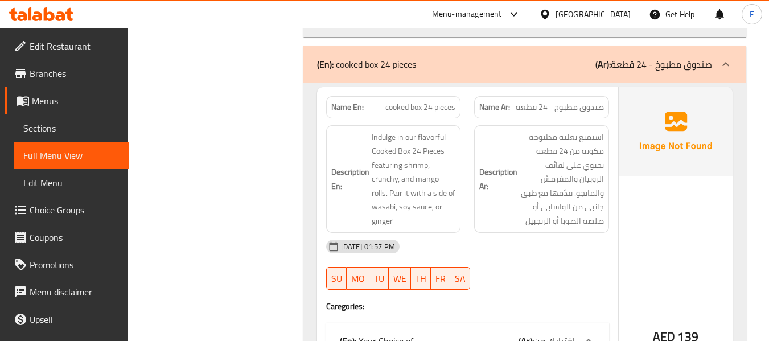
scroll to position [6857, 0]
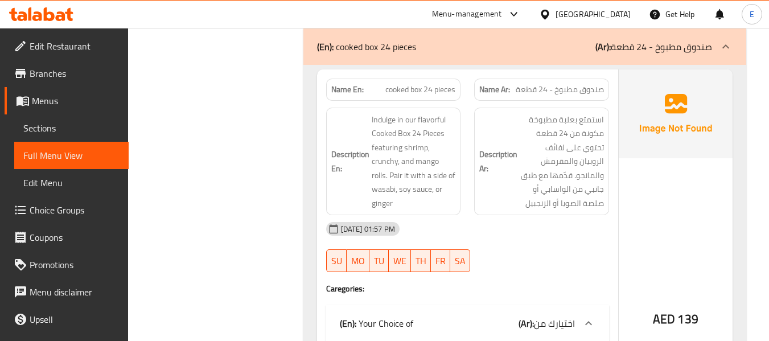
click at [432, 84] on span "cooked box 24 pieces" at bounding box center [420, 90] width 70 height 12
click at [557, 79] on div "Name Ar: صندوق مطبوخ - 24 قطعة" at bounding box center [541, 90] width 135 height 22
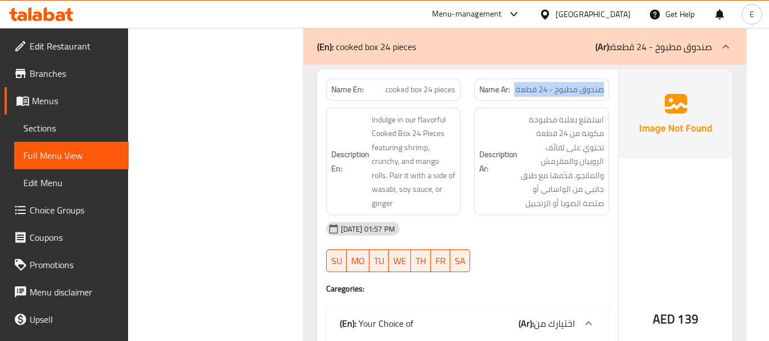
click at [557, 79] on div "Name Ar: صندوق مطبوخ - 24 قطعة" at bounding box center [541, 90] width 135 height 22
click at [526, 215] on div "[DATE] 01:57 PM" at bounding box center [467, 228] width 296 height 27
click at [402, 84] on span "cooked box 24 pieces" at bounding box center [420, 90] width 70 height 12
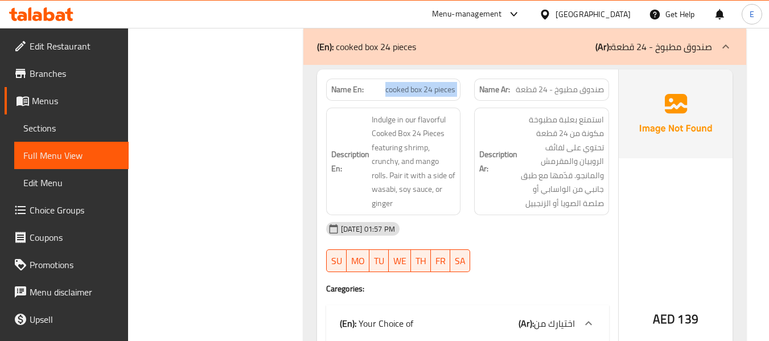
click at [402, 84] on span "cooked box 24 pieces" at bounding box center [420, 90] width 70 height 12
copy span "cooked box 24 pieces"
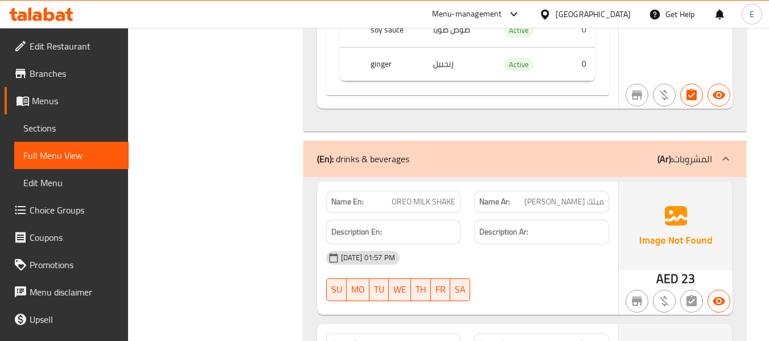
scroll to position [7312, 0]
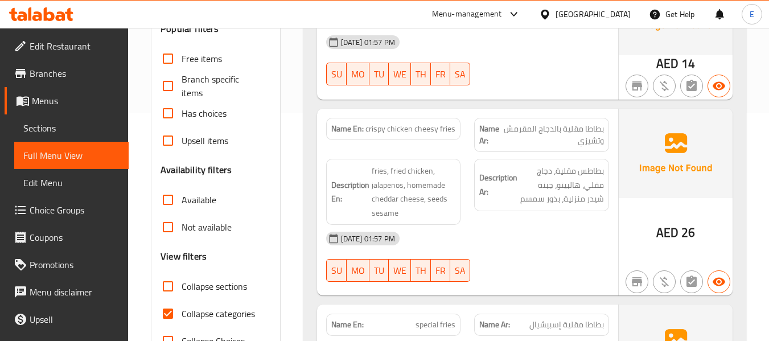
scroll to position [398, 0]
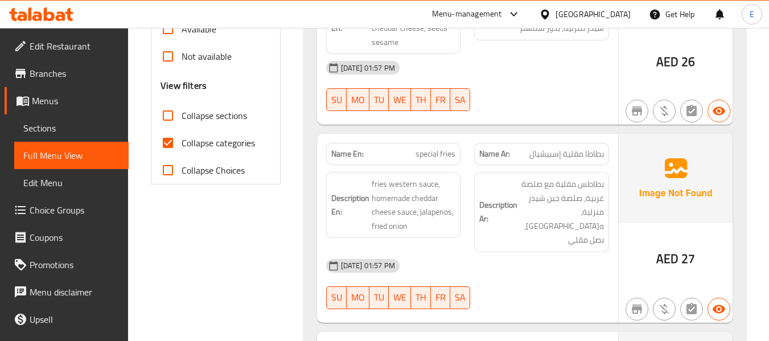
click at [170, 139] on input "Collapse categories" at bounding box center [167, 142] width 27 height 27
checkbox input "false"
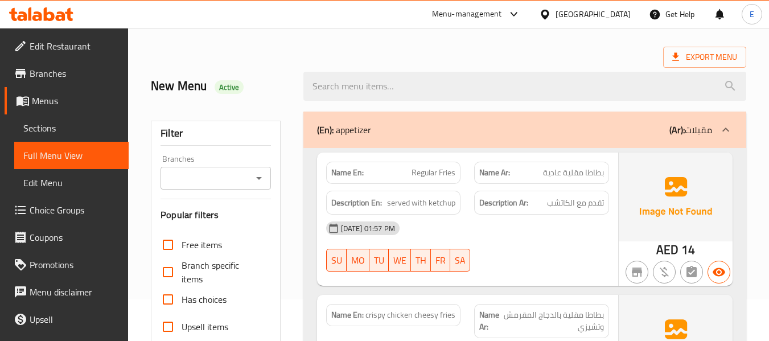
scroll to position [0, 0]
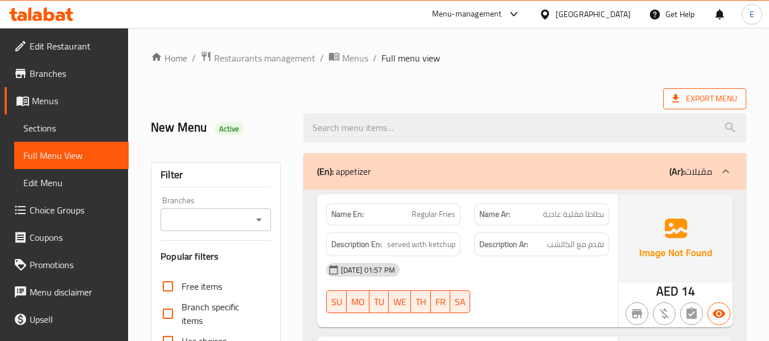
click at [694, 100] on span "Export Menu" at bounding box center [704, 99] width 65 height 14
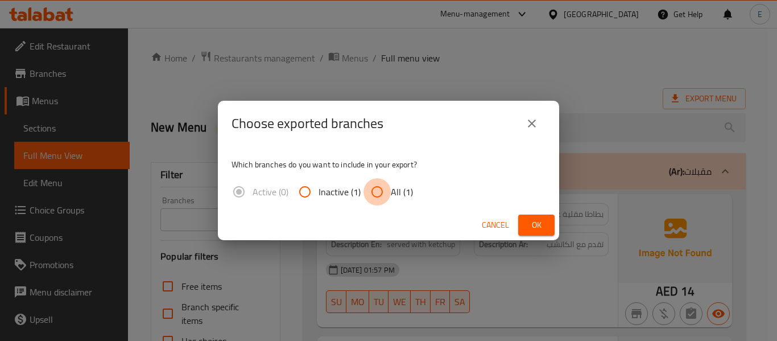
click at [390, 187] on input "All (1)" at bounding box center [377, 191] width 27 height 27
radio input "true"
click at [551, 223] on button "Ok" at bounding box center [536, 225] width 36 height 21
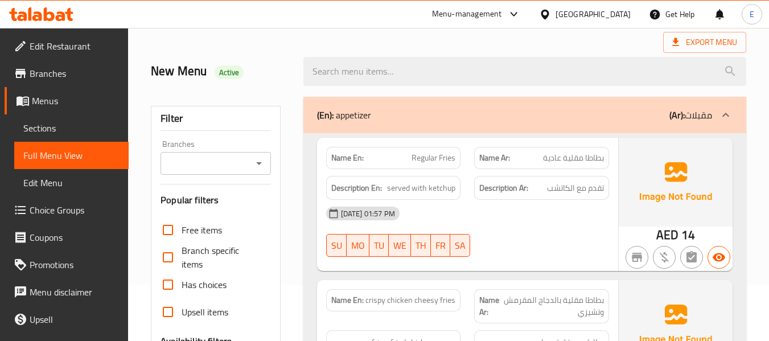
scroll to position [57, 0]
click at [621, 50] on div at bounding box center [524, 71] width 456 height 43
click at [480, 51] on div at bounding box center [524, 71] width 456 height 43
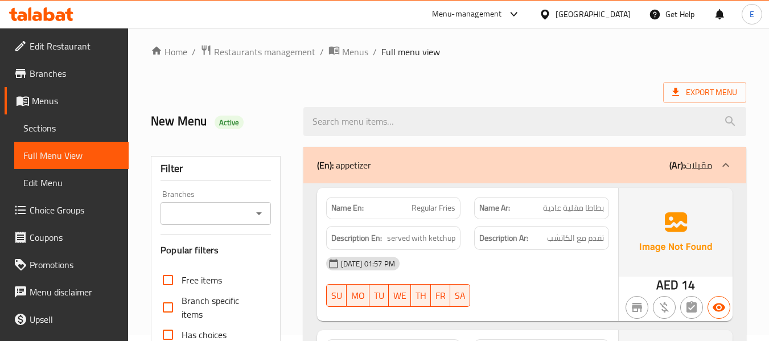
scroll to position [0, 0]
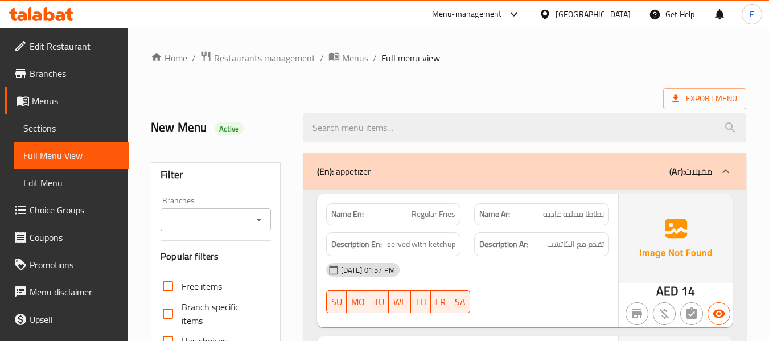
click at [516, 89] on div "Export Menu" at bounding box center [448, 98] width 595 height 21
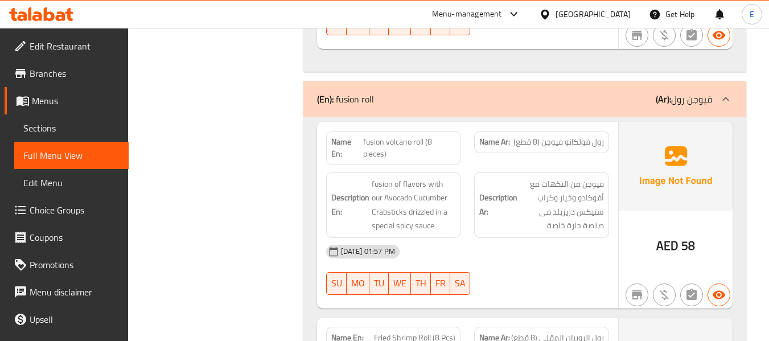
click at [545, 253] on div "[DATE] 01:57 PM SU MO TU WE TH FR SA" at bounding box center [467, 270] width 296 height 64
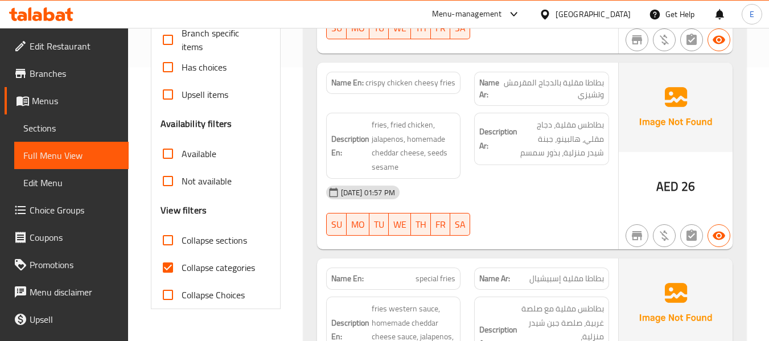
scroll to position [285, 0]
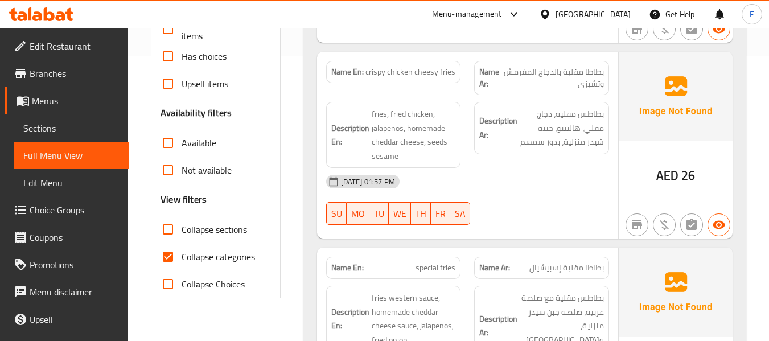
click at [171, 253] on input "Collapse categories" at bounding box center [167, 256] width 27 height 27
checkbox input "false"
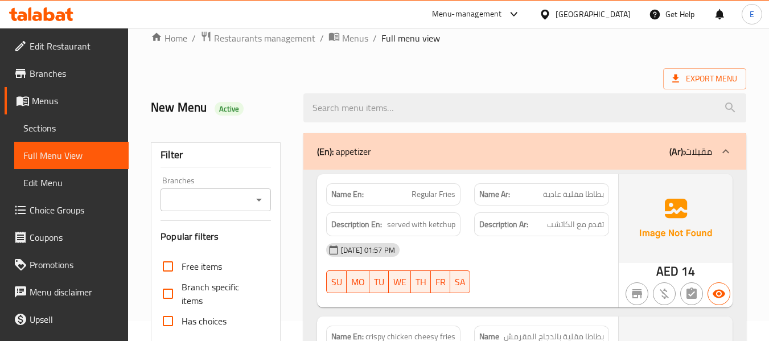
scroll to position [0, 0]
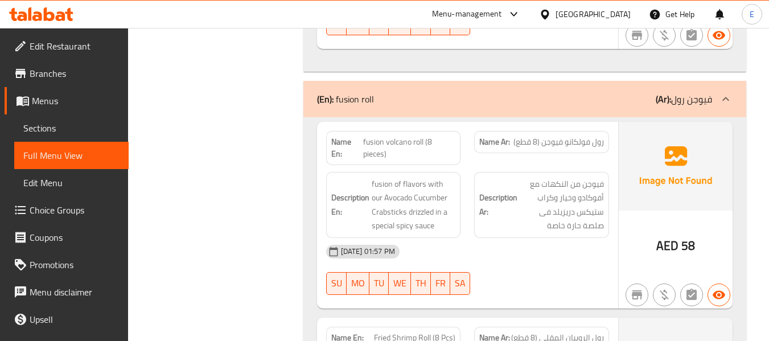
click at [570, 177] on span "فيوجن من النكهات مع أفوكادو وخيار وكراب ستيكس دريزيلد فى صلصة حارة خاصة" at bounding box center [562, 205] width 84 height 56
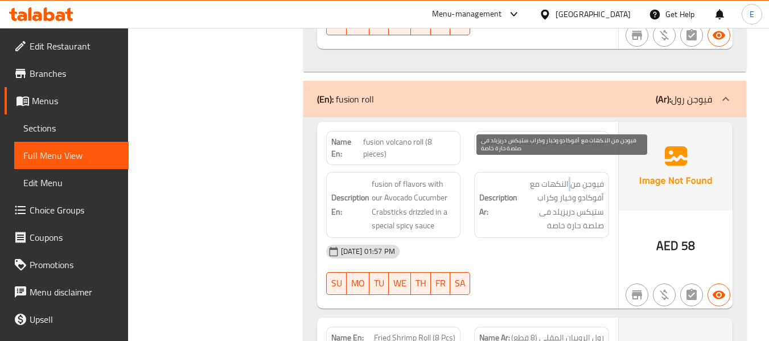
click at [570, 177] on span "فيوجن من النكهات مع أفوكادو وخيار وكراب ستيكس دريزيلد فى صلصة حارة خاصة" at bounding box center [562, 205] width 84 height 56
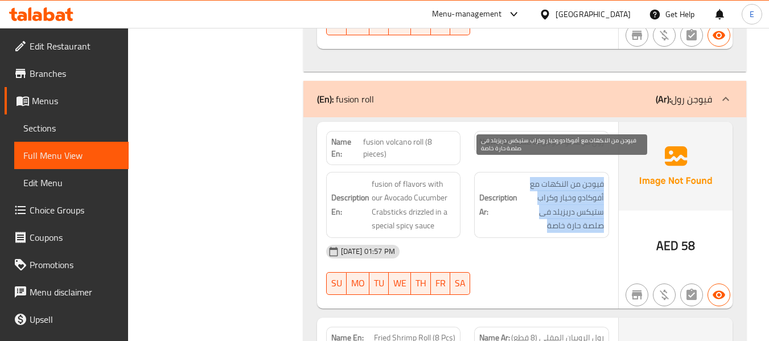
click at [570, 177] on span "فيوجن من النكهات مع أفوكادو وخيار وكراب ستيكس دريزيلد فى صلصة حارة خاصة" at bounding box center [562, 205] width 84 height 56
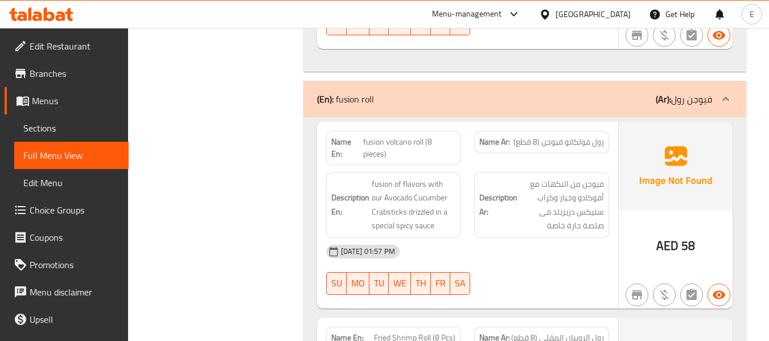
click at [533, 264] on div "[DATE] 01:57 PM SU MO TU WE TH FR SA" at bounding box center [467, 270] width 296 height 64
click at [541, 239] on div "[DATE] 01:57 PM" at bounding box center [467, 251] width 296 height 27
click at [422, 136] on span "fusion volcano roll (8 pieces)" at bounding box center [409, 148] width 93 height 24
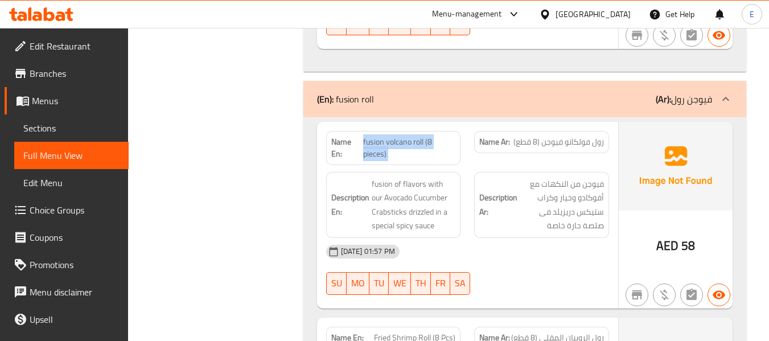
copy span "fusion volcano roll (8 pieces)"
click at [586, 238] on div "[DATE] 01:57 PM" at bounding box center [467, 251] width 296 height 27
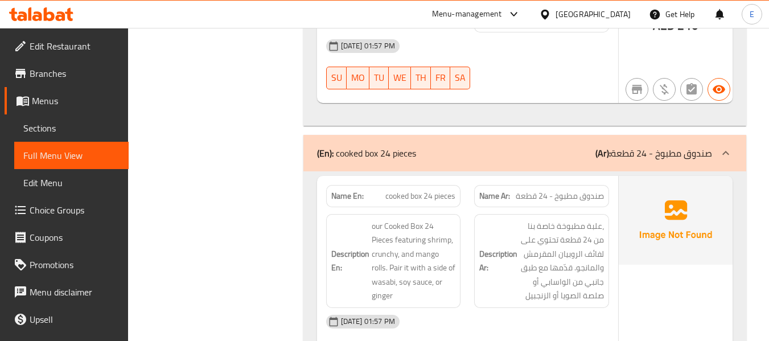
scroll to position [6882, 0]
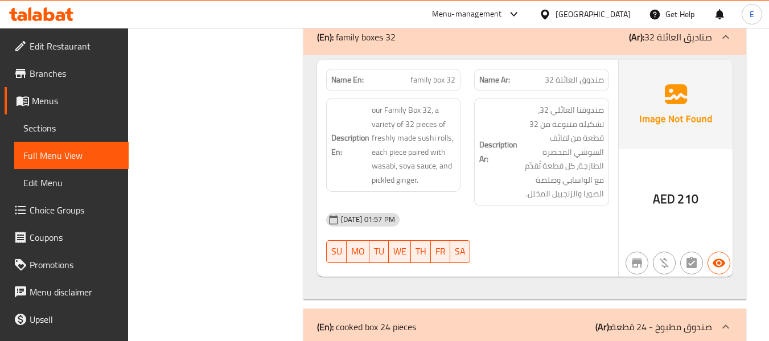
scroll to position [6483, 0]
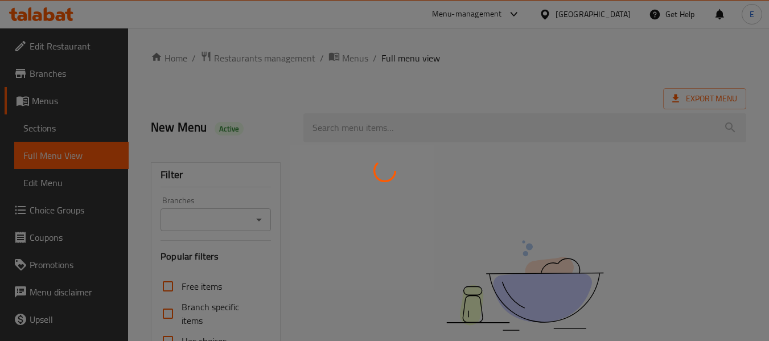
click at [607, 85] on div at bounding box center [384, 170] width 769 height 341
click at [533, 53] on div at bounding box center [384, 170] width 769 height 341
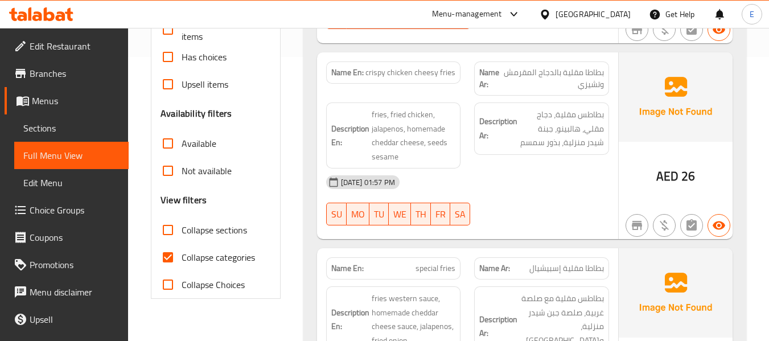
scroll to position [285, 0]
click at [171, 256] on input "Collapse categories" at bounding box center [167, 256] width 27 height 27
checkbox input "false"
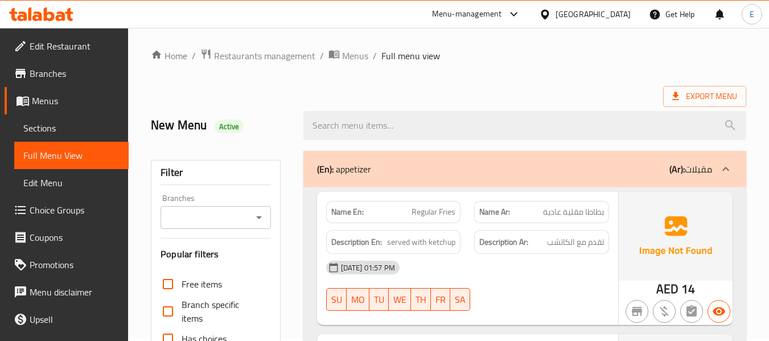
scroll to position [0, 0]
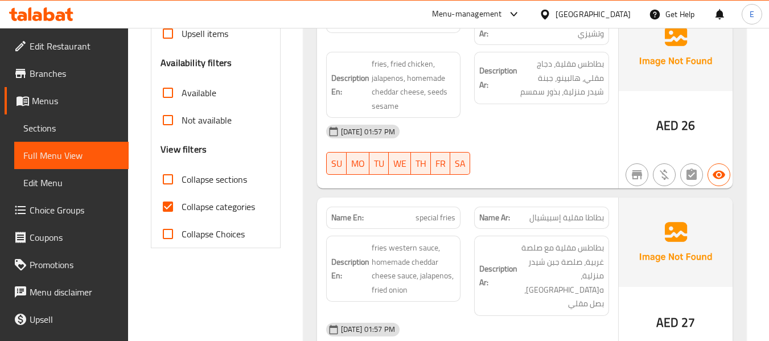
scroll to position [341, 0]
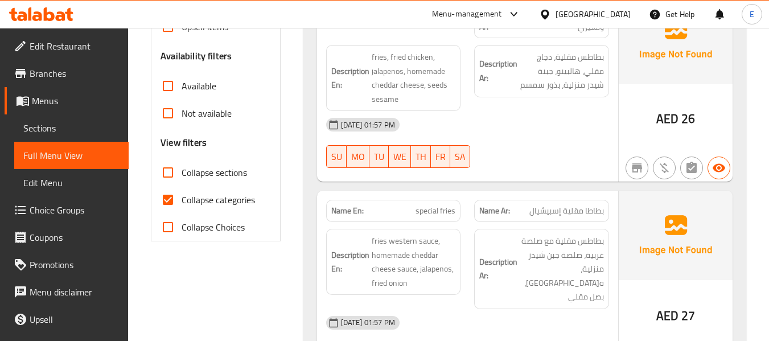
click at [171, 198] on input "Collapse categories" at bounding box center [167, 199] width 27 height 27
checkbox input "false"
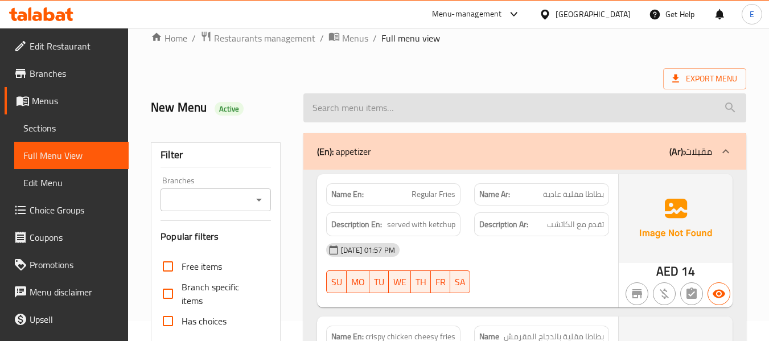
scroll to position [0, 0]
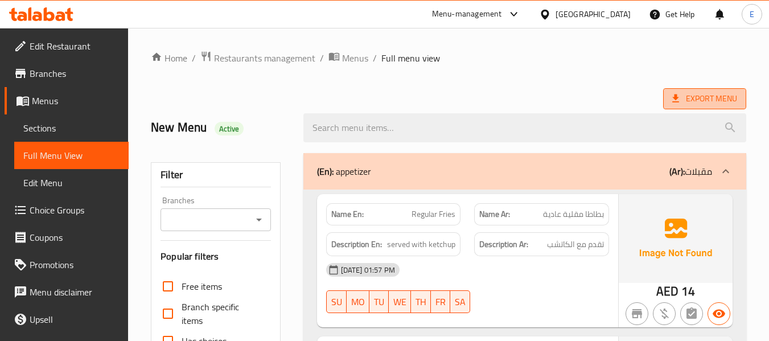
click at [676, 104] on icon at bounding box center [675, 98] width 11 height 11
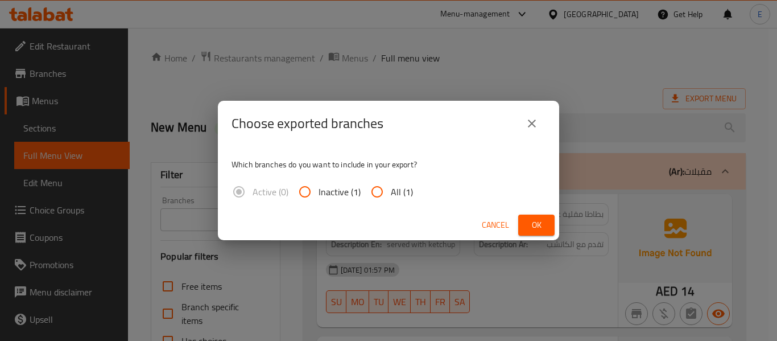
click at [394, 188] on span "All (1)" at bounding box center [402, 192] width 22 height 14
click at [391, 188] on input "All (1)" at bounding box center [377, 191] width 27 height 27
radio input "true"
click at [526, 224] on button "Ok" at bounding box center [536, 225] width 36 height 21
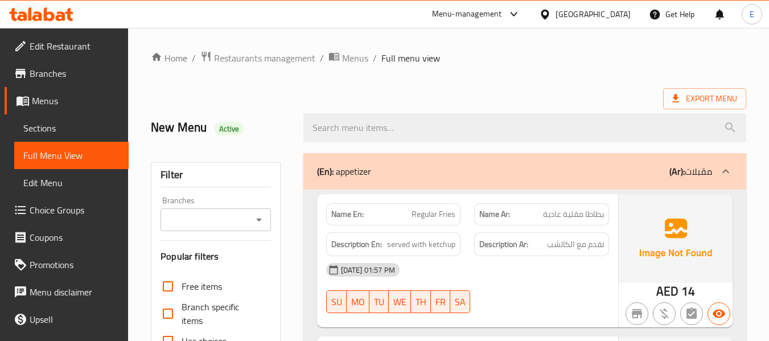
click at [594, 57] on ol "Home / Restaurants management / Menus / Full menu view" at bounding box center [448, 58] width 595 height 15
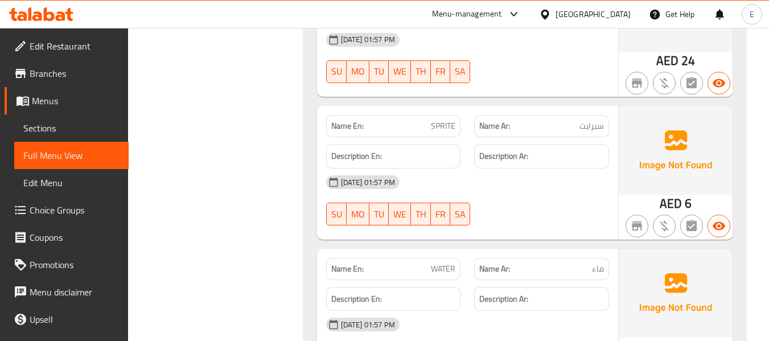
scroll to position [8848, 0]
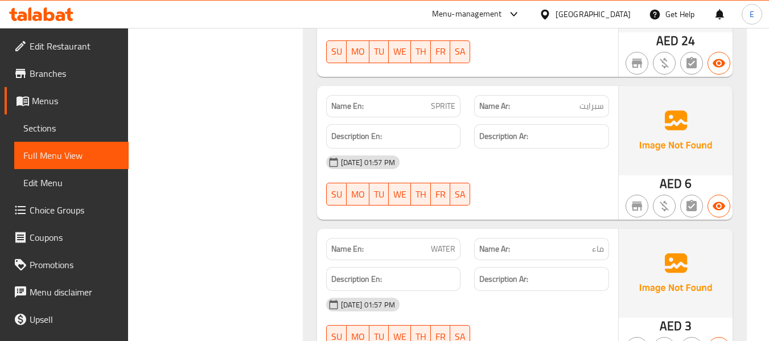
click at [60, 129] on span "Sections" at bounding box center [71, 128] width 96 height 14
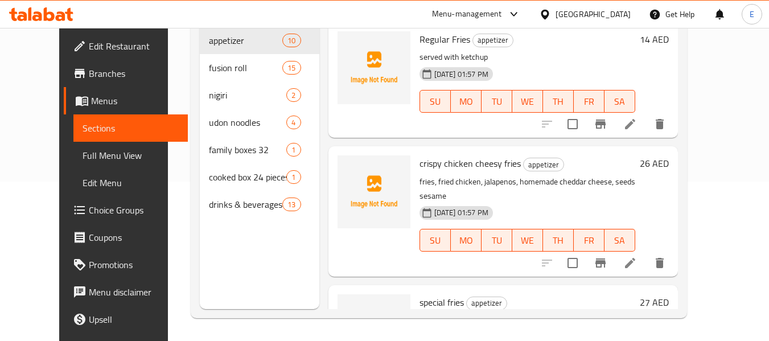
scroll to position [159, 0]
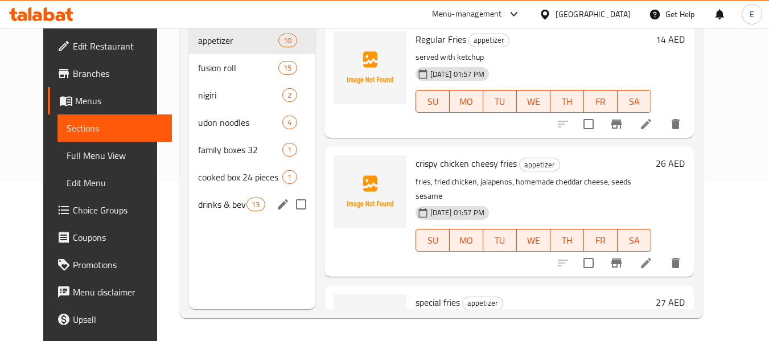
click at [208, 204] on span "drinks & beverages" at bounding box center [222, 204] width 48 height 14
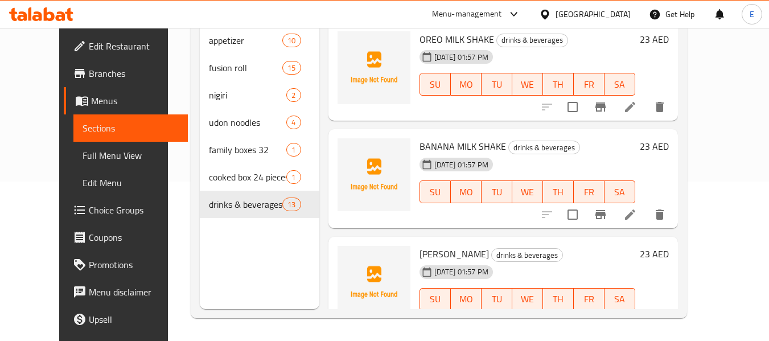
scroll to position [57, 0]
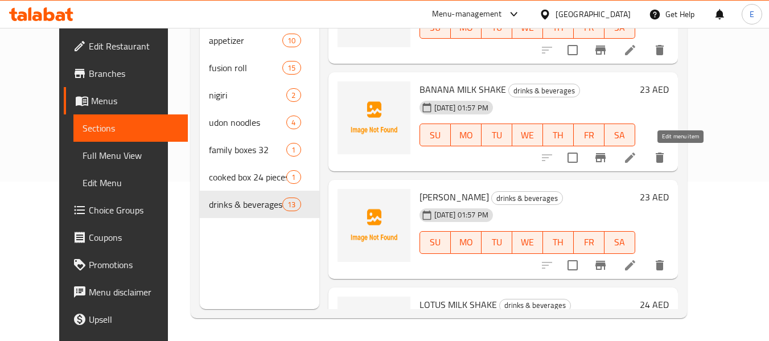
click at [637, 162] on icon at bounding box center [630, 158] width 14 height 14
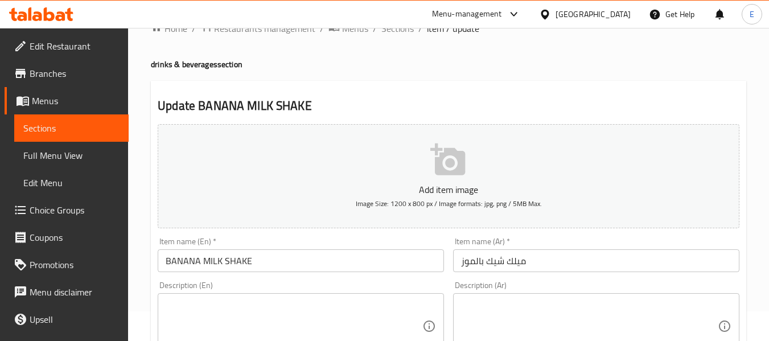
scroll to position [57, 0]
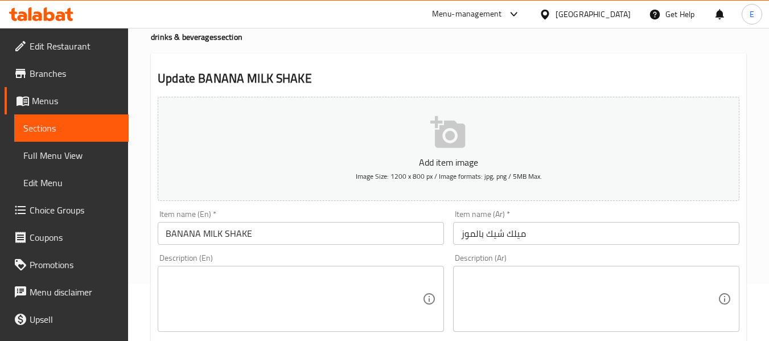
click at [246, 235] on input "BANANA MILK SHAKE" at bounding box center [301, 233] width 286 height 23
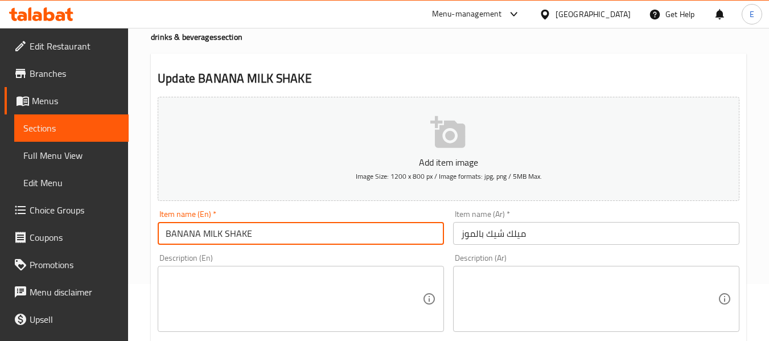
click at [246, 235] on input "BANANA MILK SHAKE" at bounding box center [301, 233] width 286 height 23
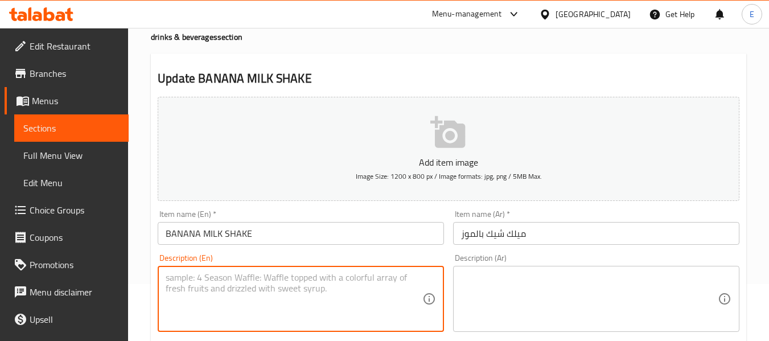
click at [316, 281] on textarea at bounding box center [294, 299] width 257 height 54
paste textarea "A classic and creamy banana milkshake."
type textarea "A classic and creamy banana milkshake."
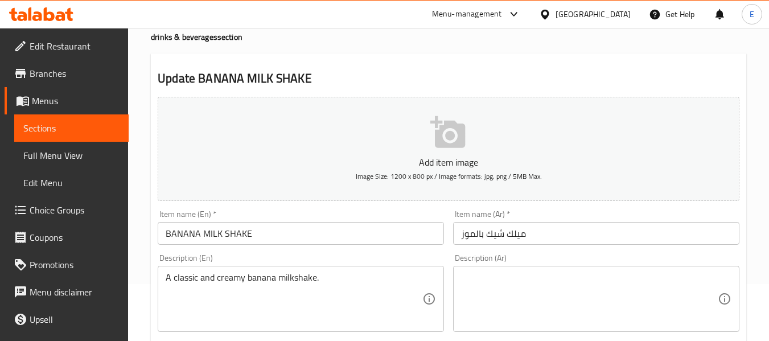
click at [621, 277] on textarea at bounding box center [589, 299] width 257 height 54
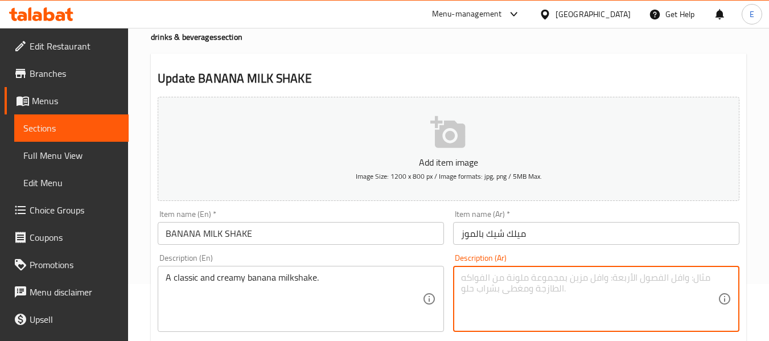
paste textarea "ميلك شيك موز كلاسيكي وكريمي."
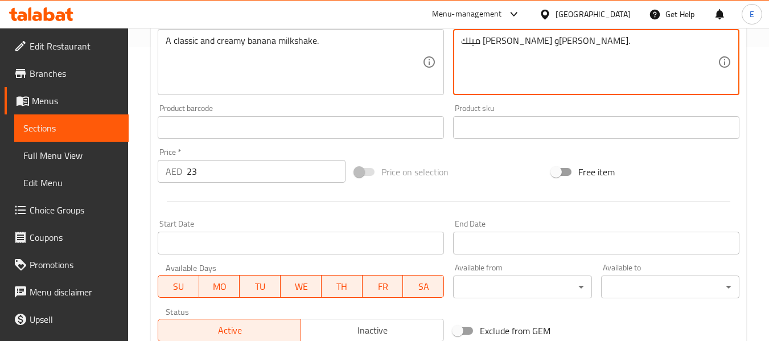
scroll to position [463, 0]
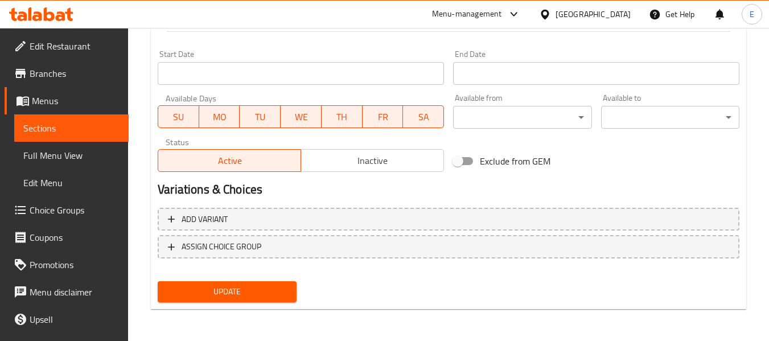
type textarea "ميلك شيك موز كلاسيكي وكريمي."
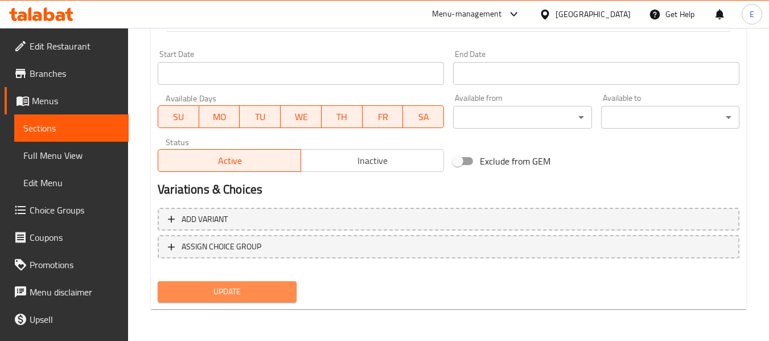
click at [270, 296] on span "Update" at bounding box center [227, 292] width 120 height 14
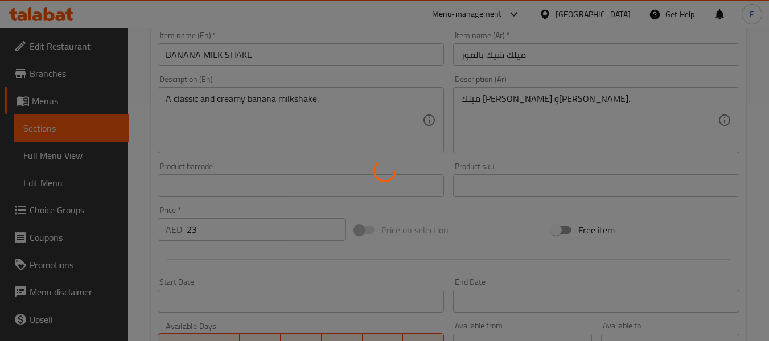
scroll to position [8, 0]
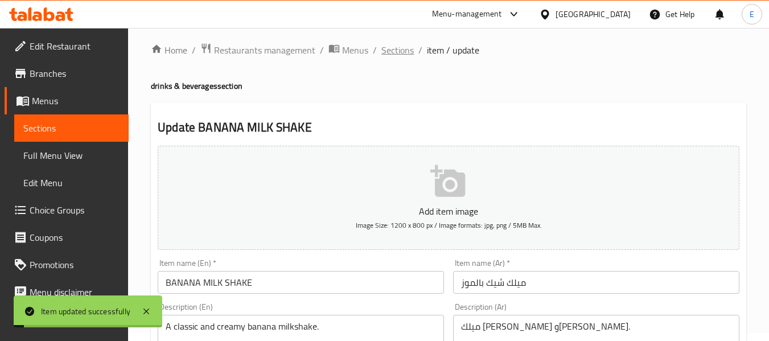
click at [400, 57] on span "Sections" at bounding box center [397, 50] width 32 height 14
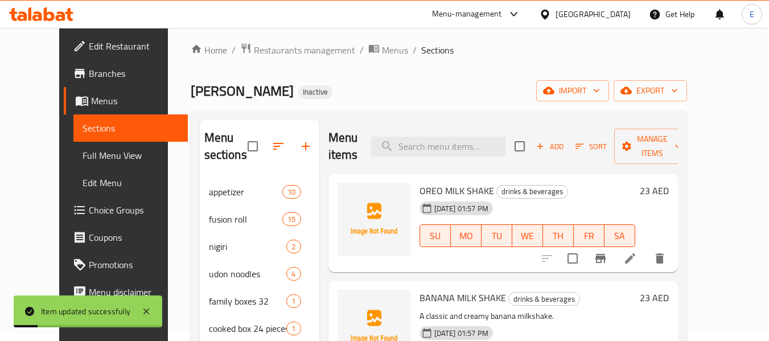
scroll to position [57, 0]
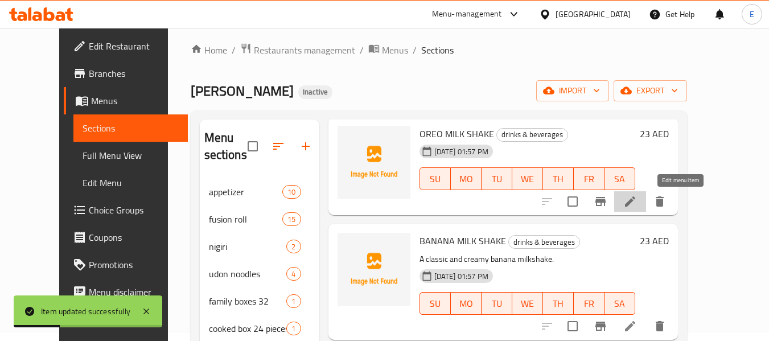
click at [637, 201] on icon at bounding box center [630, 202] width 14 height 14
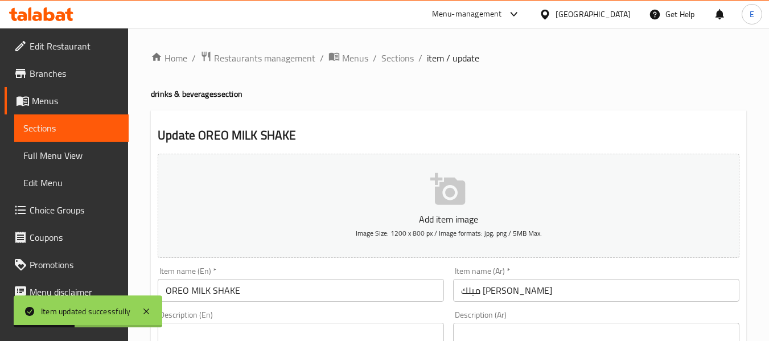
click at [264, 287] on input "OREO MILK SHAKE" at bounding box center [301, 290] width 286 height 23
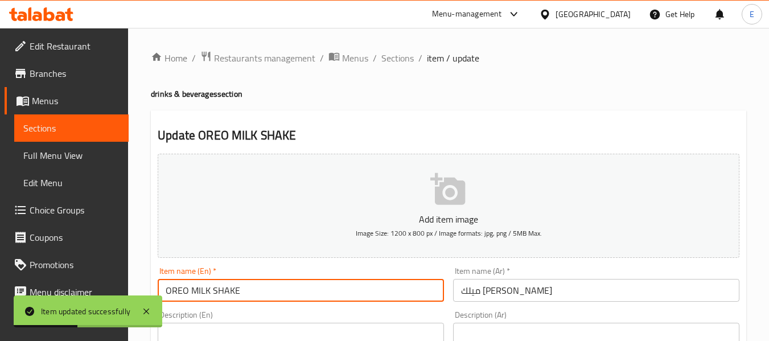
click at [264, 287] on input "OREO MILK SHAKE" at bounding box center [301, 290] width 286 height 23
click at [265, 287] on input "OREO MILK SHAKE" at bounding box center [301, 290] width 286 height 23
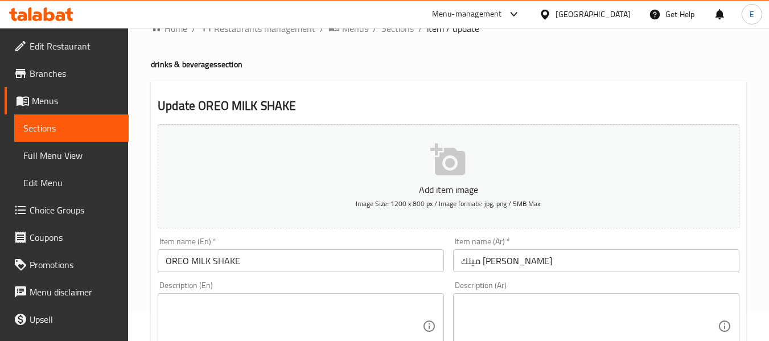
scroll to position [57, 0]
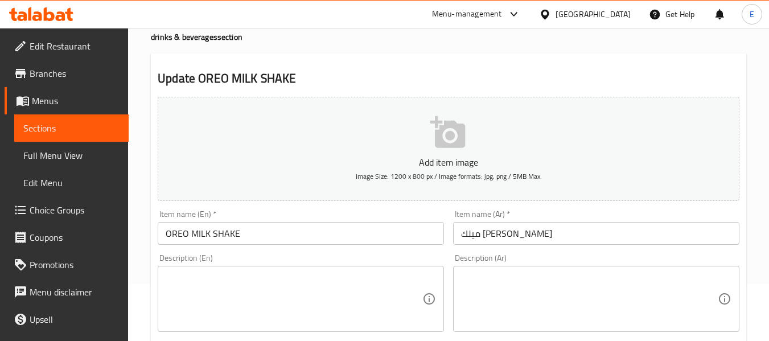
click at [259, 277] on textarea at bounding box center [294, 299] width 257 height 54
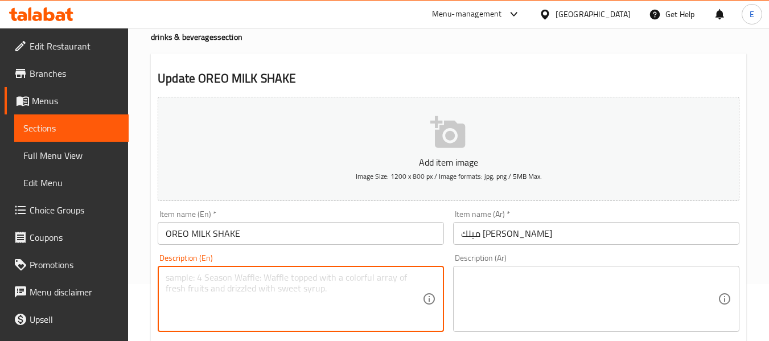
paste textarea "ice cream, milk, Oreos, sugar"
type textarea "ice cream, milk, Oreos, sugar"
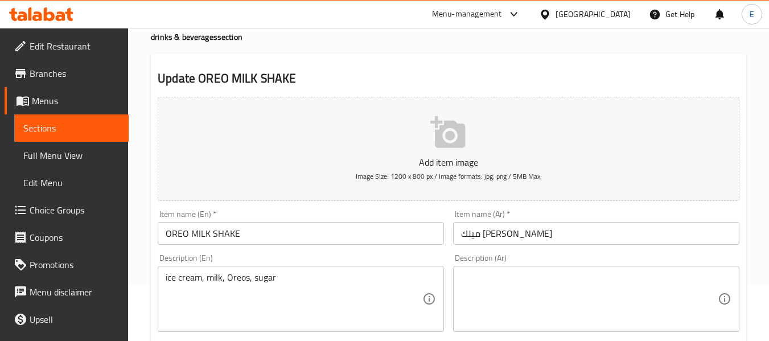
click at [572, 278] on textarea at bounding box center [589, 299] width 257 height 54
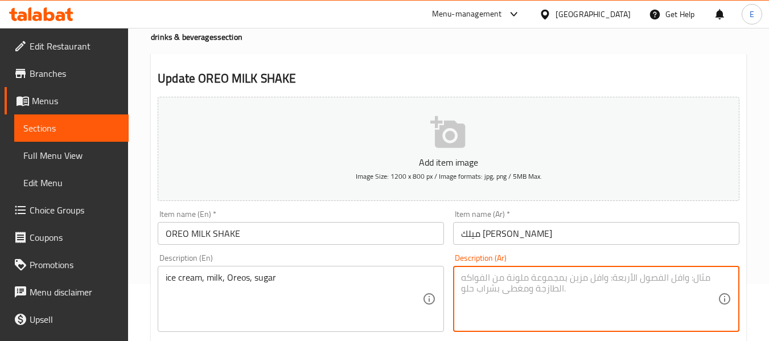
paste textarea "آيس كريم، حليب، أوريو، سكر"
type textarea "آيس كريم، حليب، أوريو، سكر"
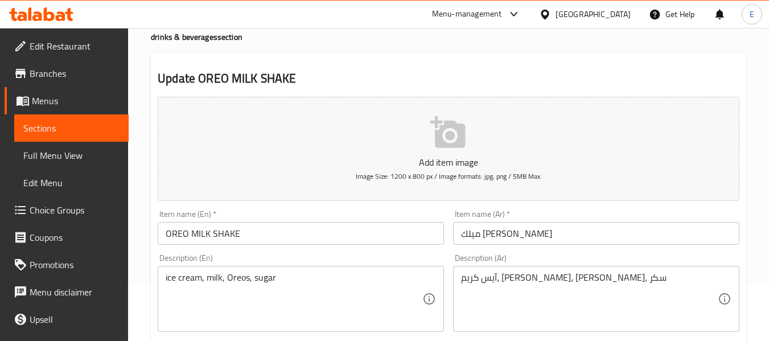
click at [508, 77] on h2 "Update OREO MILK SHAKE" at bounding box center [449, 78] width 582 height 17
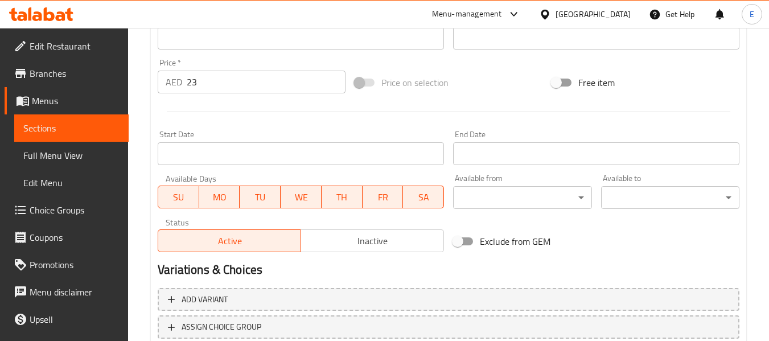
scroll to position [463, 0]
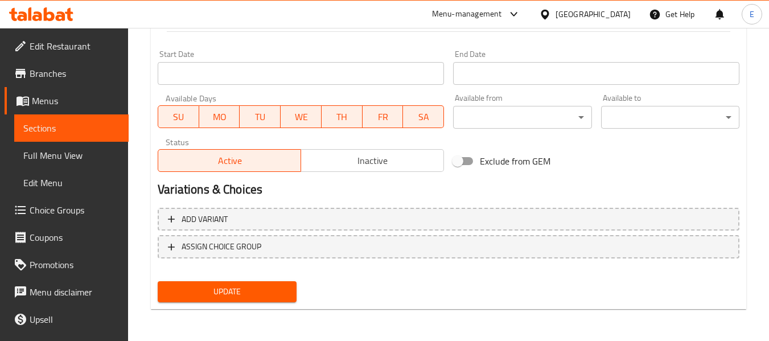
click at [273, 280] on div "Update" at bounding box center [226, 292] width 147 height 30
click at [285, 287] on span "Update" at bounding box center [227, 292] width 120 height 14
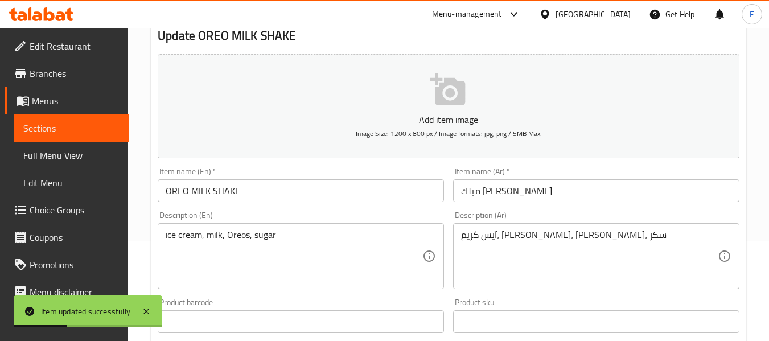
scroll to position [0, 0]
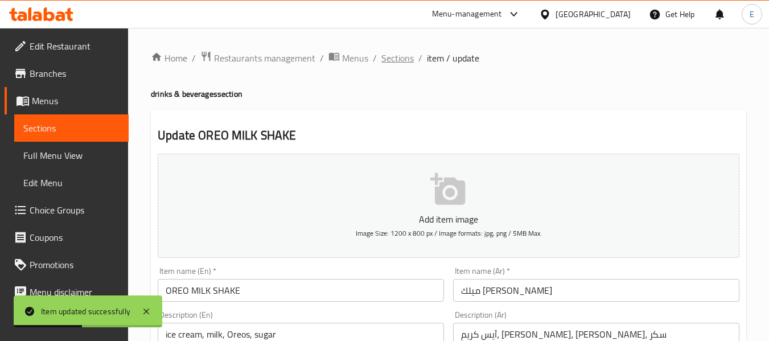
click at [390, 64] on span "Sections" at bounding box center [397, 58] width 32 height 14
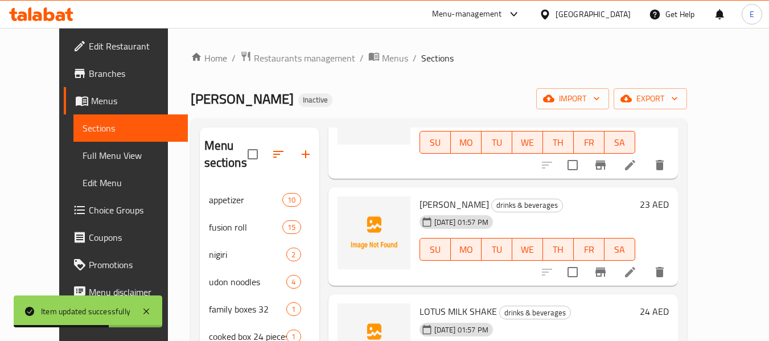
scroll to position [285, 0]
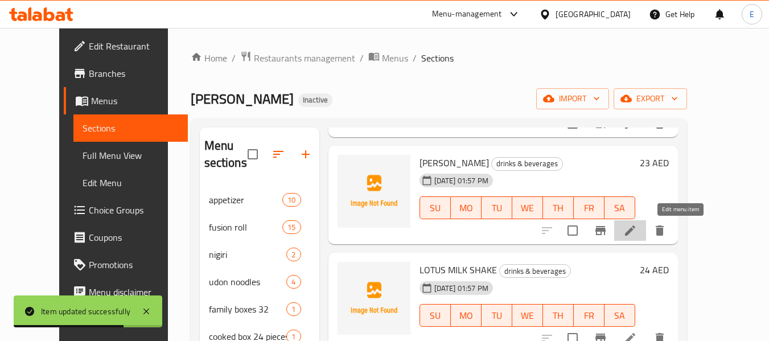
click at [637, 234] on icon at bounding box center [630, 231] width 14 height 14
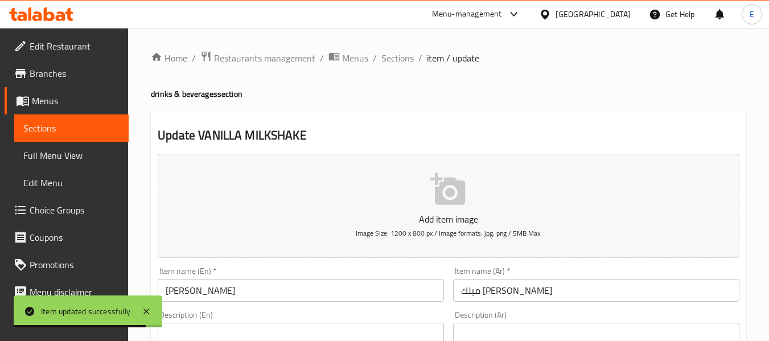
click at [272, 286] on input "VANILLA MILKSHAKE" at bounding box center [301, 290] width 286 height 23
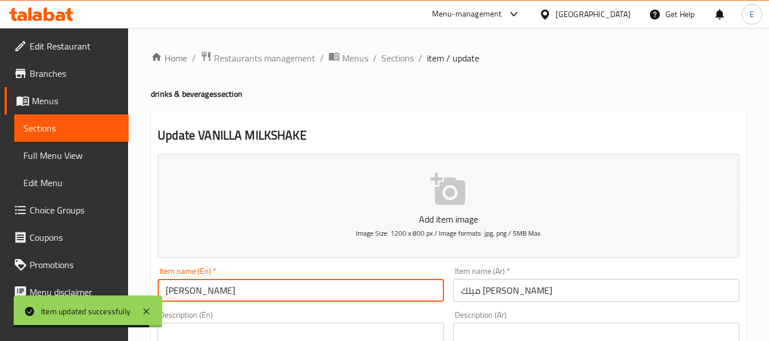
click at [272, 286] on input "VANILLA MILKSHAKE" at bounding box center [301, 290] width 286 height 23
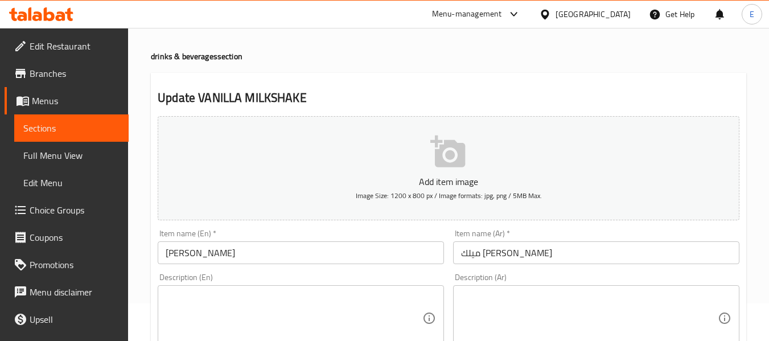
scroll to position [57, 0]
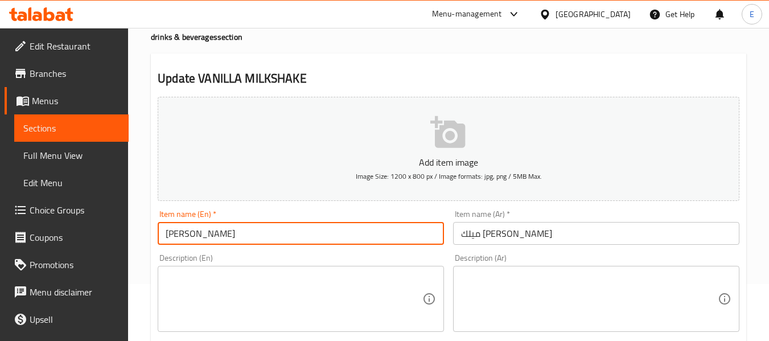
click at [388, 278] on textarea at bounding box center [294, 299] width 257 height 54
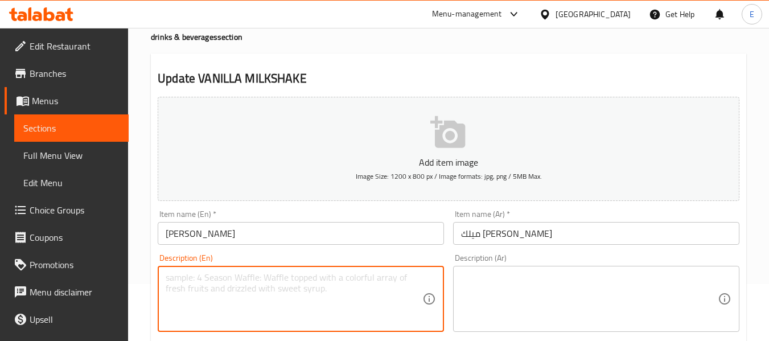
paste textarea "Vanilla ice cream, milk, and vanilla"
type textarea "Vanilla ice cream, milk, and vanilla"
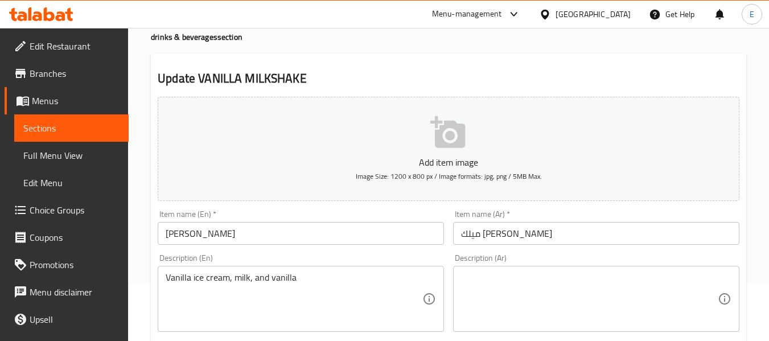
click at [579, 277] on textarea at bounding box center [589, 299] width 257 height 54
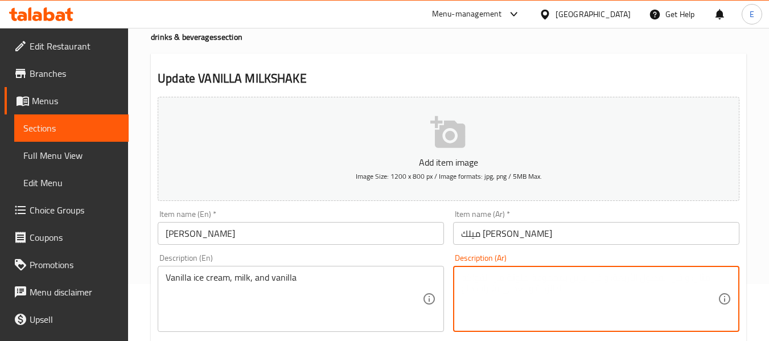
paste textarea "آيس كريم الفانيليا، الحليب، والفانيليا"
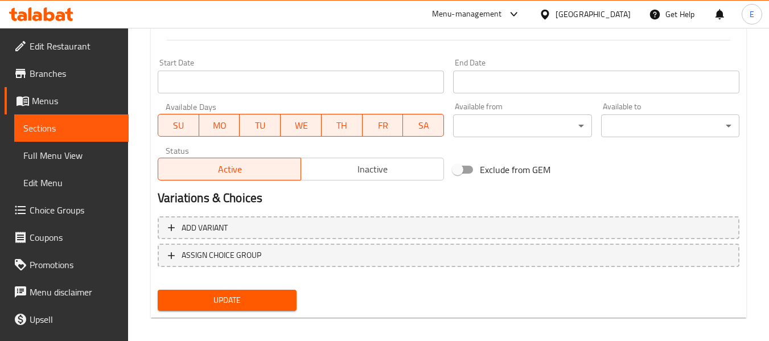
scroll to position [455, 0]
type textarea "آيس كريم الفانيليا، الحليب، والفانيليا"
click at [267, 300] on span "Update" at bounding box center [227, 299] width 120 height 14
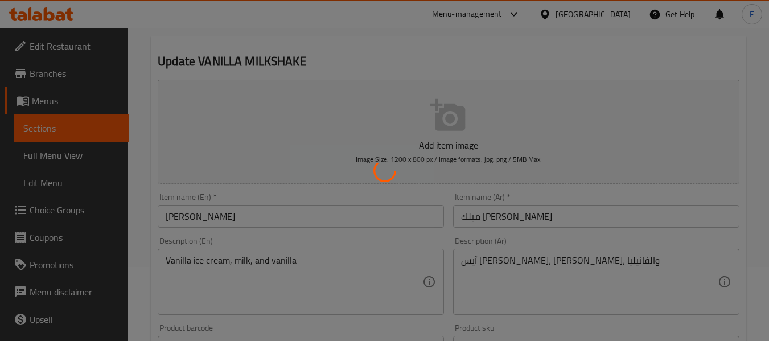
scroll to position [0, 0]
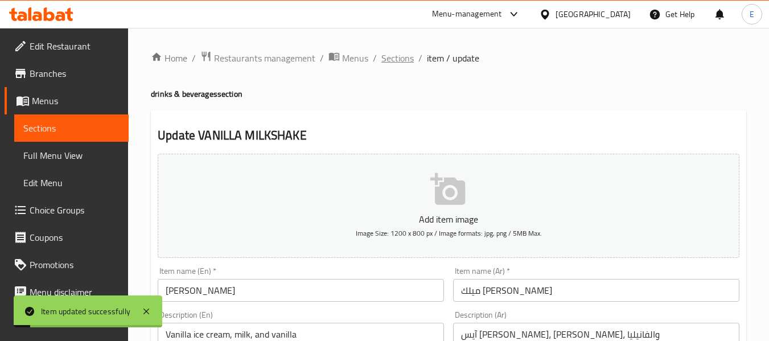
click at [397, 59] on span "Sections" at bounding box center [397, 58] width 32 height 14
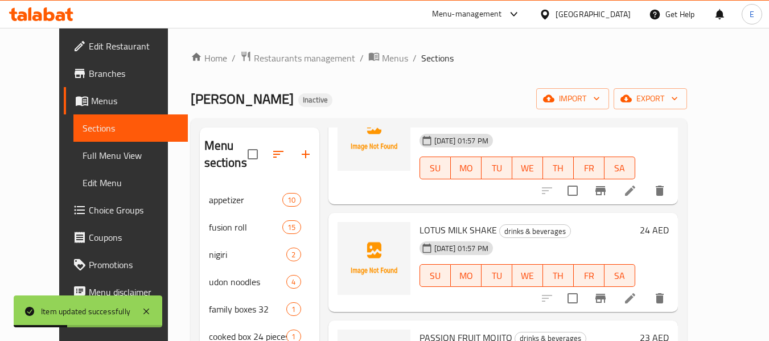
scroll to position [398, 0]
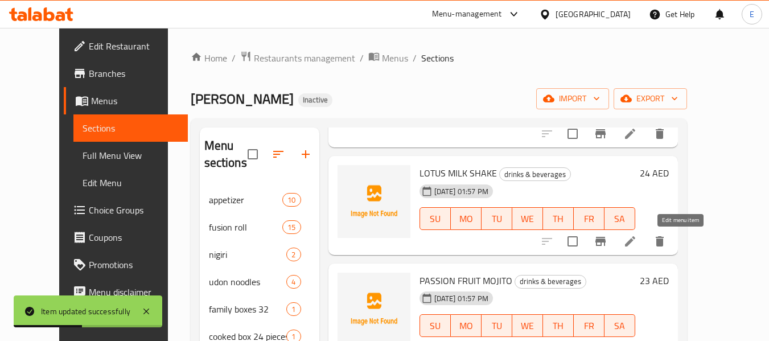
click at [635, 246] on icon at bounding box center [630, 241] width 10 height 10
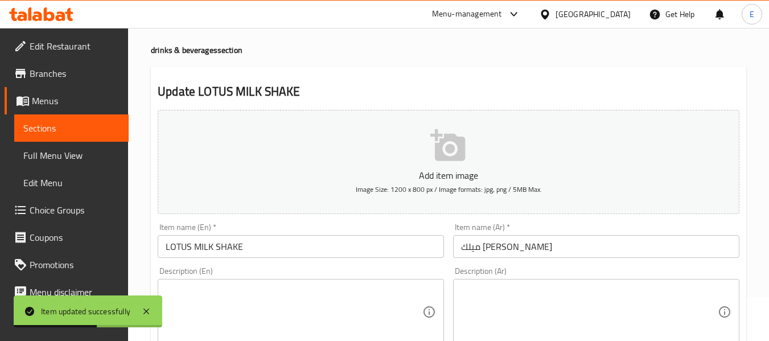
scroll to position [57, 0]
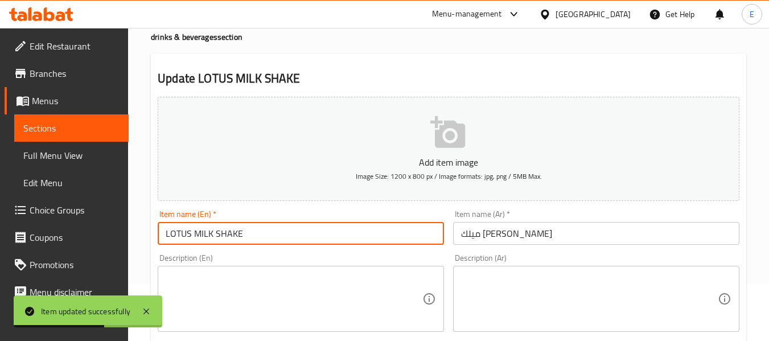
click at [288, 236] on input "LOTUS MILK SHAKE" at bounding box center [301, 233] width 286 height 23
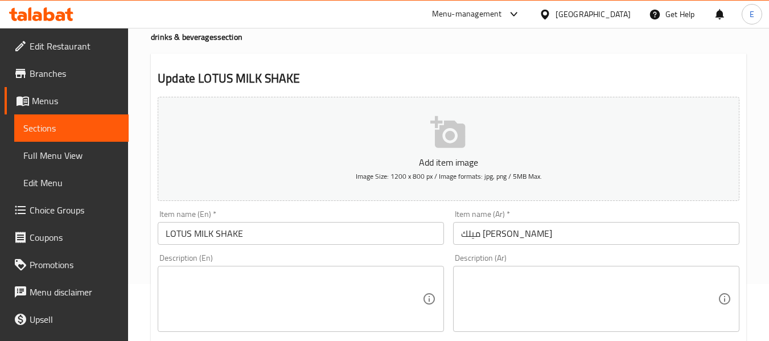
click at [358, 283] on textarea at bounding box center [294, 299] width 257 height 54
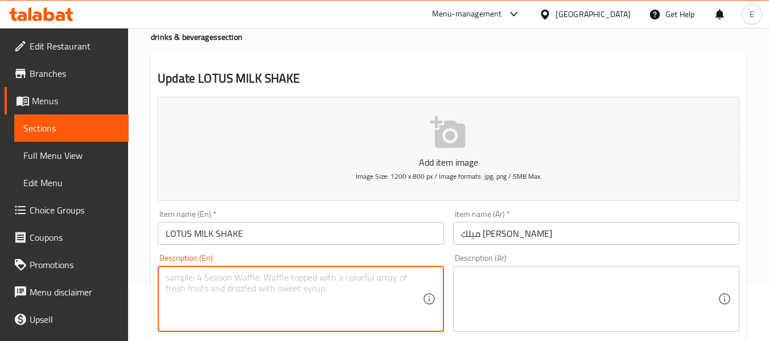
paste textarea "Lotus Biscuit, ice cream, milk and ice"
type textarea "Lotus Biscuit, ice cream, milk and ice"
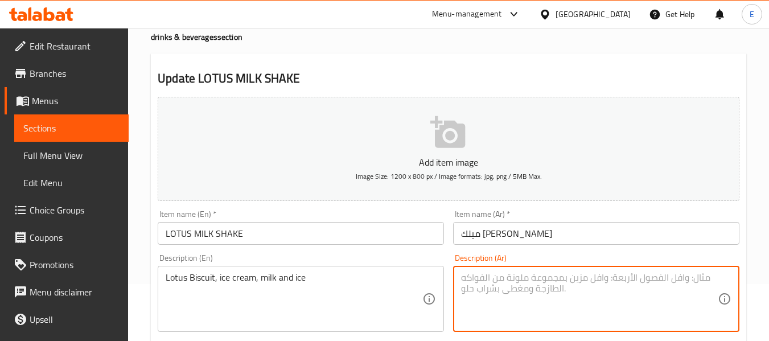
click at [689, 272] on textarea at bounding box center [589, 299] width 257 height 54
paste textarea "بسكويت لوتس، آيس كريم، حليب وثلج"
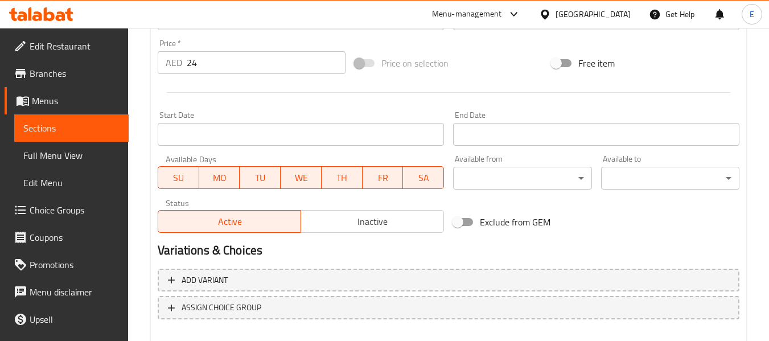
scroll to position [463, 0]
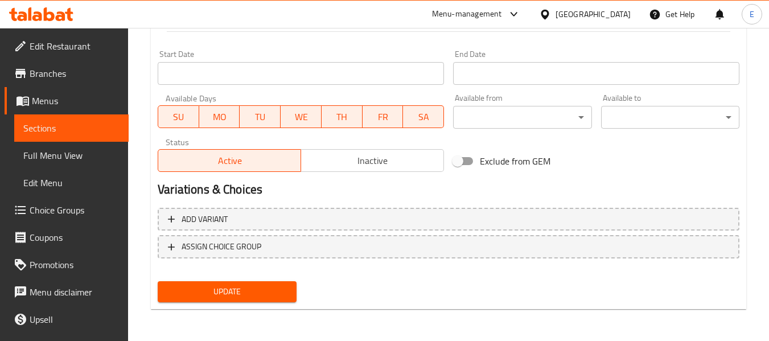
type textarea "بسكويت لوتس، آيس كريم، حليب وثلج"
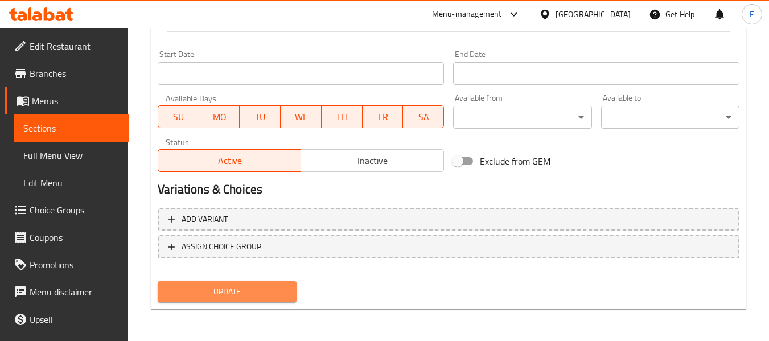
click at [275, 301] on button "Update" at bounding box center [227, 291] width 138 height 21
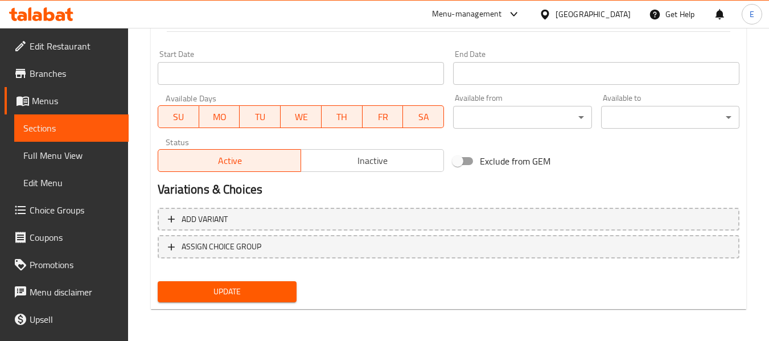
click at [285, 283] on button "Update" at bounding box center [227, 291] width 138 height 21
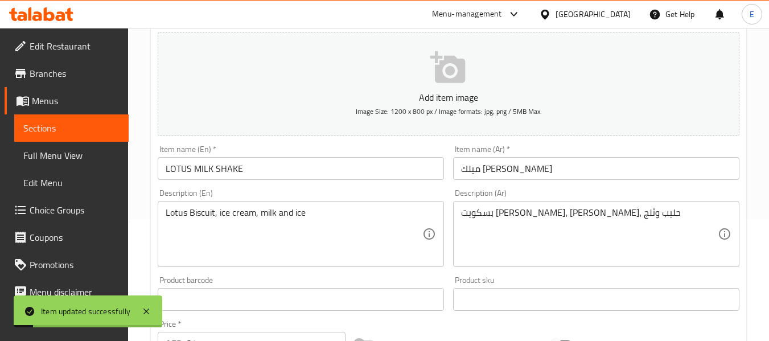
scroll to position [8, 0]
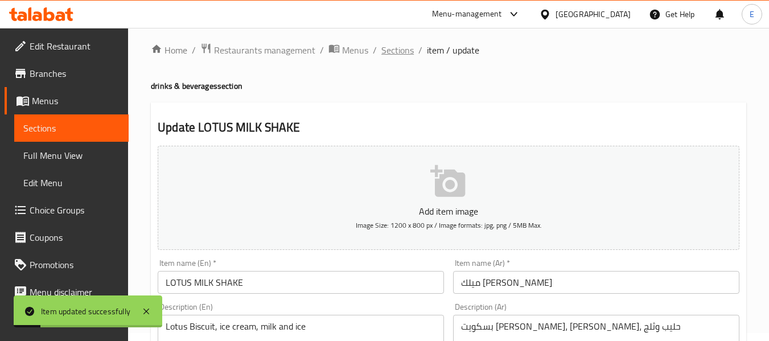
click at [403, 56] on span "Sections" at bounding box center [397, 50] width 32 height 14
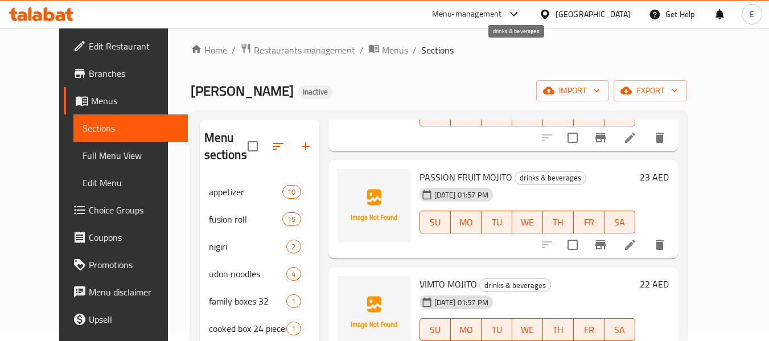
scroll to position [512, 0]
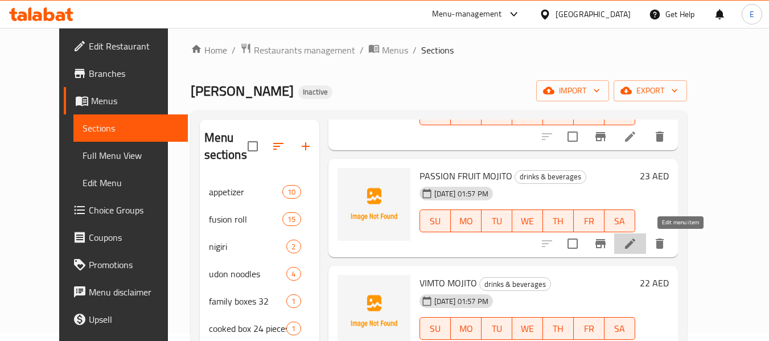
click at [637, 238] on icon at bounding box center [630, 244] width 14 height 14
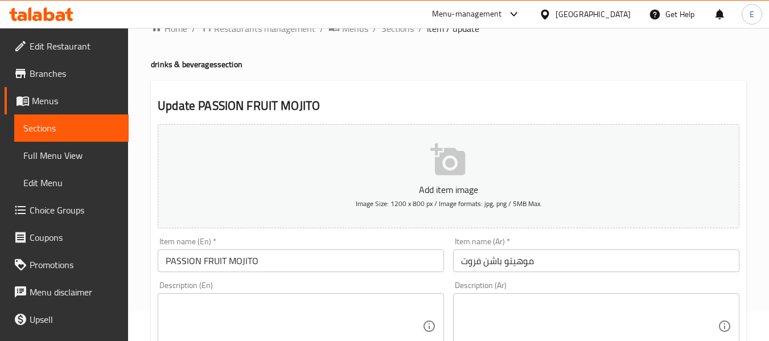
scroll to position [57, 0]
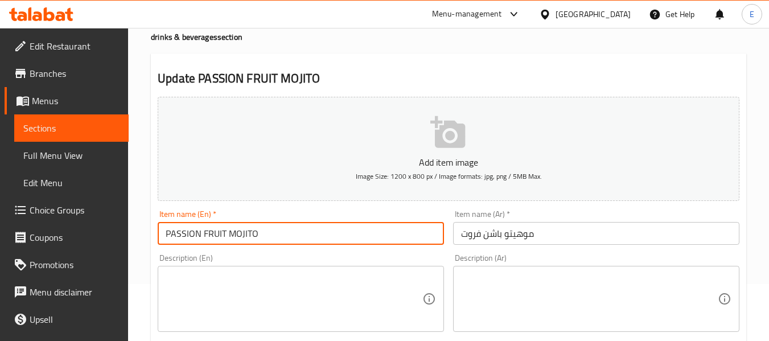
click at [213, 228] on input "PASSION FRUIT MOJITO" at bounding box center [301, 233] width 286 height 23
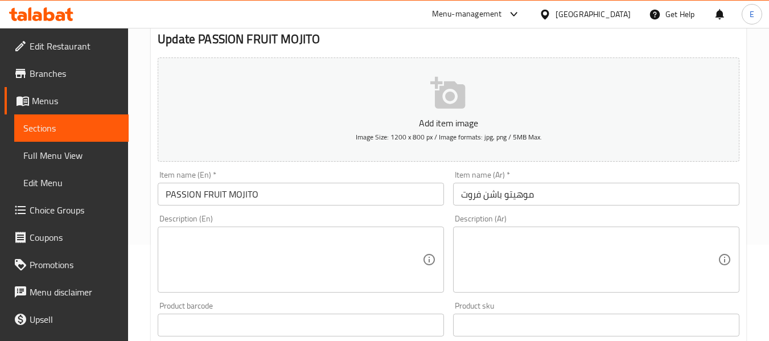
scroll to position [114, 0]
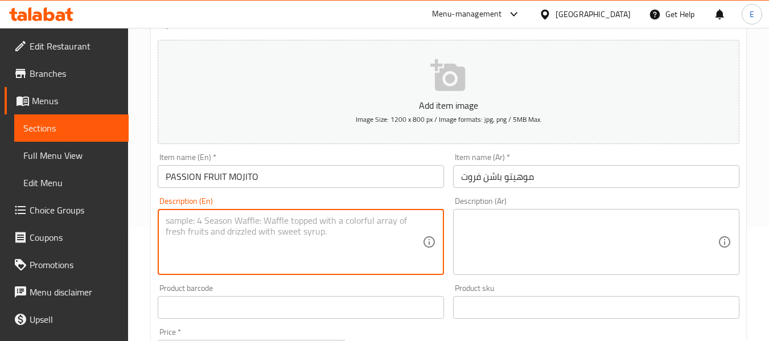
click at [361, 232] on textarea at bounding box center [294, 242] width 257 height 54
paste textarea "Passion fruit puree, lime juice, mint leaves, simple syrup, soda water"
type textarea "Passion fruit puree, lime juice, mint leaves, simple syrup, soda water"
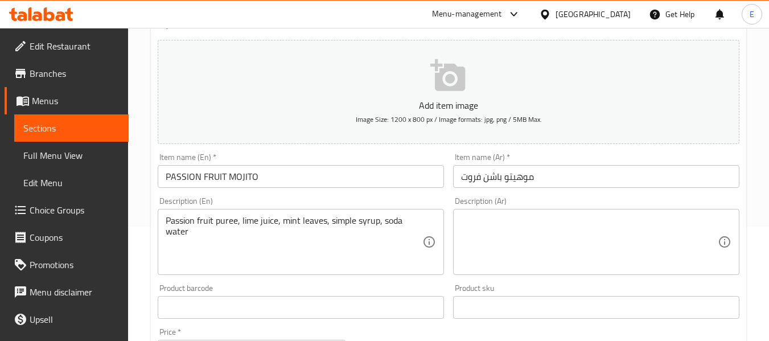
click at [492, 219] on textarea at bounding box center [589, 242] width 257 height 54
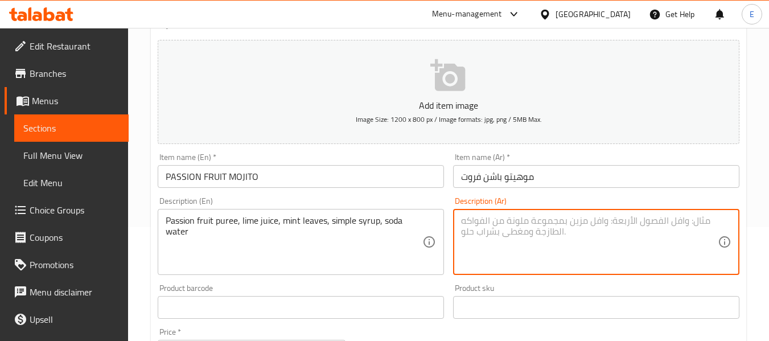
paste textarea "باشن فروت بورية, عصير حامض, أوراق النعناع, شراب بسيط, مياه صودا"
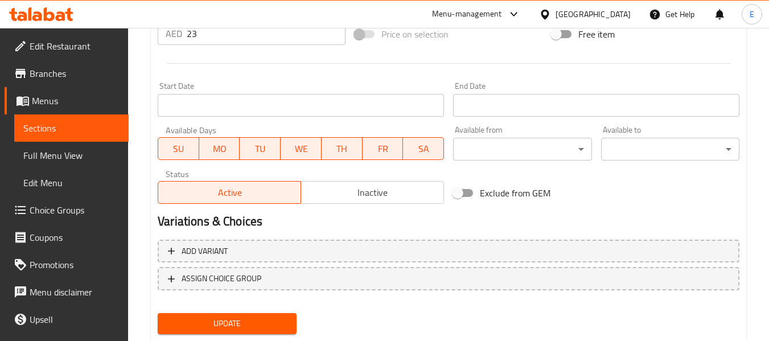
scroll to position [463, 0]
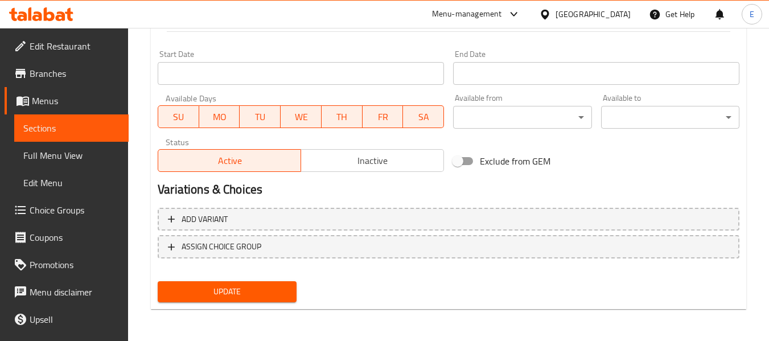
type textarea "باشن فروت بورية, عصير حامض, أوراق النعناع, شراب بسيط, مياه صودا"
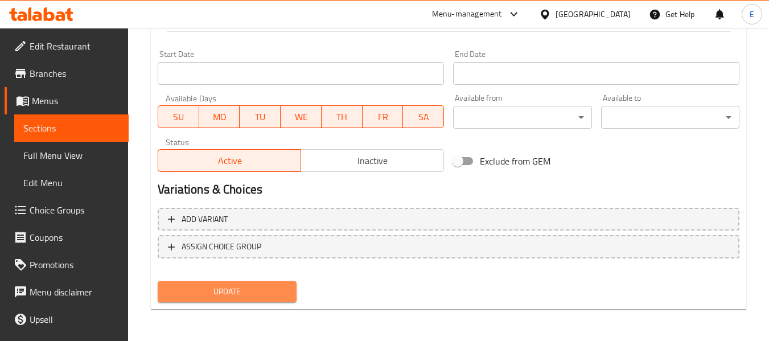
click at [278, 292] on span "Update" at bounding box center [227, 292] width 120 height 14
click at [278, 292] on div at bounding box center [384, 170] width 769 height 341
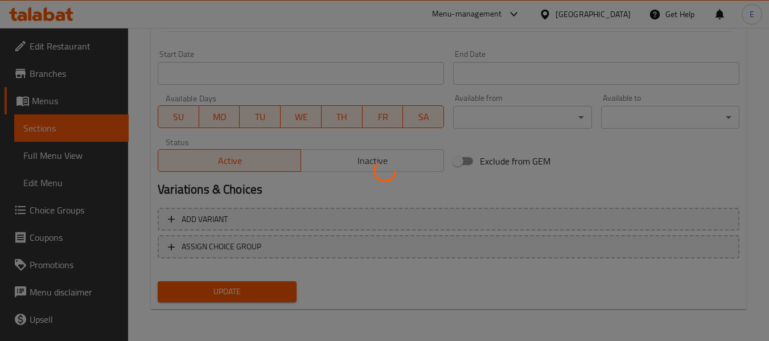
click at [278, 292] on div at bounding box center [384, 170] width 769 height 341
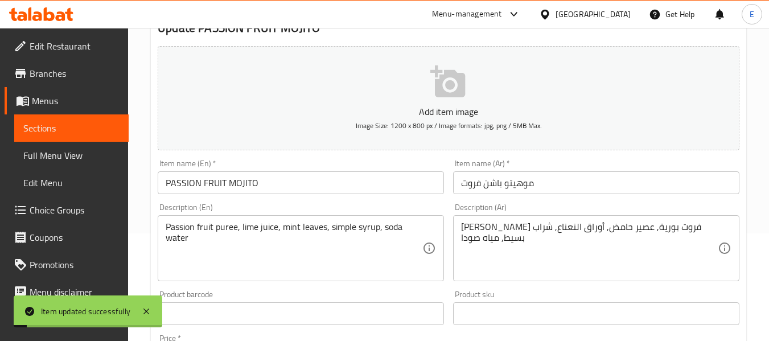
scroll to position [0, 0]
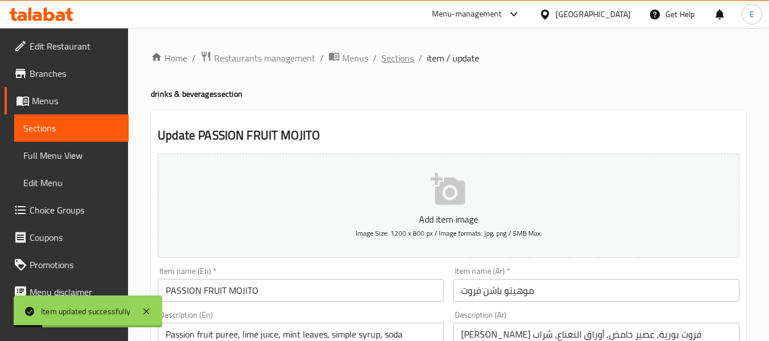
click at [385, 64] on span "Sections" at bounding box center [397, 58] width 32 height 14
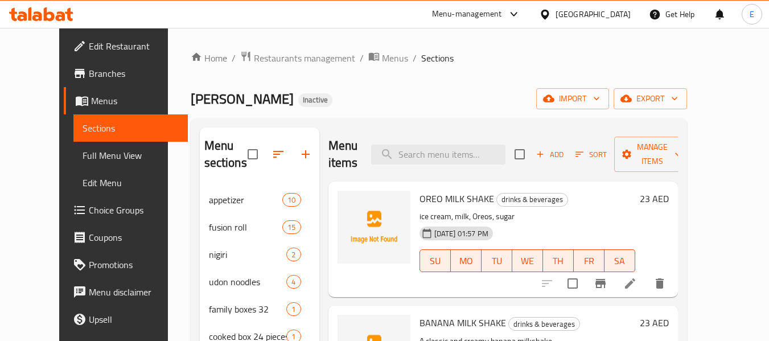
drag, startPoint x: 64, startPoint y: 158, endPoint x: 117, endPoint y: 145, distance: 54.0
click at [83, 158] on span "Full Menu View" at bounding box center [131, 156] width 96 height 14
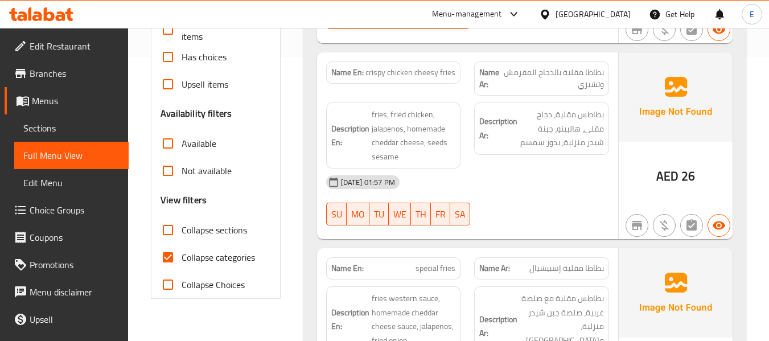
scroll to position [285, 0]
click at [172, 254] on input "Collapse categories" at bounding box center [167, 256] width 27 height 27
checkbox input "false"
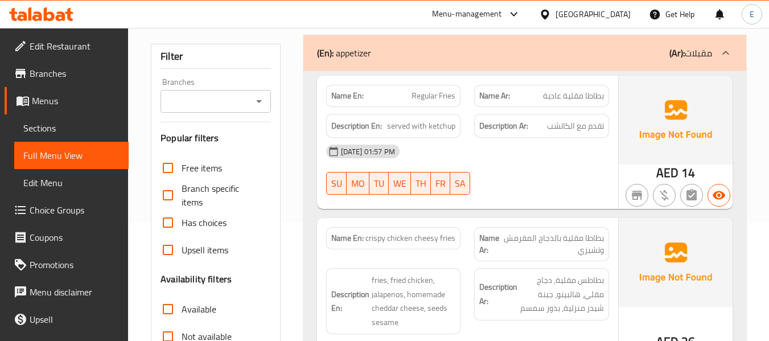
scroll to position [0, 0]
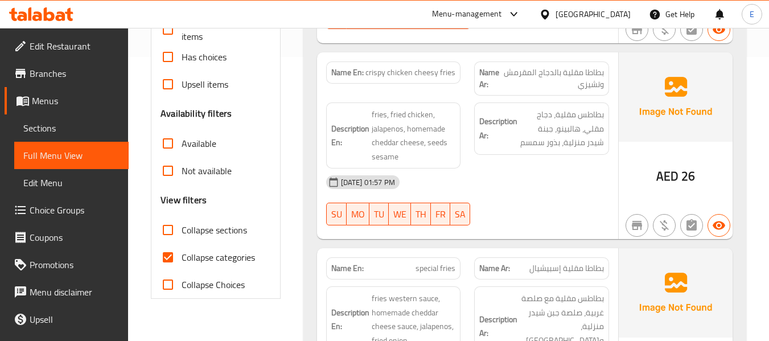
scroll to position [285, 0]
click at [164, 261] on input "Collapse categories" at bounding box center [167, 256] width 27 height 27
checkbox input "false"
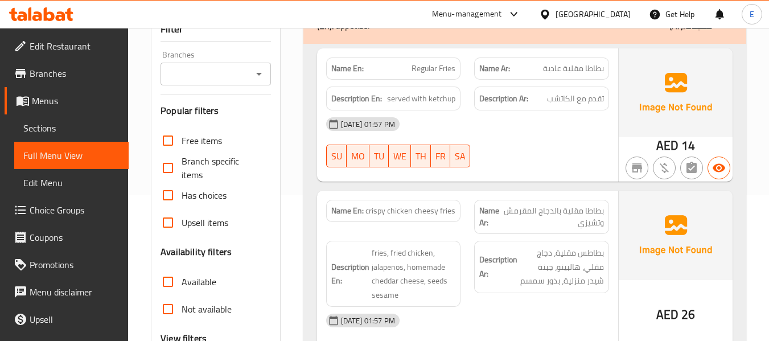
scroll to position [0, 0]
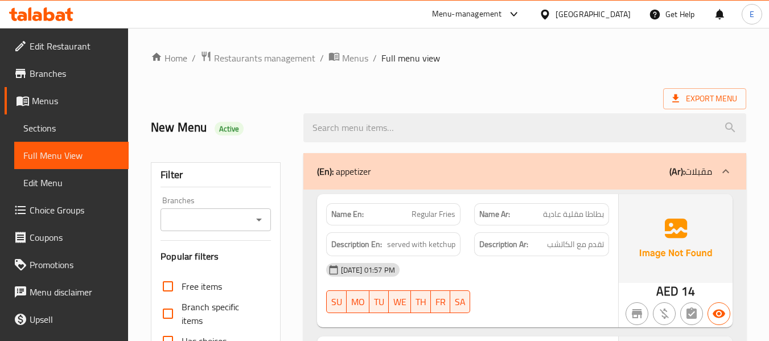
click at [703, 95] on span "Export Menu" at bounding box center [704, 99] width 65 height 14
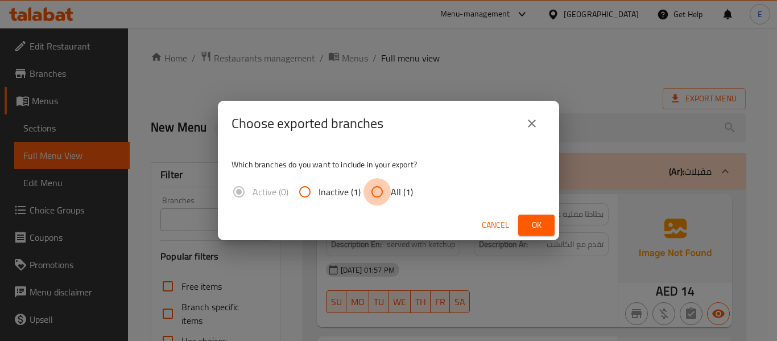
click at [374, 188] on input "All (1)" at bounding box center [377, 191] width 27 height 27
radio input "true"
click at [539, 224] on span "Ok" at bounding box center [536, 225] width 18 height 14
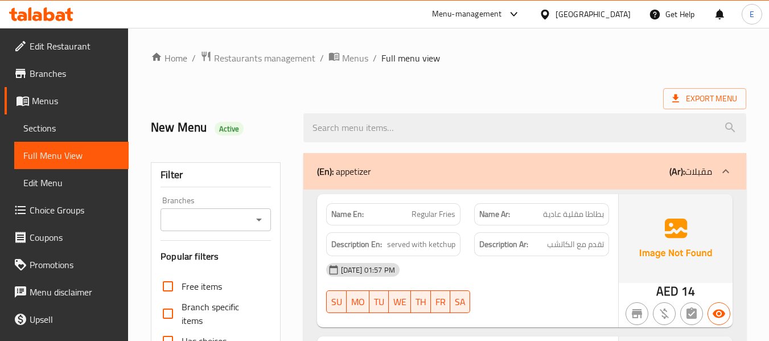
drag, startPoint x: 506, startPoint y: 71, endPoint x: 592, endPoint y: 43, distance: 90.5
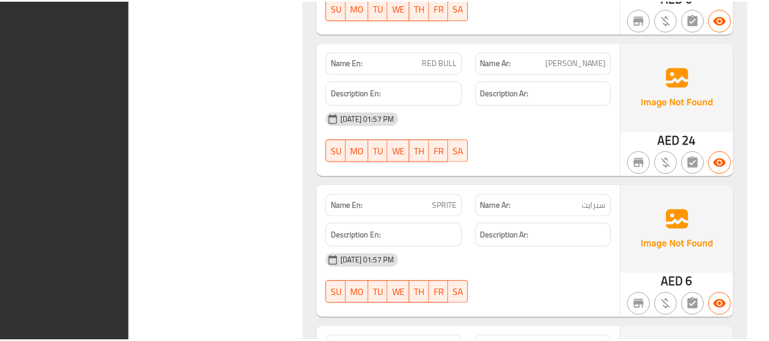
scroll to position [8873, 0]
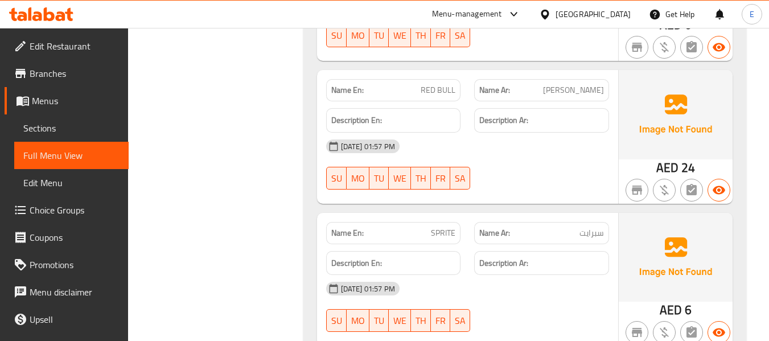
click at [572, 17] on div "United Arab Emirates" at bounding box center [592, 14] width 75 height 13
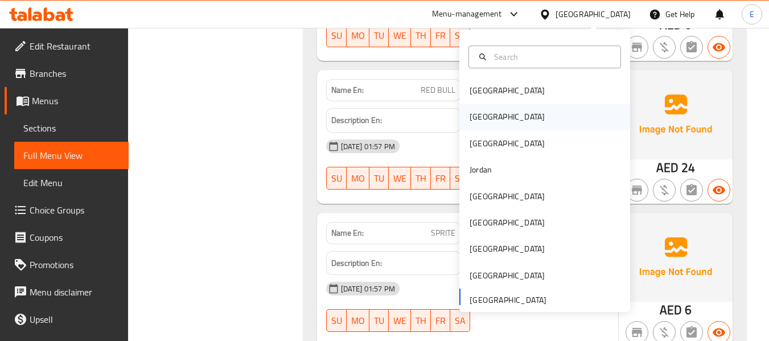
click at [472, 114] on div "[GEOGRAPHIC_DATA]" at bounding box center [506, 116] width 75 height 13
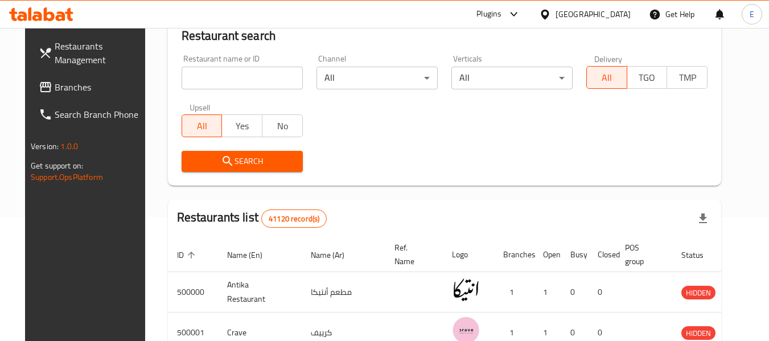
scroll to position [521, 0]
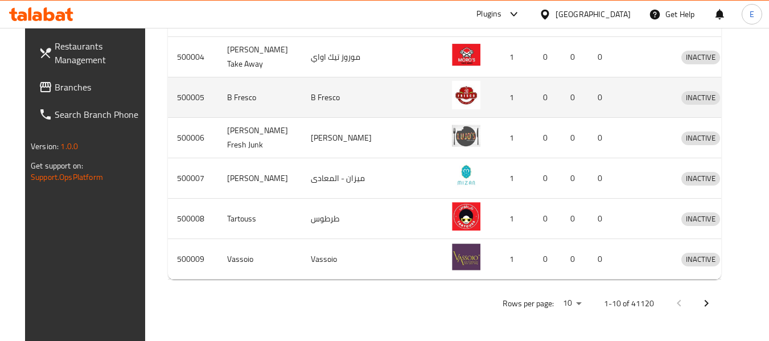
drag, startPoint x: 39, startPoint y: 80, endPoint x: 295, endPoint y: 104, distance: 257.1
click at [55, 80] on span "Branches" at bounding box center [100, 87] width 90 height 14
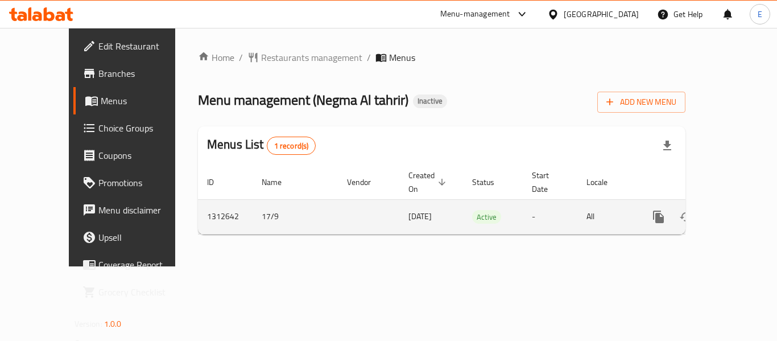
click at [739, 203] on link "enhanced table" at bounding box center [740, 216] width 27 height 27
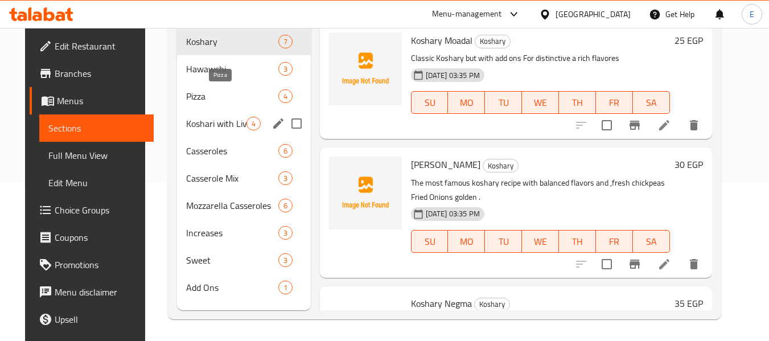
scroll to position [159, 0]
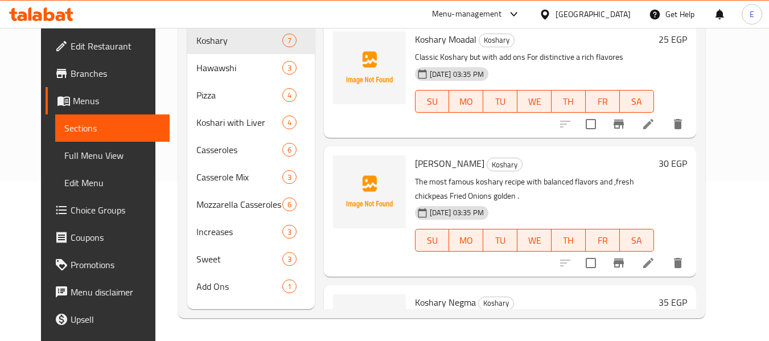
click at [83, 149] on span "Full Menu View" at bounding box center [112, 156] width 96 height 14
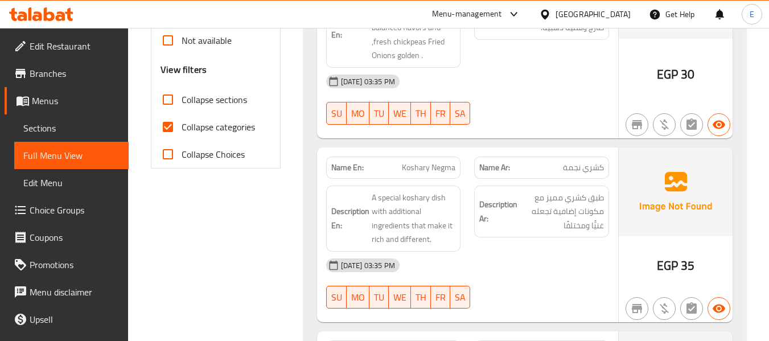
scroll to position [501, 0]
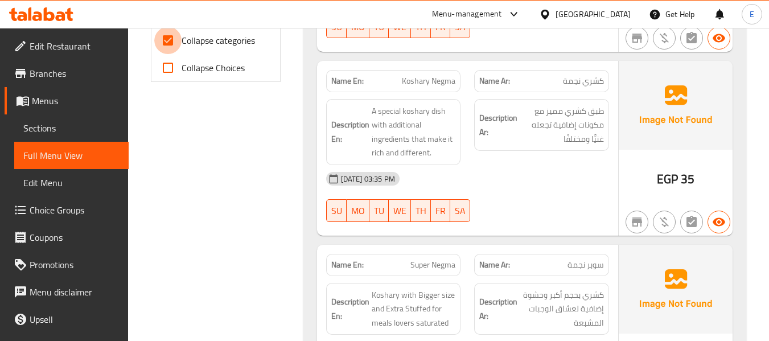
click at [167, 41] on input "Collapse categories" at bounding box center [167, 40] width 27 height 27
checkbox input "false"
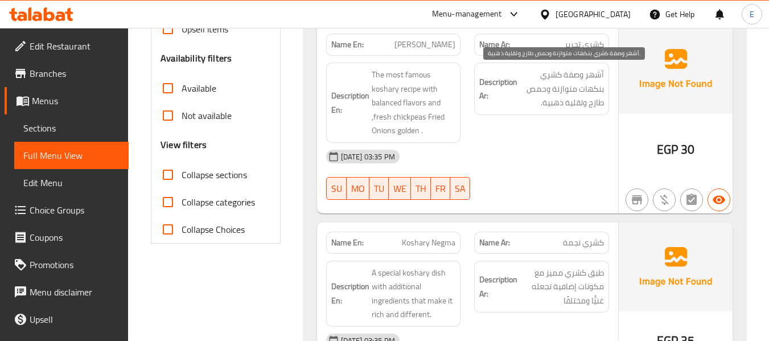
scroll to position [455, 0]
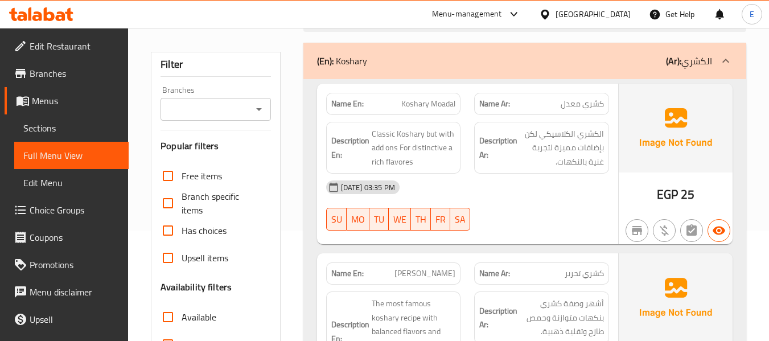
scroll to position [0, 0]
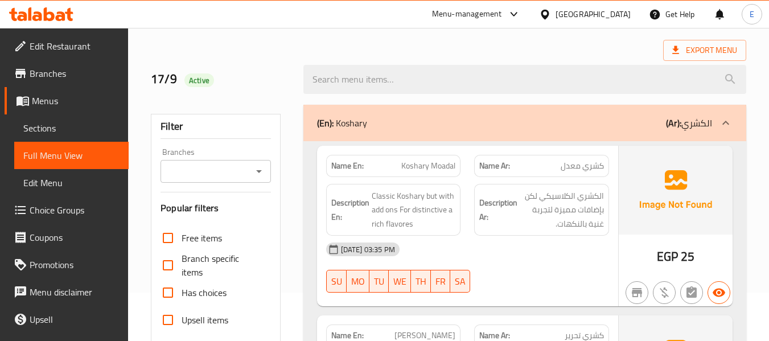
scroll to position [114, 0]
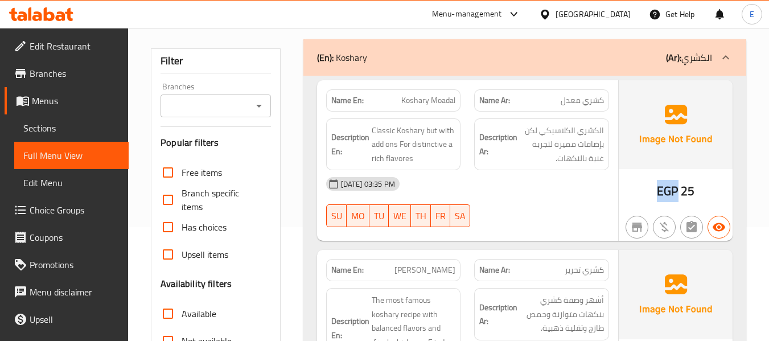
drag, startPoint x: 657, startPoint y: 184, endPoint x: 676, endPoint y: 188, distance: 19.8
click at [676, 188] on span "EGP" at bounding box center [667, 191] width 21 height 22
copy span "EGP"
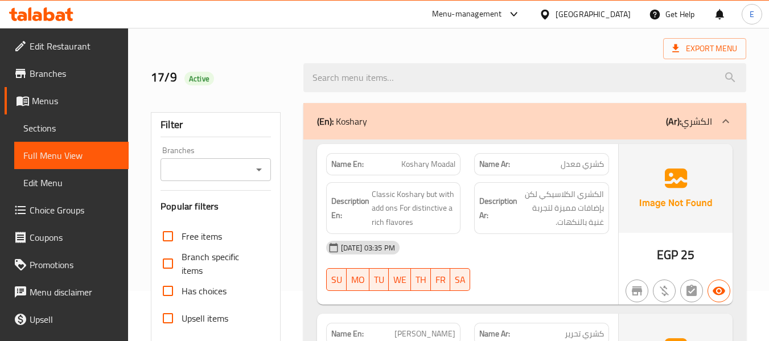
scroll to position [0, 0]
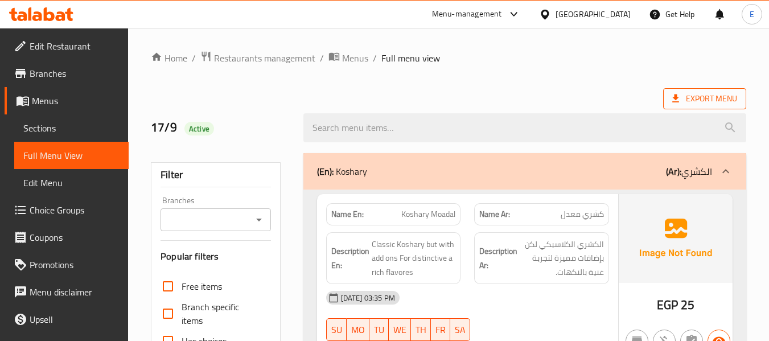
click at [696, 101] on span "Export Menu" at bounding box center [704, 99] width 65 height 14
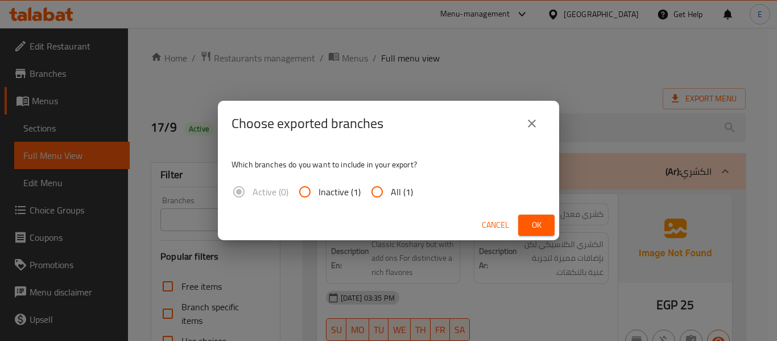
click at [377, 191] on input "All (1)" at bounding box center [377, 191] width 27 height 27
radio input "true"
click at [527, 224] on span "Ok" at bounding box center [536, 225] width 18 height 14
